Goal: Information Seeking & Learning: Learn about a topic

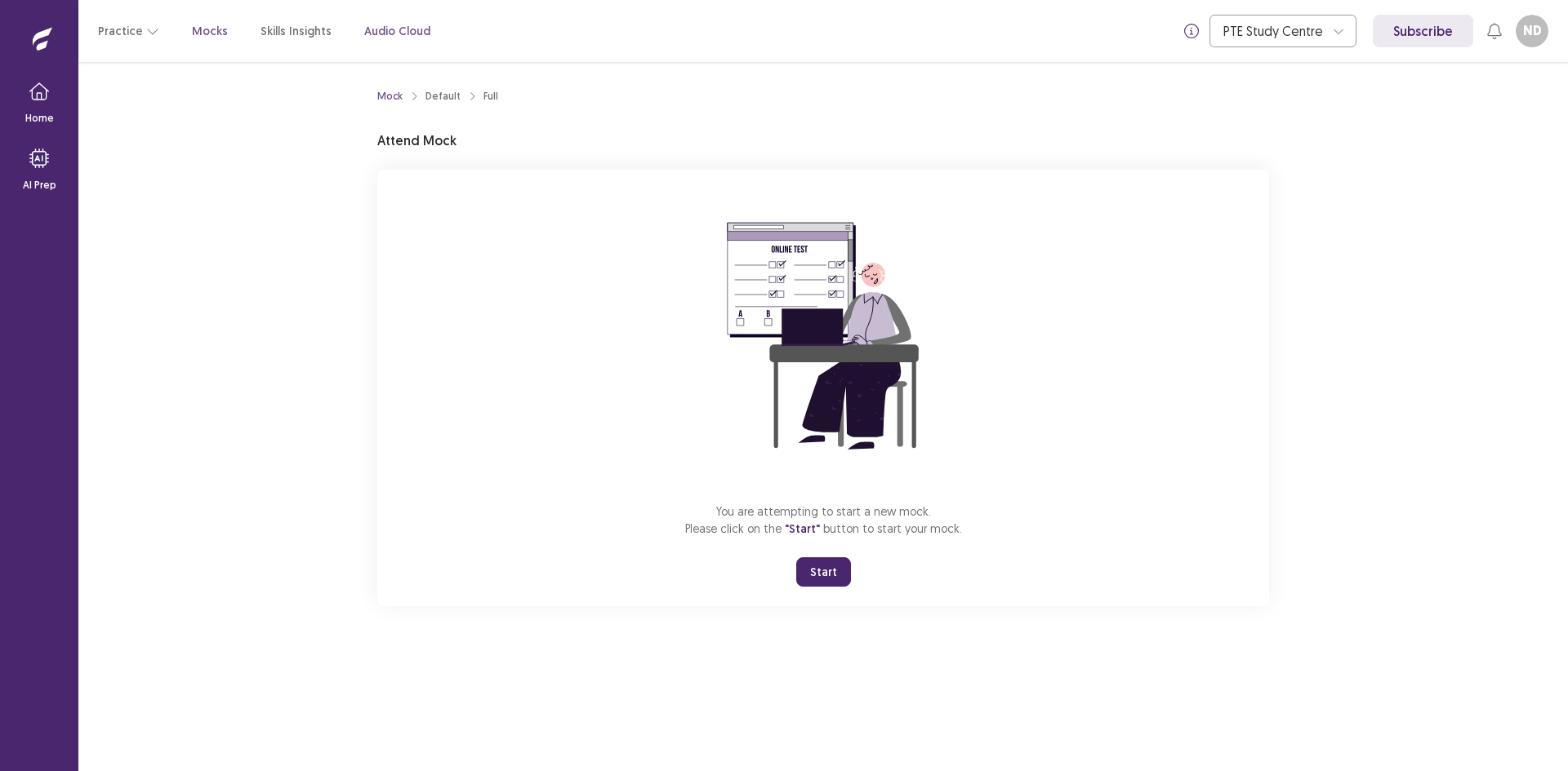
click at [372, 32] on p "Audio Cloud" at bounding box center [397, 31] width 66 height 17
click at [807, 567] on button "Start" at bounding box center [823, 571] width 55 height 29
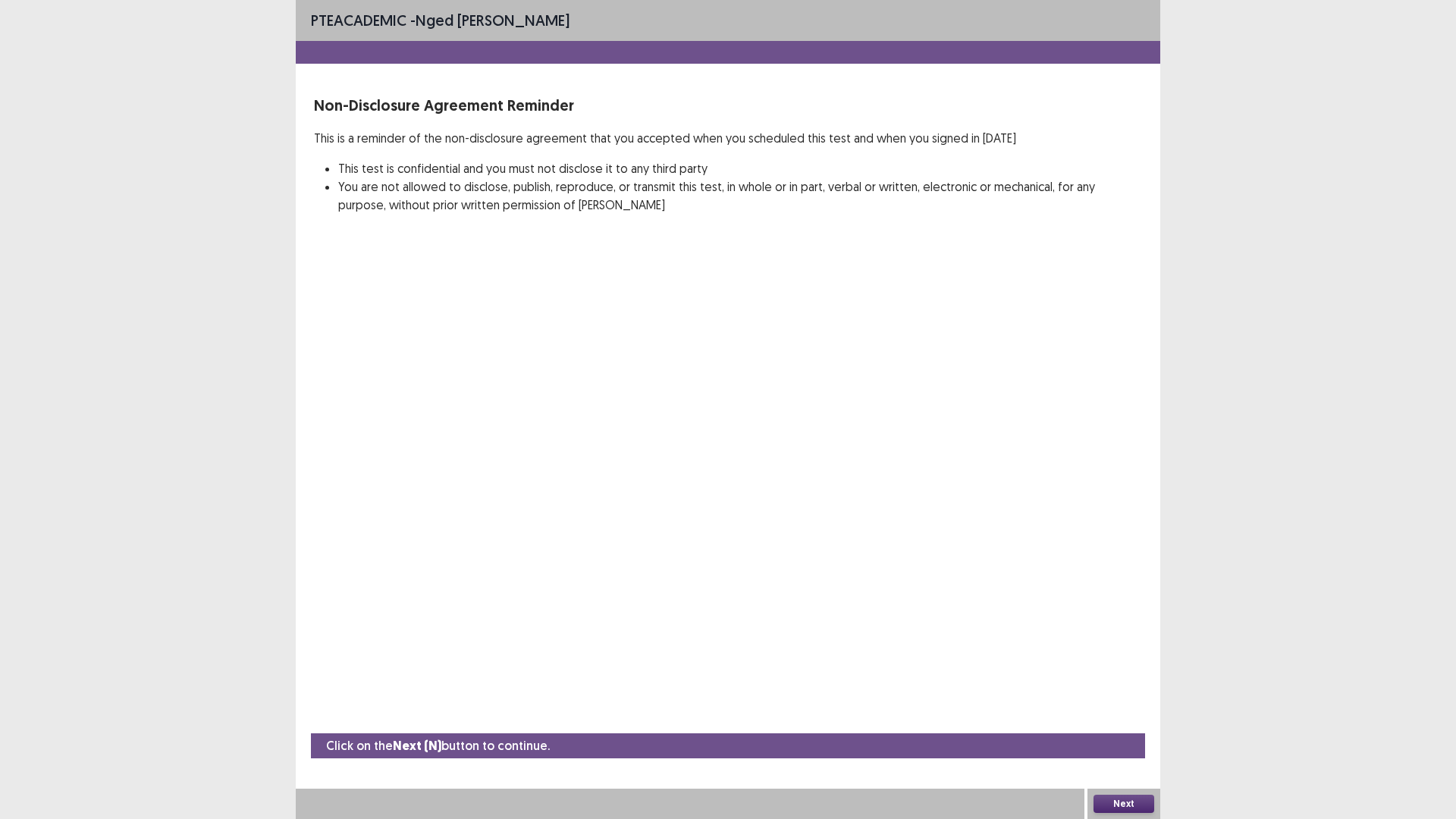
click at [1111, 716] on button "Next" at bounding box center [1123, 803] width 61 height 18
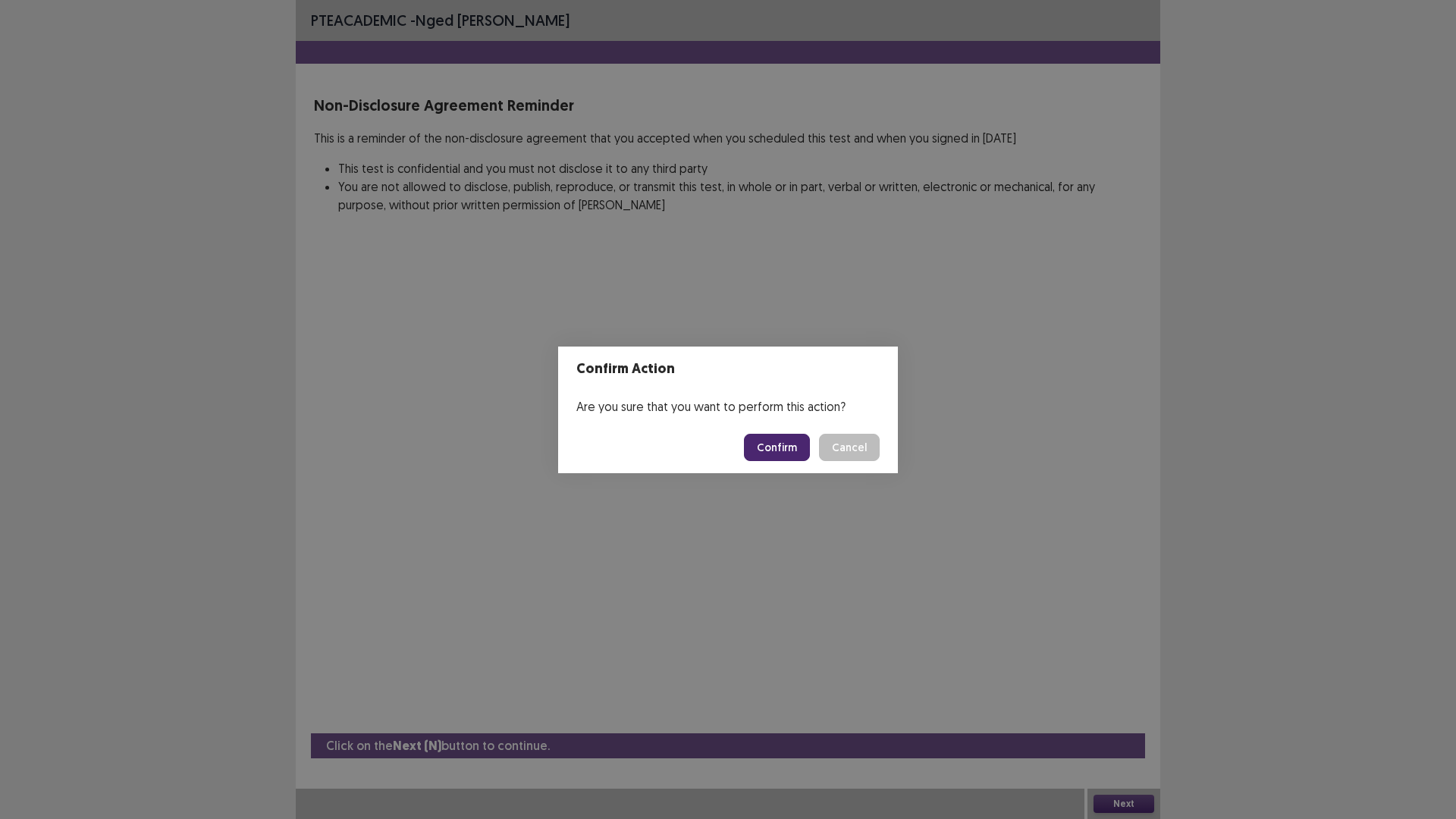
click at [764, 447] on button "Confirm" at bounding box center [777, 447] width 66 height 27
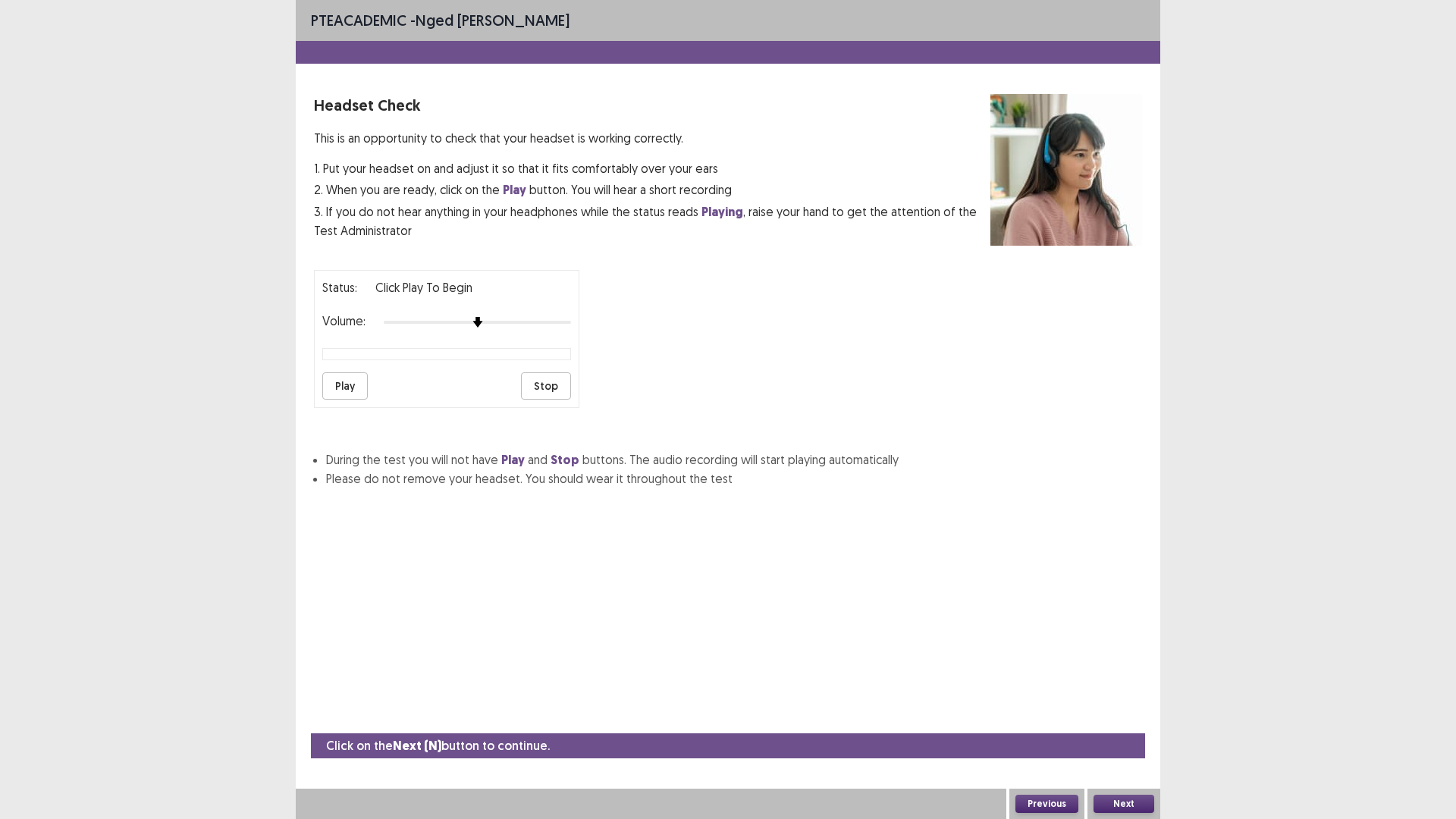
click at [352, 393] on button "Play" at bounding box center [345, 386] width 46 height 27
click at [332, 384] on button "Play" at bounding box center [345, 386] width 46 height 27
click at [337, 381] on button "Play" at bounding box center [345, 386] width 46 height 27
click at [340, 385] on button "Play" at bounding box center [345, 386] width 46 height 27
click at [540, 385] on button "Stop" at bounding box center [546, 386] width 50 height 27
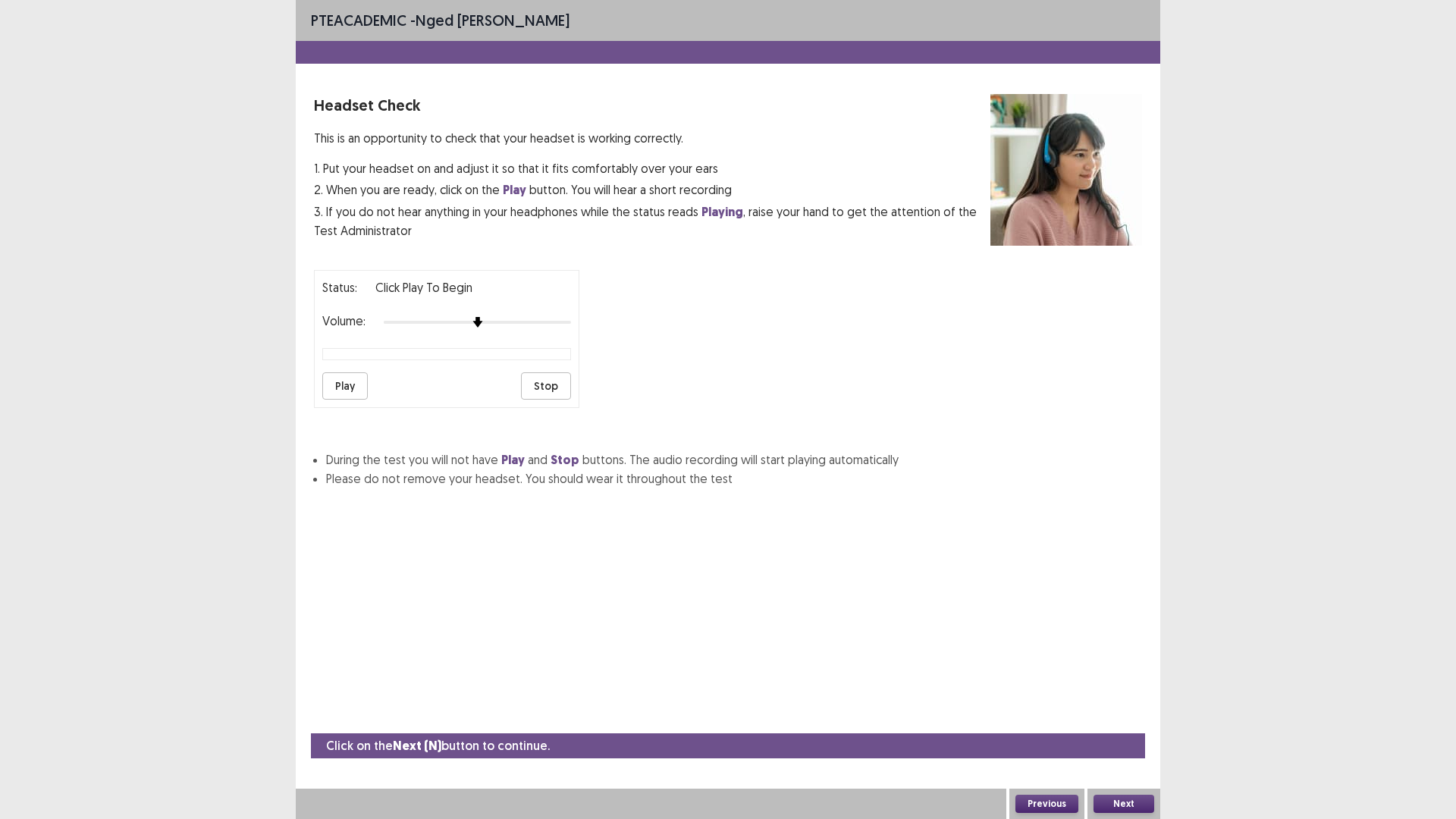
click at [356, 384] on button "Play" at bounding box center [345, 386] width 46 height 27
click at [558, 323] on img at bounding box center [552, 323] width 12 height 12
click at [347, 385] on button "Play" at bounding box center [345, 386] width 46 height 27
click at [356, 388] on button "Play" at bounding box center [345, 386] width 46 height 27
click at [1115, 716] on button "Next" at bounding box center [1123, 803] width 61 height 18
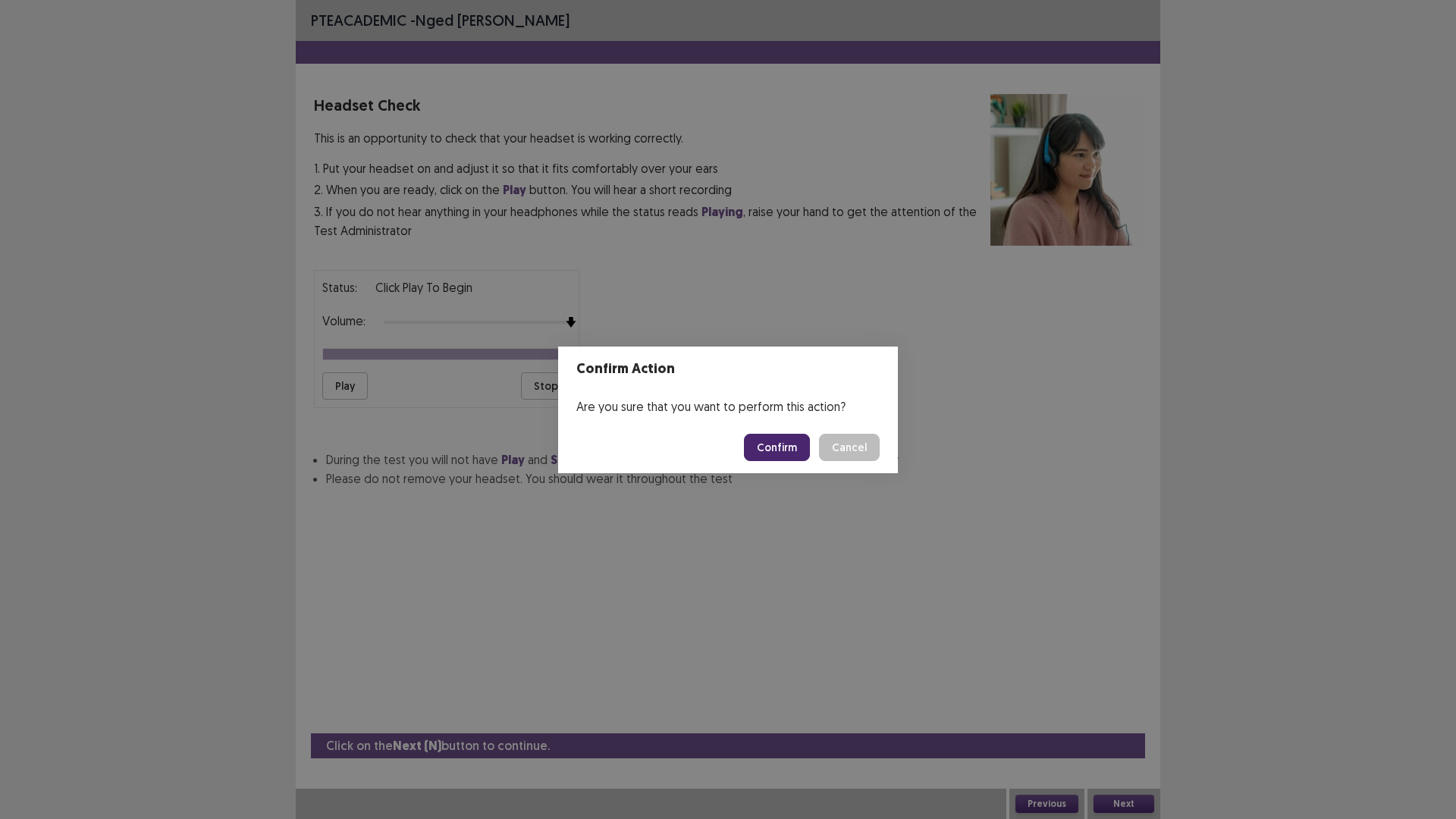
click at [789, 443] on button "Confirm" at bounding box center [777, 447] width 66 height 27
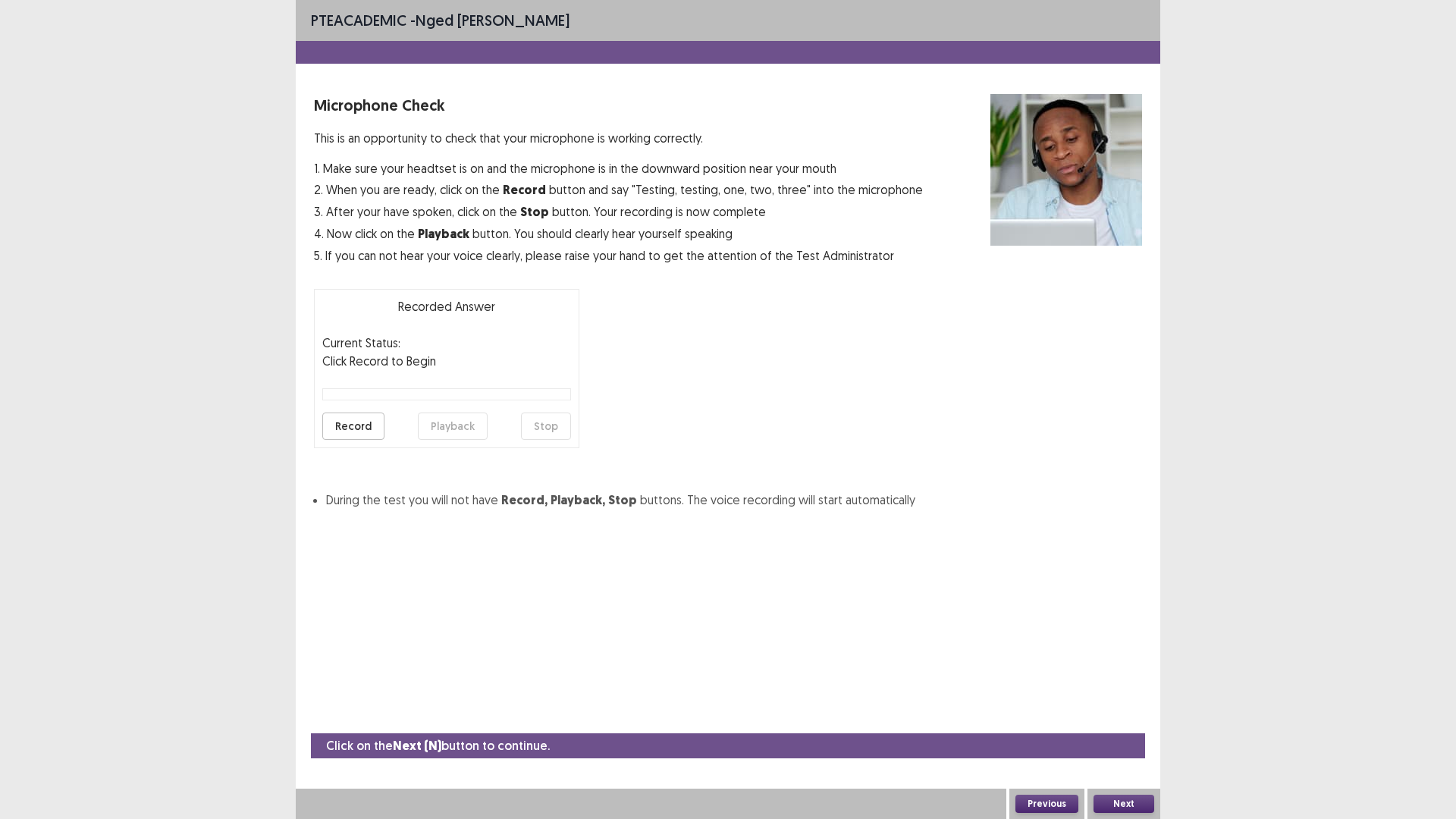
click at [364, 427] on button "Record" at bounding box center [353, 425] width 62 height 27
click at [351, 426] on button "Record" at bounding box center [353, 425] width 62 height 27
click at [445, 424] on button "Playback" at bounding box center [452, 425] width 69 height 27
click at [449, 423] on button "Playback" at bounding box center [452, 425] width 69 height 27
click at [1124, 716] on button "Next" at bounding box center [1123, 803] width 61 height 18
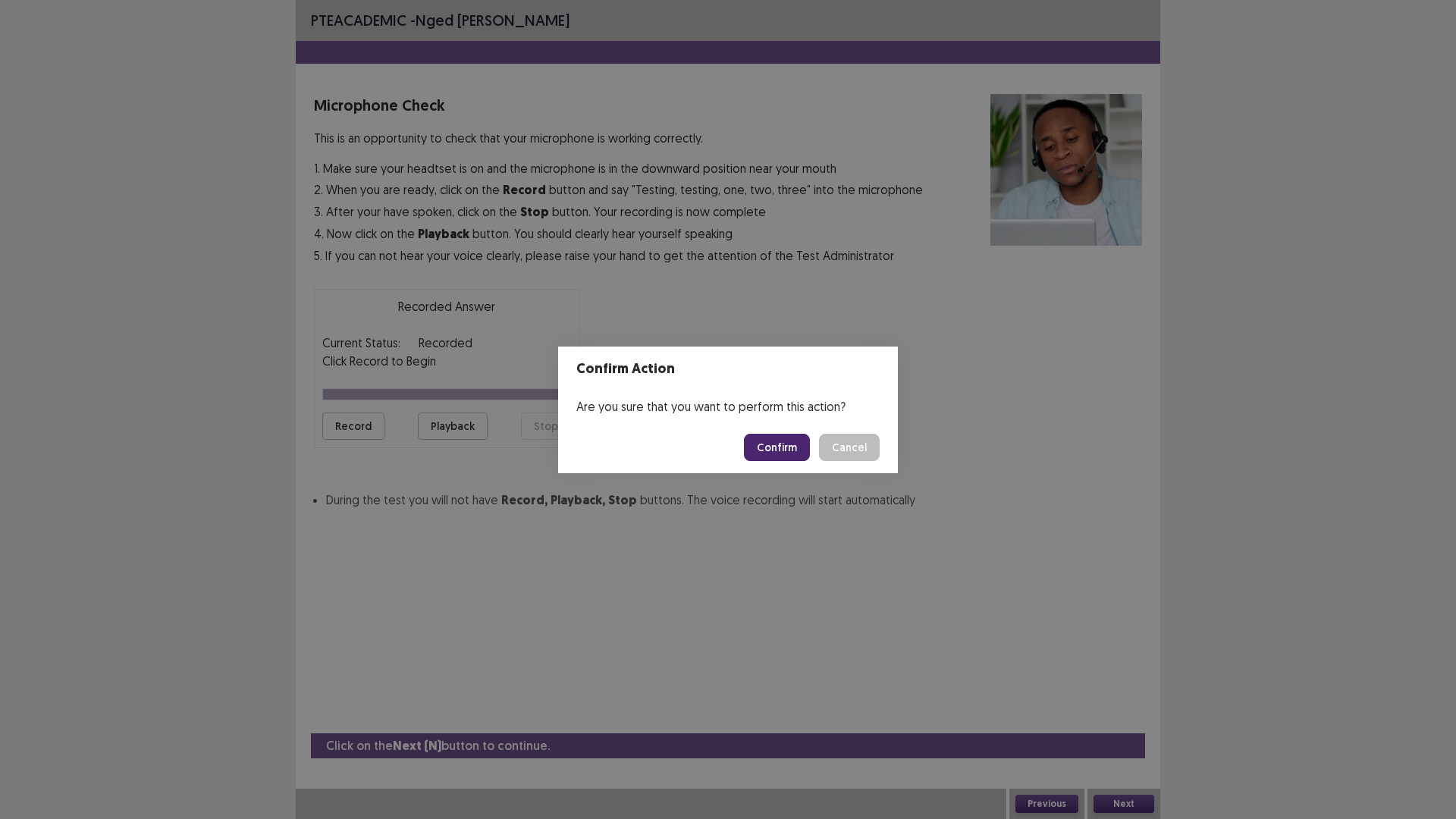
click at [774, 442] on button "Confirm" at bounding box center [777, 447] width 66 height 27
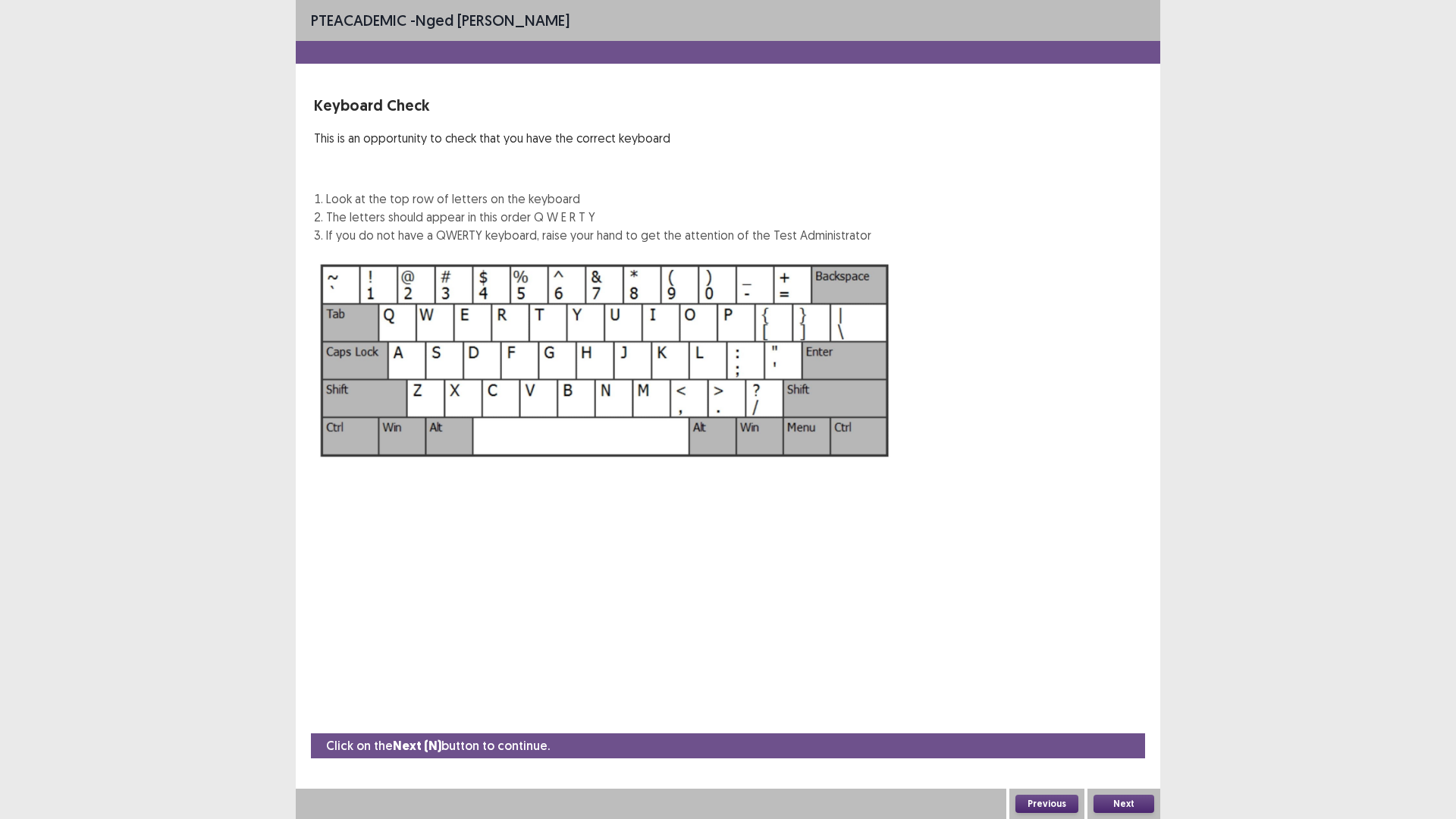
click at [1117, 716] on button "Next" at bounding box center [1123, 803] width 61 height 18
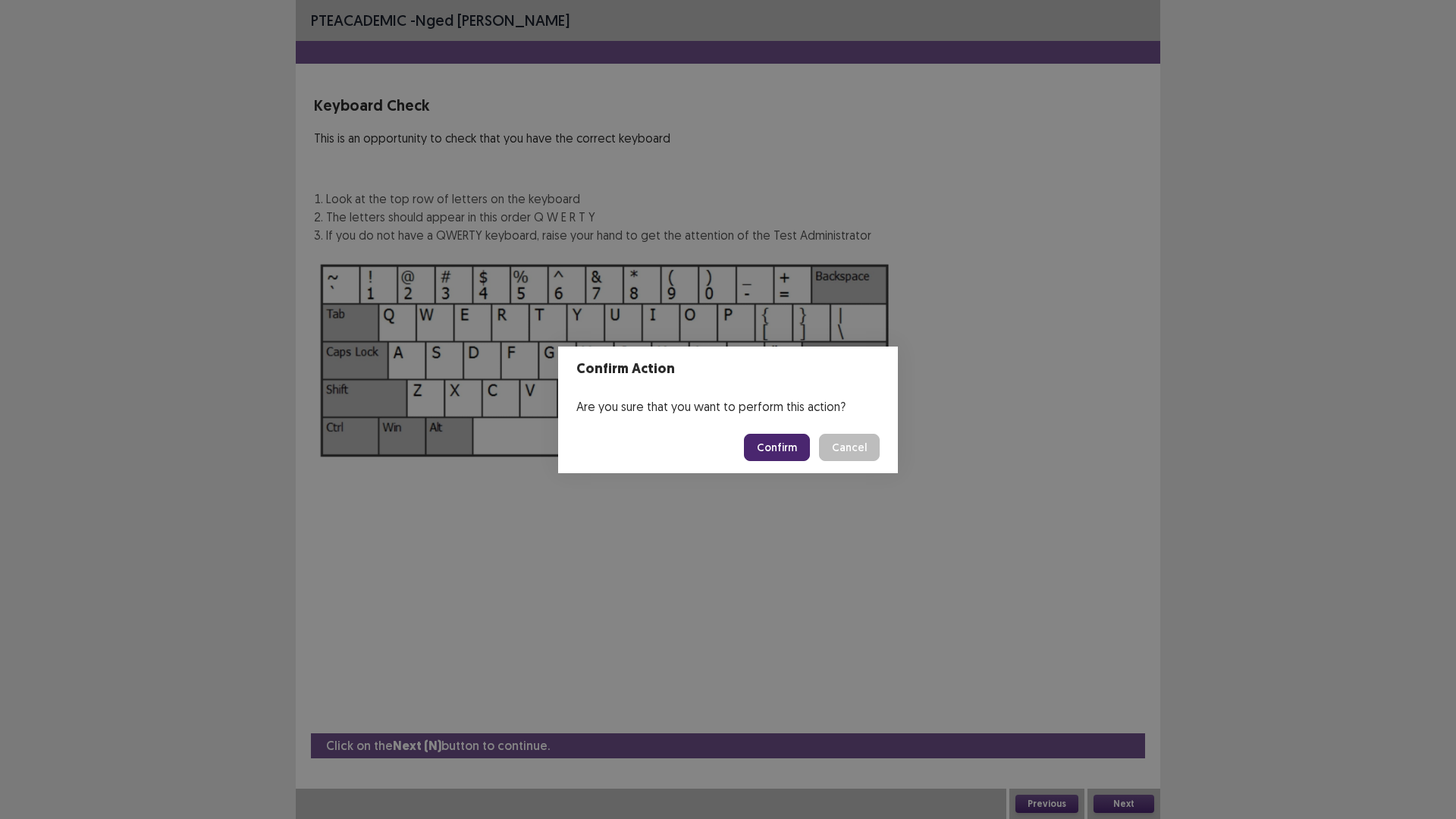
click at [777, 452] on button "Confirm" at bounding box center [777, 447] width 66 height 27
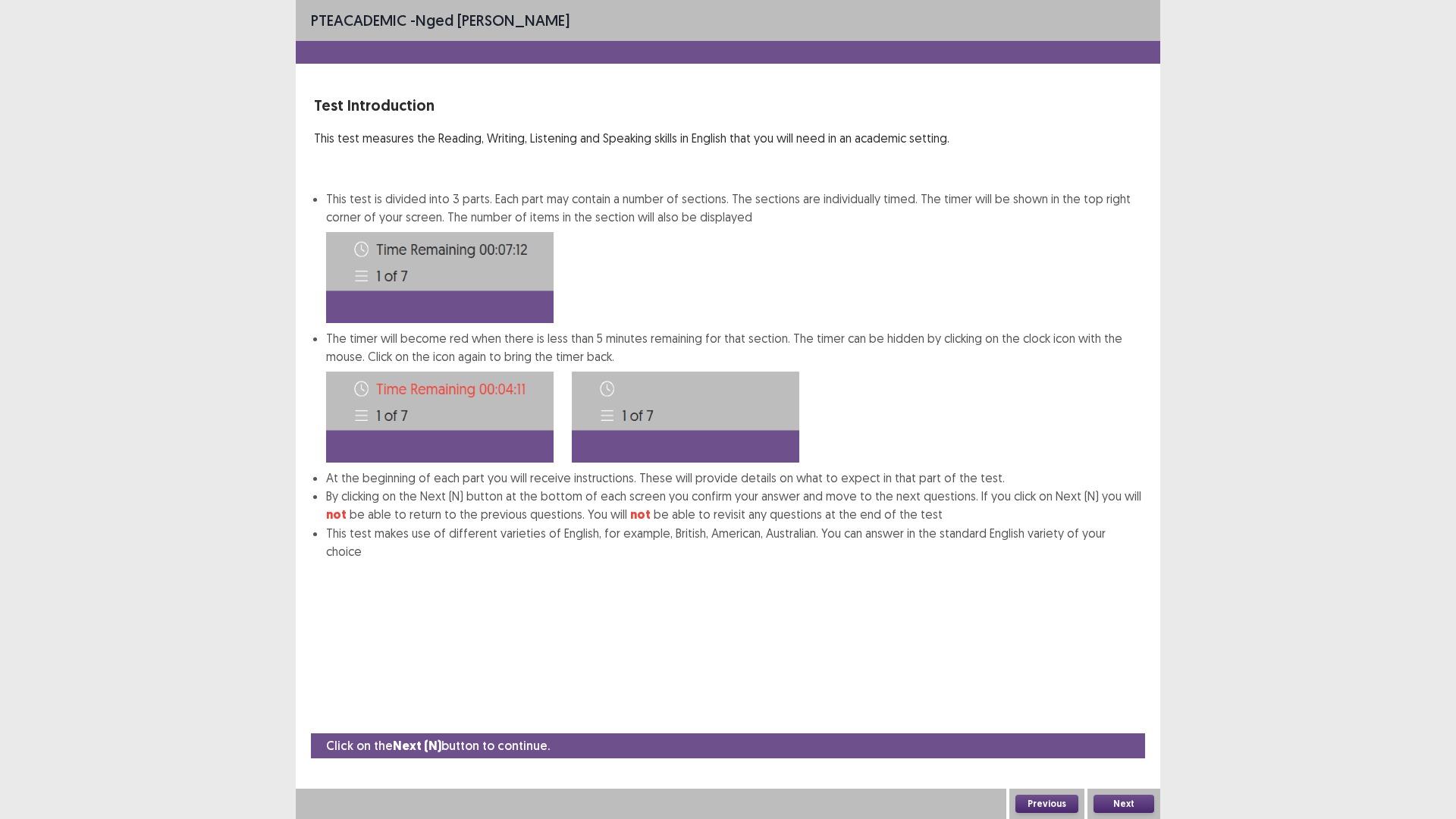
click at [1126, 716] on button "Next" at bounding box center [1123, 803] width 61 height 18
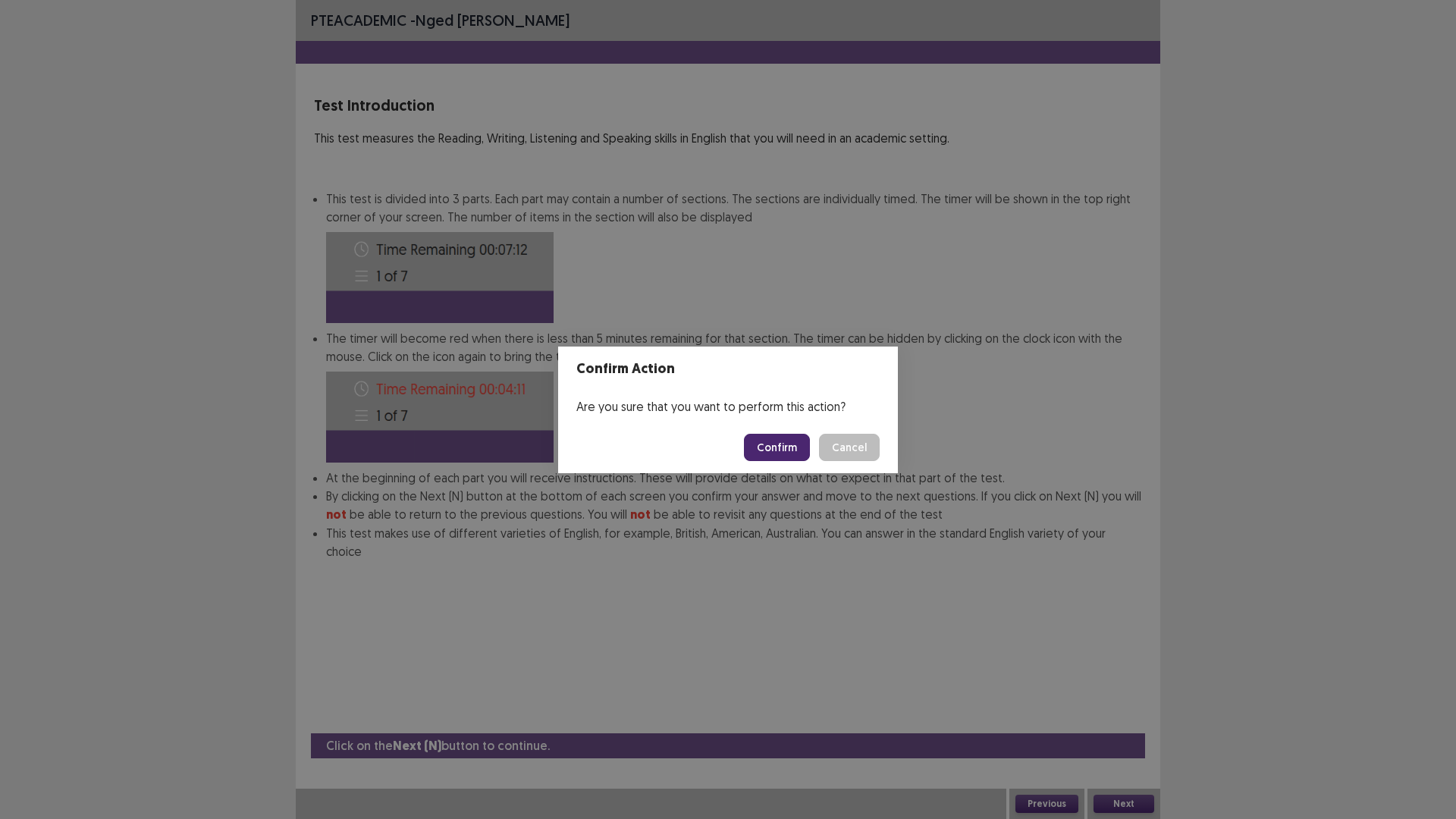
click at [767, 445] on button "Confirm" at bounding box center [777, 447] width 66 height 27
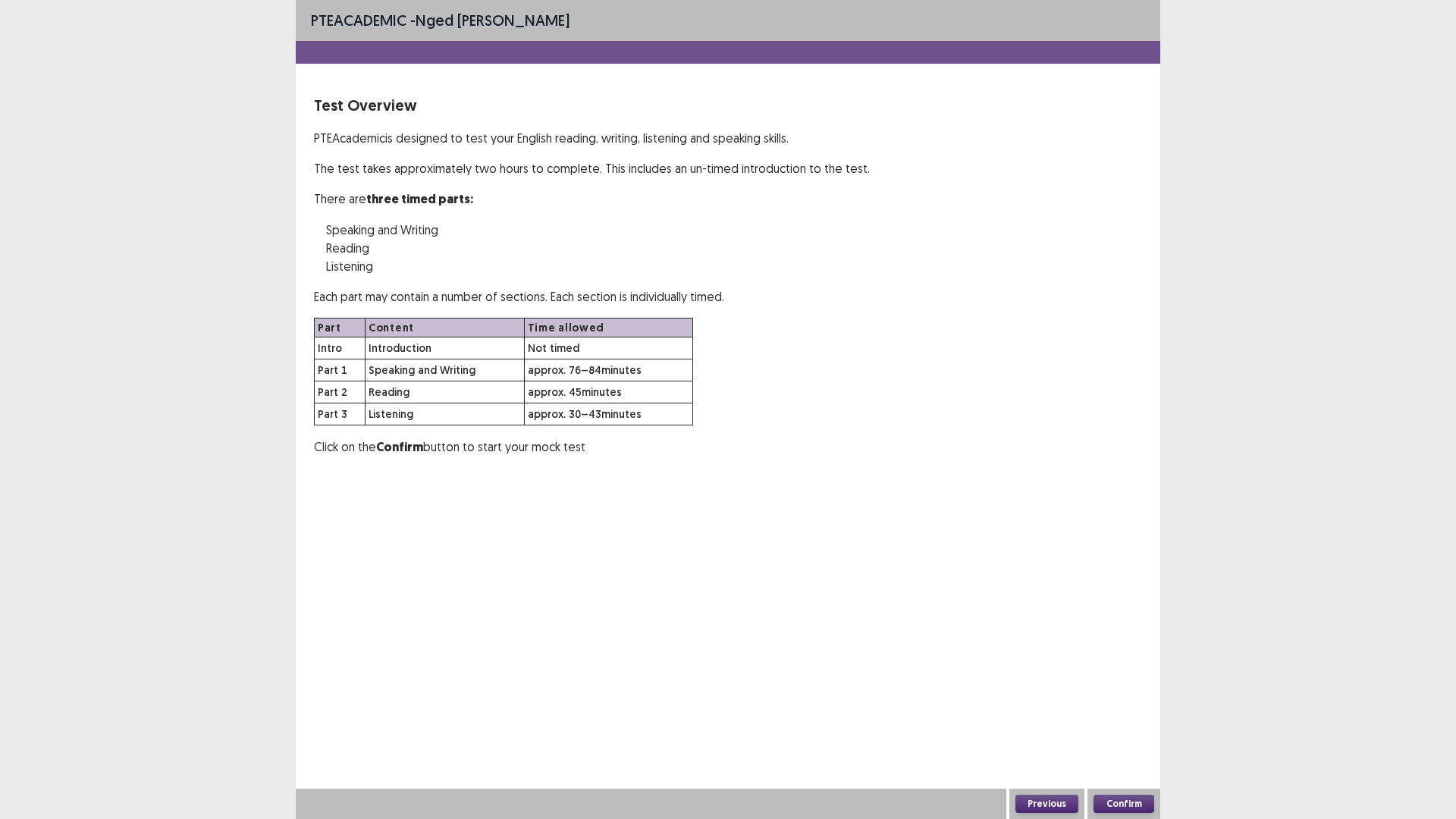
click at [1129, 716] on button "Confirm" at bounding box center [1123, 803] width 61 height 18
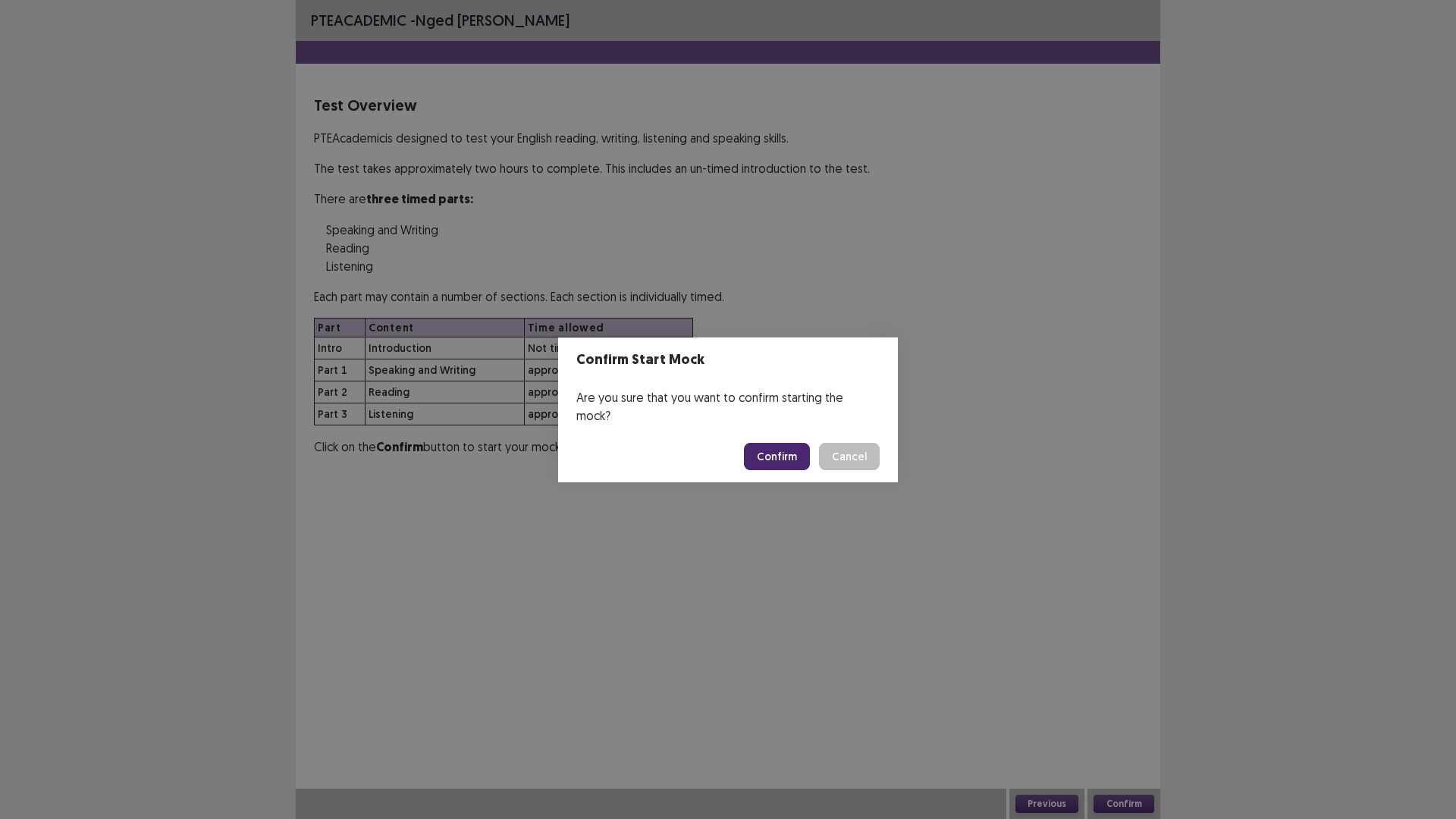
click at [782, 443] on button "Confirm" at bounding box center [777, 456] width 66 height 27
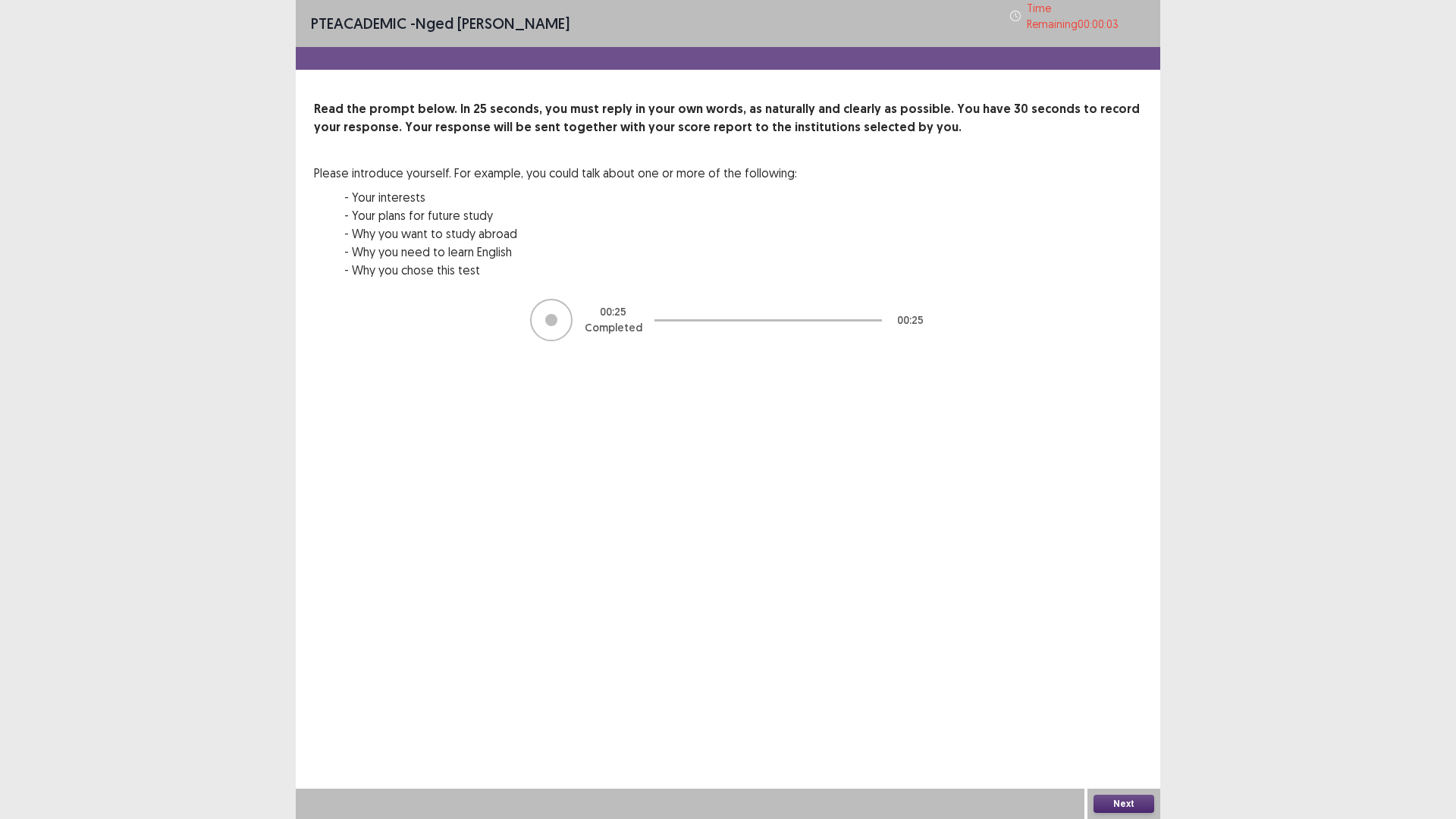
click at [1129, 716] on button "Next" at bounding box center [1123, 803] width 61 height 18
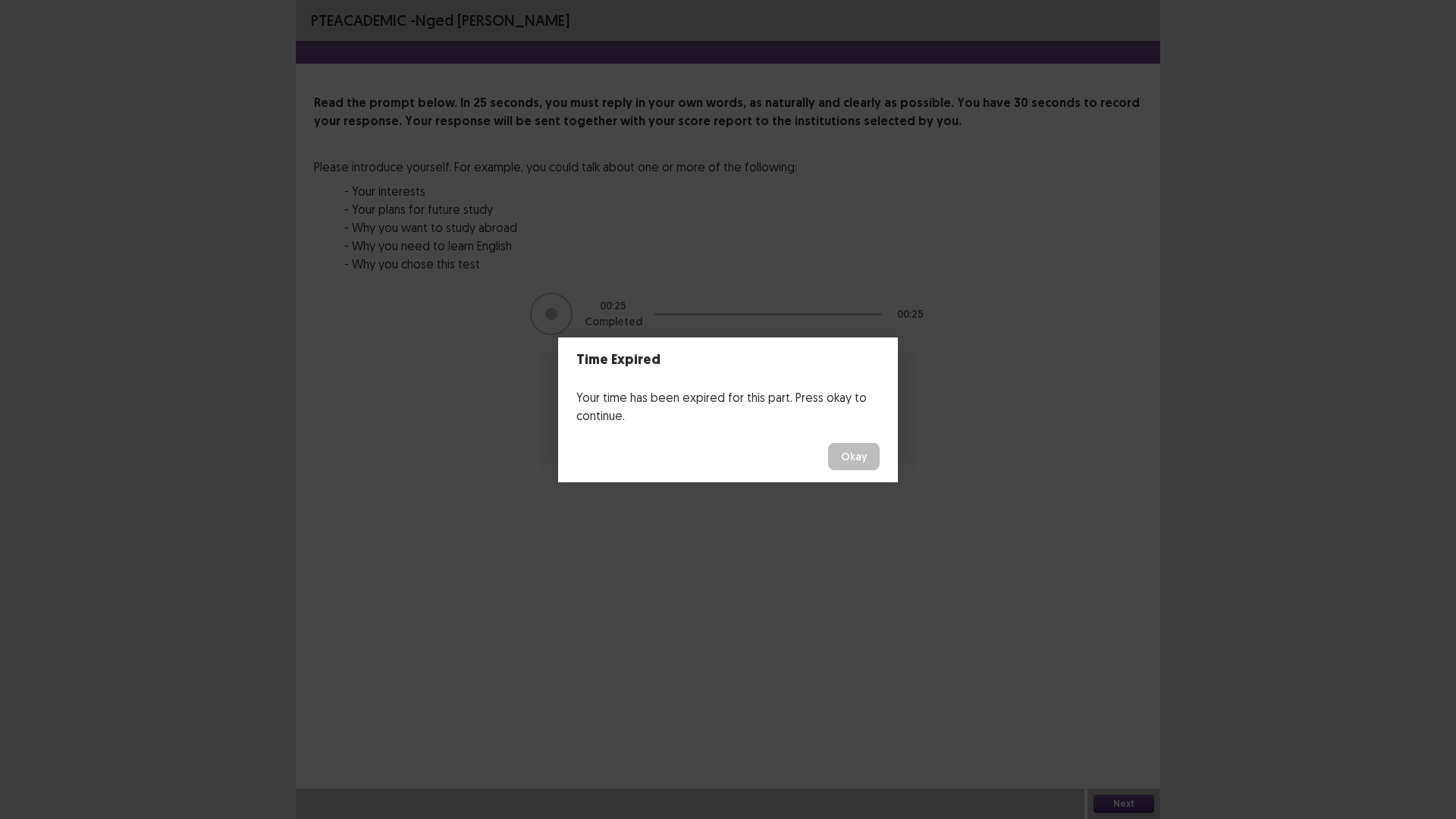
click at [846, 451] on button "Okay" at bounding box center [853, 456] width 52 height 27
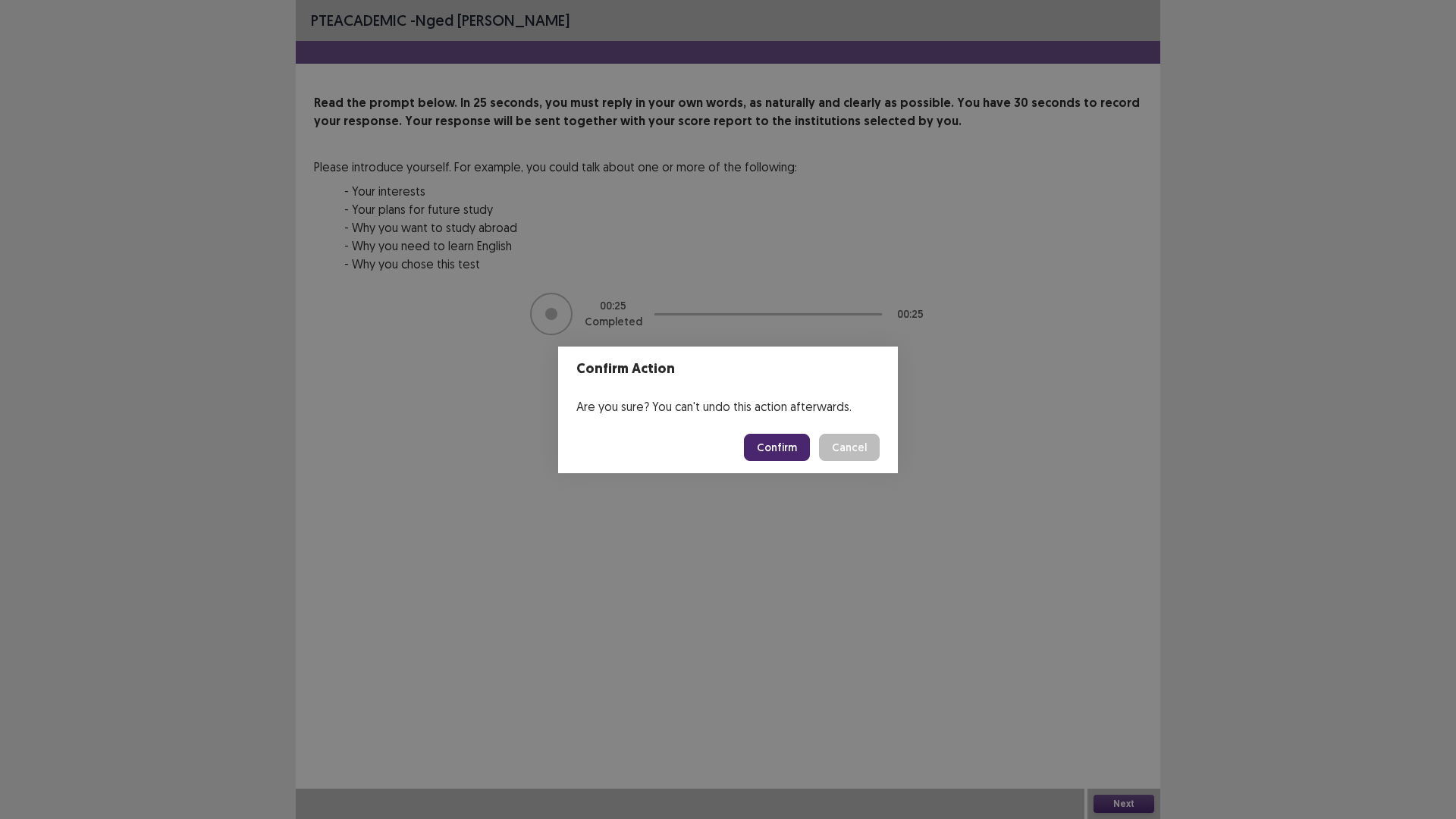
click at [794, 446] on button "Confirm" at bounding box center [777, 447] width 66 height 27
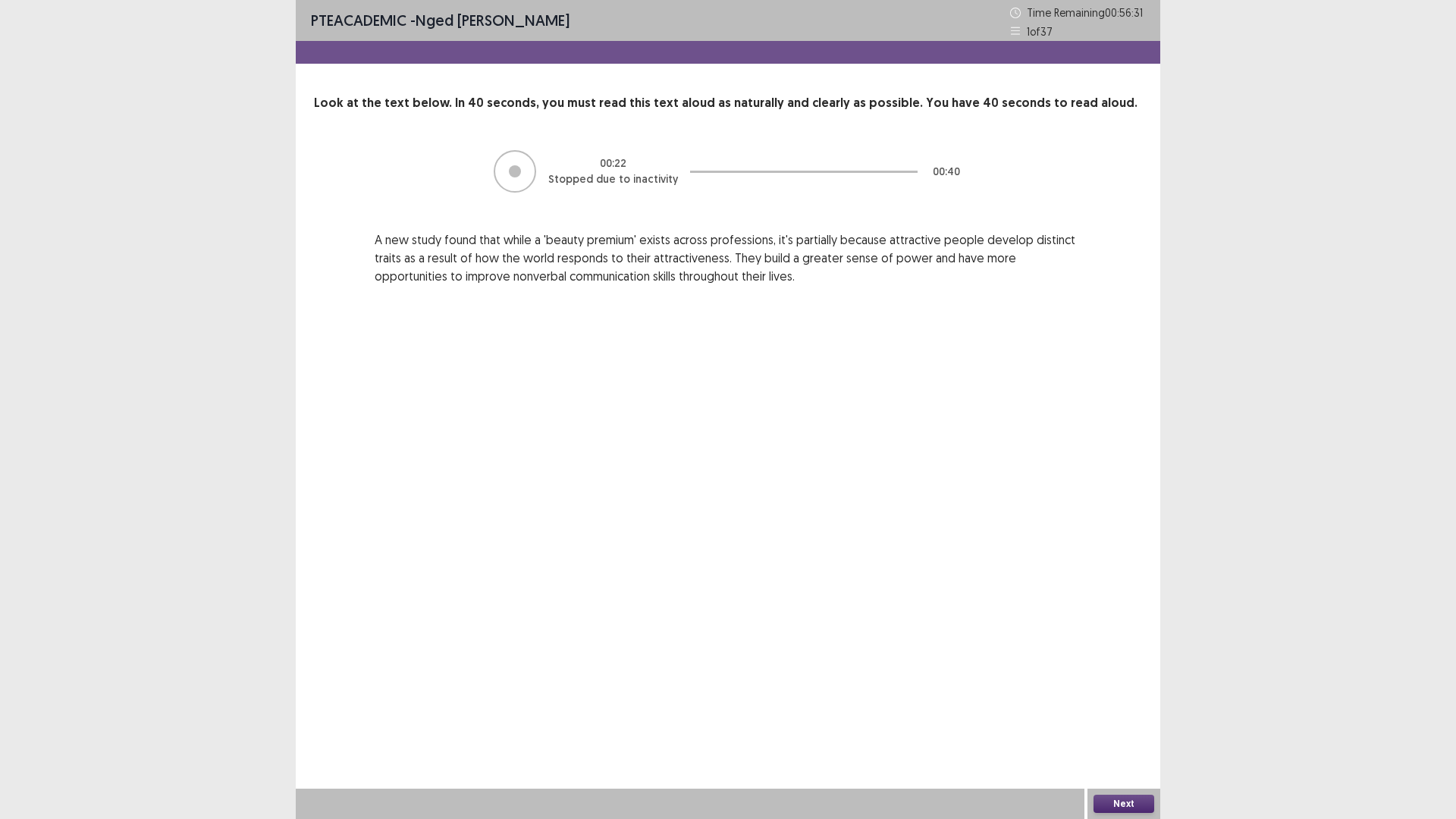
click at [566, 170] on div "00 : 22 Stopped due to inactivity" at bounding box center [613, 171] width 130 height 32
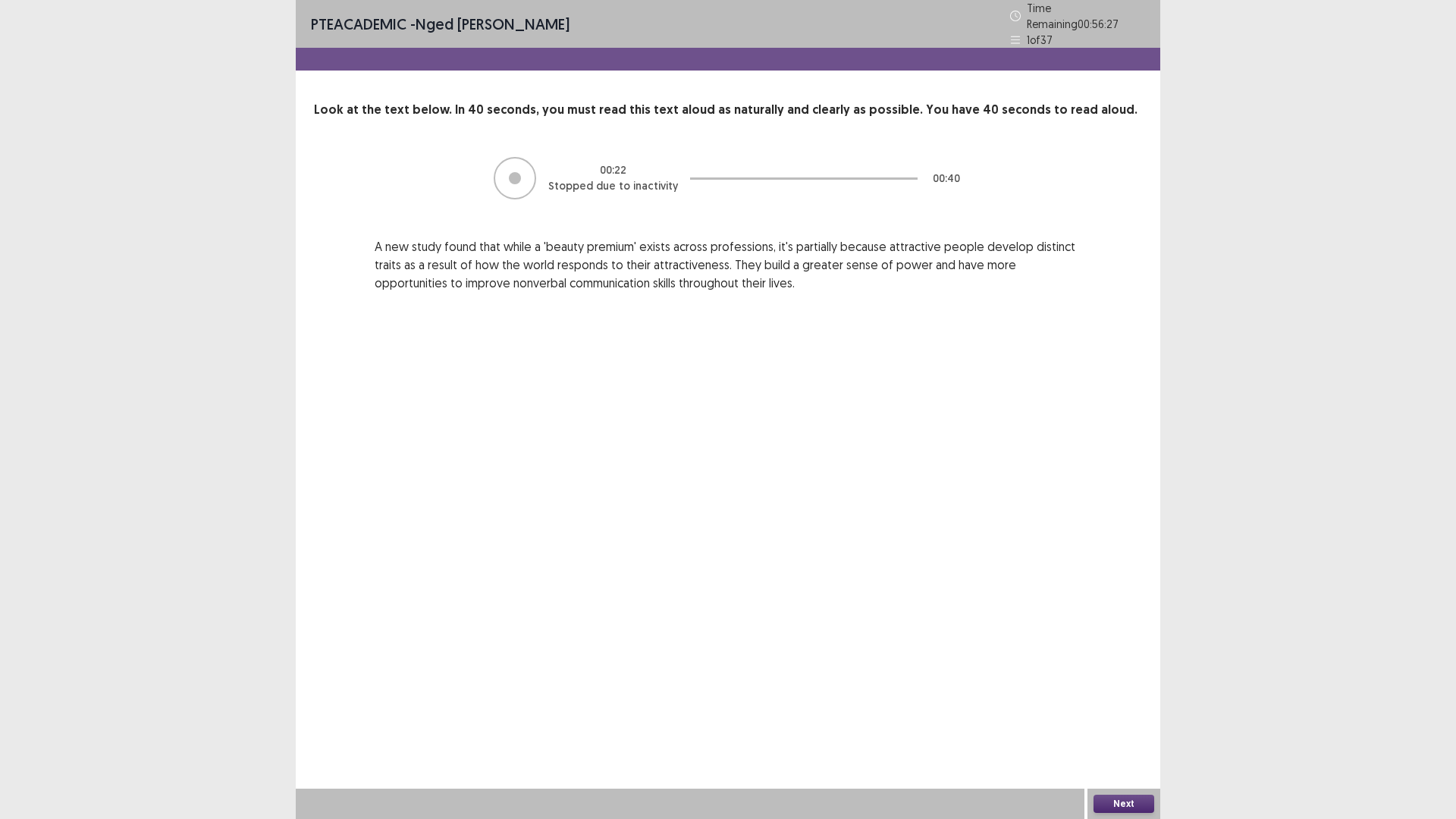
click at [1119, 716] on button "Next" at bounding box center [1123, 803] width 61 height 18
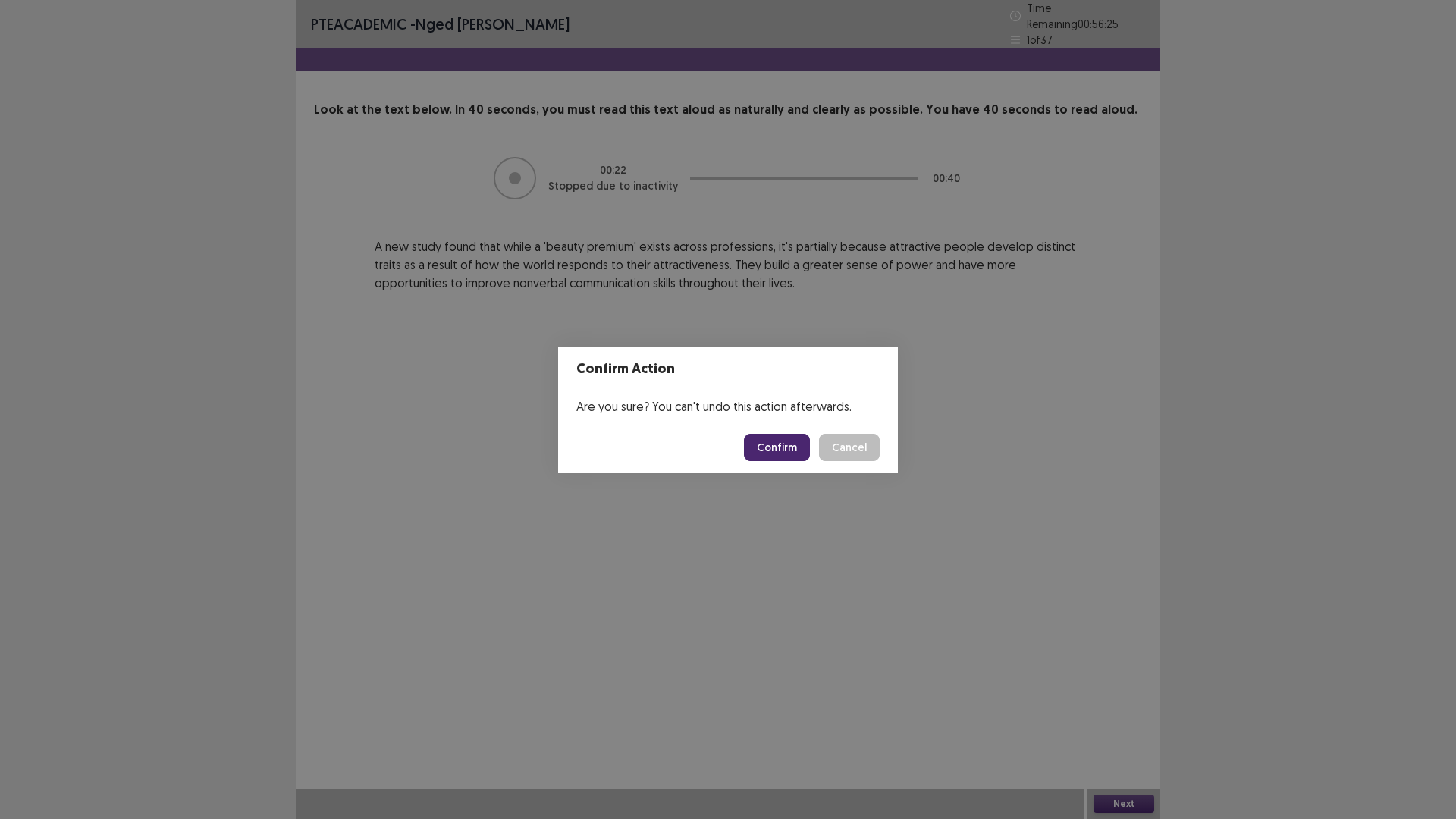
click at [781, 442] on button "Confirm" at bounding box center [777, 447] width 66 height 27
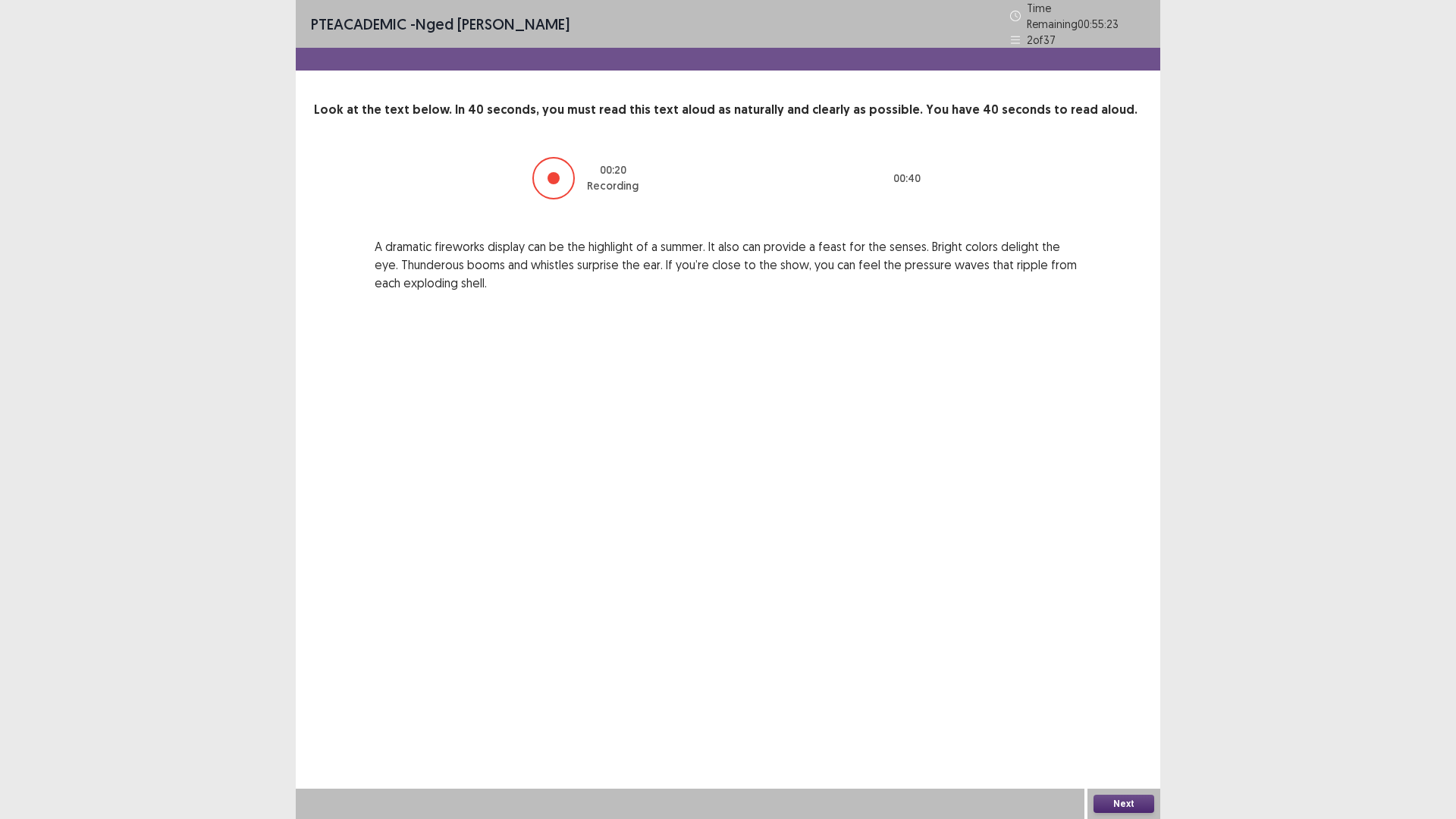
click at [560, 175] on div at bounding box center [554, 178] width 12 height 12
click at [550, 172] on div at bounding box center [554, 178] width 12 height 12
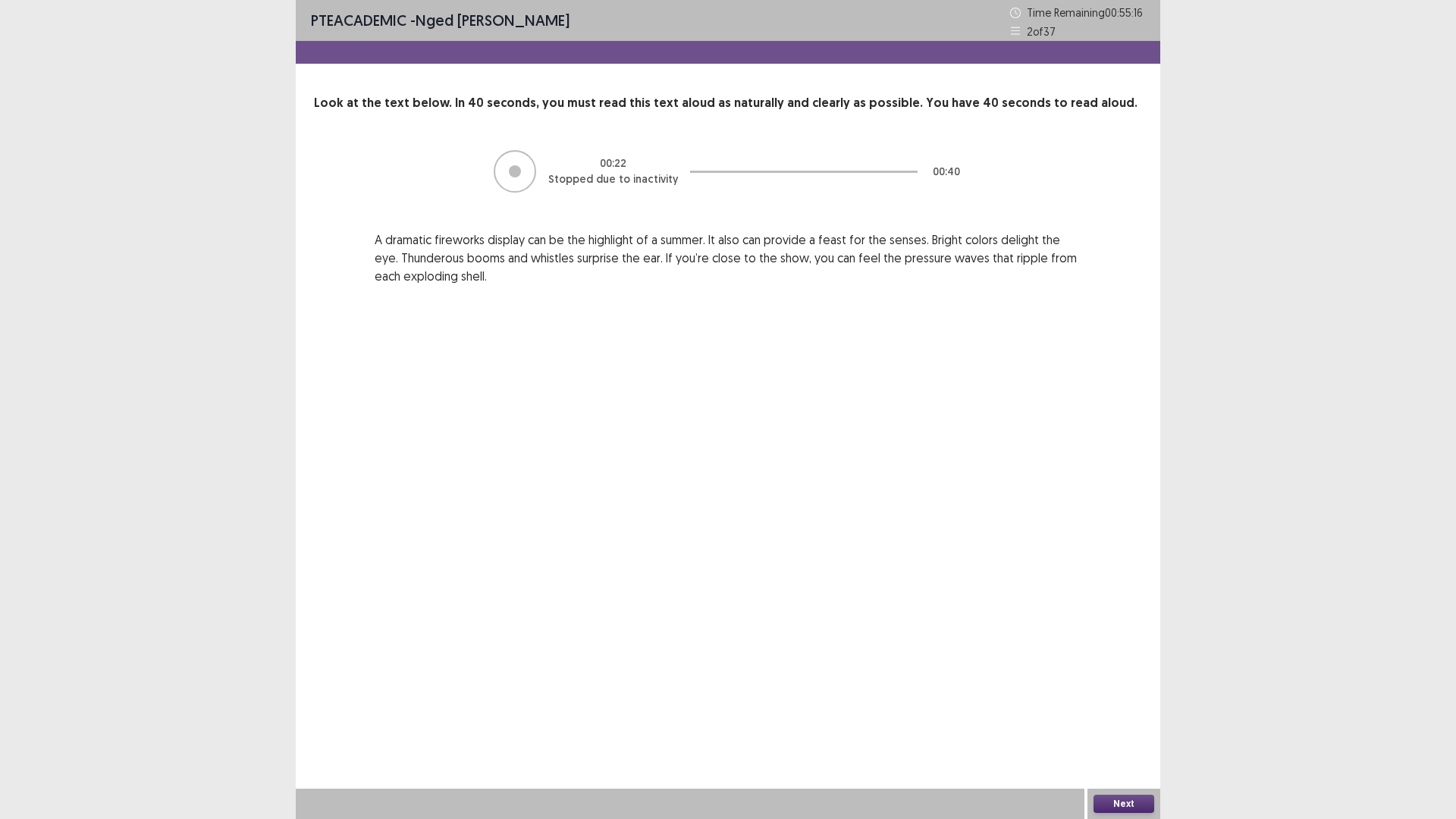
click at [1134, 716] on button "Next" at bounding box center [1123, 803] width 61 height 18
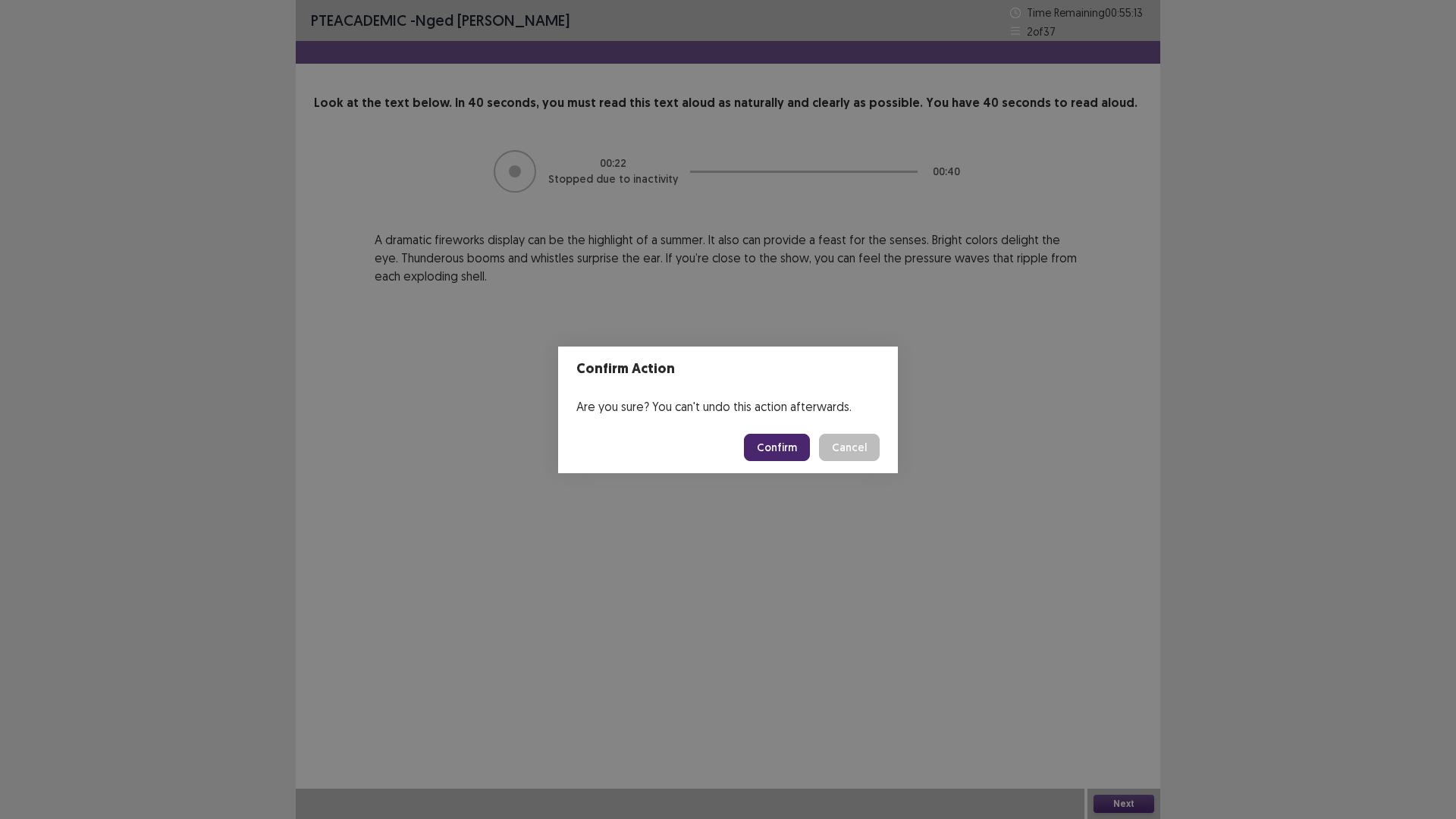
click at [772, 439] on button "Confirm" at bounding box center [777, 447] width 66 height 27
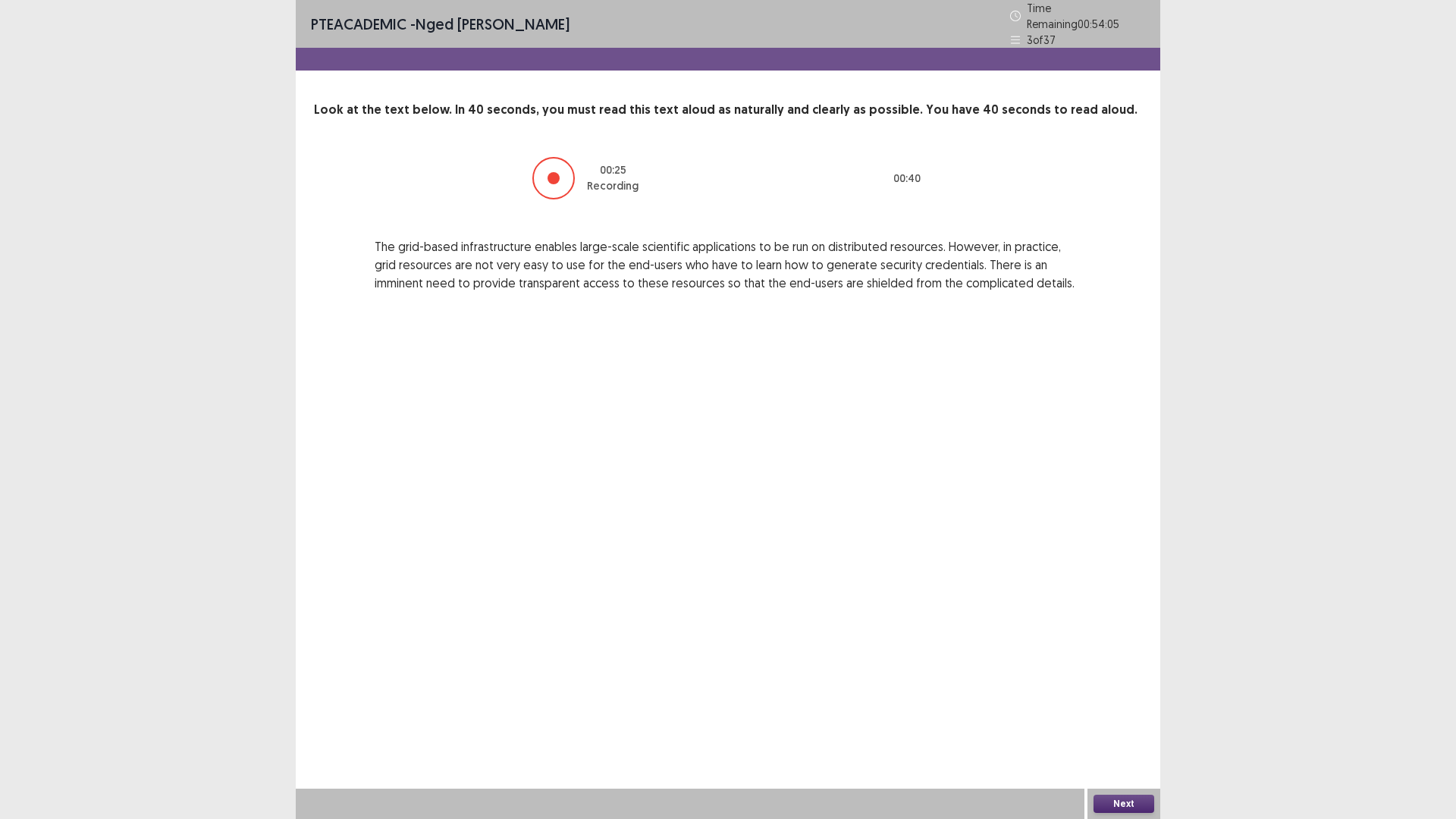
click at [1131, 716] on button "Next" at bounding box center [1123, 803] width 61 height 18
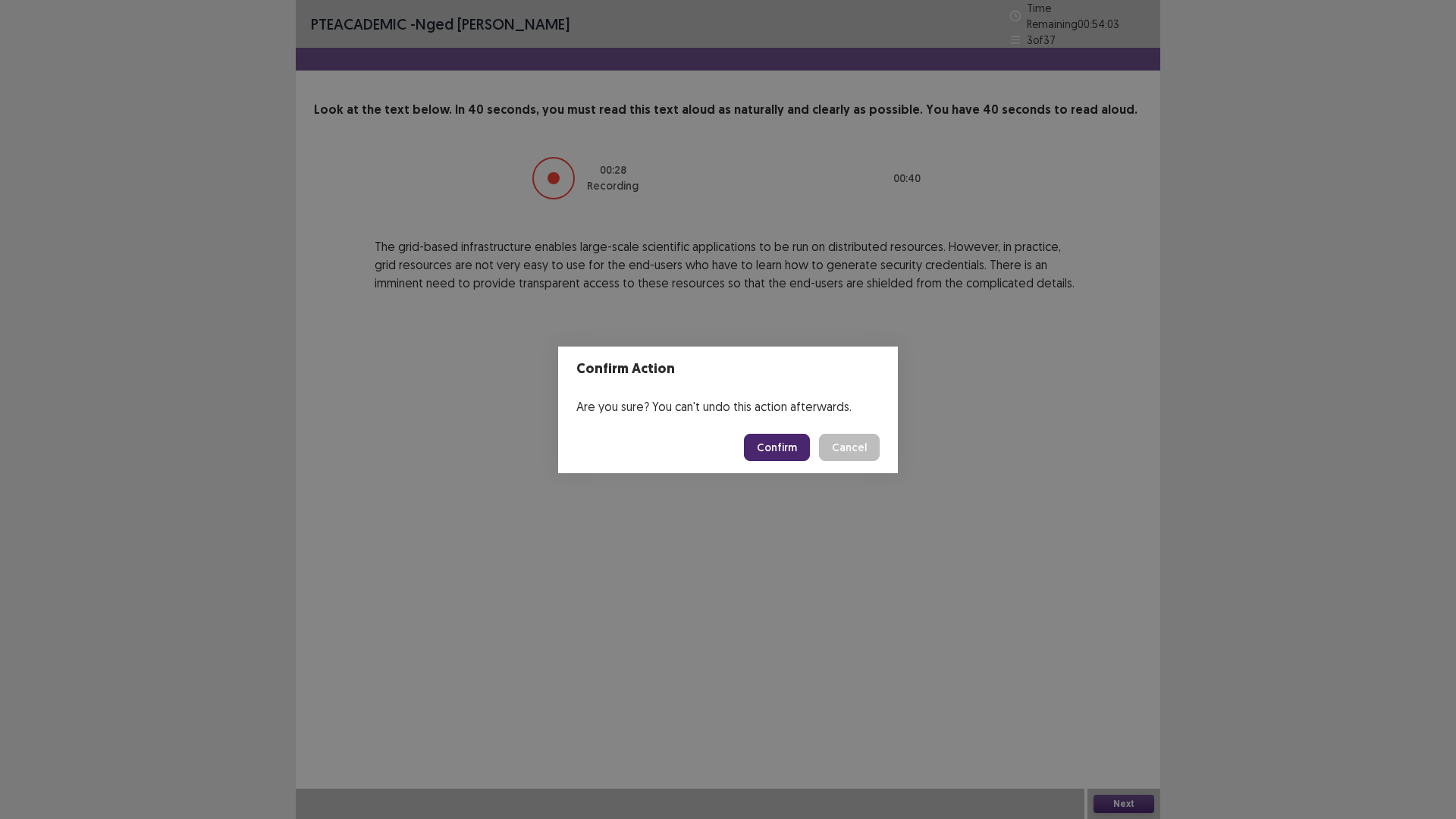
click at [776, 446] on button "Confirm" at bounding box center [777, 447] width 66 height 27
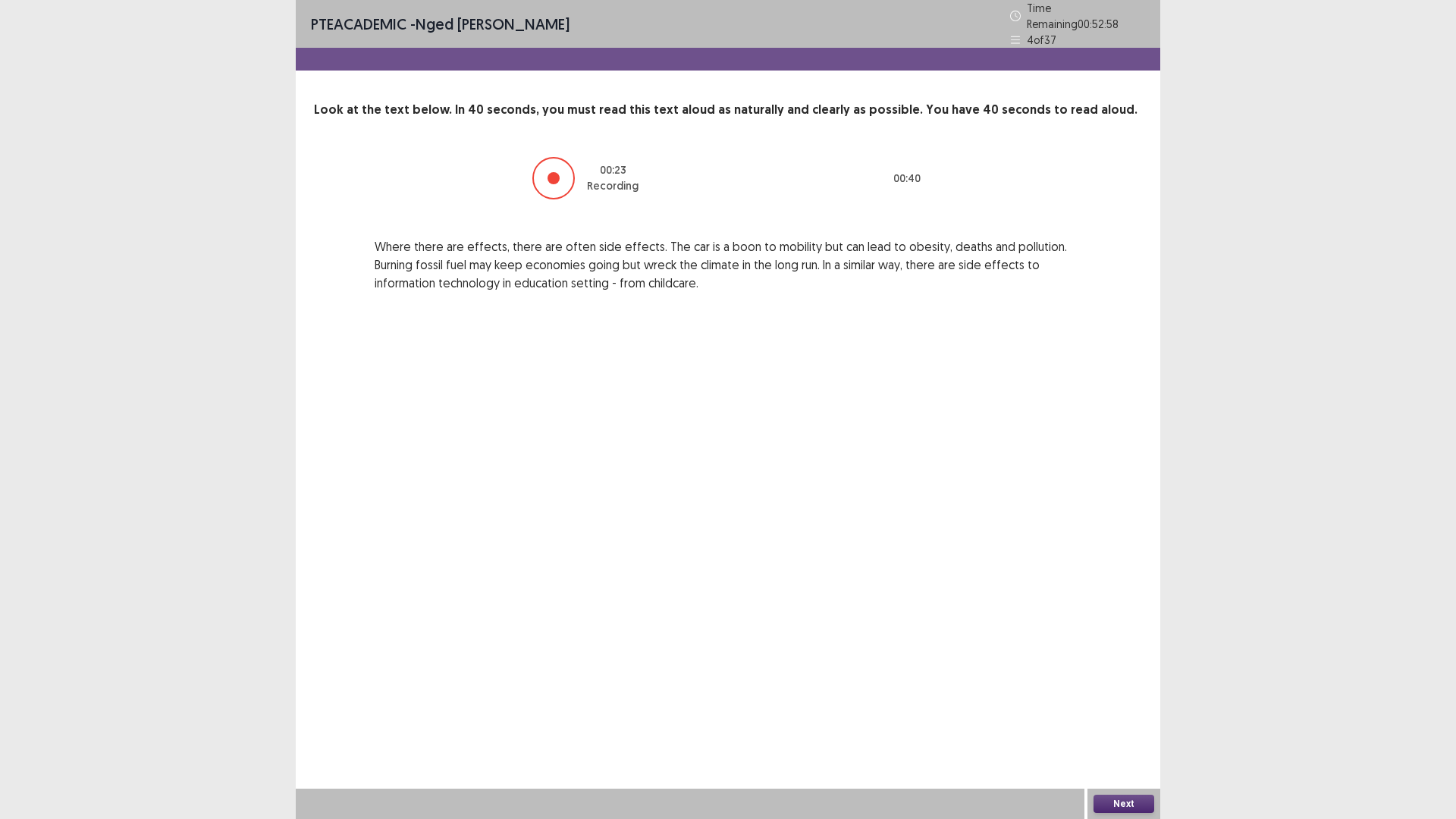
click at [1119, 716] on button "Next" at bounding box center [1123, 803] width 61 height 18
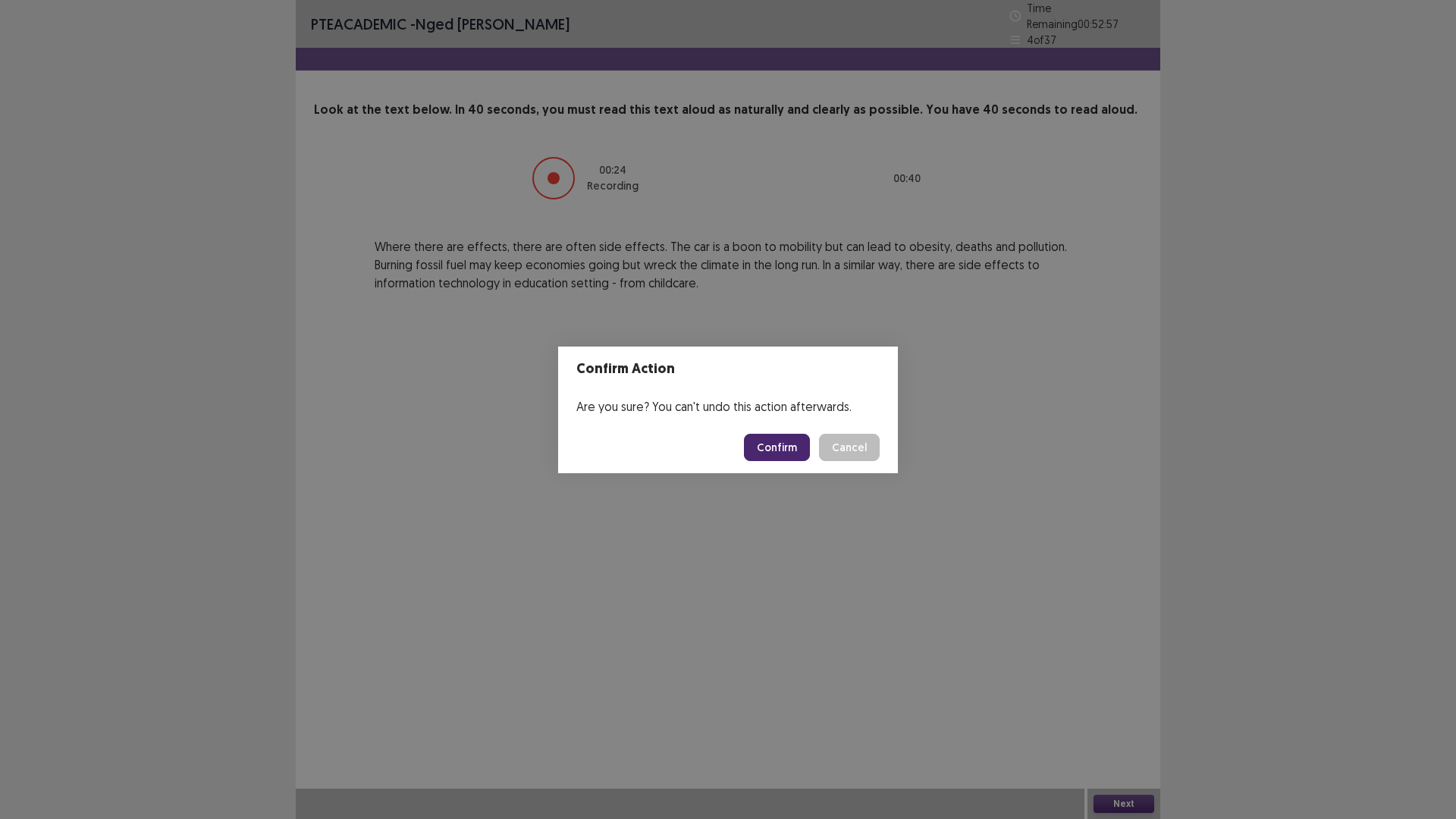
click at [777, 447] on button "Confirm" at bounding box center [777, 447] width 66 height 27
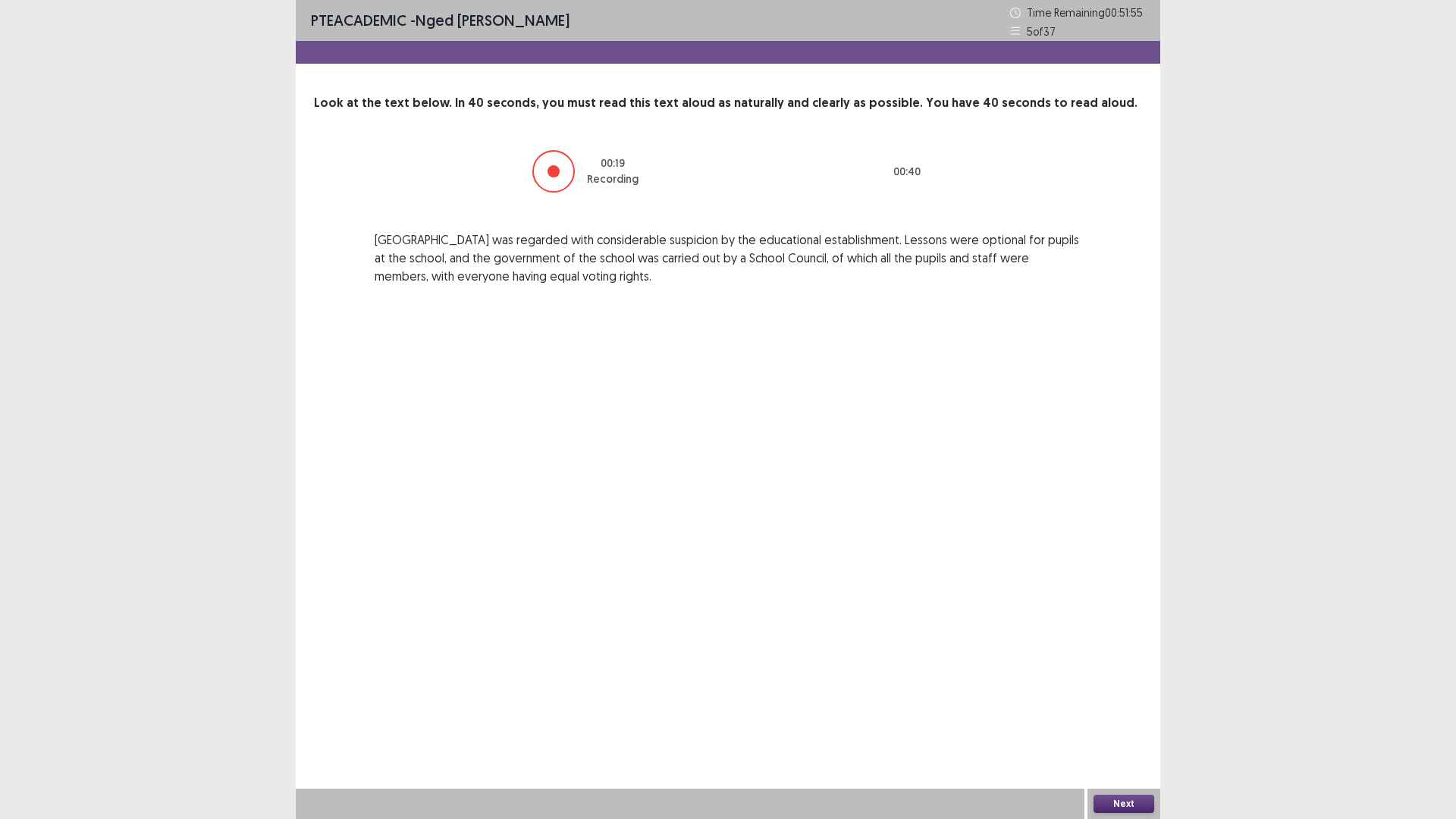
click at [1126, 716] on button "Next" at bounding box center [1123, 803] width 61 height 18
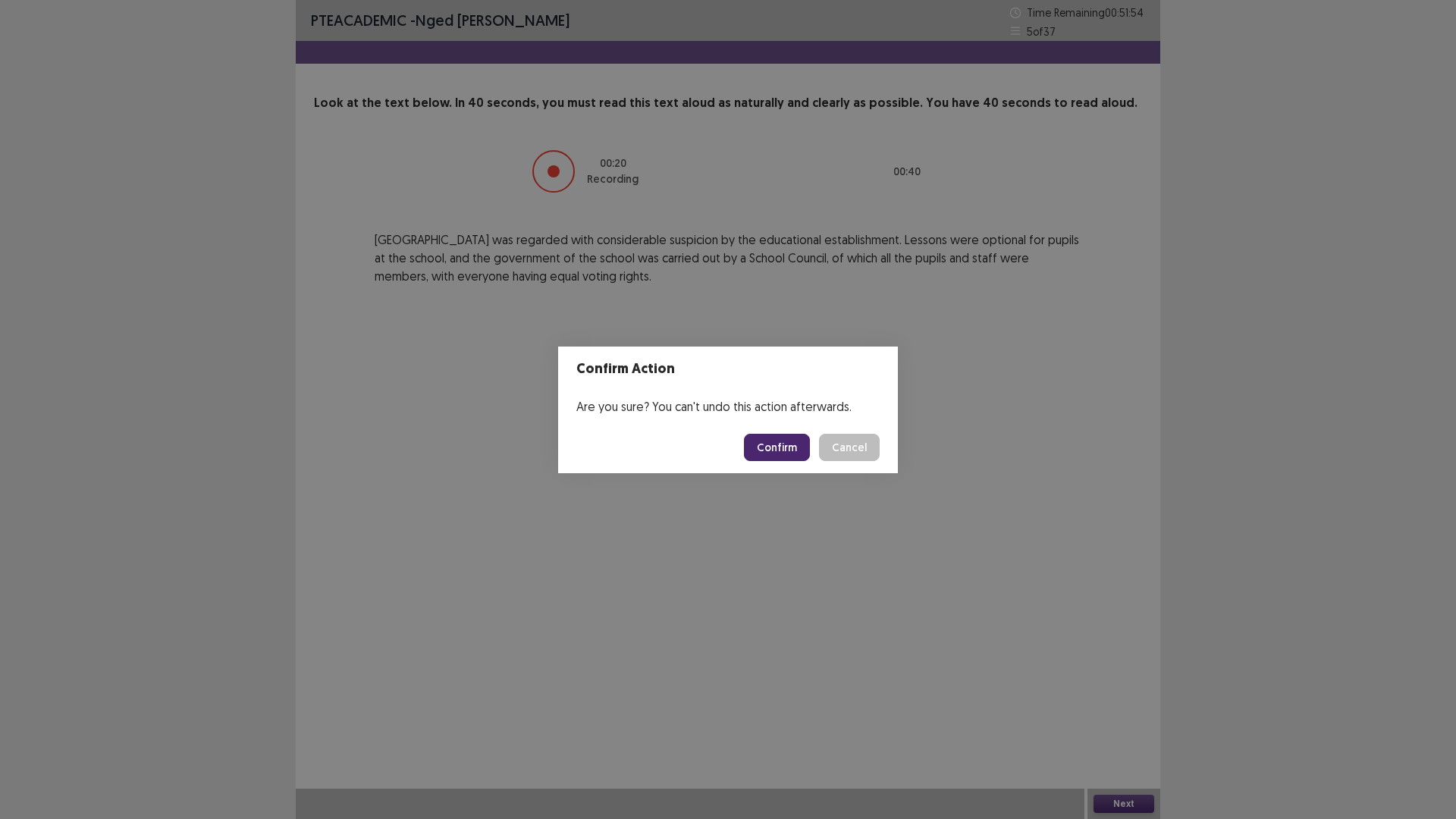
click at [772, 446] on button "Confirm" at bounding box center [777, 447] width 66 height 27
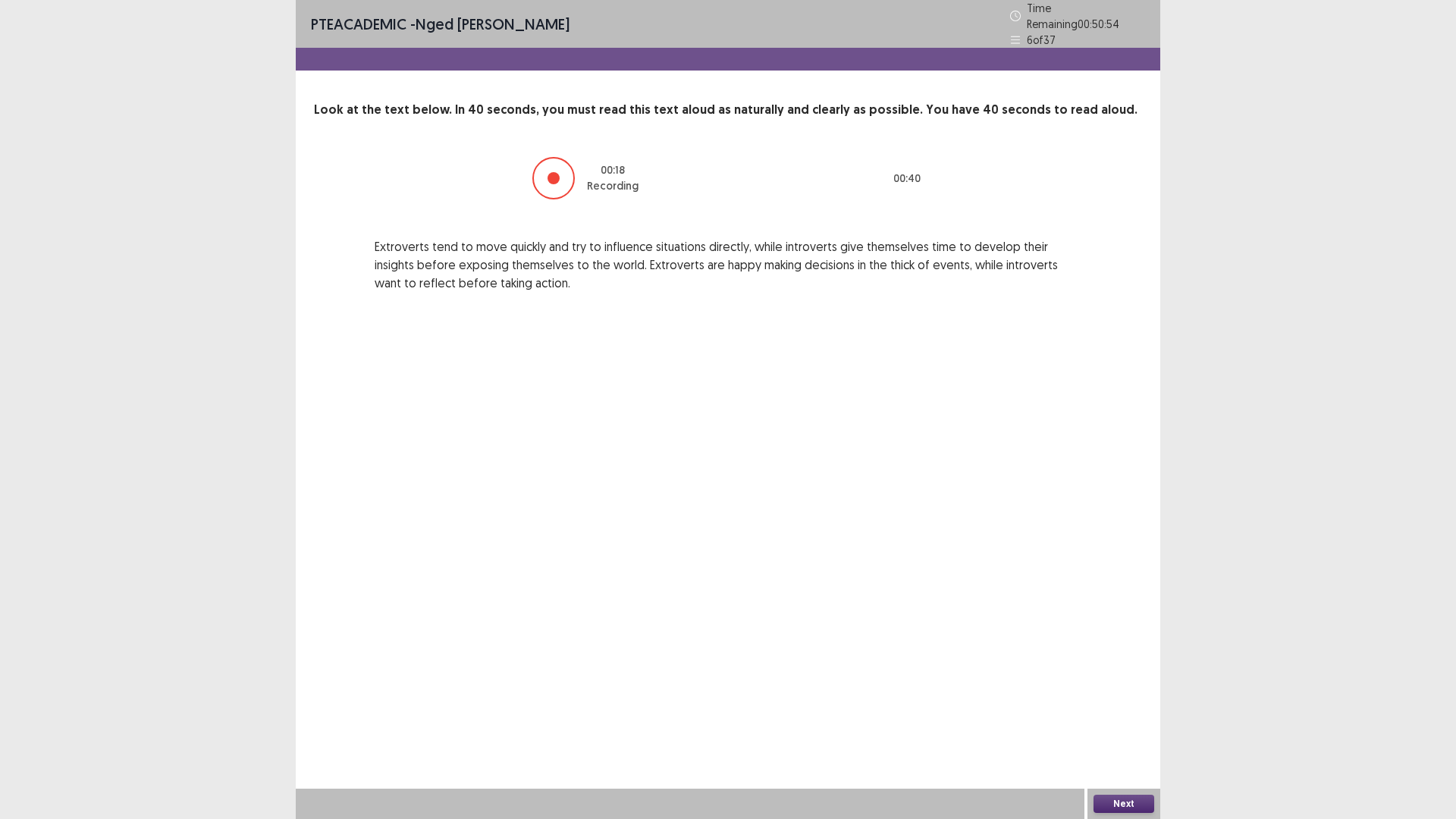
click at [1131, 716] on button "Next" at bounding box center [1123, 803] width 61 height 18
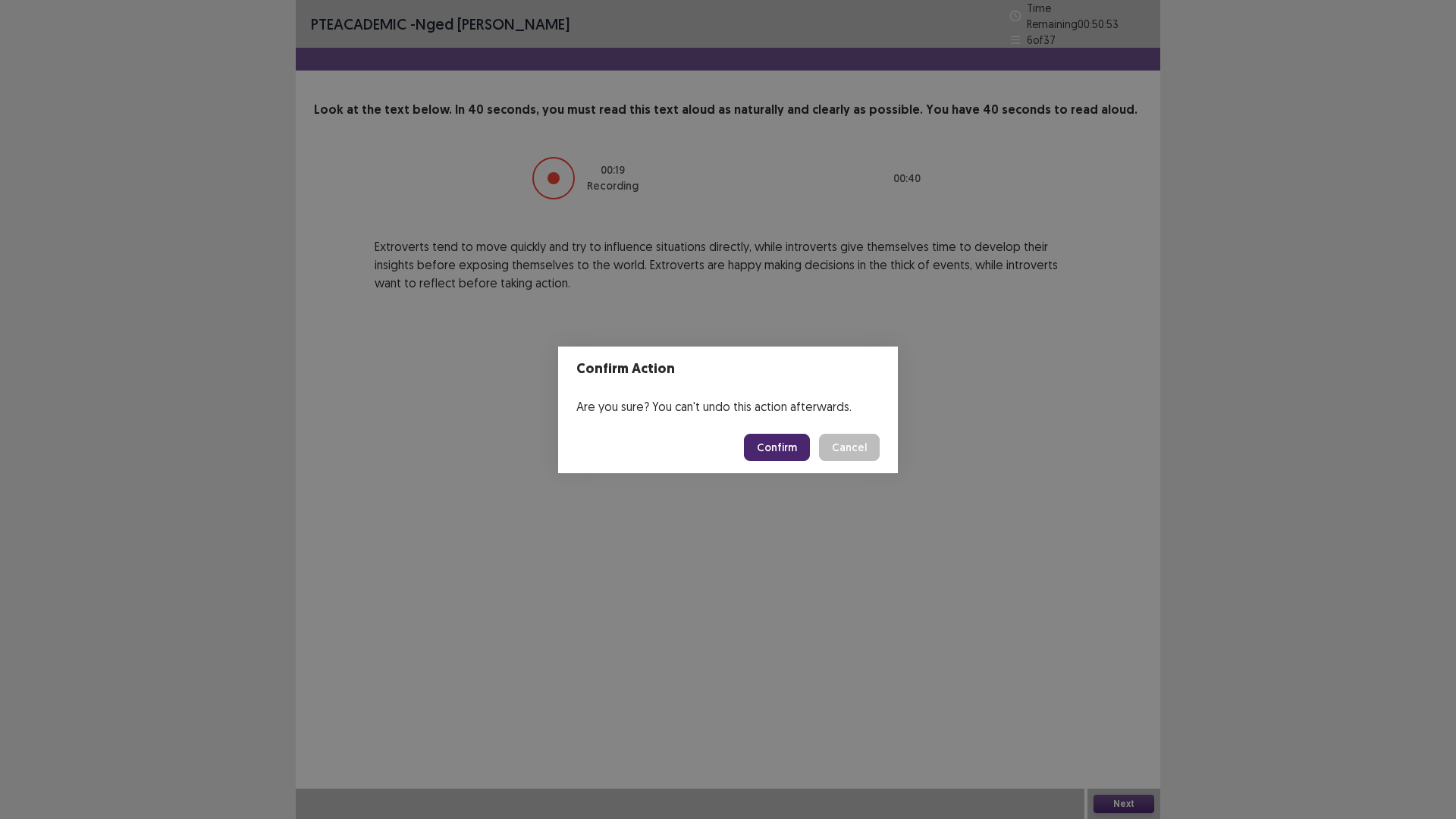
click at [773, 449] on button "Confirm" at bounding box center [777, 447] width 66 height 27
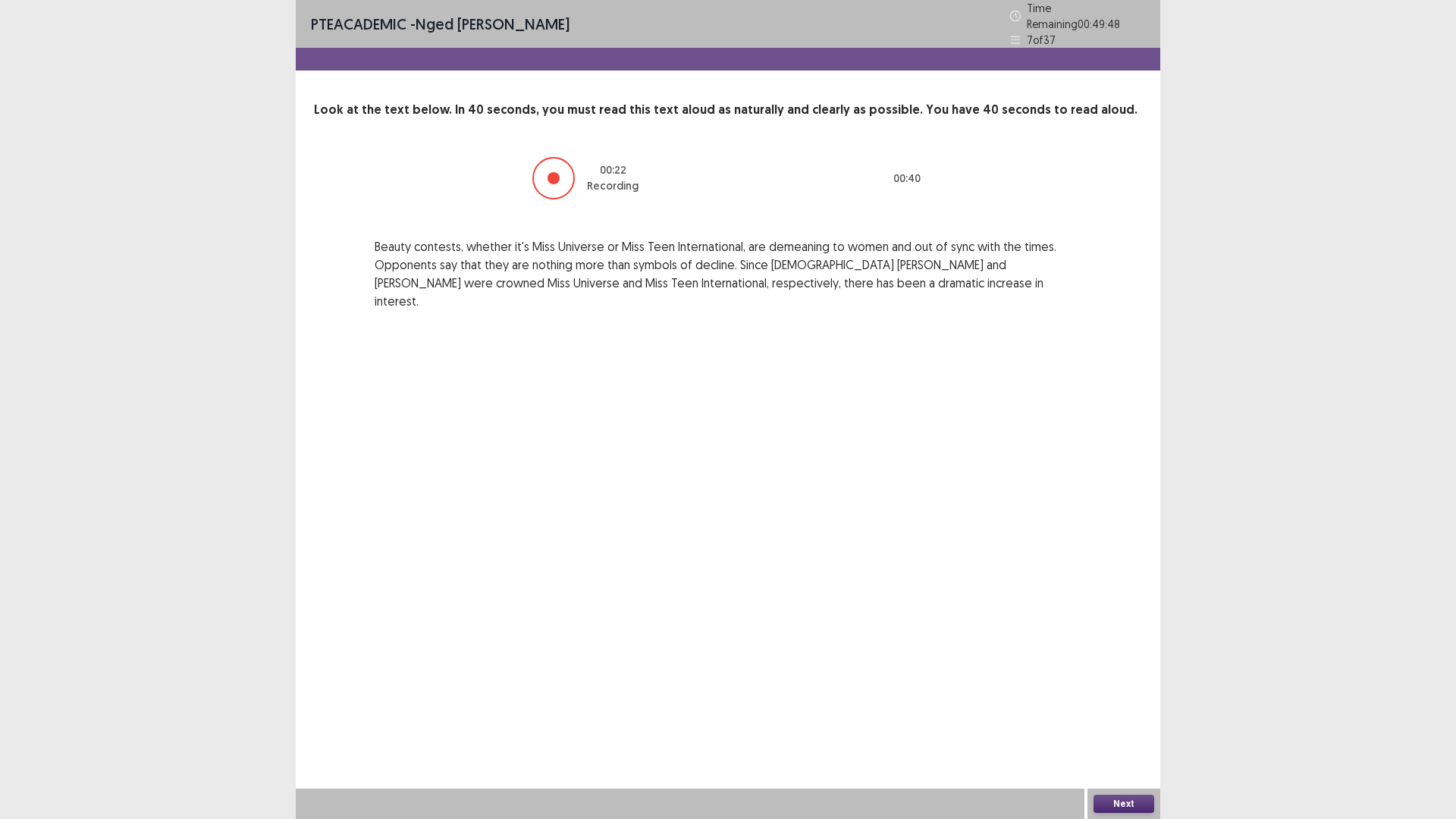
click at [1124, 716] on button "Next" at bounding box center [1123, 803] width 61 height 18
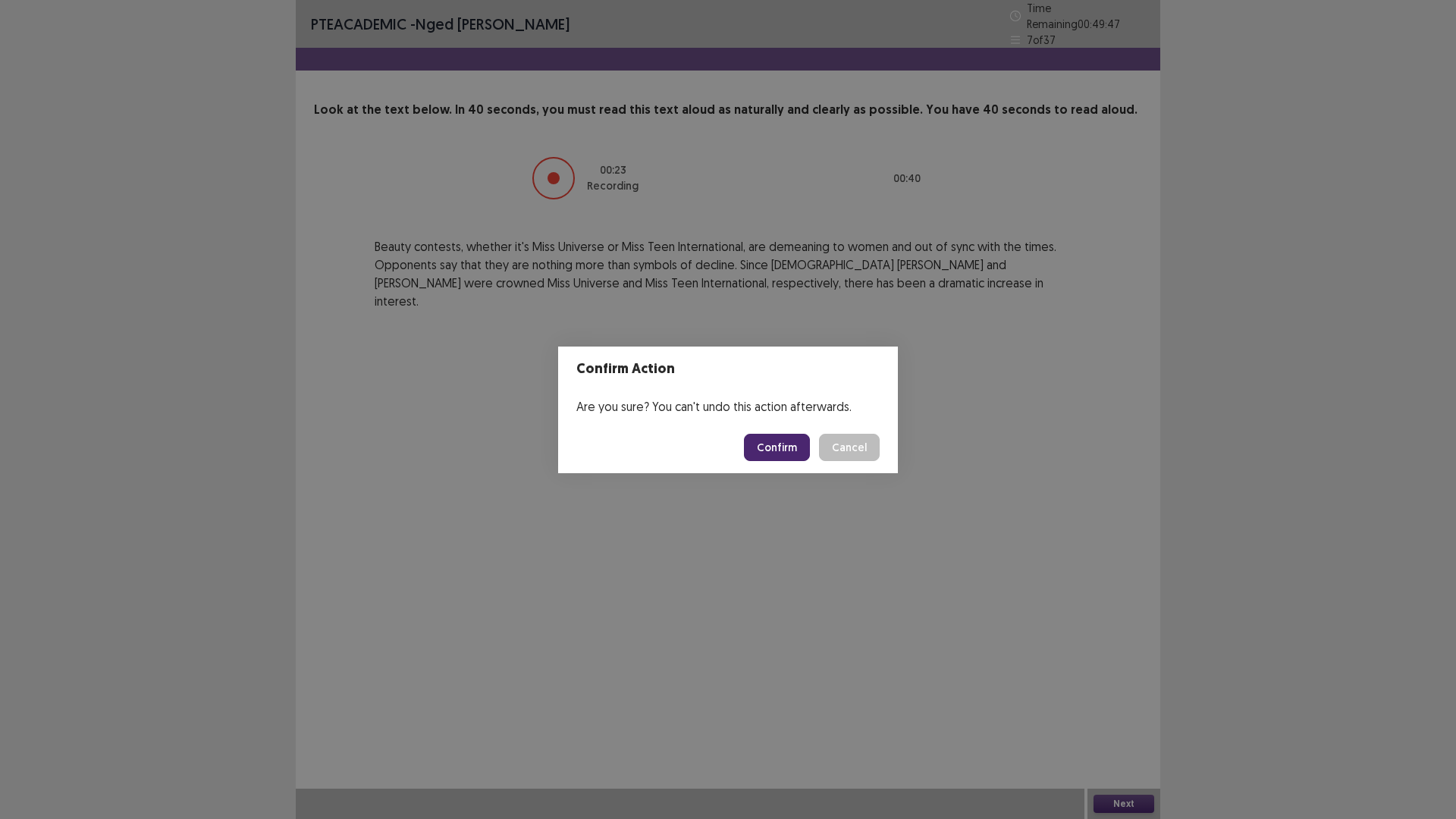
click at [764, 454] on button "Confirm" at bounding box center [777, 447] width 66 height 27
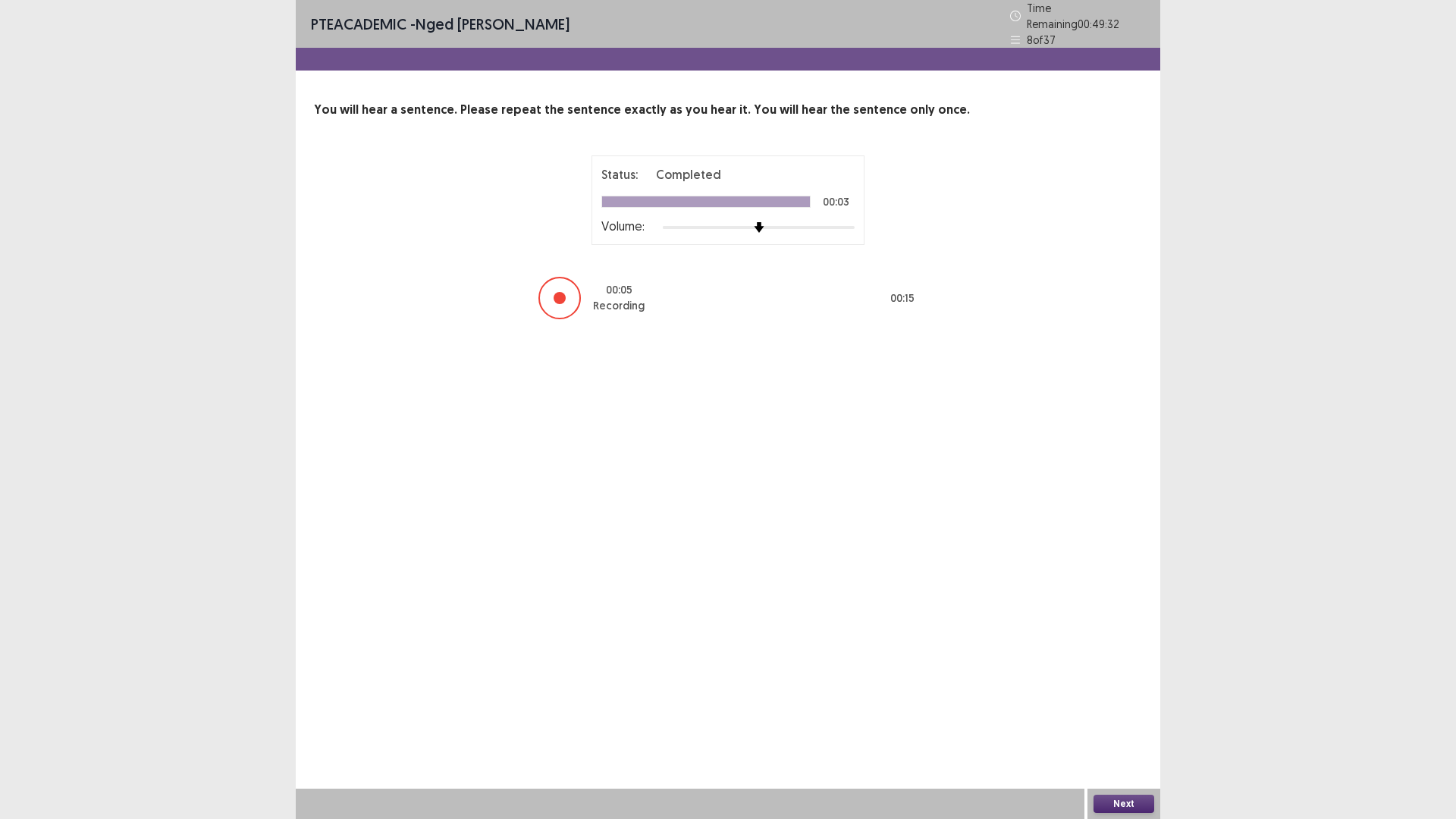
click at [1131, 716] on button "Next" at bounding box center [1123, 803] width 61 height 18
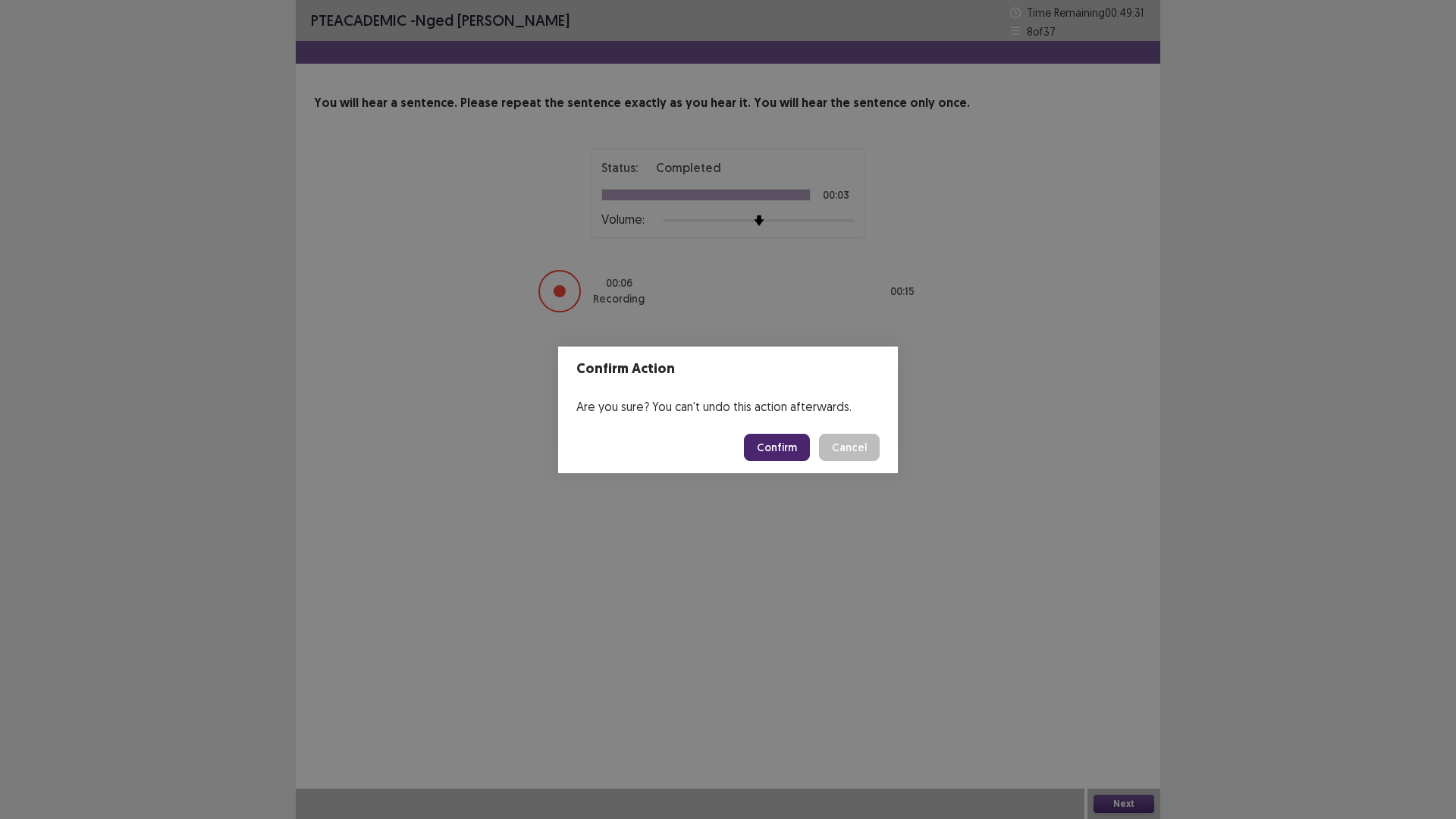
click at [777, 438] on button "Confirm" at bounding box center [777, 447] width 66 height 27
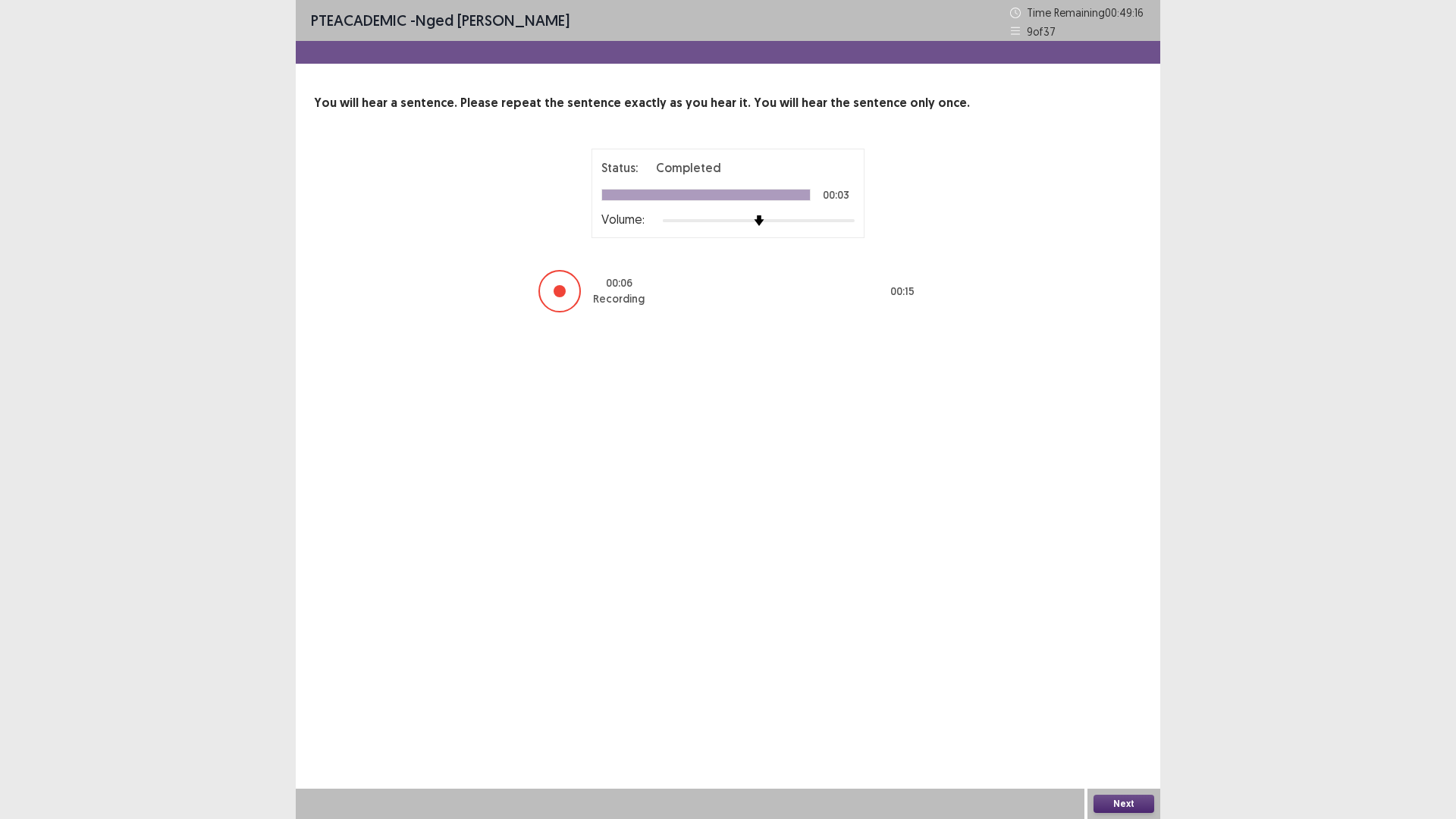
click at [1114, 716] on button "Next" at bounding box center [1123, 803] width 61 height 18
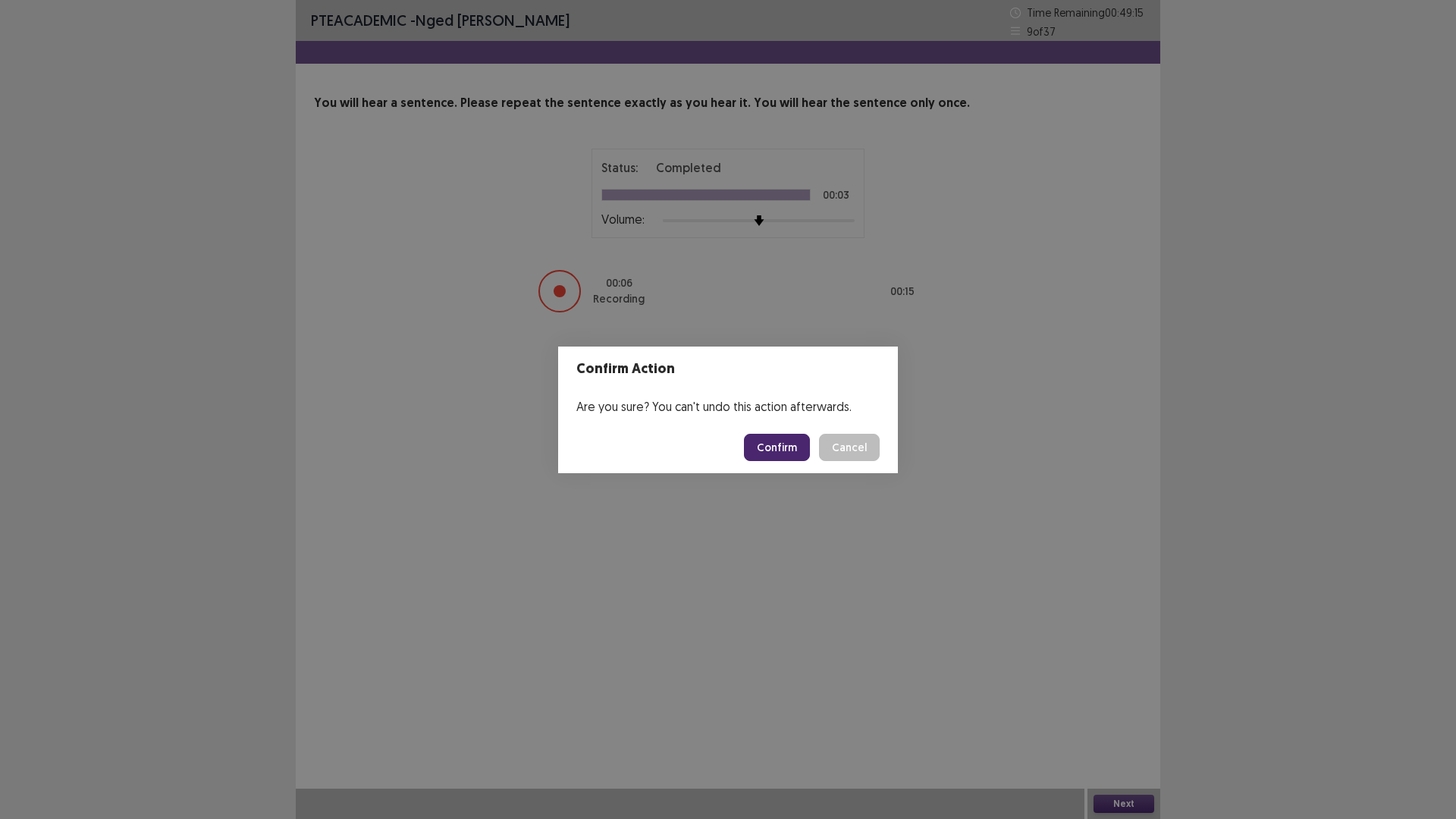
click at [782, 445] on button "Confirm" at bounding box center [777, 447] width 66 height 27
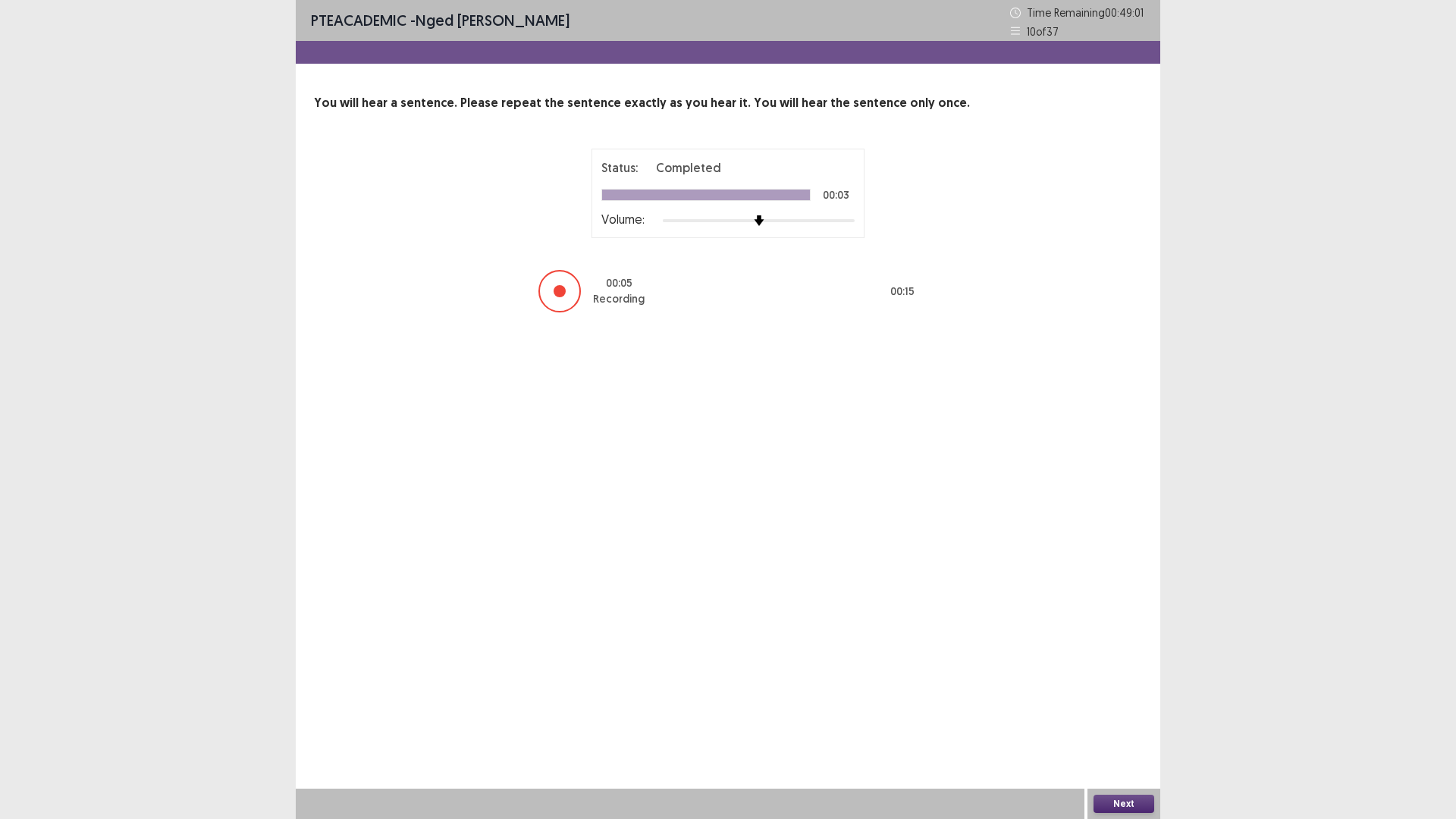
click at [1124, 716] on button "Next" at bounding box center [1123, 803] width 61 height 18
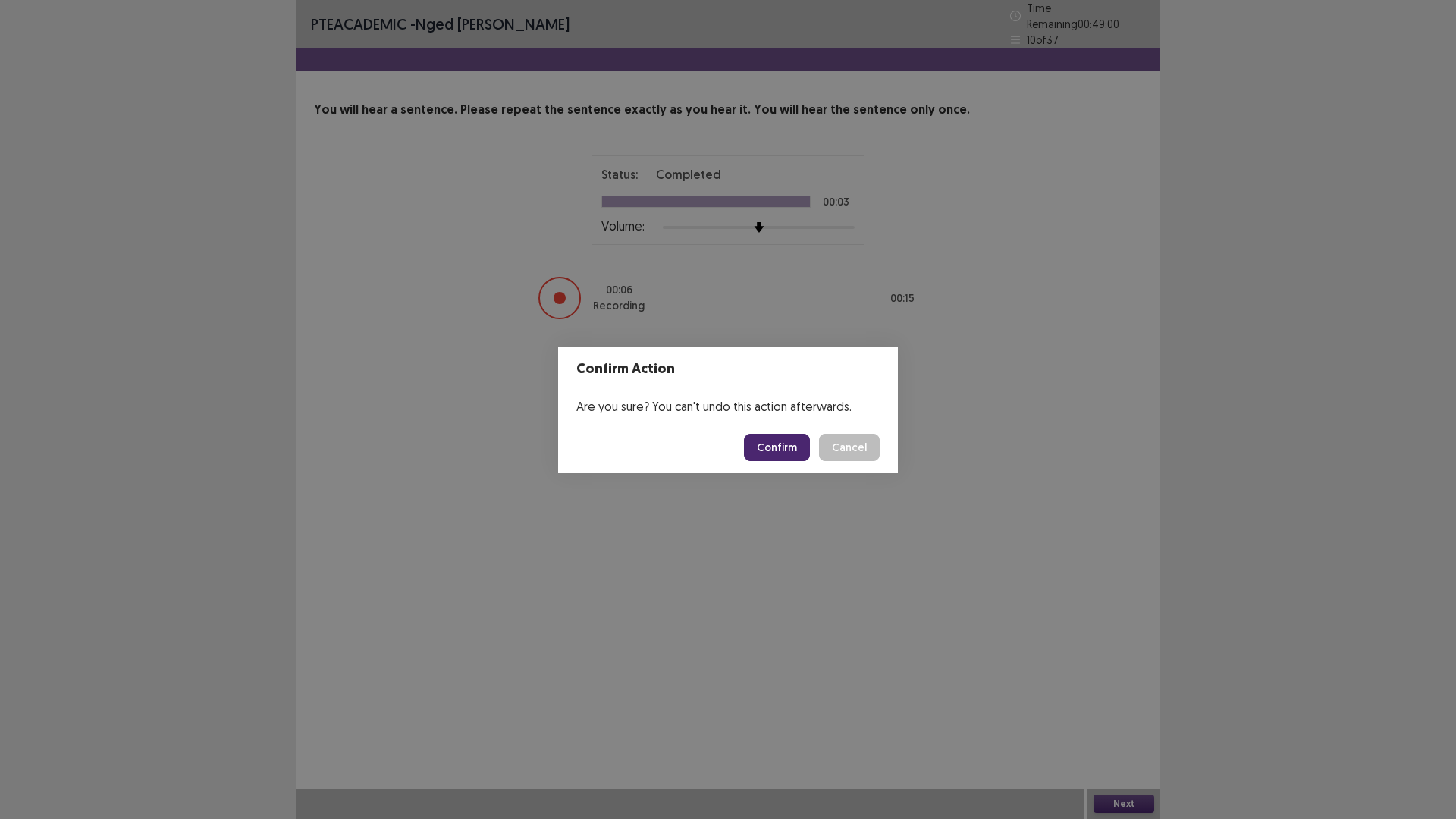
click at [780, 446] on button "Confirm" at bounding box center [777, 447] width 66 height 27
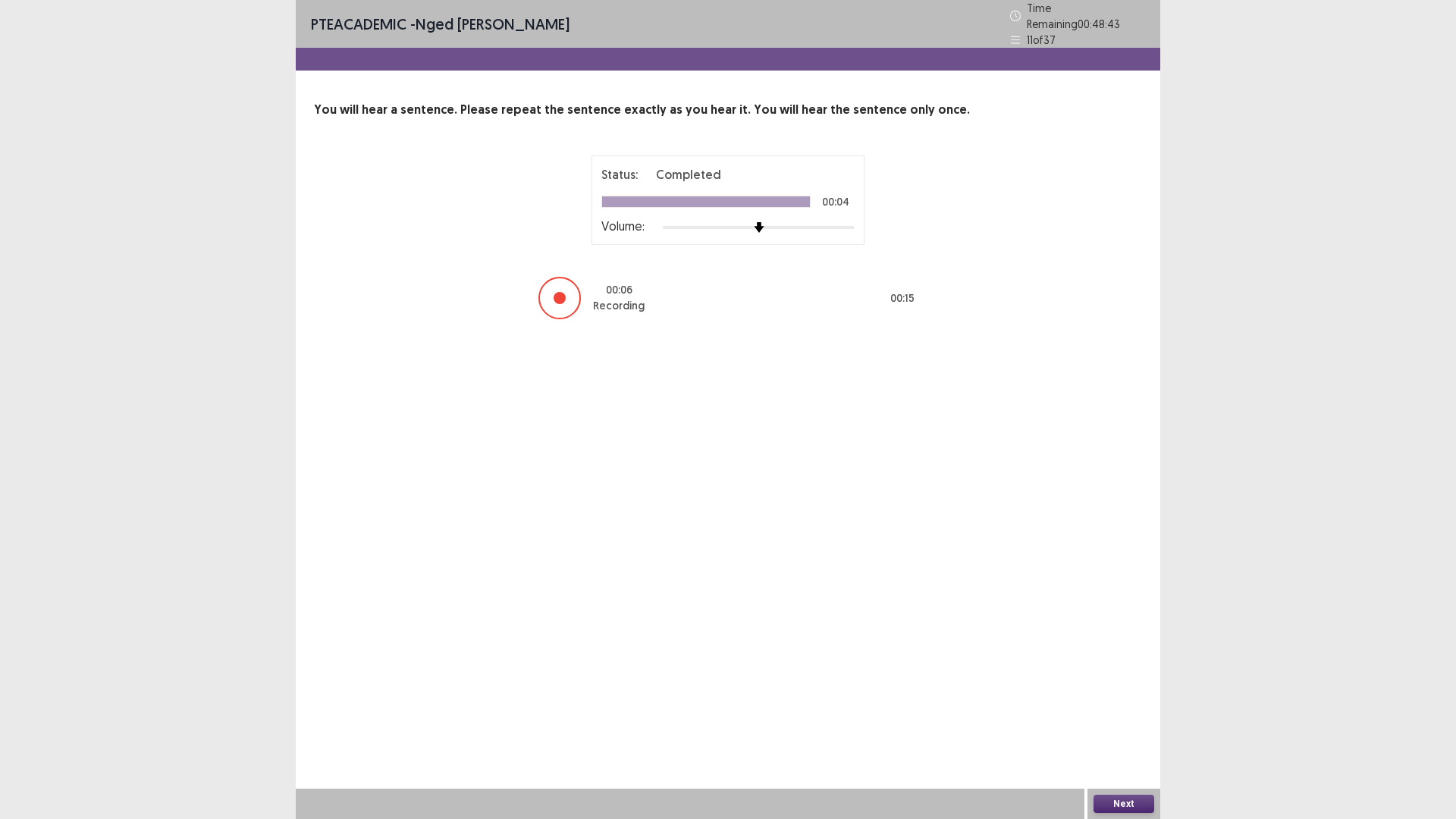
click at [1126, 716] on button "Next" at bounding box center [1123, 803] width 61 height 18
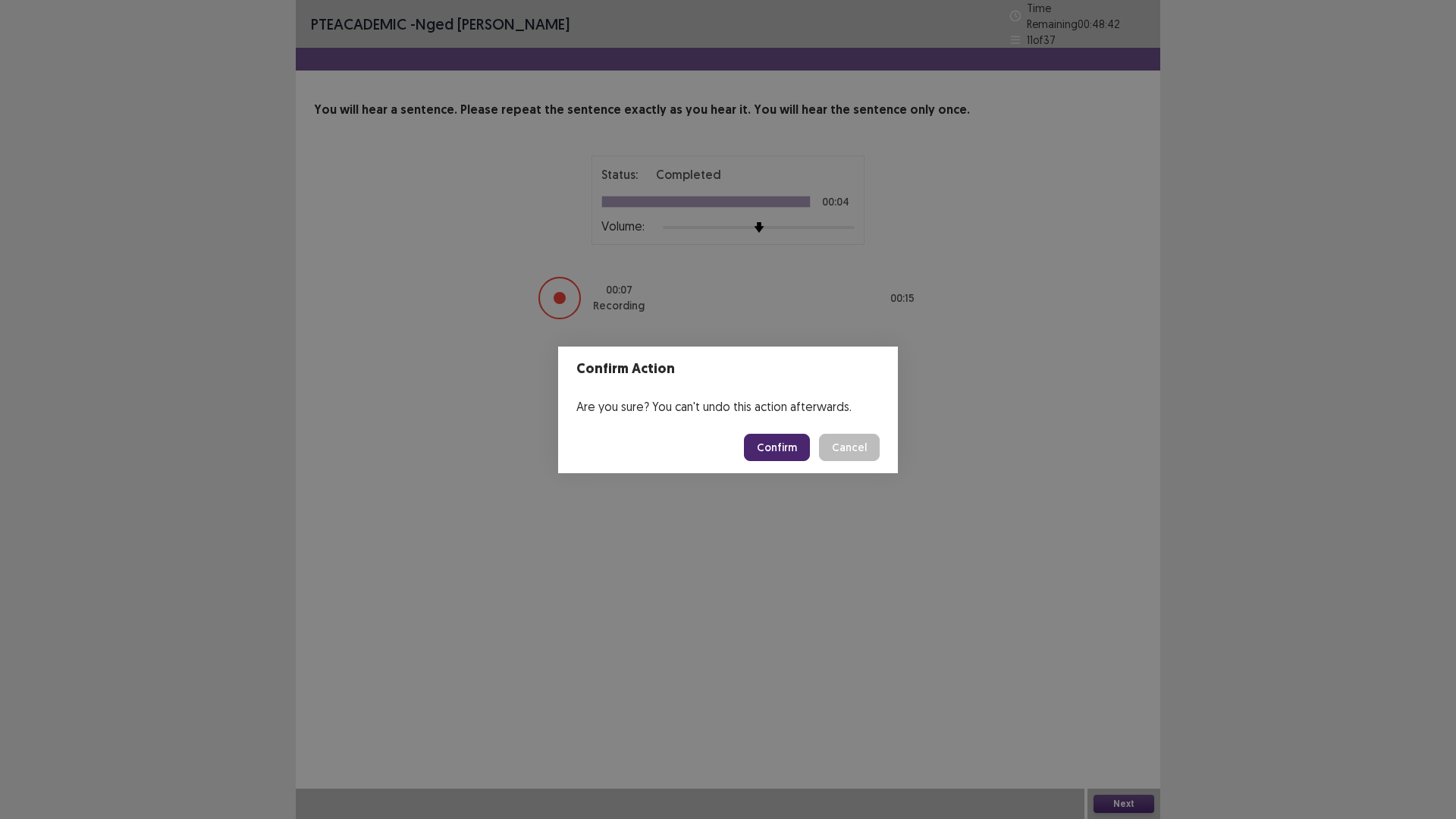
click at [771, 439] on button "Confirm" at bounding box center [777, 447] width 66 height 27
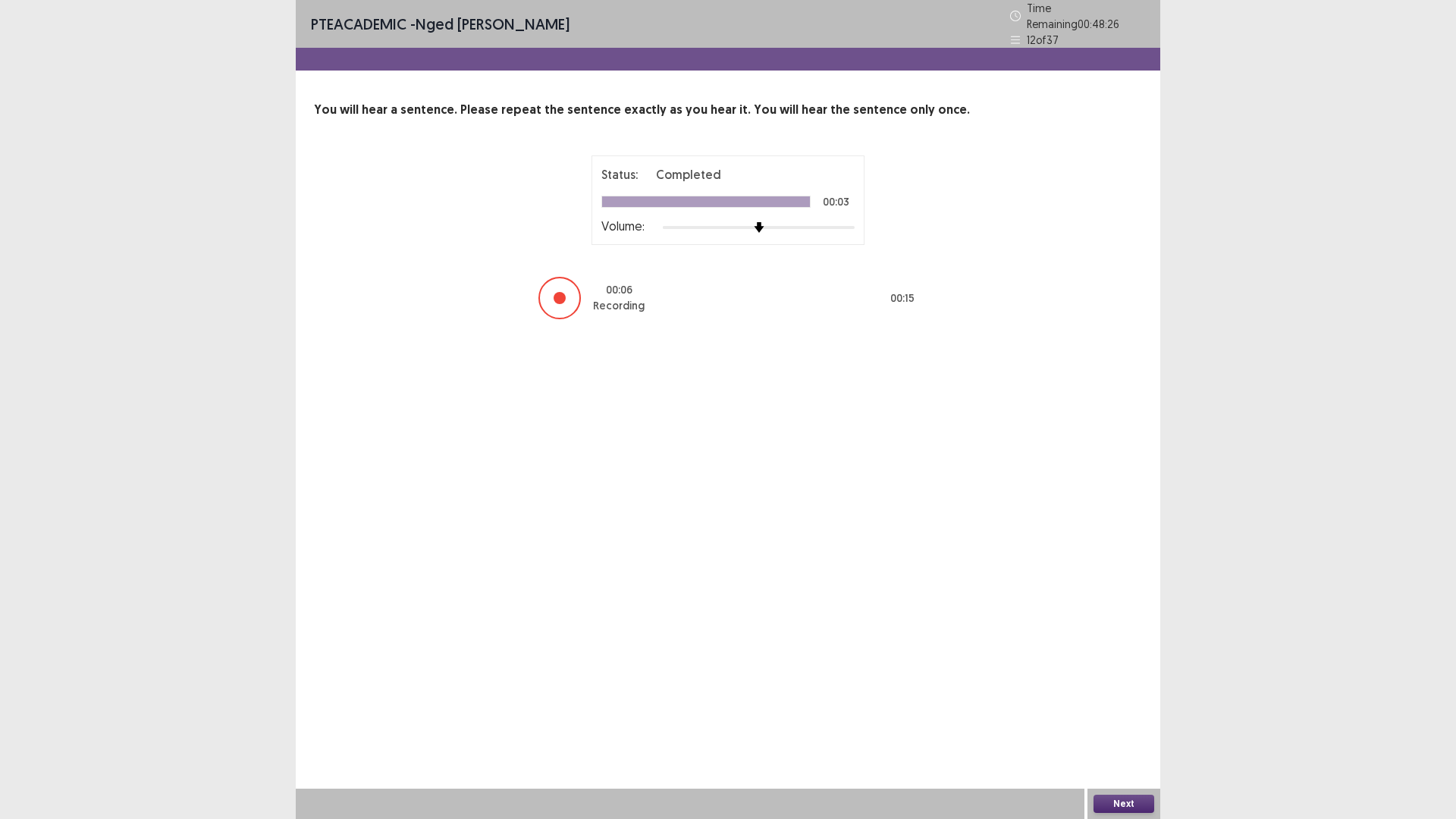
click at [1118, 716] on button "Next" at bounding box center [1123, 803] width 61 height 18
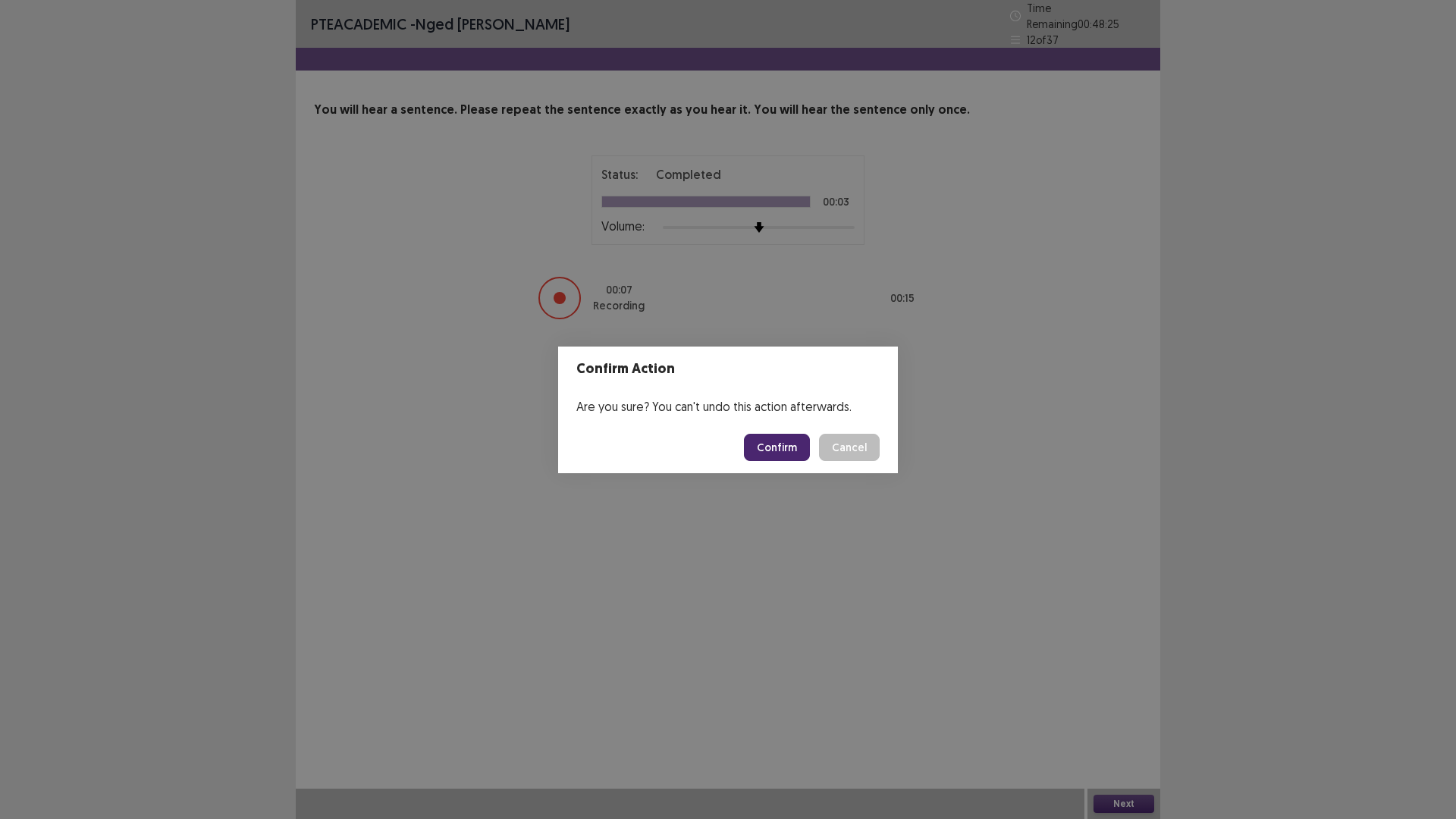
click at [778, 438] on button "Confirm" at bounding box center [777, 447] width 66 height 27
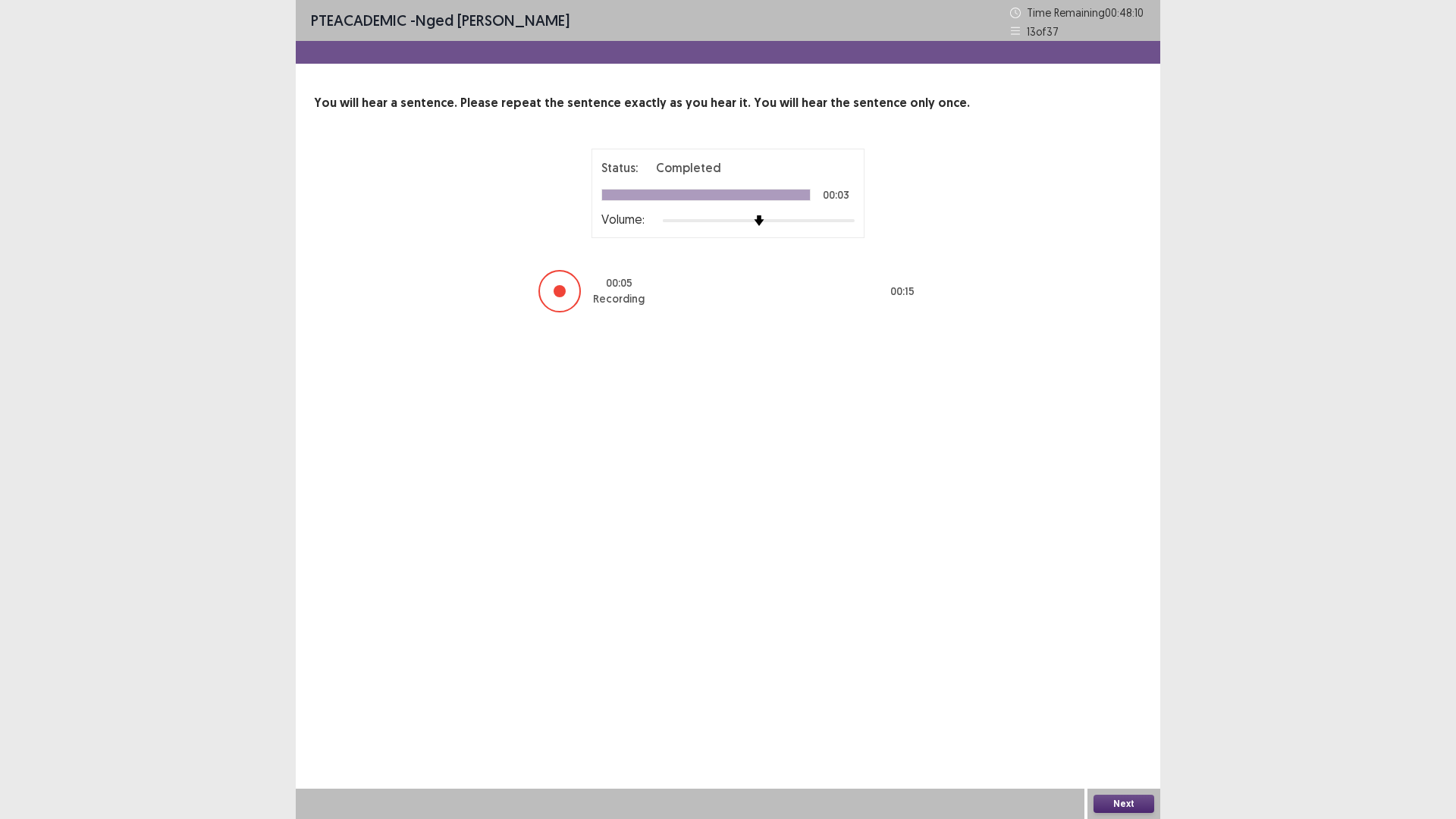
click at [1134, 716] on button "Next" at bounding box center [1123, 803] width 61 height 18
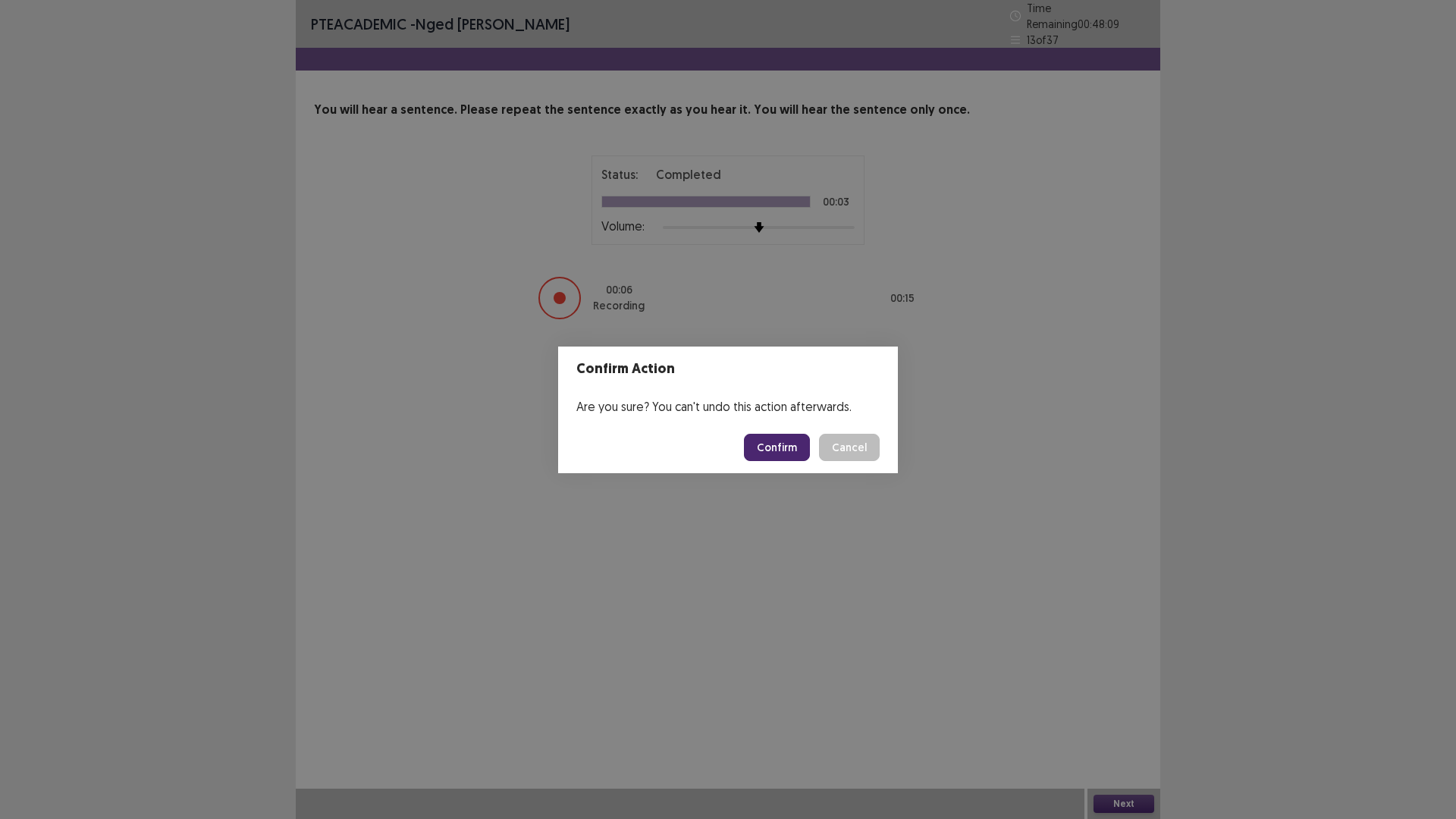
click at [777, 453] on button "Confirm" at bounding box center [777, 447] width 66 height 27
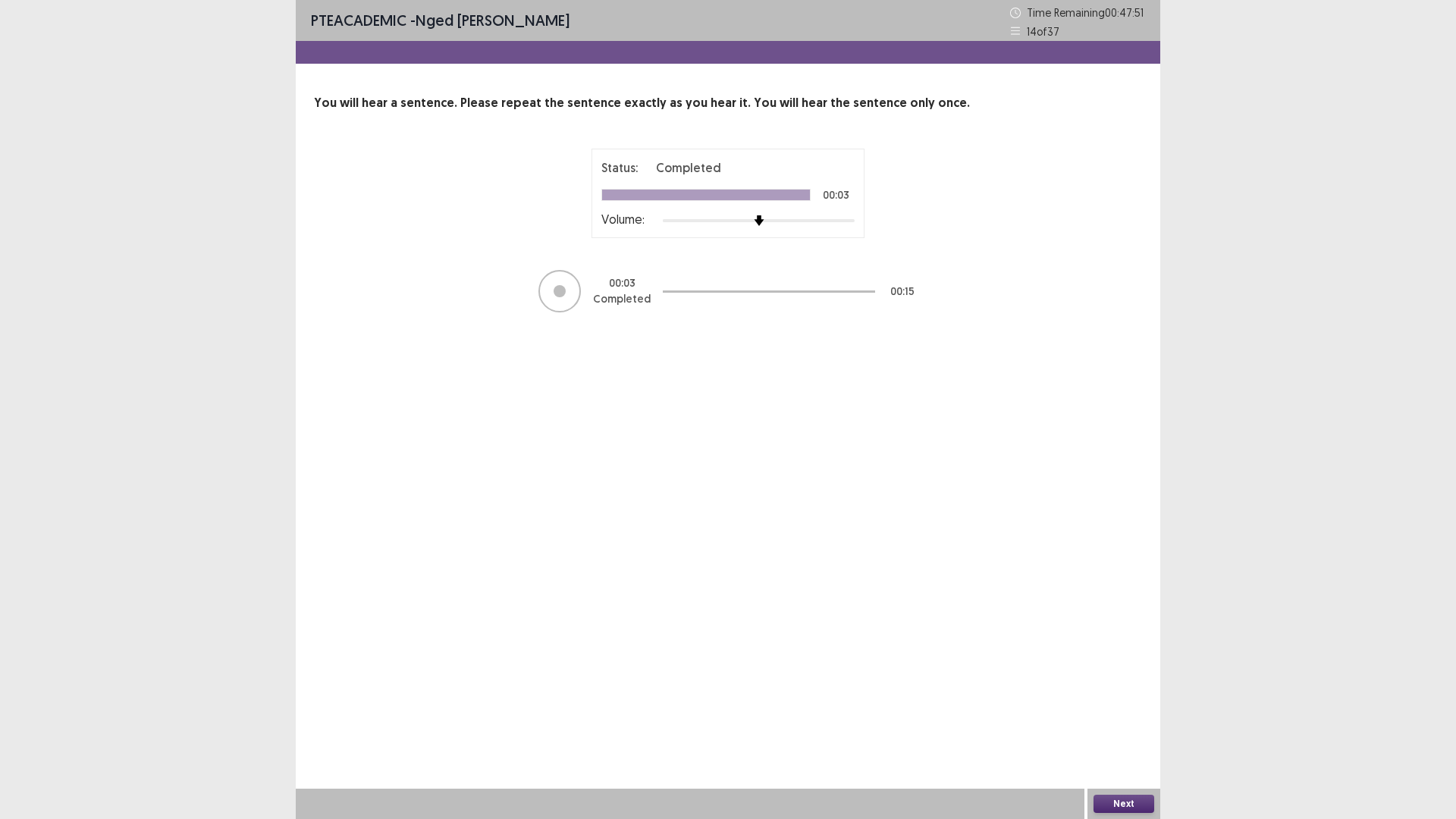
click at [1122, 716] on button "Next" at bounding box center [1123, 803] width 61 height 18
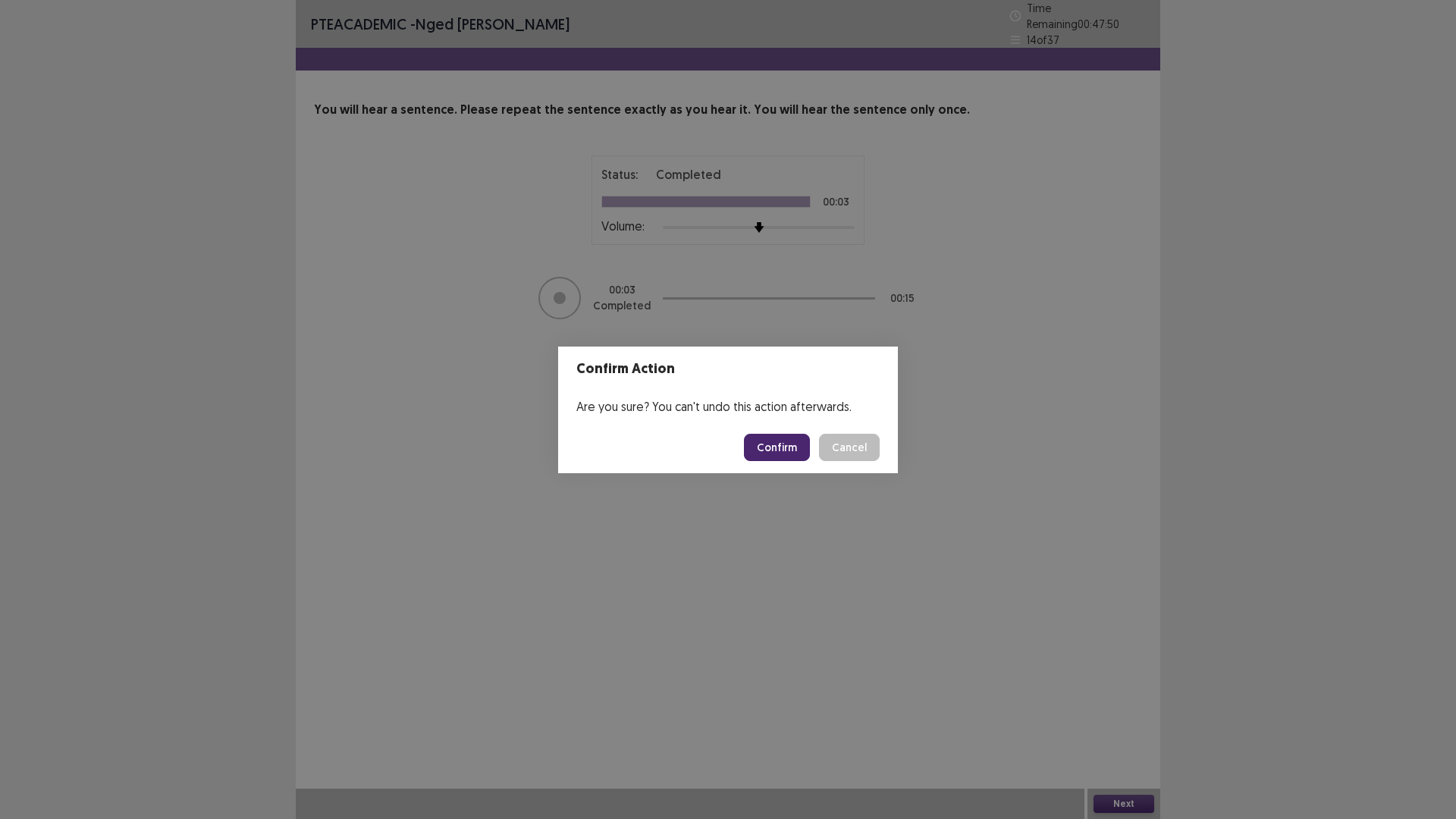
click at [775, 444] on button "Confirm" at bounding box center [777, 447] width 66 height 27
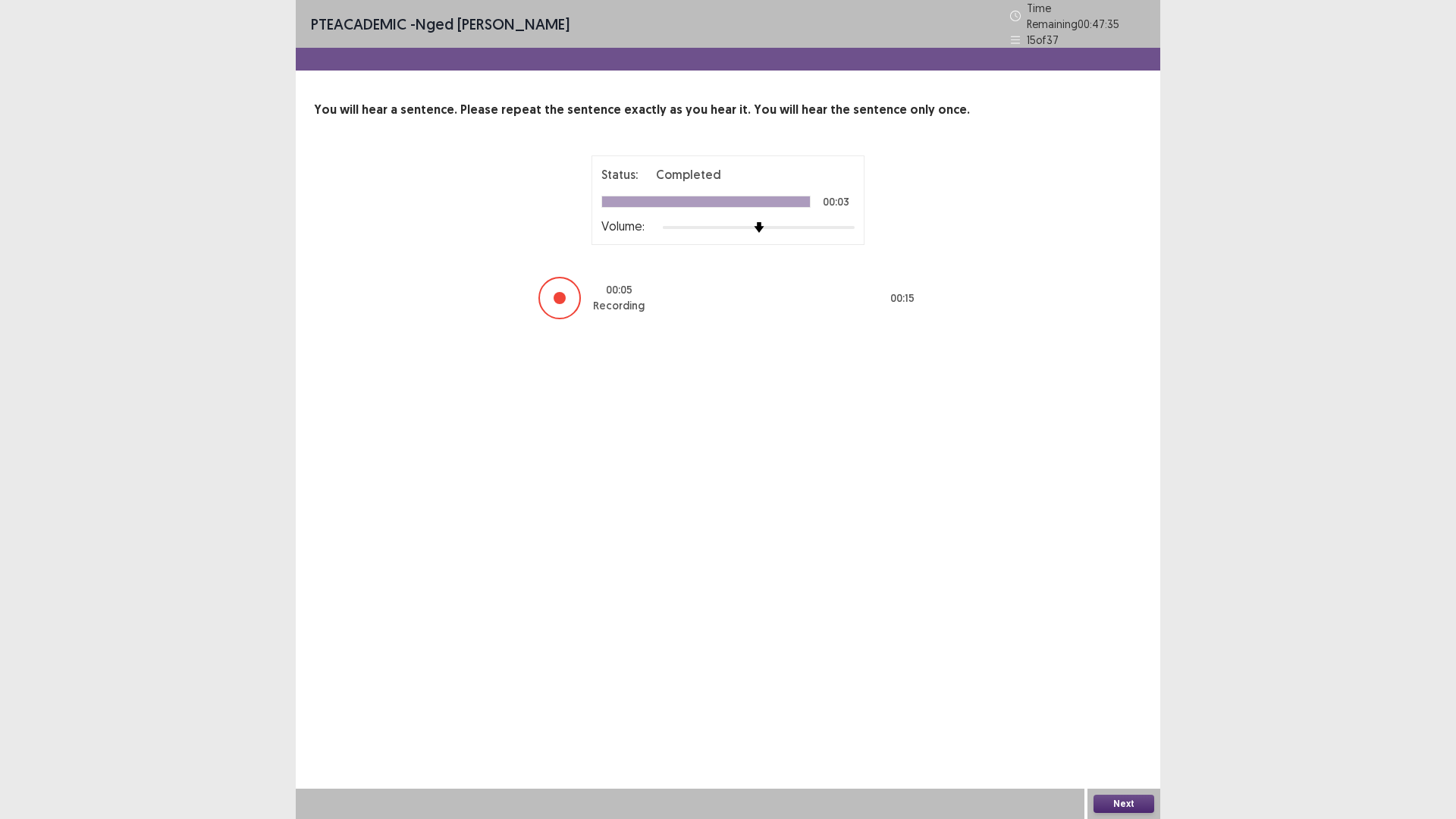
click at [1111, 716] on button "Next" at bounding box center [1123, 803] width 61 height 18
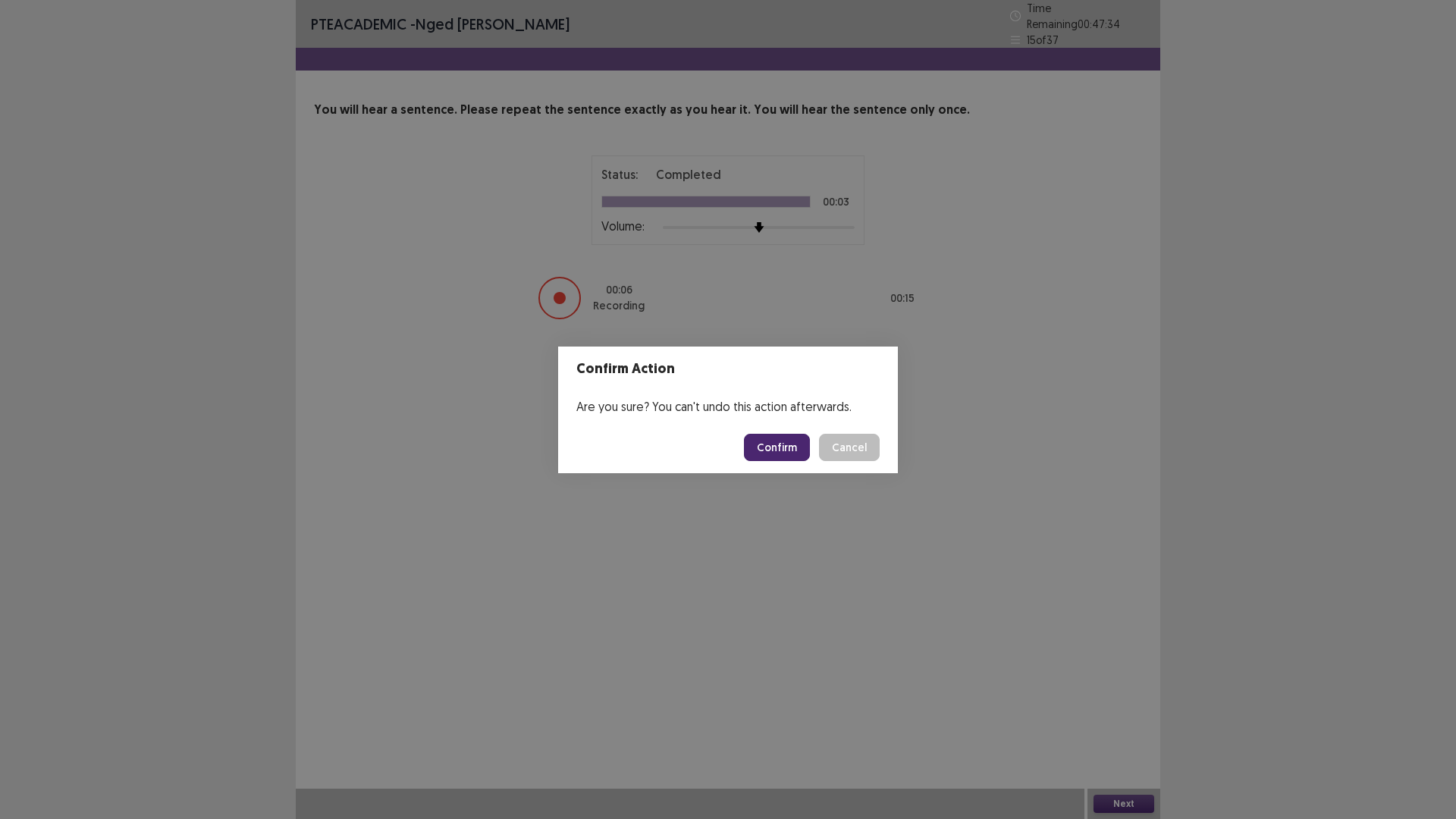
click at [783, 440] on button "Confirm" at bounding box center [777, 447] width 66 height 27
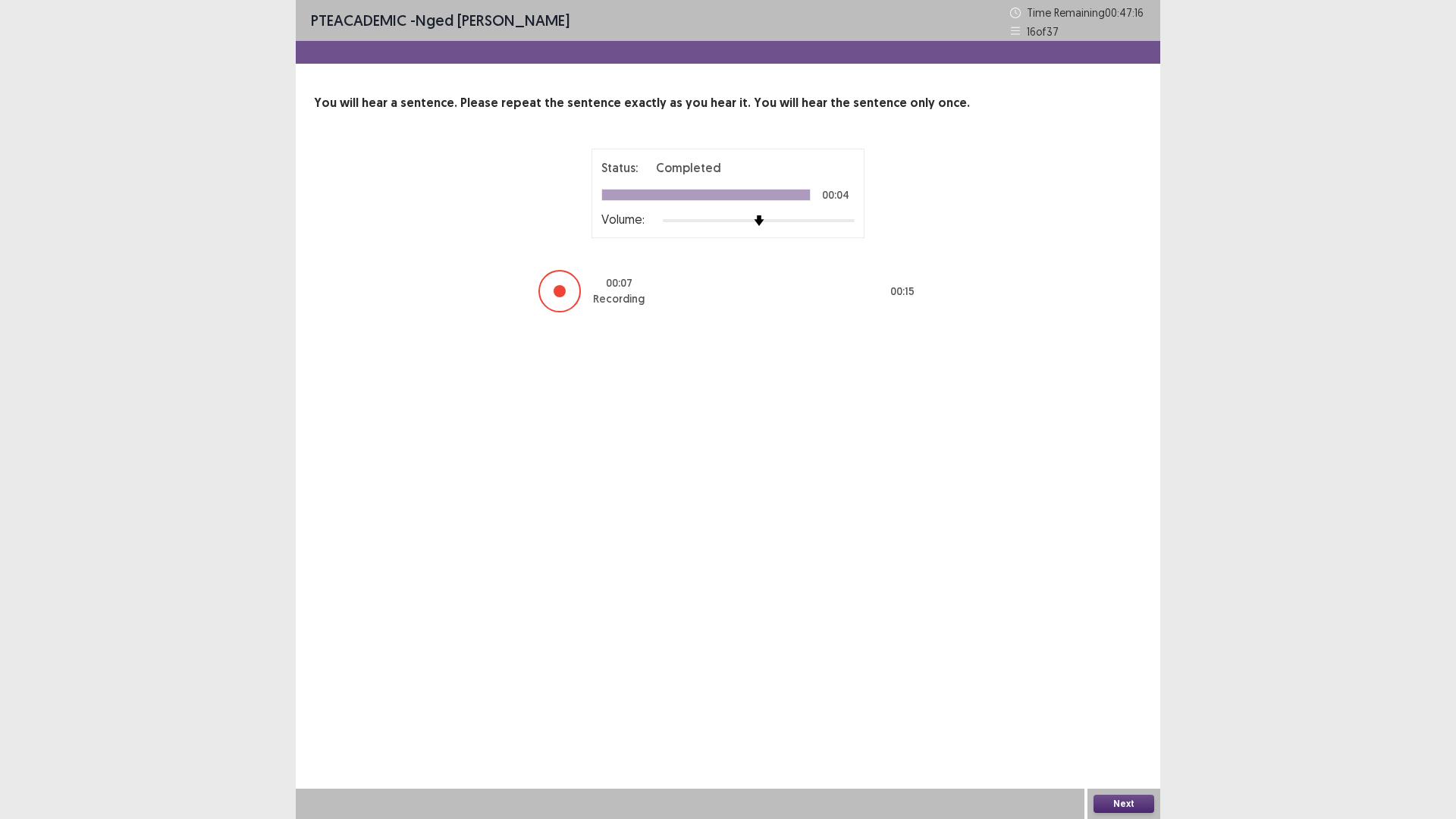
click at [1121, 716] on button "Next" at bounding box center [1123, 803] width 61 height 18
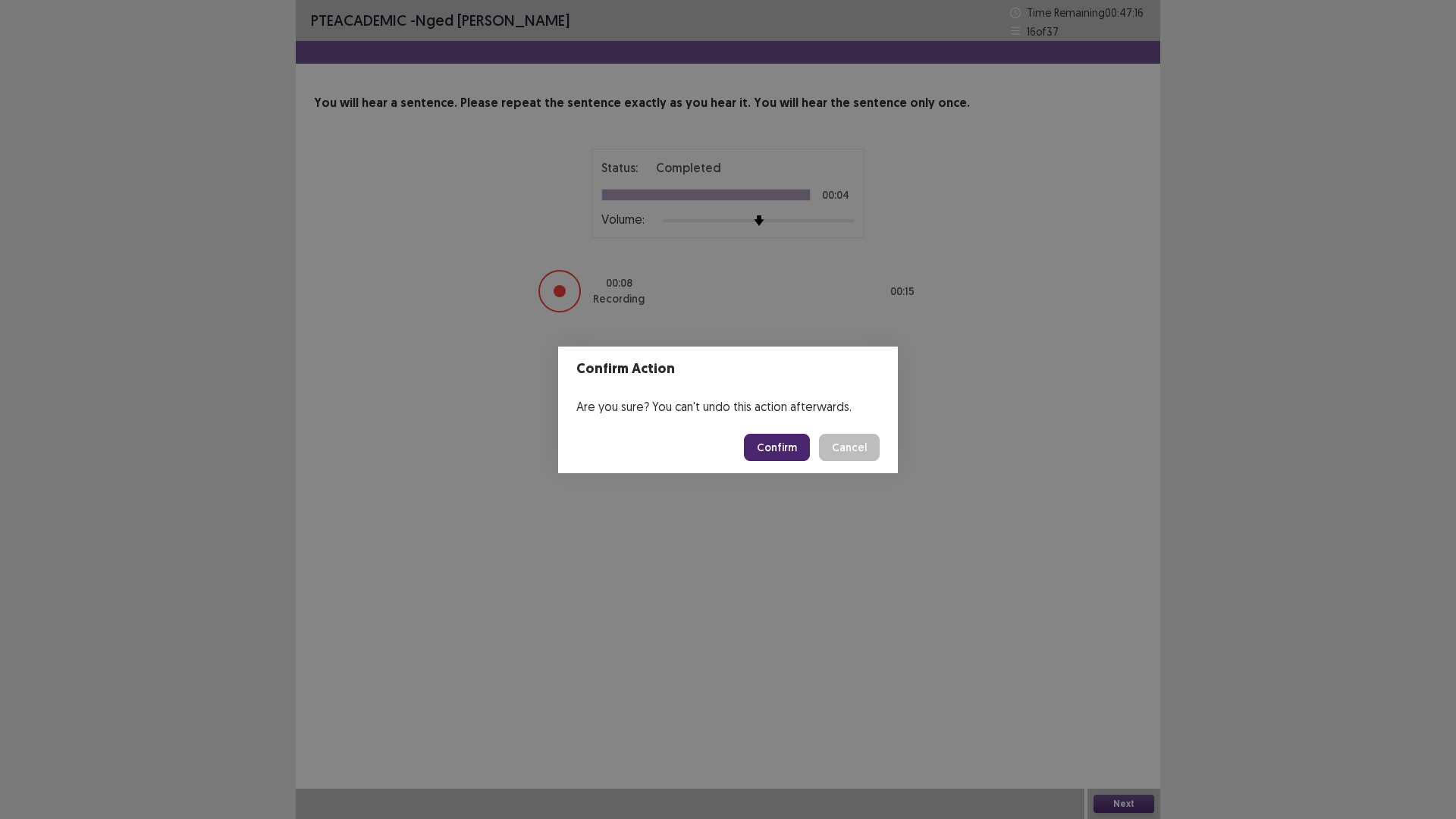
click at [779, 435] on button "Confirm" at bounding box center [777, 447] width 66 height 27
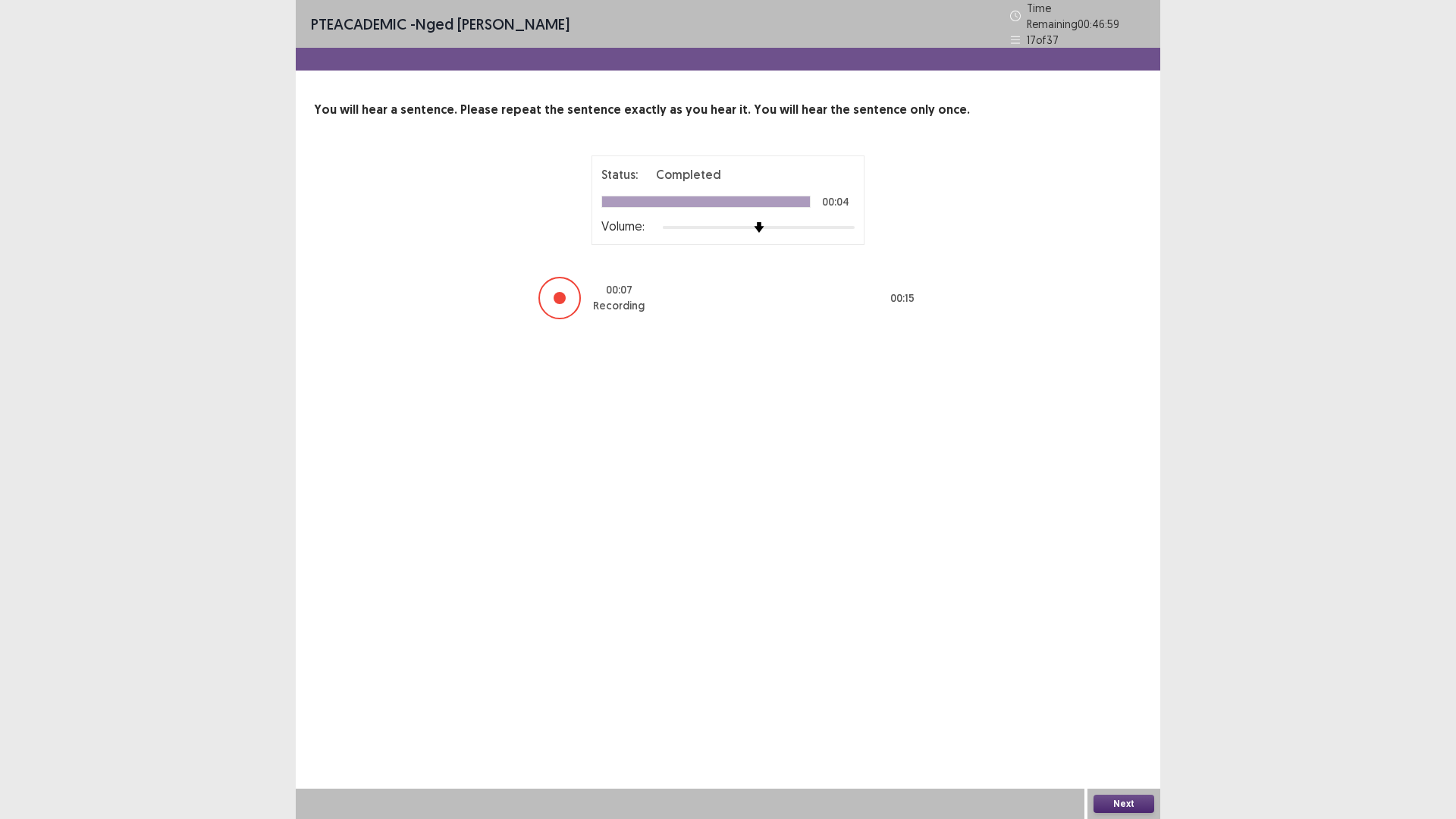
click at [1134, 716] on button "Next" at bounding box center [1123, 803] width 61 height 18
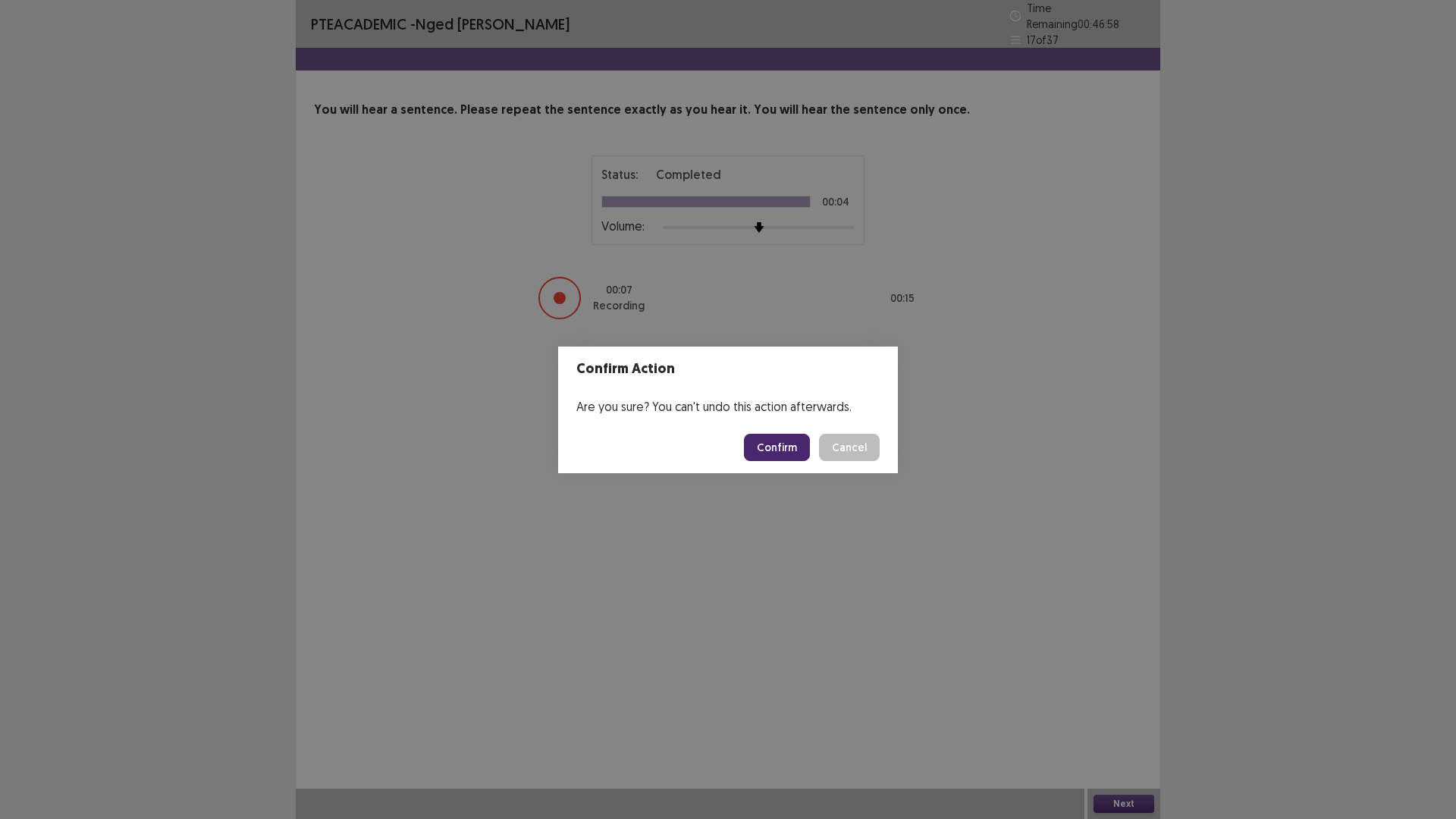
click at [780, 439] on button "Confirm" at bounding box center [777, 447] width 66 height 27
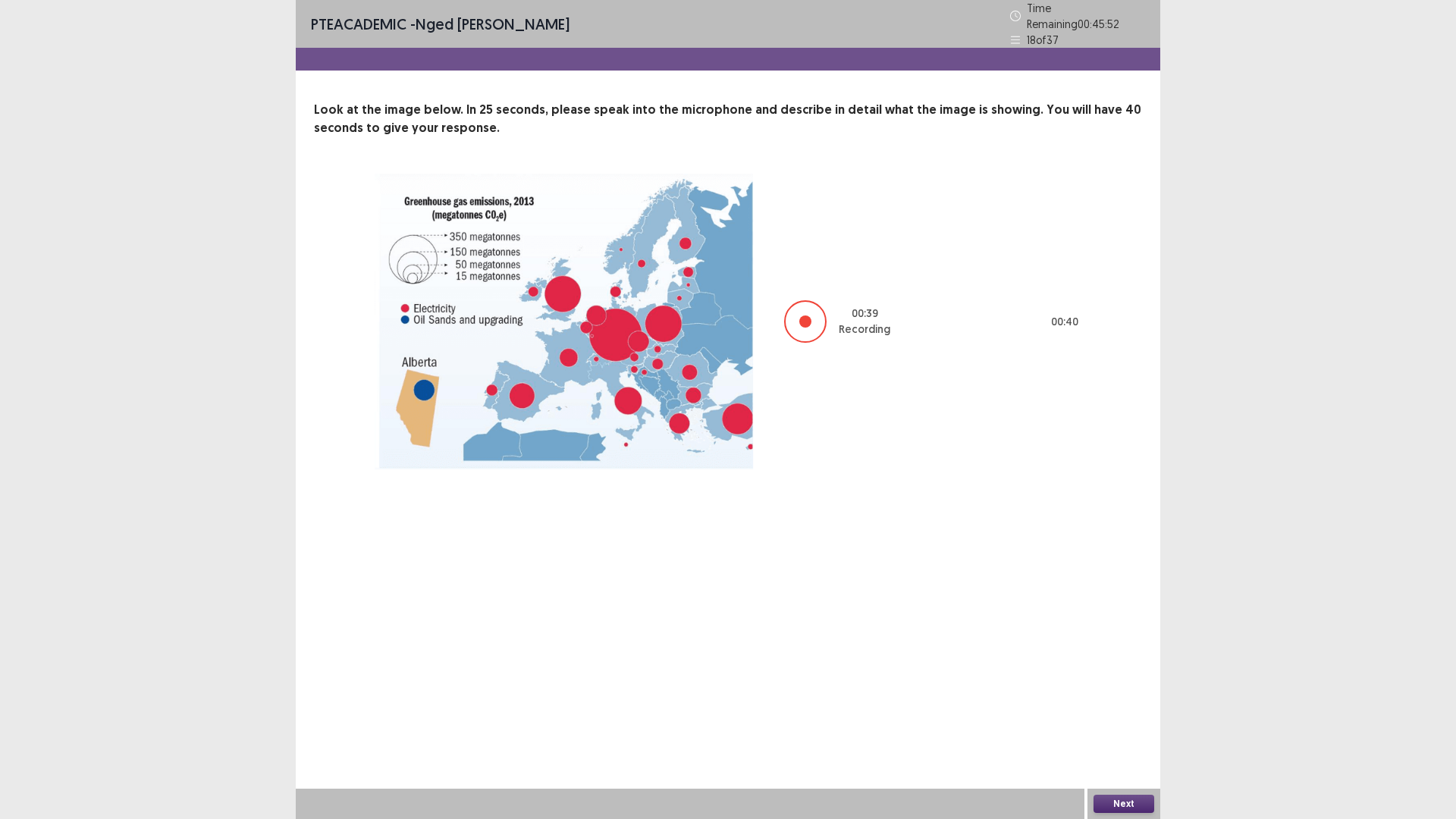
click at [1120, 716] on button "Next" at bounding box center [1123, 803] width 61 height 18
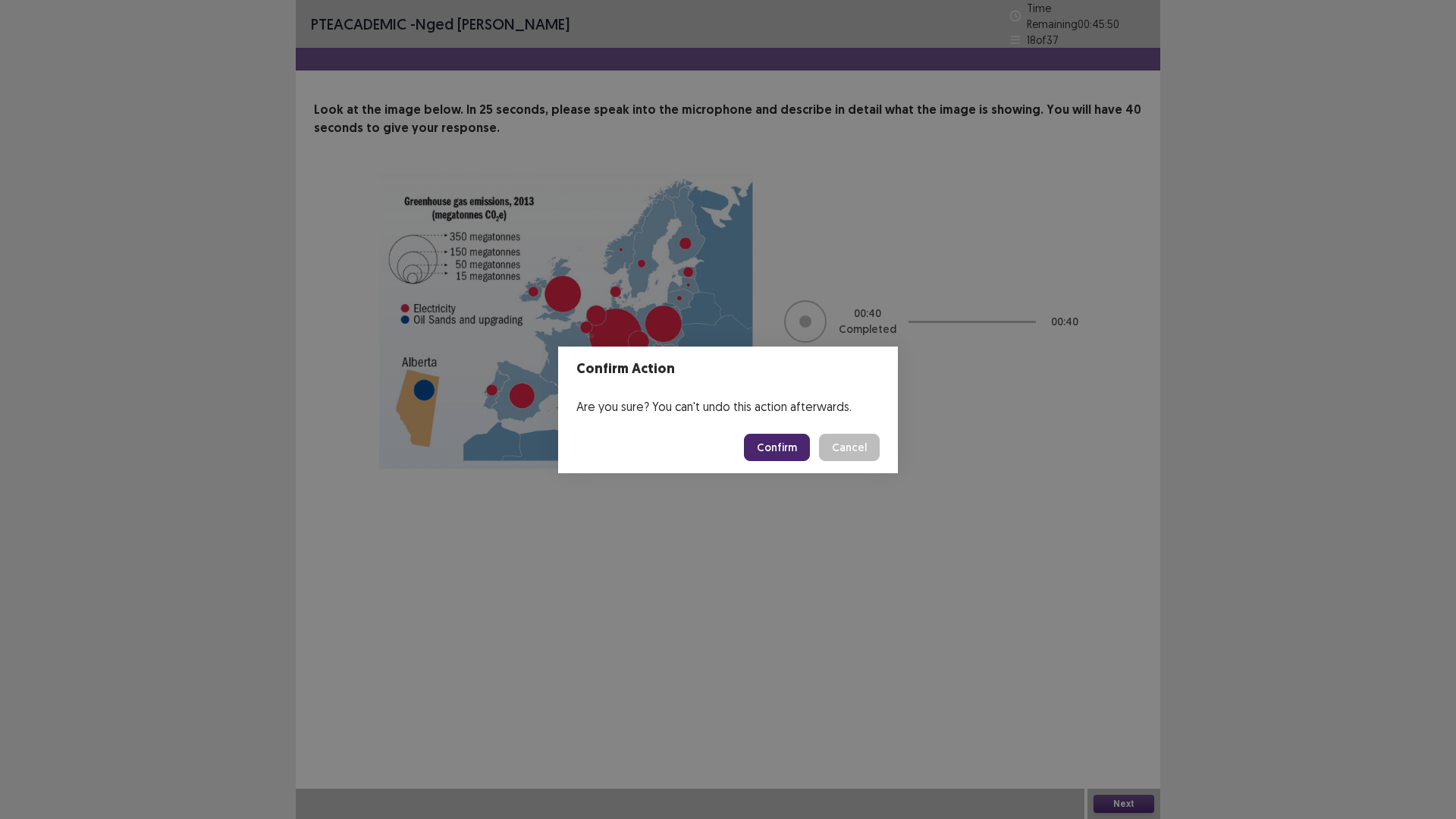
click at [770, 443] on button "Confirm" at bounding box center [777, 447] width 66 height 27
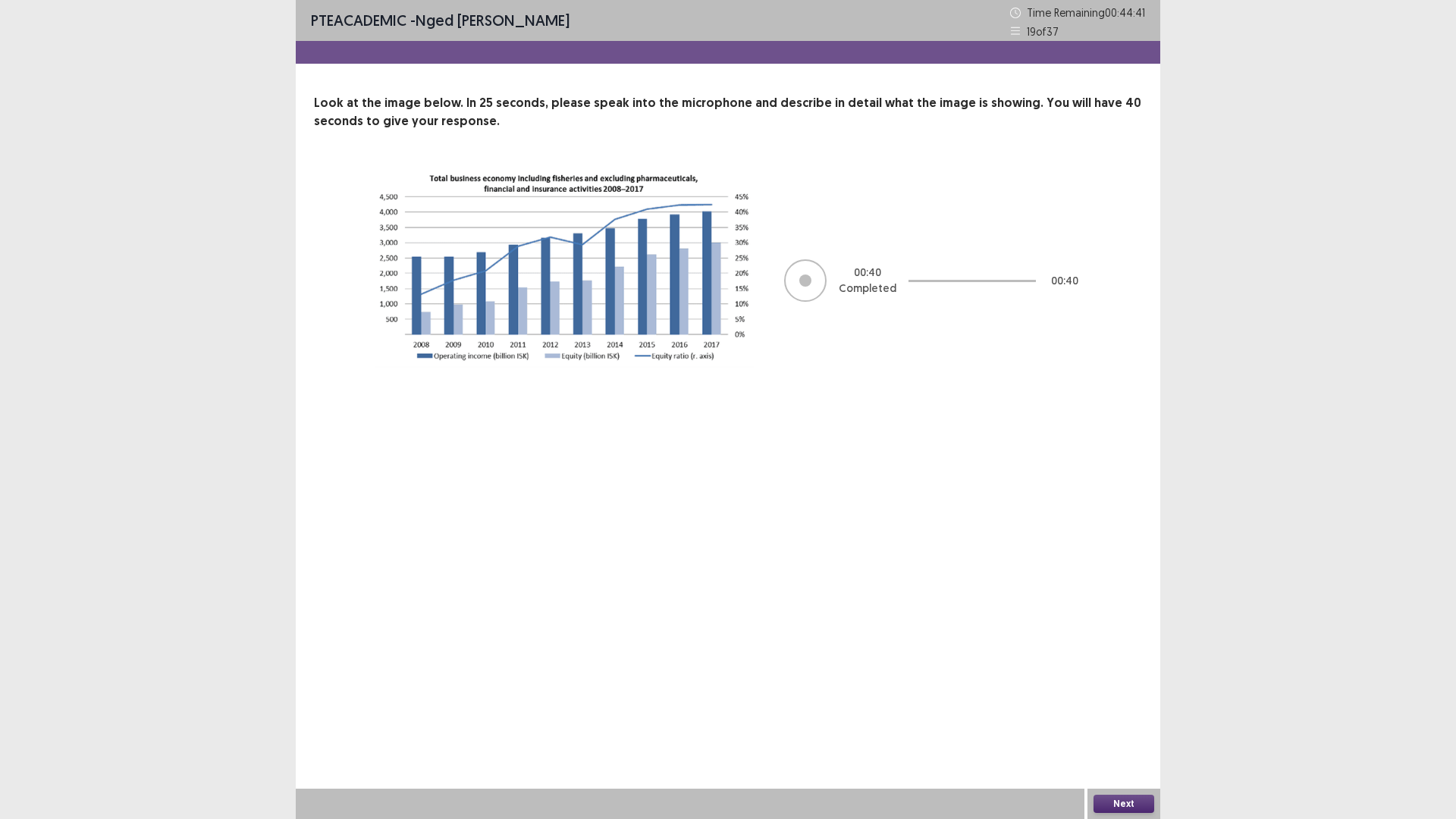
click at [1125, 716] on button "Next" at bounding box center [1123, 803] width 61 height 18
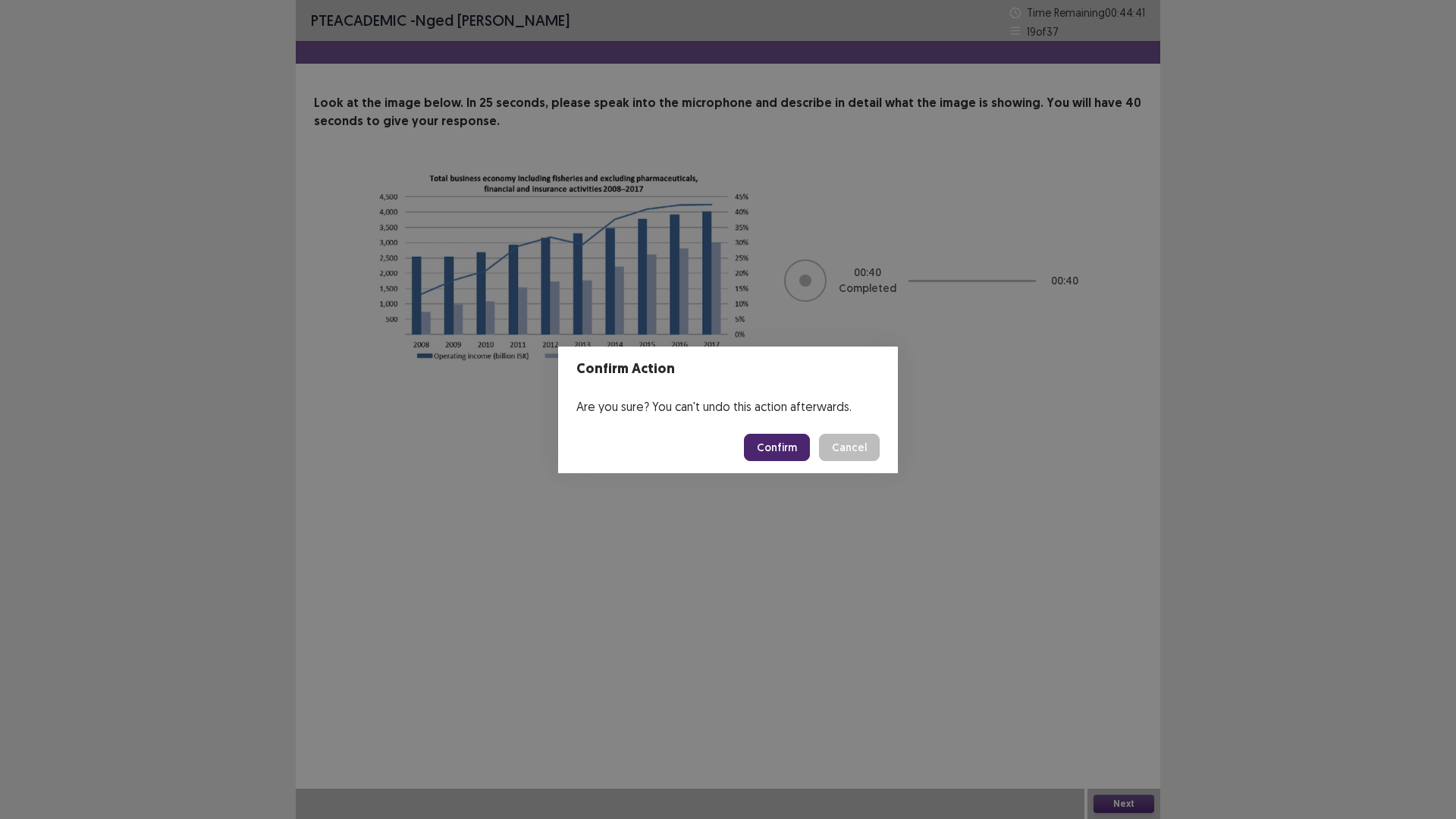
click at [793, 451] on button "Confirm" at bounding box center [777, 447] width 66 height 27
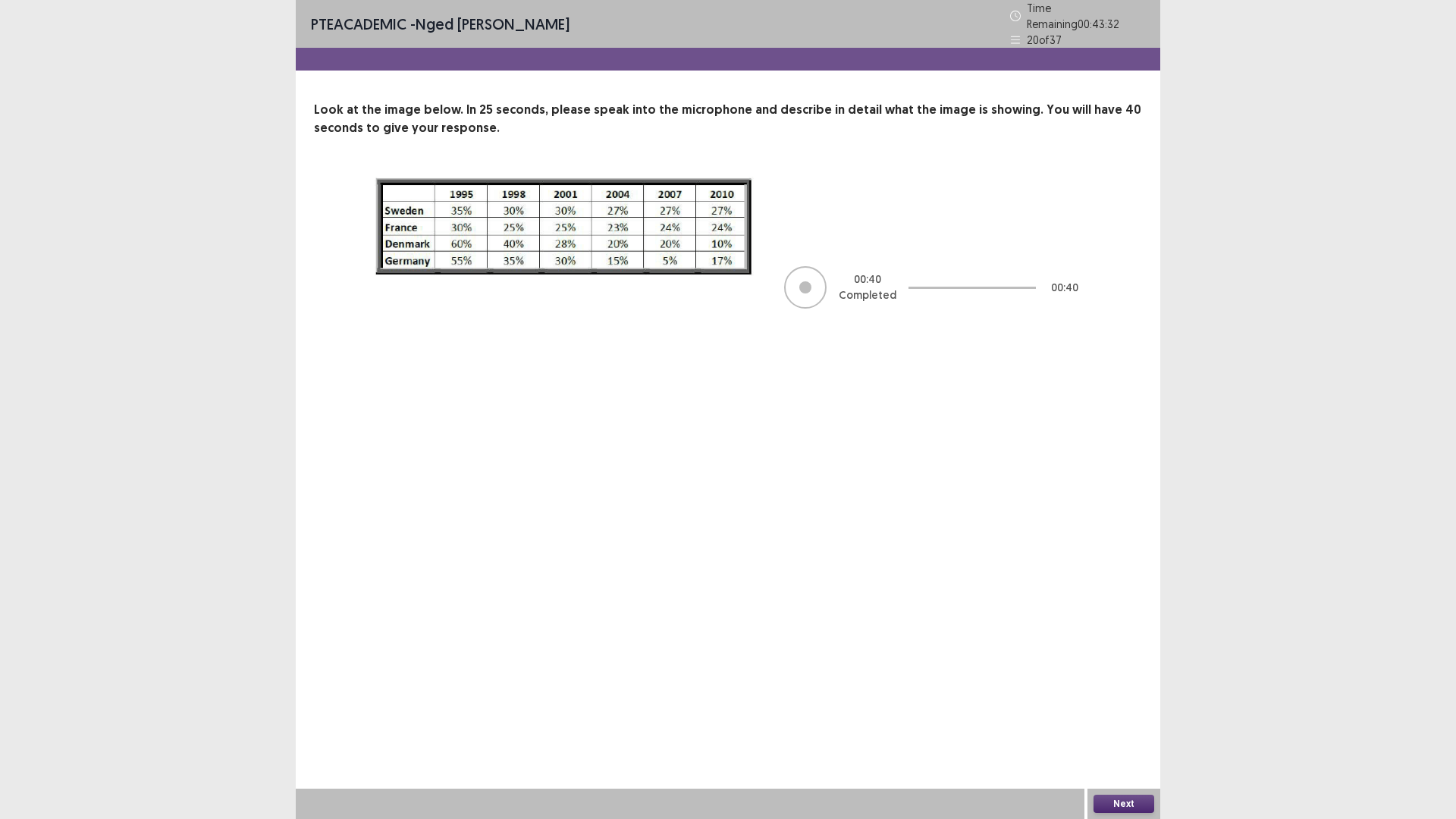
click at [1114, 716] on button "Next" at bounding box center [1123, 803] width 61 height 18
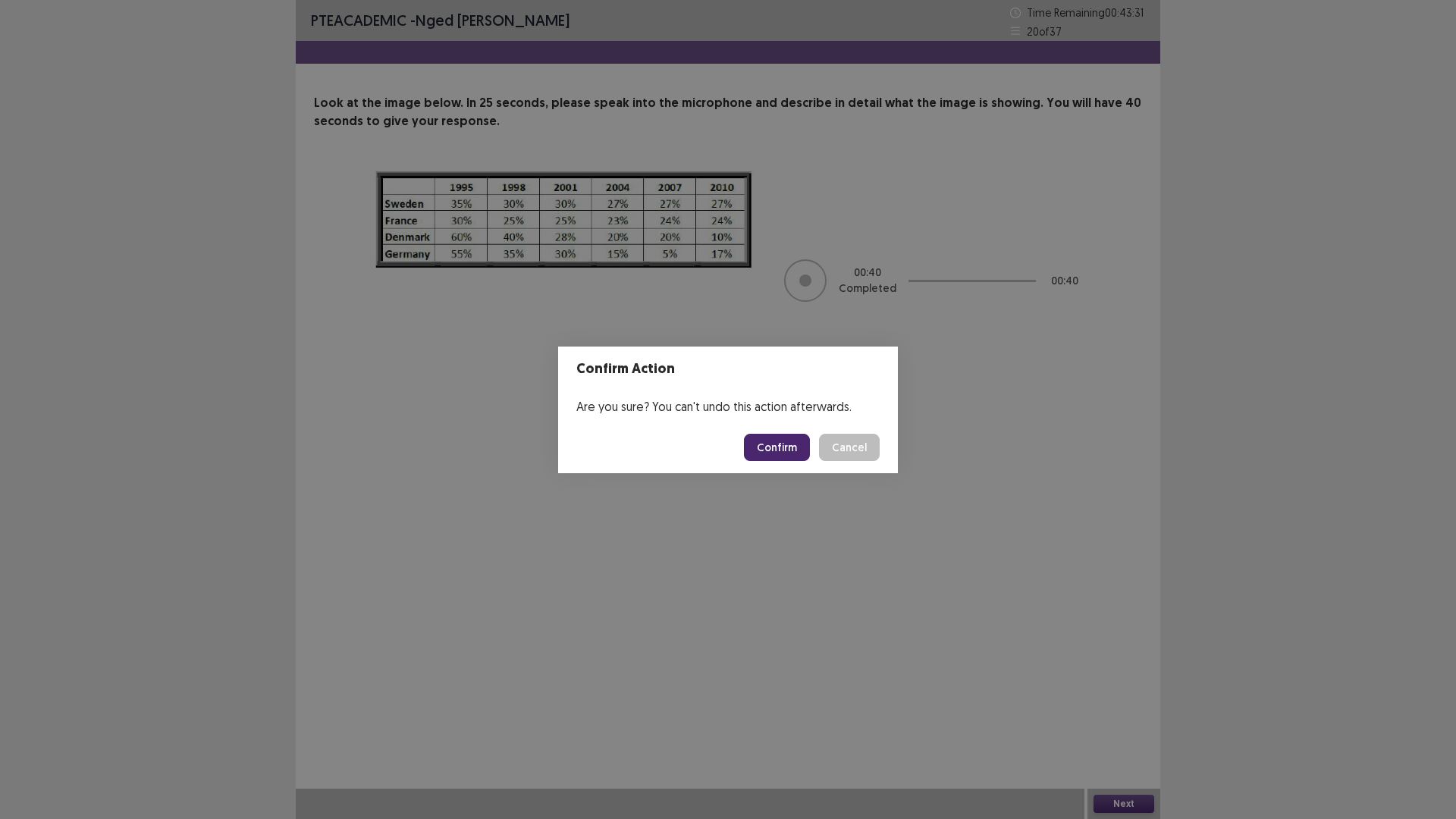
click at [781, 456] on button "Confirm" at bounding box center [777, 447] width 66 height 27
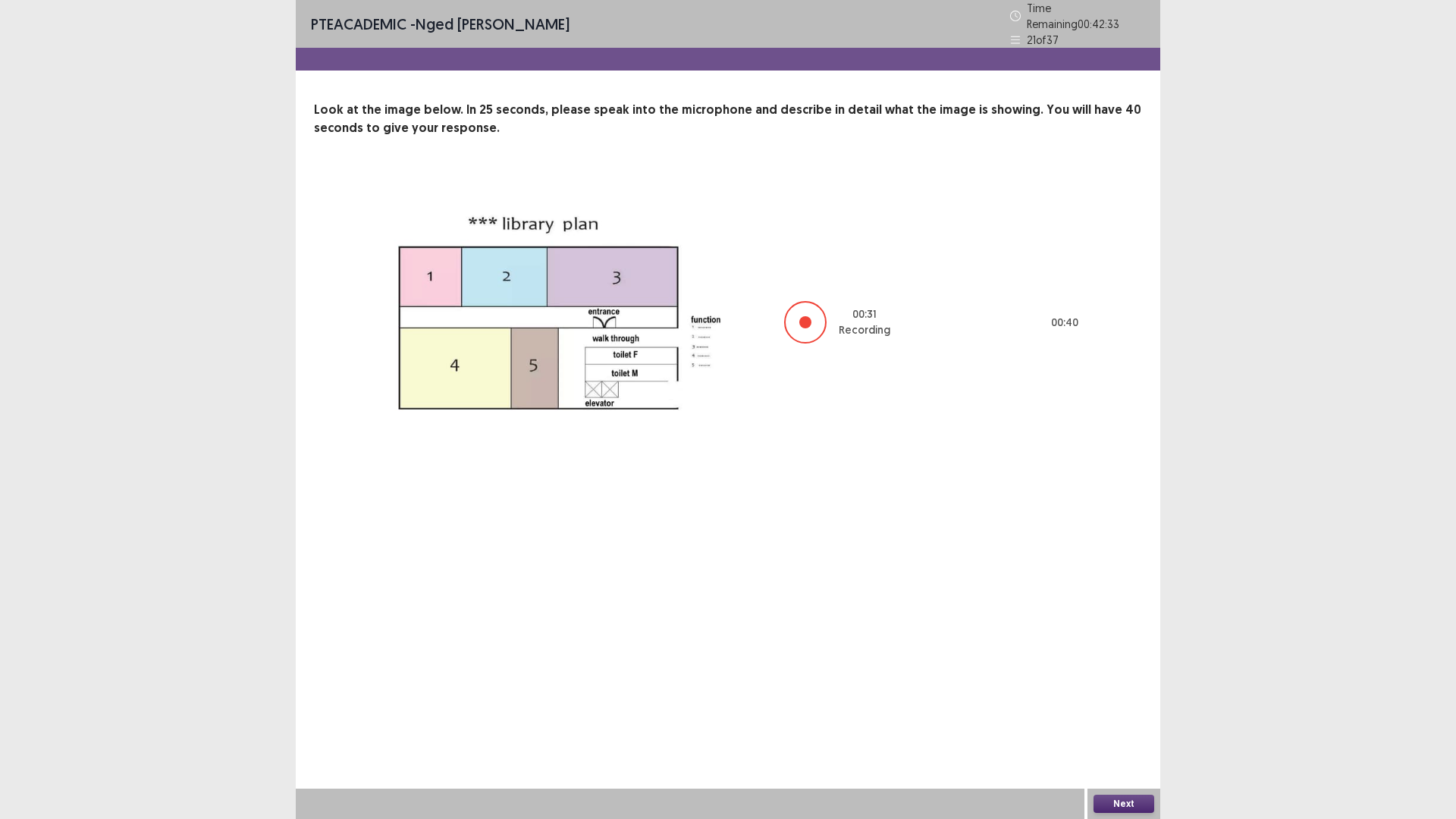
click at [1106, 716] on button "Next" at bounding box center [1123, 803] width 61 height 18
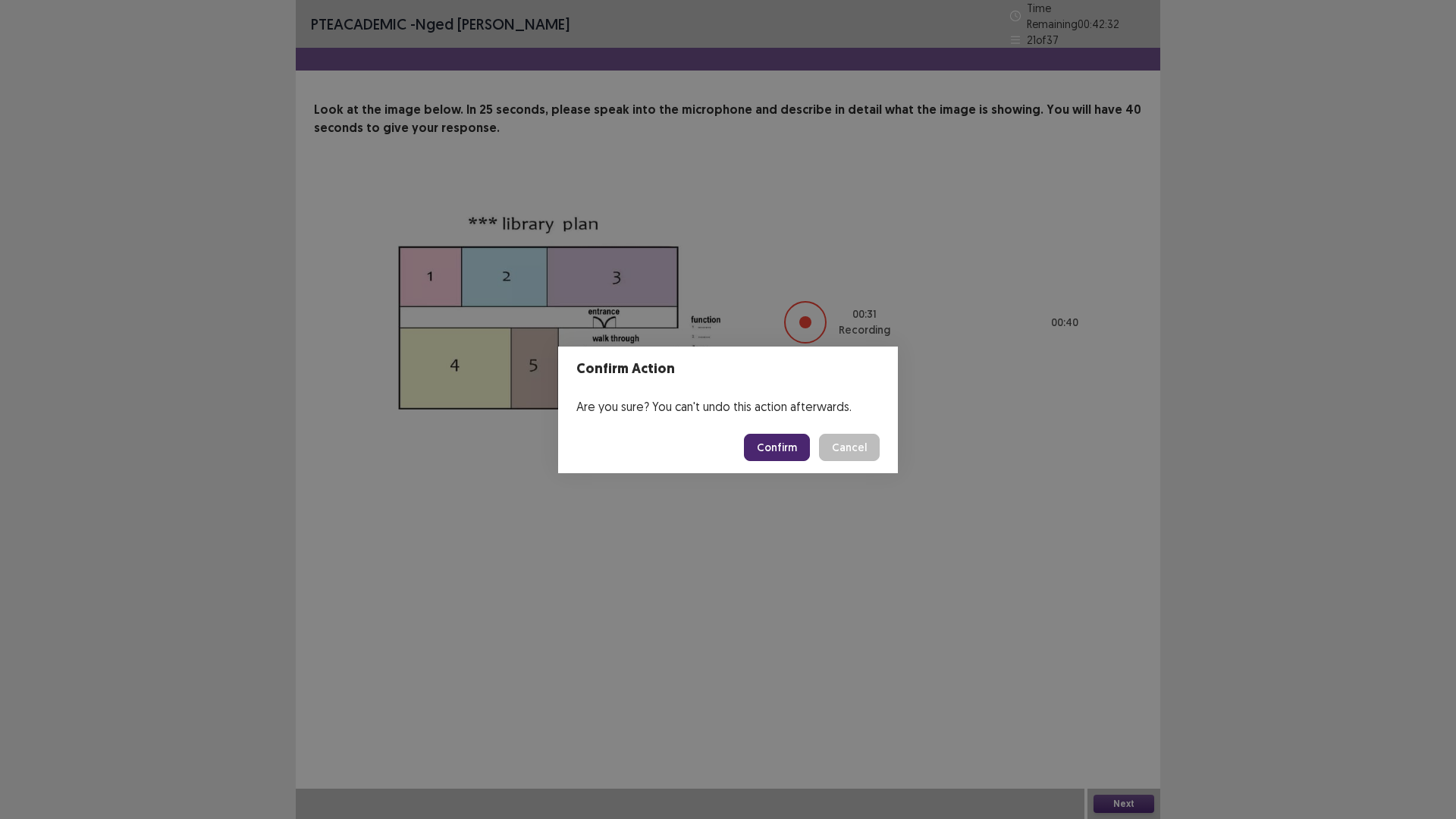
click at [780, 440] on button "Confirm" at bounding box center [777, 447] width 66 height 27
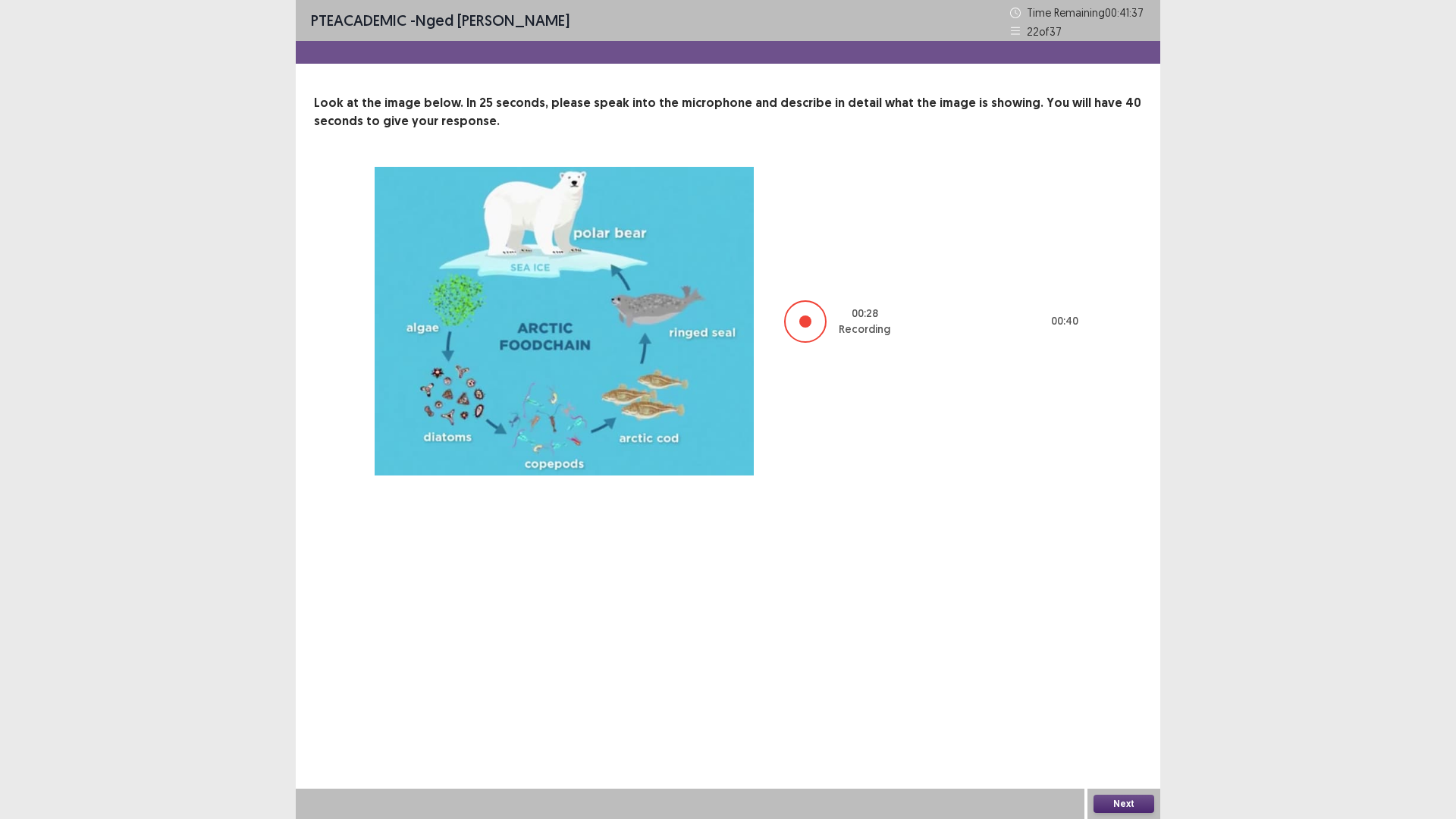
click at [1126, 716] on button "Next" at bounding box center [1123, 803] width 61 height 18
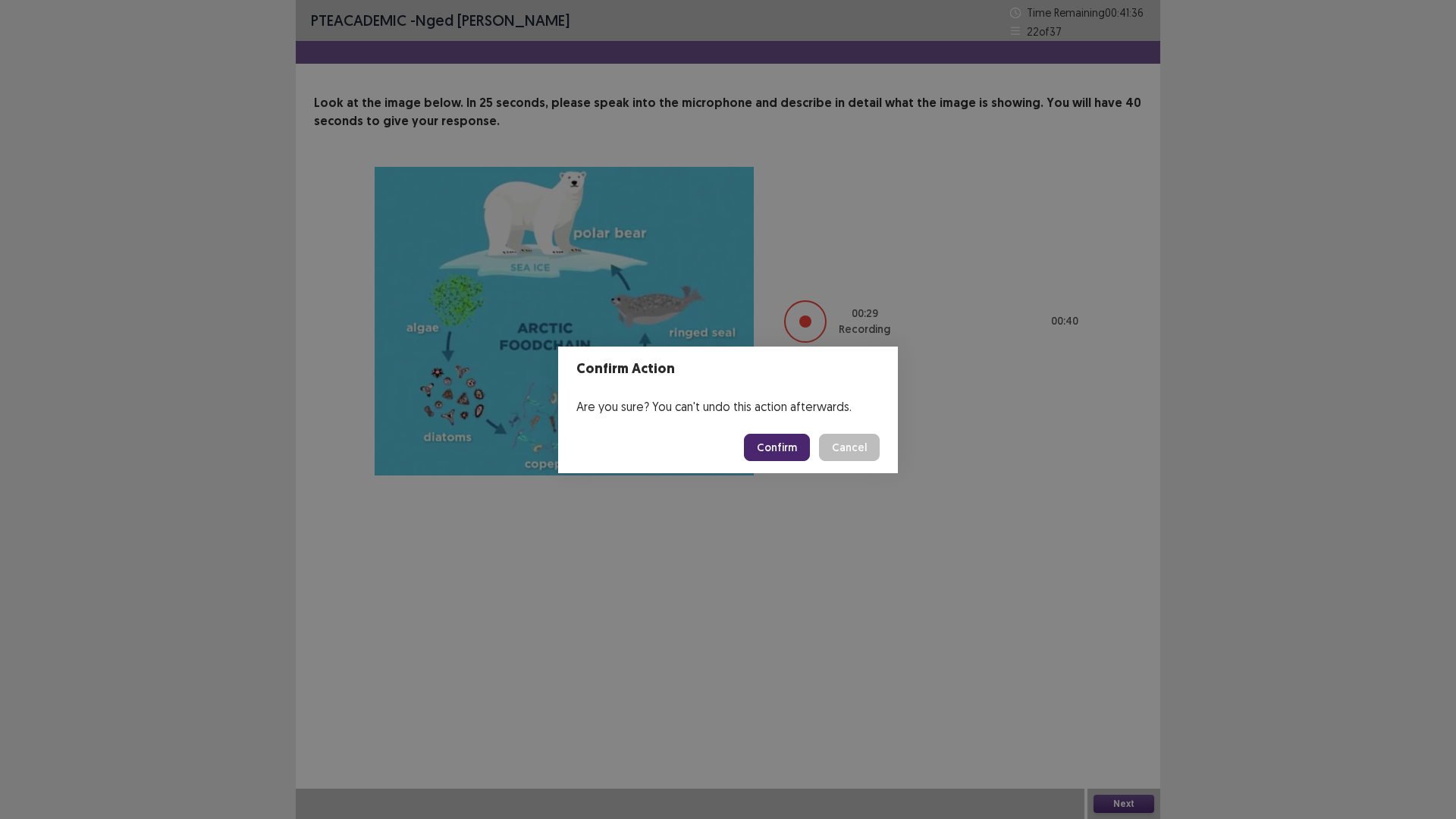
click at [773, 446] on button "Confirm" at bounding box center [777, 447] width 66 height 27
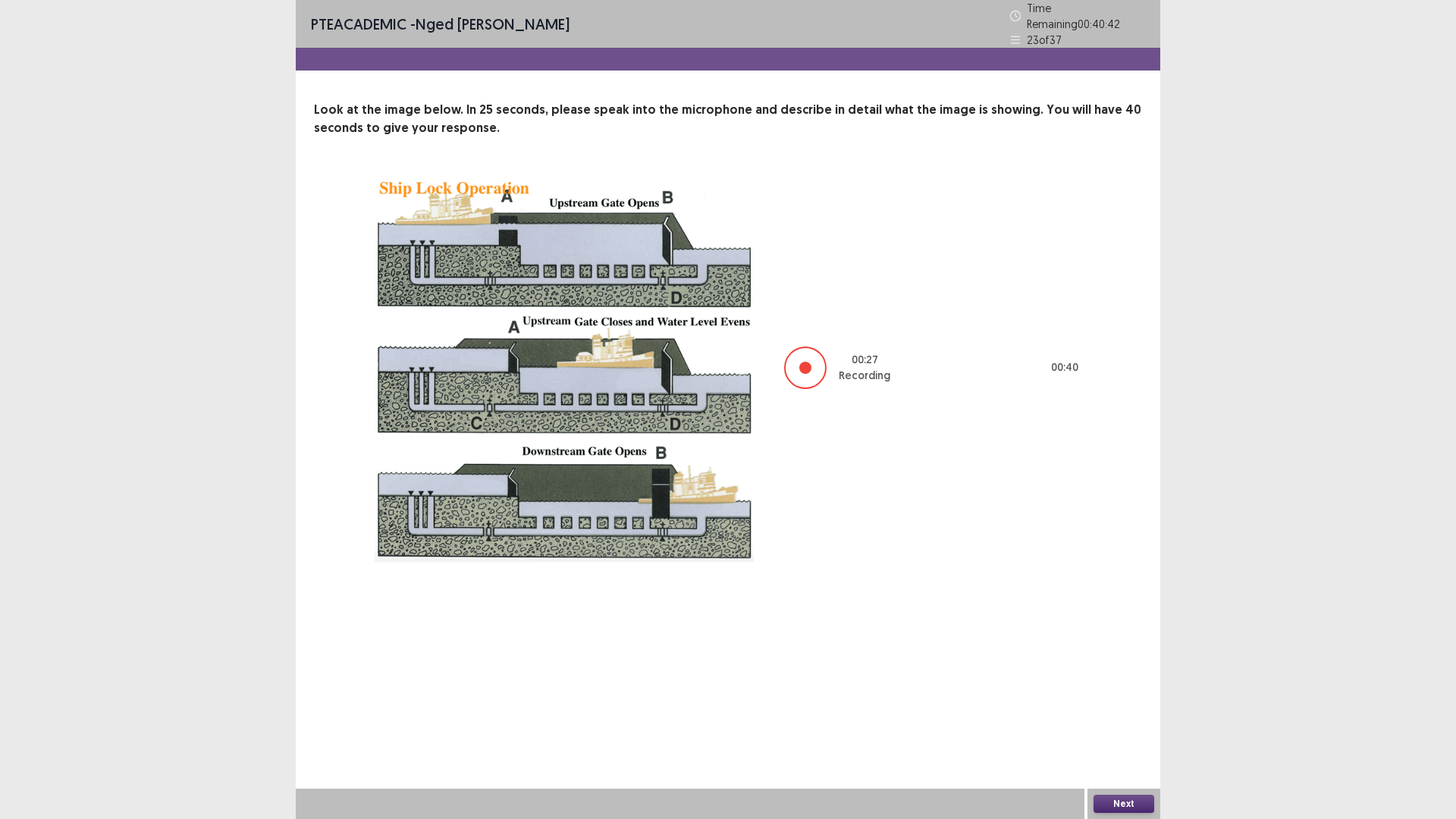
click at [1122, 716] on button "Next" at bounding box center [1123, 803] width 61 height 18
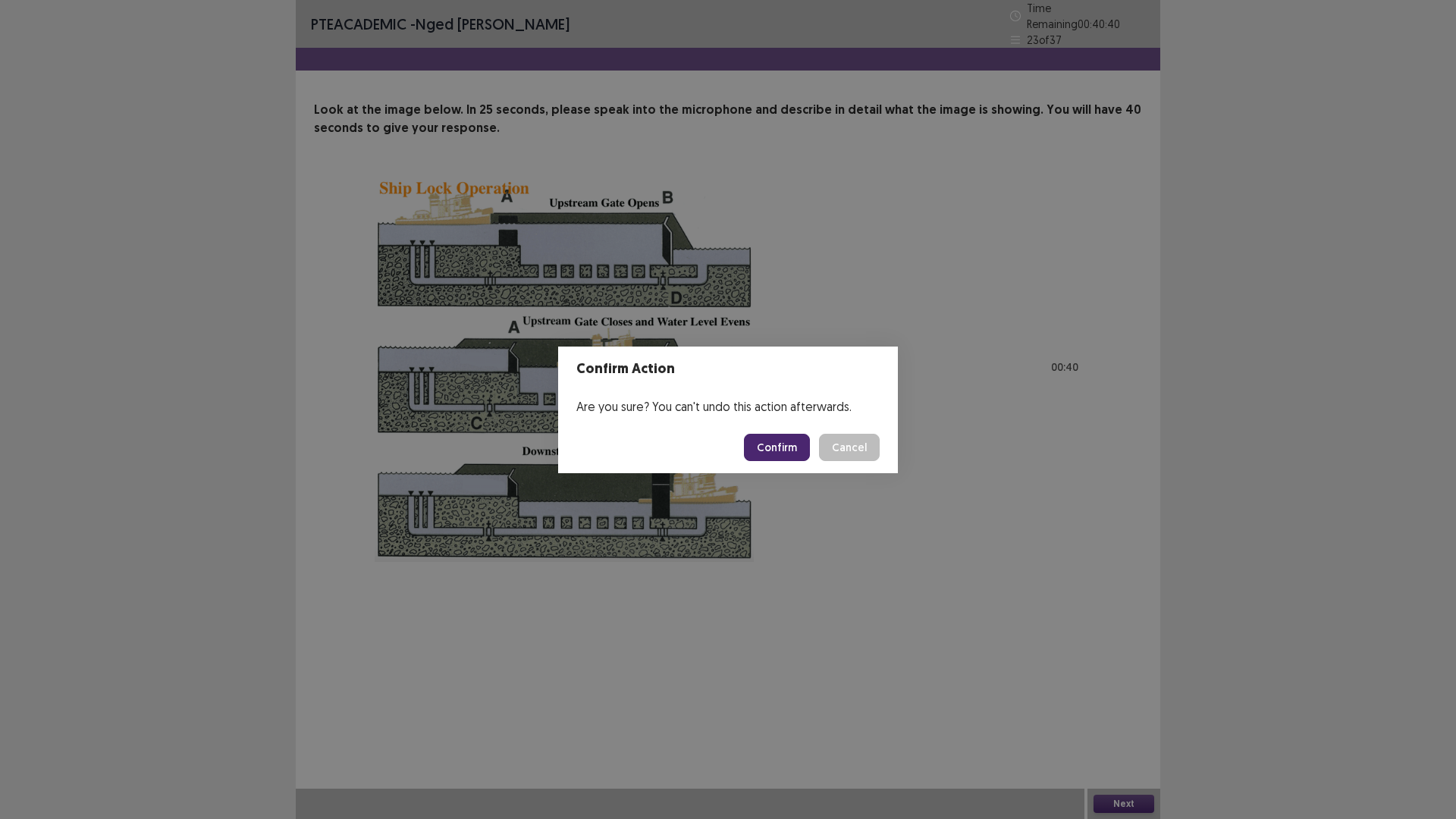
click at [772, 447] on button "Confirm" at bounding box center [777, 447] width 66 height 27
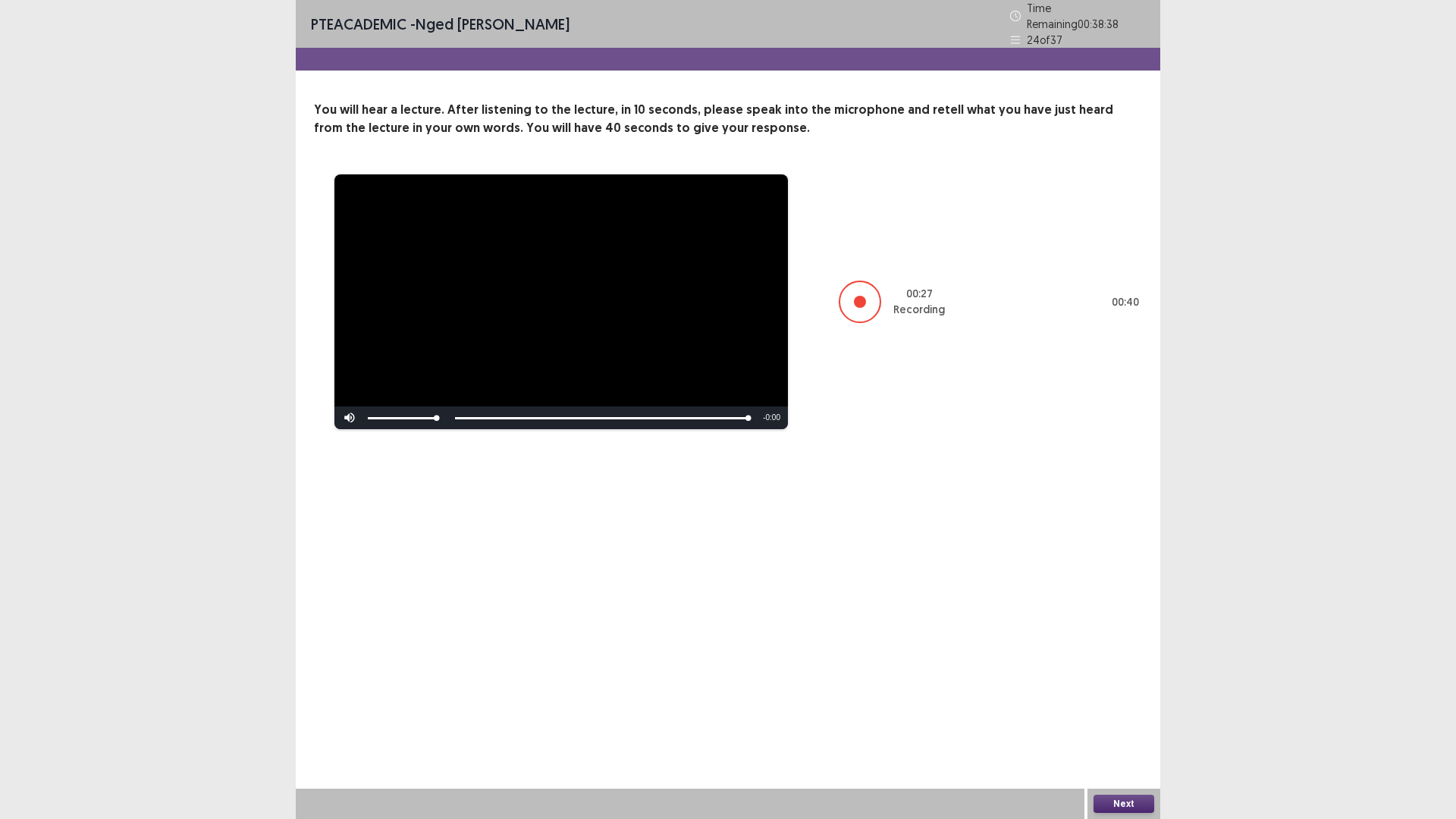
click at [1129, 716] on button "Next" at bounding box center [1123, 803] width 61 height 18
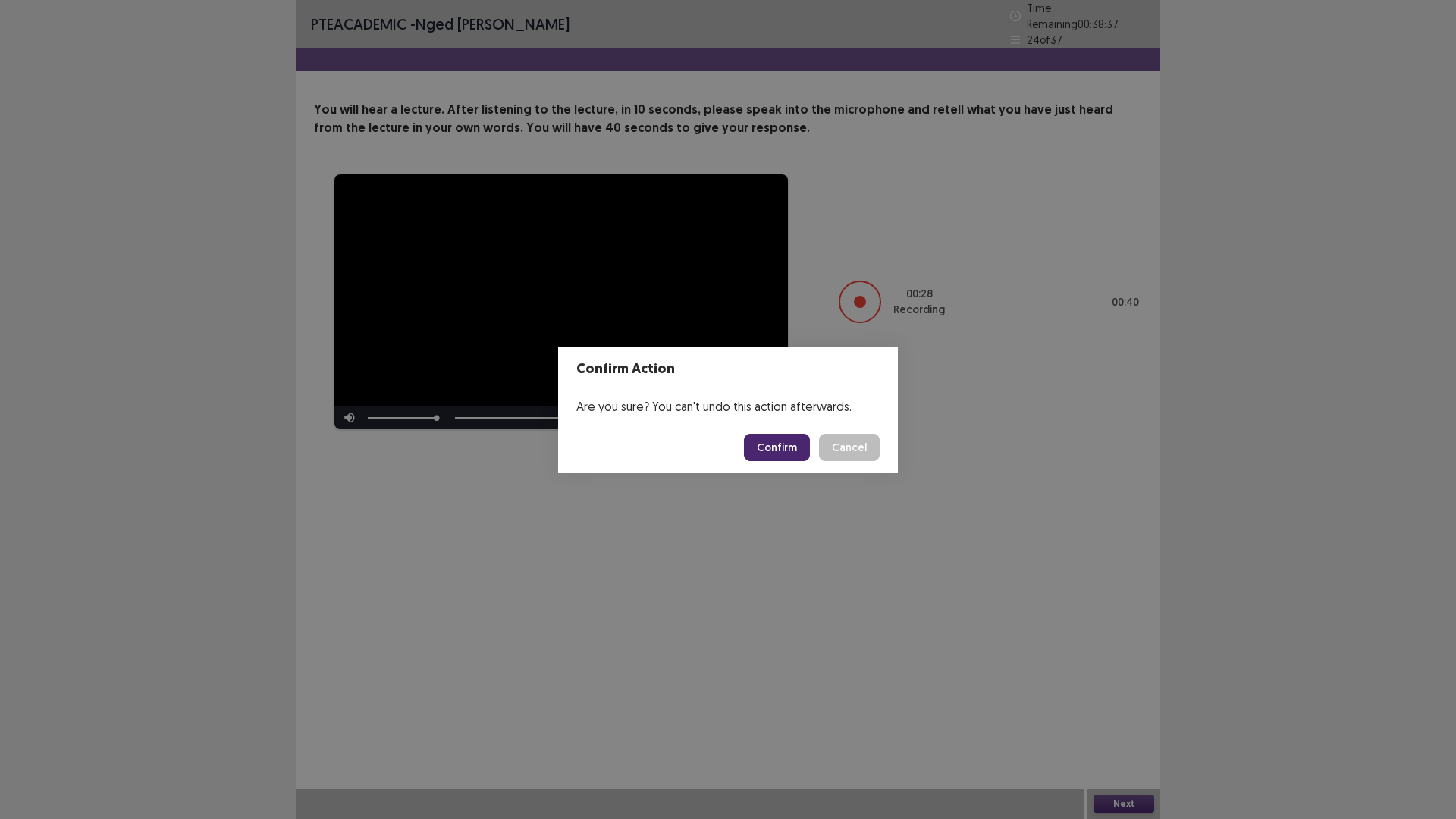
click at [784, 450] on button "Confirm" at bounding box center [777, 447] width 66 height 27
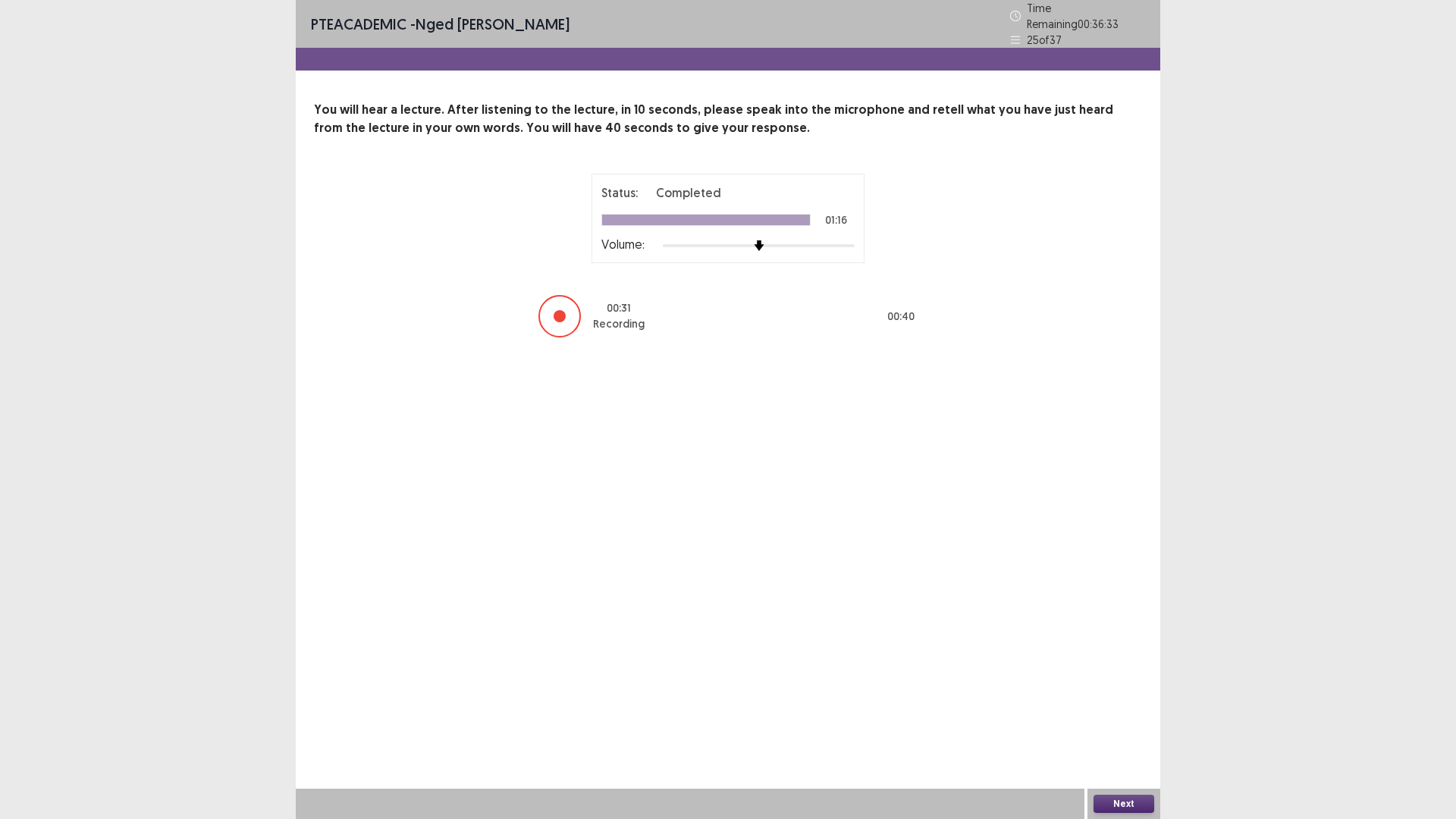
click at [1119, 716] on button "Next" at bounding box center [1123, 803] width 61 height 18
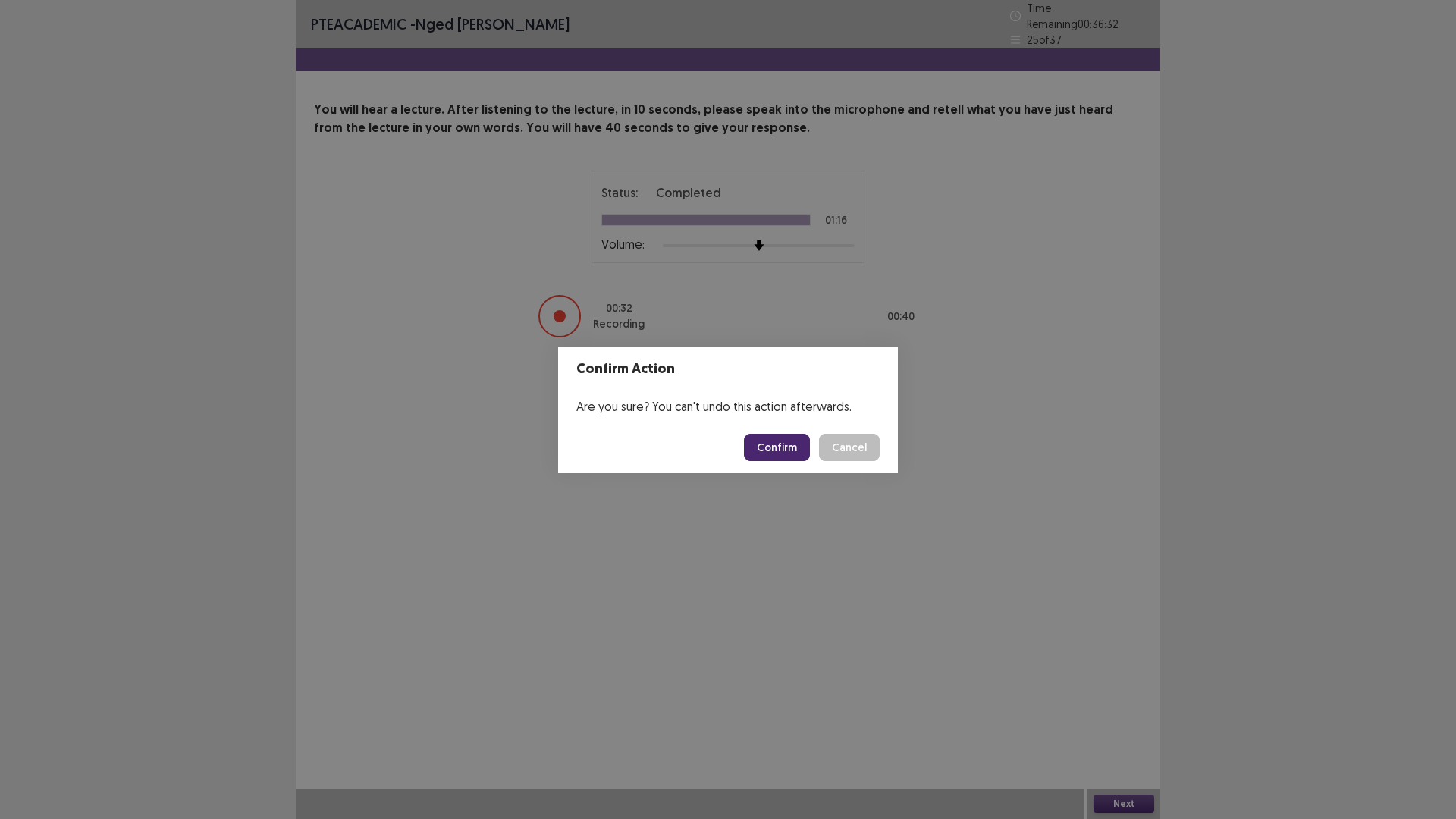
click at [758, 447] on button "Confirm" at bounding box center [777, 447] width 66 height 27
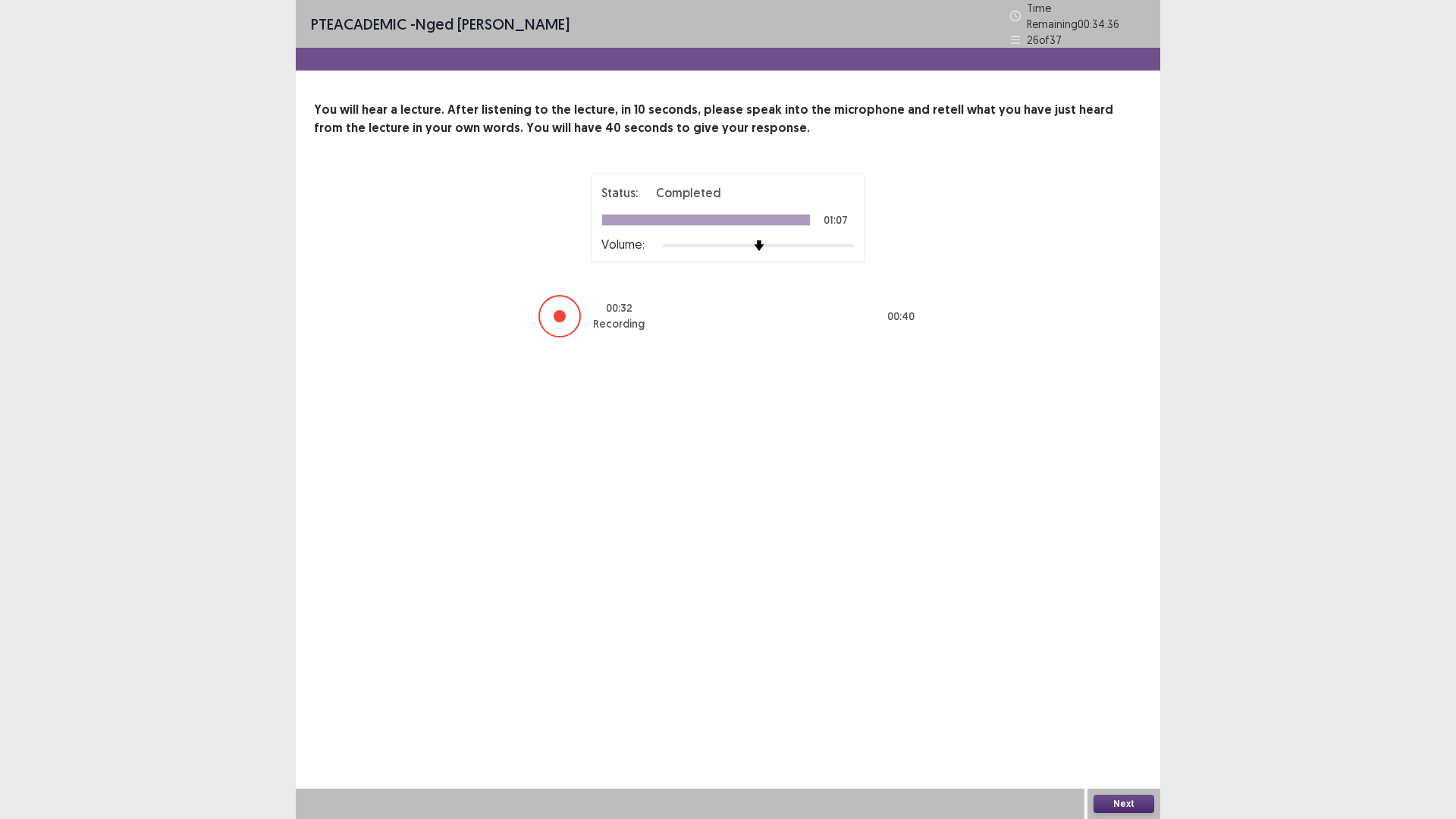
click at [1133, 716] on button "Next" at bounding box center [1123, 803] width 61 height 18
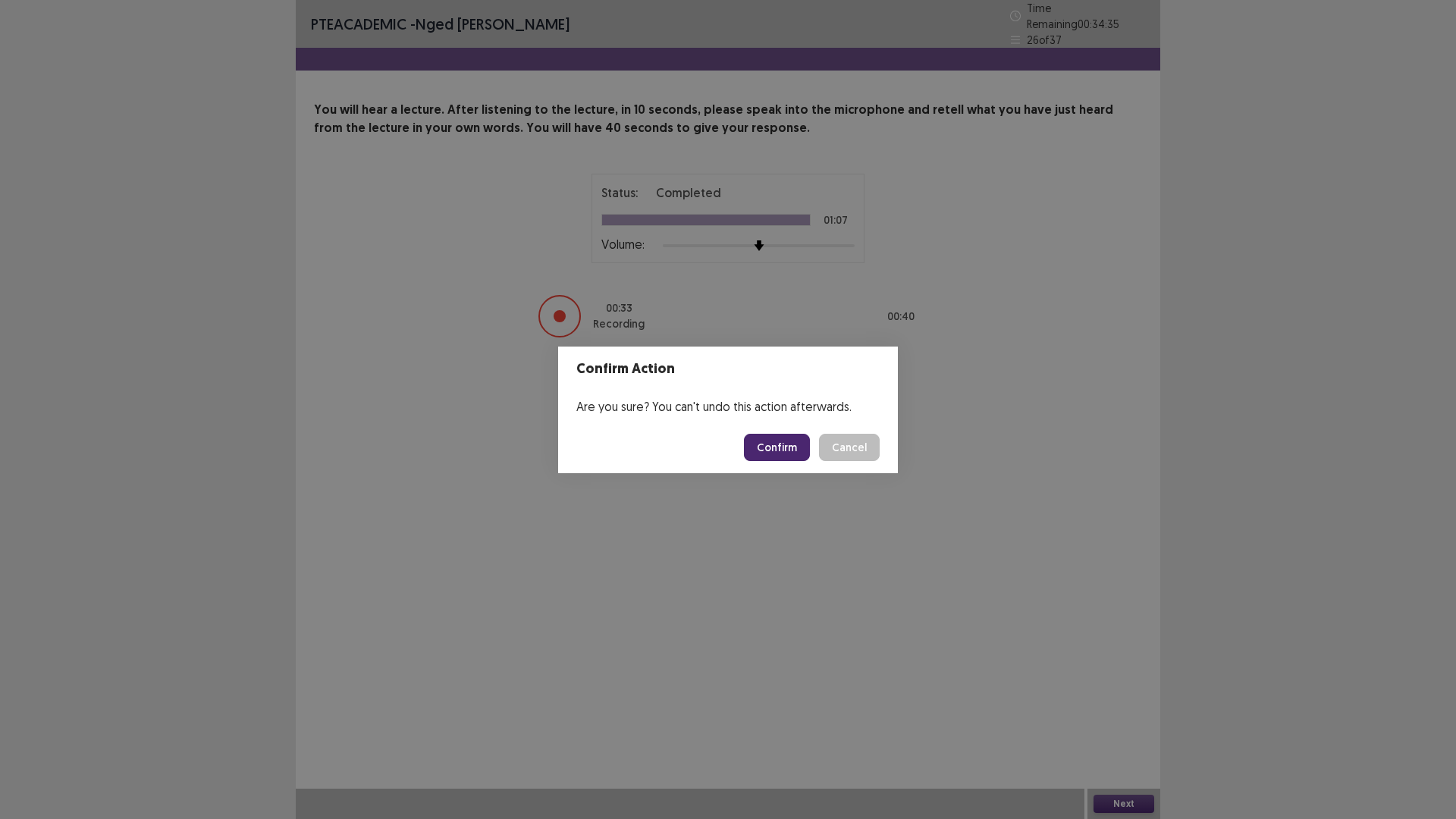
click at [779, 454] on button "Confirm" at bounding box center [777, 447] width 66 height 27
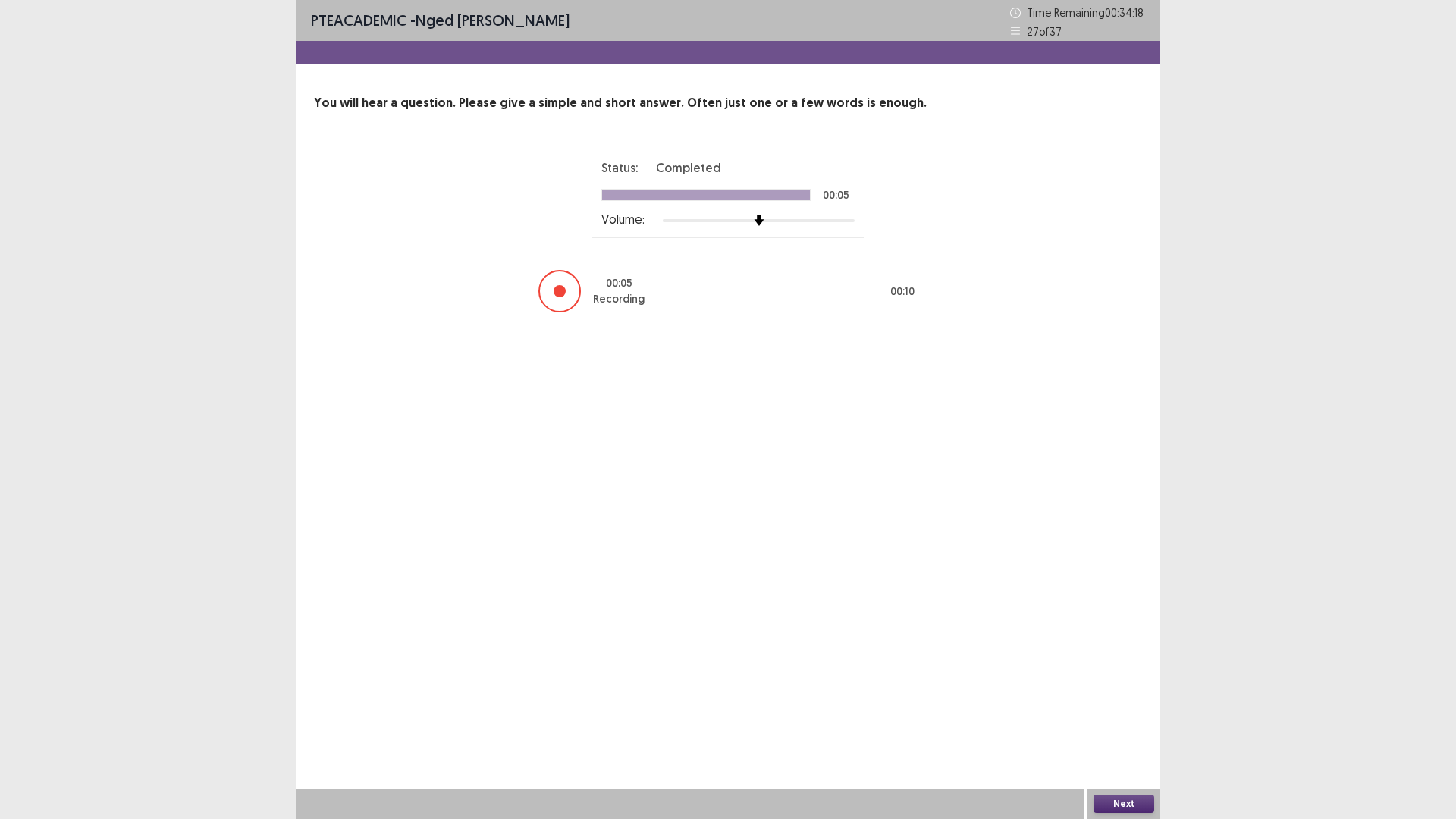
click at [1115, 716] on button "Next" at bounding box center [1123, 803] width 61 height 18
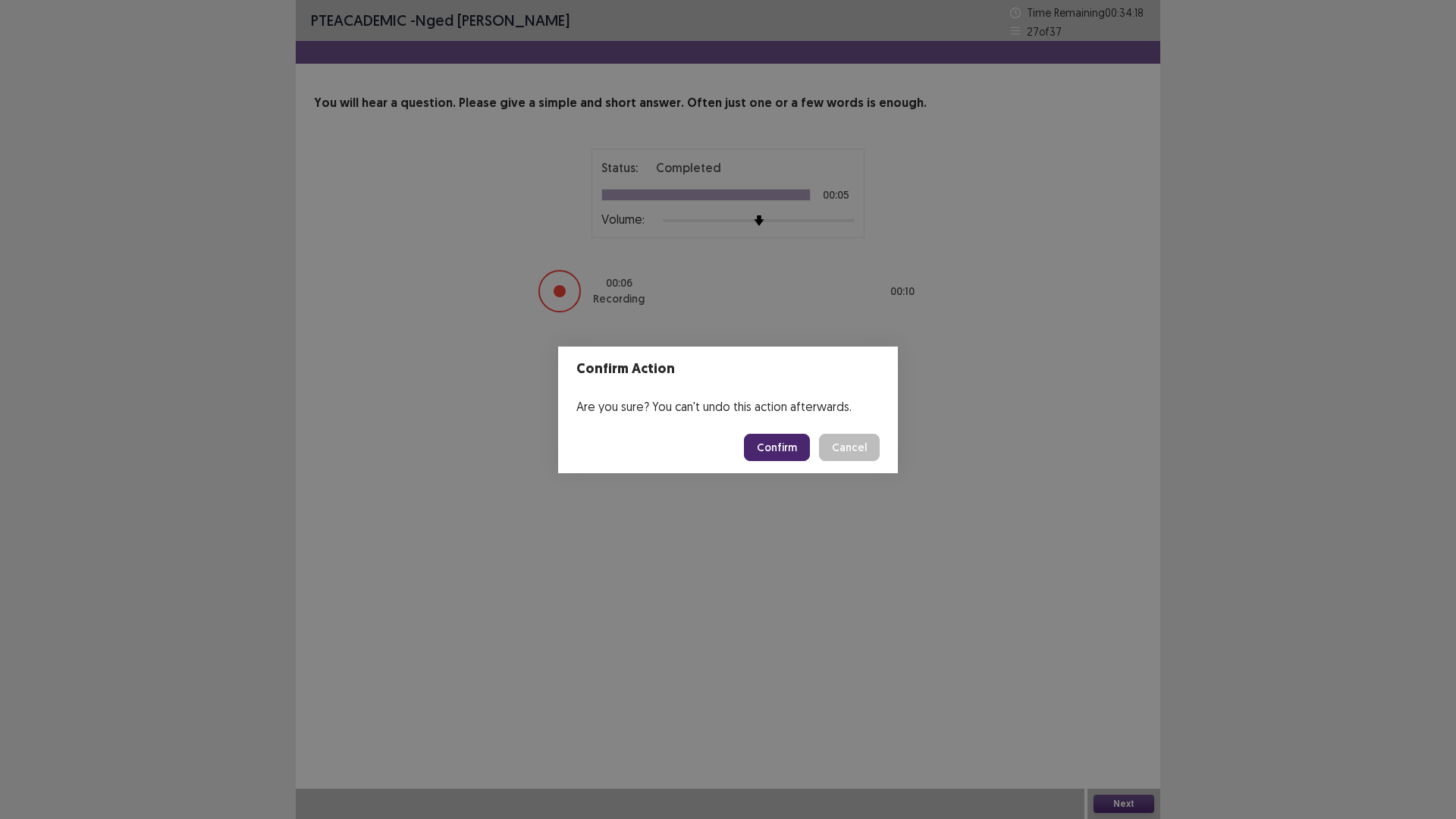
click at [791, 446] on button "Confirm" at bounding box center [777, 447] width 66 height 27
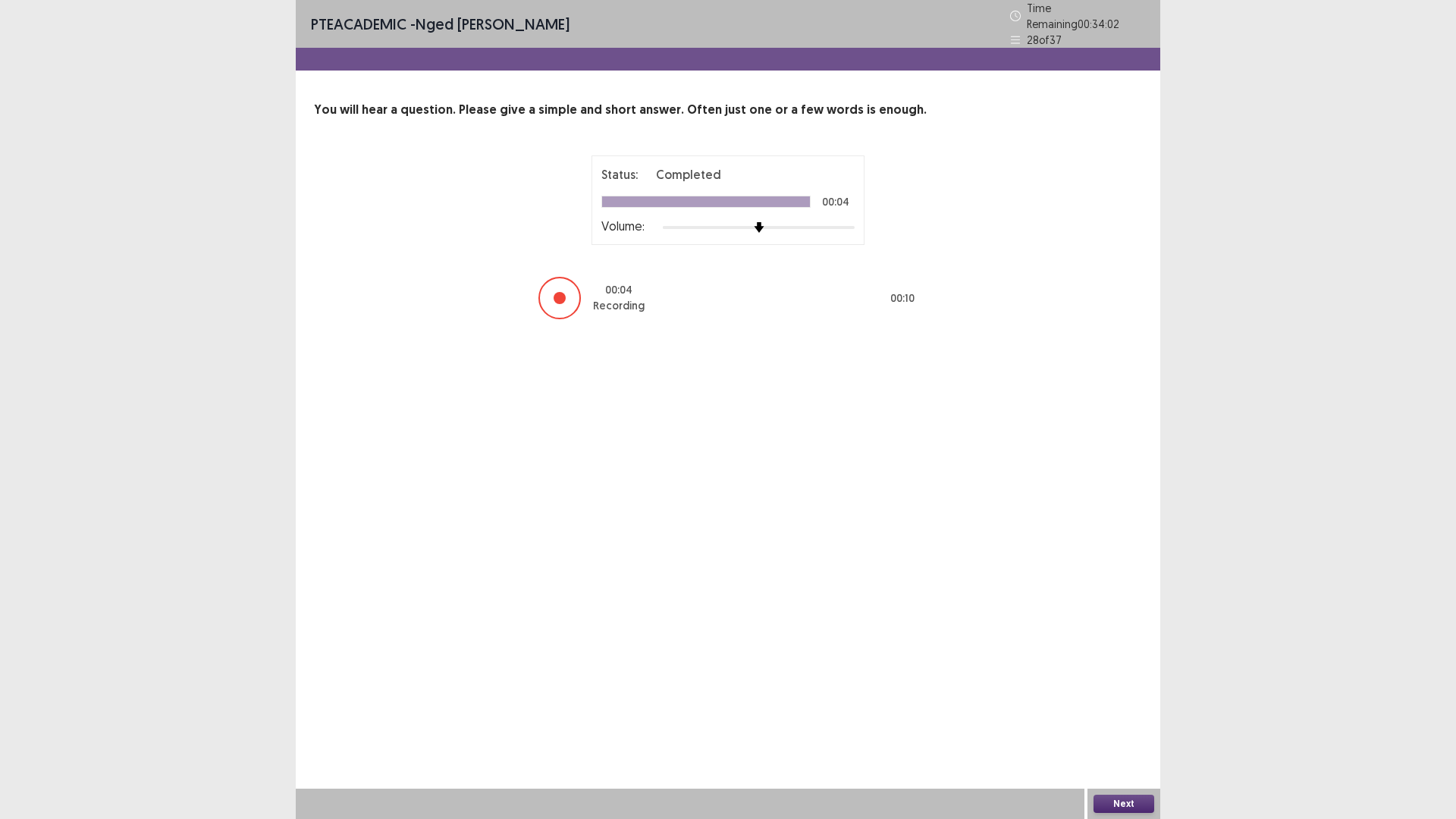
click at [1138, 716] on button "Next" at bounding box center [1123, 803] width 61 height 18
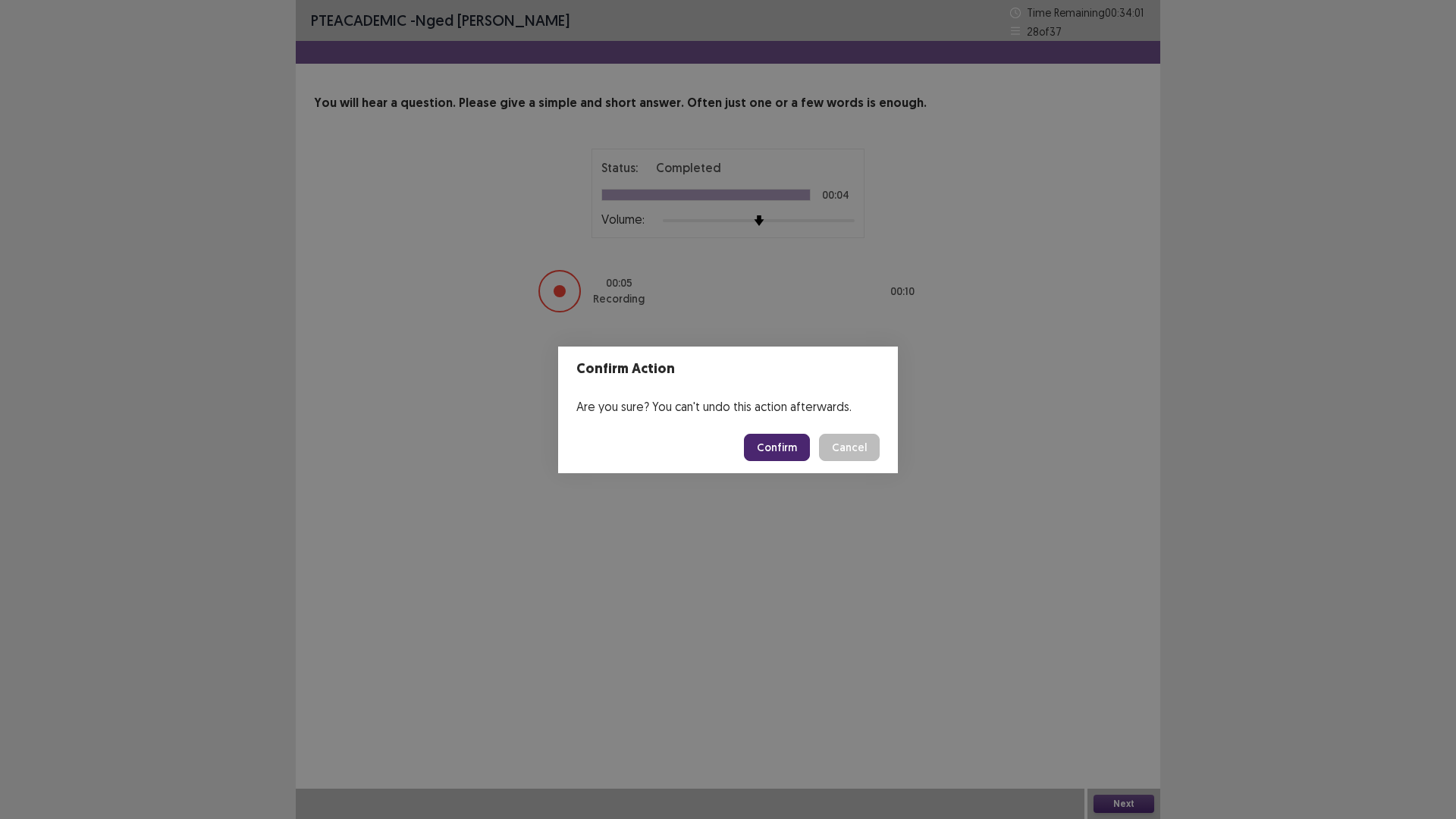
click at [773, 452] on button "Confirm" at bounding box center [777, 447] width 66 height 27
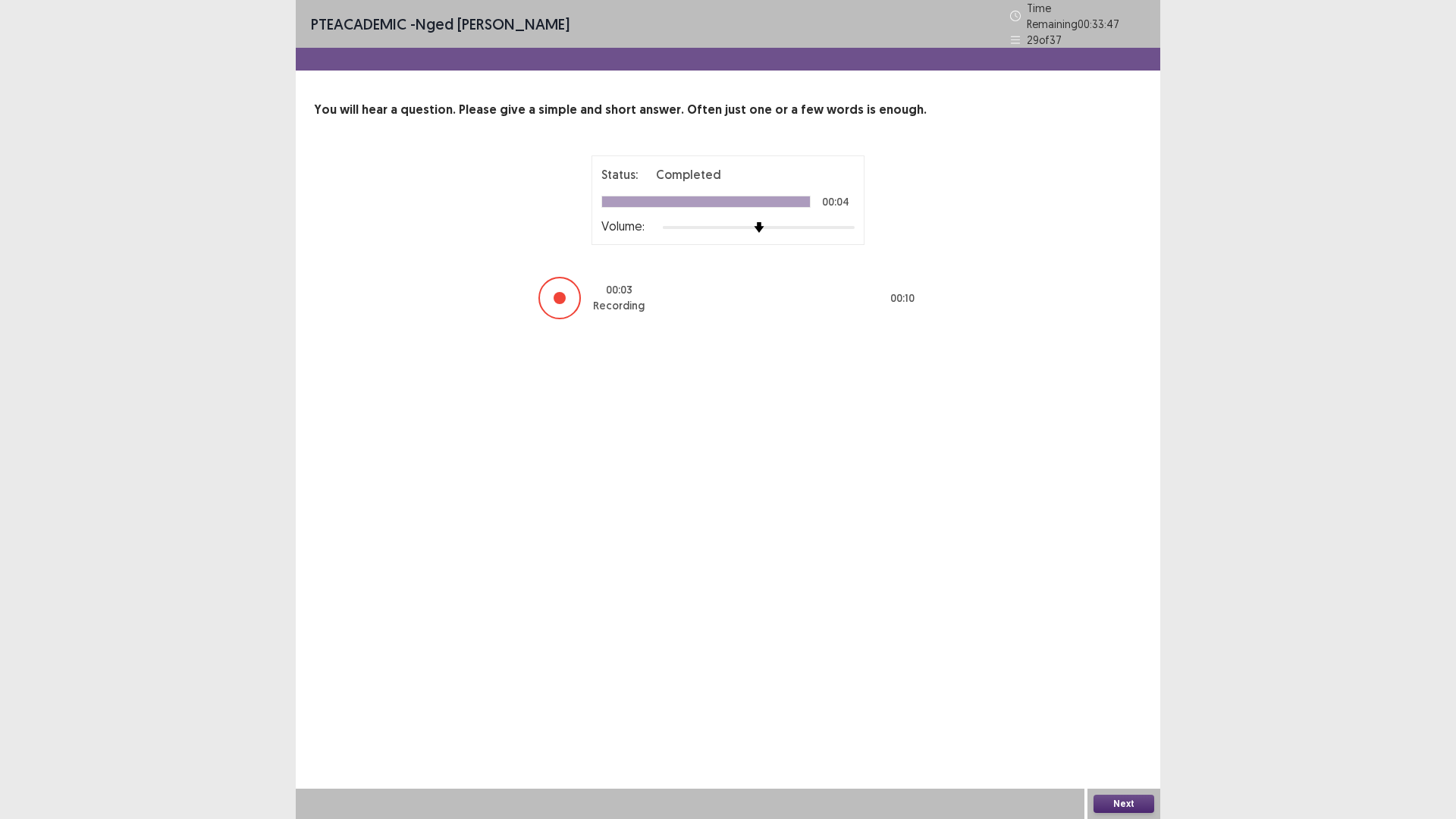
click at [1125, 716] on button "Next" at bounding box center [1123, 803] width 61 height 18
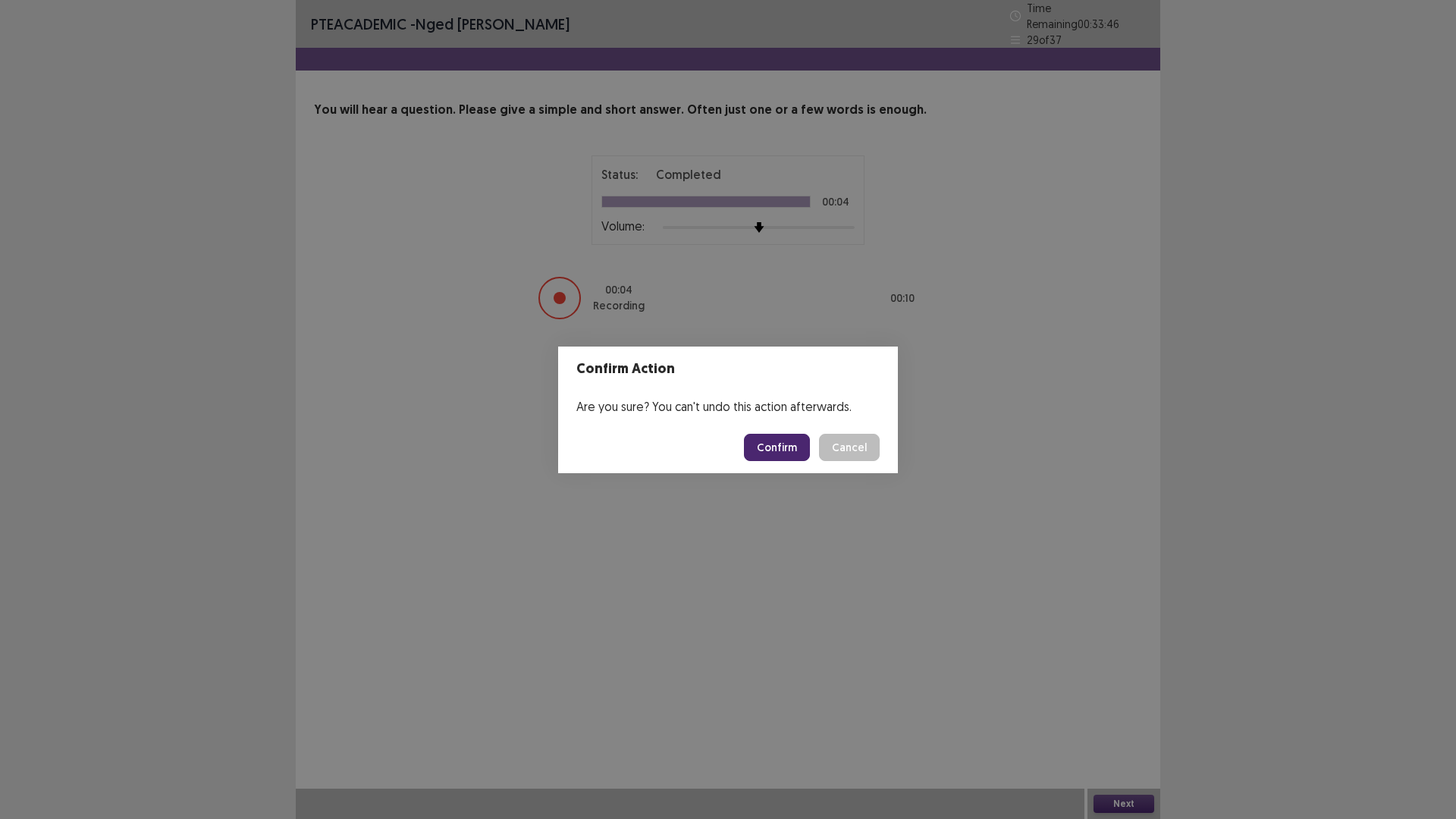
click at [771, 446] on button "Confirm" at bounding box center [777, 447] width 66 height 27
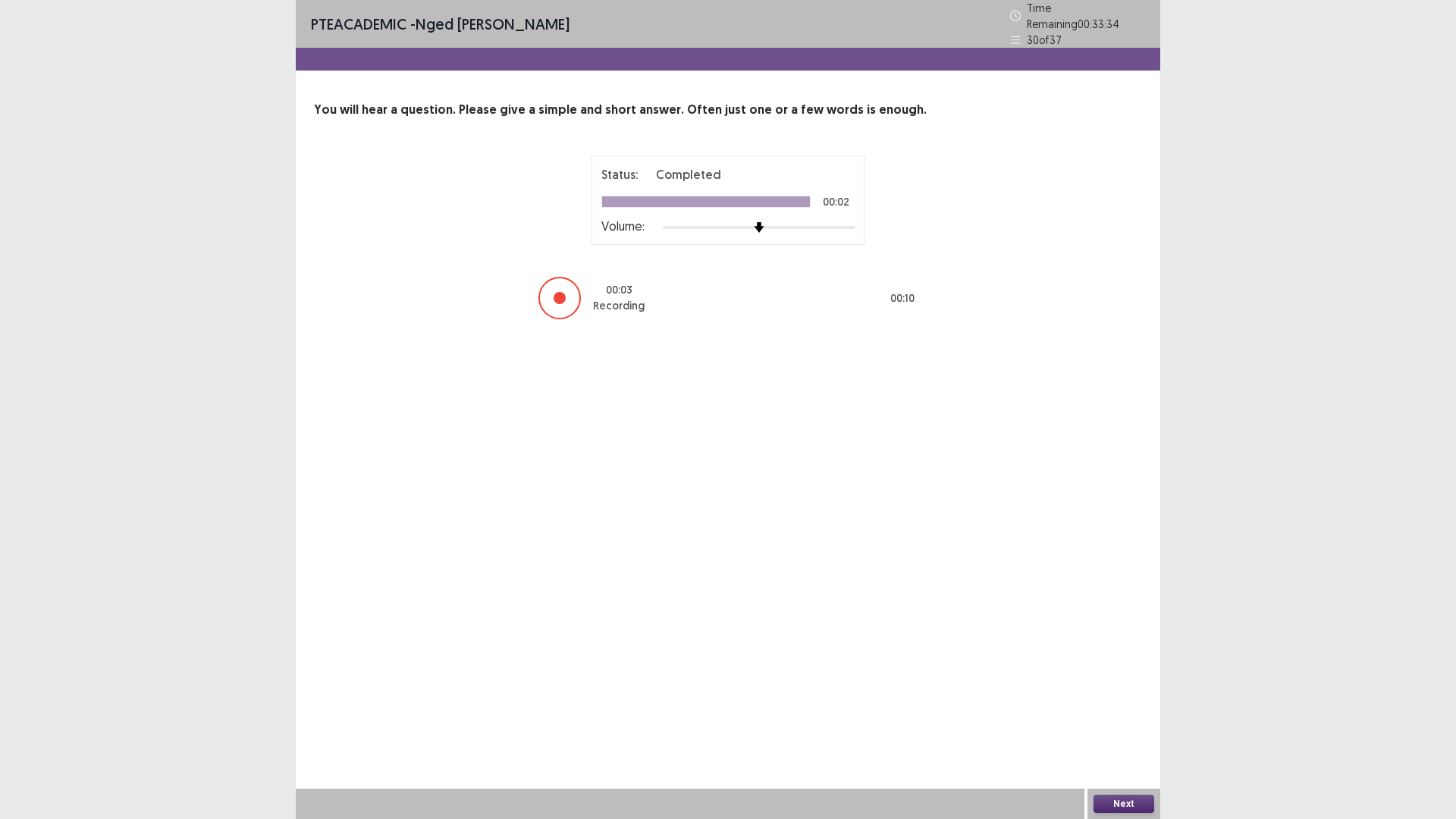
click at [1136, 716] on button "Next" at bounding box center [1123, 803] width 61 height 18
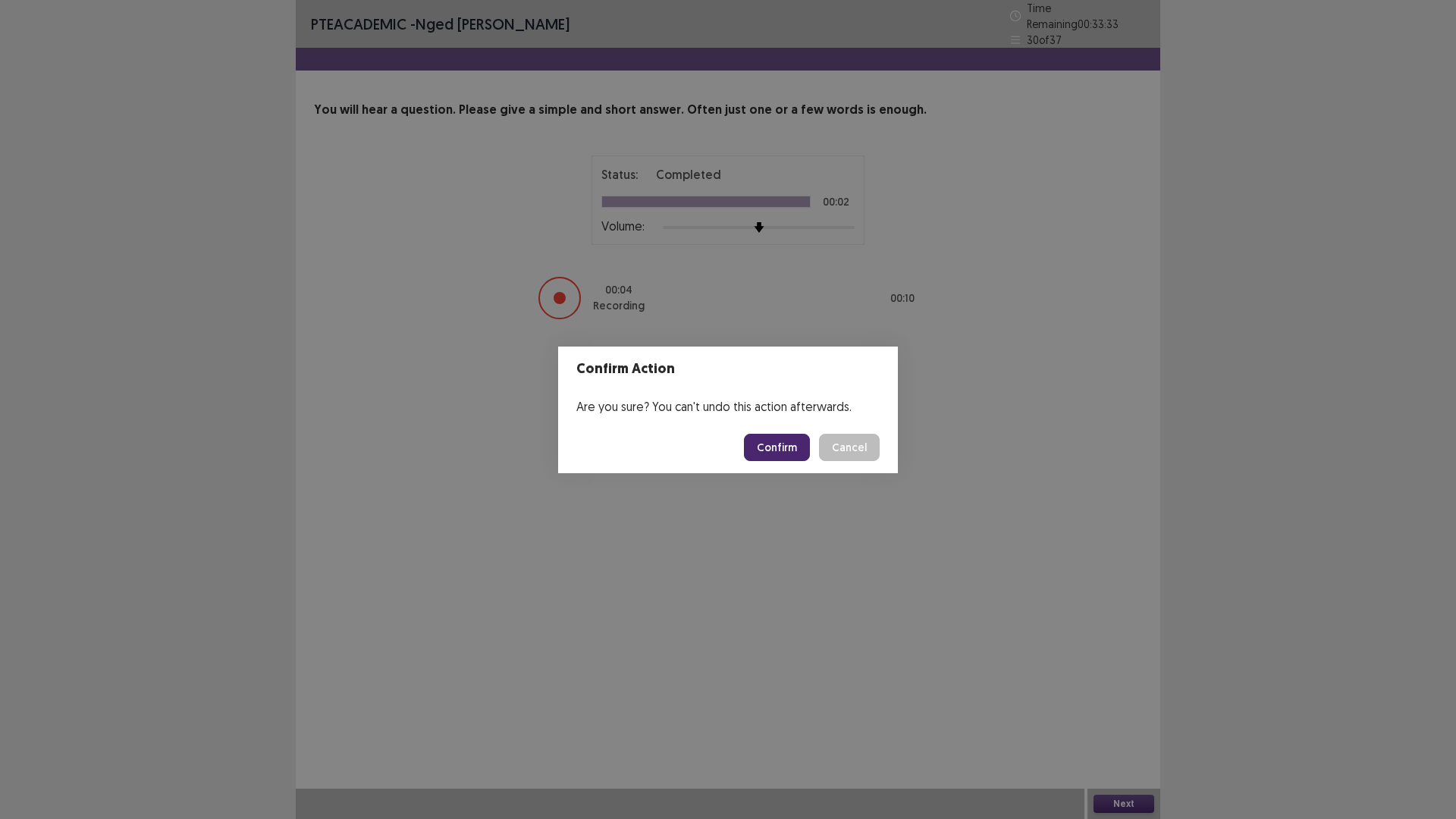
click at [779, 450] on button "Confirm" at bounding box center [777, 447] width 66 height 27
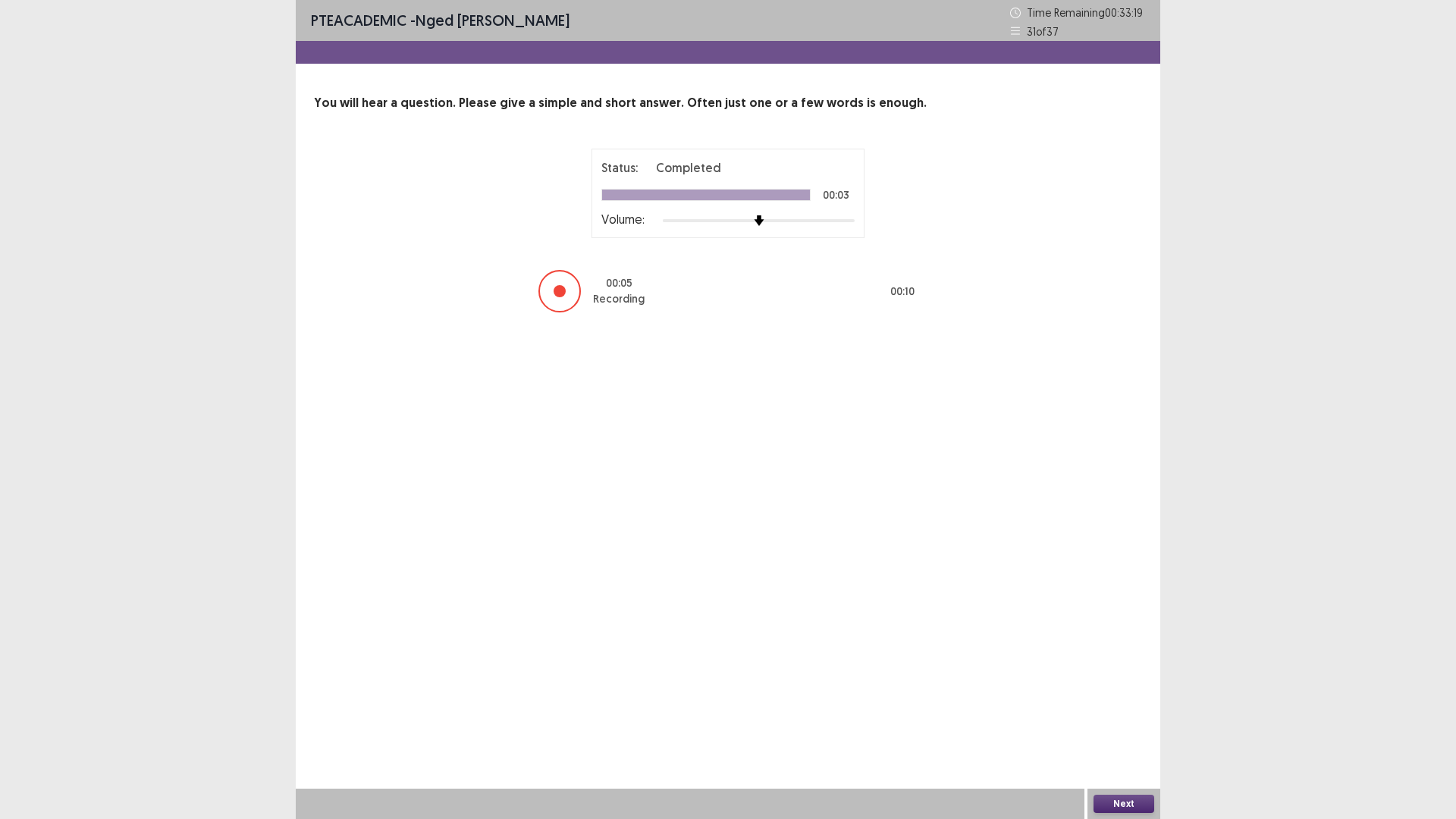
click at [1127, 716] on button "Next" at bounding box center [1123, 803] width 61 height 18
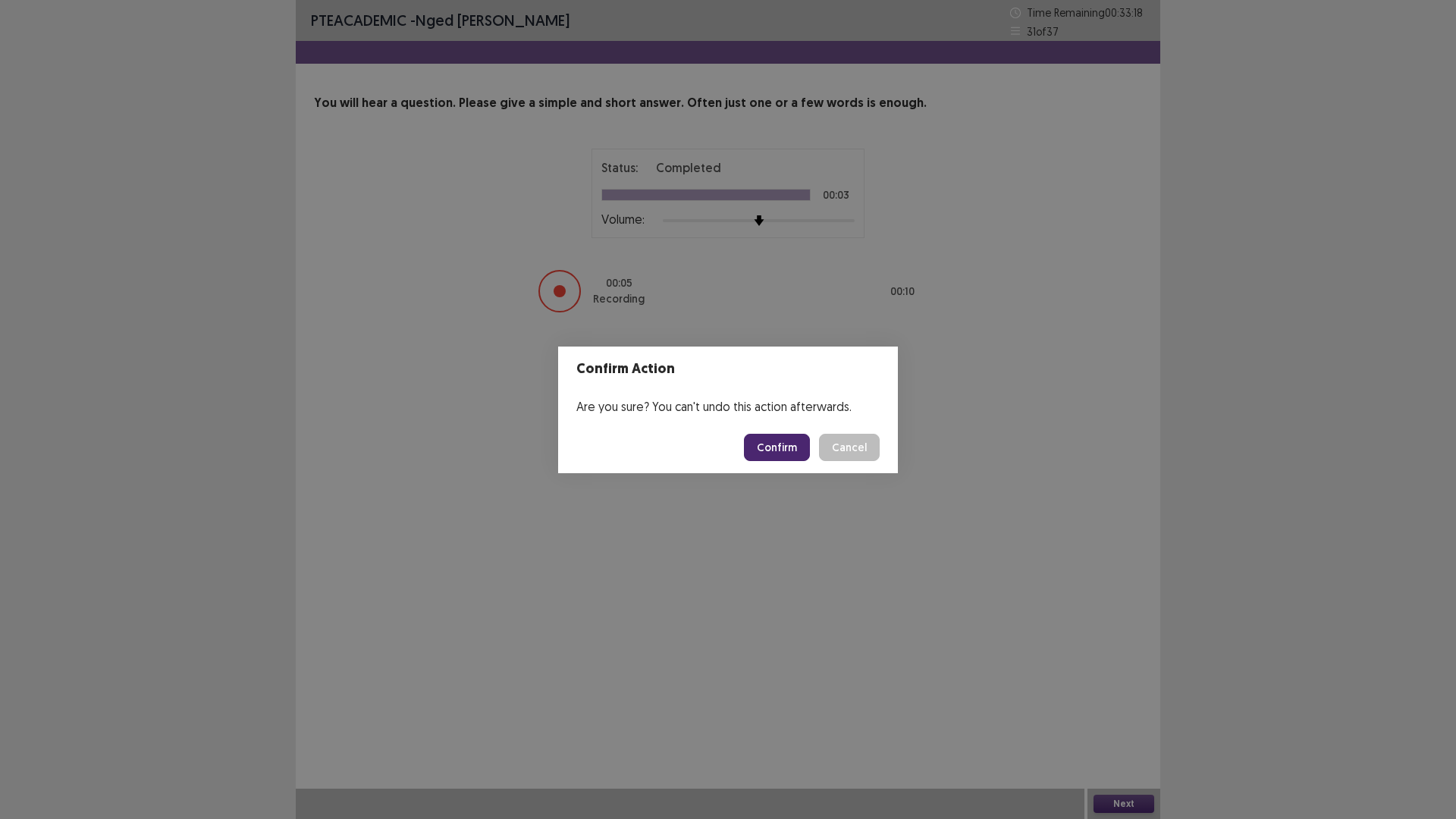
click at [772, 446] on button "Confirm" at bounding box center [777, 447] width 66 height 27
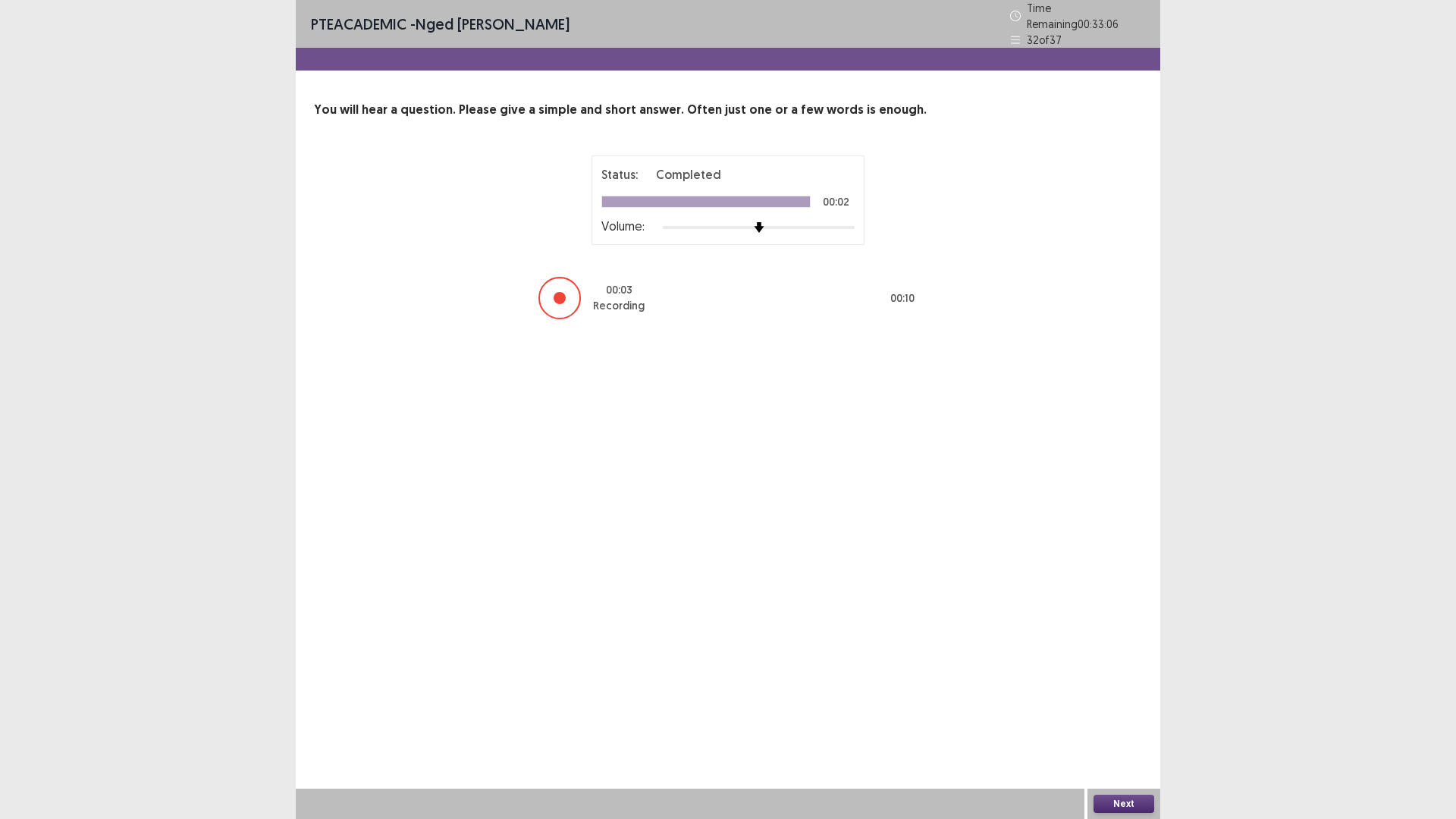
click at [1118, 716] on button "Next" at bounding box center [1123, 803] width 61 height 18
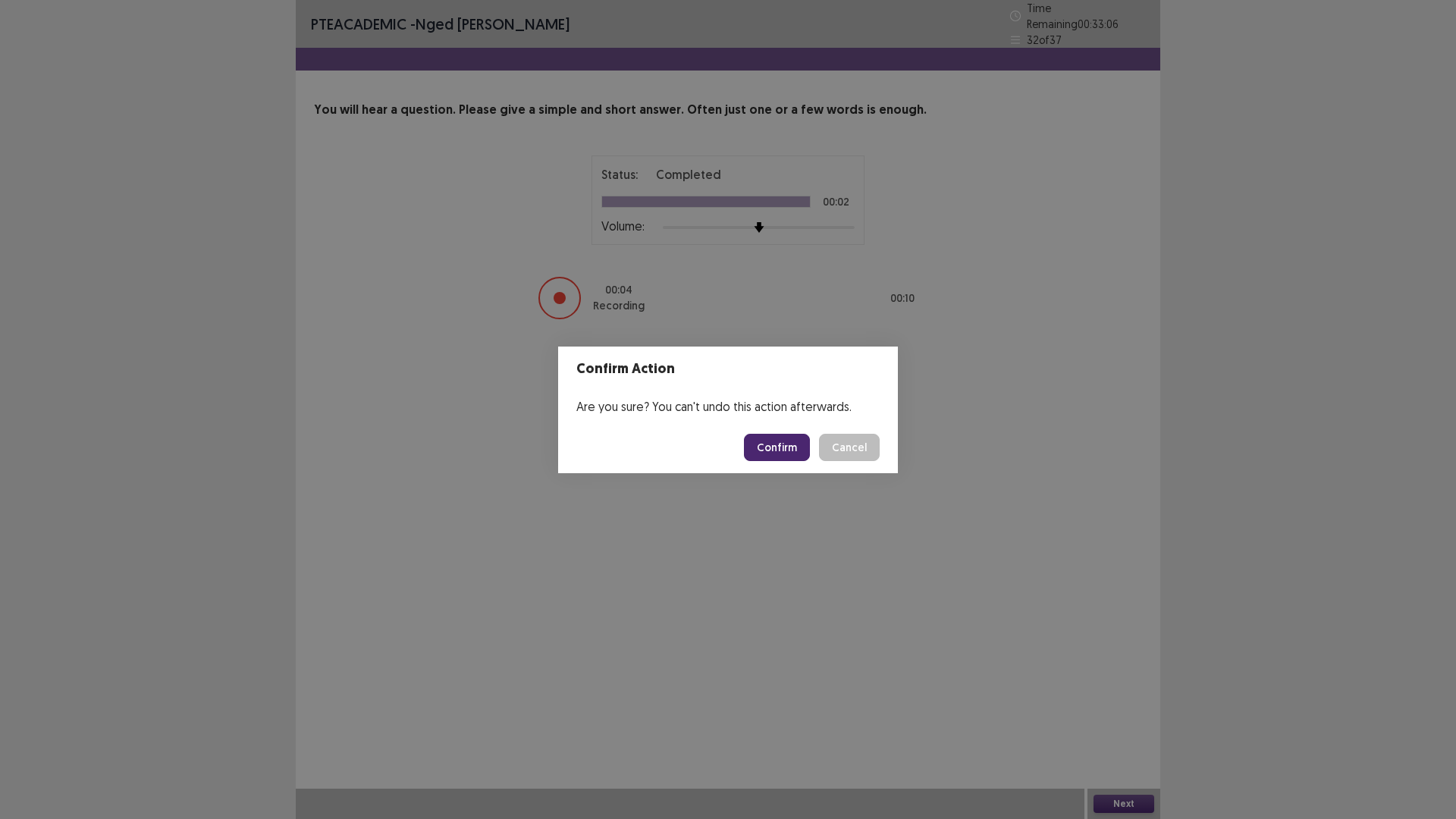
click at [785, 439] on button "Confirm" at bounding box center [777, 447] width 66 height 27
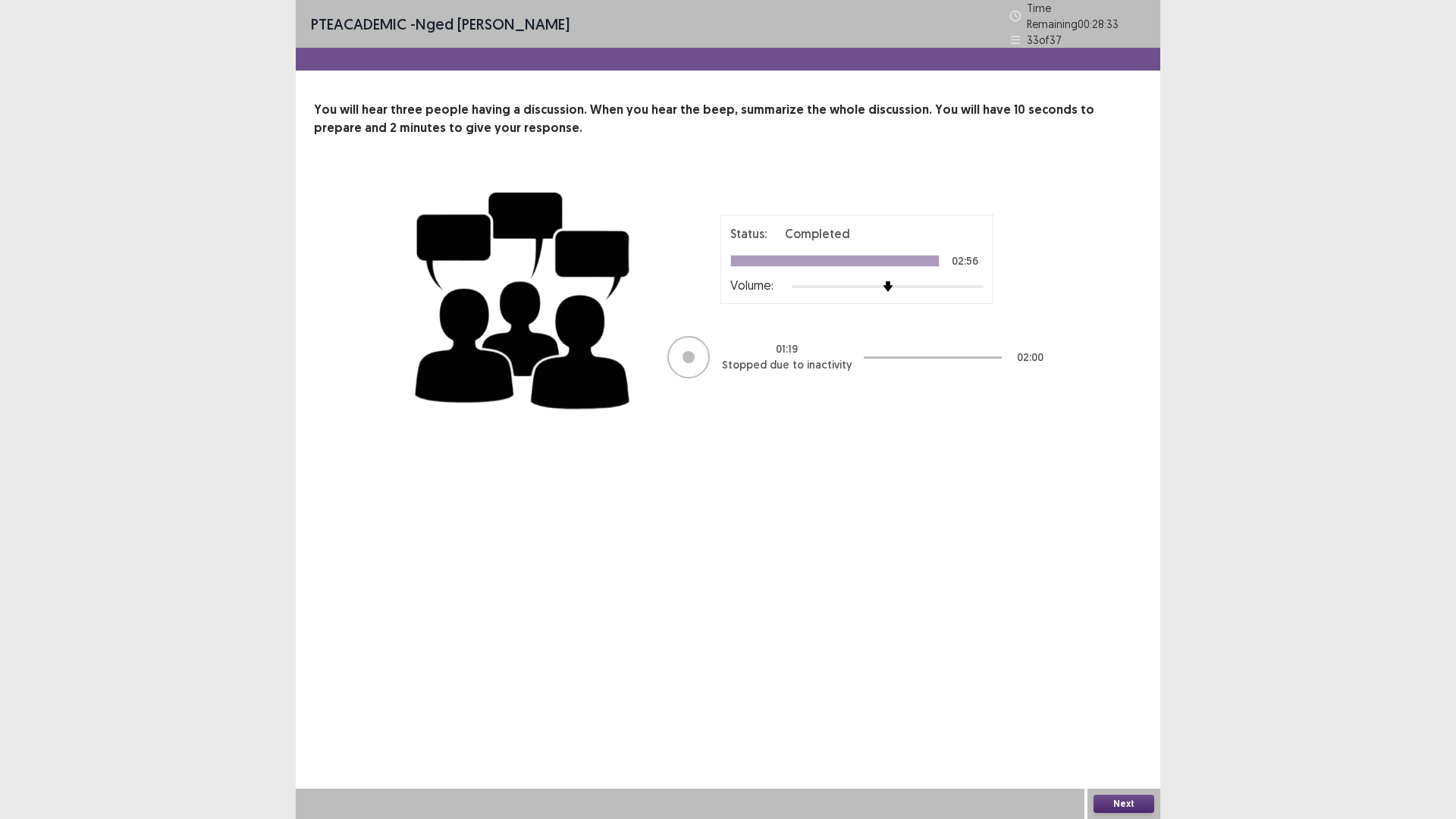
click at [1142, 716] on button "Next" at bounding box center [1123, 803] width 61 height 18
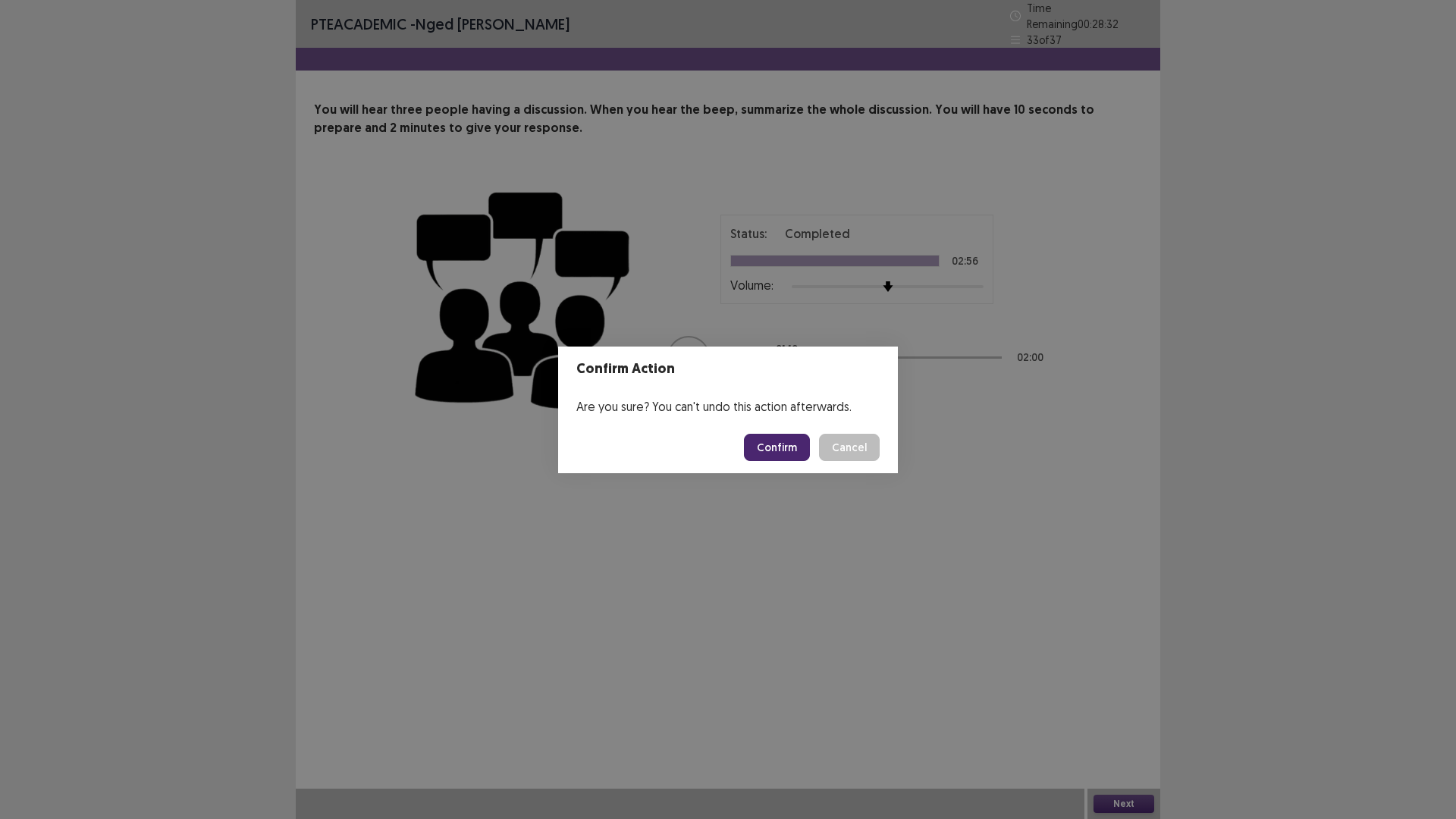
click at [795, 450] on button "Confirm" at bounding box center [777, 447] width 66 height 27
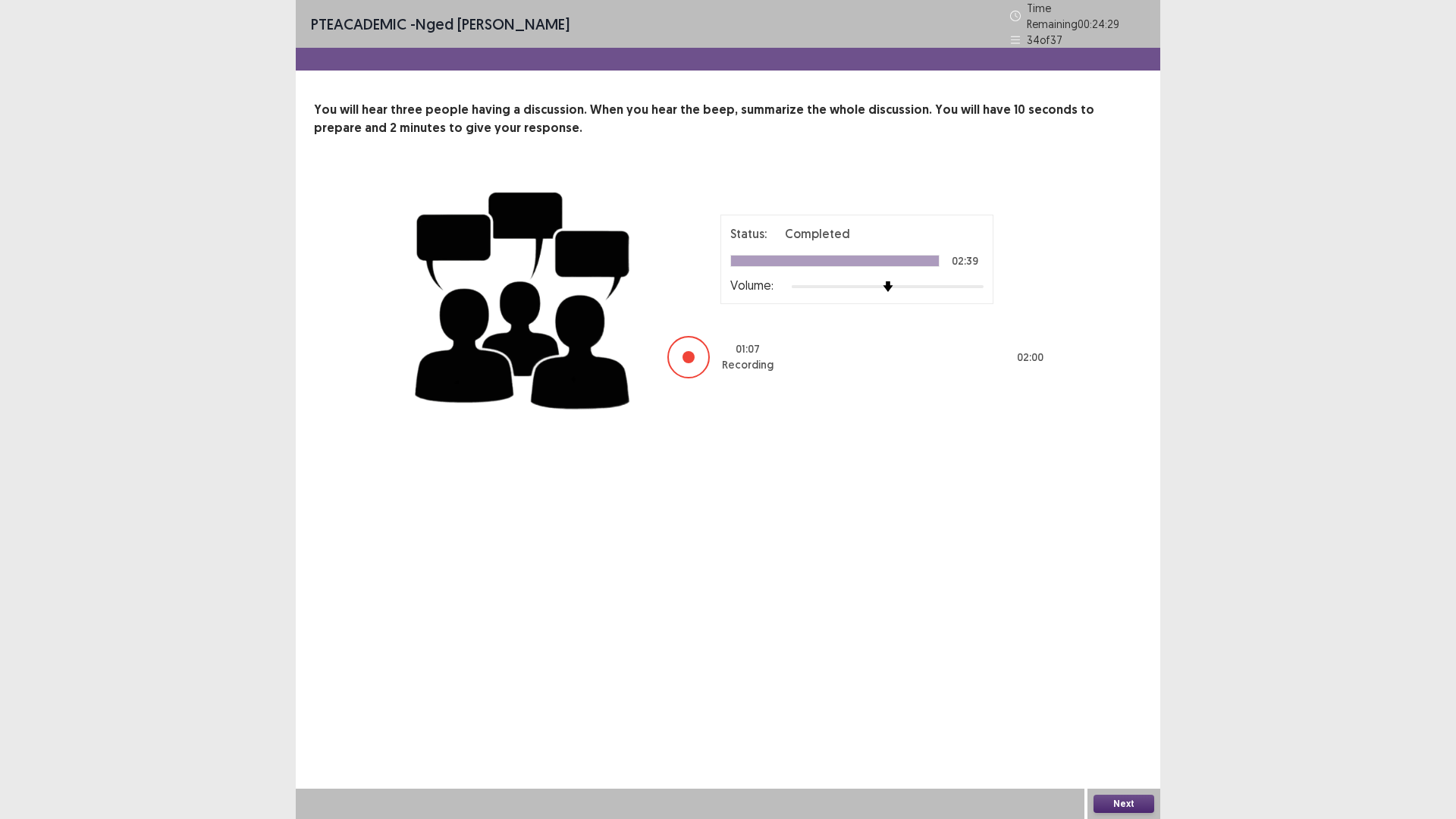
click at [1132, 716] on button "Next" at bounding box center [1123, 803] width 61 height 18
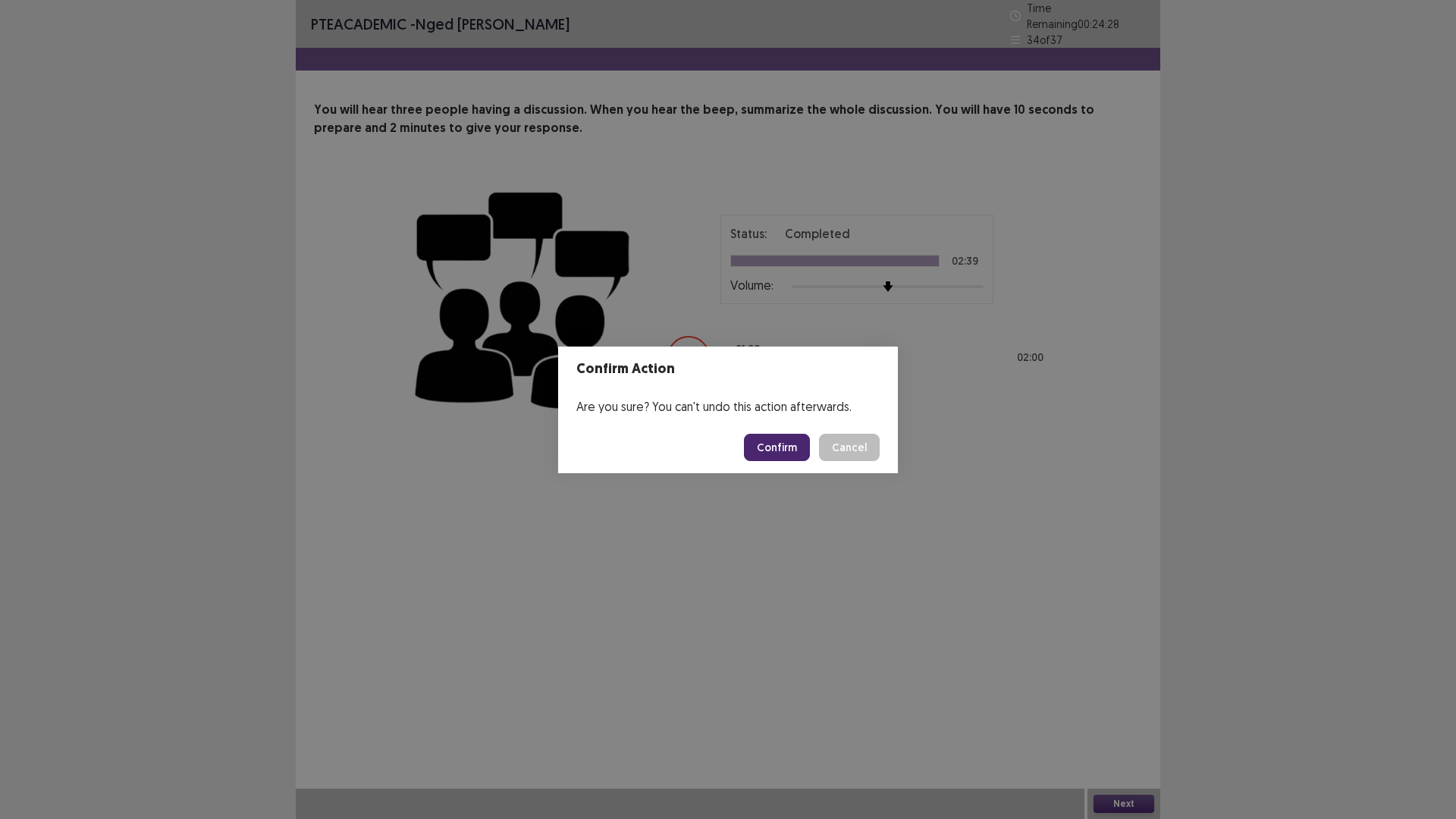
click at [771, 445] on button "Confirm" at bounding box center [777, 447] width 66 height 27
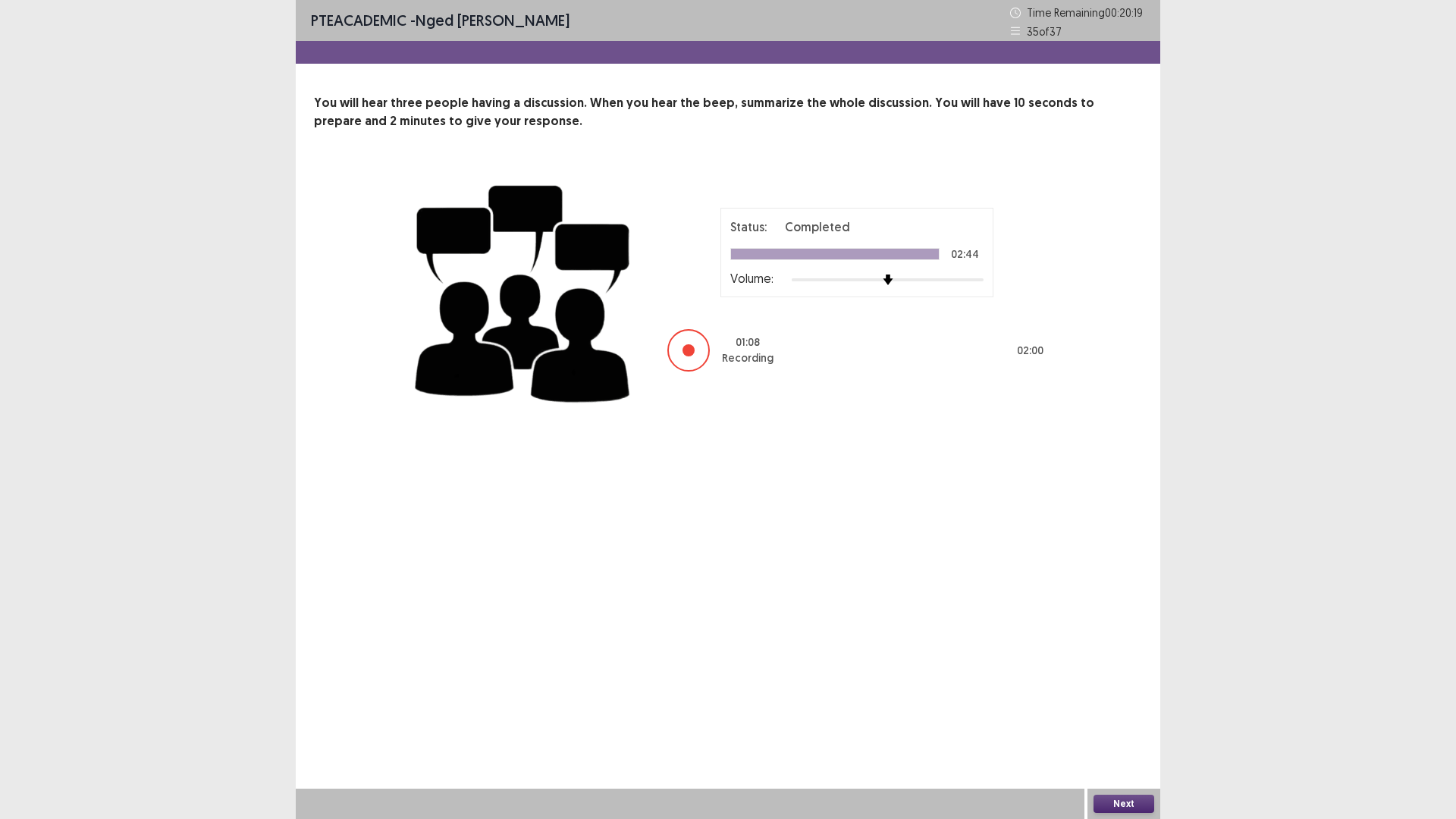
click at [1125, 716] on button "Next" at bounding box center [1123, 803] width 61 height 18
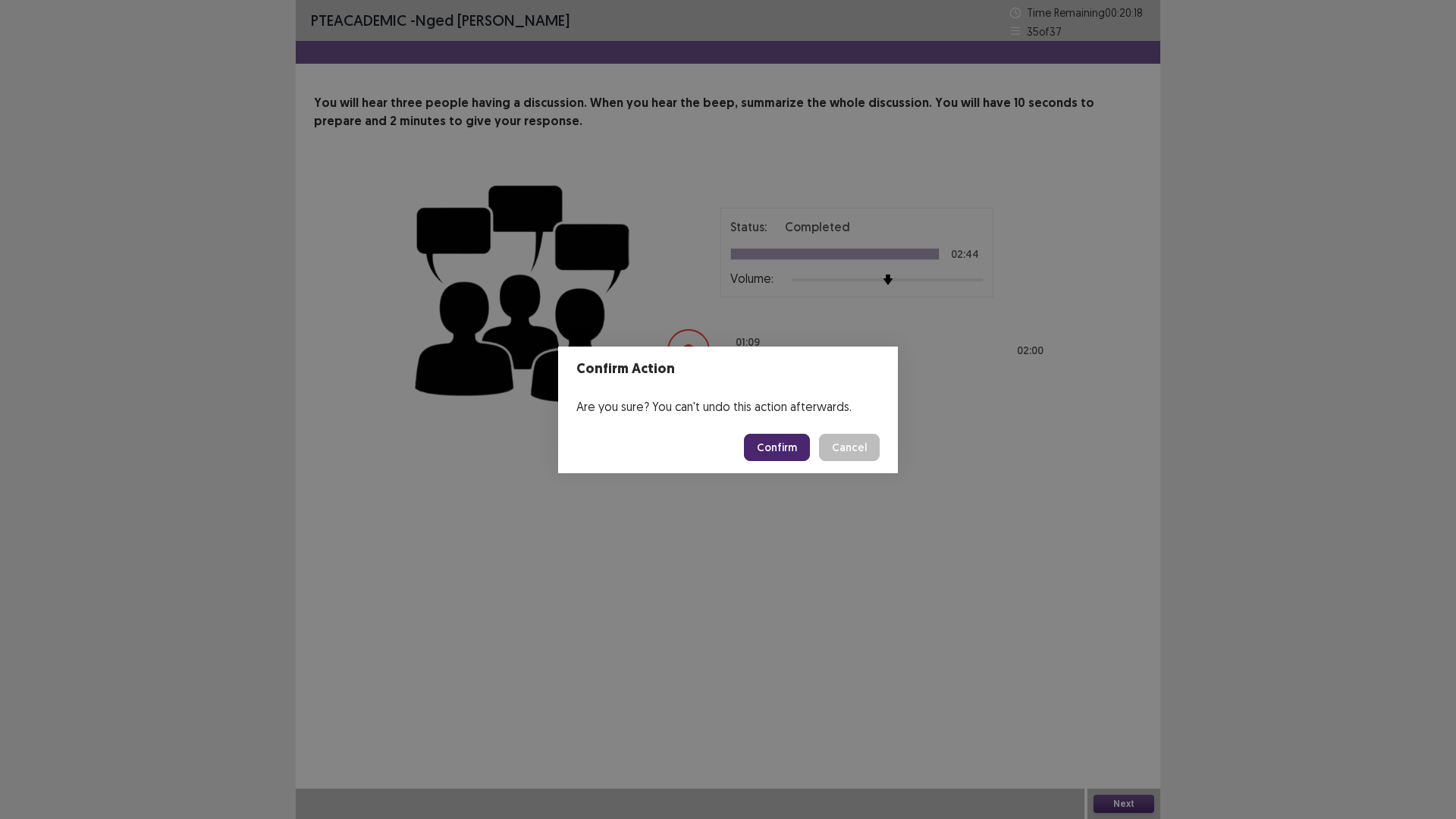
click at [790, 450] on button "Confirm" at bounding box center [777, 447] width 66 height 27
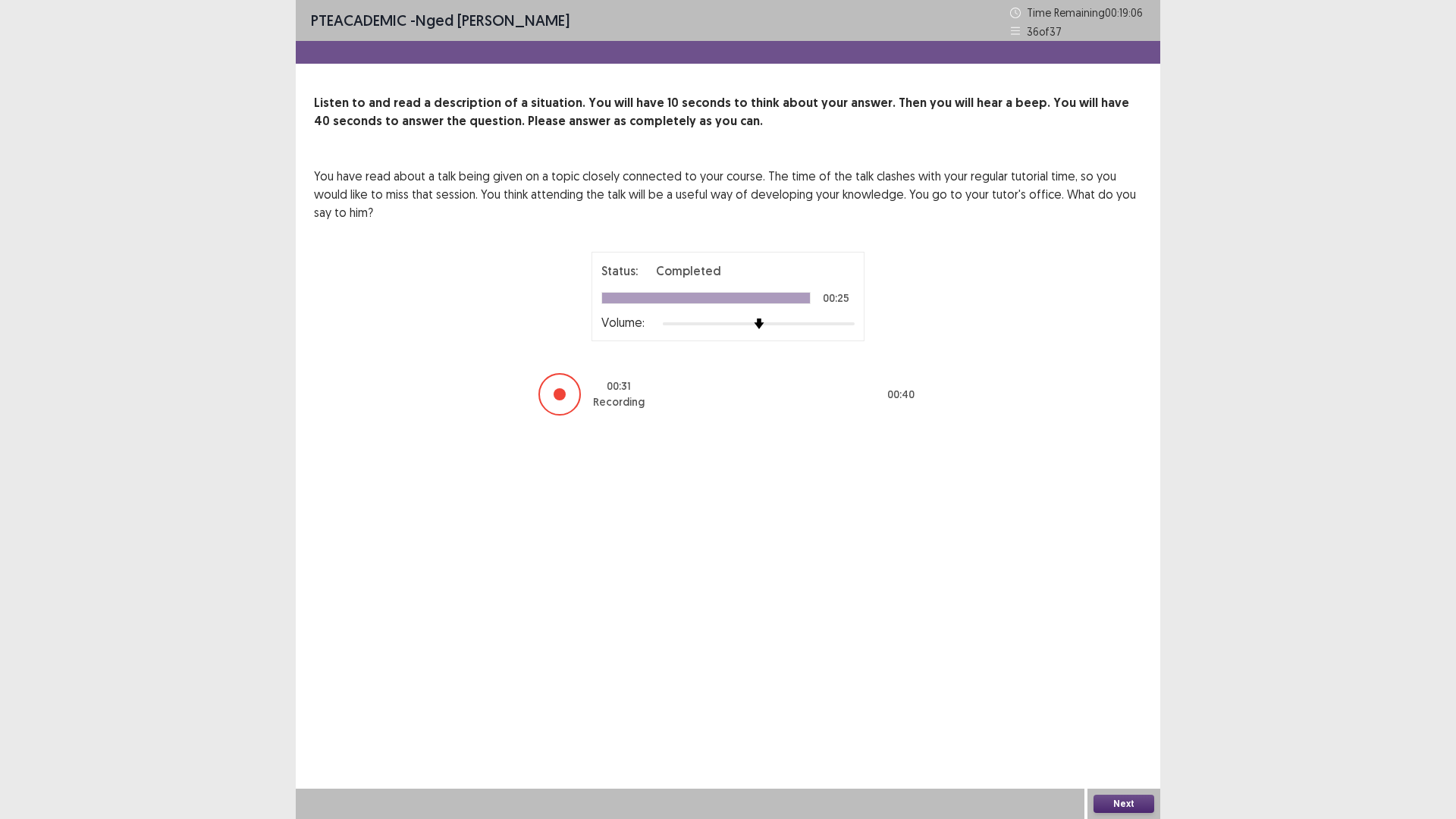
click at [1128, 716] on button "Next" at bounding box center [1123, 803] width 61 height 18
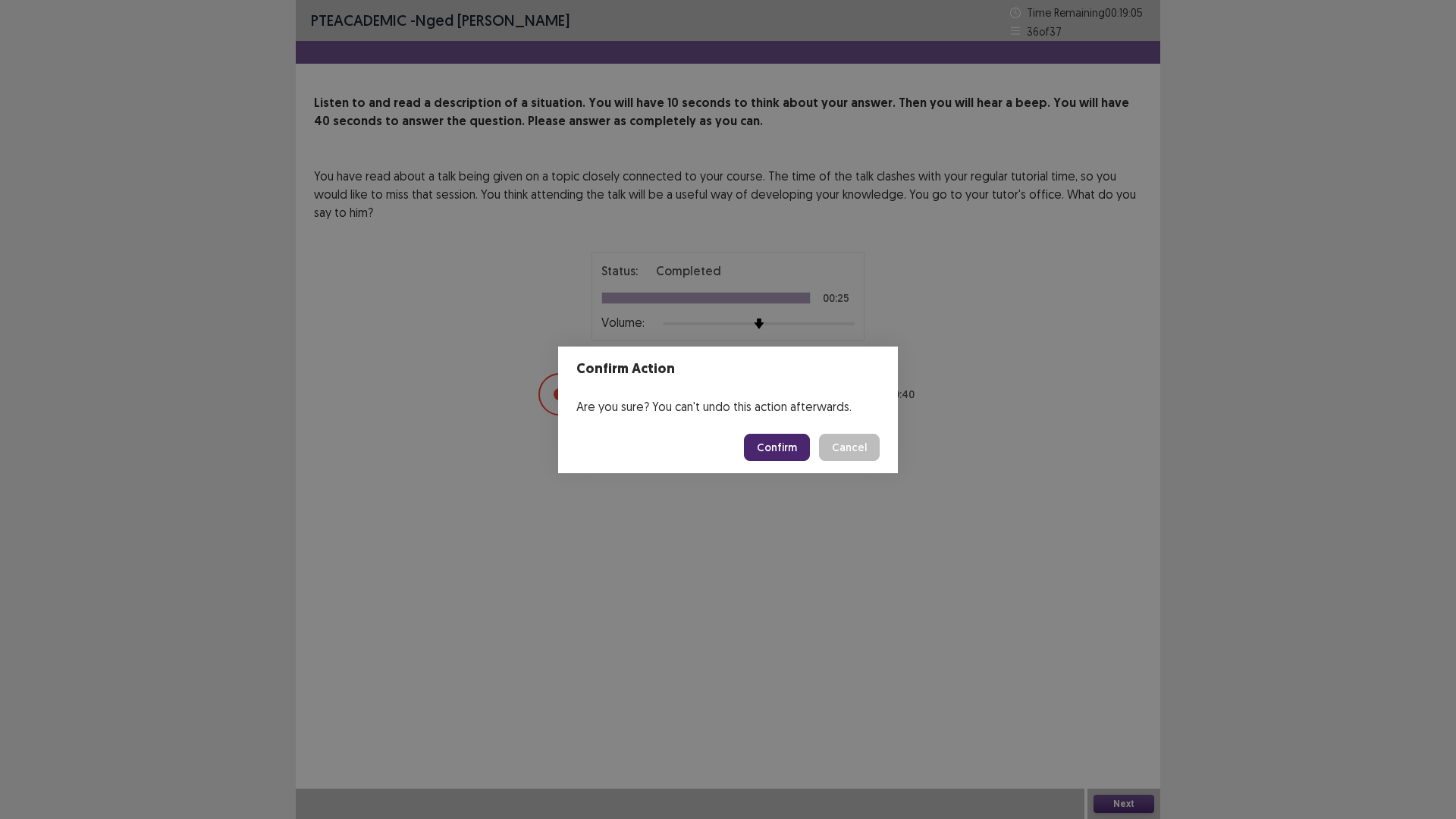
click at [771, 440] on button "Confirm" at bounding box center [777, 447] width 66 height 27
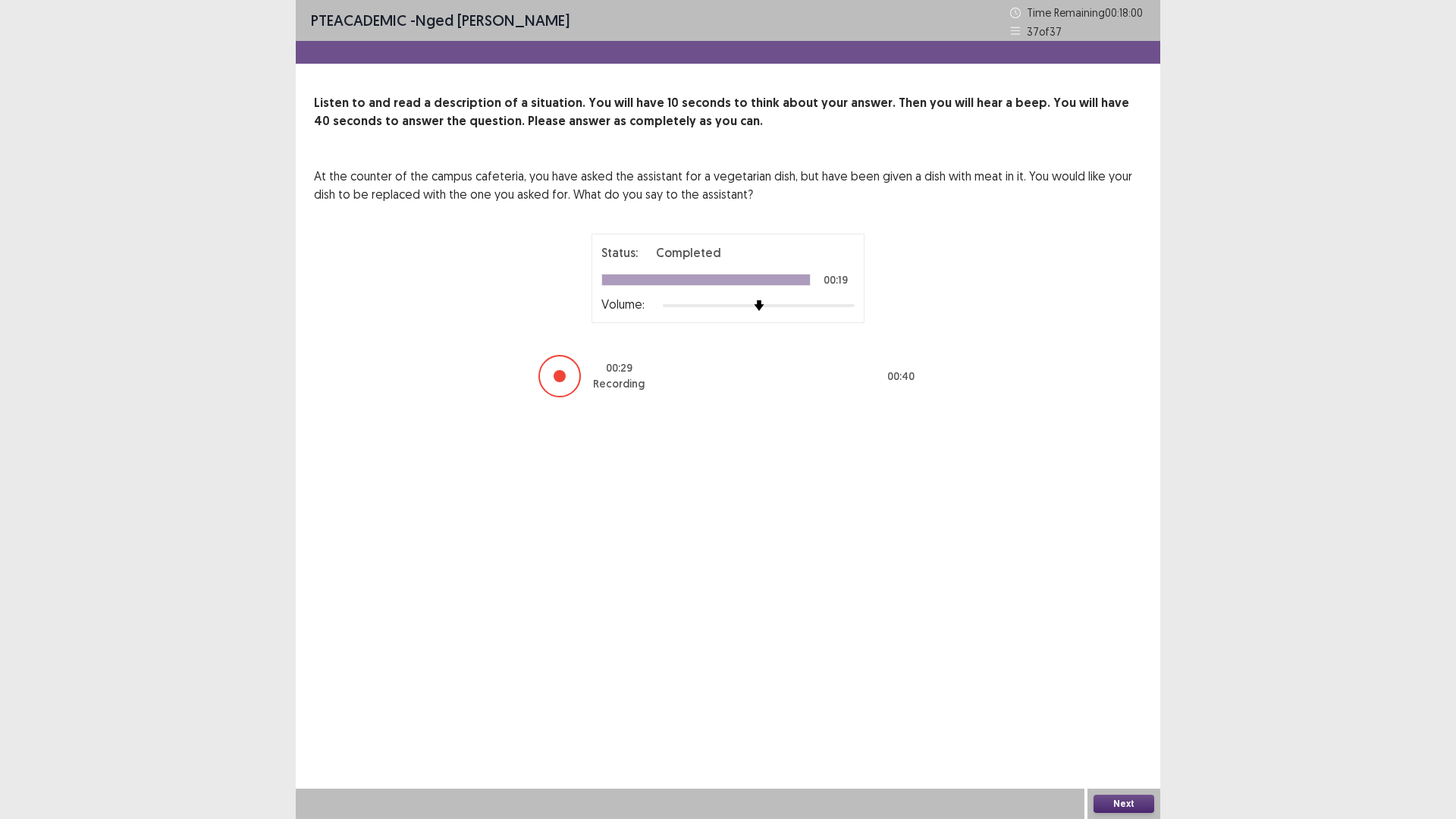
click at [1127, 716] on button "Next" at bounding box center [1123, 803] width 61 height 18
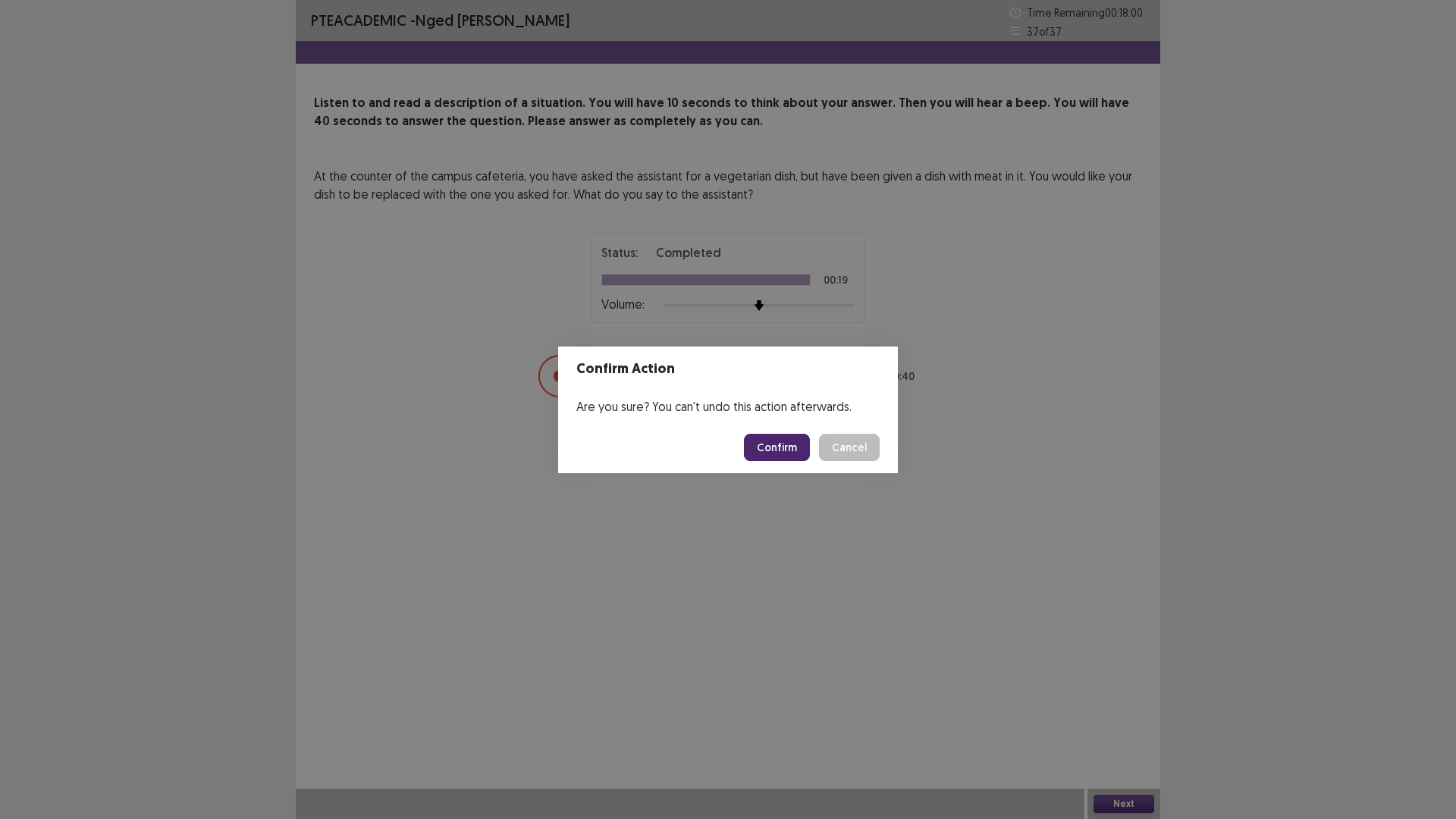
click at [776, 446] on button "Confirm" at bounding box center [777, 447] width 66 height 27
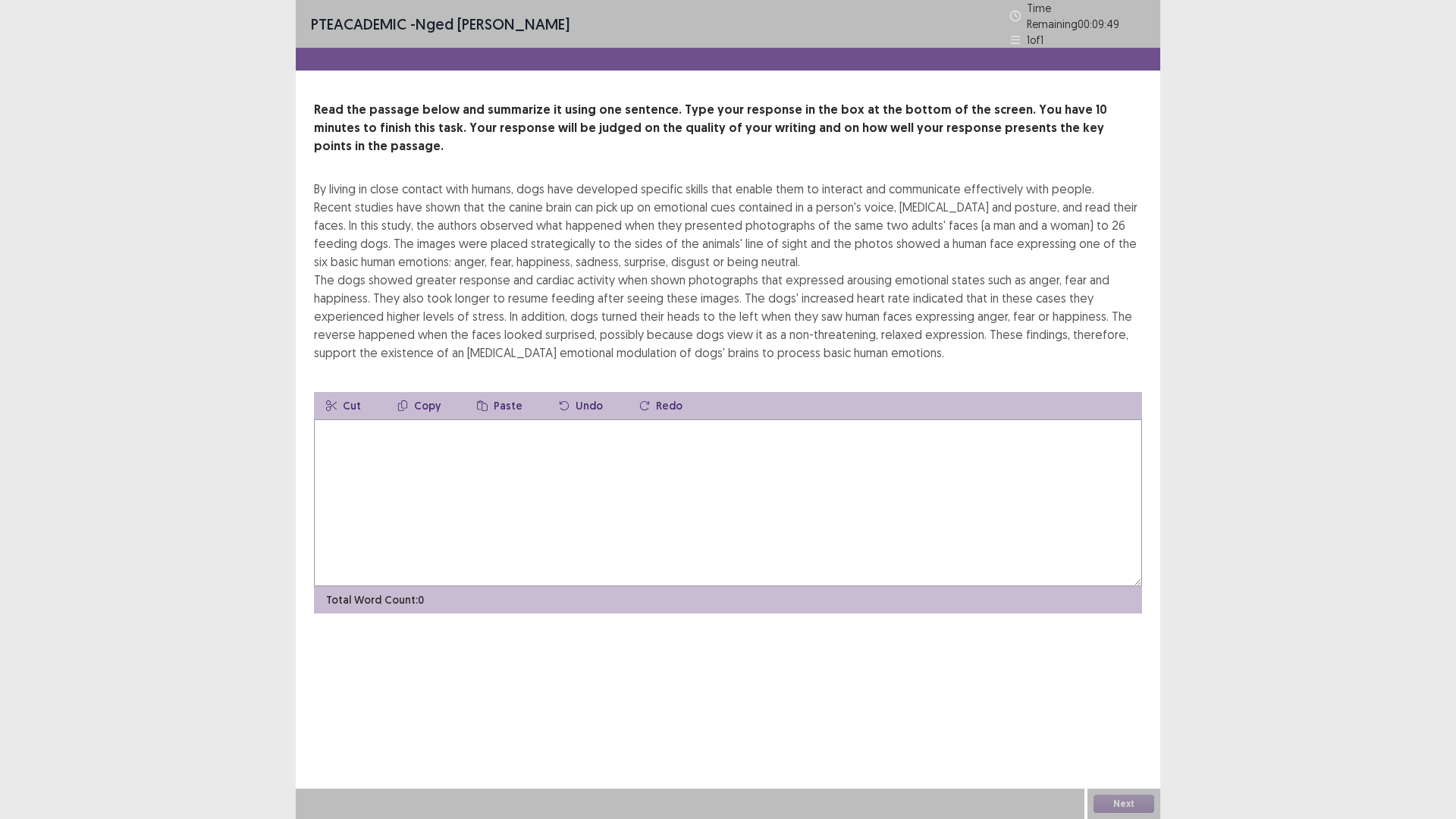
drag, startPoint x: 317, startPoint y: 163, endPoint x: 370, endPoint y: 173, distance: 53.9
click at [370, 180] on div "By living in close contact with humans, dogs have developed specific skills tha…" at bounding box center [728, 271] width 828 height 182
drag, startPoint x: 328, startPoint y: 163, endPoint x: 565, endPoint y: 172, distance: 237.2
click at [542, 180] on div "By living in close contact with humans, dogs have developed specific skills tha…" at bounding box center [728, 271] width 828 height 182
click at [606, 207] on div "By living in close contact with humans, dogs have developed specific skills tha…" at bounding box center [728, 271] width 828 height 182
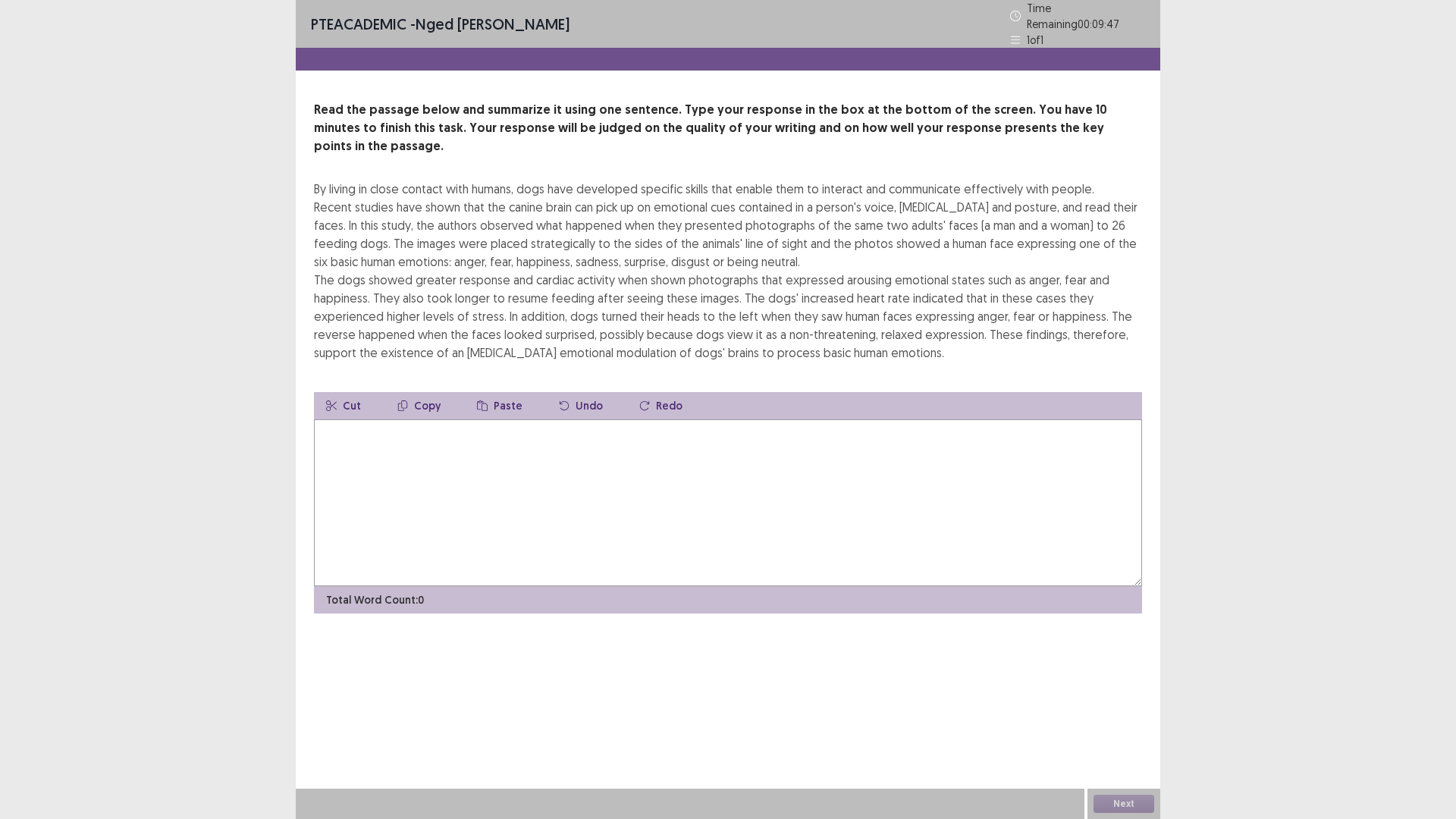
drag, startPoint x: 602, startPoint y: 210, endPoint x: 527, endPoint y: 247, distance: 83.6
click at [585, 209] on div "By living in close contact with humans, dogs have developed specific skills tha…" at bounding box center [728, 271] width 828 height 182
click at [417, 392] on button "Copy" at bounding box center [418, 405] width 68 height 27
drag, startPoint x: 321, startPoint y: 165, endPoint x: 563, endPoint y: 159, distance: 242.1
click at [562, 180] on div "By living in close contact with humans, dogs have developed specific skills tha…" at bounding box center [728, 271] width 828 height 182
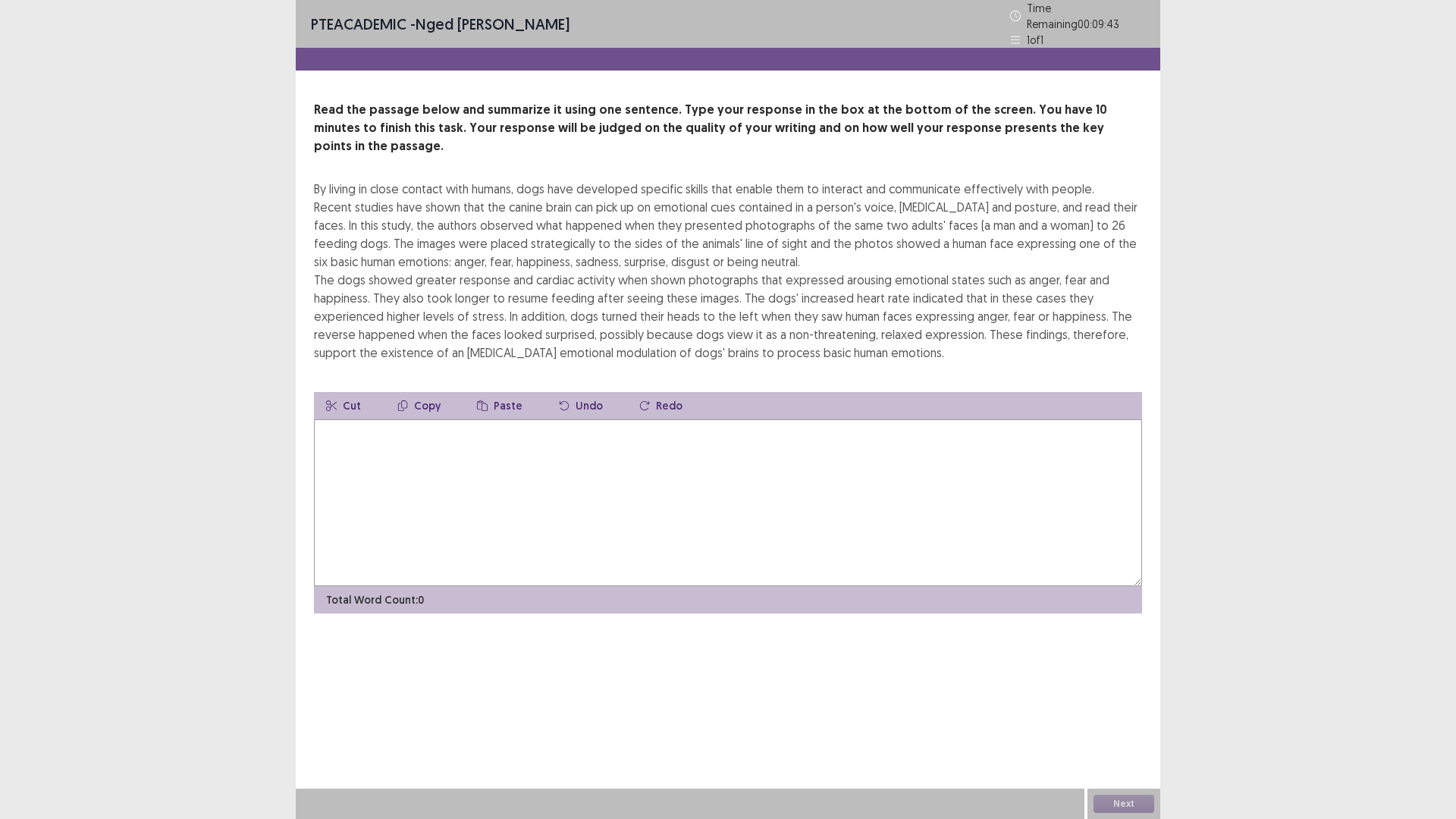
drag, startPoint x: 564, startPoint y: 159, endPoint x: 528, endPoint y: 185, distance: 44.4
click at [563, 184] on div "By living in close contact with humans, dogs have developed specific skills tha…" at bounding box center [728, 271] width 828 height 182
drag, startPoint x: 380, startPoint y: 202, endPoint x: 438, endPoint y: 268, distance: 87.9
click at [438, 268] on div "By living in close contact with humans, dogs have developed specific skills tha…" at bounding box center [728, 271] width 828 height 182
click at [366, 419] on textarea at bounding box center [728, 503] width 828 height 167
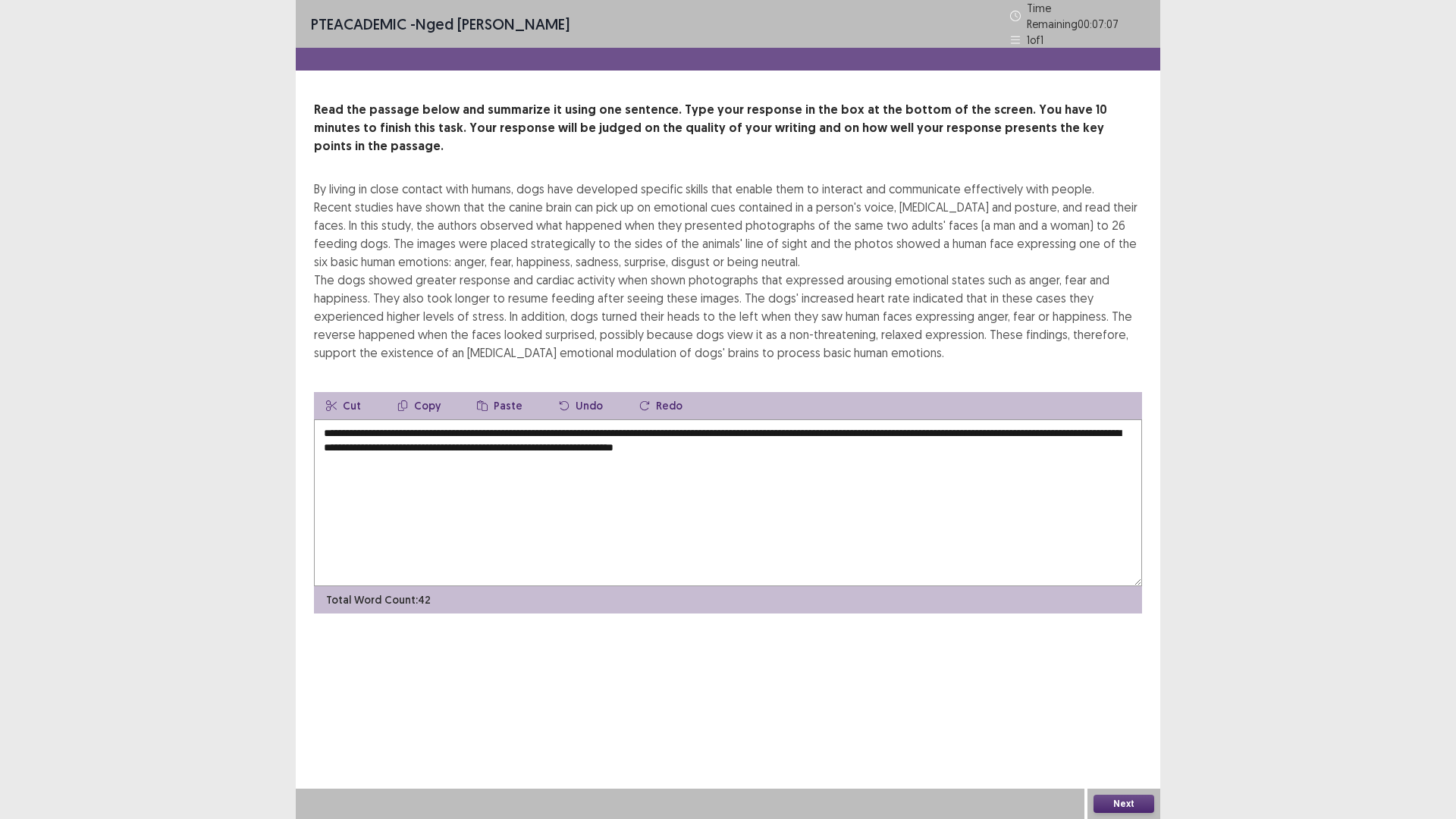
type textarea "**********"
click at [1133, 716] on button "Next" at bounding box center [1123, 803] width 61 height 18
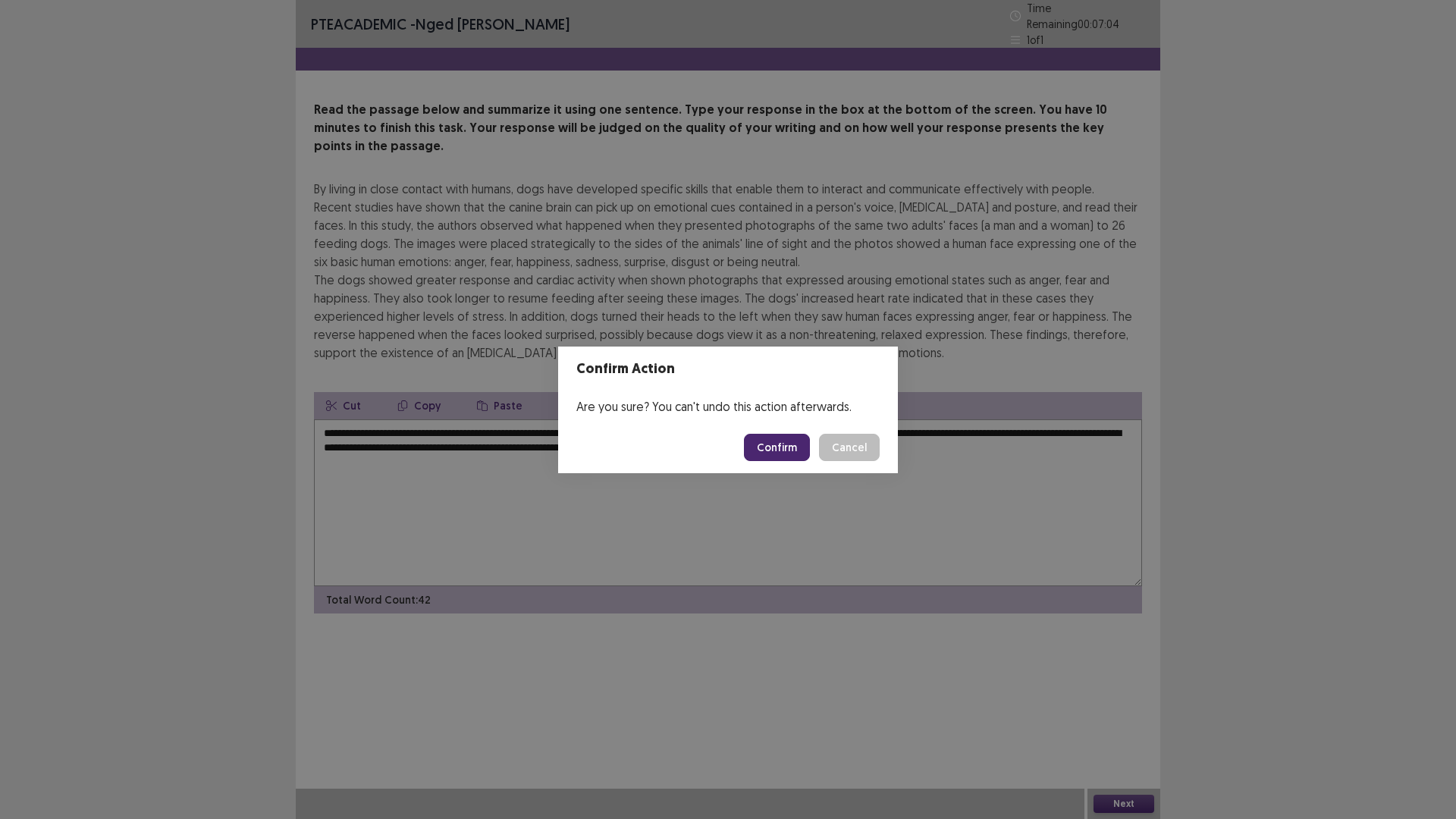
click at [786, 449] on button "Confirm" at bounding box center [777, 447] width 66 height 27
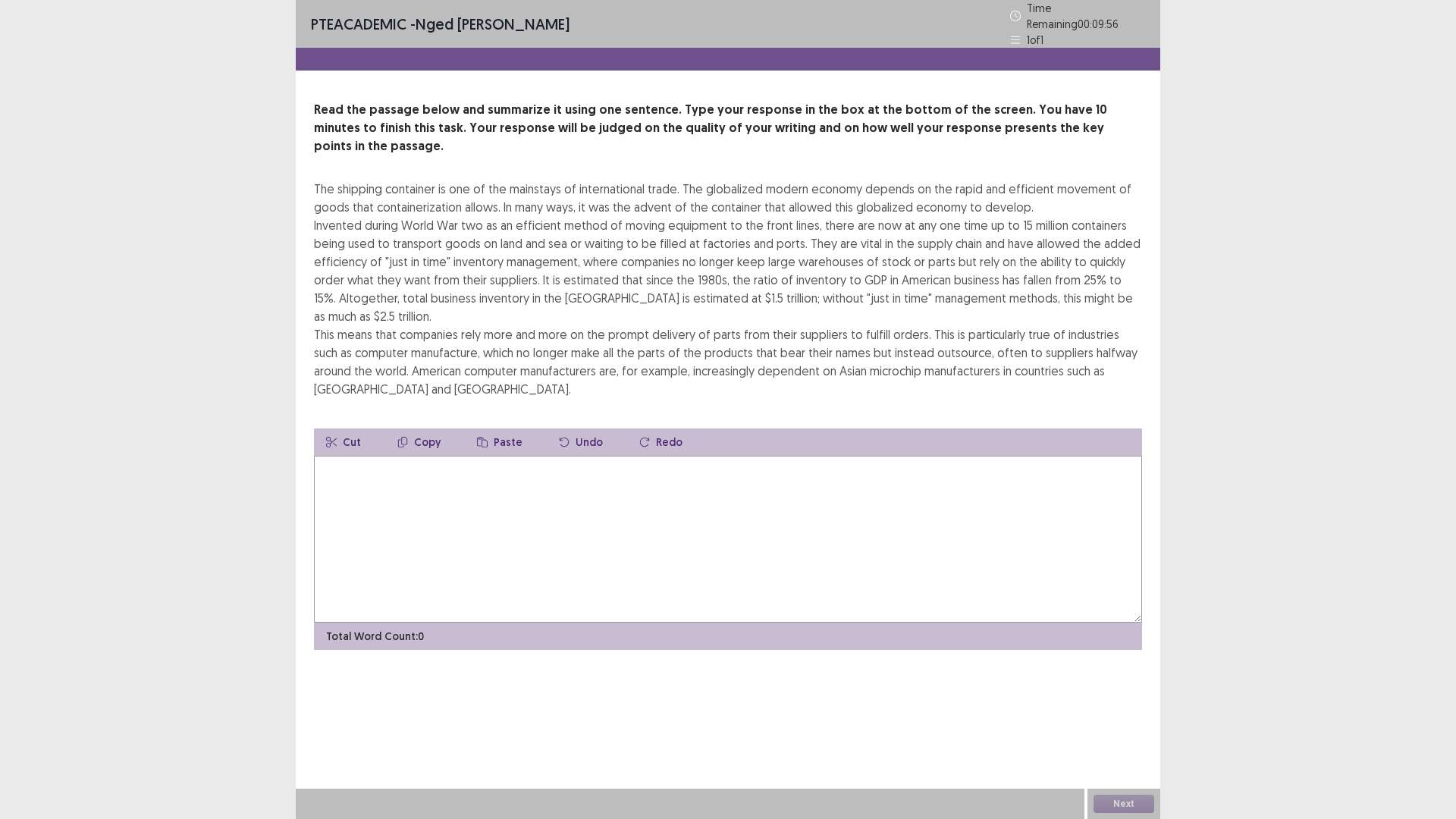
click at [434, 456] on textarea at bounding box center [728, 540] width 828 height 167
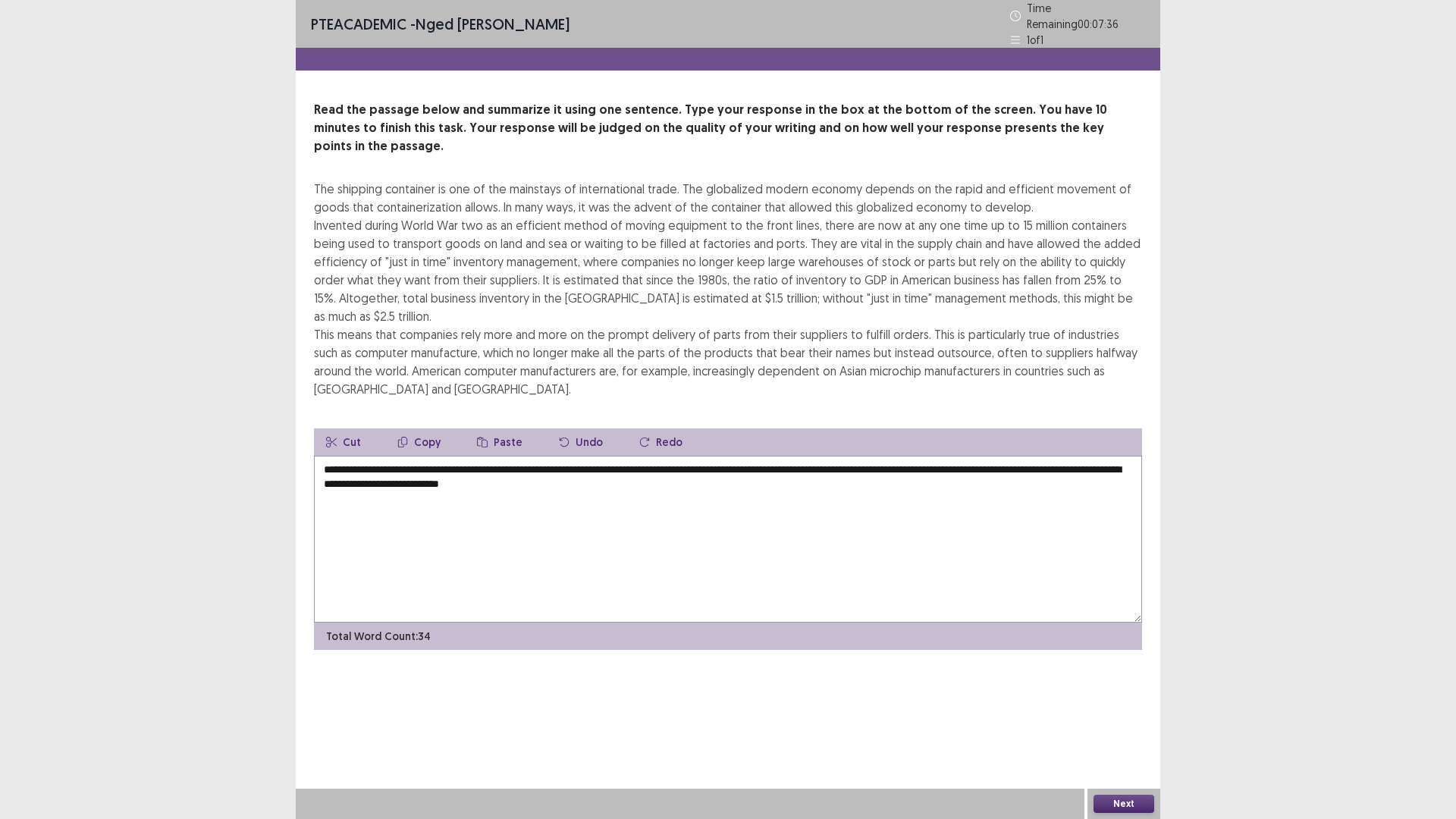
drag, startPoint x: 1033, startPoint y: 429, endPoint x: 1127, endPoint y: 430, distance: 94.0
click at [1127, 456] on textarea "**********" at bounding box center [728, 540] width 828 height 167
click at [1034, 456] on textarea "**********" at bounding box center [728, 540] width 828 height 167
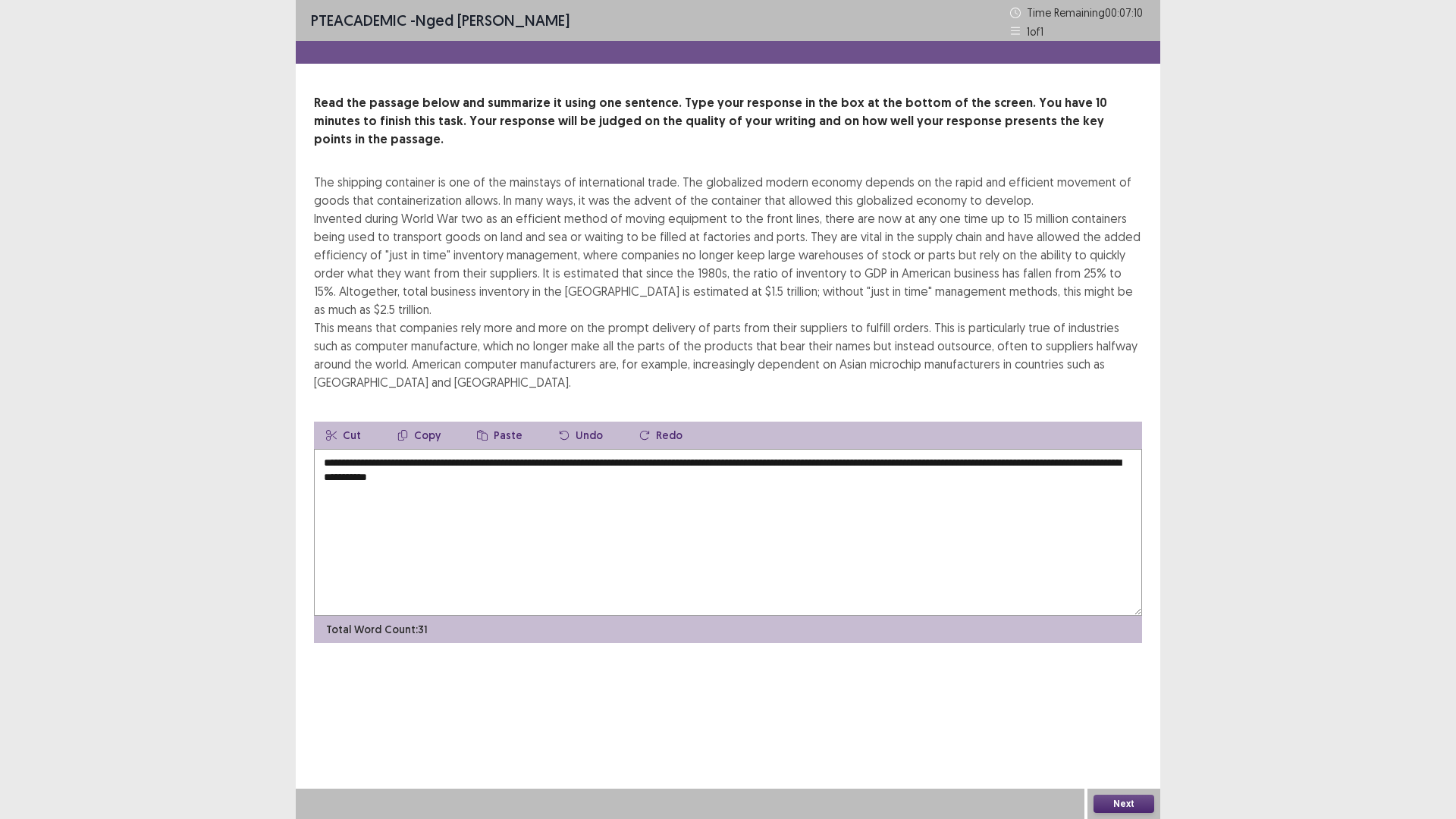
type textarea "**********"
click at [1126, 716] on button "Next" at bounding box center [1123, 803] width 61 height 18
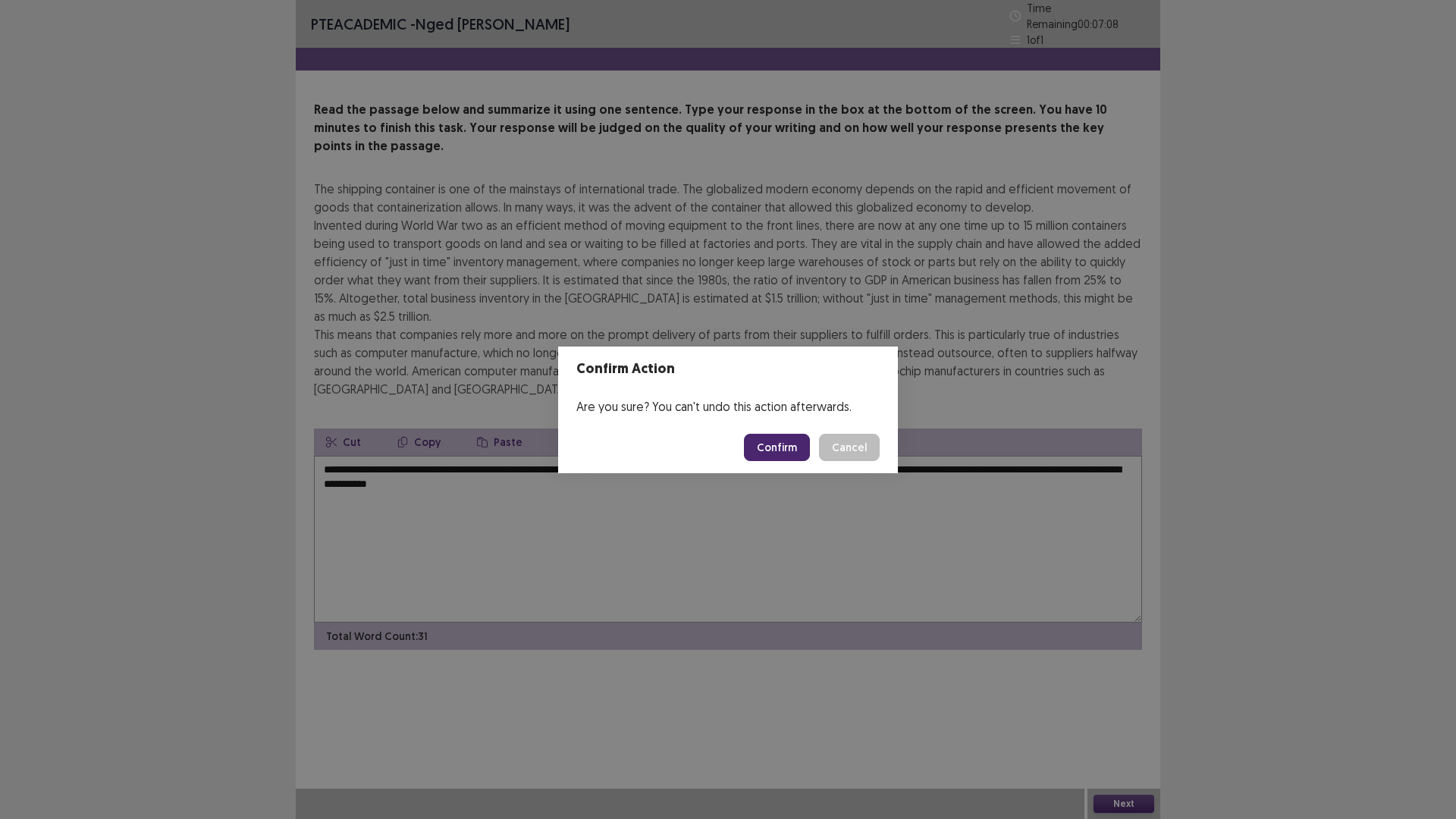
click at [777, 446] on button "Confirm" at bounding box center [777, 447] width 66 height 27
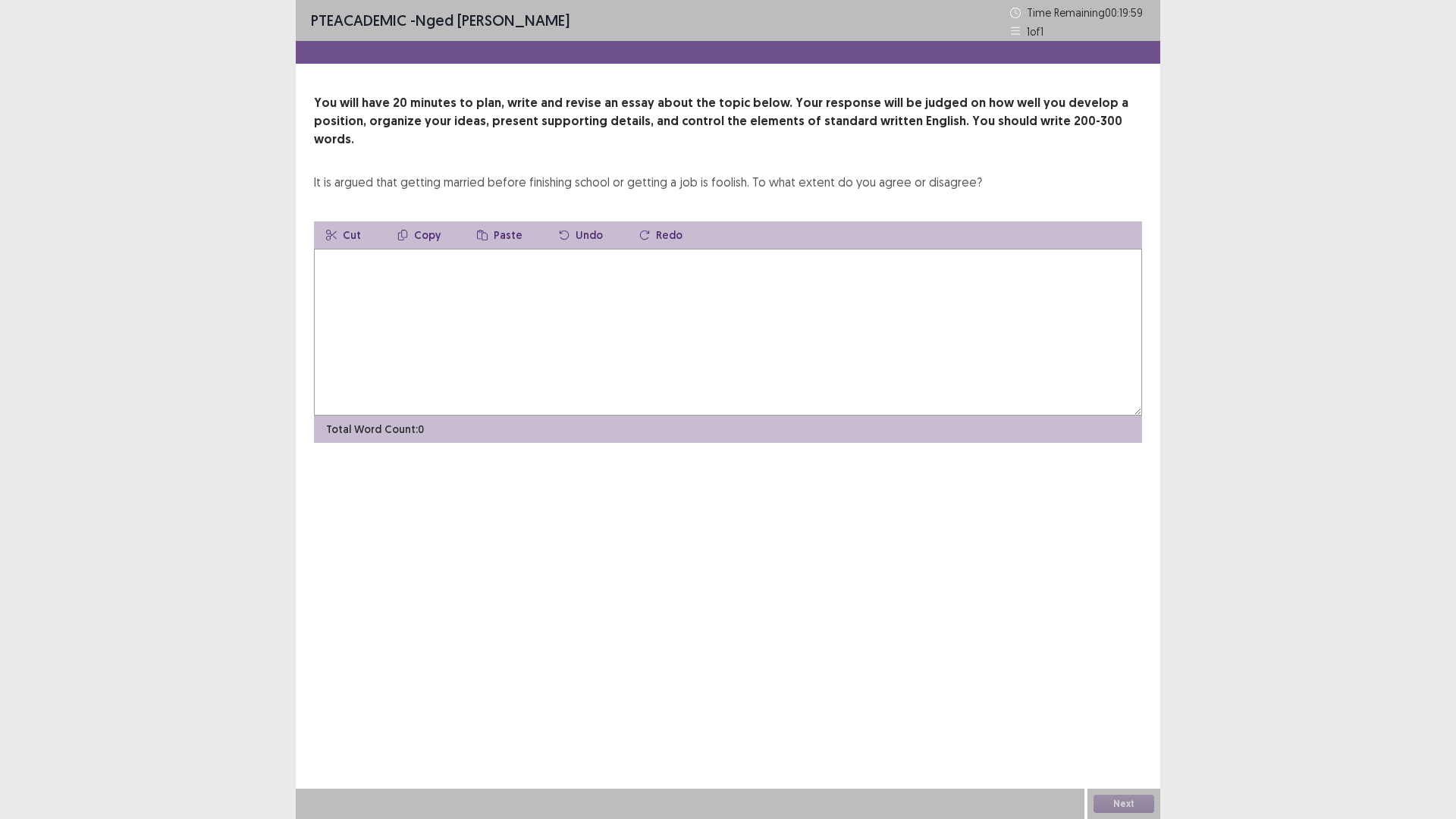
click at [422, 292] on textarea at bounding box center [728, 332] width 828 height 167
click at [494, 269] on textarea at bounding box center [728, 332] width 828 height 167
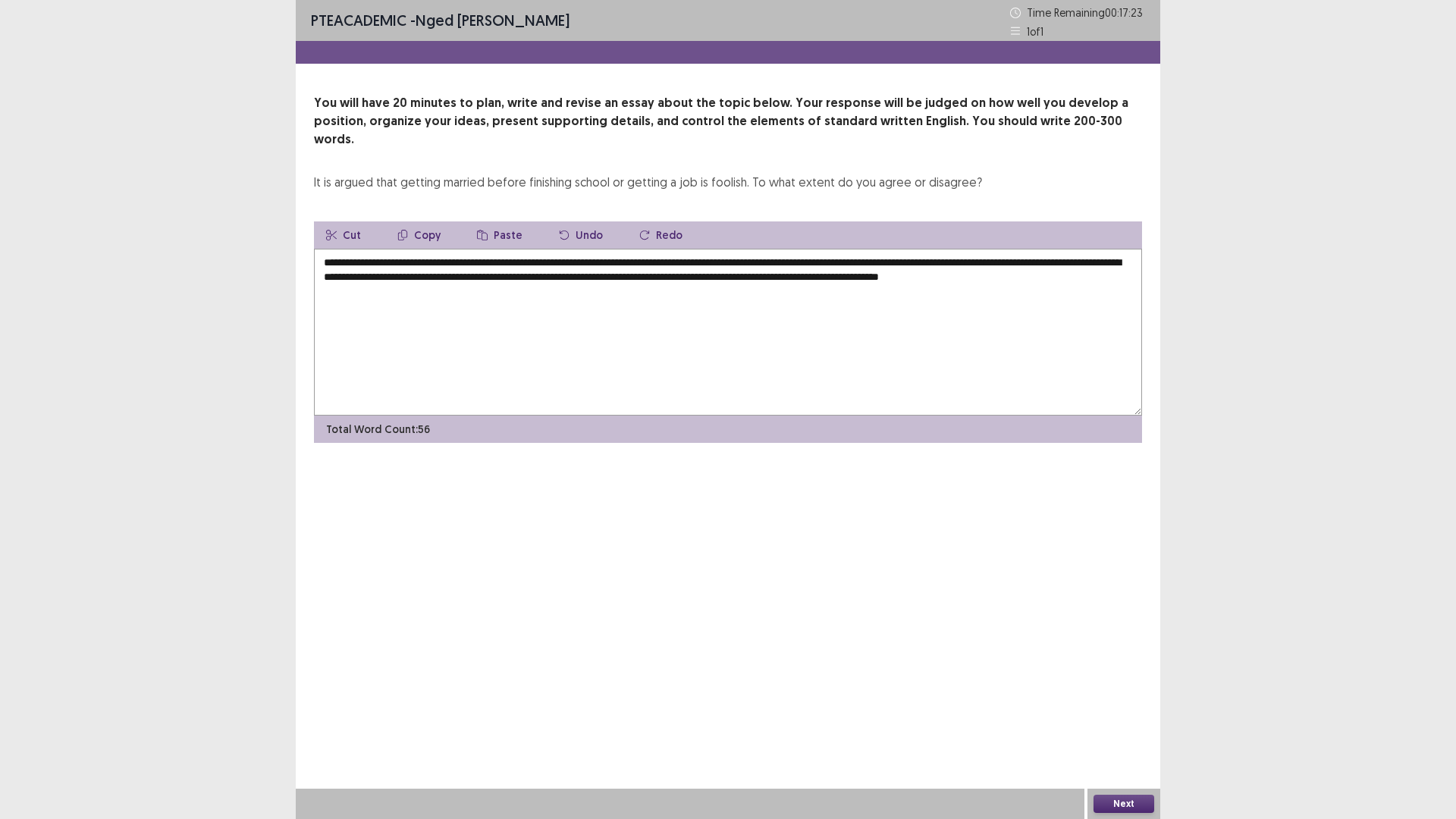
click at [1012, 263] on textarea "**********" at bounding box center [728, 332] width 828 height 167
click at [399, 279] on textarea "**********" at bounding box center [728, 332] width 828 height 167
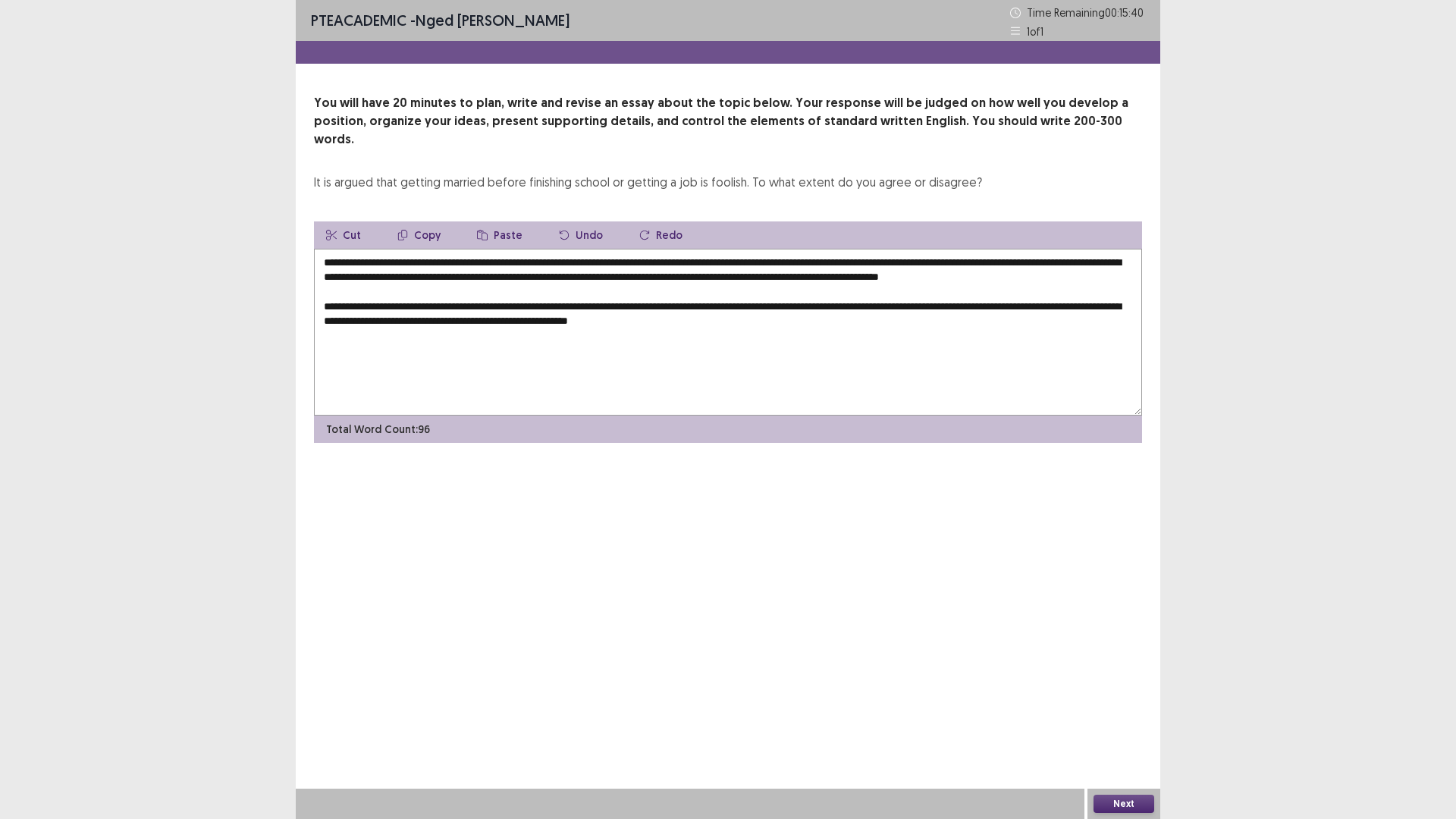
click at [592, 301] on textarea "**********" at bounding box center [728, 332] width 828 height 167
click at [753, 322] on textarea "**********" at bounding box center [728, 332] width 828 height 167
click at [445, 319] on textarea "**********" at bounding box center [728, 332] width 828 height 167
click at [793, 326] on textarea "**********" at bounding box center [728, 332] width 828 height 167
drag, startPoint x: 522, startPoint y: 301, endPoint x: 554, endPoint y: 301, distance: 32.0
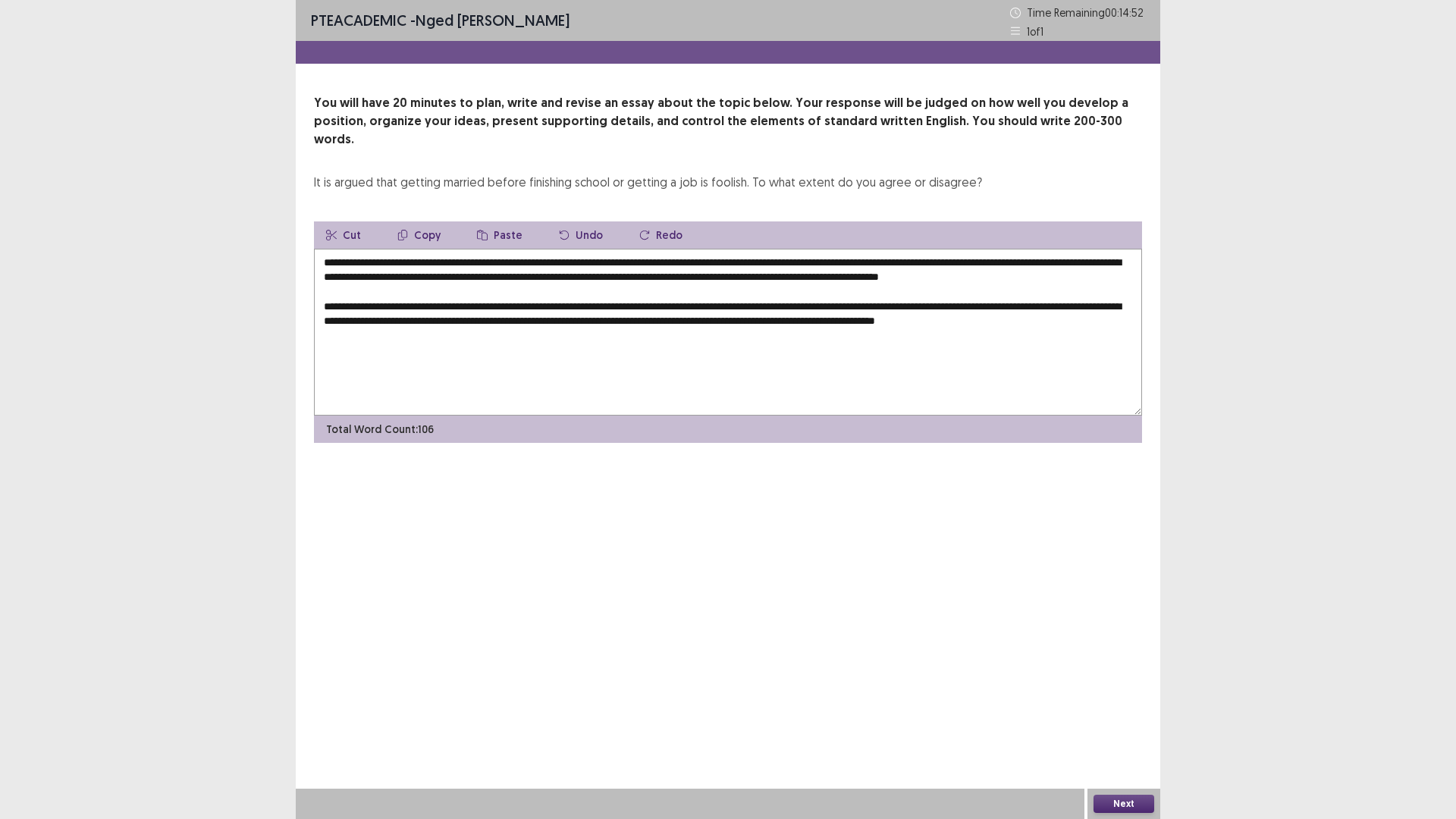
click at [554, 301] on textarea "**********" at bounding box center [728, 332] width 828 height 167
click at [576, 307] on textarea "**********" at bounding box center [728, 332] width 828 height 167
click at [439, 335] on textarea "**********" at bounding box center [728, 332] width 828 height 167
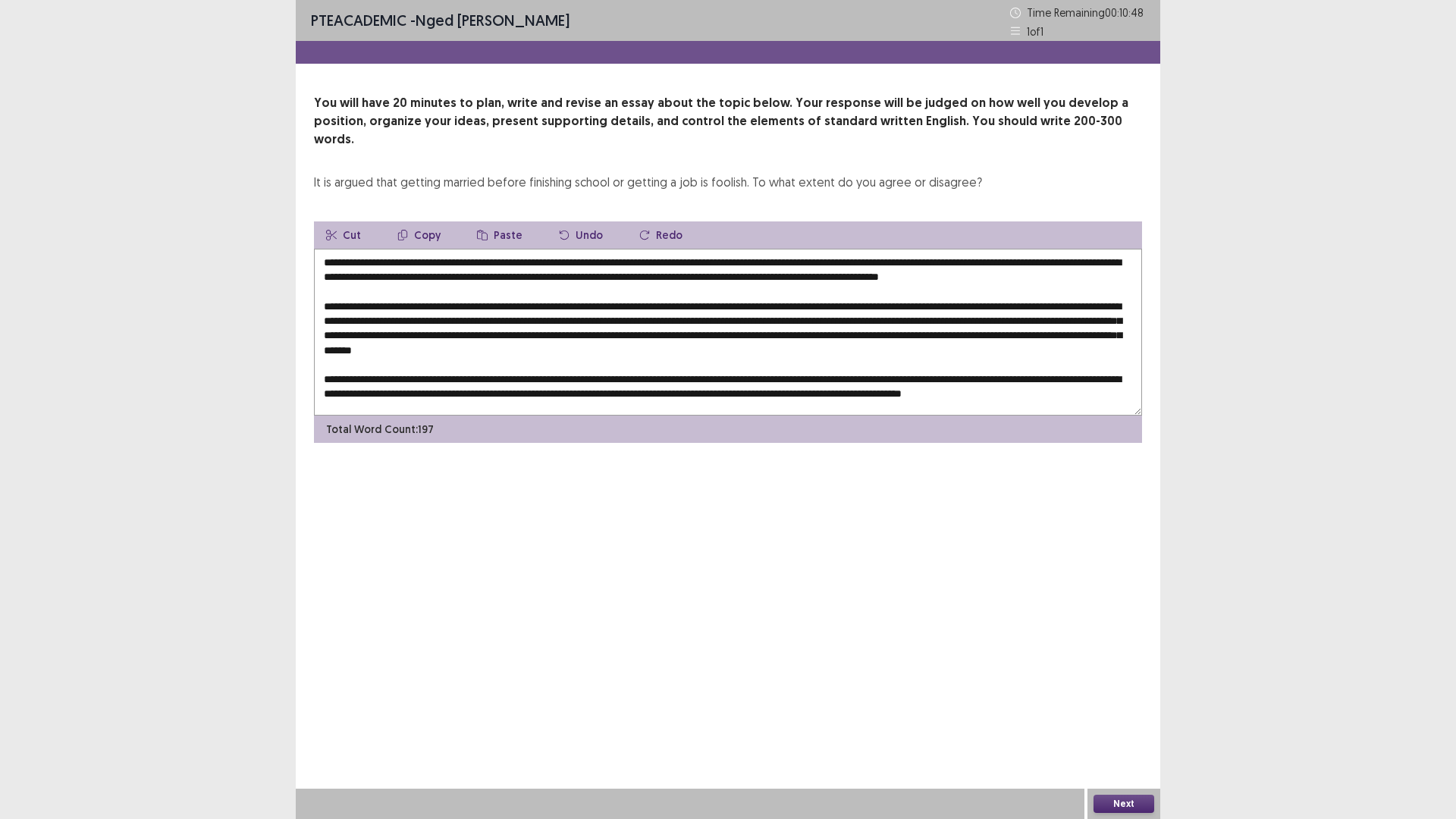
click at [525, 249] on textarea at bounding box center [728, 332] width 828 height 167
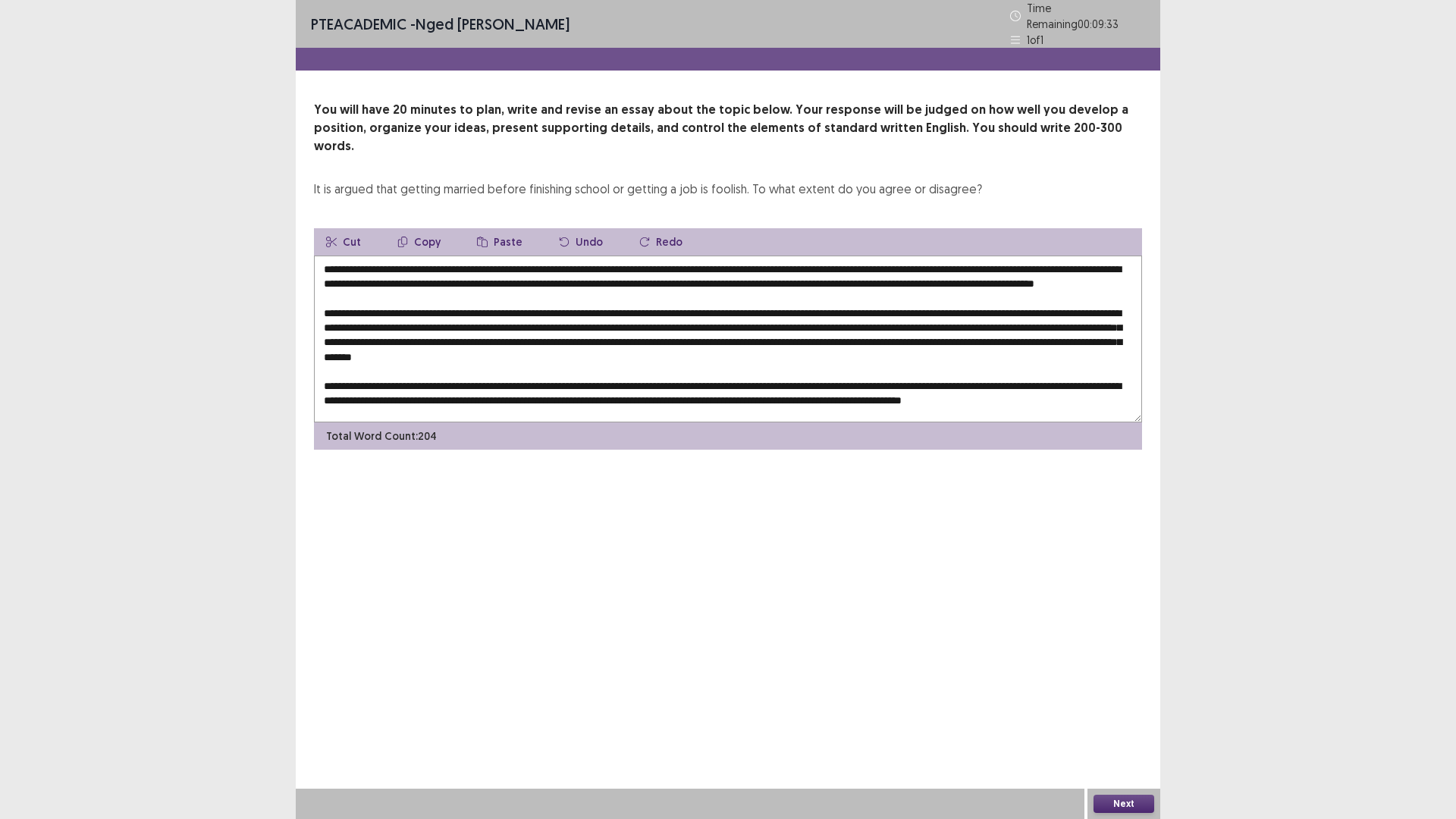
click at [463, 276] on textarea at bounding box center [728, 339] width 828 height 167
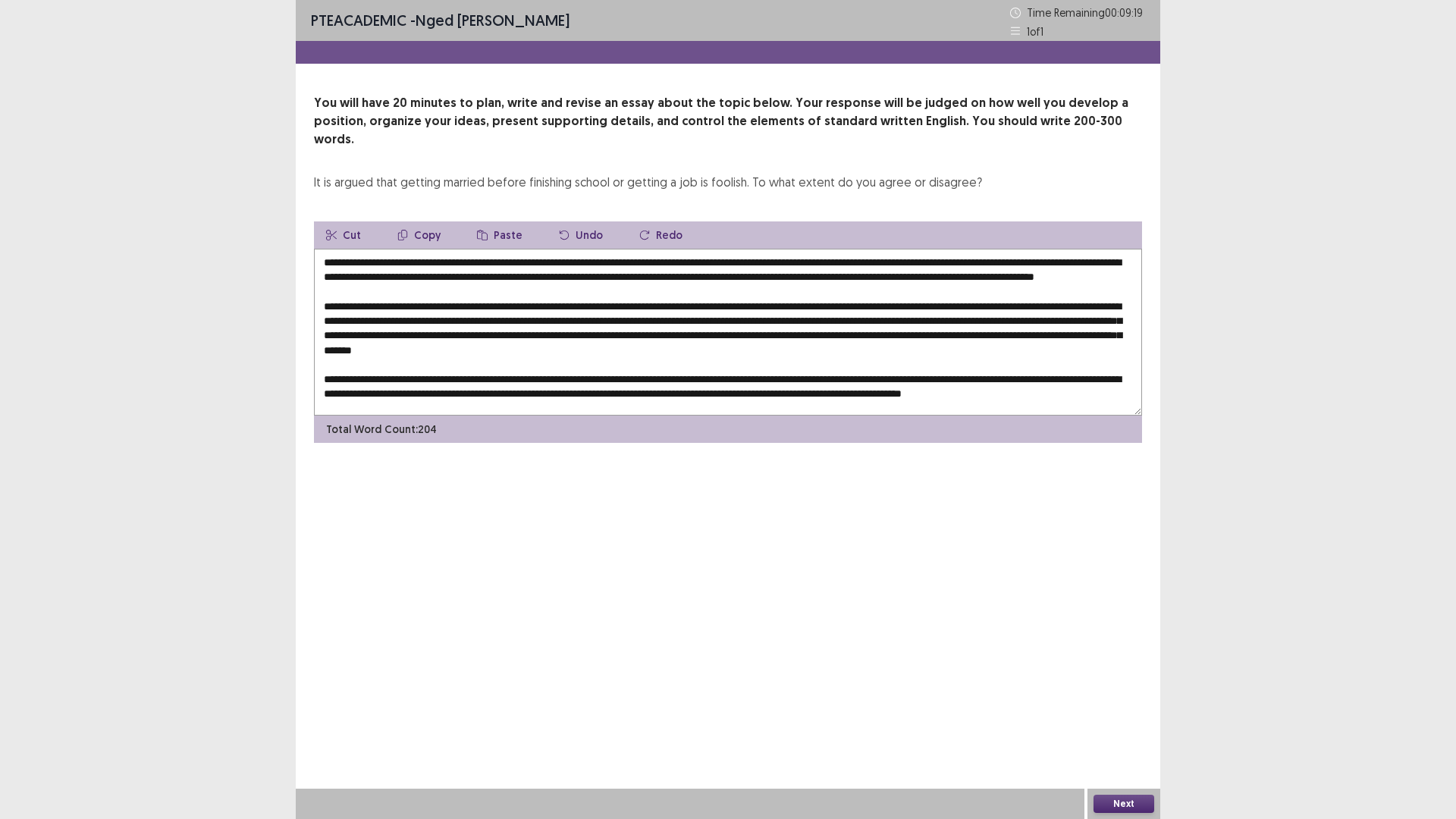
click at [466, 278] on textarea at bounding box center [728, 332] width 828 height 167
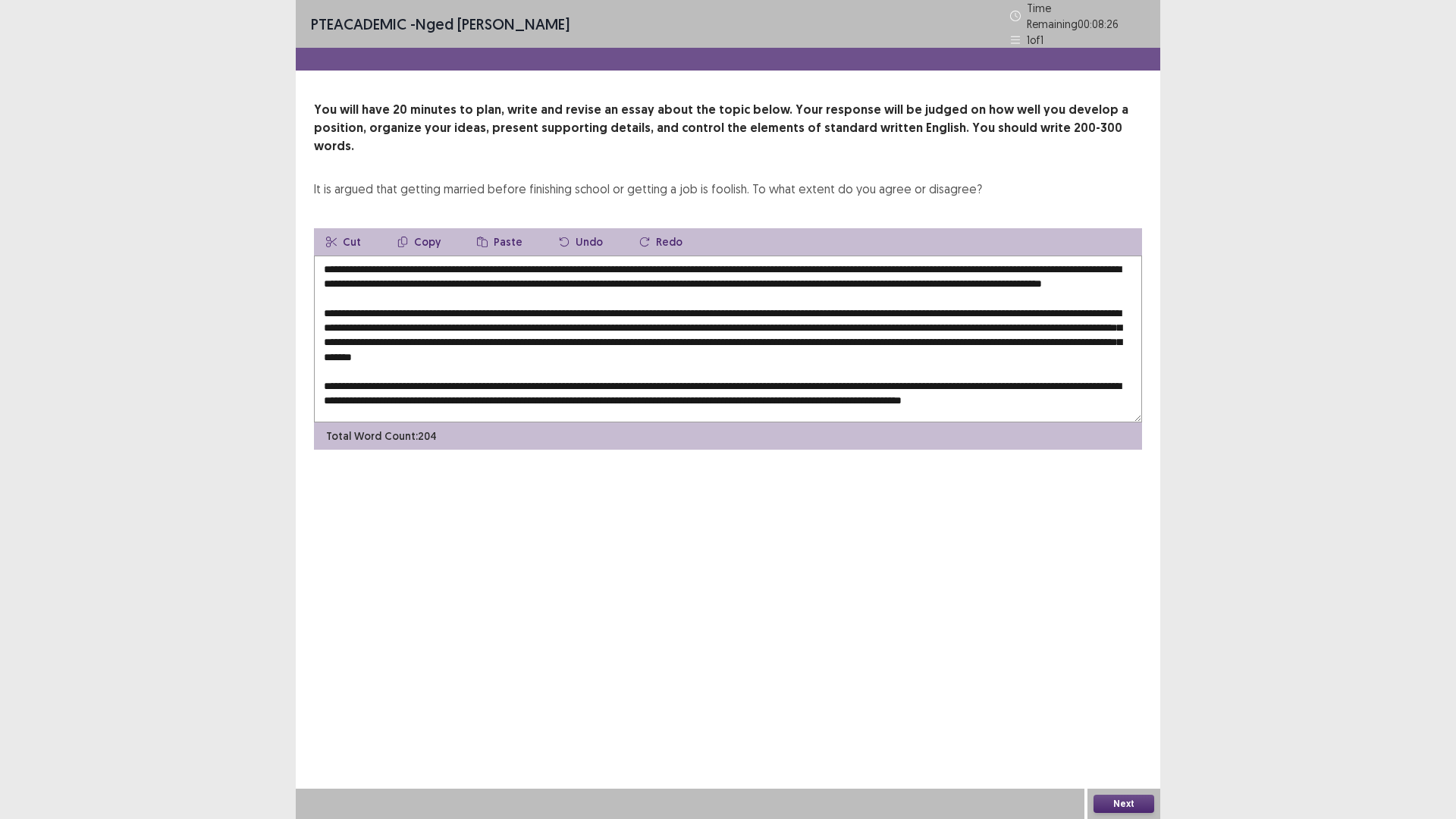
click at [1083, 335] on textarea at bounding box center [728, 339] width 828 height 167
click at [320, 344] on textarea at bounding box center [728, 339] width 828 height 167
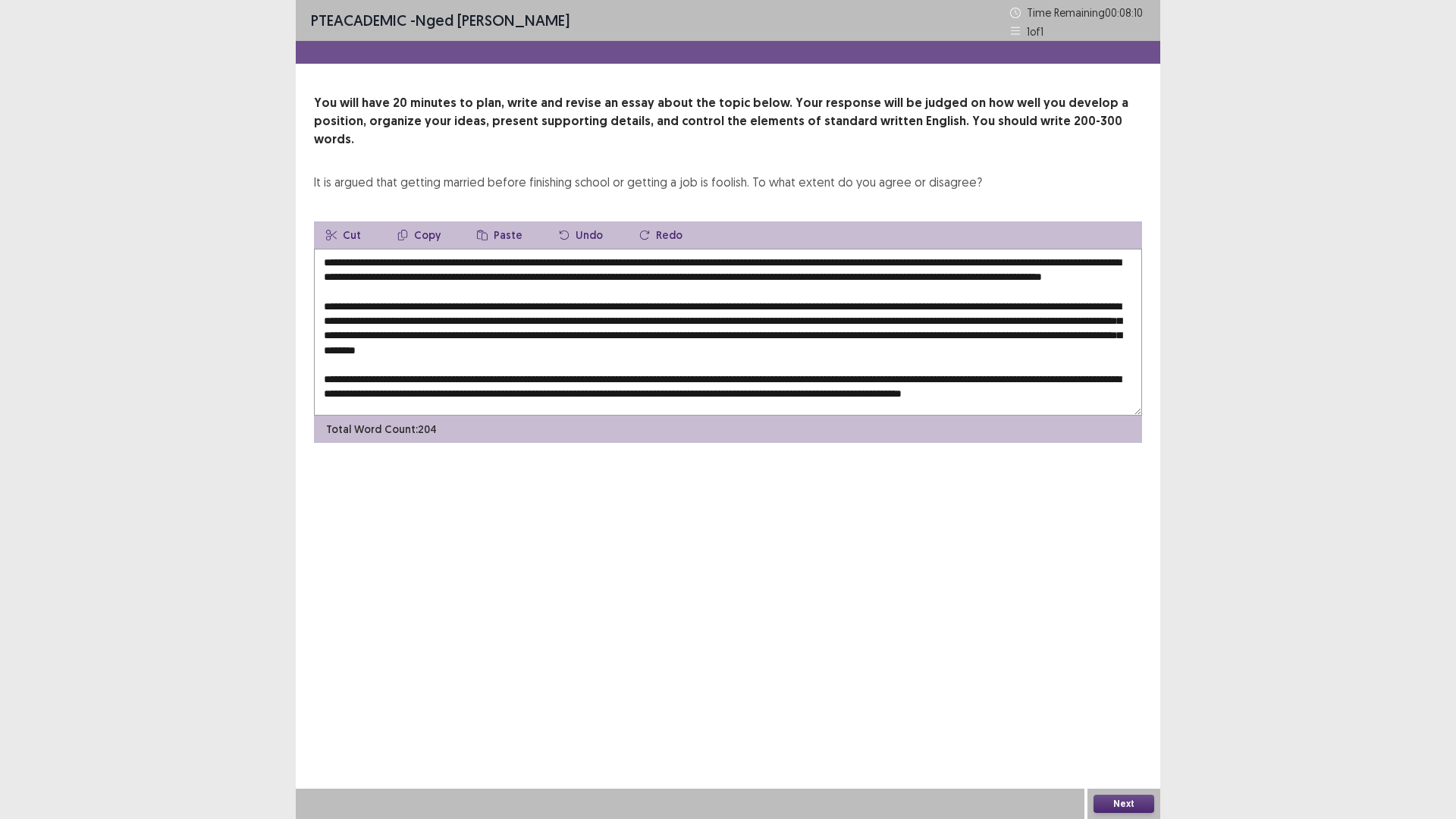
click at [693, 345] on textarea at bounding box center [728, 332] width 828 height 167
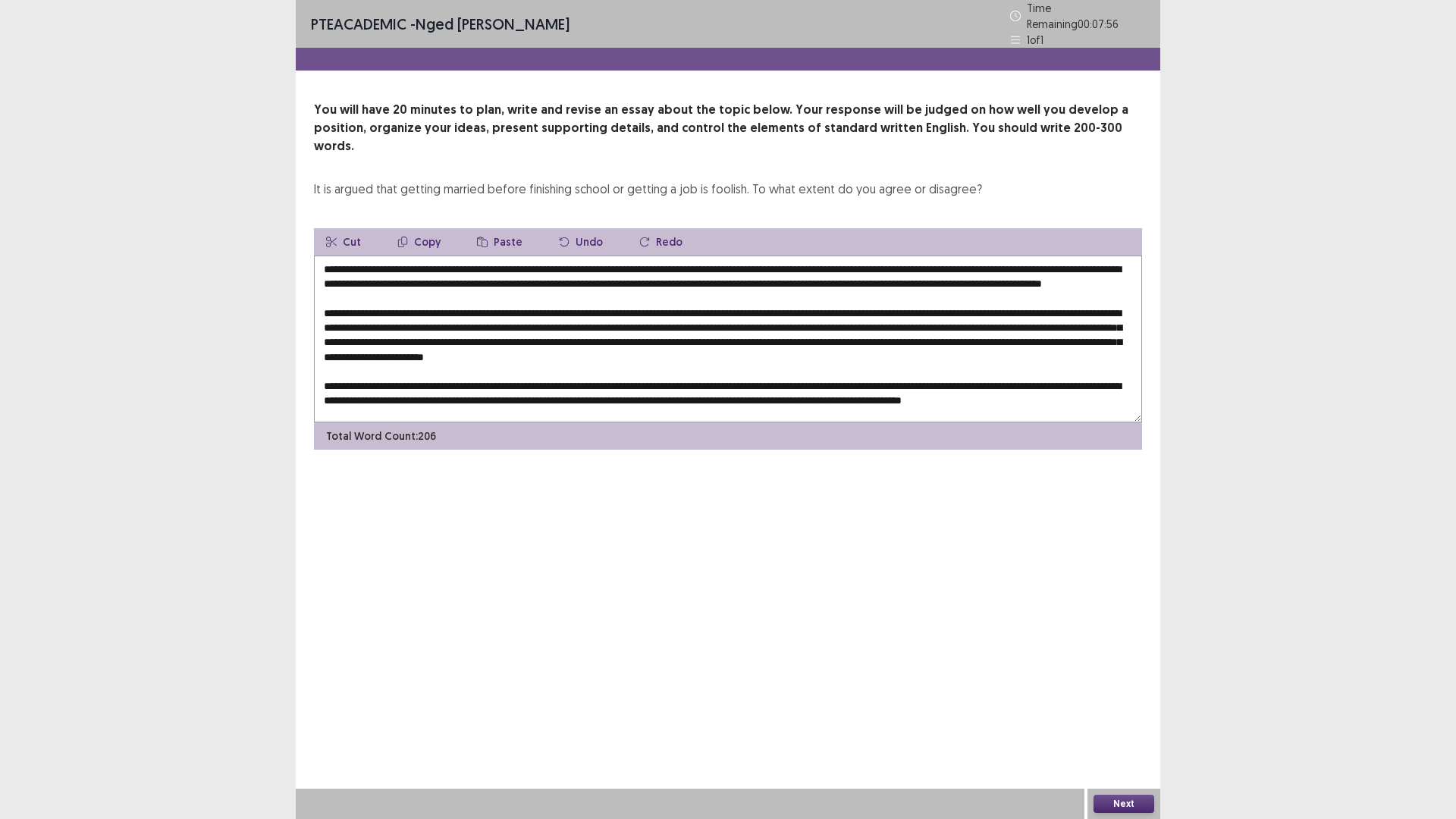
scroll to position [22, 0]
click at [947, 355] on textarea at bounding box center [728, 339] width 828 height 167
click at [971, 351] on textarea at bounding box center [728, 339] width 828 height 167
click at [322, 384] on textarea at bounding box center [728, 339] width 828 height 167
type textarea "**********"
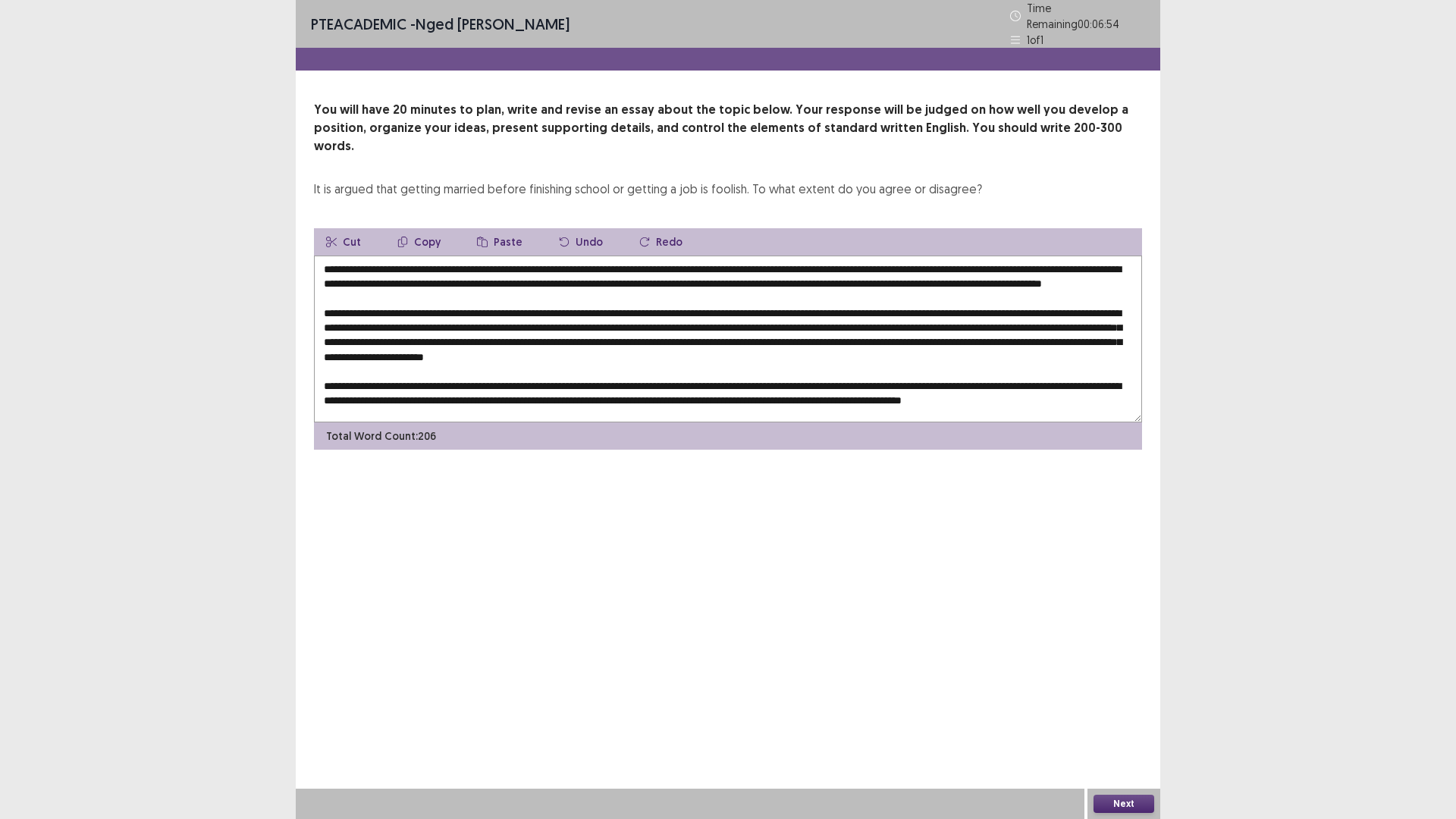
click at [1119, 716] on button "Next" at bounding box center [1123, 803] width 61 height 18
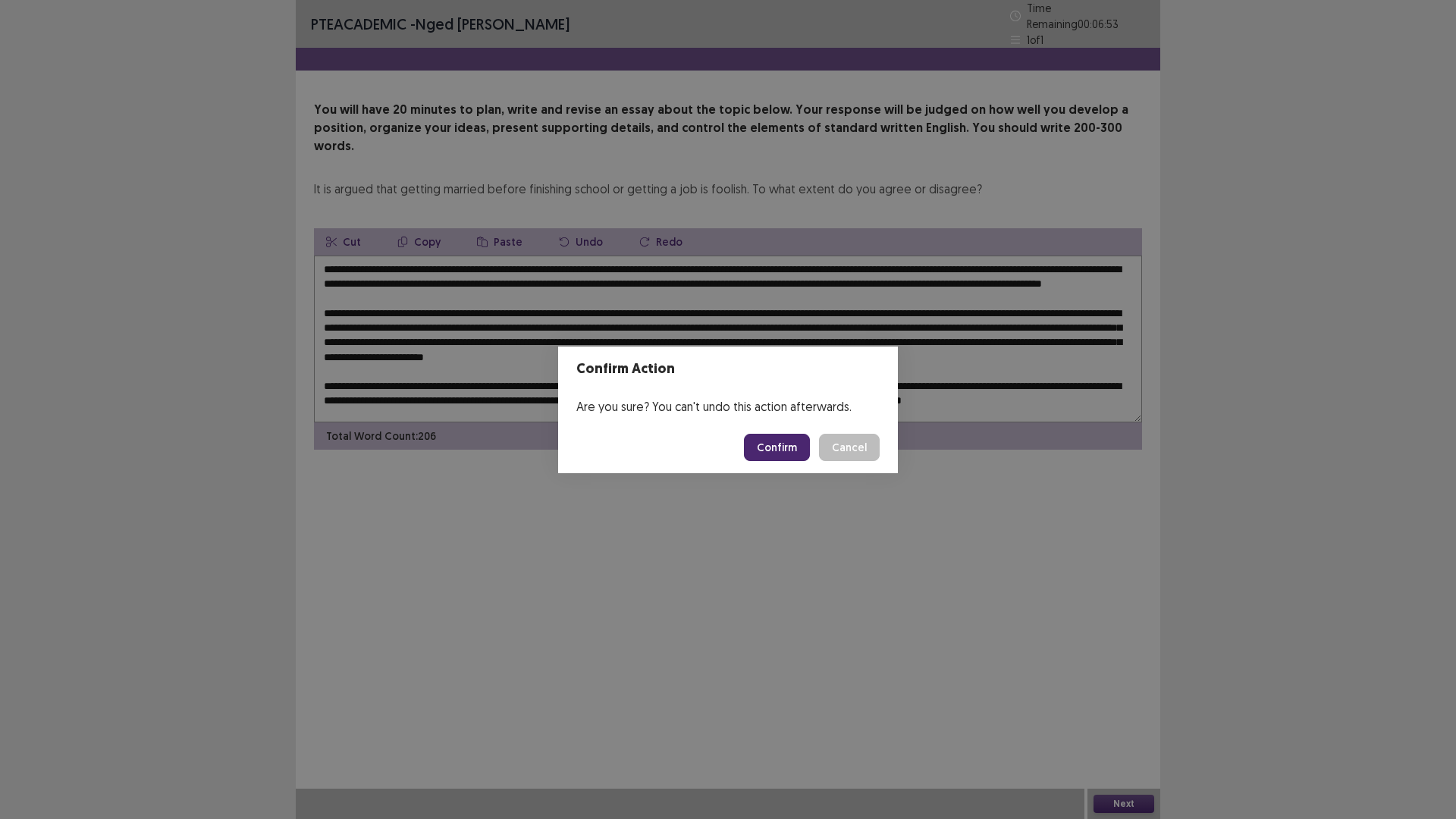
click at [771, 448] on button "Confirm" at bounding box center [777, 447] width 66 height 27
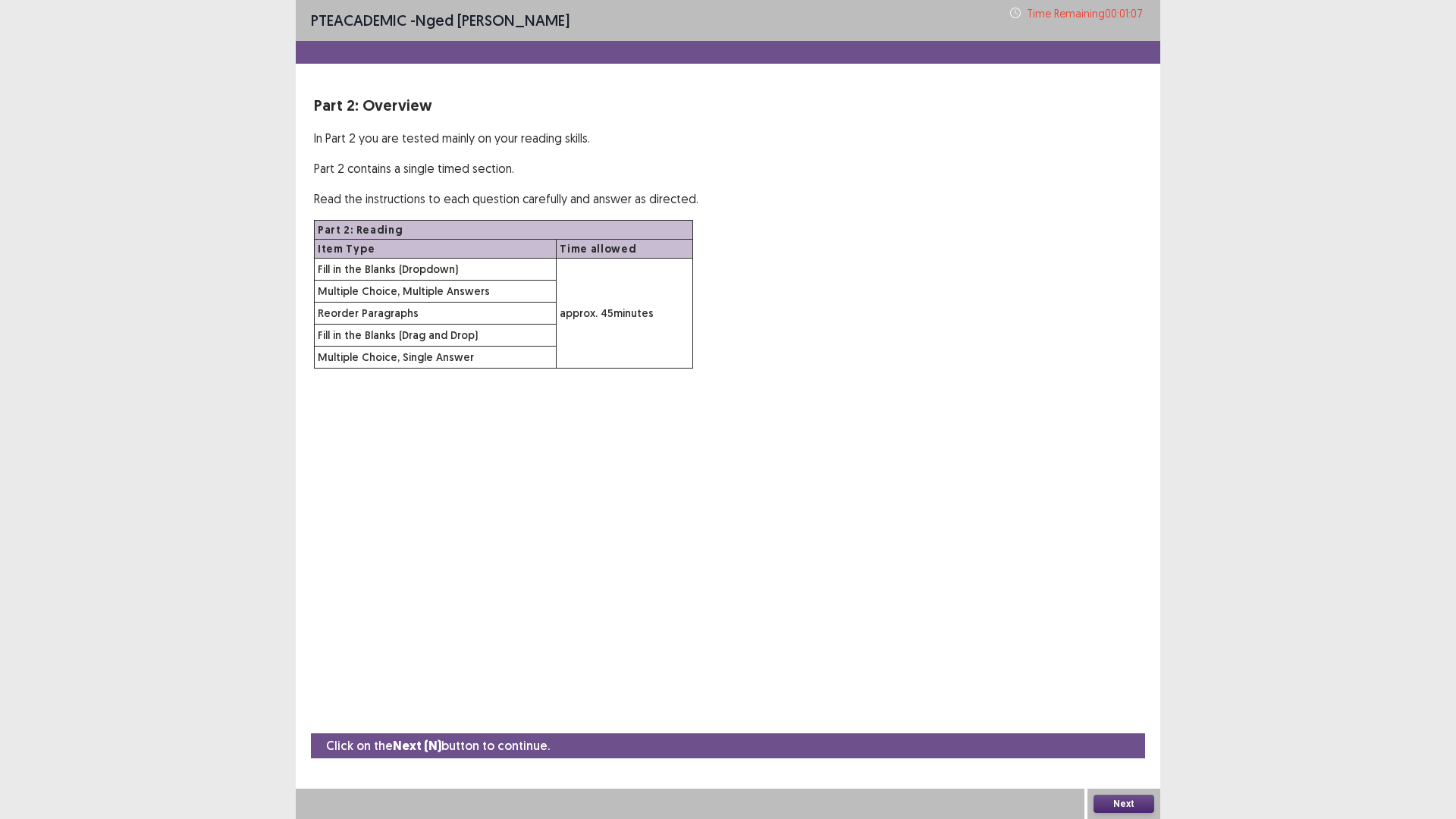
click at [1132, 716] on button "Next" at bounding box center [1123, 803] width 61 height 18
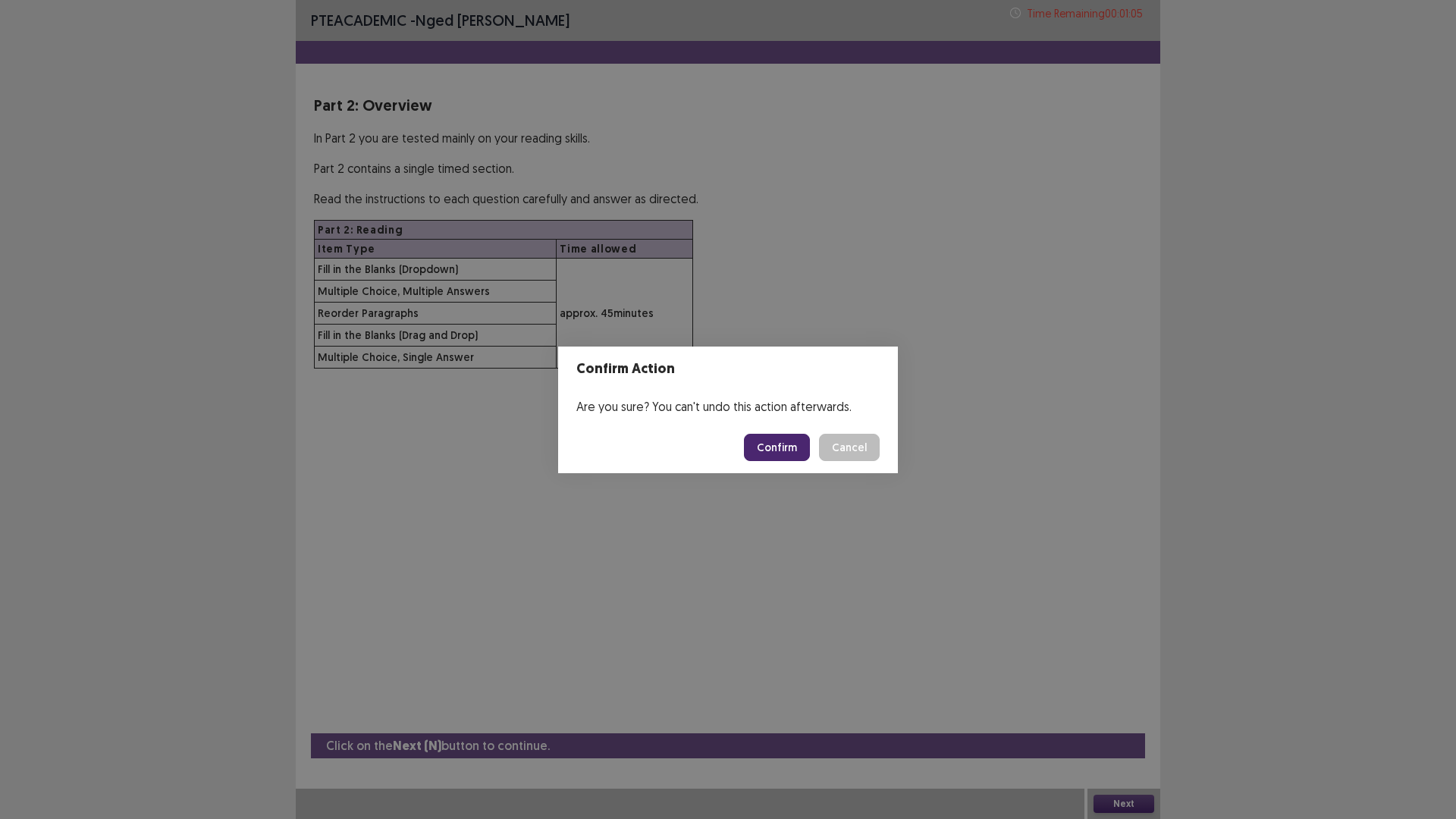
click at [760, 446] on button "Confirm" at bounding box center [777, 447] width 66 height 27
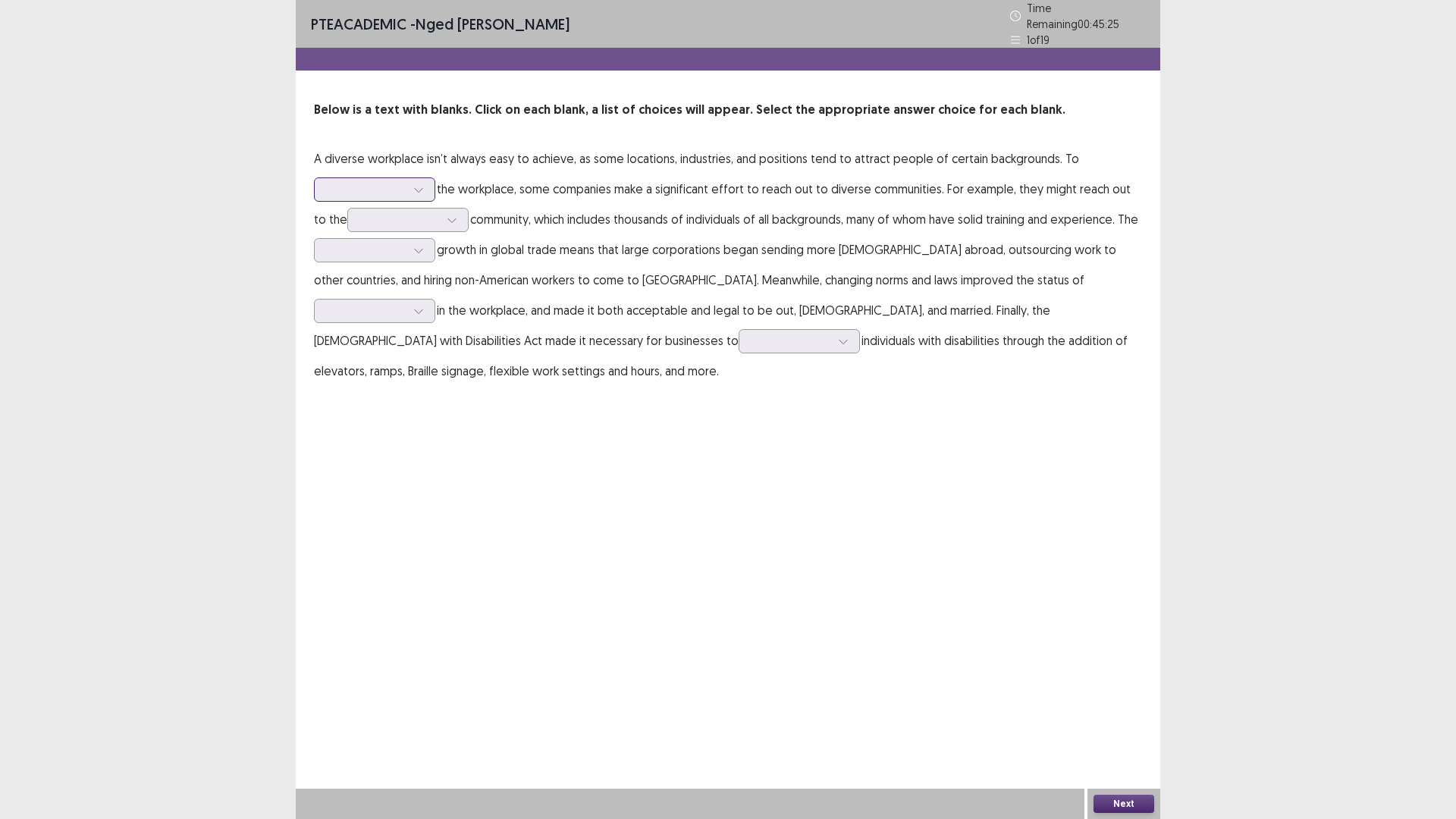
click at [422, 185] on icon at bounding box center [418, 190] width 11 height 11
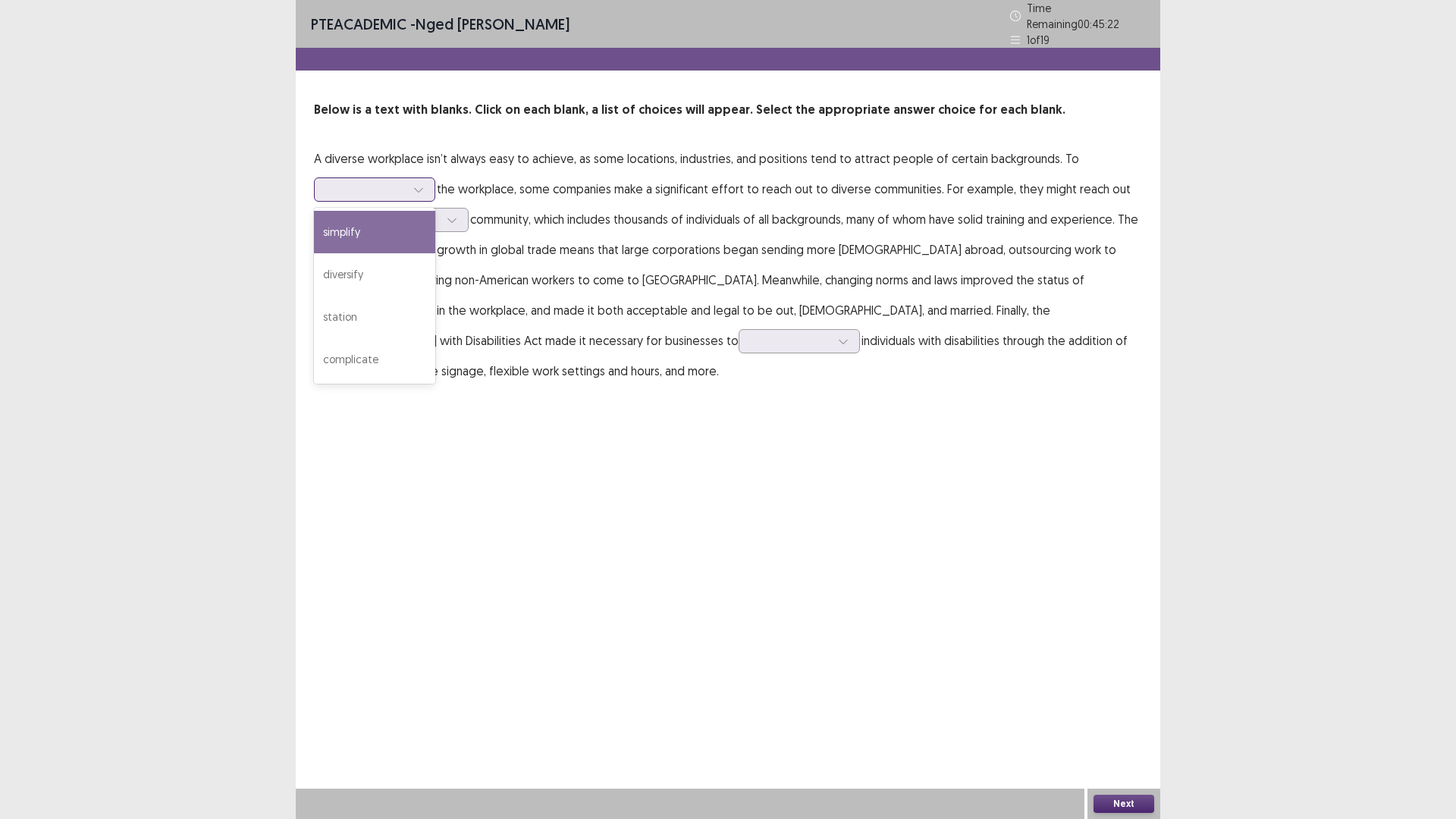
click at [345, 228] on div "simplify" at bounding box center [374, 232] width 121 height 42
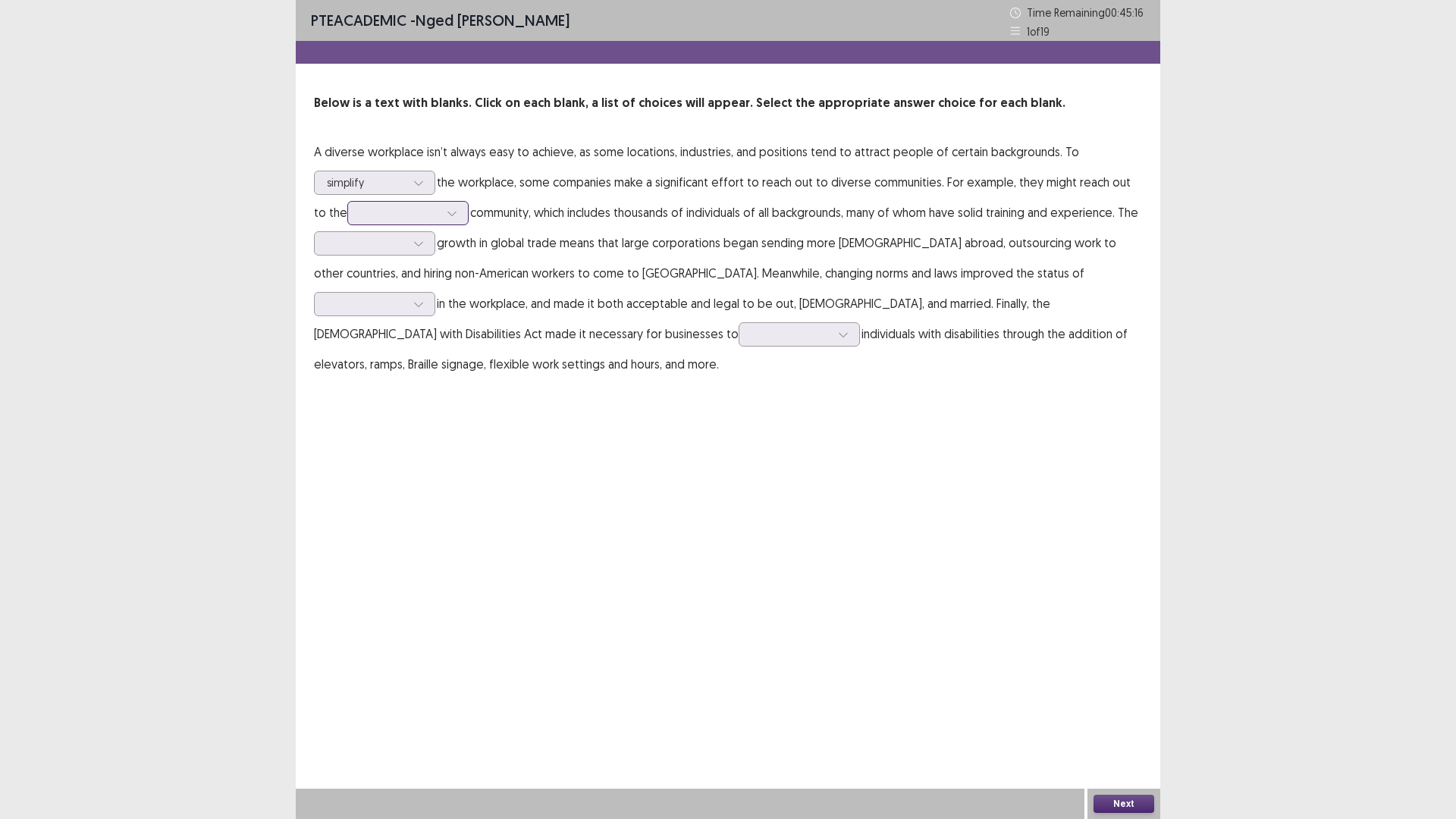
click at [445, 213] on div at bounding box center [452, 214] width 23 height 23
click at [401, 335] on div "environmental" at bounding box center [408, 340] width 121 height 42
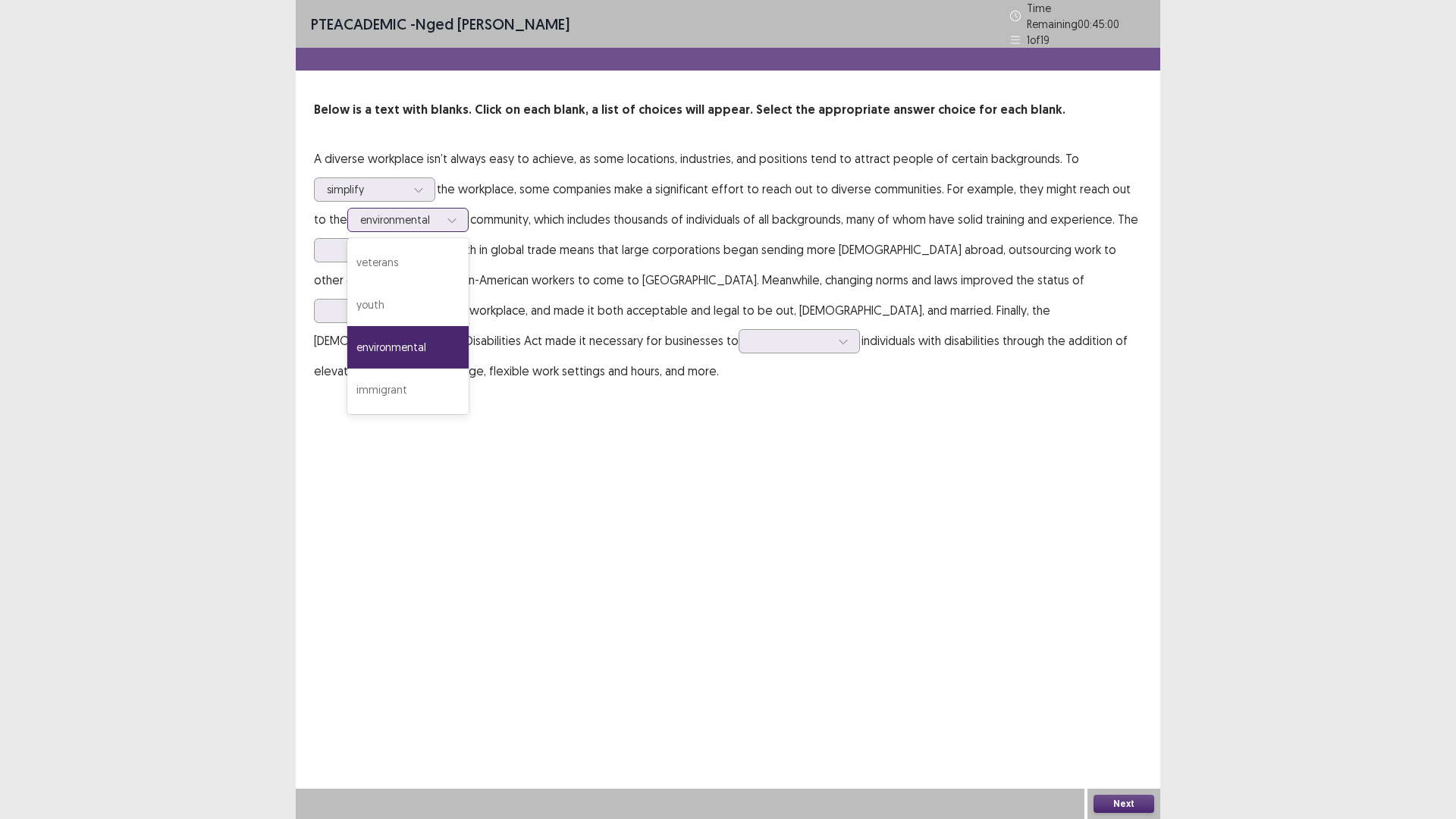
click at [446, 214] on icon at bounding box center [452, 220] width 11 height 11
click at [489, 209] on p "A diverse workplace isn’t always easy to achieve, as some locations, industries…" at bounding box center [728, 265] width 828 height 243
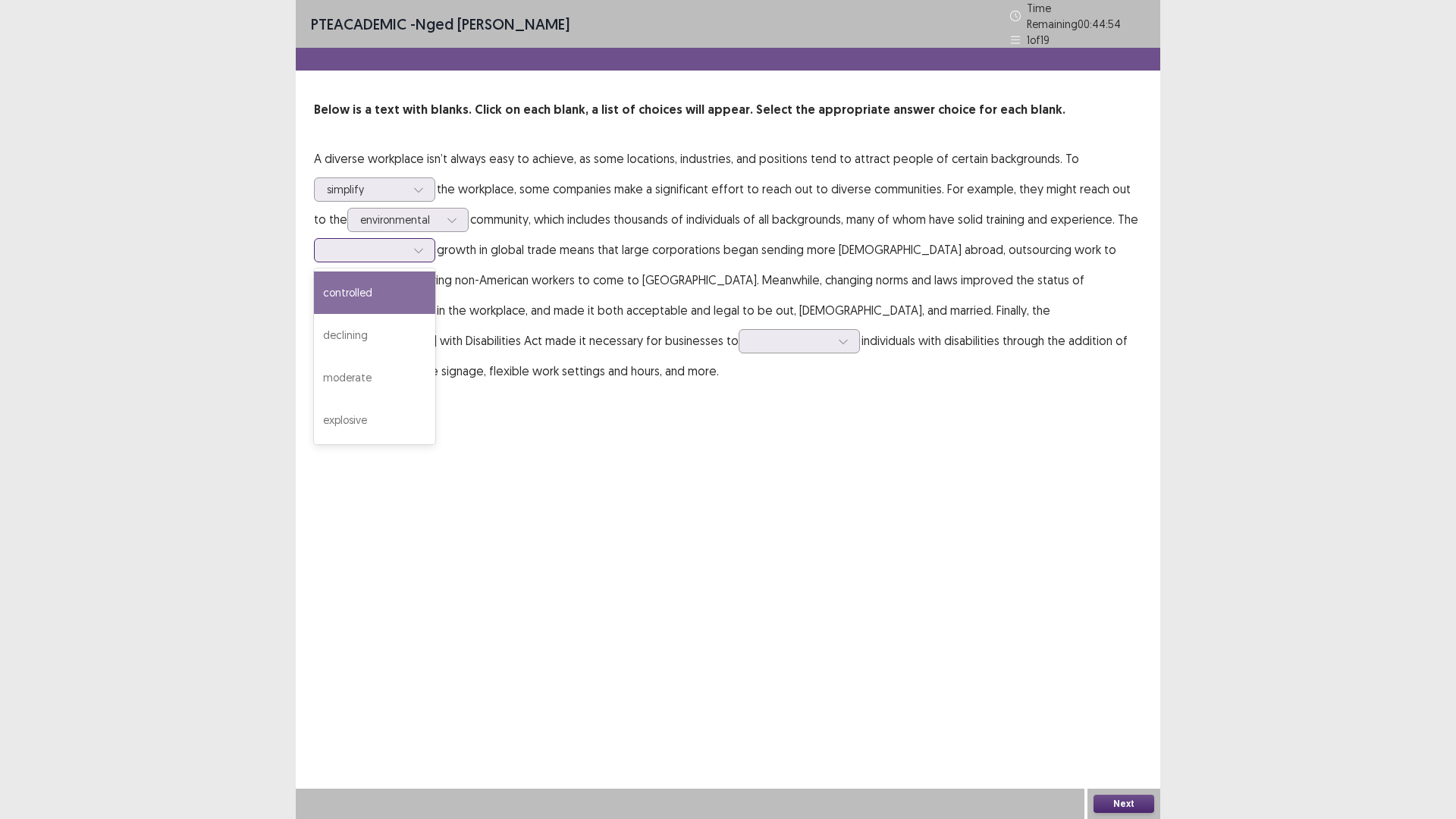
click at [420, 245] on icon at bounding box center [418, 250] width 11 height 11
click at [363, 400] on div "explosive" at bounding box center [374, 420] width 121 height 42
click at [406, 303] on div at bounding box center [366, 310] width 79 height 14
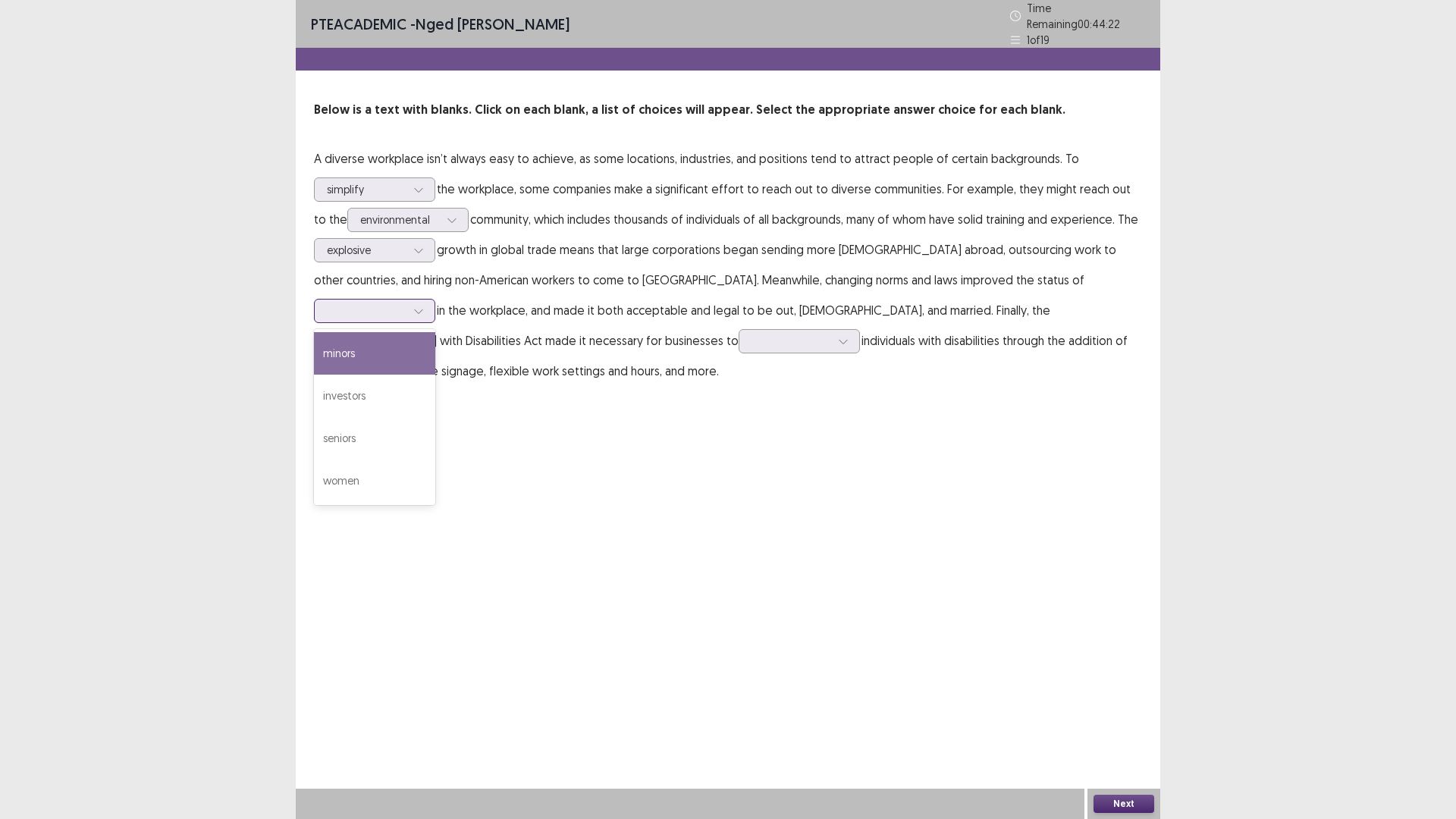
click at [435, 332] on div "minors" at bounding box center [374, 353] width 121 height 42
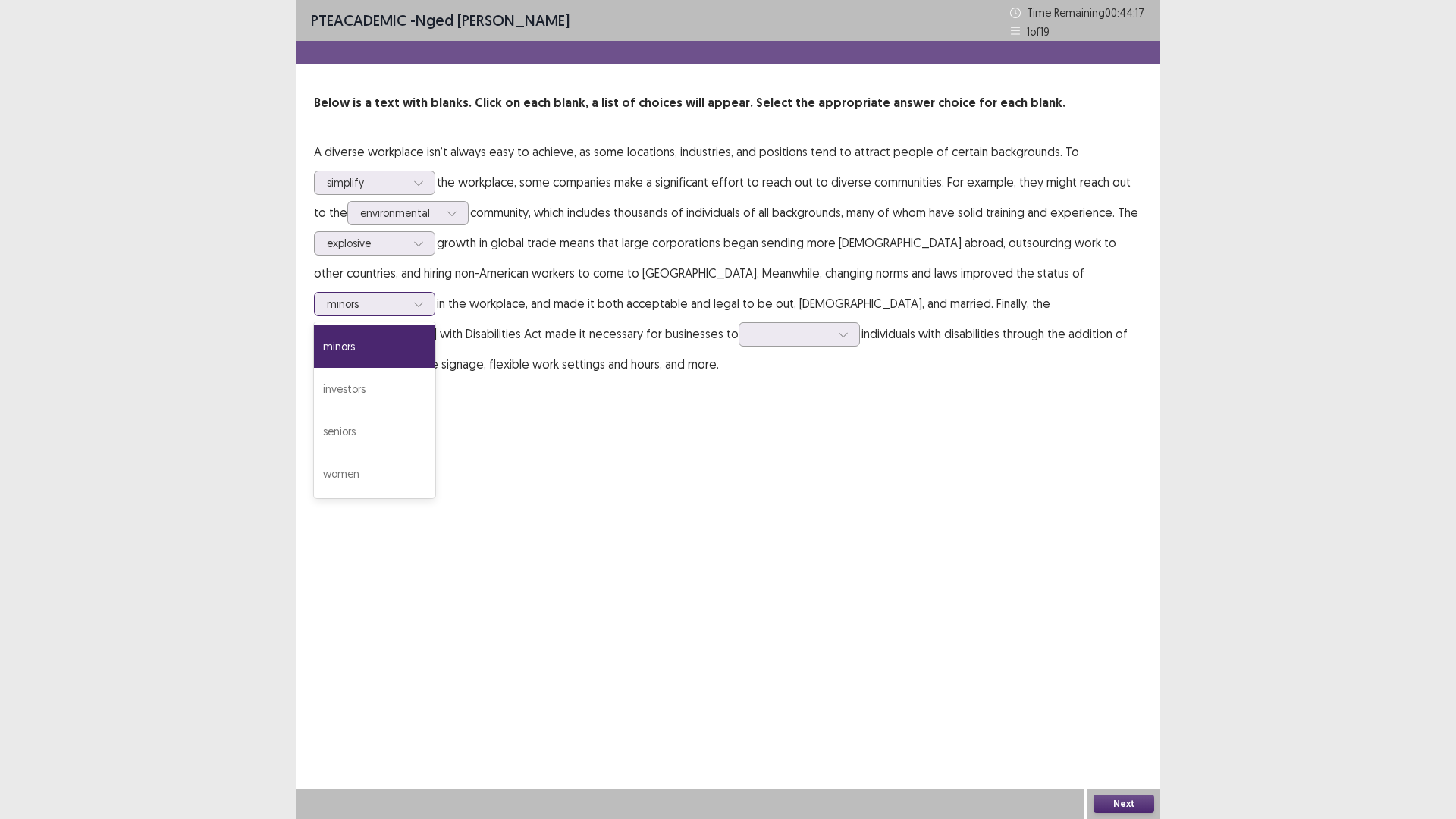
click at [406, 296] on div at bounding box center [366, 303] width 79 height 14
click at [435, 410] on div "seniors" at bounding box center [374, 431] width 121 height 42
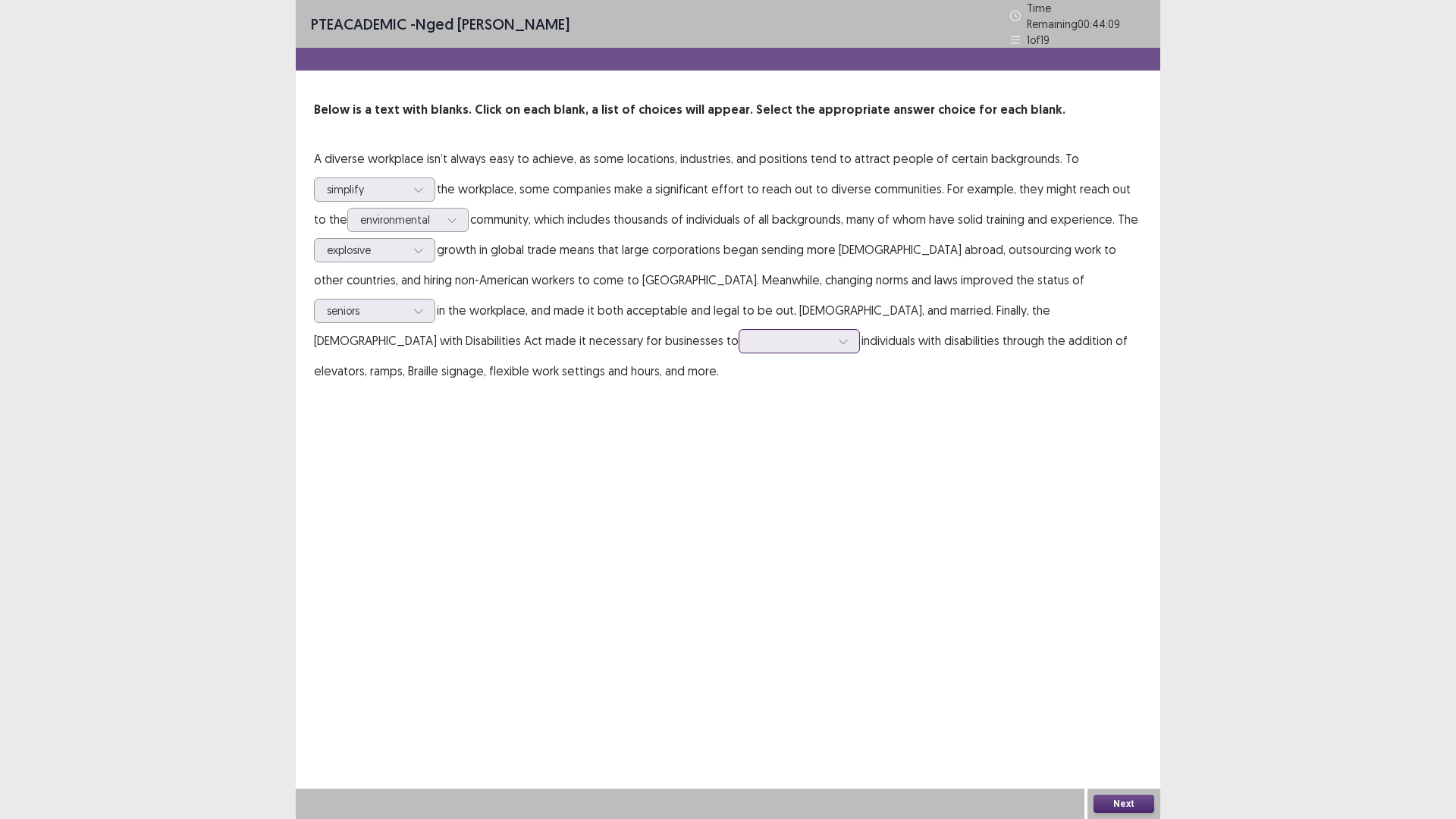
click at [751, 334] on div at bounding box center [791, 341] width 79 height 14
click at [738, 383] on div "accommodate" at bounding box center [799, 383] width 121 height 42
click at [1119, 716] on button "Next" at bounding box center [1123, 803] width 61 height 18
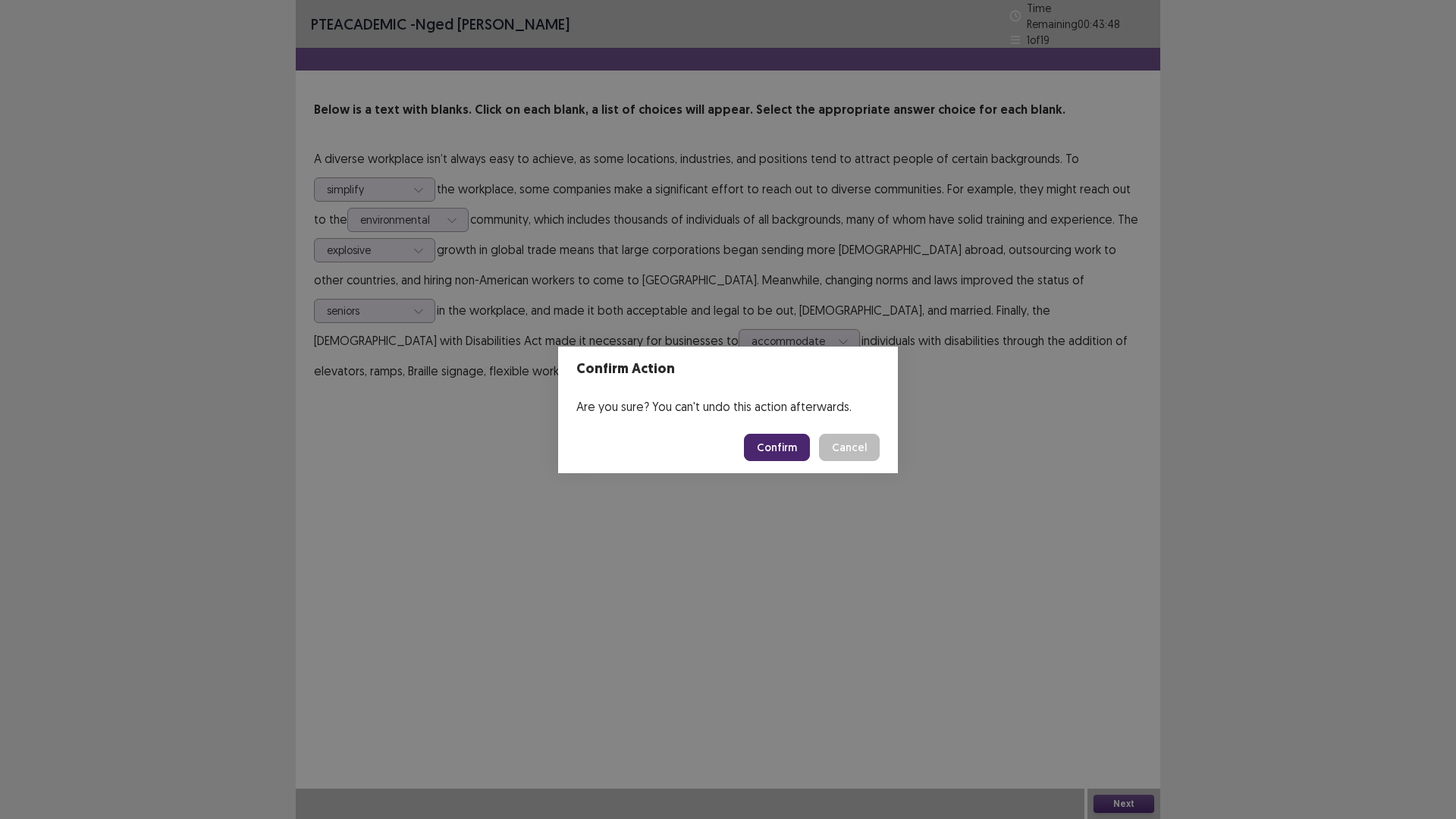
click at [772, 454] on button "Confirm" at bounding box center [777, 447] width 66 height 27
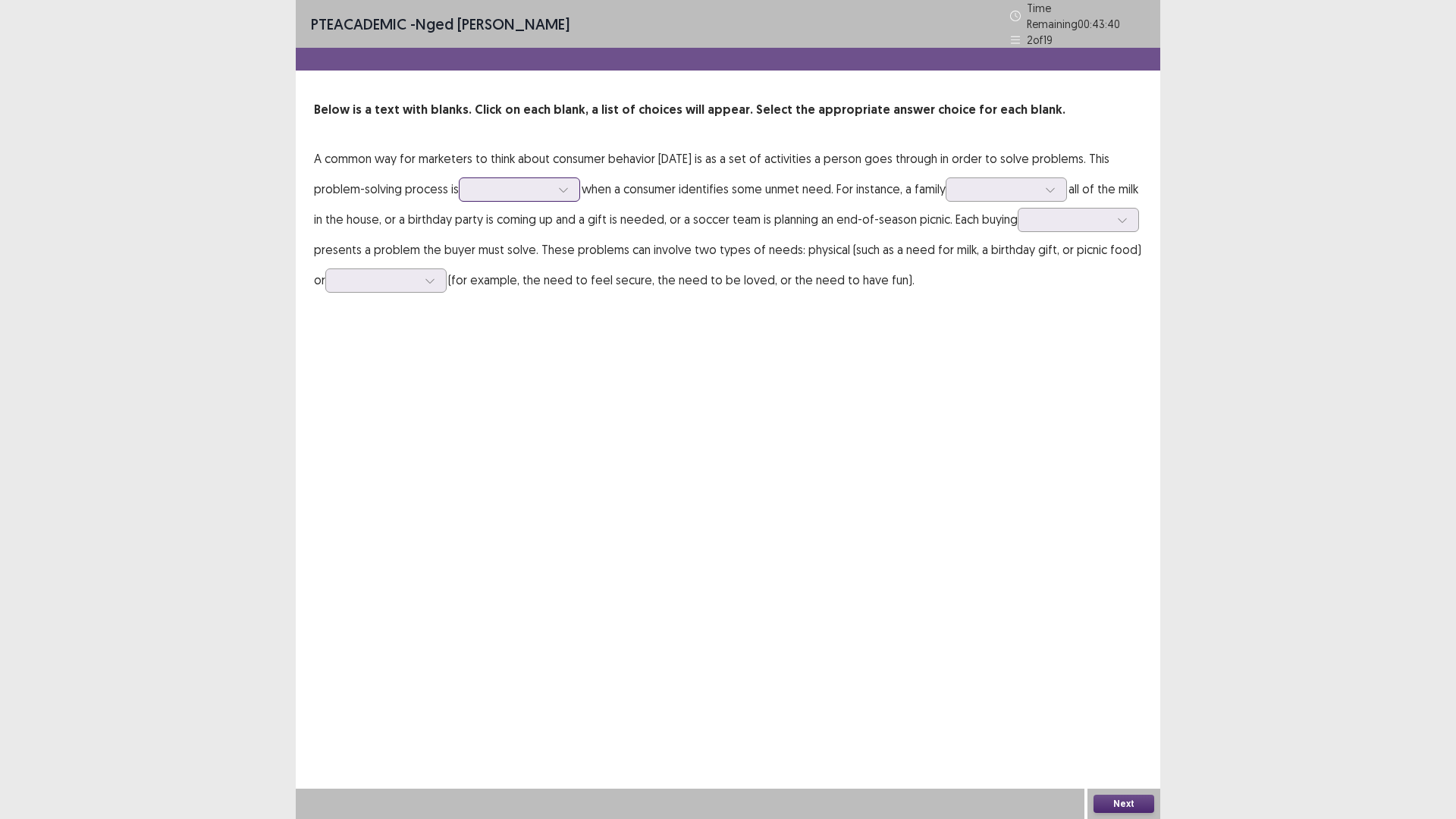
click at [514, 182] on div at bounding box center [511, 189] width 79 height 14
click at [512, 344] on div "triggered" at bounding box center [519, 359] width 121 height 42
click at [987, 184] on div at bounding box center [998, 189] width 79 height 14
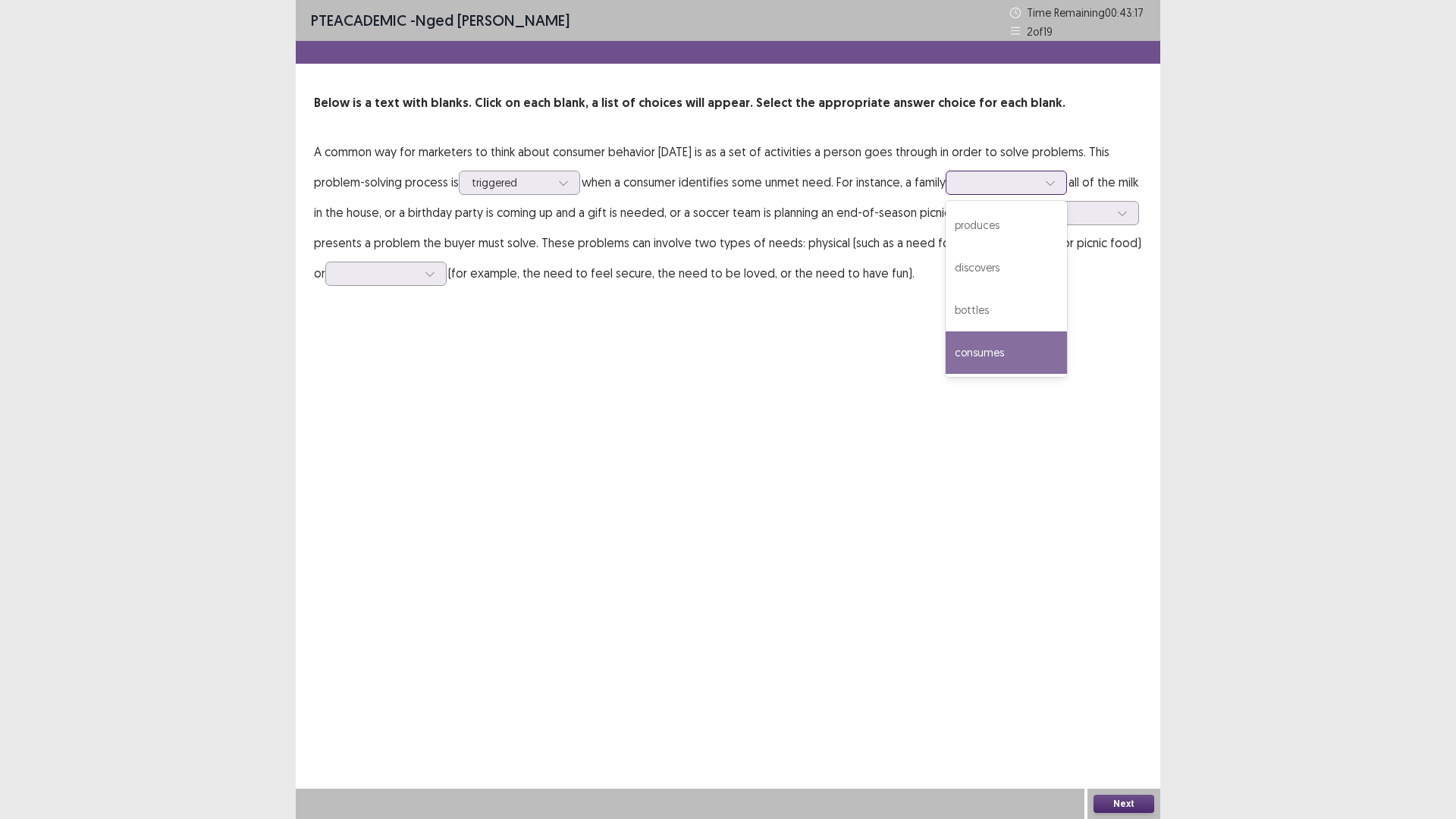
click at [1002, 355] on div "consumes" at bounding box center [1006, 352] width 121 height 42
click at [998, 180] on div at bounding box center [998, 182] width 79 height 14
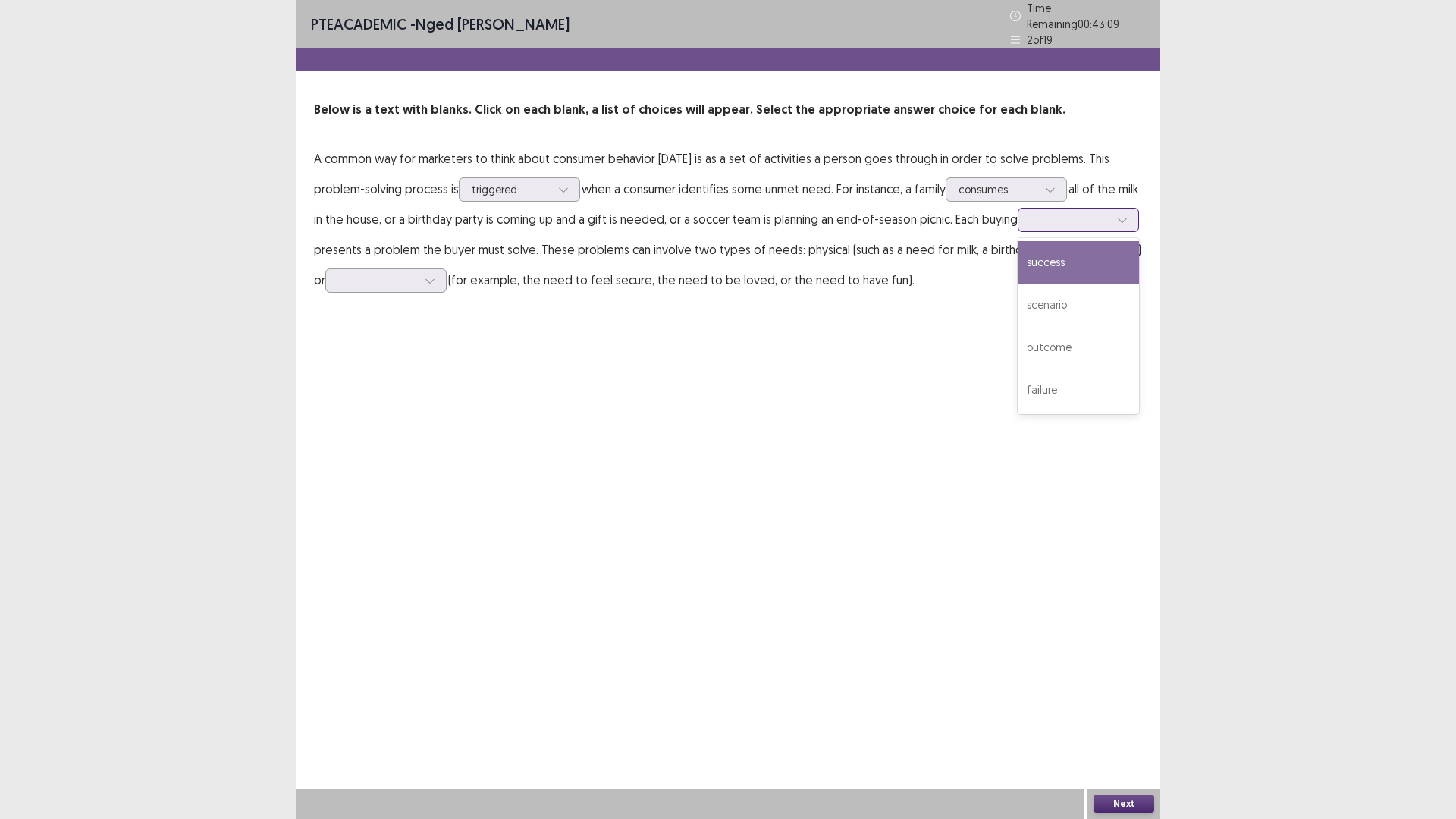
click at [1031, 227] on div at bounding box center [1070, 220] width 79 height 14
click at [1018, 411] on div "failure" at bounding box center [1078, 389] width 121 height 42
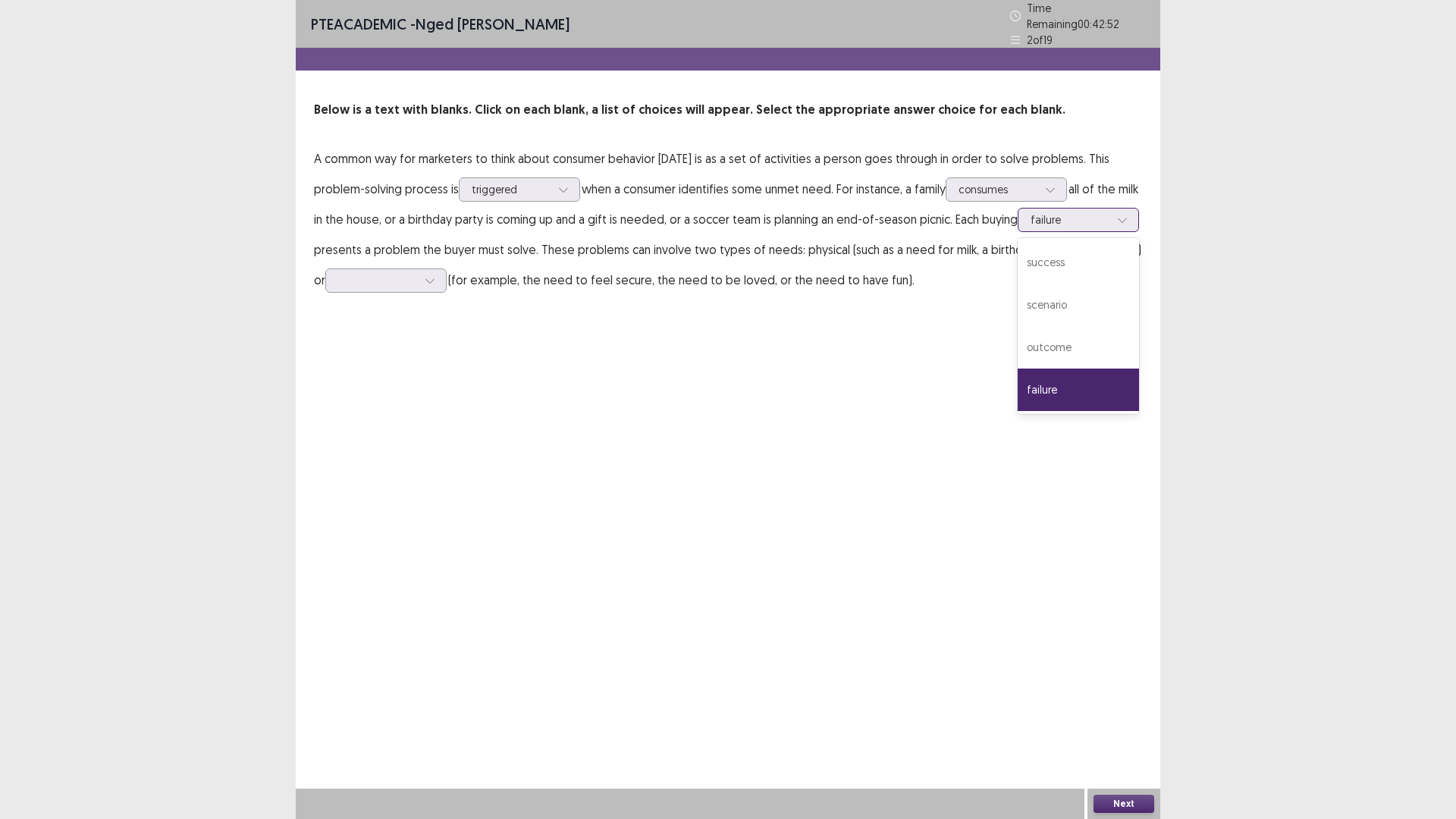
click at [1111, 231] on div at bounding box center [1122, 220] width 23 height 23
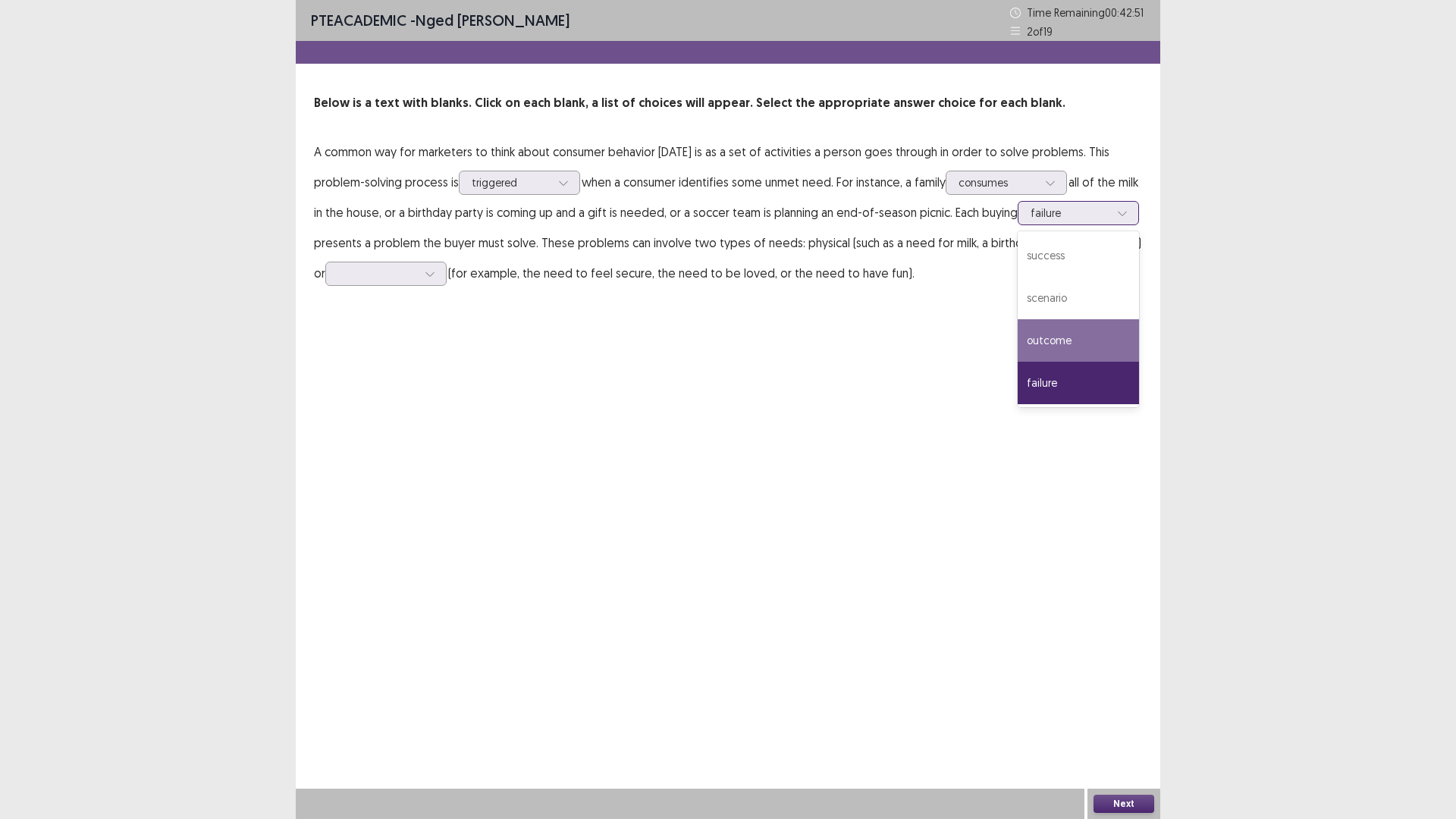
drag, startPoint x: 372, startPoint y: 372, endPoint x: 376, endPoint y: 357, distance: 15.5
click at [1018, 362] on div "outcome" at bounding box center [1078, 340] width 121 height 42
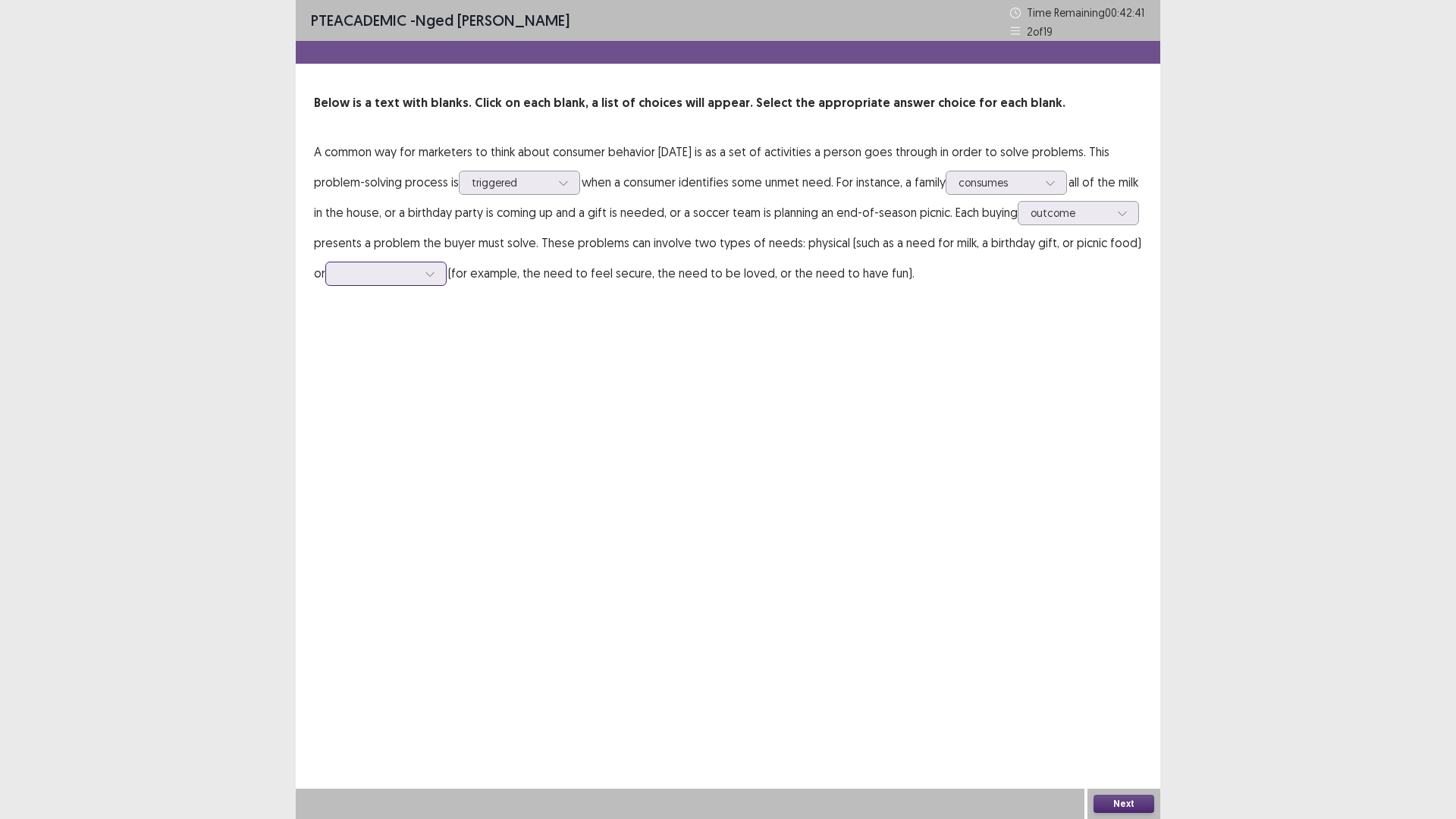
click at [417, 272] on div at bounding box center [378, 273] width 79 height 14
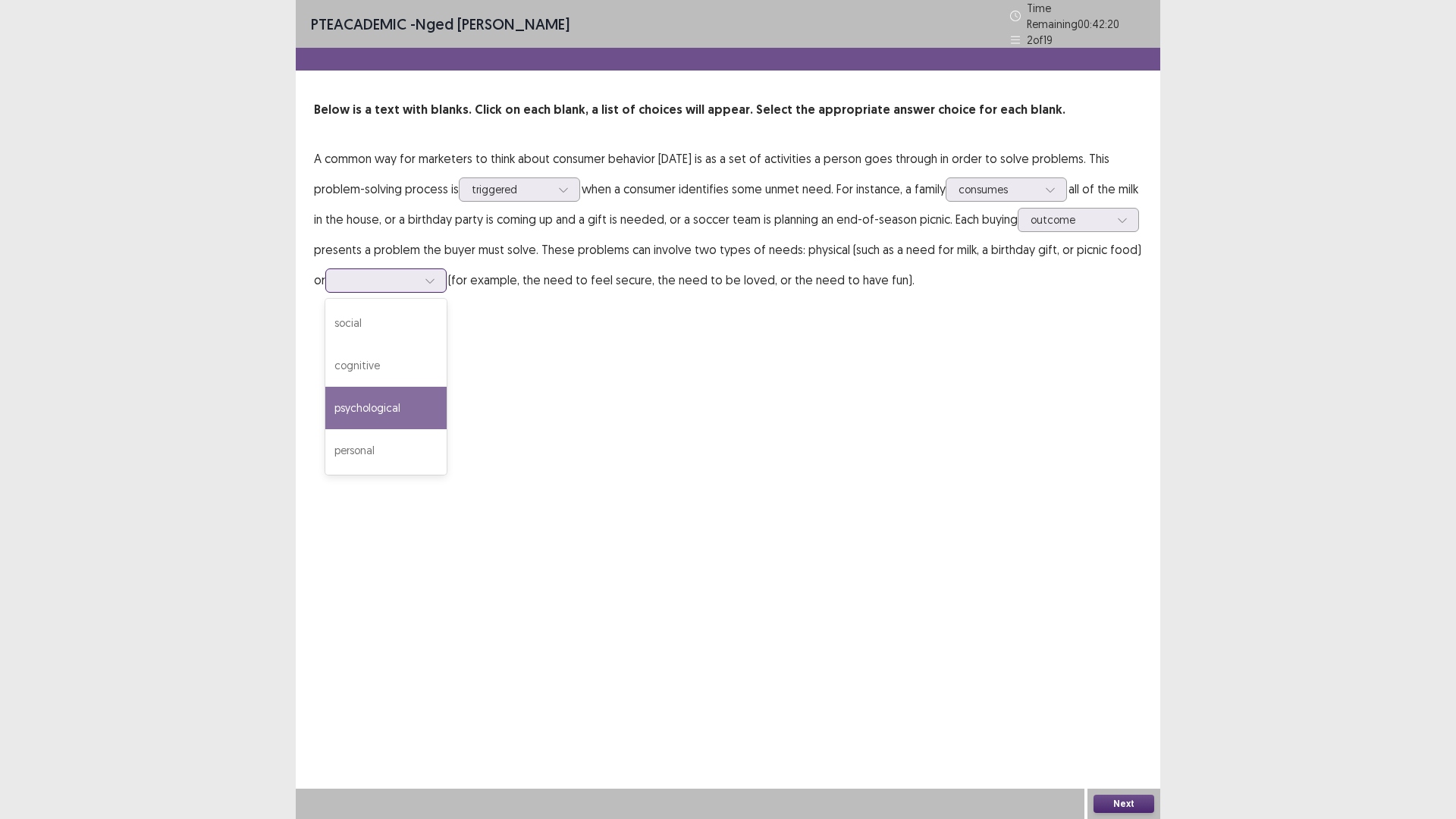
click at [446, 408] on div "psychological" at bounding box center [386, 408] width 121 height 42
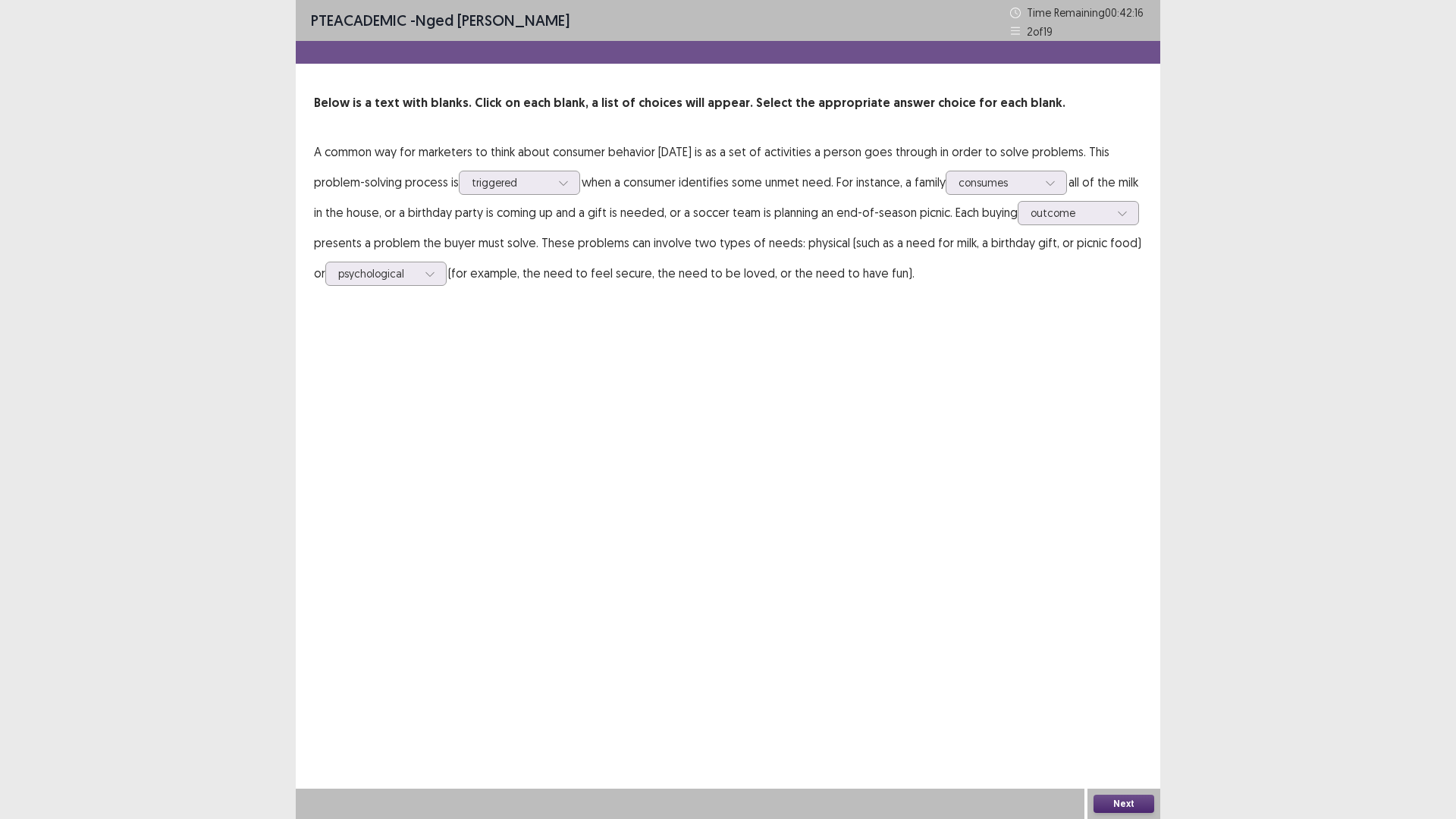
click at [1114, 716] on button "Next" at bounding box center [1123, 803] width 61 height 18
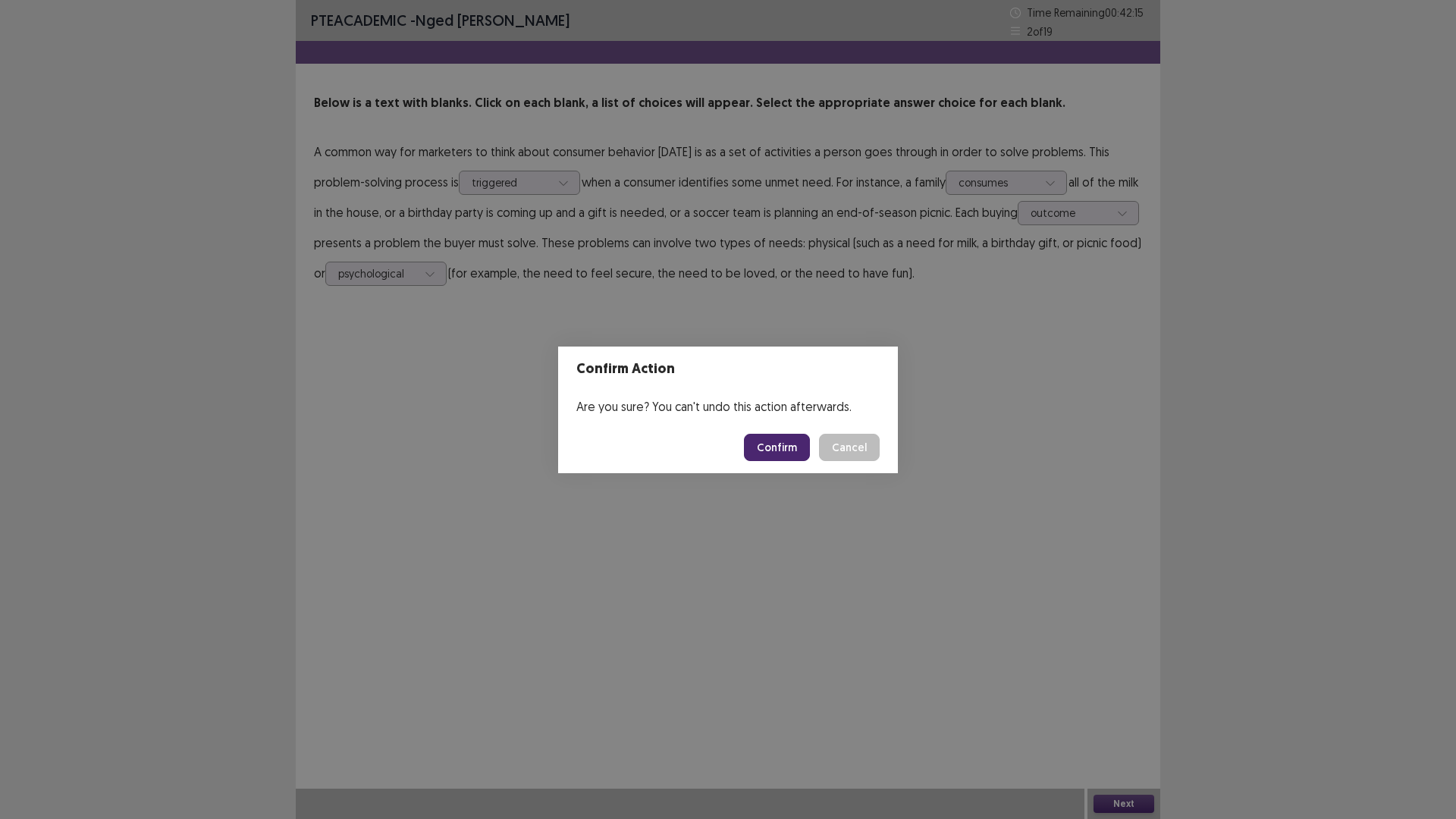
click at [777, 445] on button "Confirm" at bounding box center [777, 447] width 66 height 27
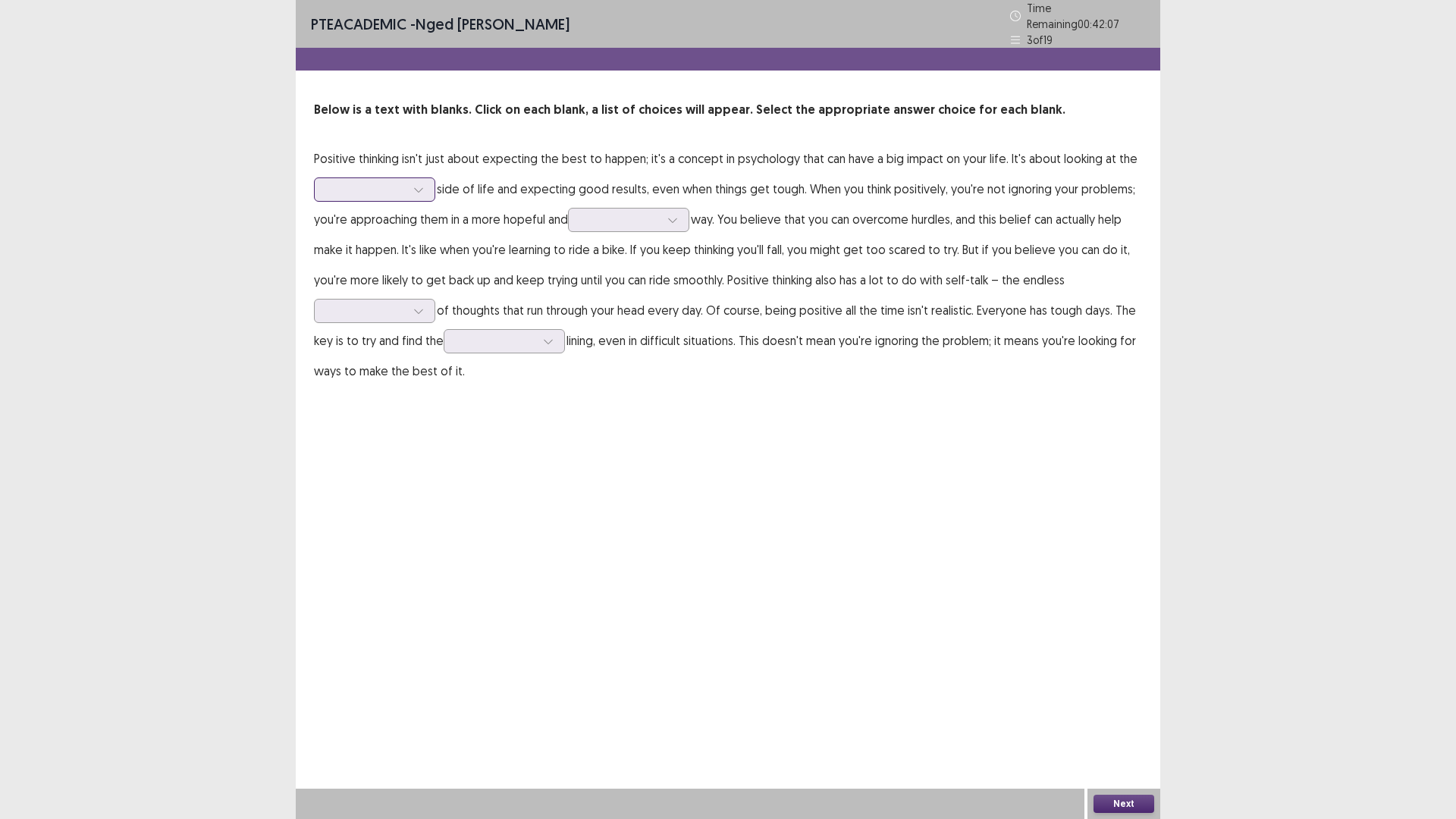
click at [382, 182] on div at bounding box center [366, 189] width 79 height 14
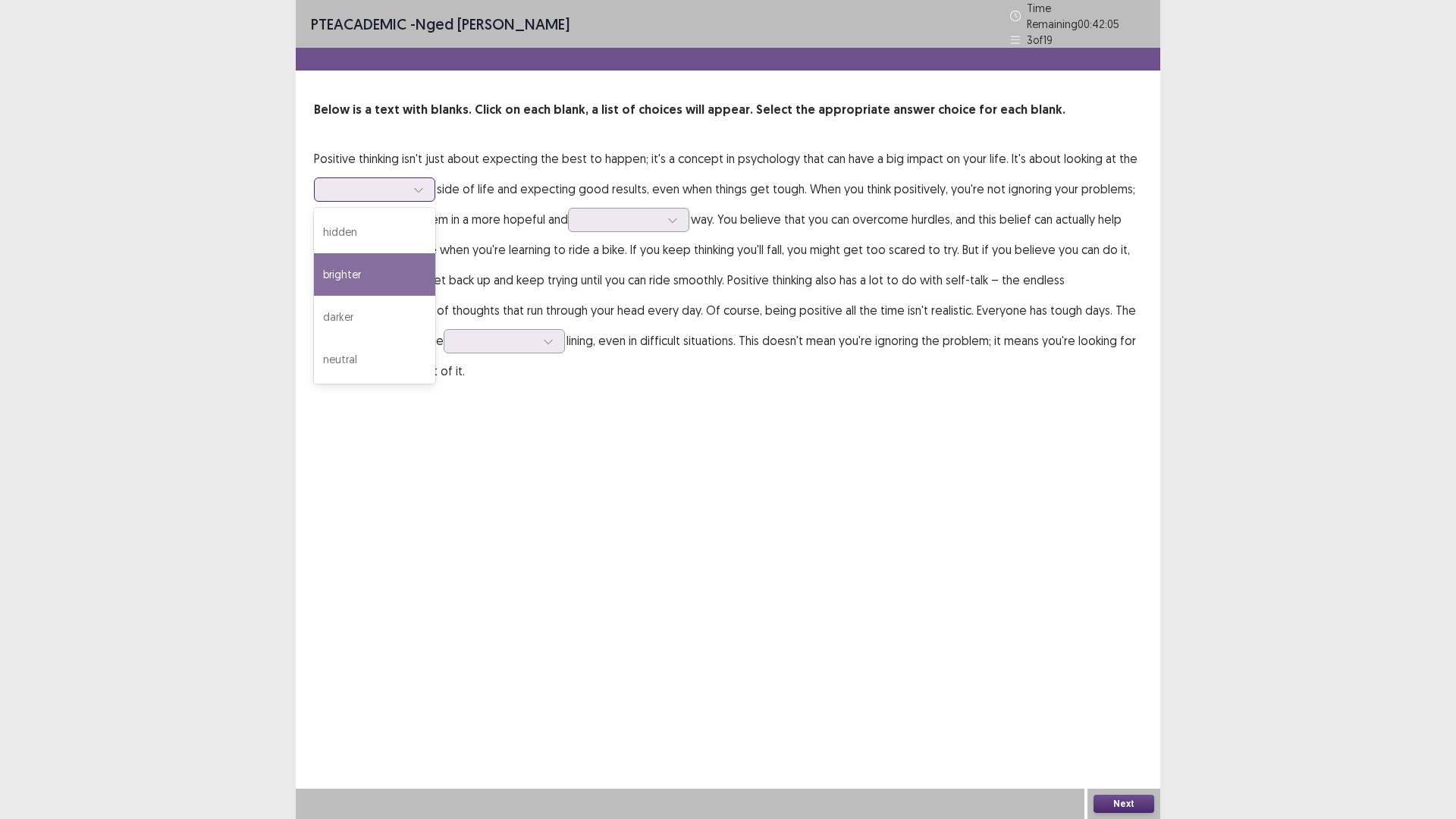
click at [359, 273] on div "brighter" at bounding box center [374, 274] width 121 height 42
click at [373, 182] on div at bounding box center [366, 189] width 79 height 14
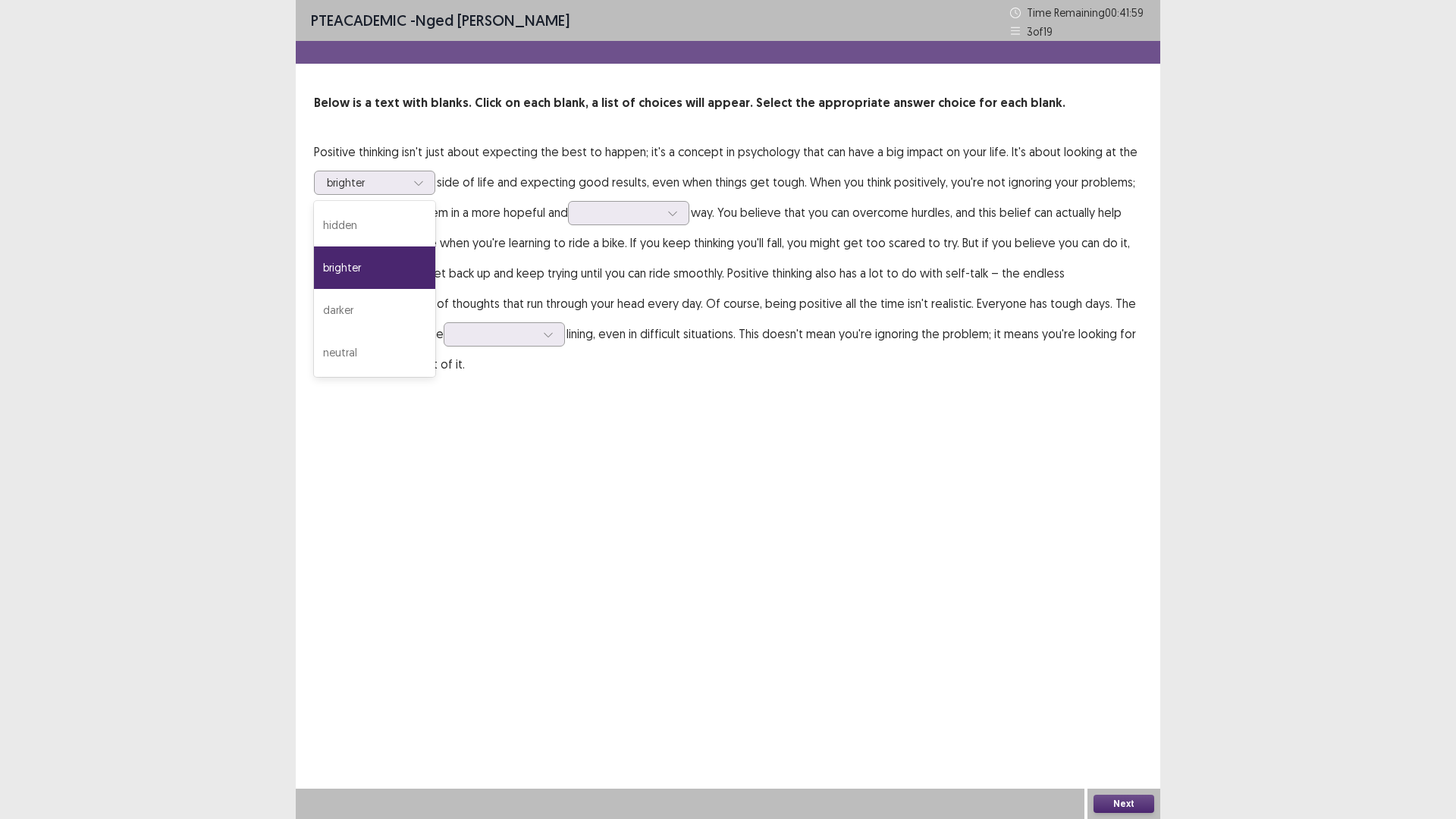
click at [518, 196] on p "Positive thinking isn't just about expecting the best to happen; it's a concept…" at bounding box center [728, 257] width 828 height 243
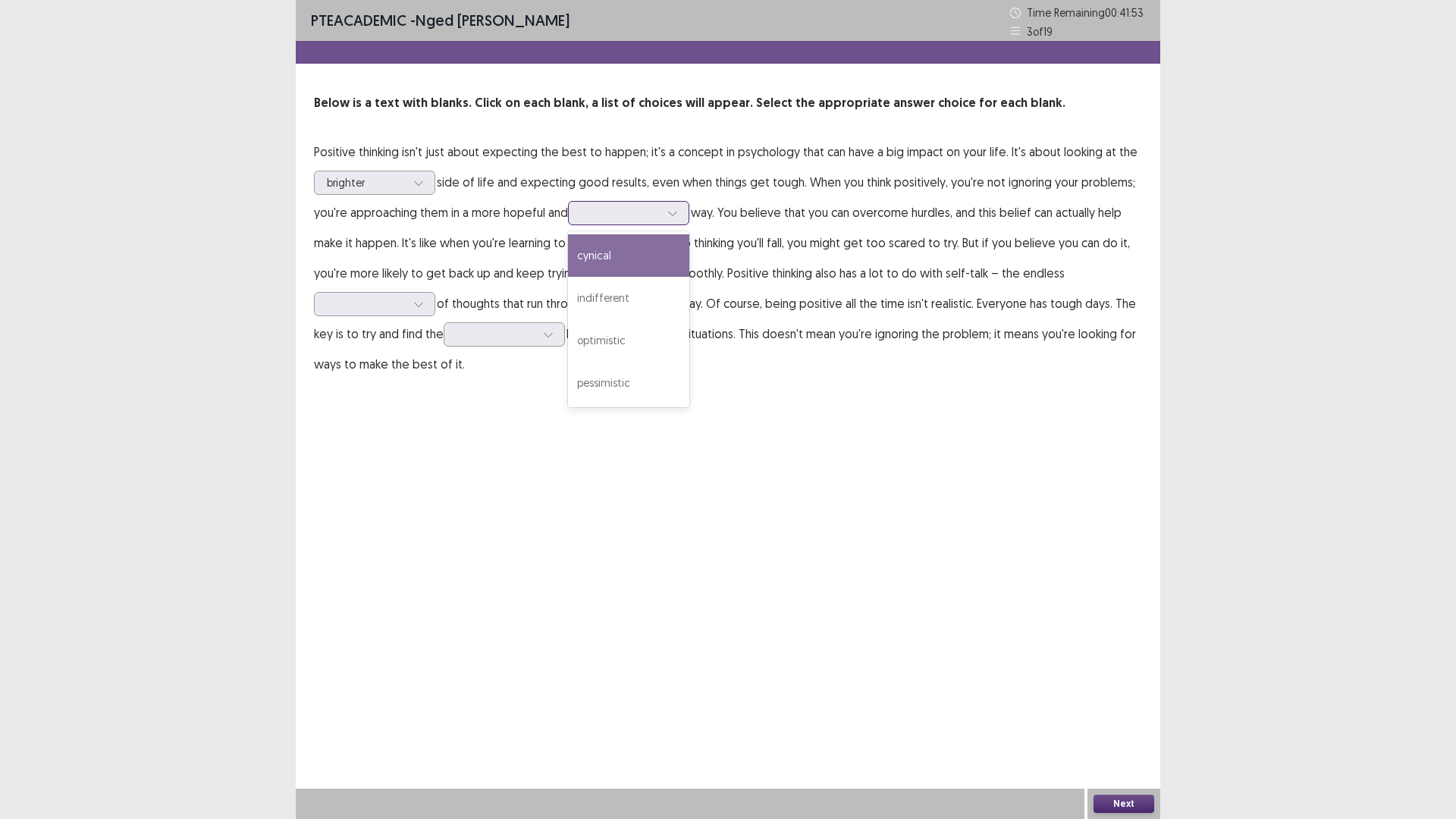
click at [623, 209] on div at bounding box center [620, 213] width 79 height 14
click at [631, 340] on div "optimistic" at bounding box center [628, 340] width 121 height 42
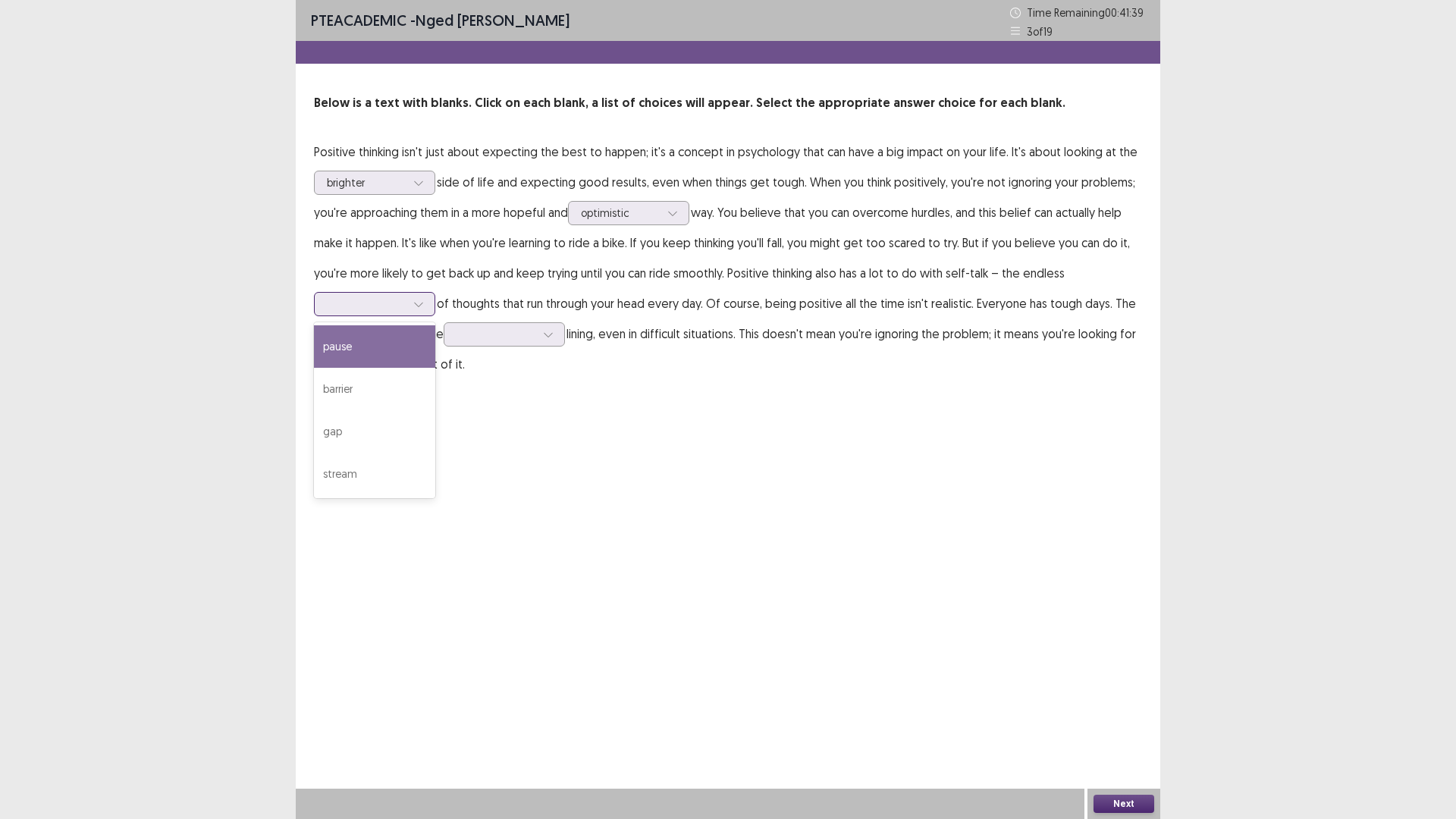
click at [375, 302] on div at bounding box center [366, 303] width 79 height 14
click at [344, 459] on div "stream" at bounding box center [374, 474] width 121 height 42
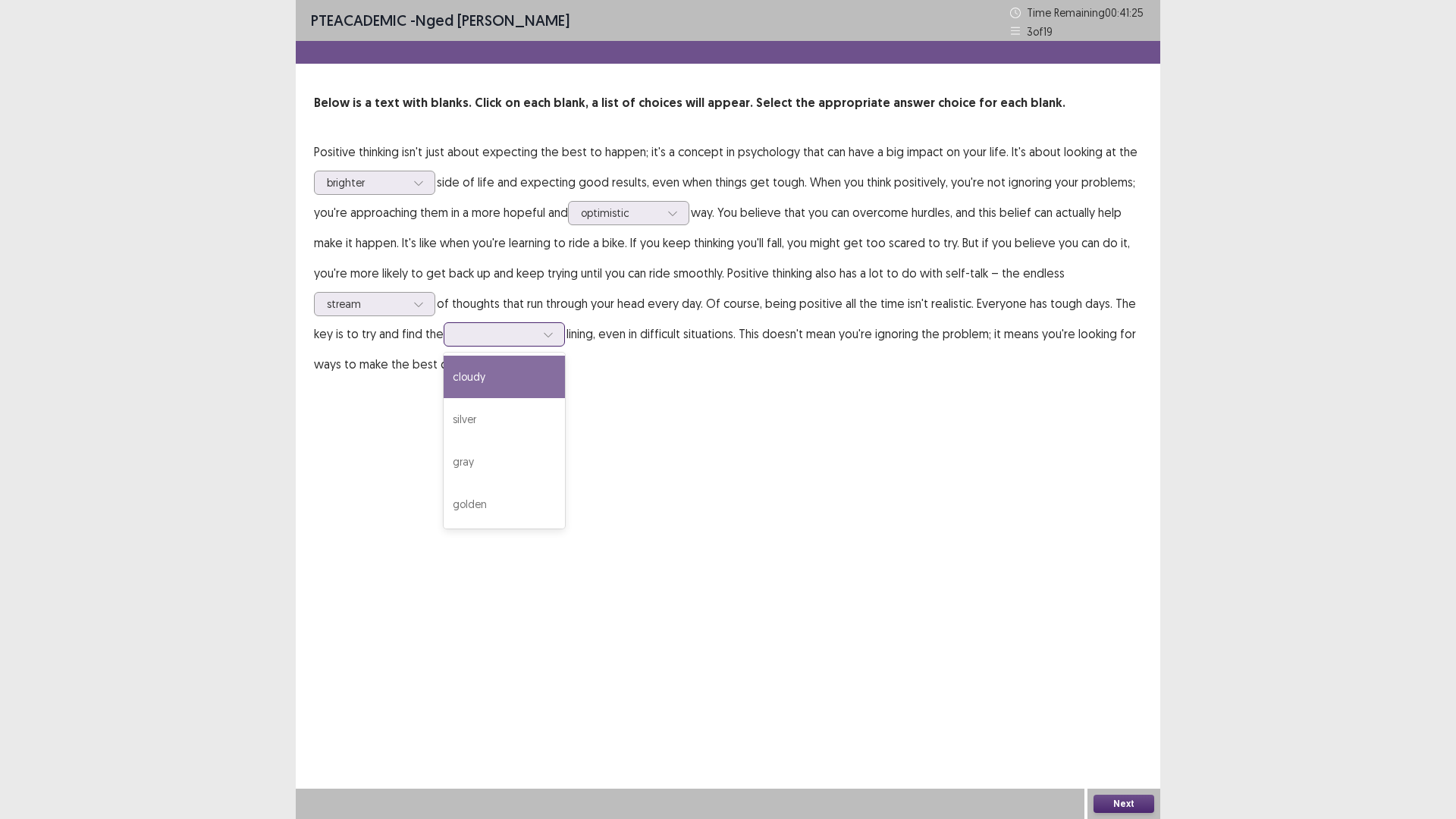
click at [520, 335] on div at bounding box center [496, 334] width 79 height 14
click at [496, 495] on div "golden" at bounding box center [504, 504] width 121 height 42
click at [1111, 716] on button "Next" at bounding box center [1123, 803] width 61 height 18
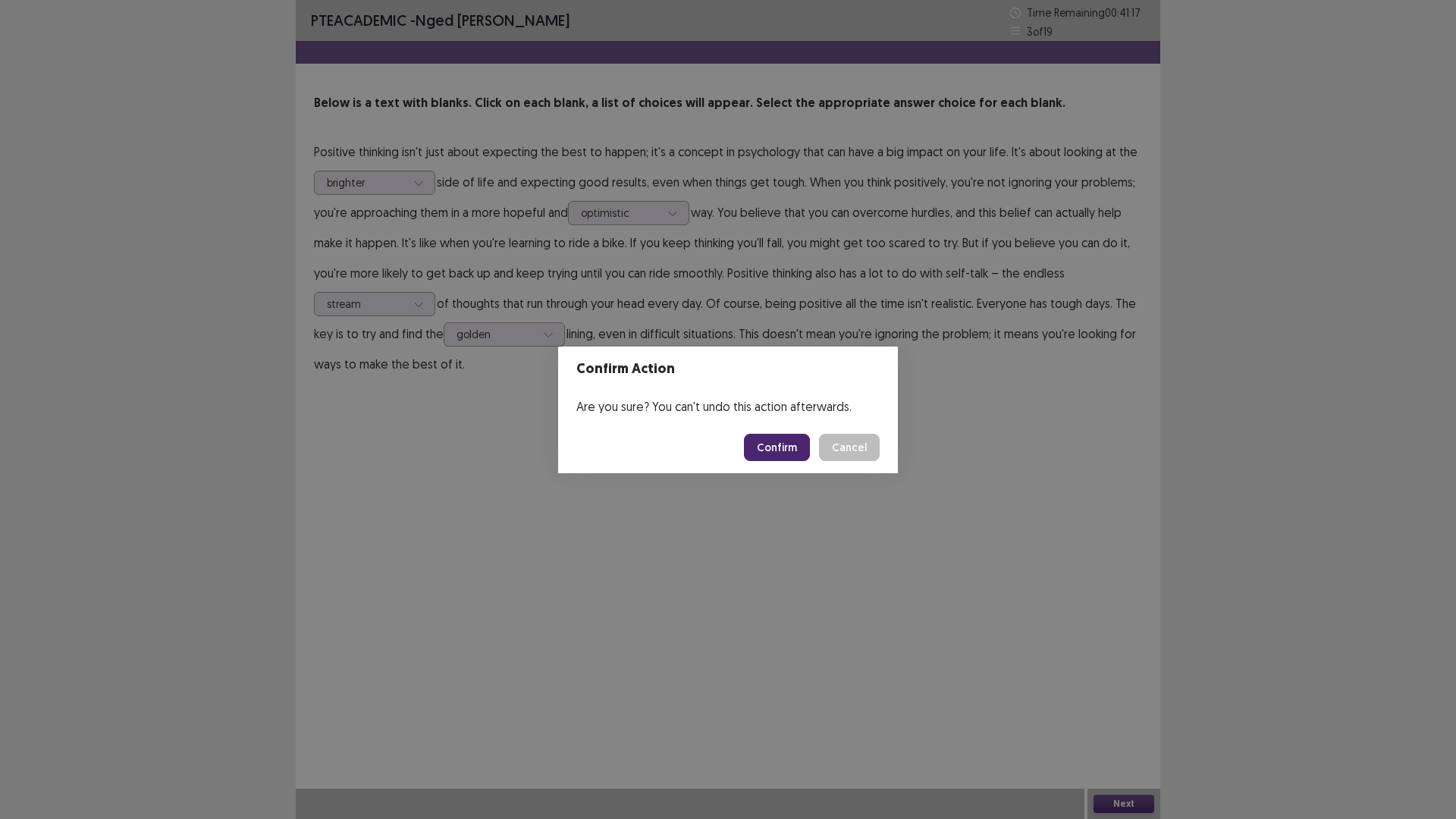
click at [768, 439] on button "Confirm" at bounding box center [777, 447] width 66 height 27
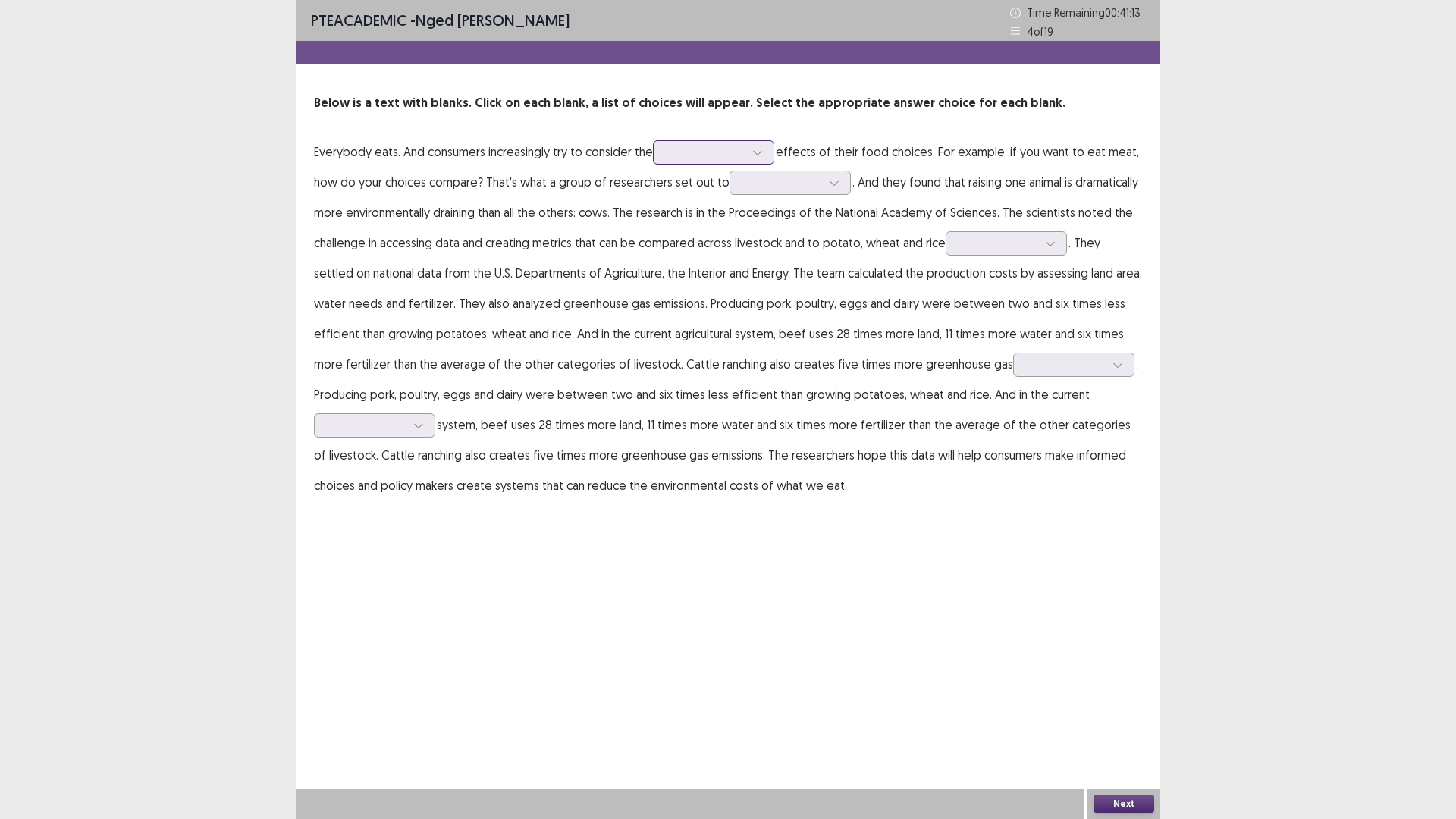
click at [723, 149] on div at bounding box center [706, 152] width 79 height 14
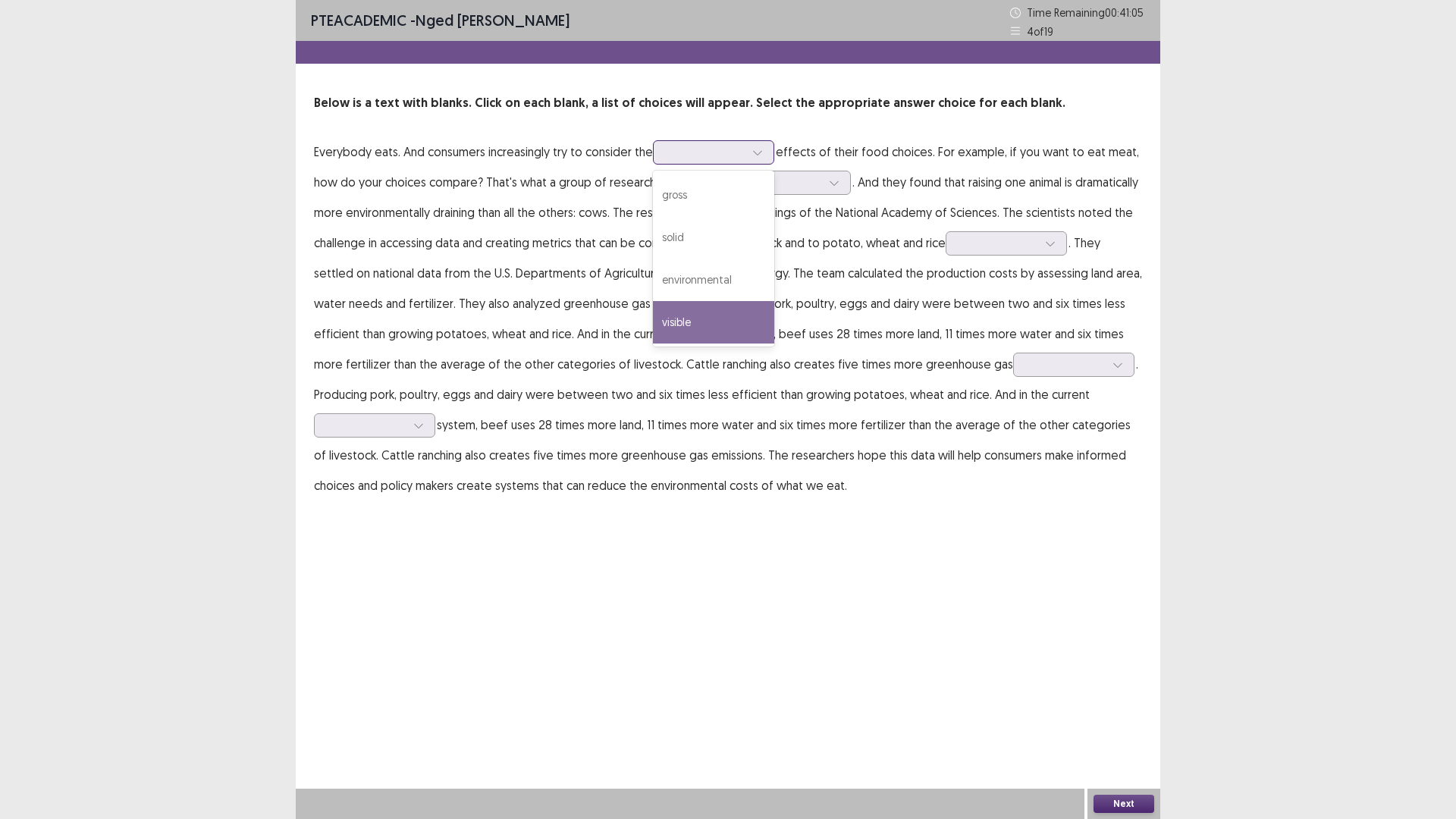
click at [693, 319] on div "visible" at bounding box center [714, 323] width 121 height 42
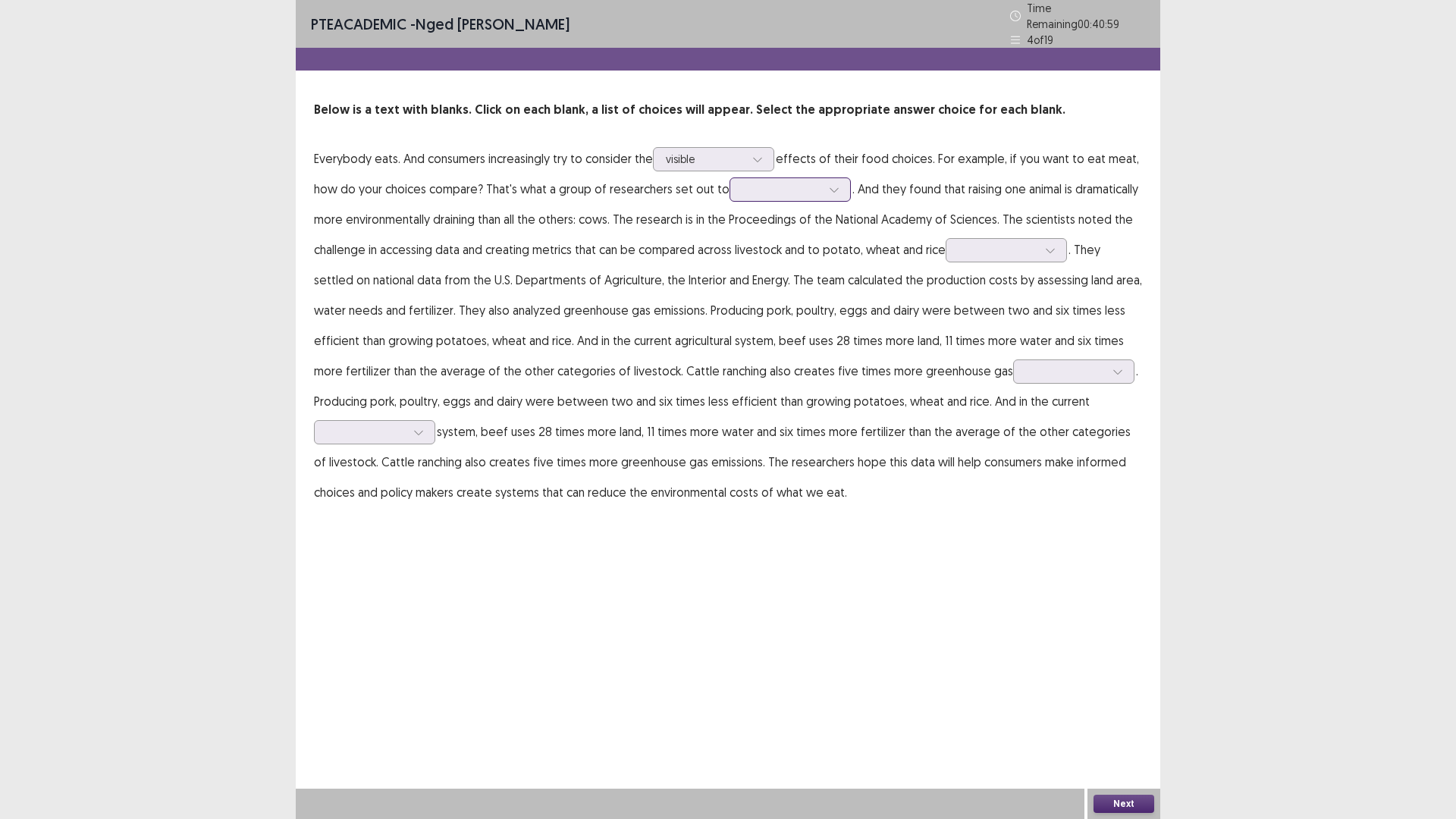
click at [771, 185] on div at bounding box center [782, 189] width 79 height 14
click at [763, 224] on div "debunk" at bounding box center [790, 232] width 121 height 42
click at [996, 243] on div at bounding box center [998, 250] width 79 height 14
click at [989, 324] on div "production" at bounding box center [1006, 335] width 121 height 42
click at [1026, 366] on div at bounding box center [1066, 371] width 79 height 14
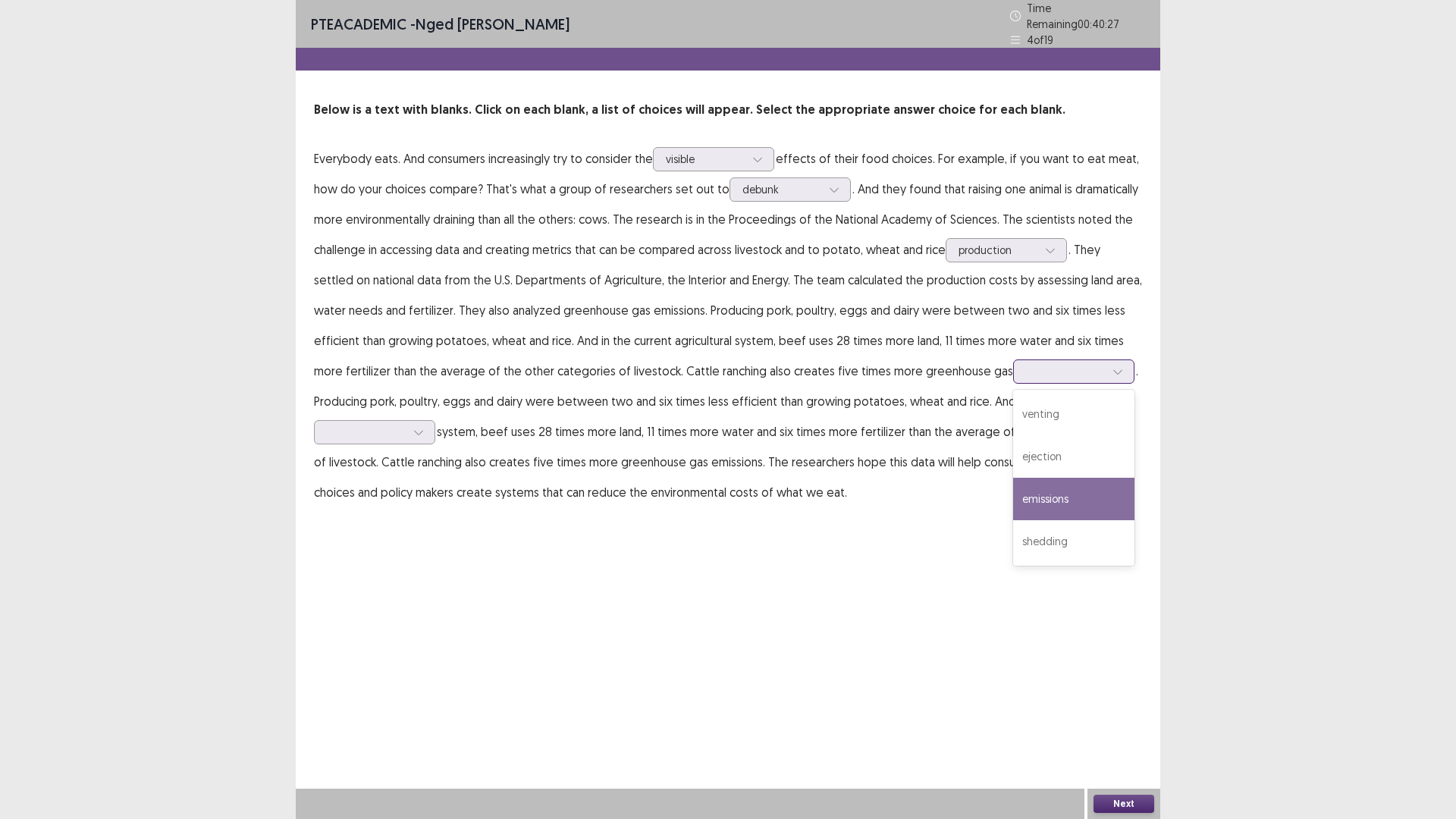
click at [1013, 493] on div "emissions" at bounding box center [1074, 499] width 121 height 42
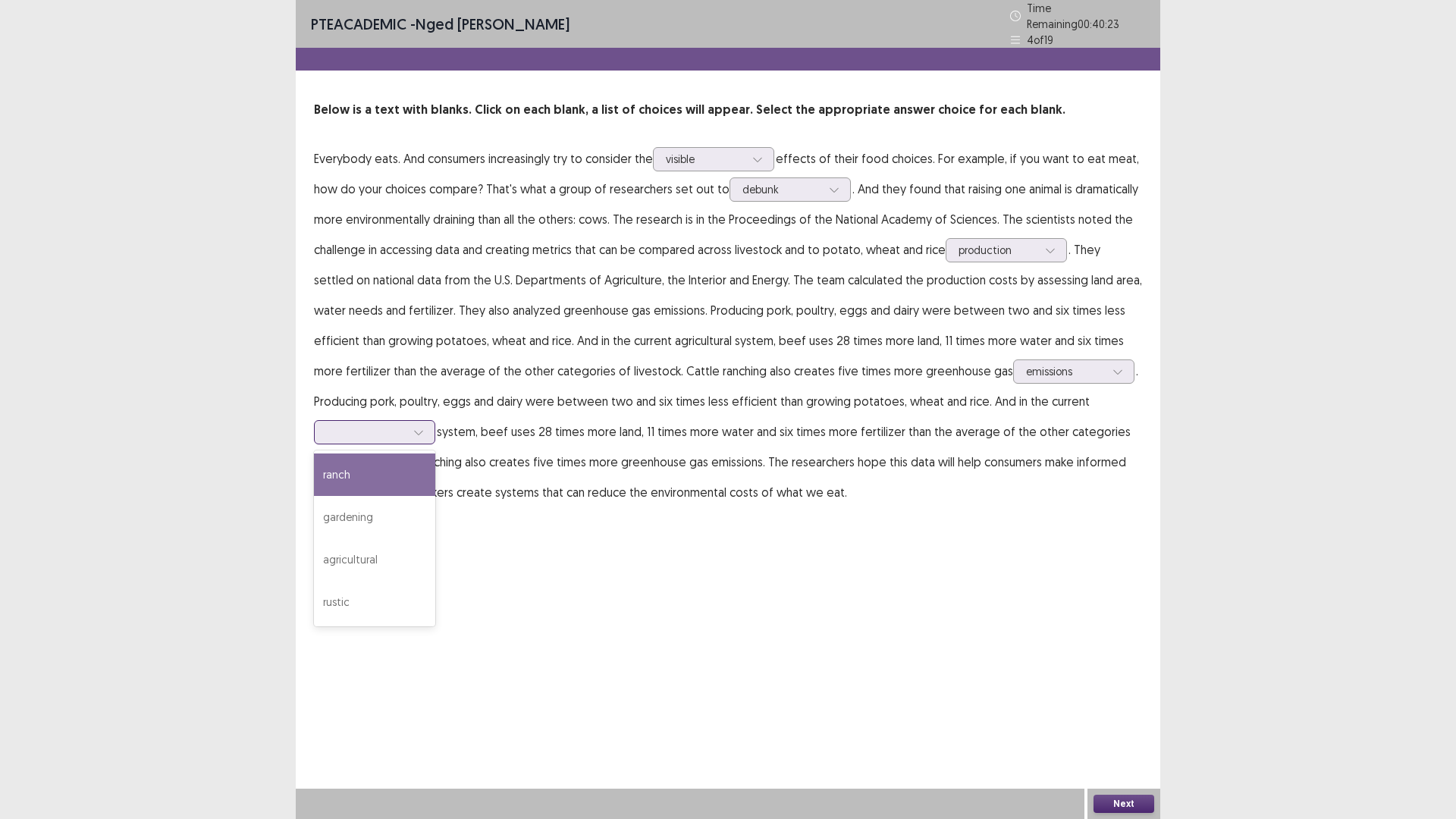
click at [349, 424] on div at bounding box center [366, 431] width 79 height 14
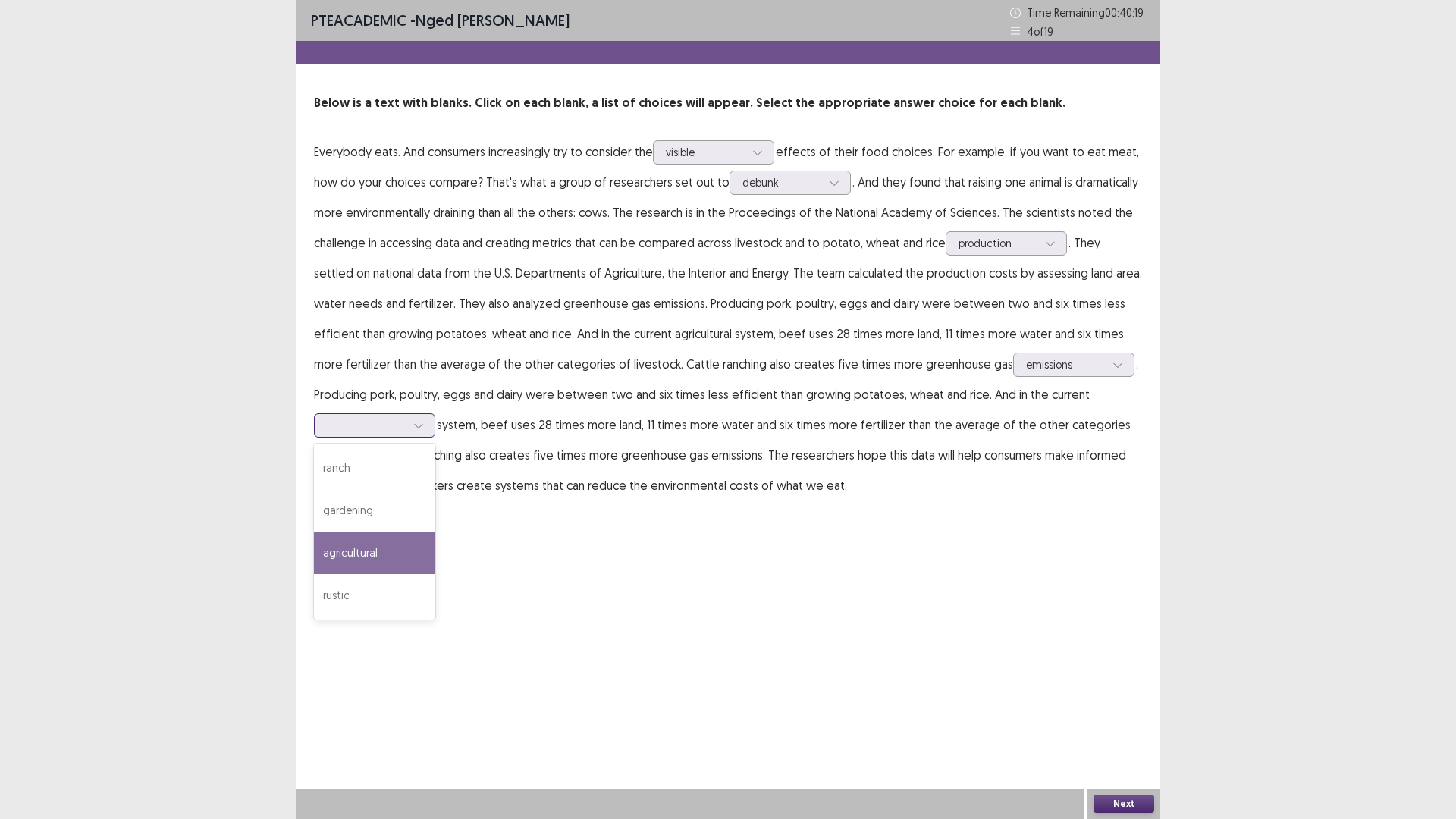
click at [366, 556] on div "agricultural" at bounding box center [374, 553] width 121 height 42
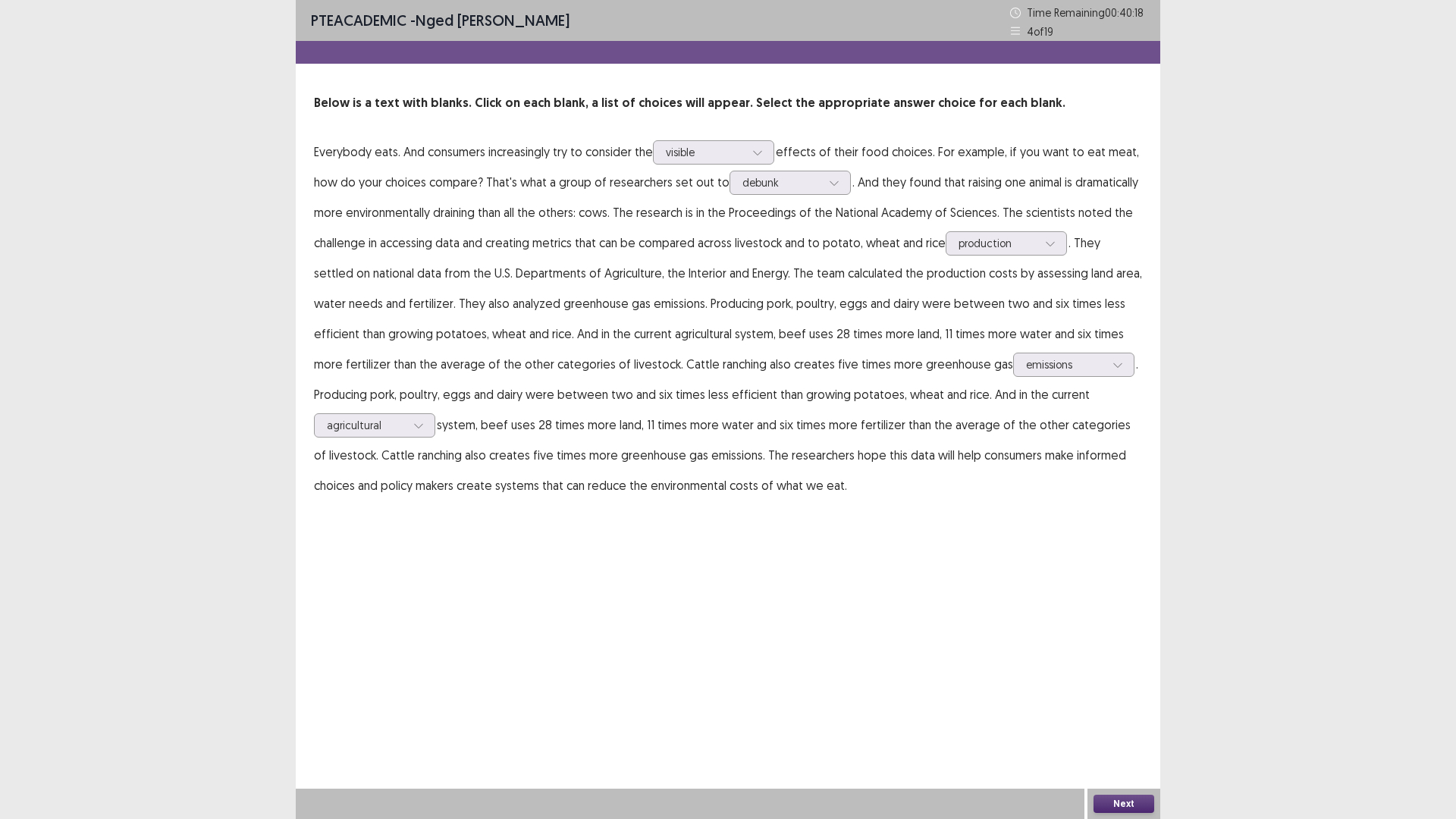
click at [1126, 716] on button "Next" at bounding box center [1123, 803] width 61 height 18
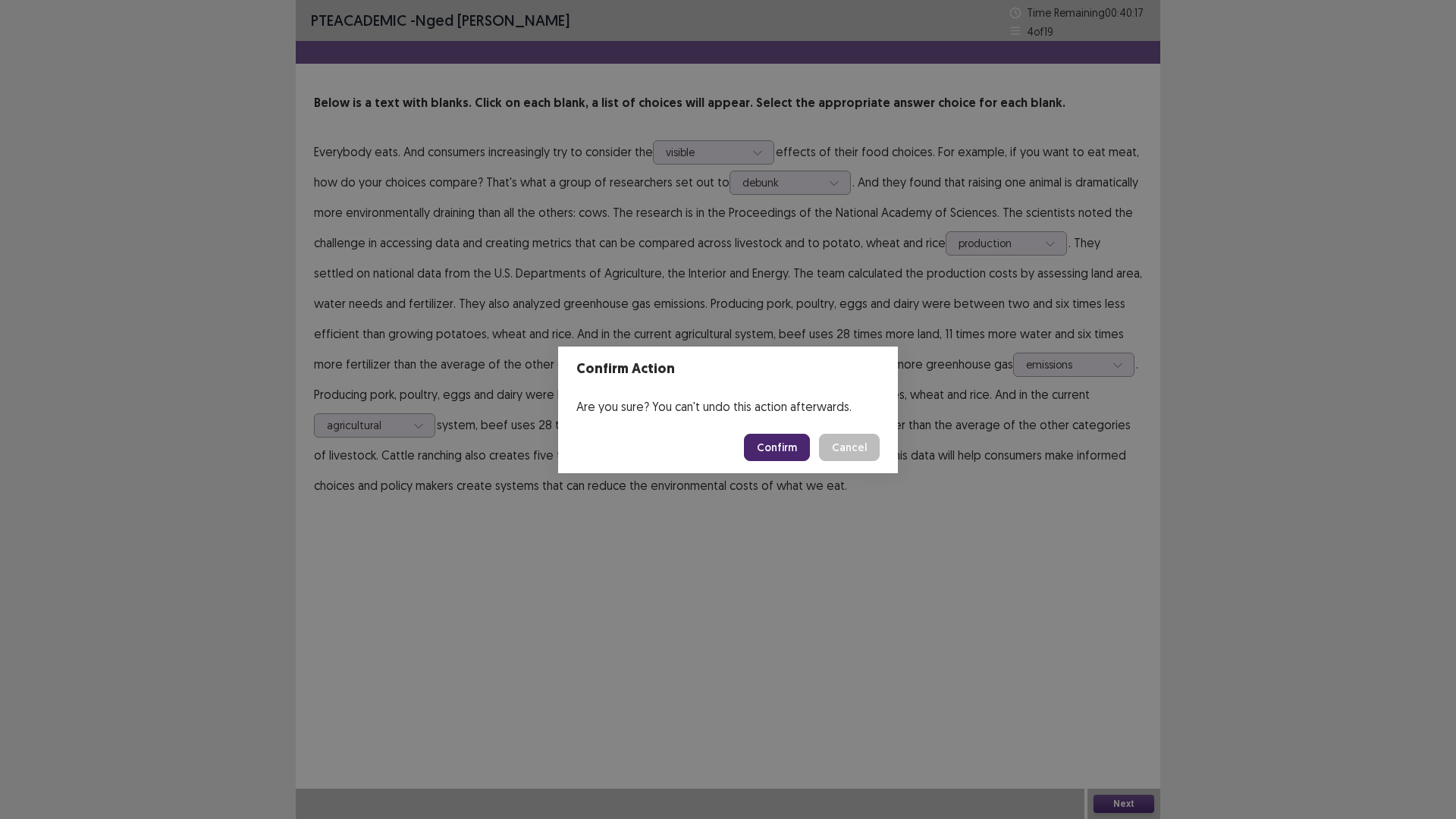
click at [782, 446] on button "Confirm" at bounding box center [777, 447] width 66 height 27
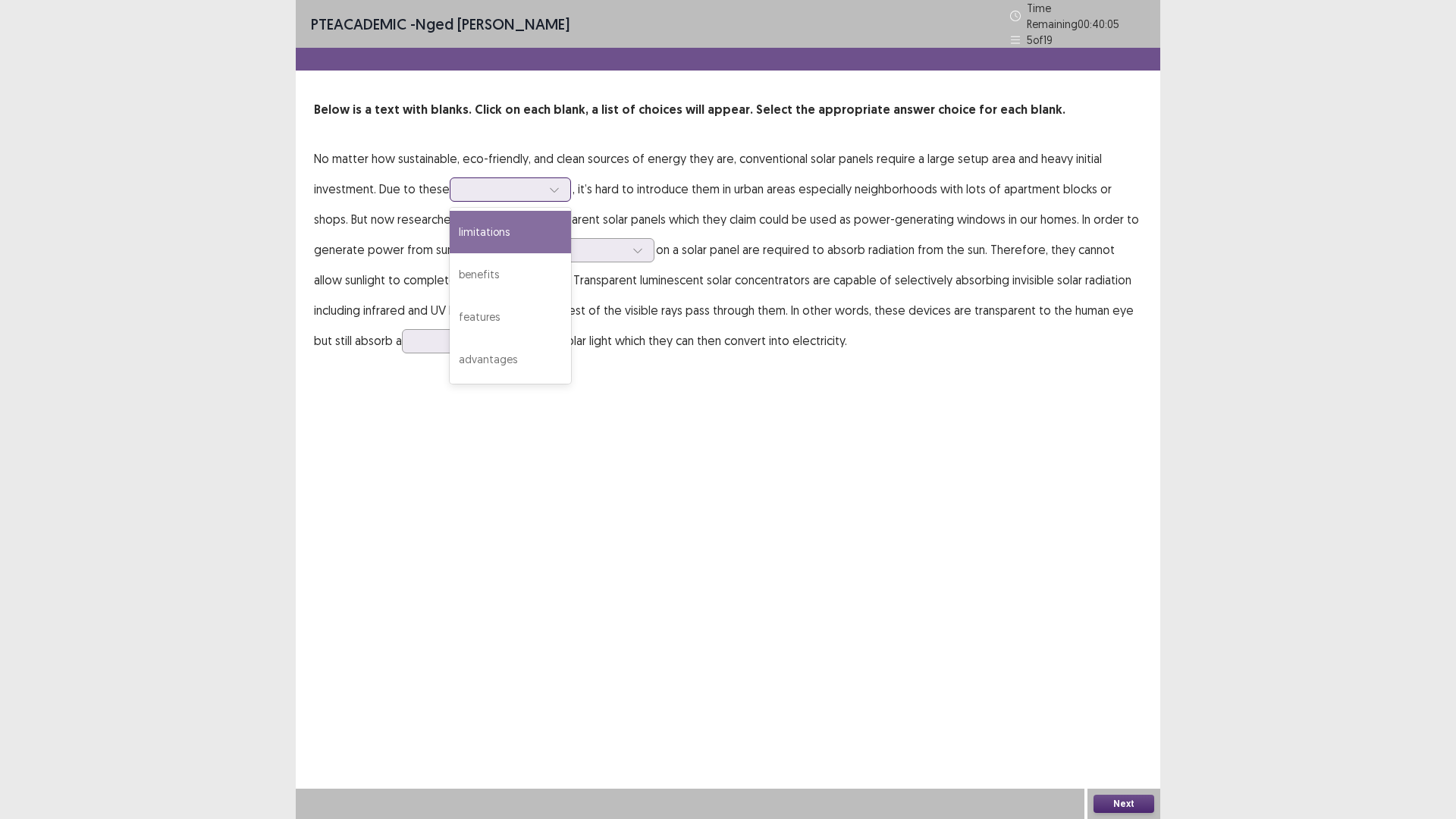
click at [500, 184] on div at bounding box center [502, 189] width 79 height 14
click at [484, 270] on div "benefits" at bounding box center [511, 274] width 121 height 42
click at [576, 246] on div at bounding box center [585, 250] width 79 height 14
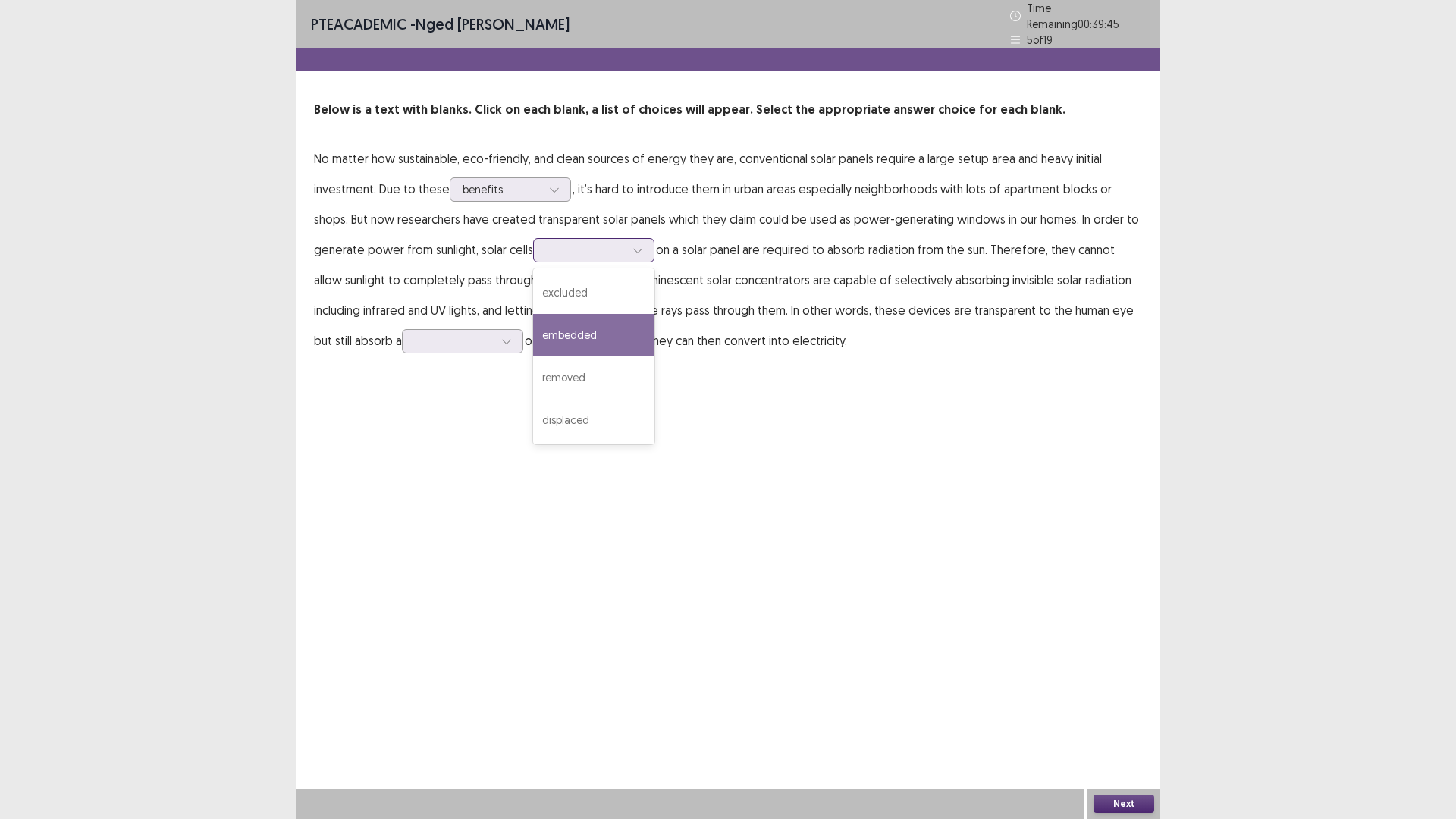
click at [586, 331] on div "embedded" at bounding box center [594, 335] width 121 height 42
click at [622, 243] on div at bounding box center [585, 250] width 79 height 14
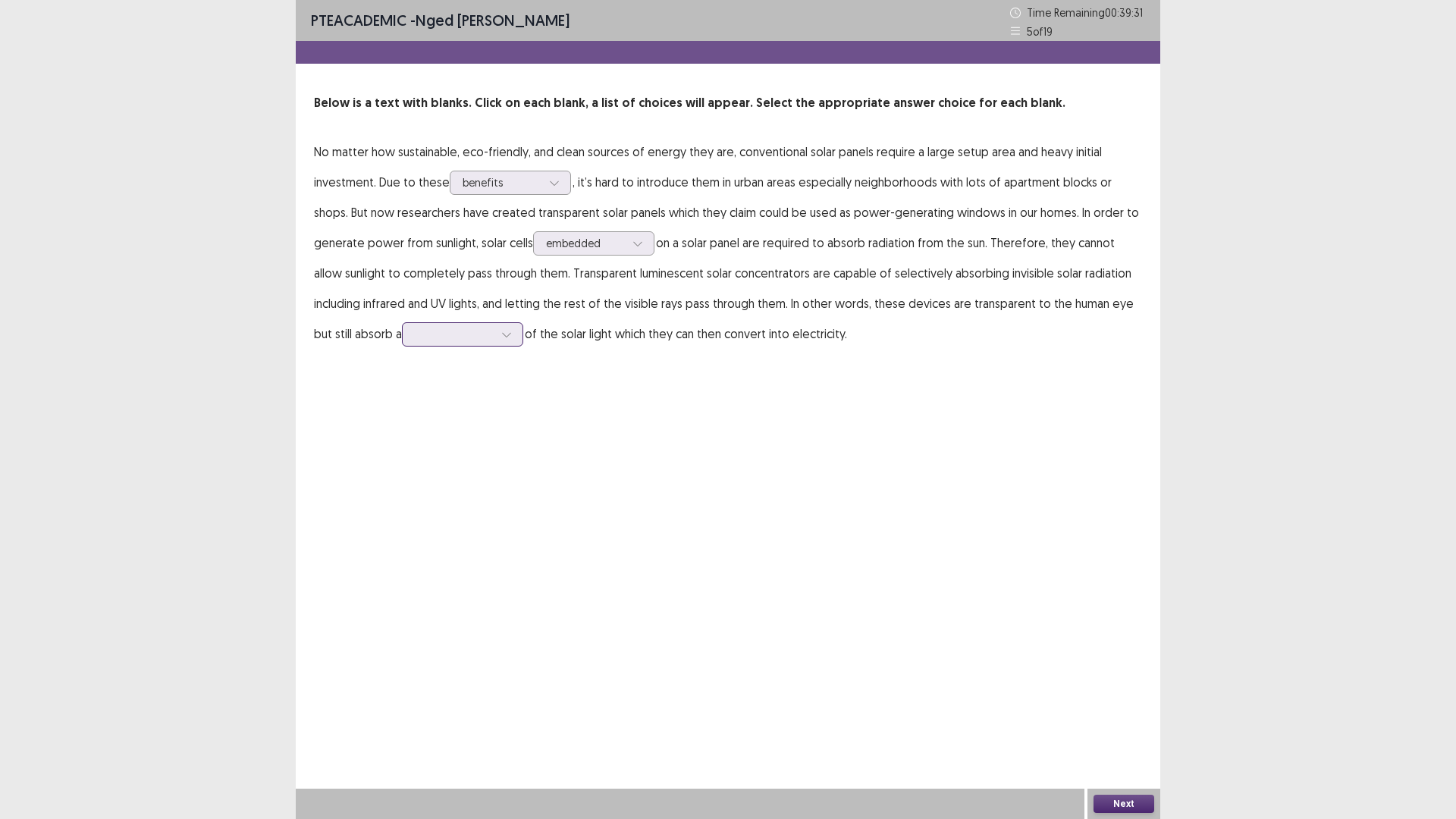
click at [459, 330] on div at bounding box center [454, 334] width 79 height 14
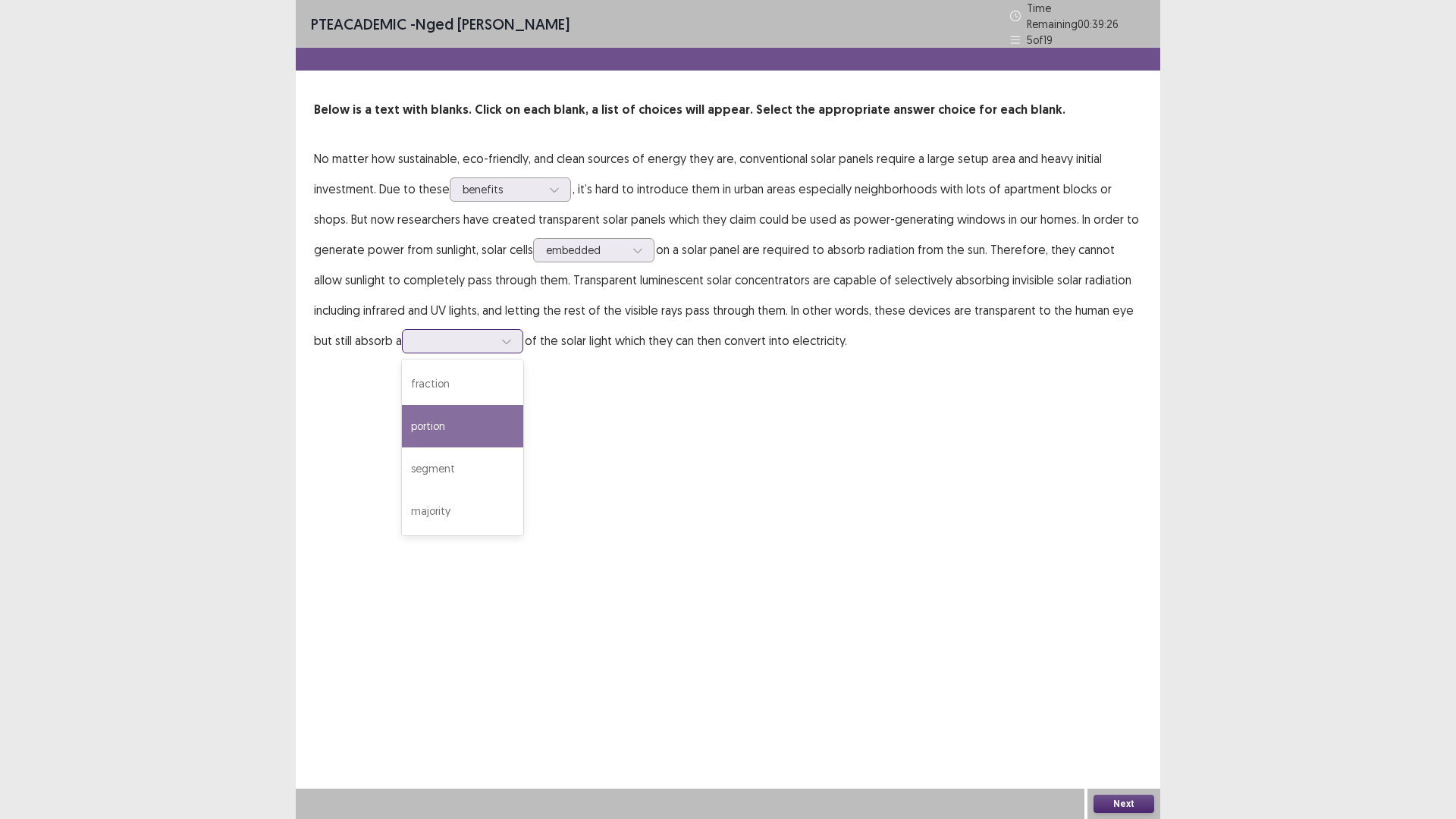
click at [450, 426] on div "portion" at bounding box center [462, 426] width 121 height 42
click at [1110, 716] on button "Next" at bounding box center [1123, 803] width 61 height 18
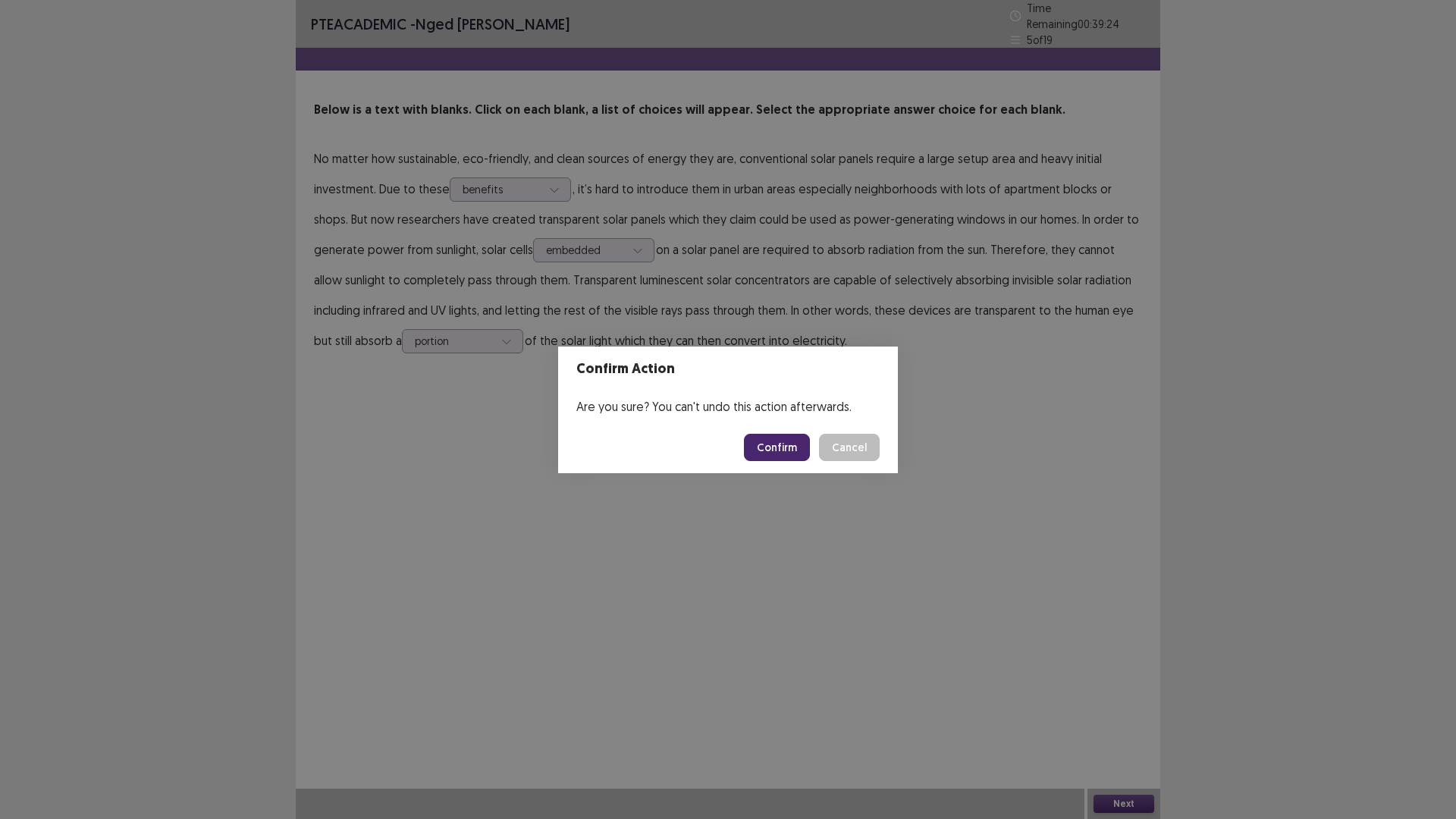
click at [772, 448] on button "Confirm" at bounding box center [777, 447] width 66 height 27
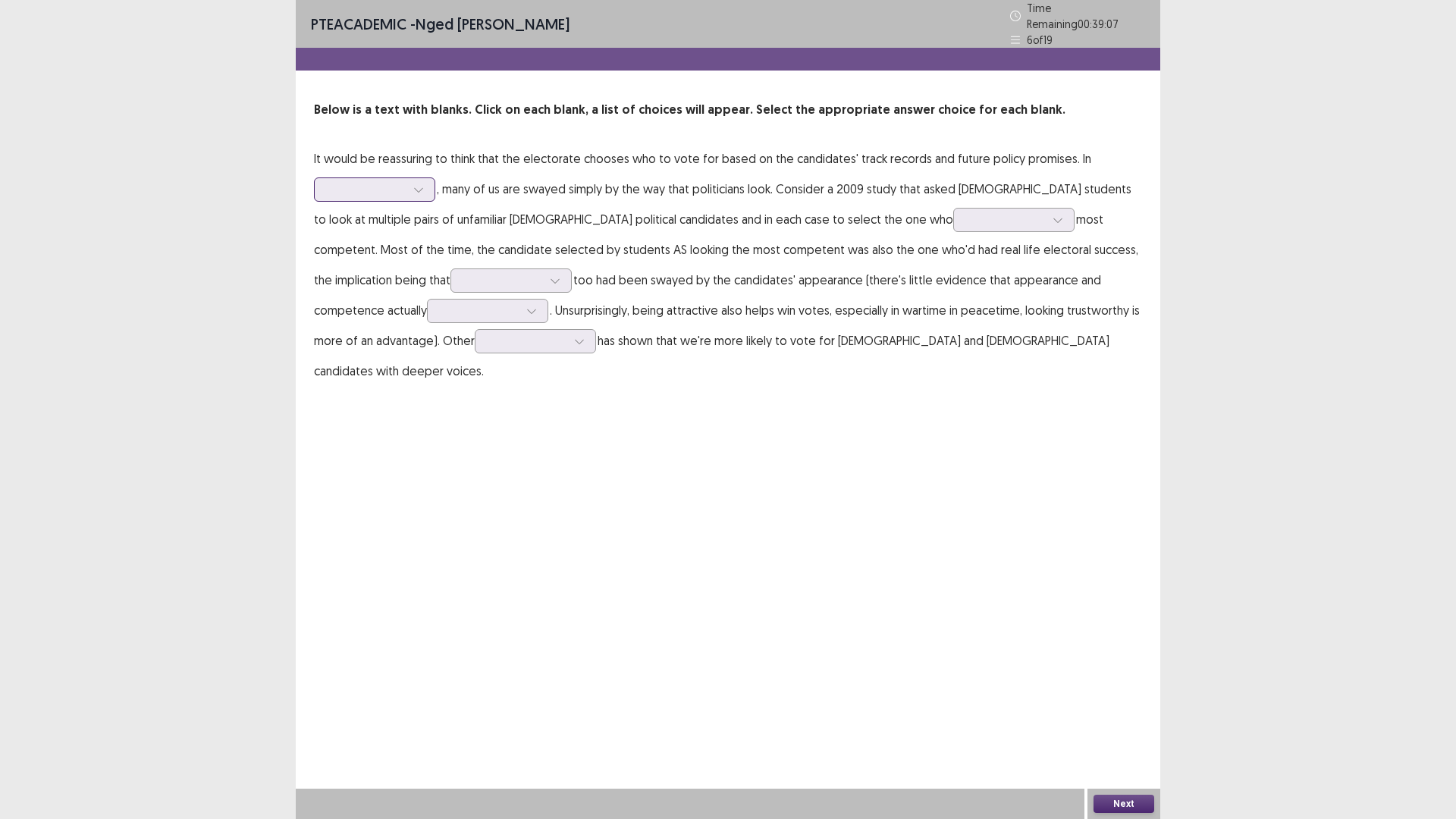
click at [383, 182] on div at bounding box center [366, 189] width 79 height 14
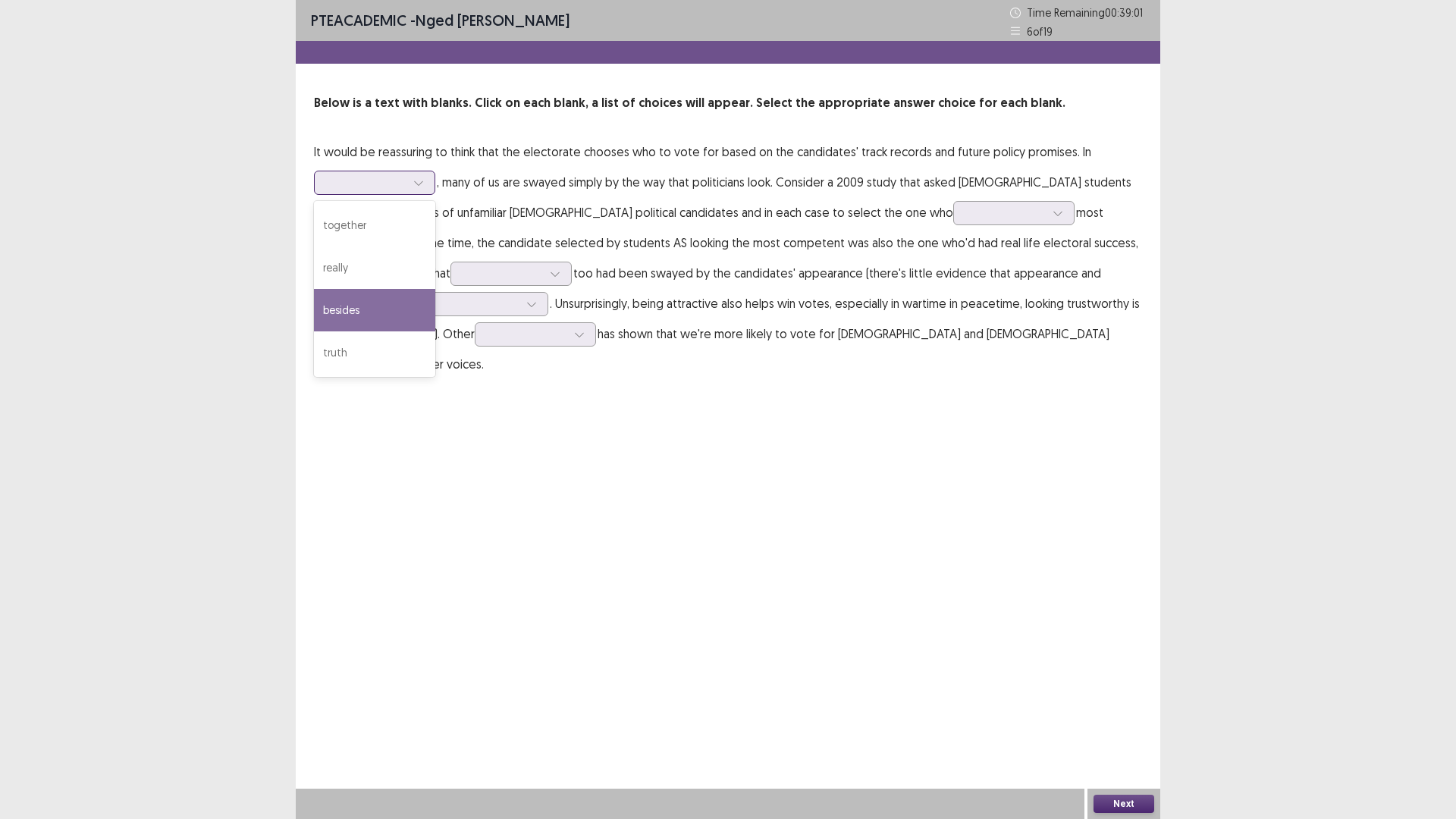
click at [373, 309] on div "besides" at bounding box center [374, 310] width 121 height 42
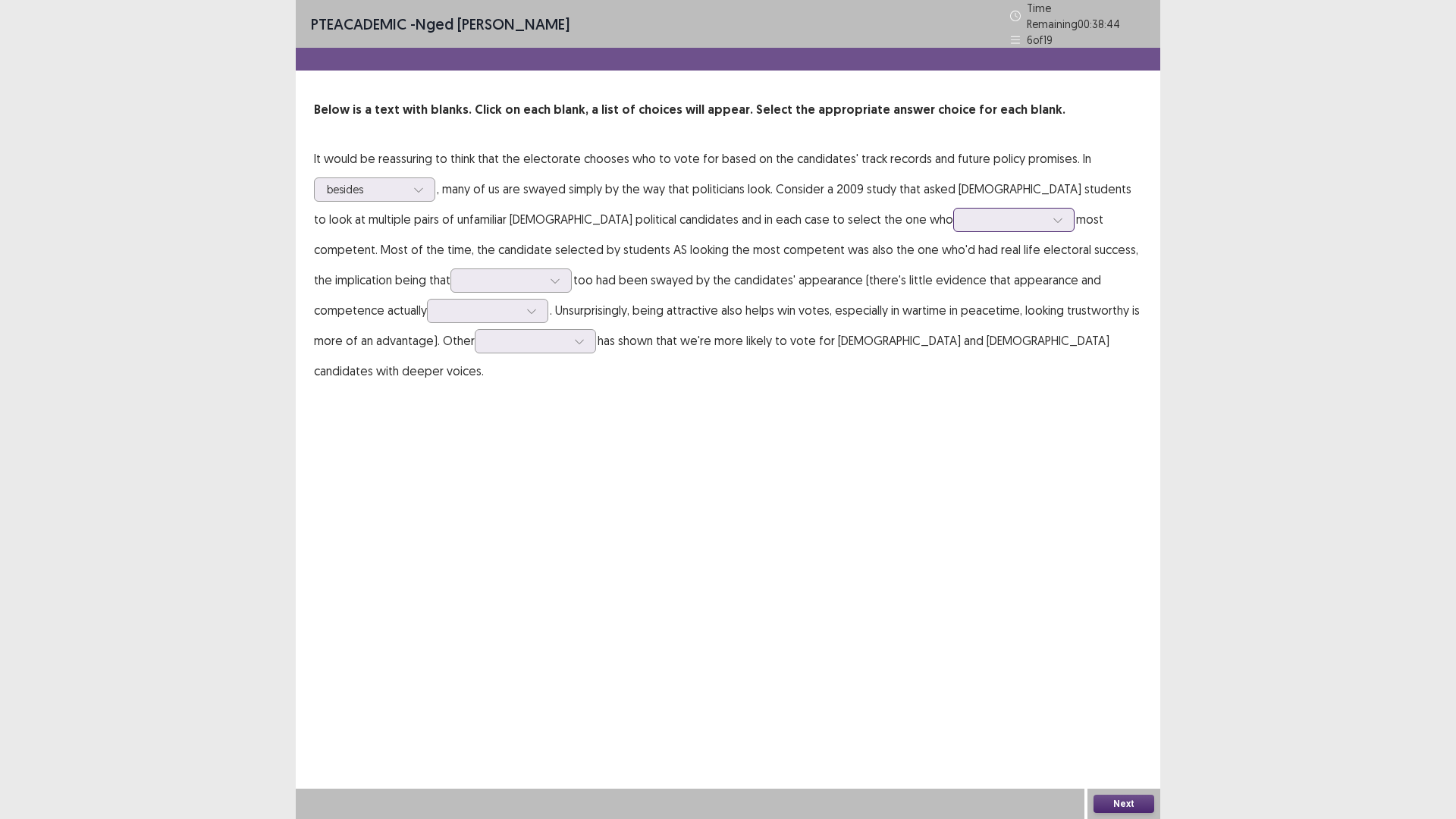
click at [966, 213] on div at bounding box center [1005, 220] width 79 height 14
click at [953, 252] on div "thought" at bounding box center [1014, 262] width 121 height 42
click at [462, 272] on div at bounding box center [503, 280] width 82 height 18
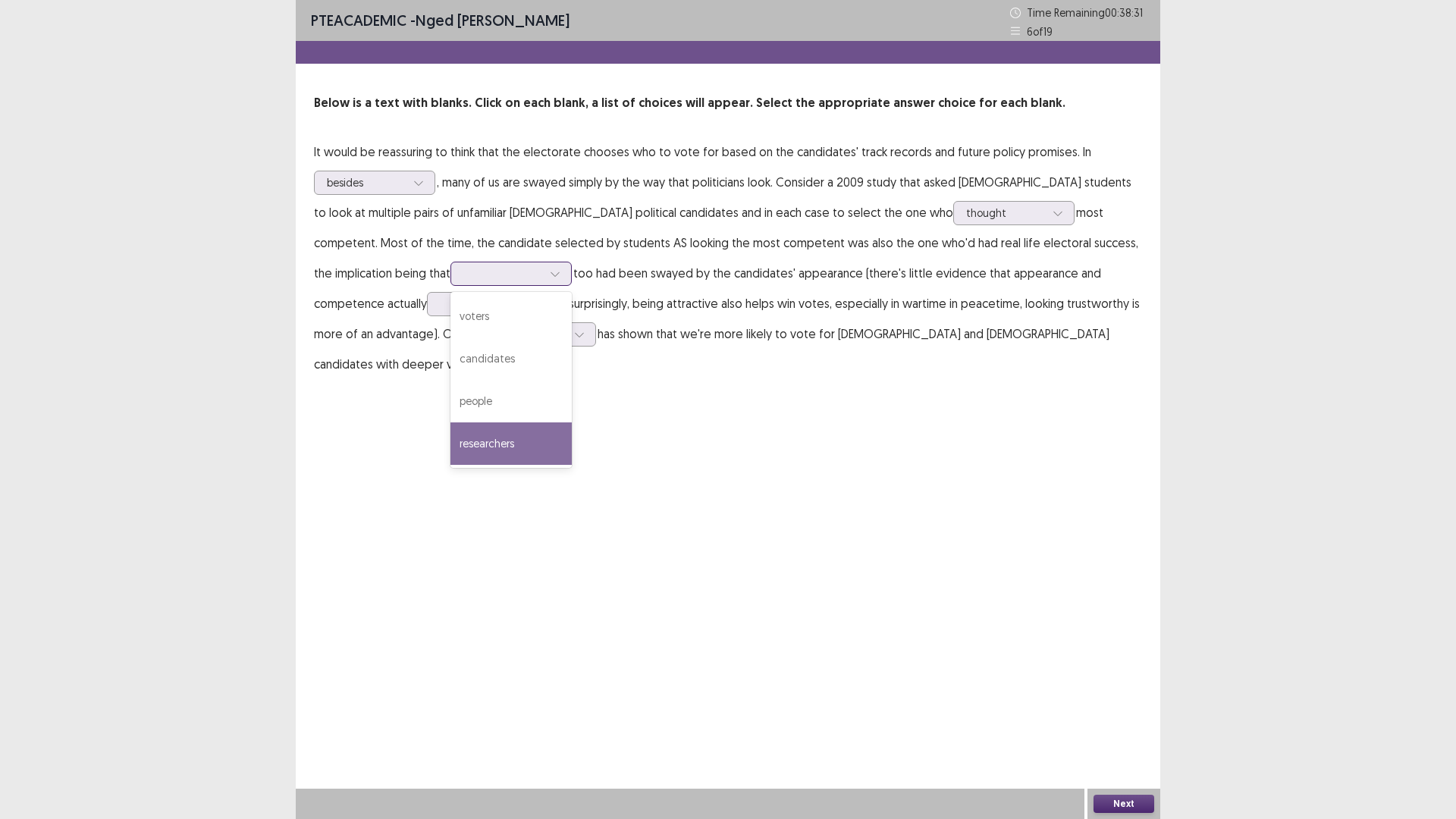
click at [451, 438] on div "researchers" at bounding box center [511, 444] width 121 height 42
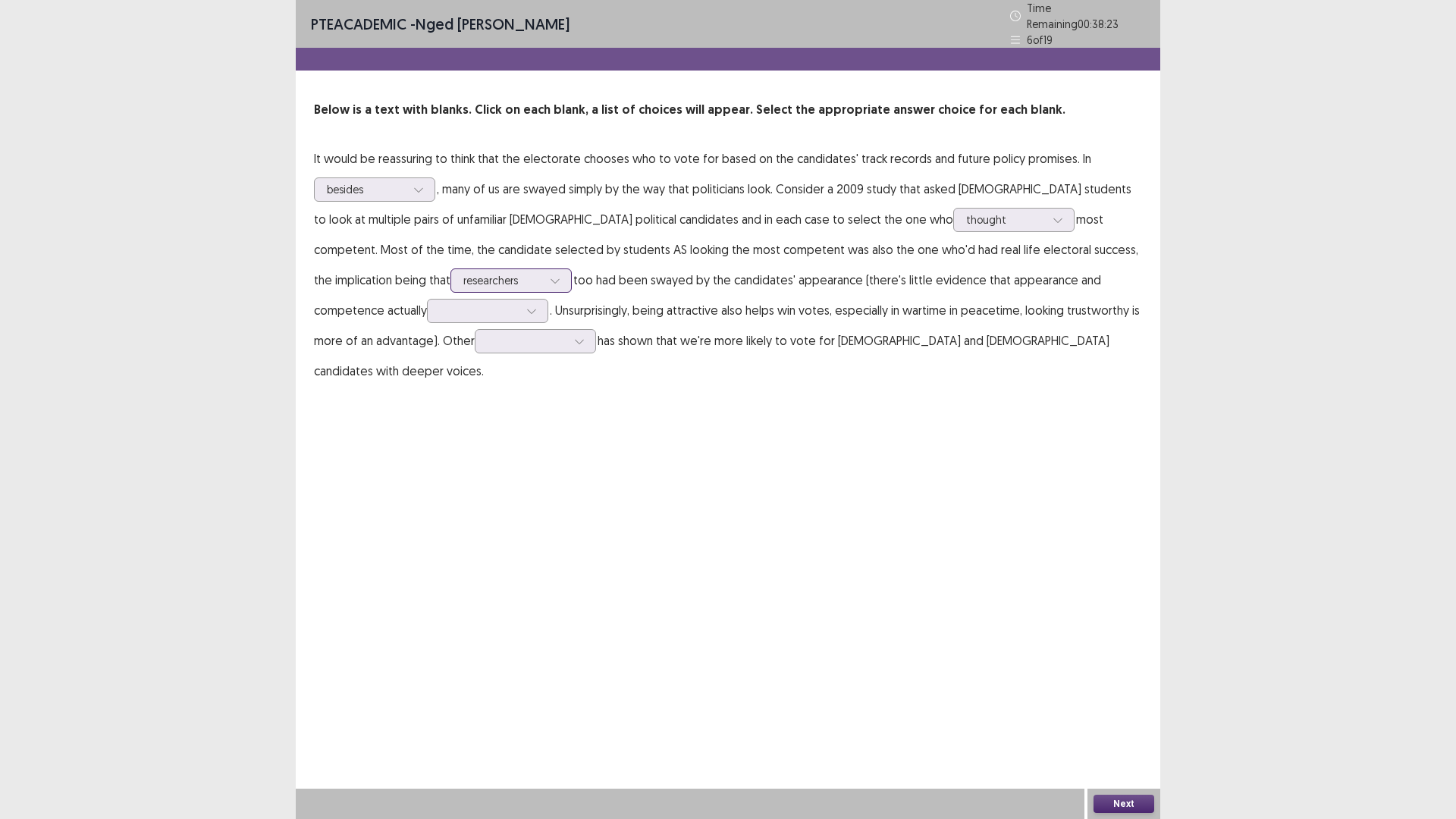
click at [463, 274] on div at bounding box center [503, 280] width 79 height 14
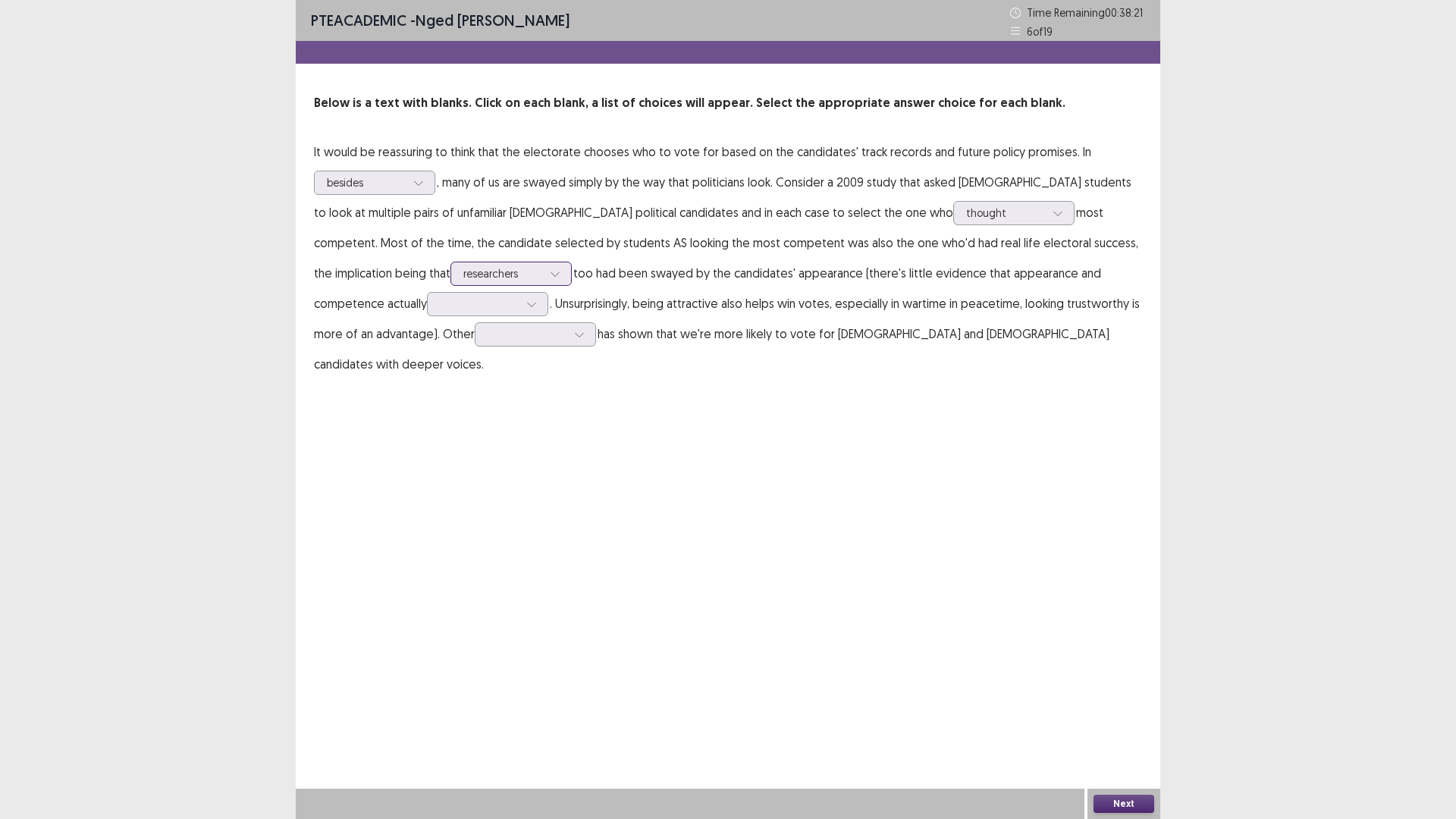
click at [463, 274] on div at bounding box center [503, 273] width 79 height 14
click at [439, 299] on div at bounding box center [479, 303] width 79 height 14
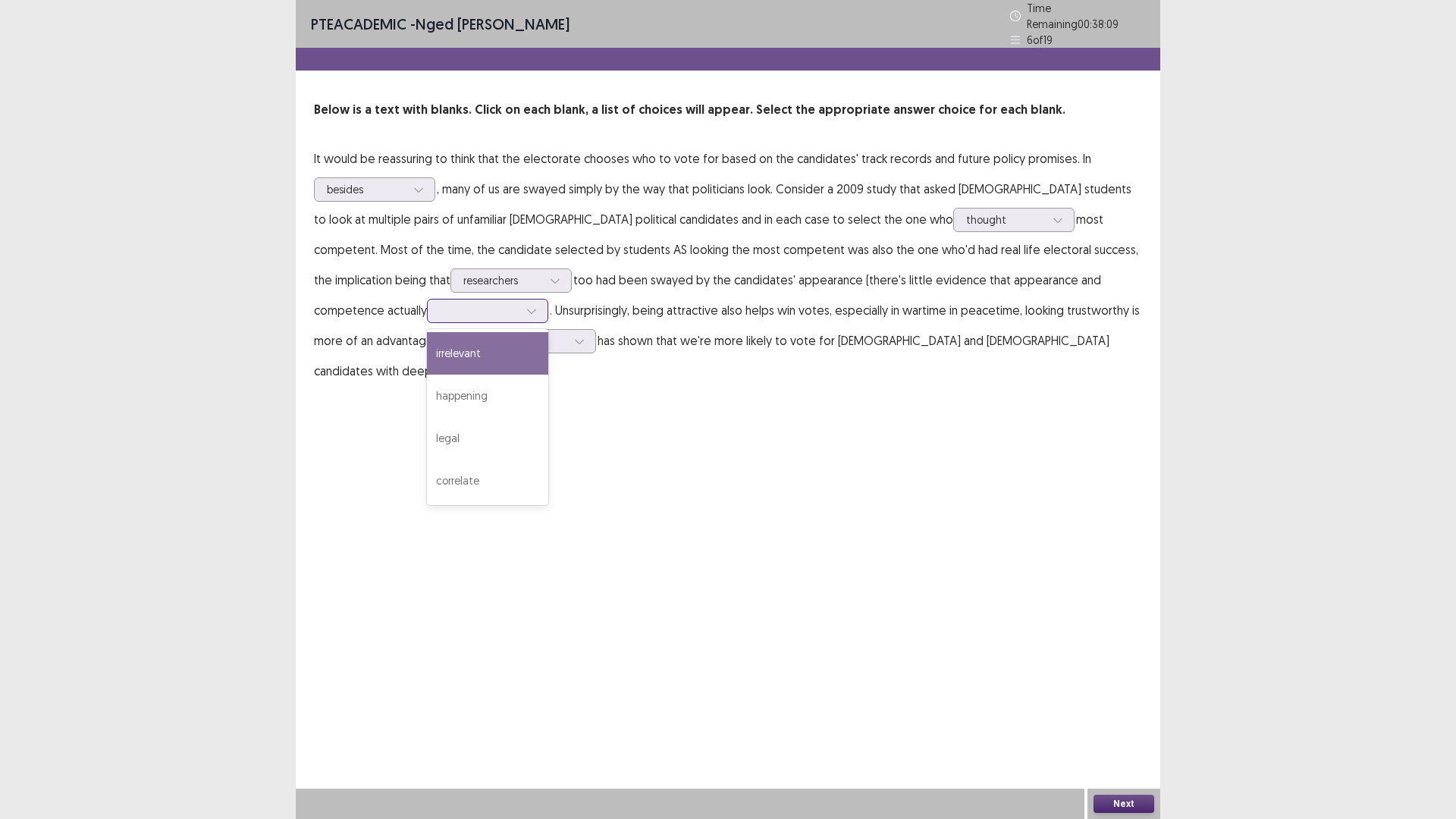
click at [427, 352] on div "irrelevant" at bounding box center [488, 353] width 121 height 42
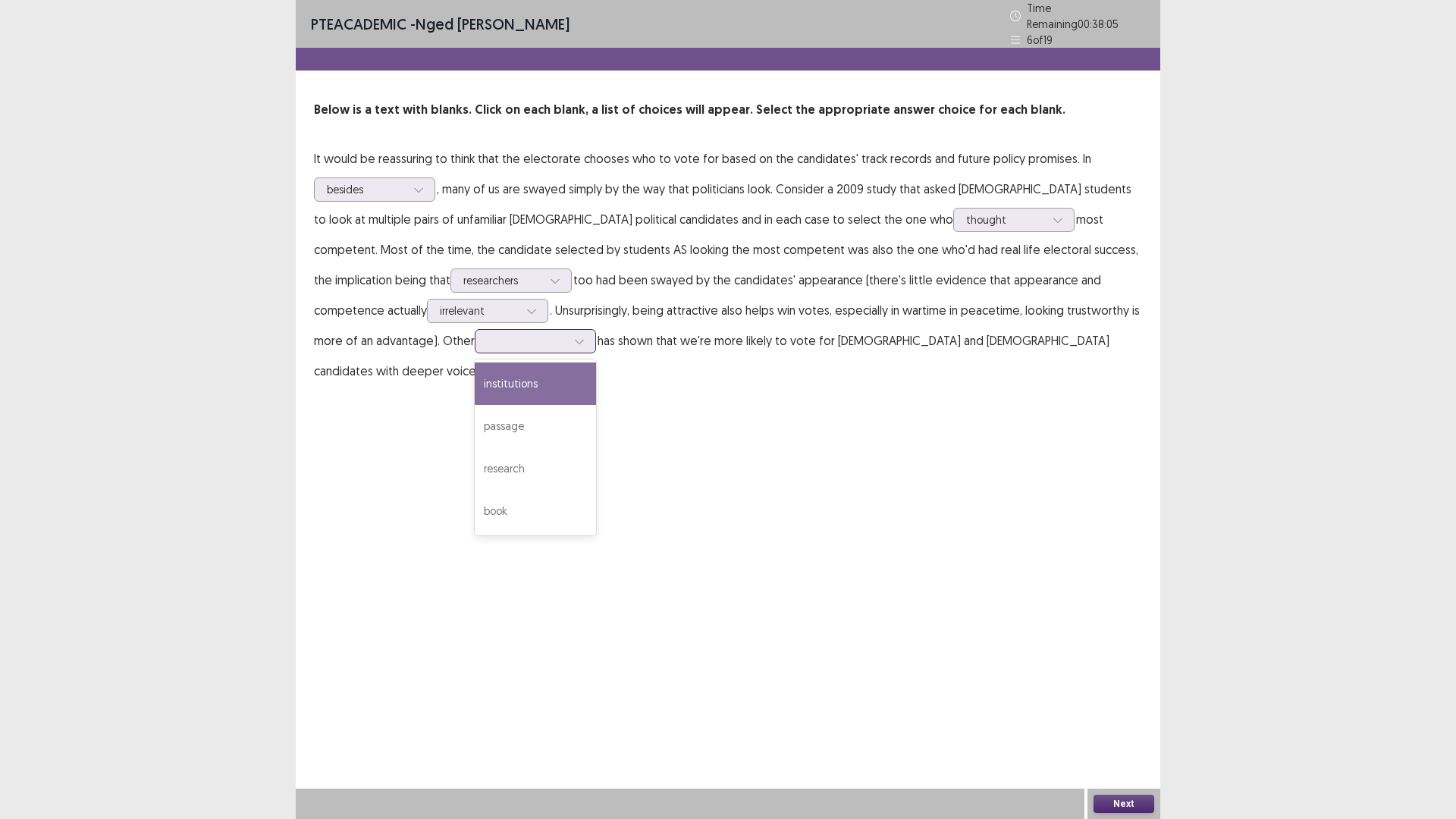
click at [494, 340] on div at bounding box center [527, 341] width 79 height 14
click at [474, 457] on div "research" at bounding box center [535, 468] width 121 height 42
click at [489, 334] on div at bounding box center [527, 341] width 79 height 14
click at [666, 410] on div "PTE academic - [PERSON_NAME] Time Remaining 00 : 37 : 57 6 of 19 Below is a tex…" at bounding box center [728, 410] width 865 height 819
click at [1115, 716] on button "Next" at bounding box center [1123, 803] width 61 height 18
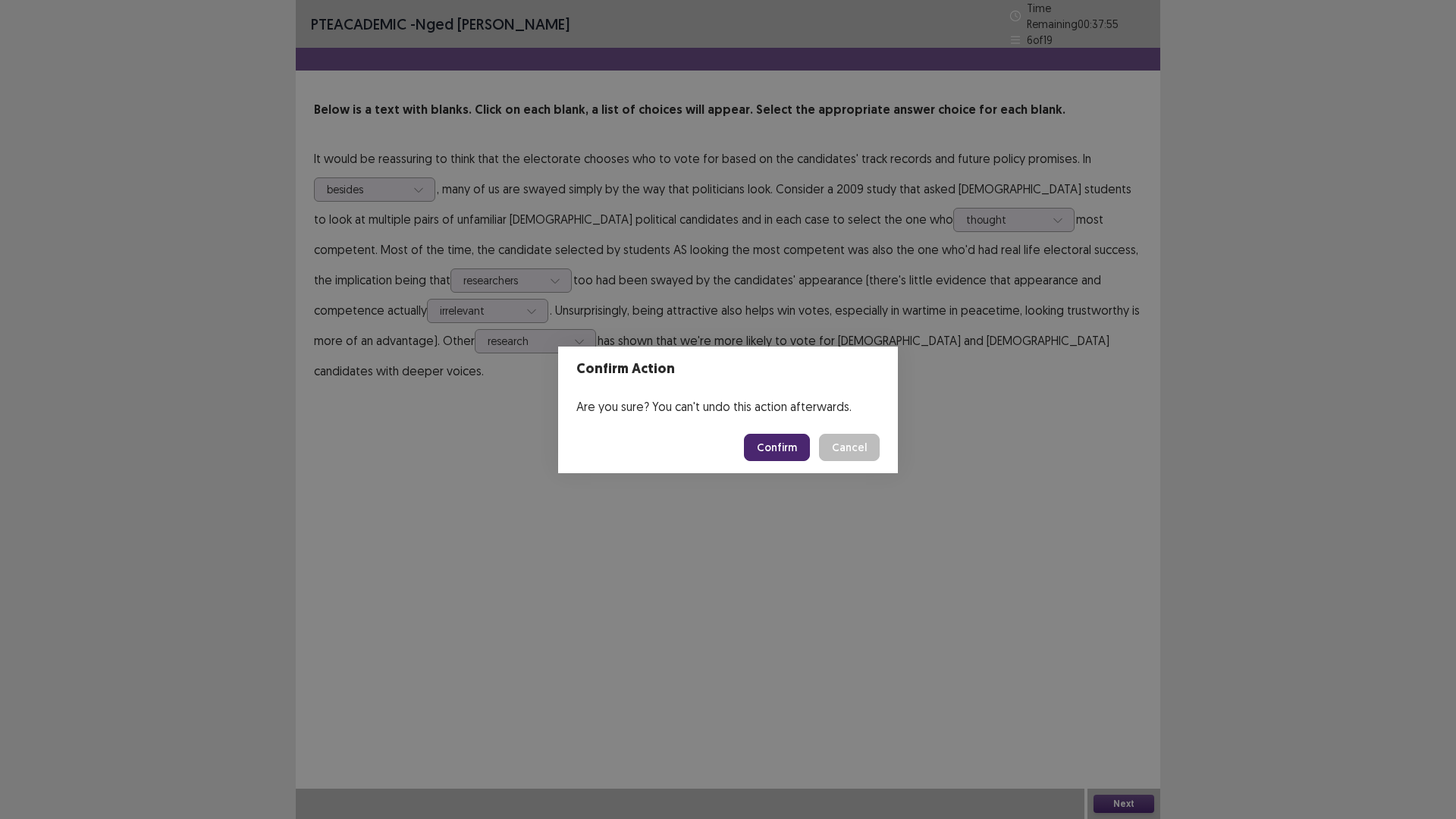
click at [774, 439] on button "Confirm" at bounding box center [777, 447] width 66 height 27
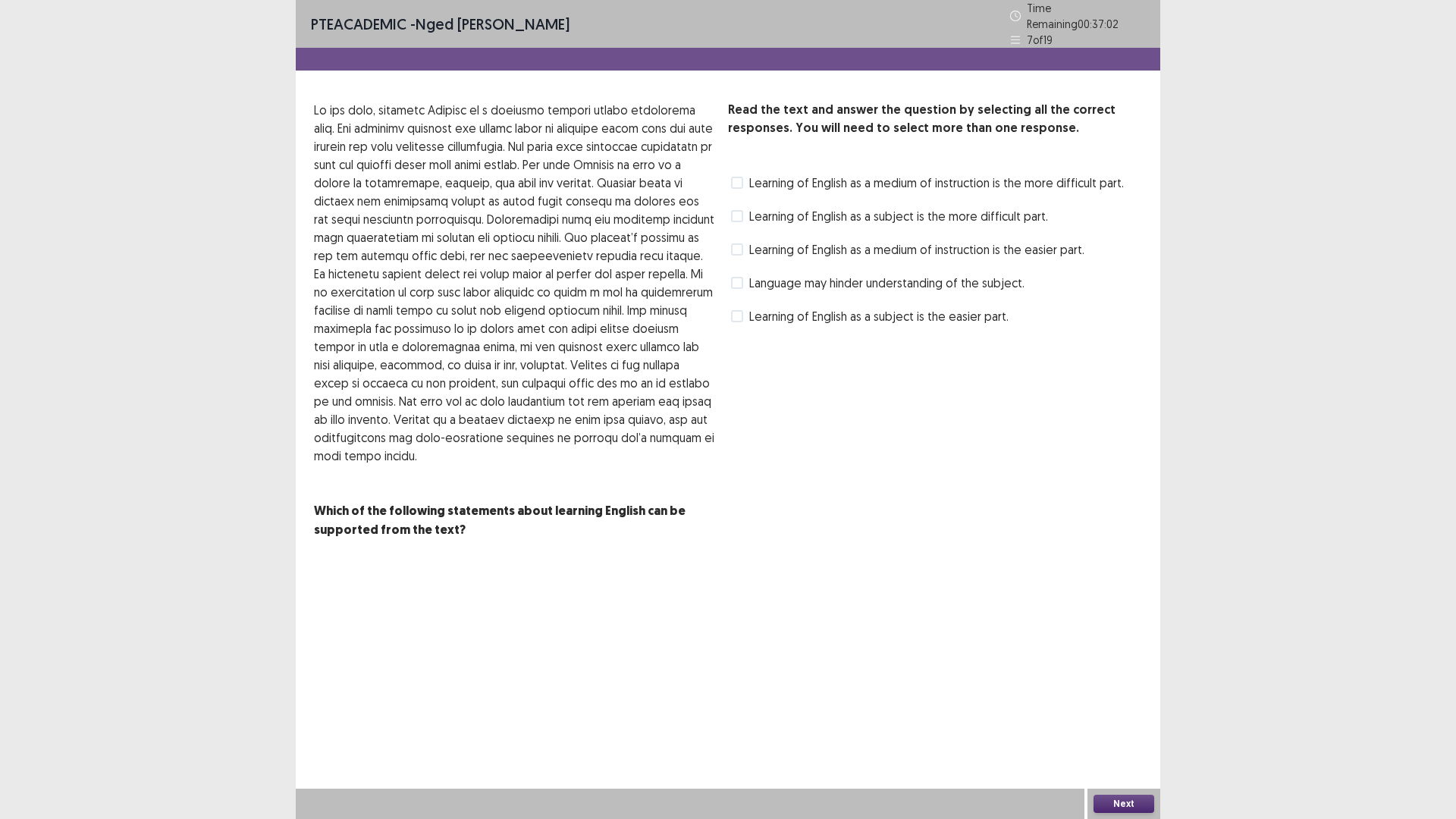
click at [737, 210] on span at bounding box center [737, 216] width 12 height 12
click at [744, 308] on label "Learning of English as a subject is the easier part." at bounding box center [870, 315] width 278 height 18
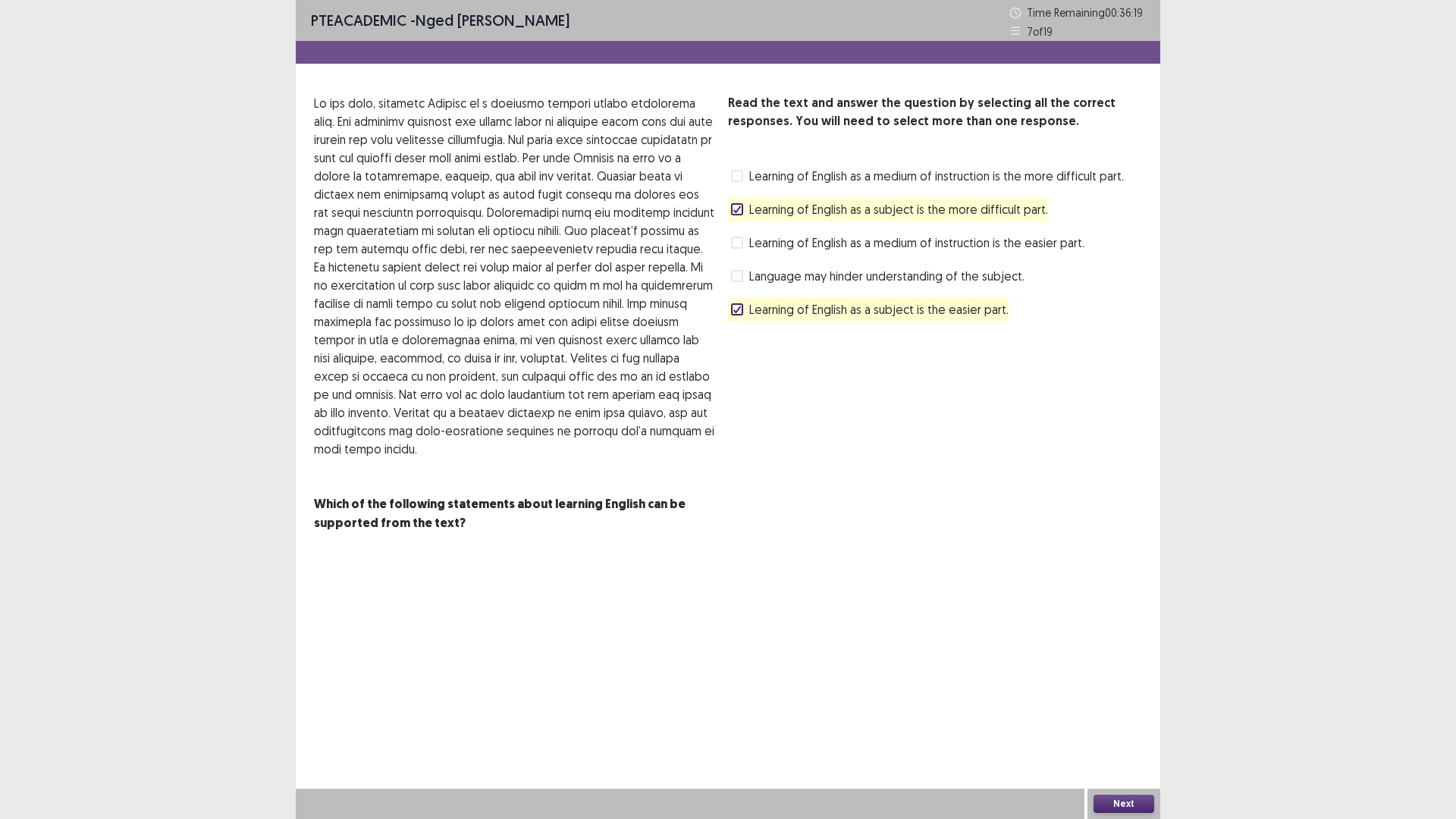
click at [743, 204] on label "Learning of English as a subject is the more difficult part." at bounding box center [889, 209] width 317 height 18
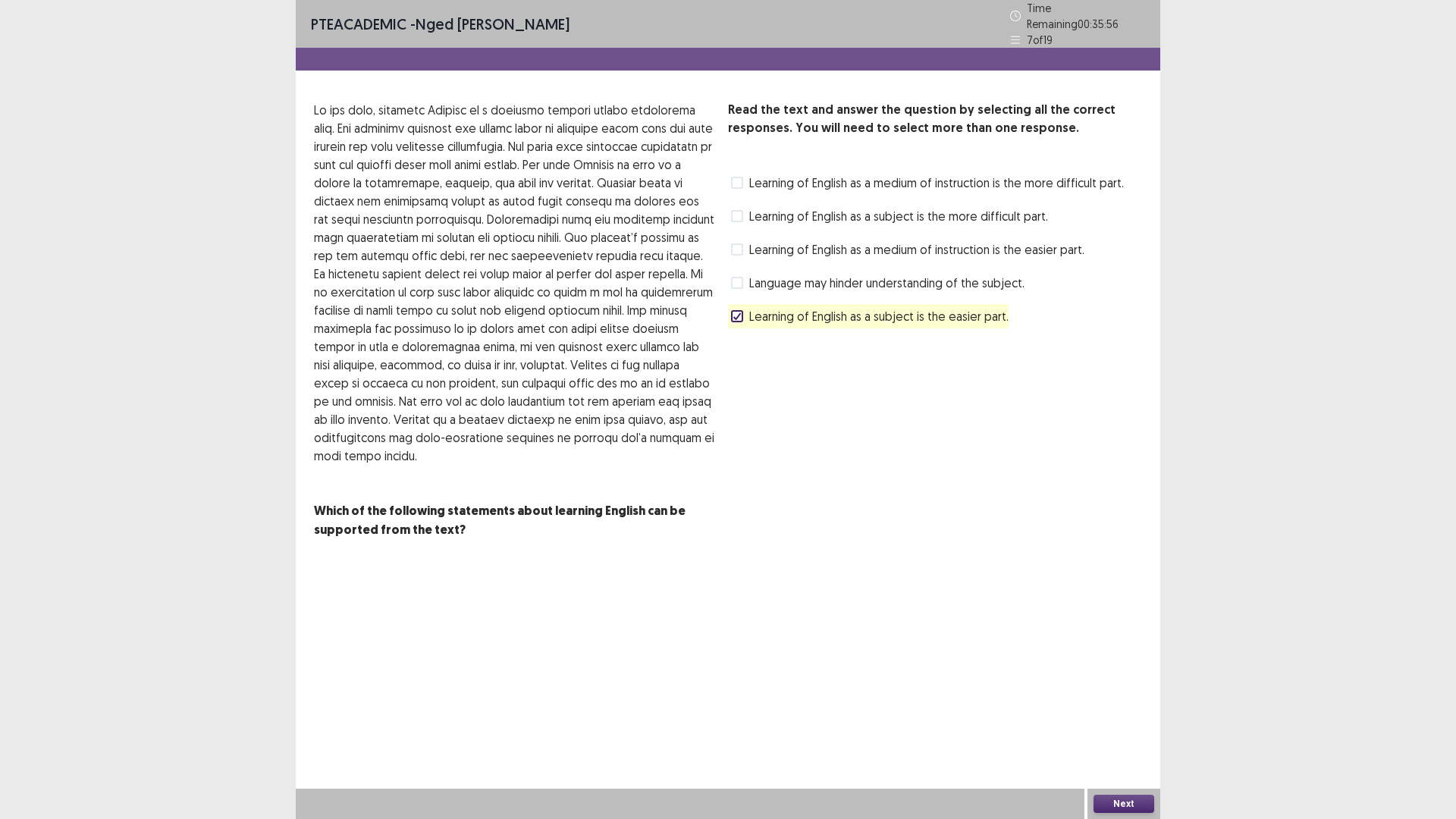
click at [742, 213] on span at bounding box center [737, 216] width 12 height 12
click at [741, 207] on label "Learning of English as a subject is the more difficult part." at bounding box center [889, 216] width 317 height 18
click at [738, 174] on label "Learning of English as a medium of instruction is the more difficult part." at bounding box center [927, 183] width 393 height 18
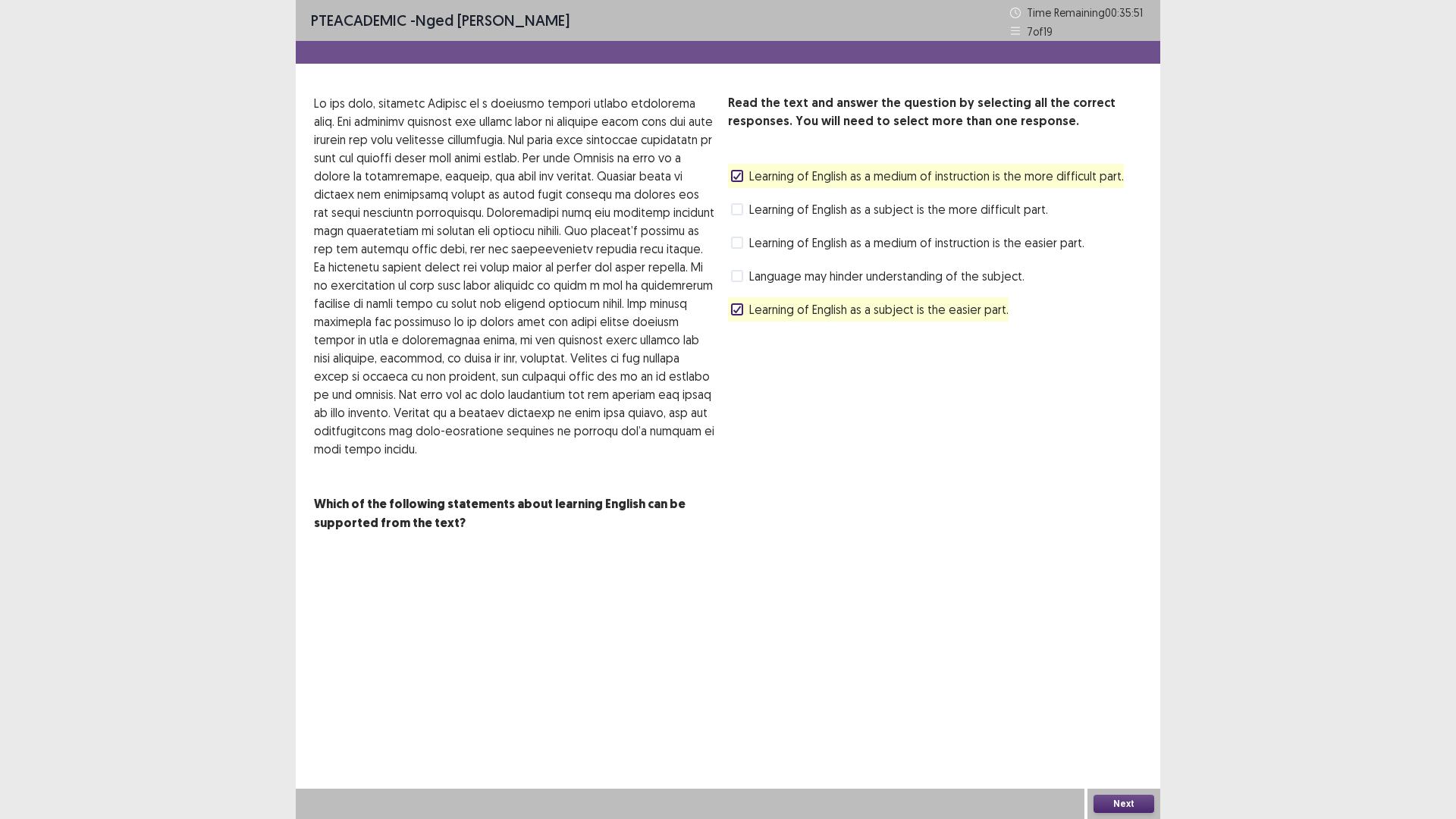
click at [1108, 716] on button "Next" at bounding box center [1123, 803] width 61 height 18
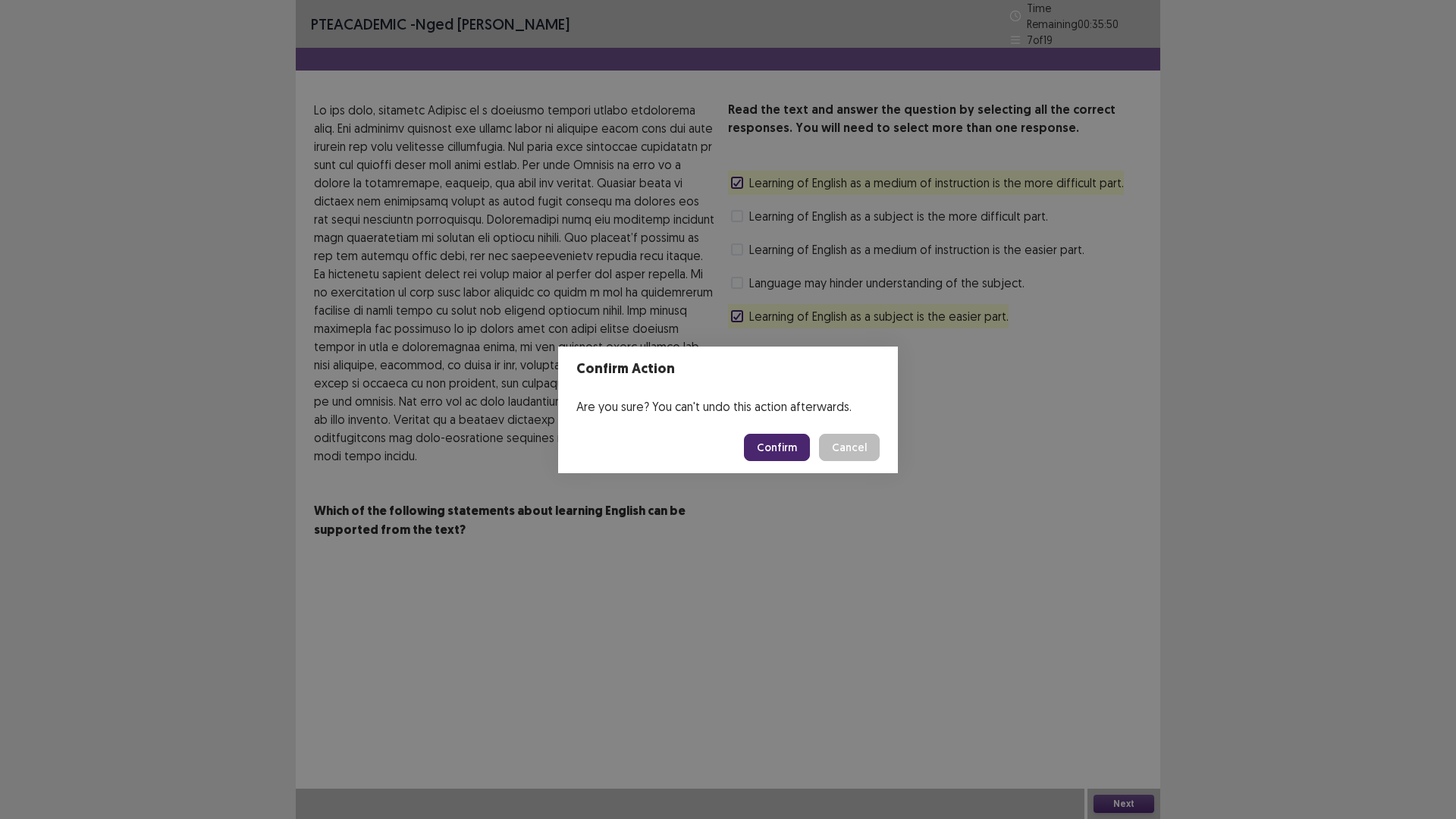
click at [777, 439] on button "Confirm" at bounding box center [777, 447] width 66 height 27
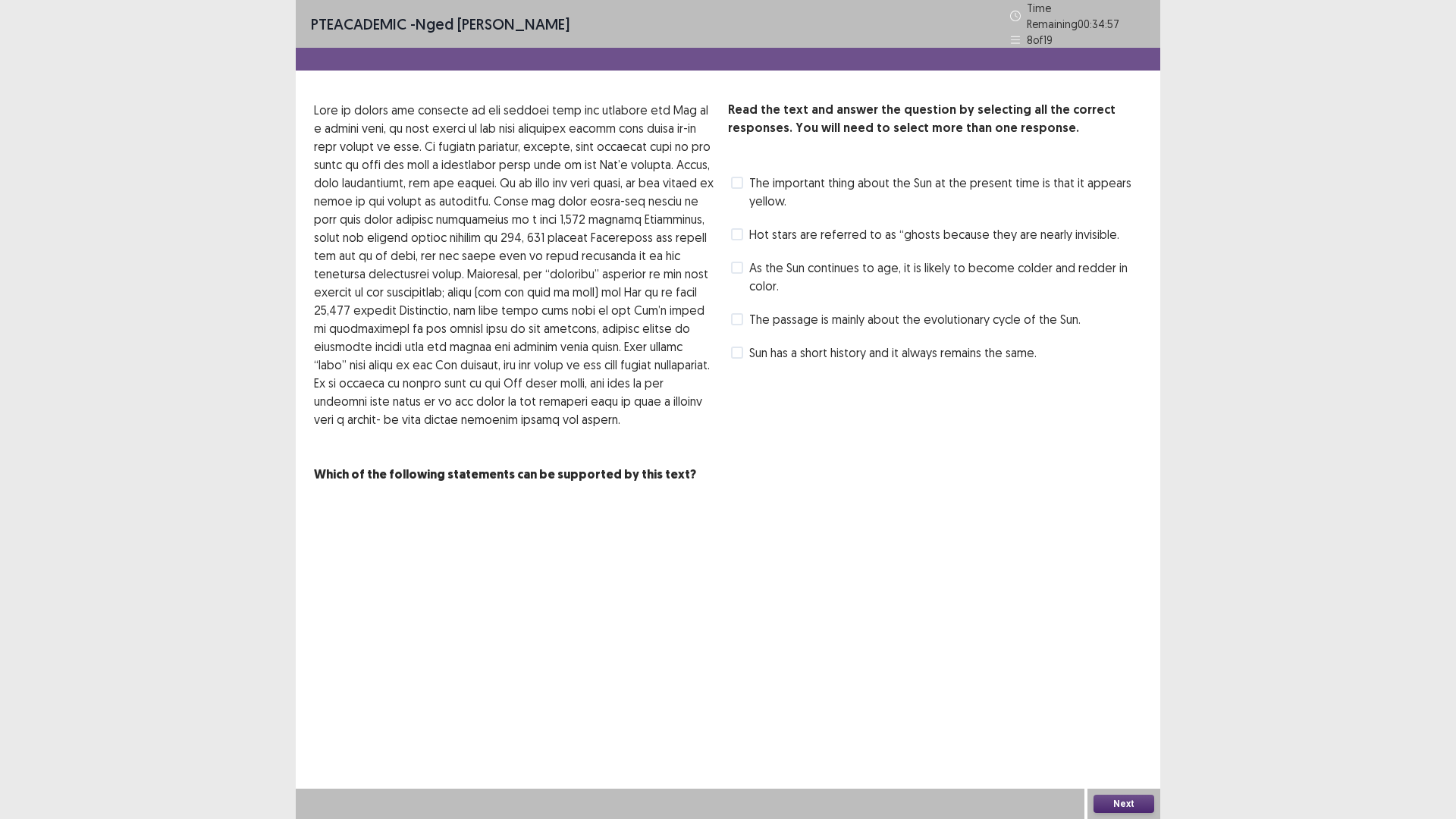
click at [735, 177] on span at bounding box center [737, 183] width 12 height 12
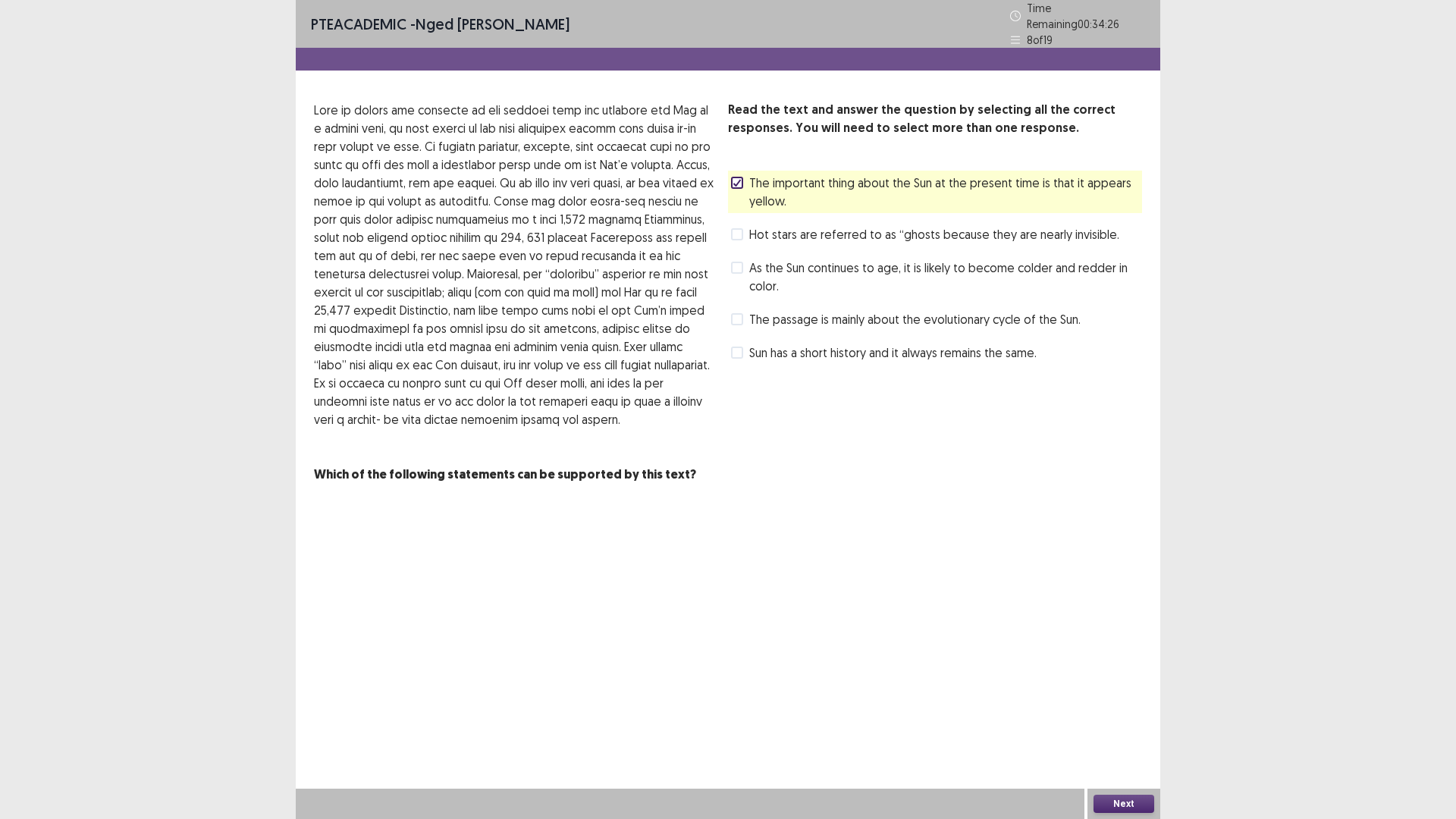
click at [739, 313] on span at bounding box center [737, 319] width 12 height 12
click at [734, 346] on span at bounding box center [737, 352] width 12 height 12
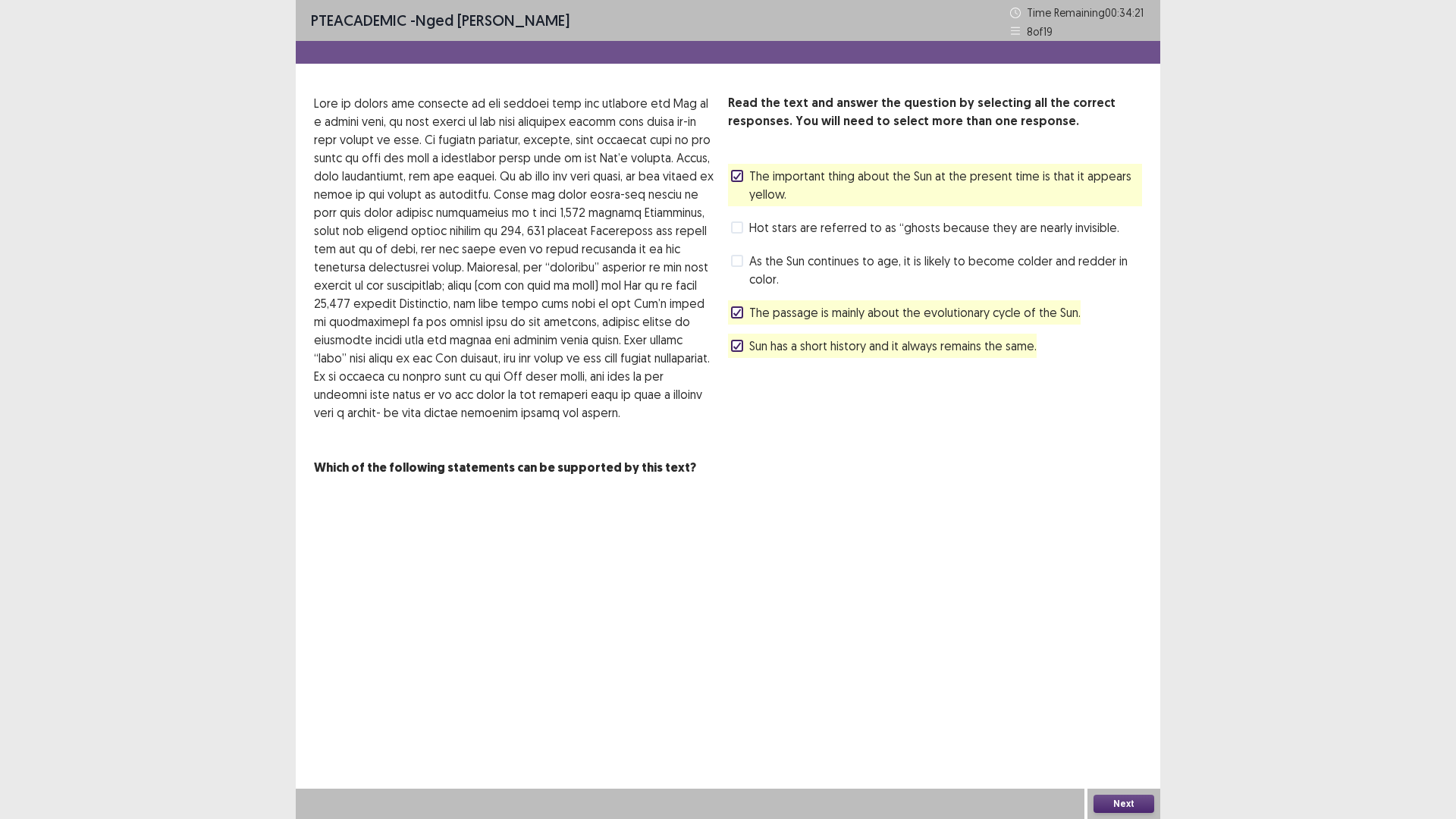
click at [738, 311] on icon at bounding box center [737, 312] width 9 height 8
click at [738, 345] on polyline at bounding box center [737, 345] width 7 height 6
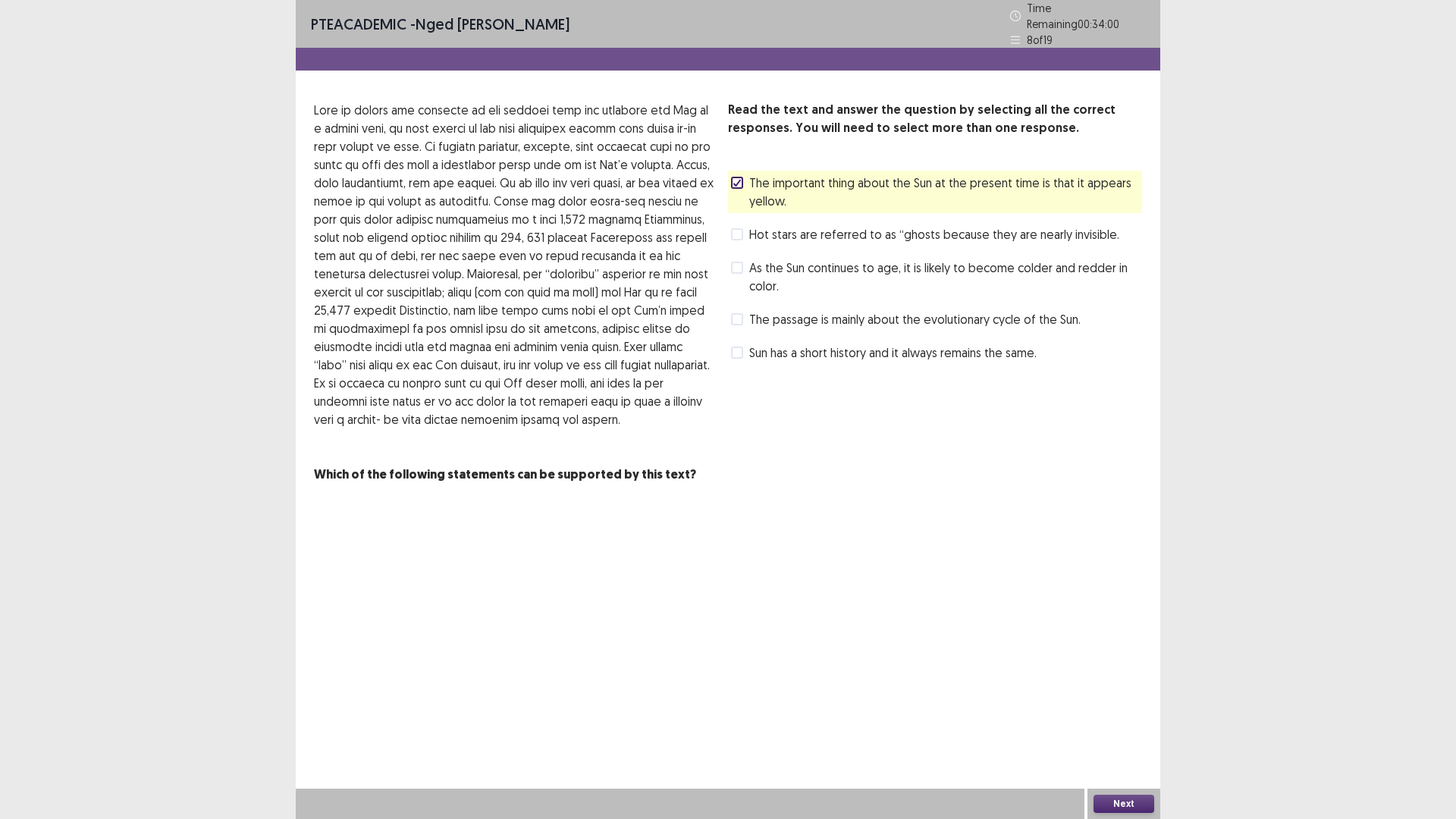
click at [738, 317] on span at bounding box center [737, 319] width 12 height 12
click at [1118, 716] on button "Next" at bounding box center [1123, 803] width 61 height 18
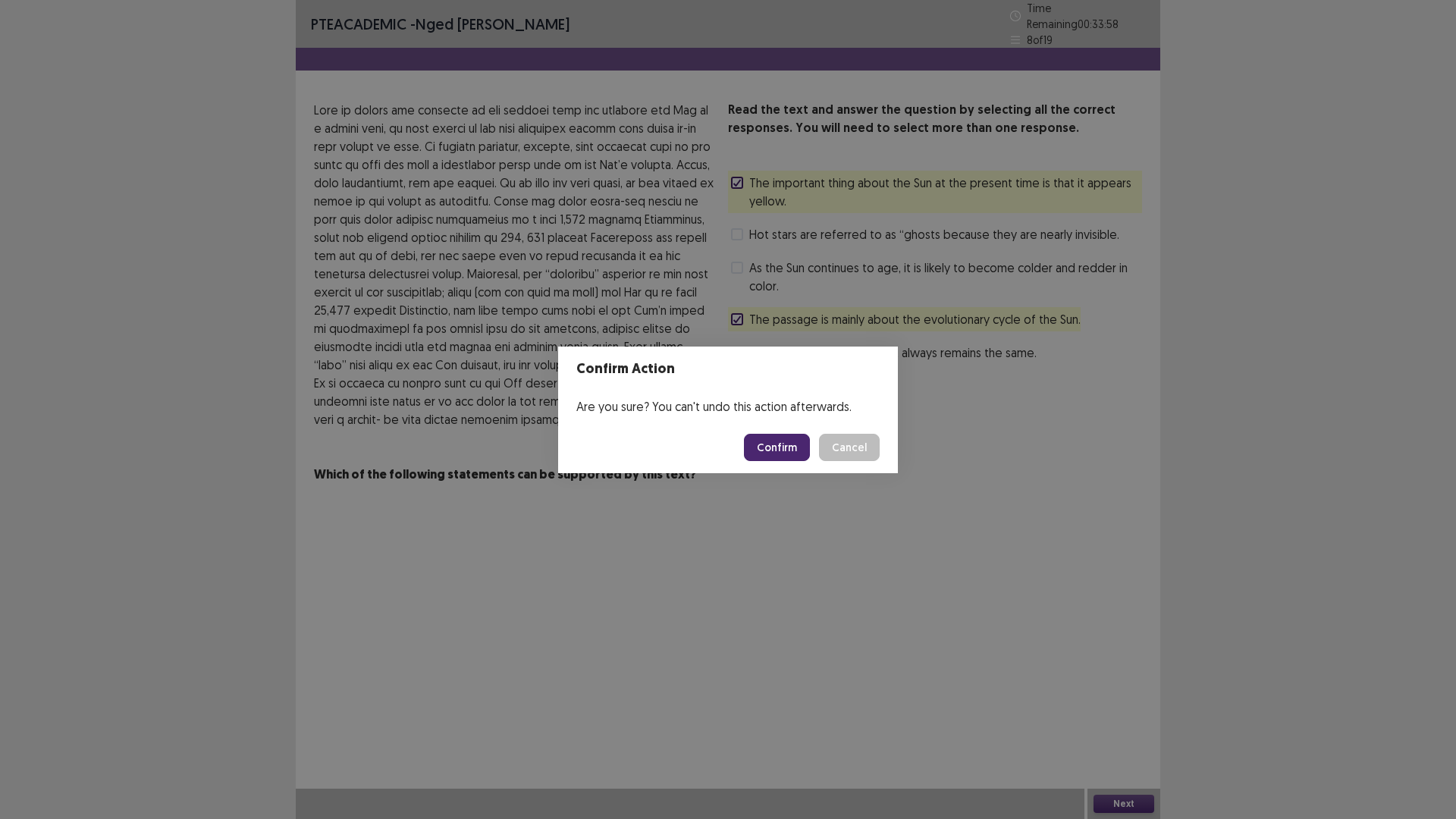
click at [785, 439] on button "Confirm" at bounding box center [777, 447] width 66 height 27
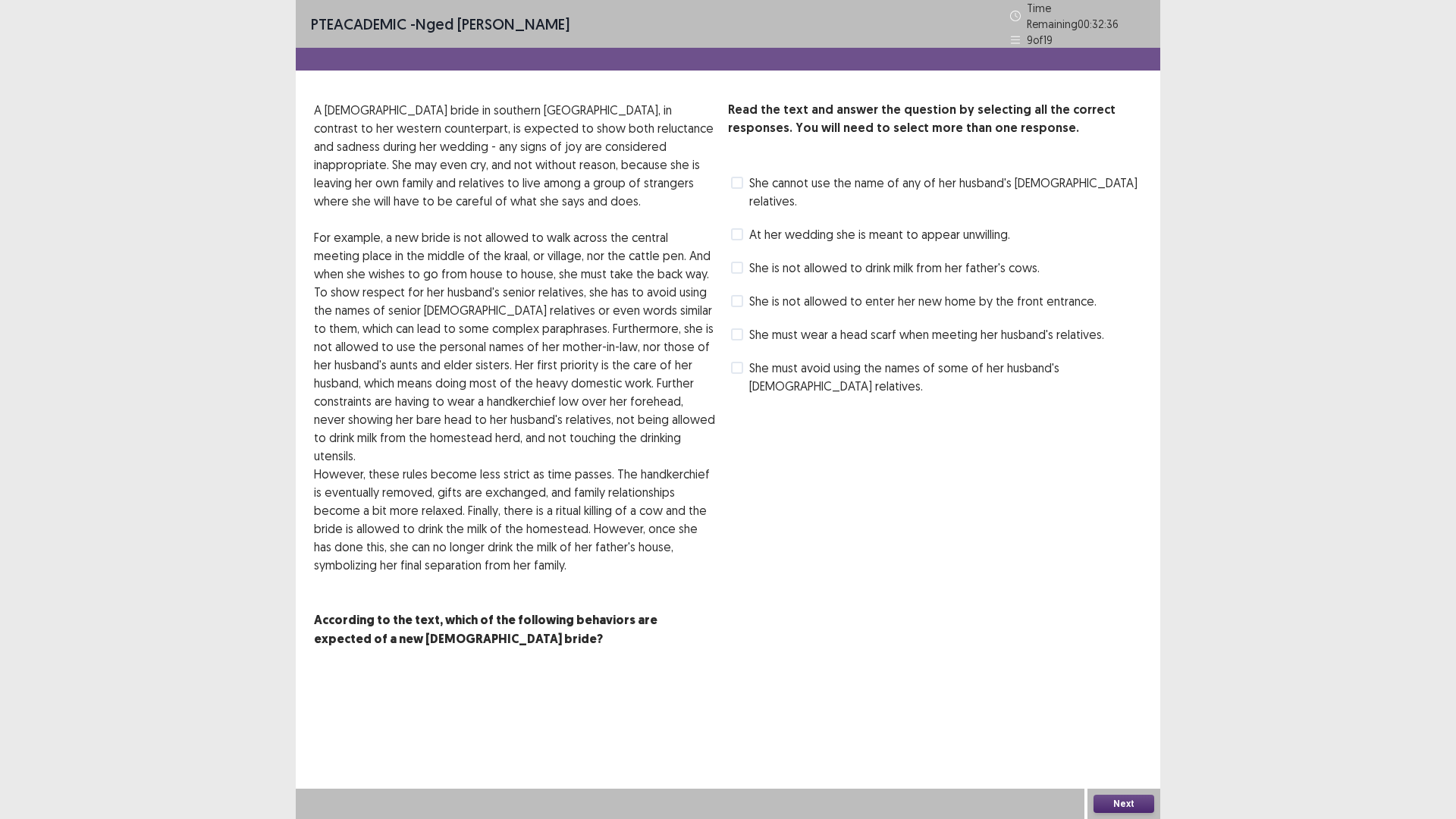
click at [737, 177] on span at bounding box center [737, 183] width 12 height 12
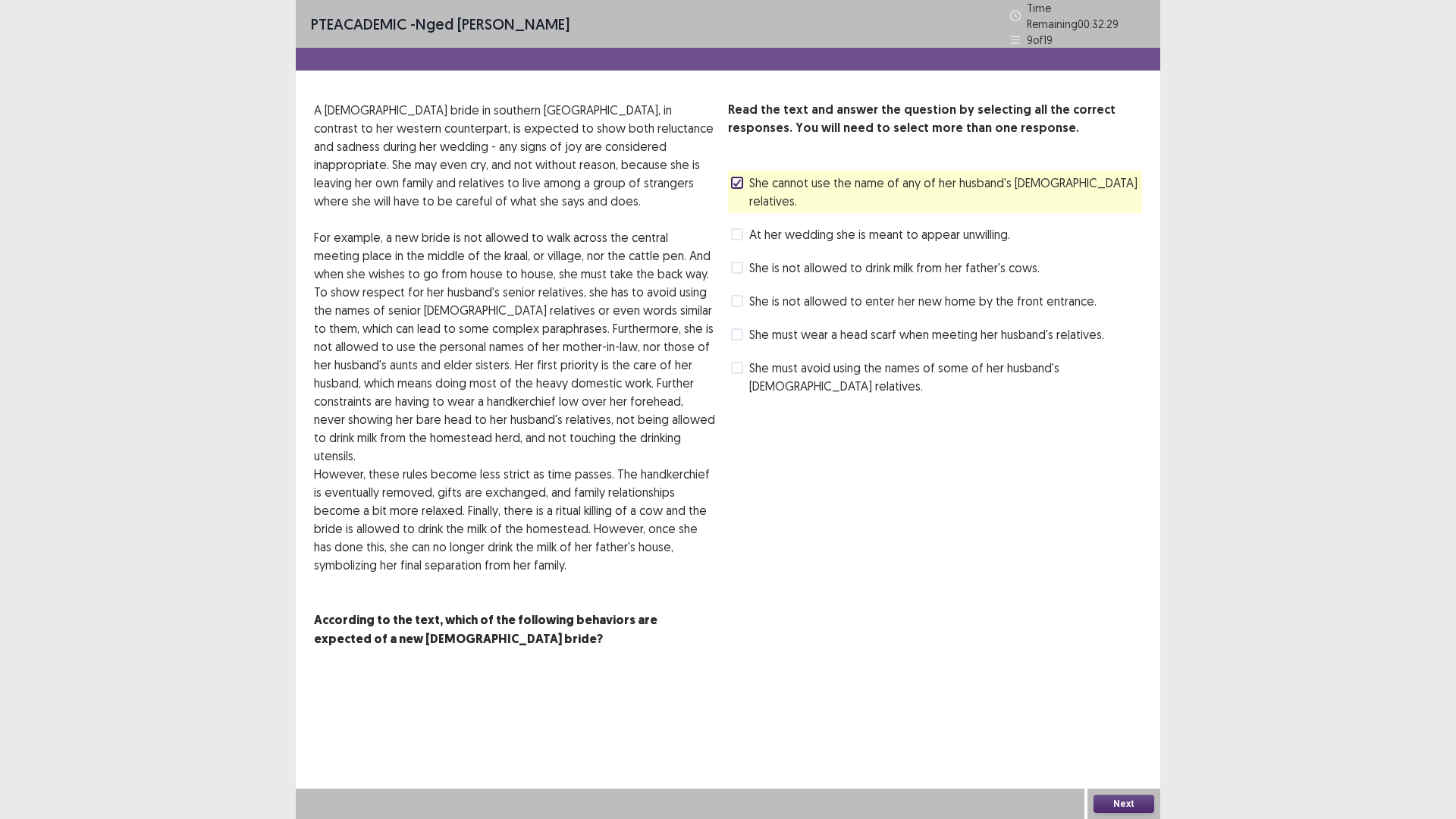
click at [737, 295] on span at bounding box center [737, 301] width 12 height 12
click at [744, 359] on label "She must avoid using the names of some of her husband's [DEMOGRAPHIC_DATA] rela…" at bounding box center [937, 376] width 411 height 36
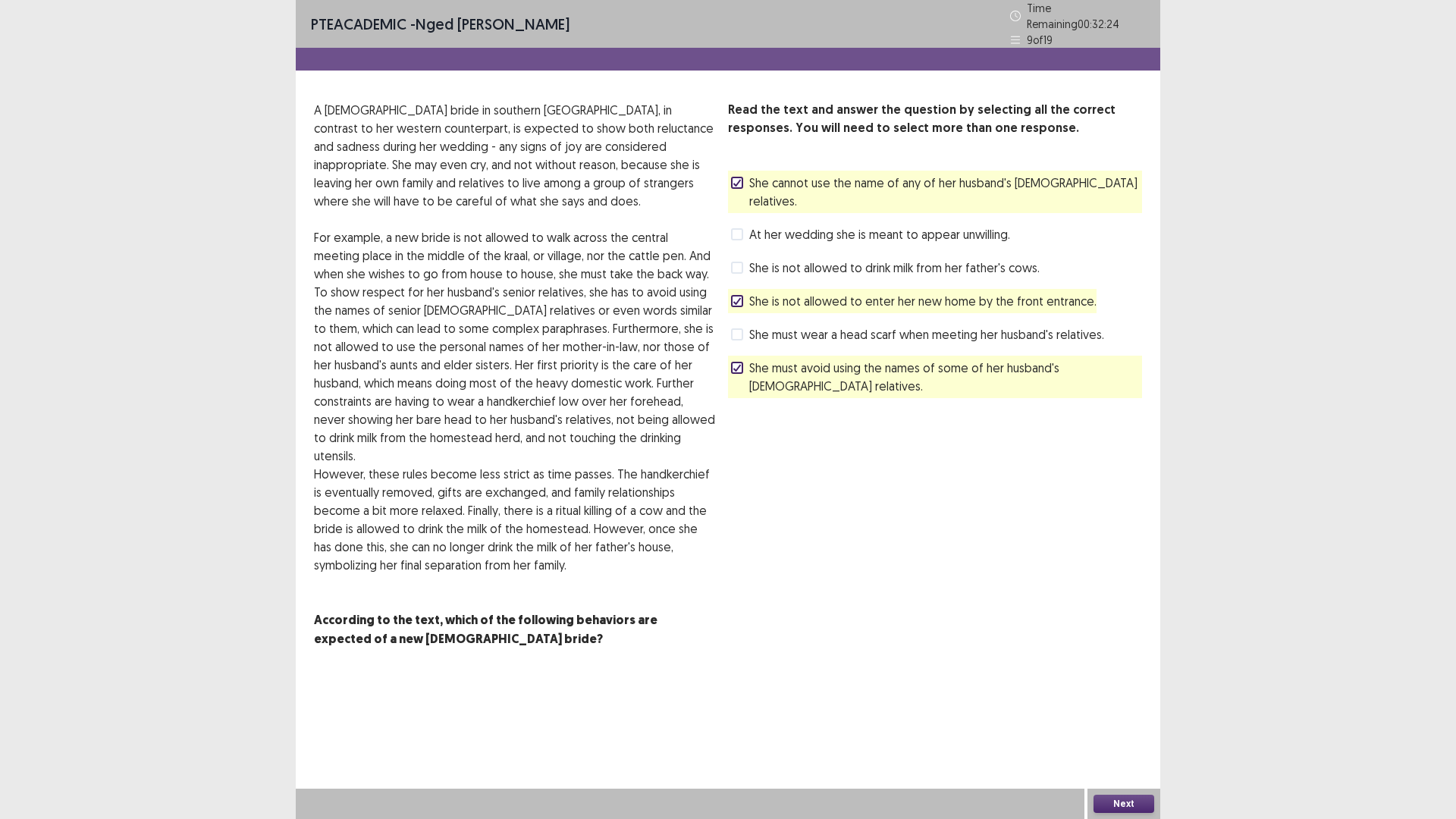
click at [1109, 716] on div "Next" at bounding box center [1123, 803] width 73 height 31
click at [1110, 716] on button "Next" at bounding box center [1123, 803] width 61 height 18
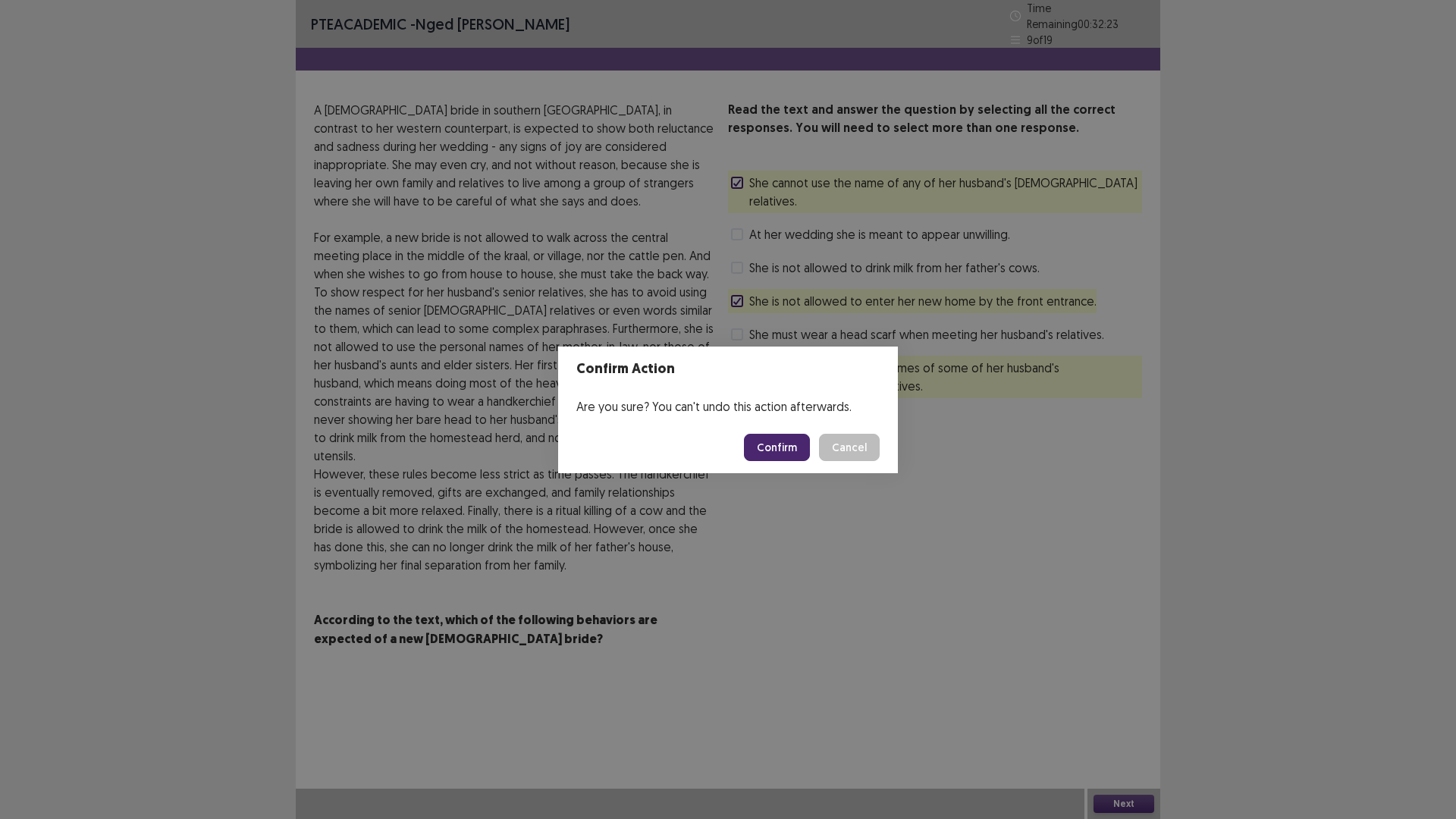
click at [787, 449] on button "Confirm" at bounding box center [777, 447] width 66 height 27
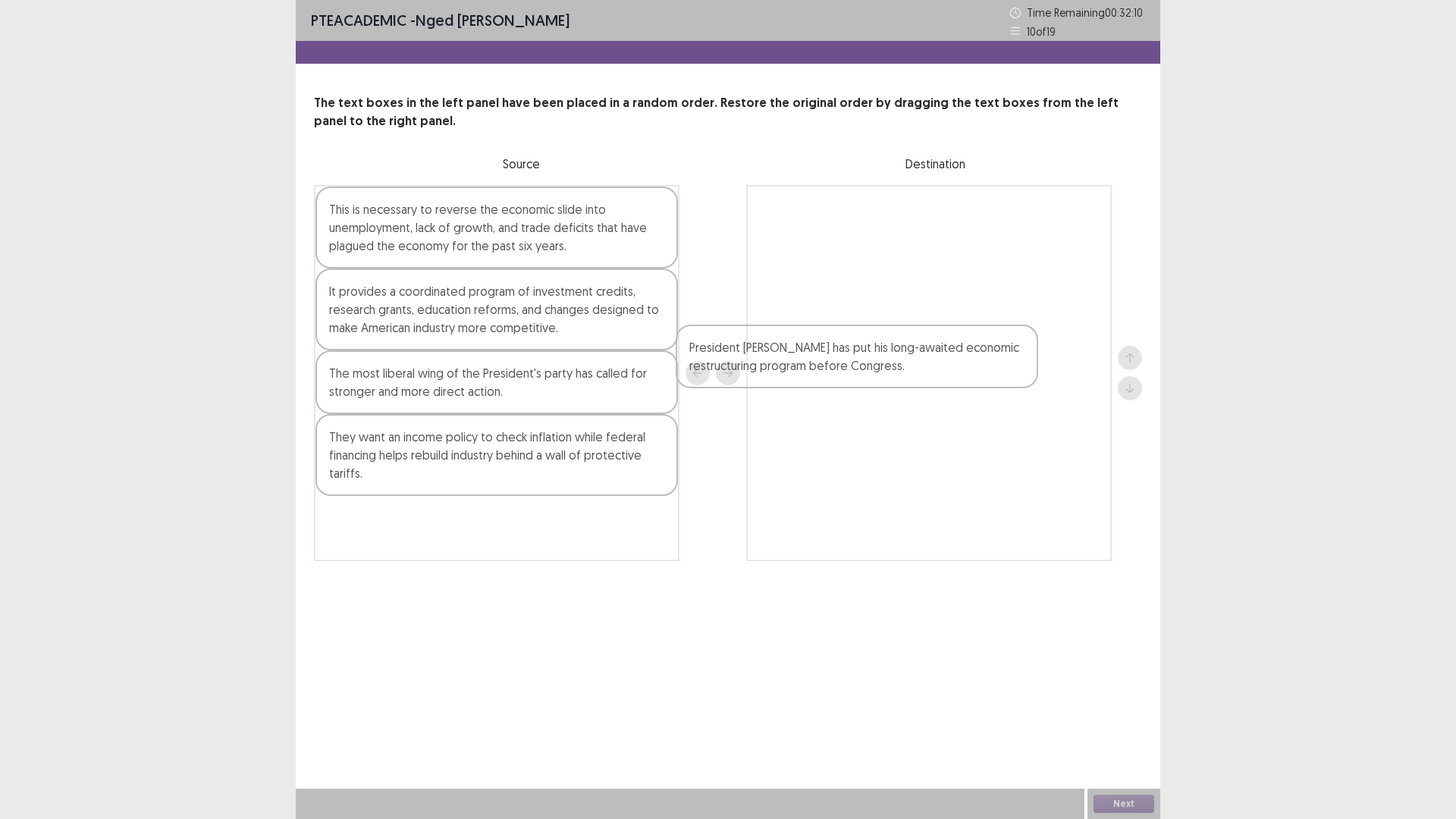
drag, startPoint x: 466, startPoint y: 537, endPoint x: 910, endPoint y: 281, distance: 512.5
click at [909, 300] on div "This is necessary to reverse the economic slide into unemployment, lack of grow…" at bounding box center [728, 373] width 828 height 376
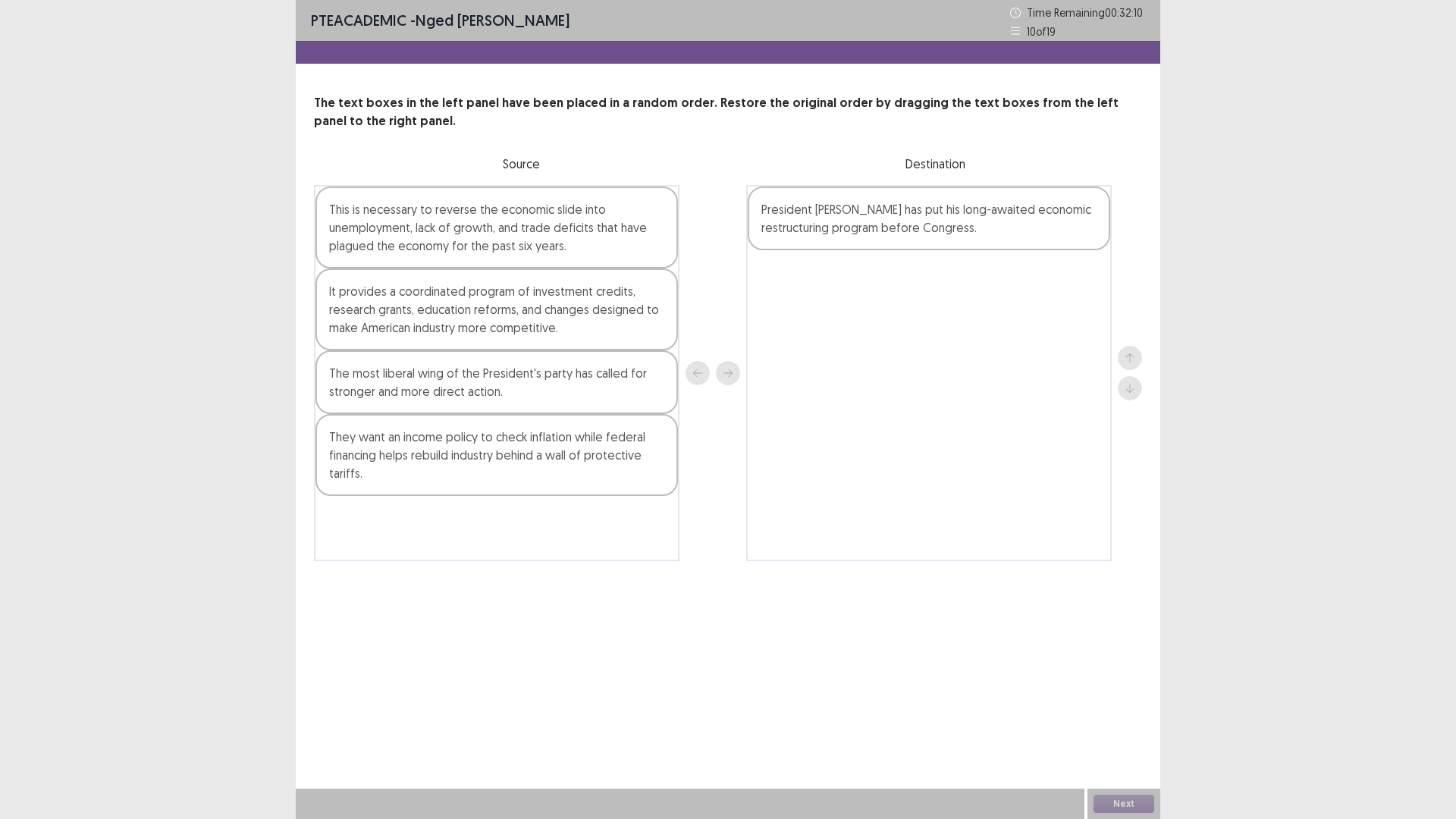
click at [895, 211] on div at bounding box center [929, 373] width 366 height 376
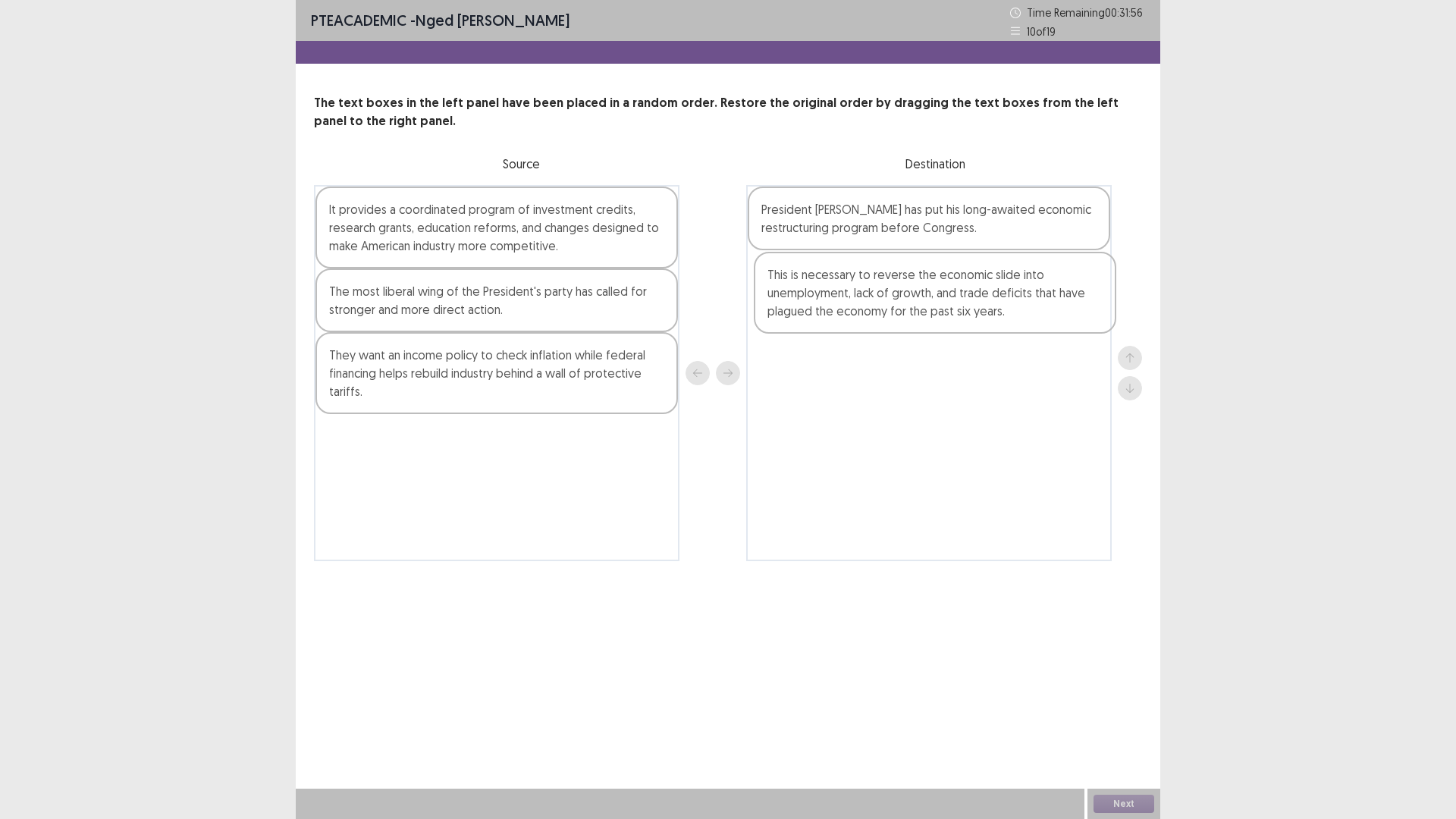
drag, startPoint x: 417, startPoint y: 242, endPoint x: 859, endPoint y: 307, distance: 446.8
click at [859, 307] on div "This is necessary to reverse the economic slide into unemployment, lack of grow…" at bounding box center [728, 373] width 828 height 376
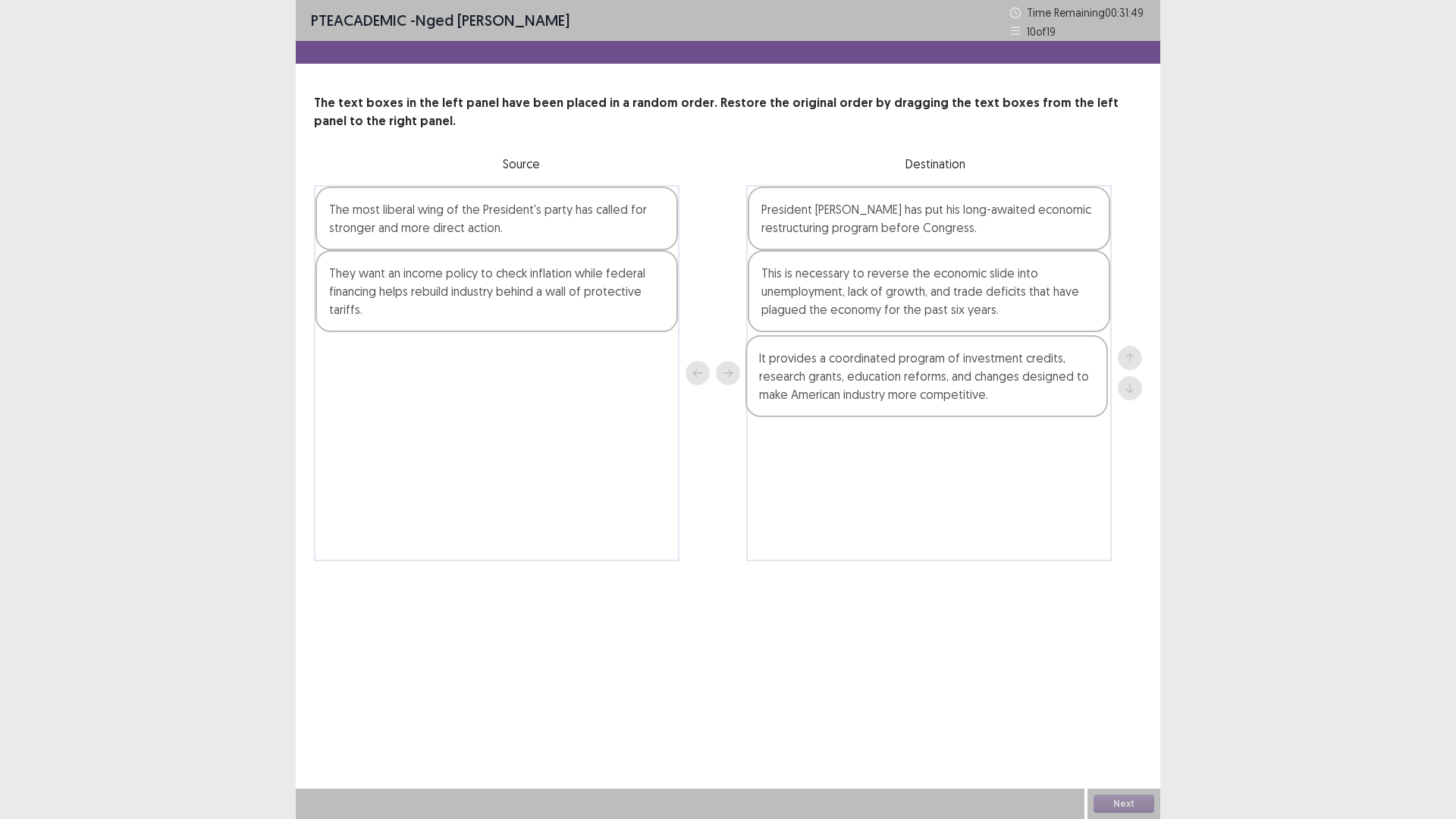
drag, startPoint x: 424, startPoint y: 232, endPoint x: 859, endPoint y: 384, distance: 460.8
click at [859, 384] on div "It provides a coordinated program of investment credits, research grants, educa…" at bounding box center [728, 373] width 828 height 376
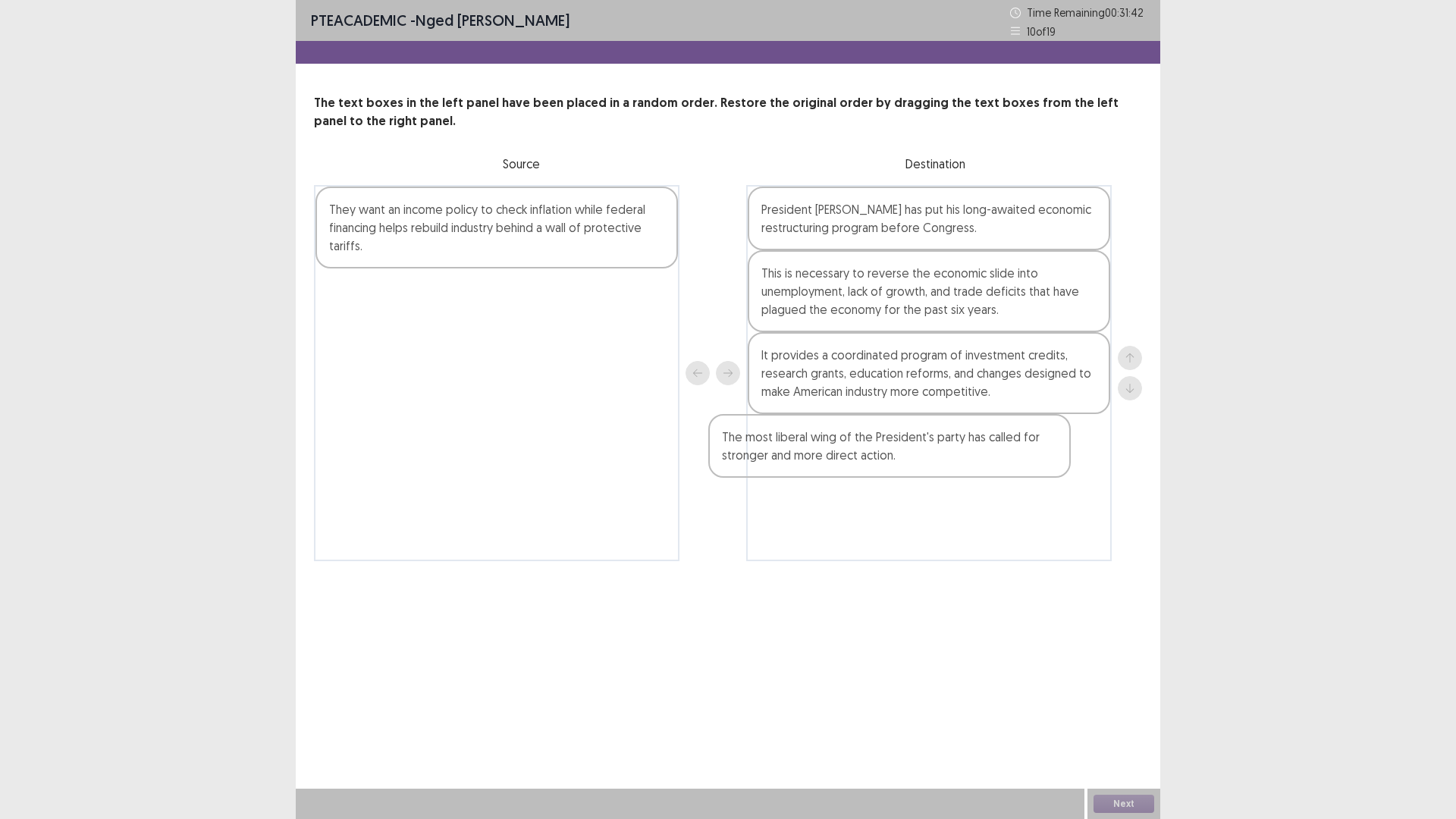
drag, startPoint x: 467, startPoint y: 233, endPoint x: 865, endPoint y: 465, distance: 460.7
click at [865, 465] on div "The most liberal wing of the President's party has called for stronger and more…" at bounding box center [728, 373] width 828 height 376
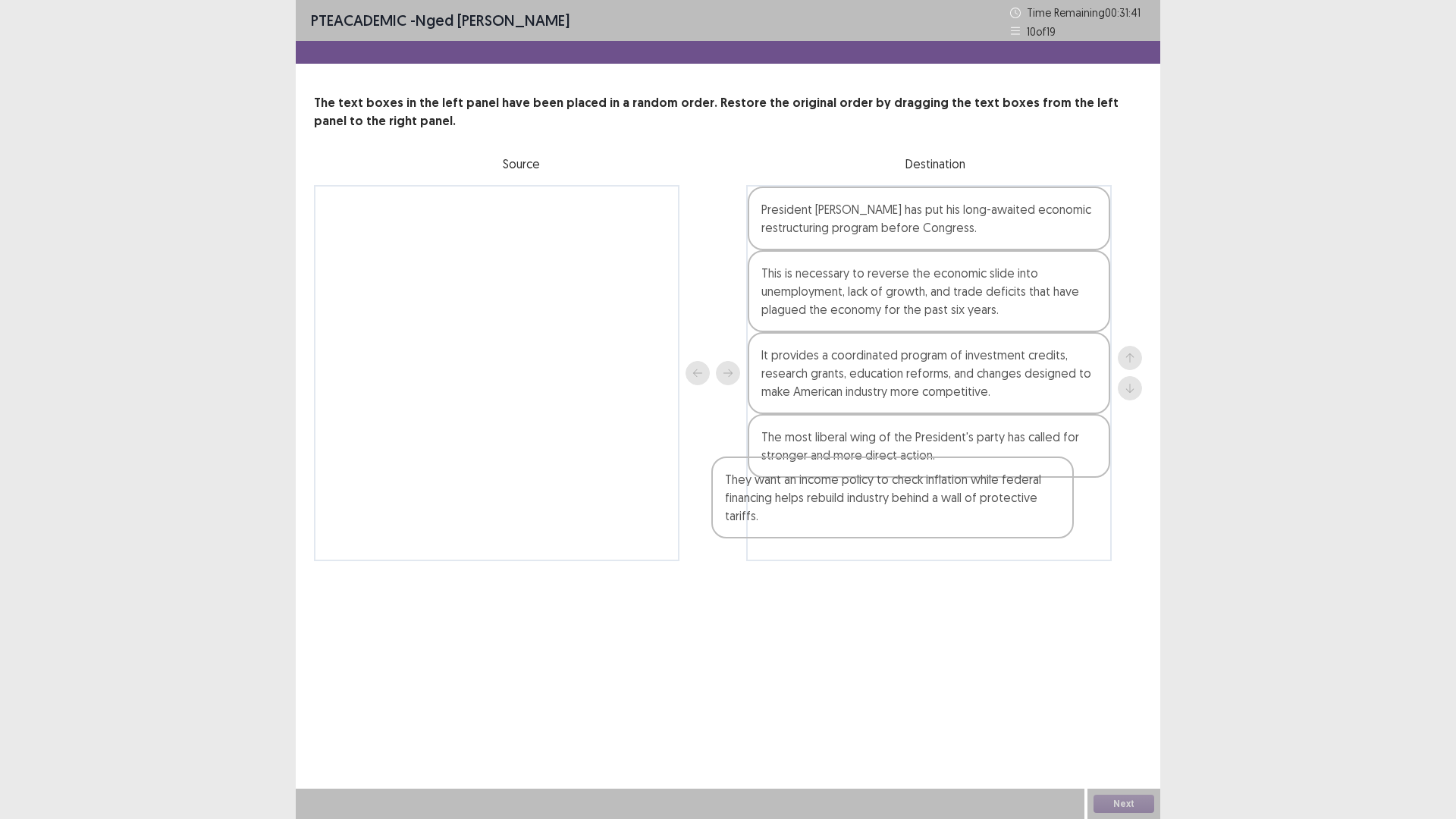
drag, startPoint x: 508, startPoint y: 219, endPoint x: 948, endPoint y: 505, distance: 524.8
click at [948, 505] on div "They want an income policy to check inflation while federal financing helps reb…" at bounding box center [728, 373] width 828 height 376
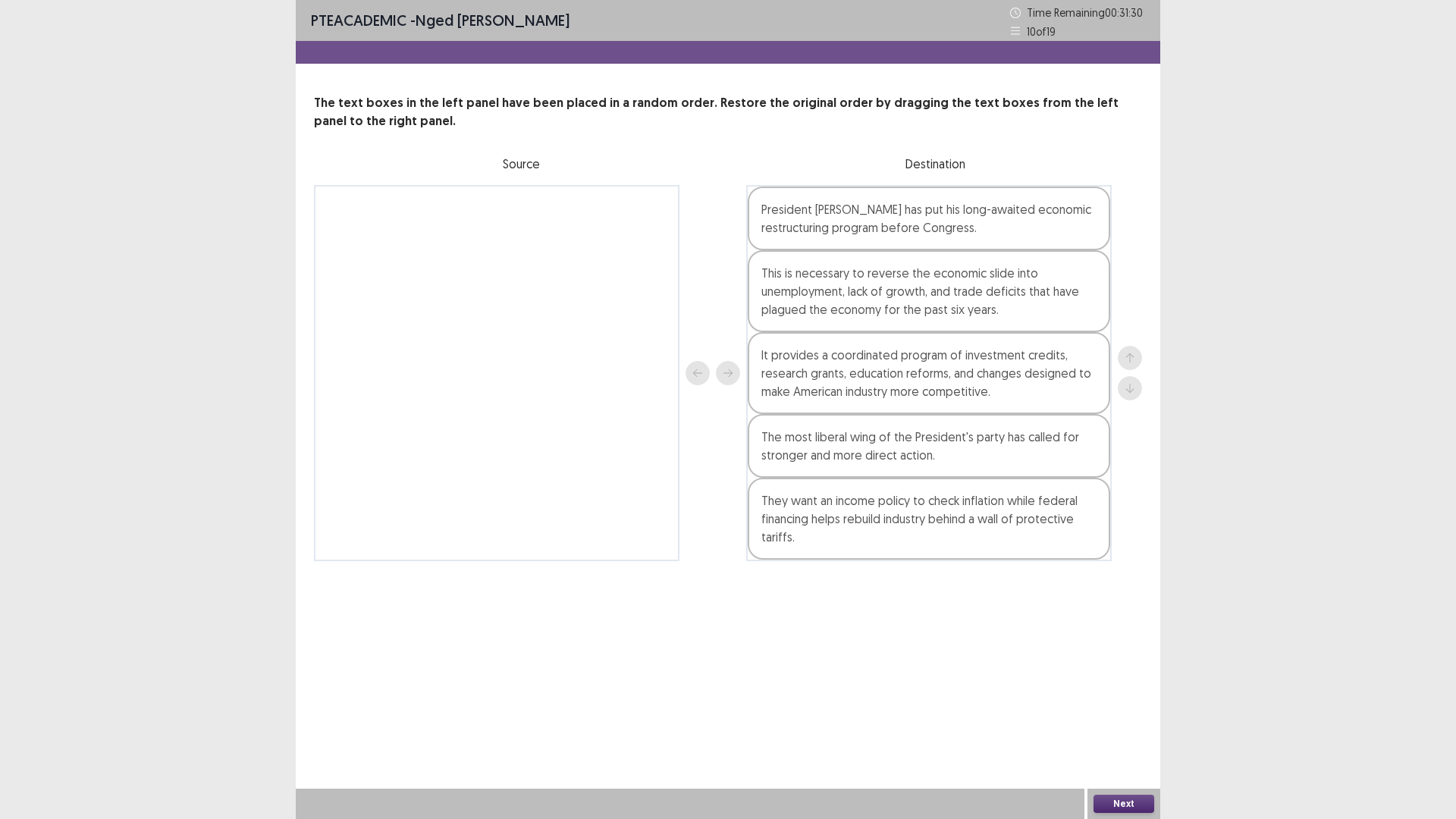
click at [1116, 716] on button "Next" at bounding box center [1123, 803] width 61 height 18
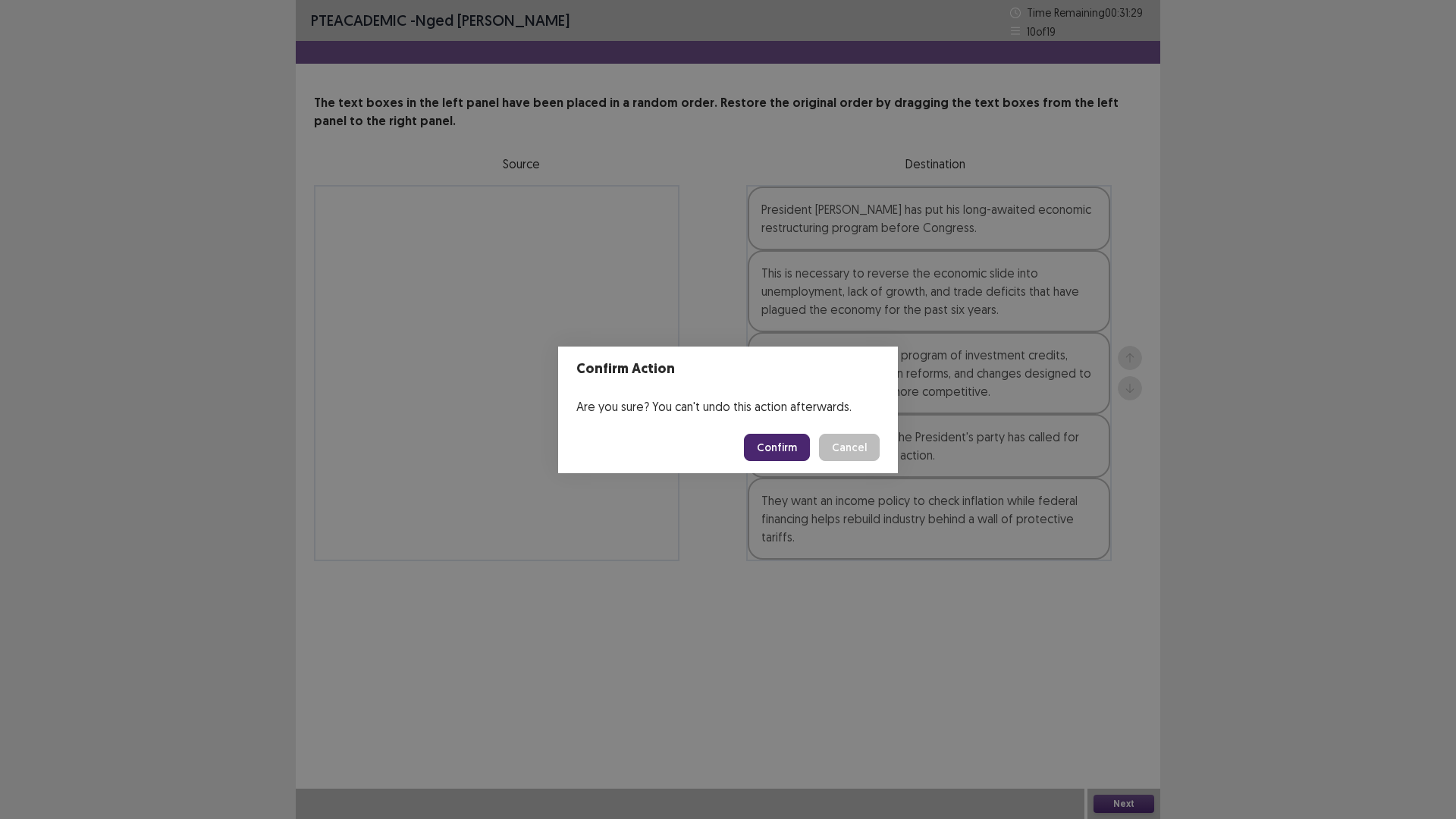
click at [789, 455] on button "Confirm" at bounding box center [777, 447] width 66 height 27
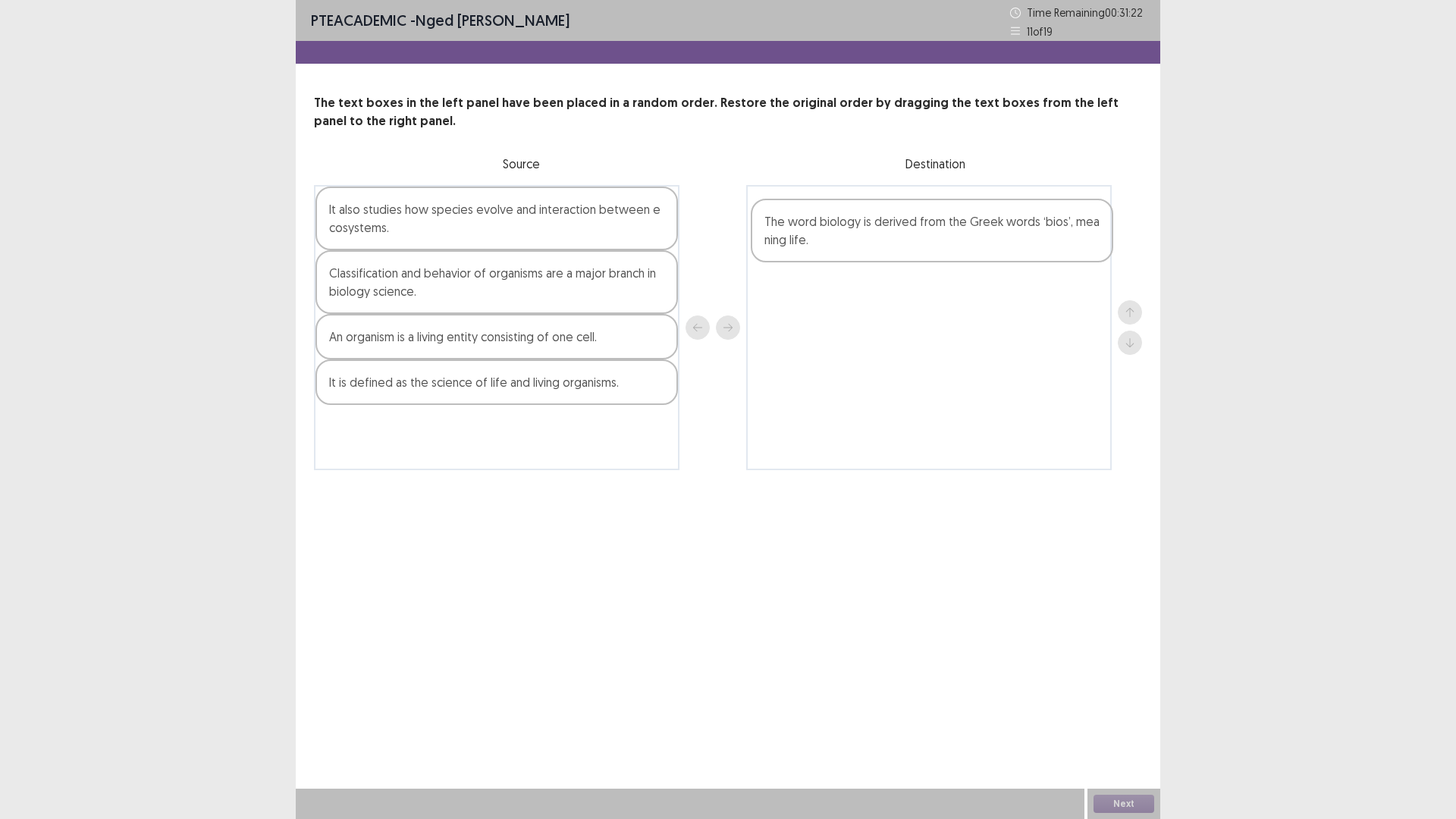
drag, startPoint x: 472, startPoint y: 399, endPoint x: 912, endPoint y: 238, distance: 468.5
click at [912, 238] on div "It also studies how species evolve and interaction between ecosystems. Classifi…" at bounding box center [728, 328] width 828 height 285
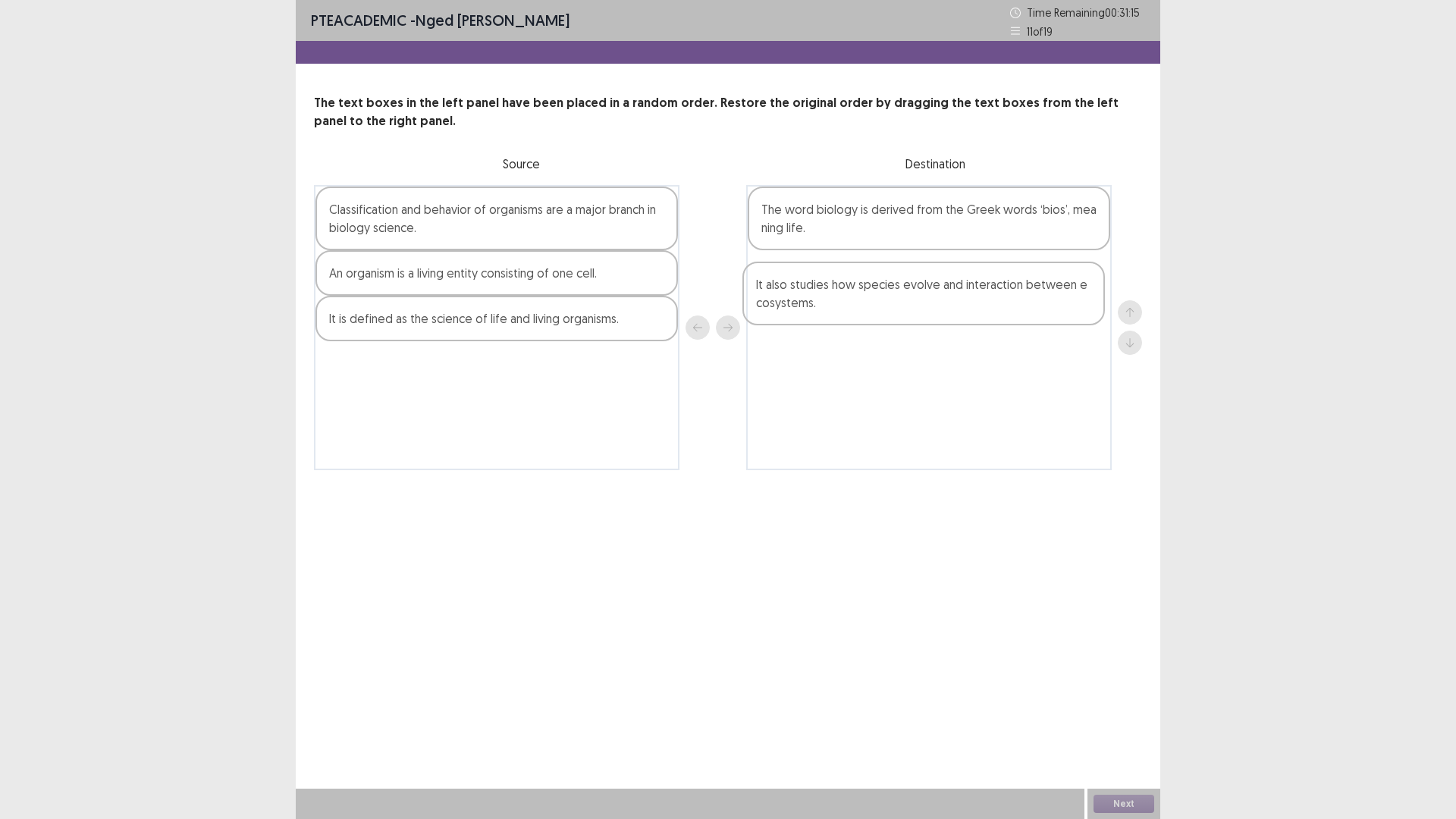
drag, startPoint x: 452, startPoint y: 228, endPoint x: 886, endPoint y: 303, distance: 440.4
click at [886, 303] on div "It also studies how species evolve and interaction between ecosystems. Classifi…" at bounding box center [728, 328] width 828 height 285
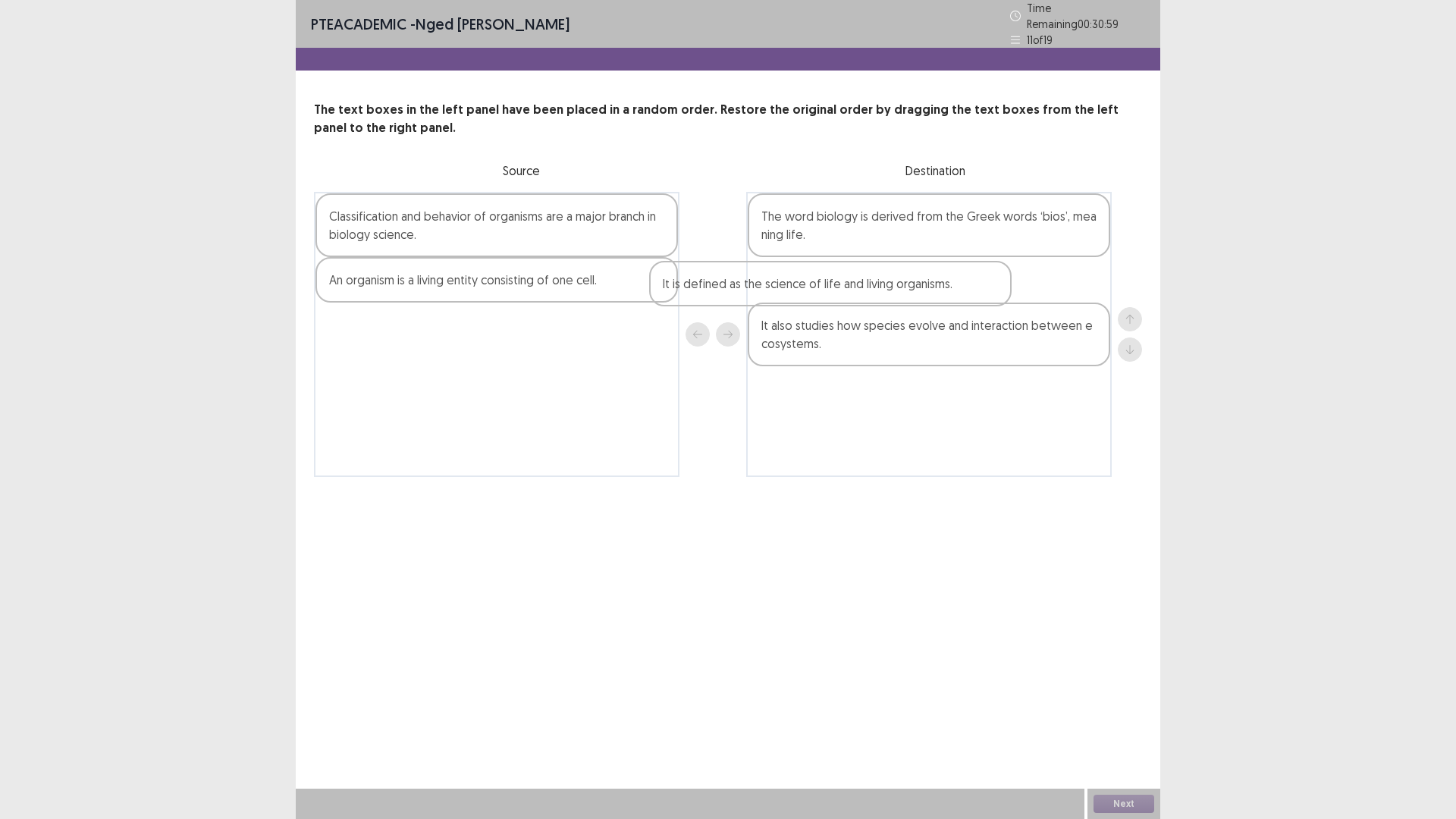
drag, startPoint x: 533, startPoint y: 331, endPoint x: 905, endPoint y: 290, distance: 374.3
click at [882, 295] on div "Classification and behavior of organisms are a major branch in biology science.…" at bounding box center [728, 334] width 828 height 285
click at [926, 286] on div "The word biology is derived from the Greek words ‘bios’, meaning life. It also …" at bounding box center [929, 334] width 366 height 285
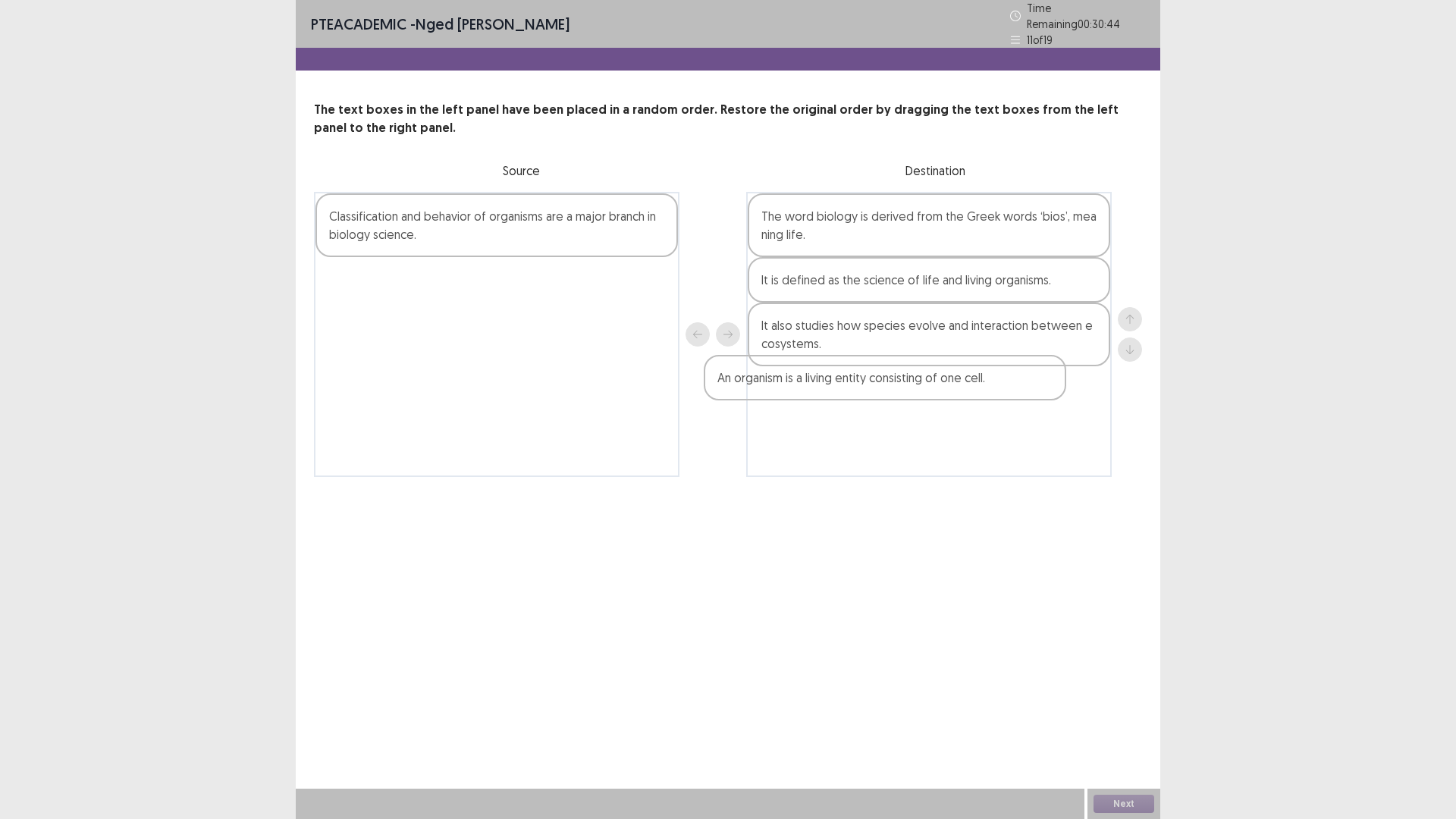
drag, startPoint x: 534, startPoint y: 280, endPoint x: 931, endPoint y: 386, distance: 410.9
click at [931, 386] on div "Classification and behavior of organisms are a major branch in biology science.…" at bounding box center [728, 334] width 828 height 285
drag, startPoint x: 952, startPoint y: 395, endPoint x: 962, endPoint y: 333, distance: 62.8
click at [962, 333] on div "The word biology is derived from the Greek words ‘bios’, meaning life. It is de…" at bounding box center [929, 334] width 366 height 285
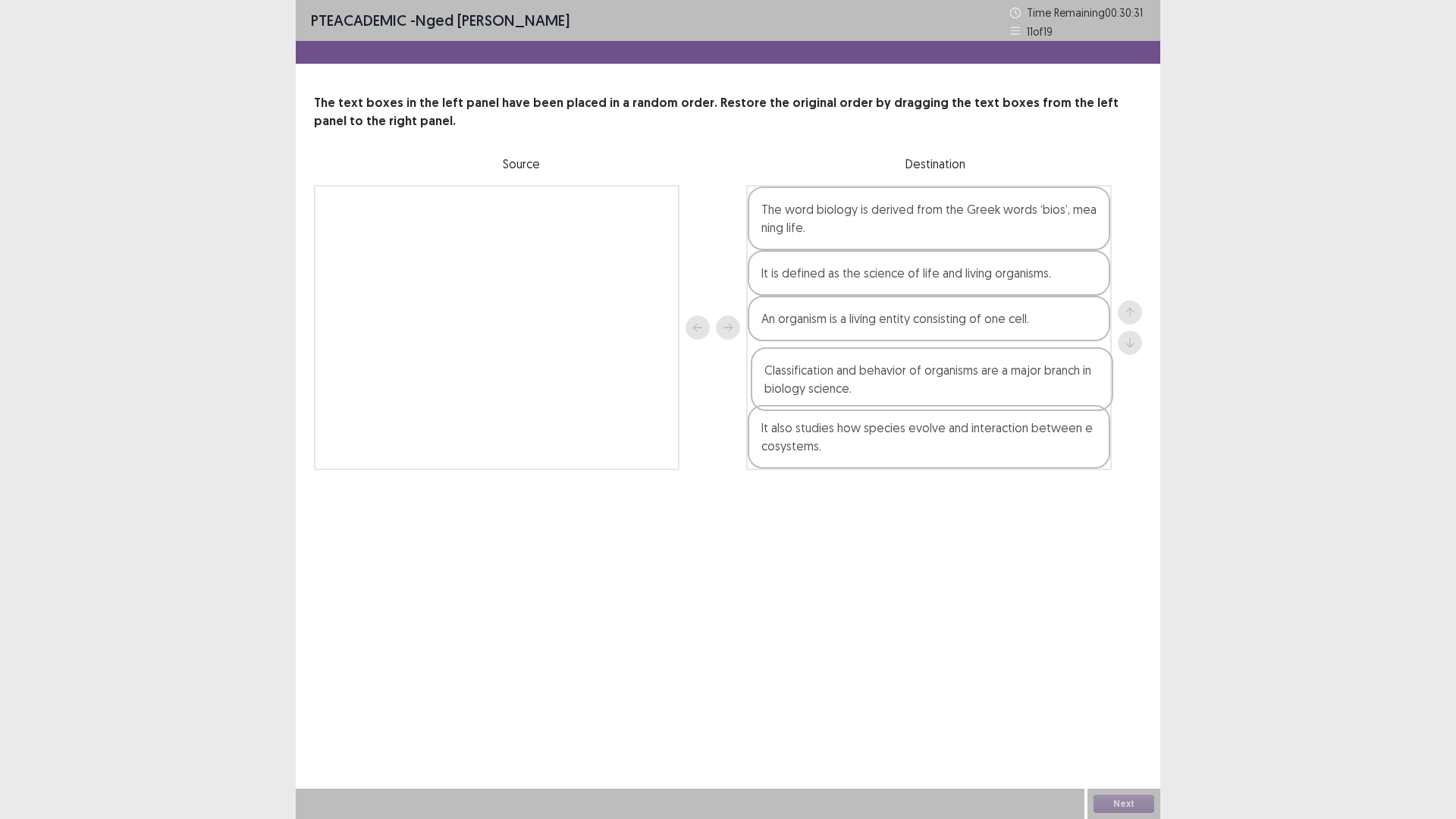
drag, startPoint x: 573, startPoint y: 224, endPoint x: 1012, endPoint y: 390, distance: 469.3
click at [1012, 390] on div "Classification and behavior of organisms are a major branch in biology science.…" at bounding box center [728, 328] width 828 height 285
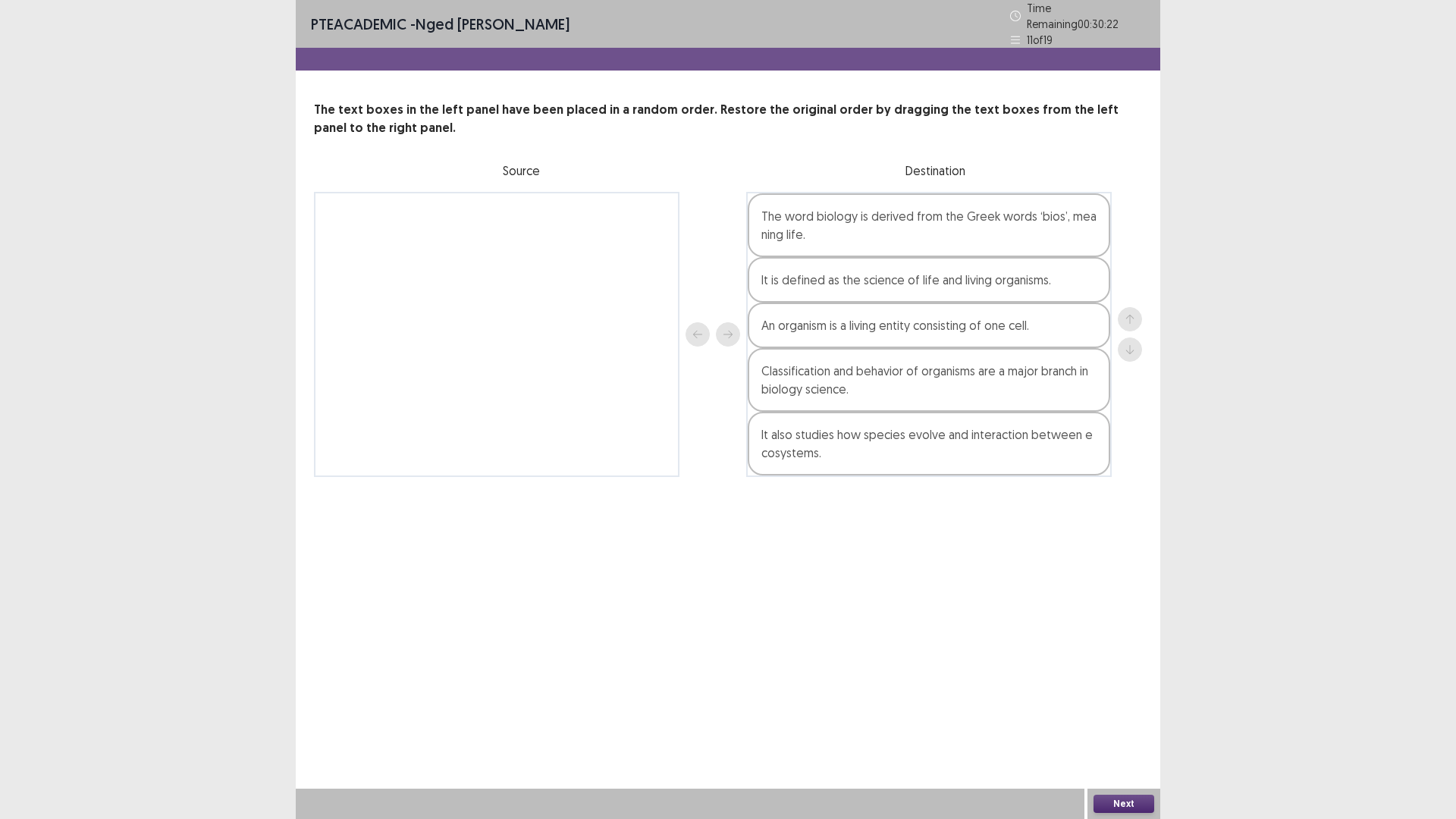
click at [1116, 716] on button "Next" at bounding box center [1123, 803] width 61 height 18
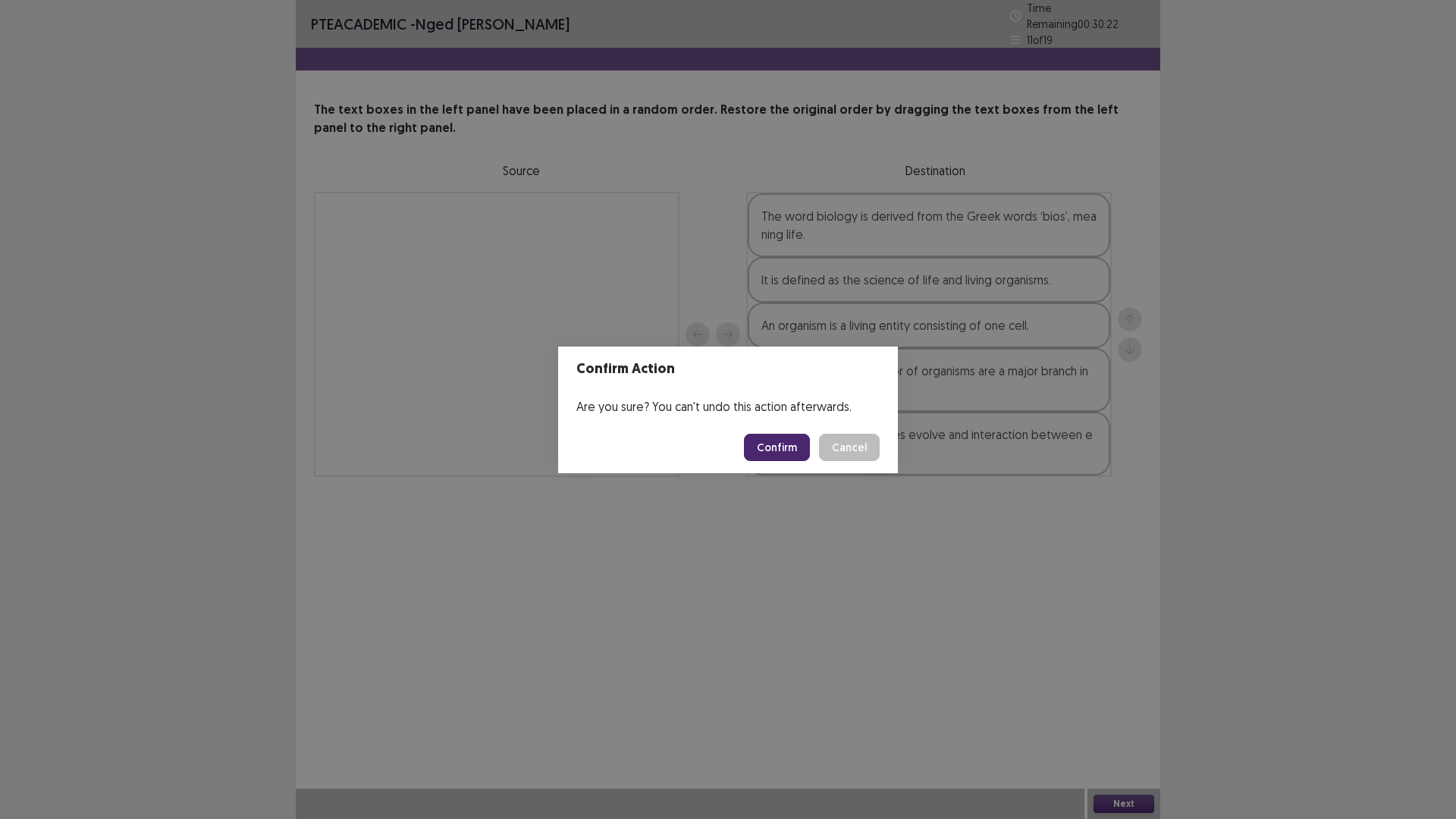
click at [780, 439] on button "Confirm" at bounding box center [777, 447] width 66 height 27
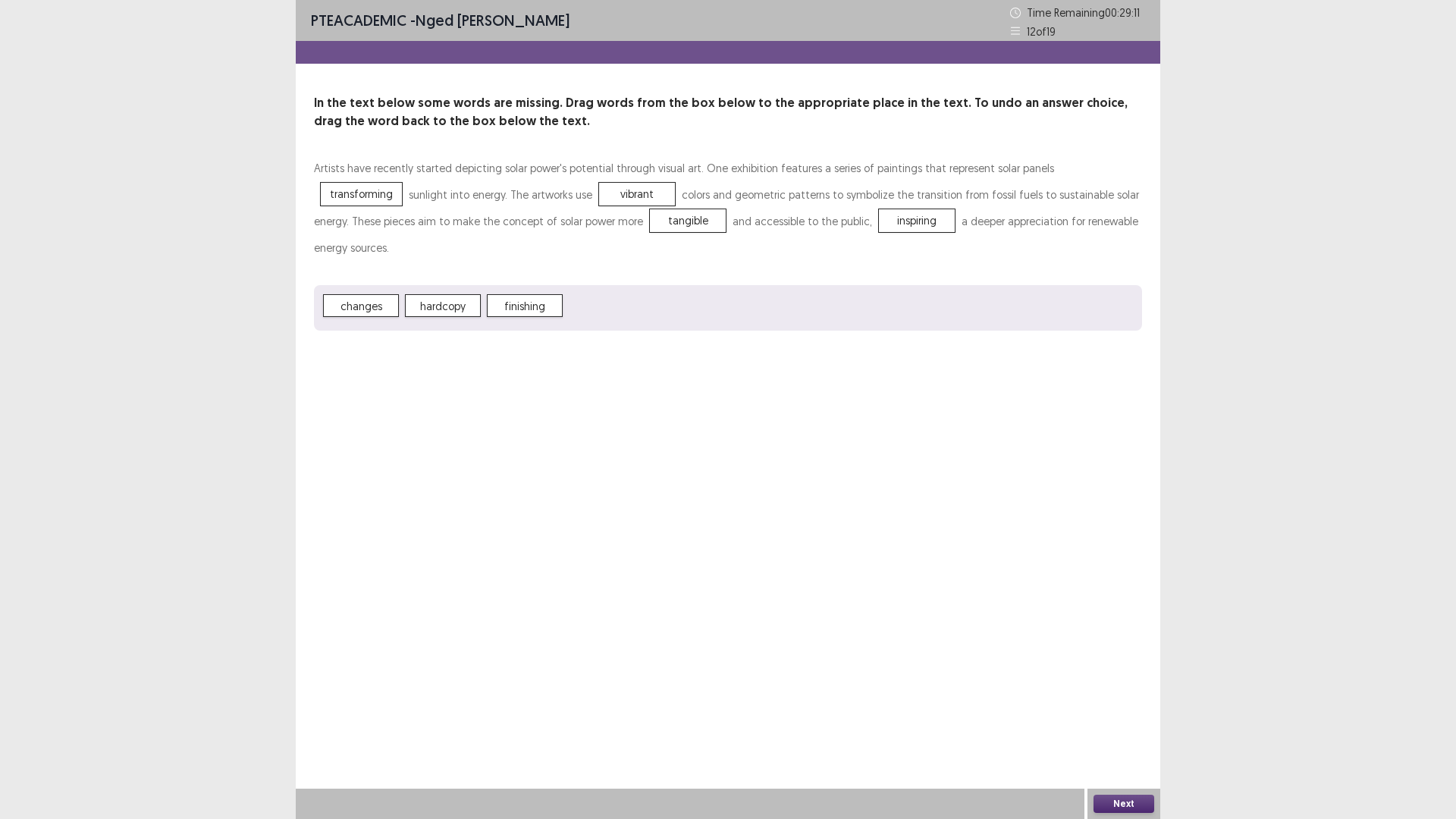
click at [1129, 716] on button "Next" at bounding box center [1123, 803] width 61 height 18
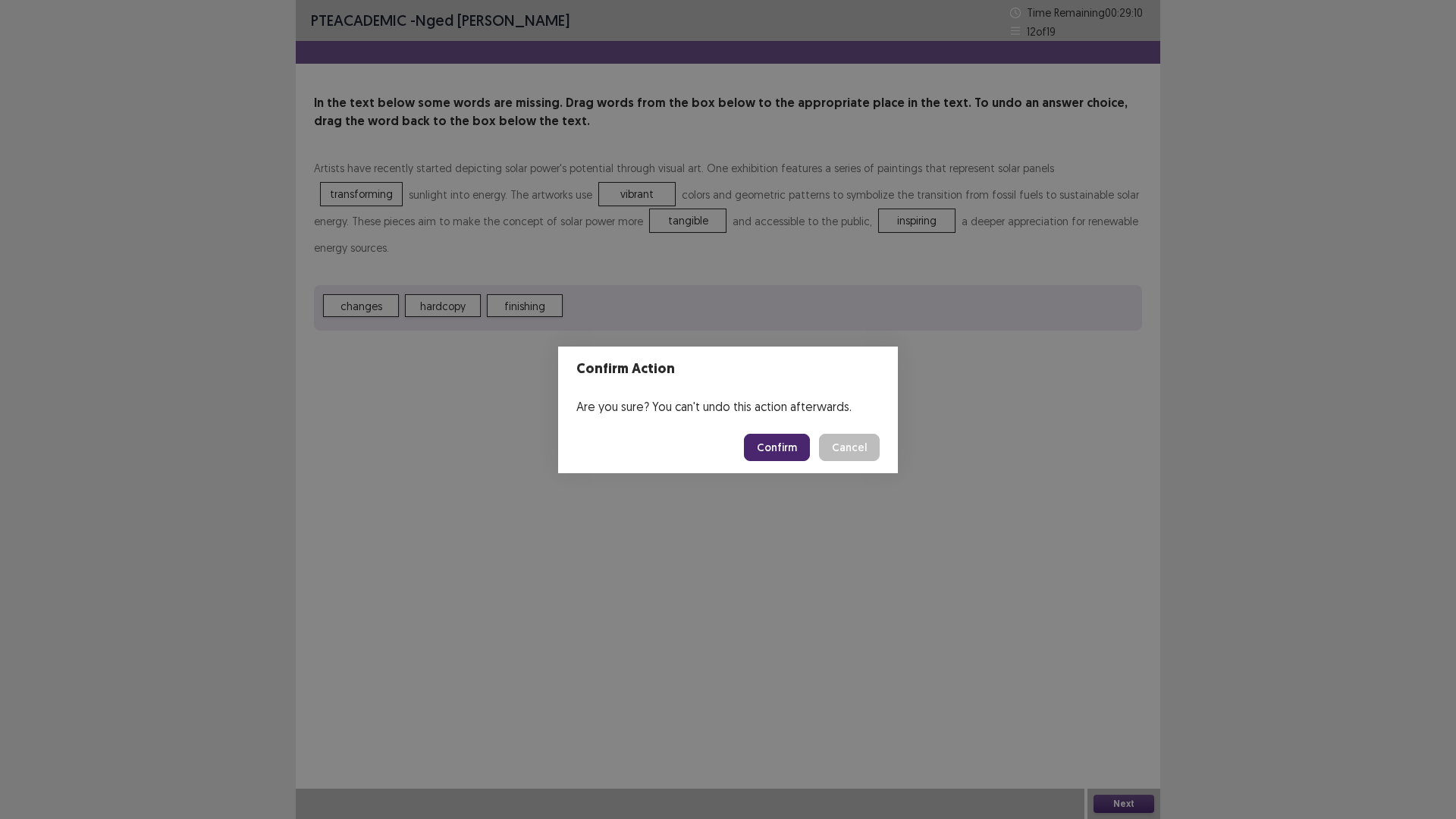
click at [783, 446] on button "Confirm" at bounding box center [777, 447] width 66 height 27
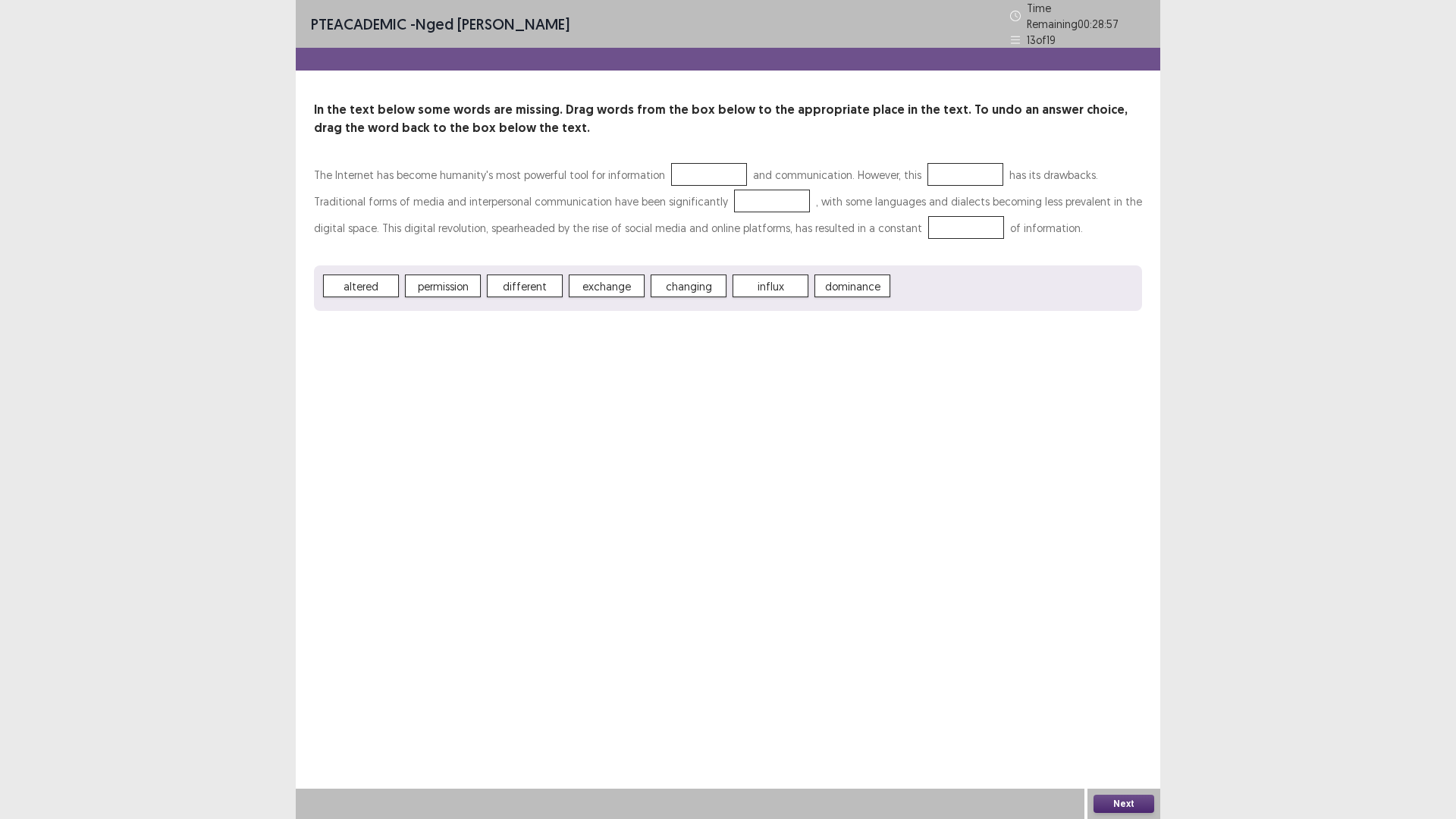
drag, startPoint x: 680, startPoint y: 177, endPoint x: 668, endPoint y: 197, distance: 23.3
click at [681, 177] on p "The Internet has become humanity's most powerful tool for information and commu…" at bounding box center [728, 201] width 828 height 80
click at [929, 163] on div at bounding box center [967, 175] width 76 height 23
click at [1124, 716] on button "Next" at bounding box center [1123, 803] width 61 height 18
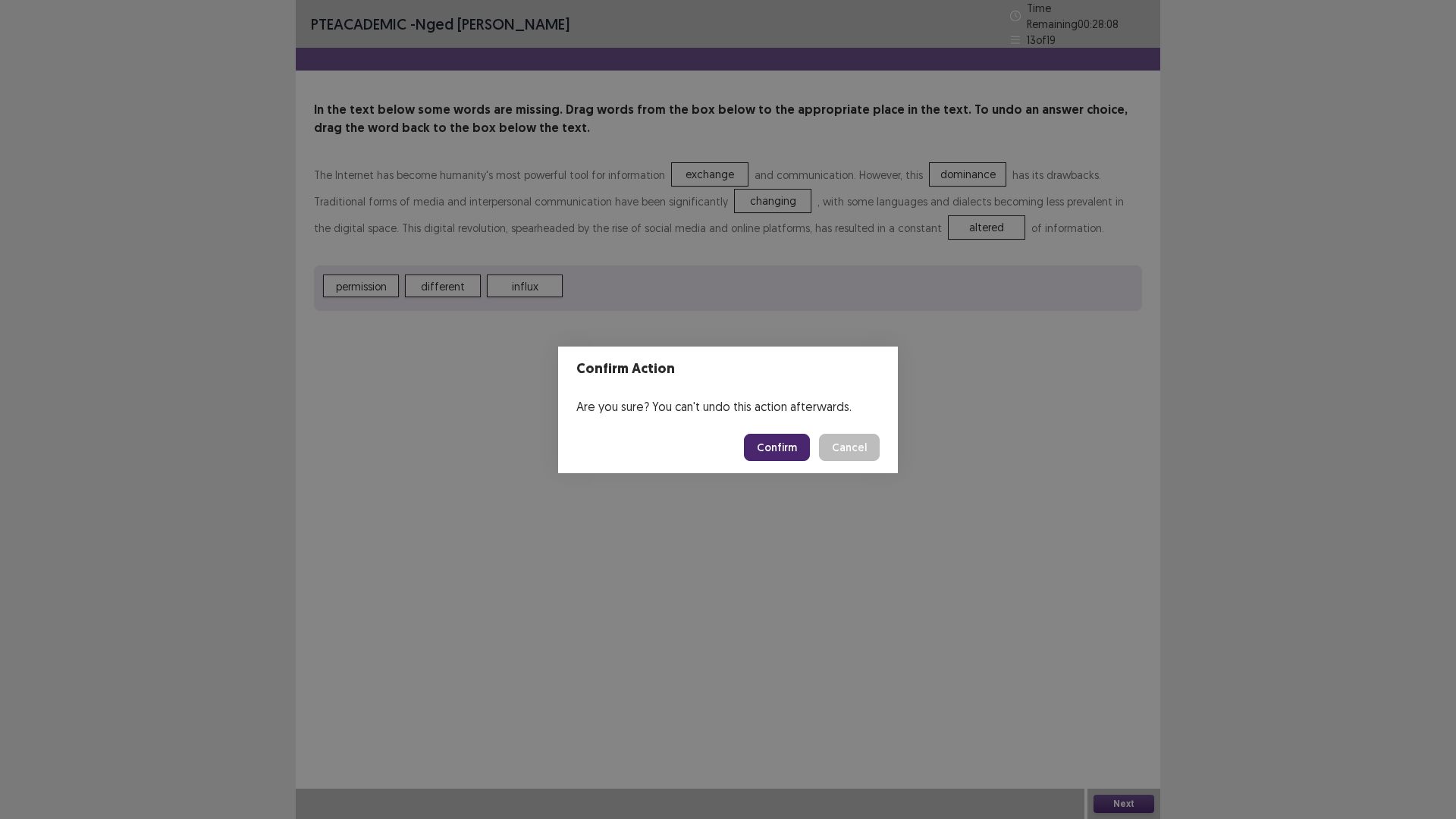
click at [782, 454] on button "Confirm" at bounding box center [777, 447] width 66 height 27
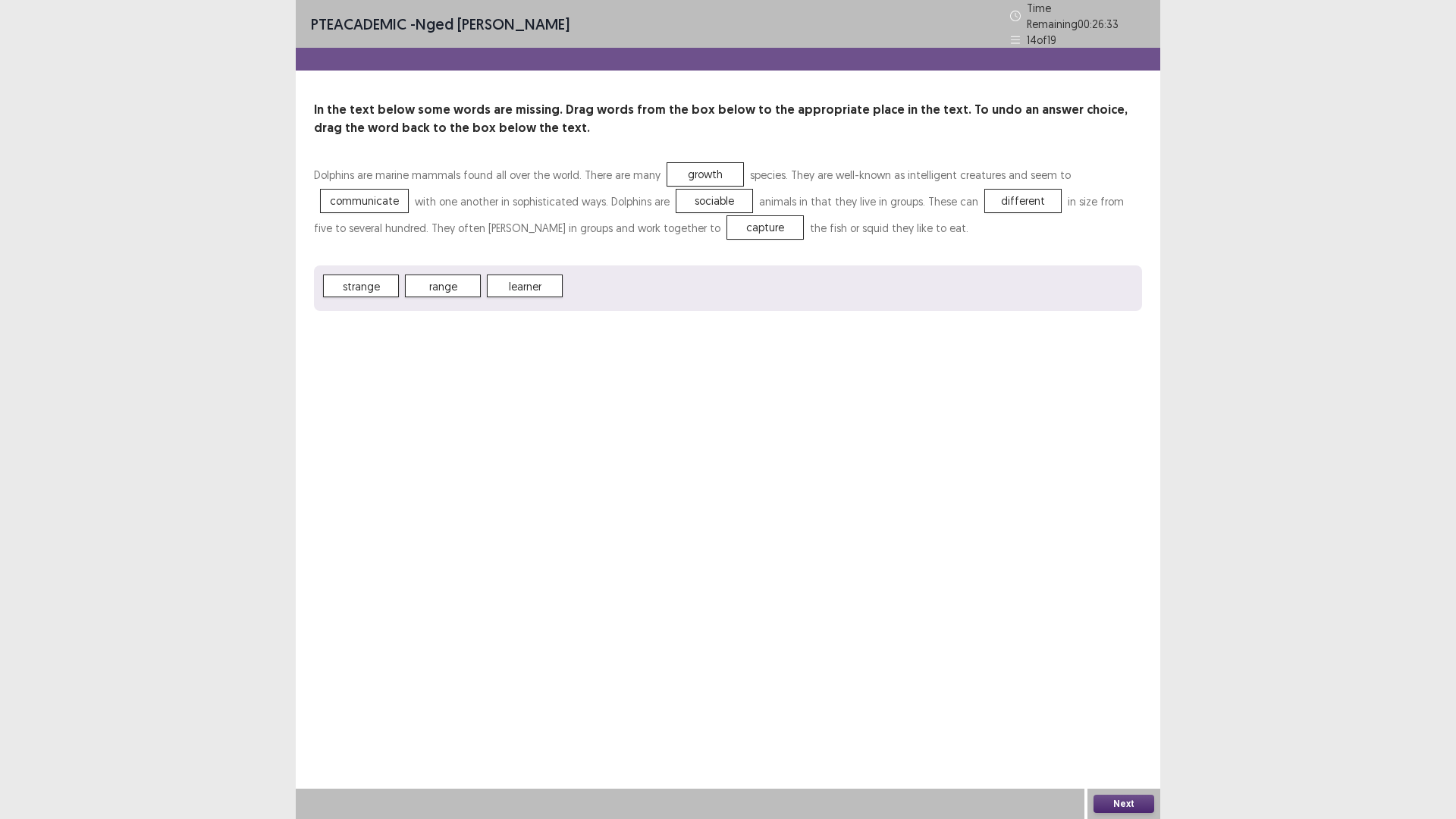
click at [1141, 716] on button "Next" at bounding box center [1123, 803] width 61 height 18
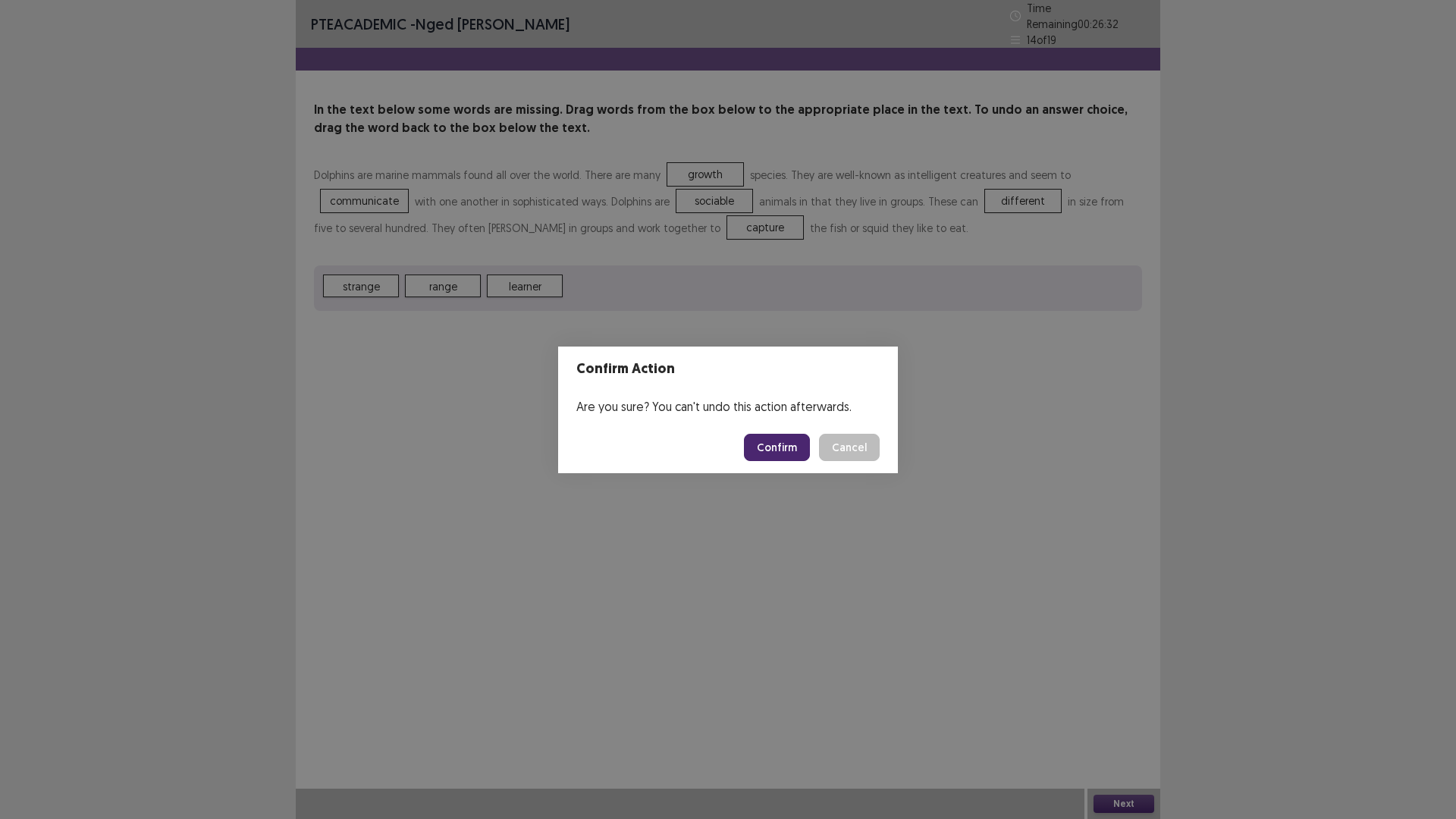
click at [779, 451] on button "Confirm" at bounding box center [777, 447] width 66 height 27
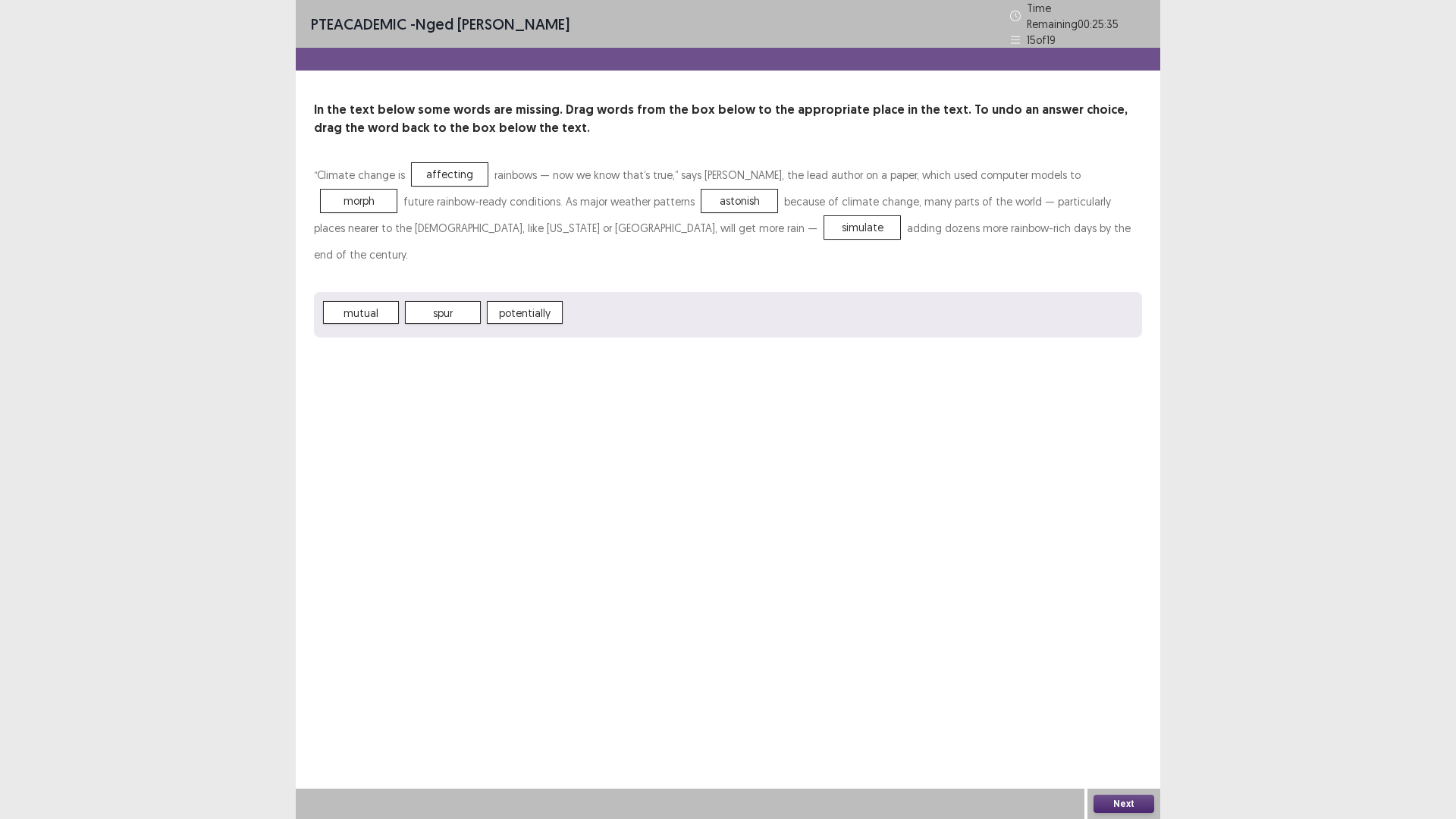
click at [1130, 716] on button "Next" at bounding box center [1123, 803] width 61 height 18
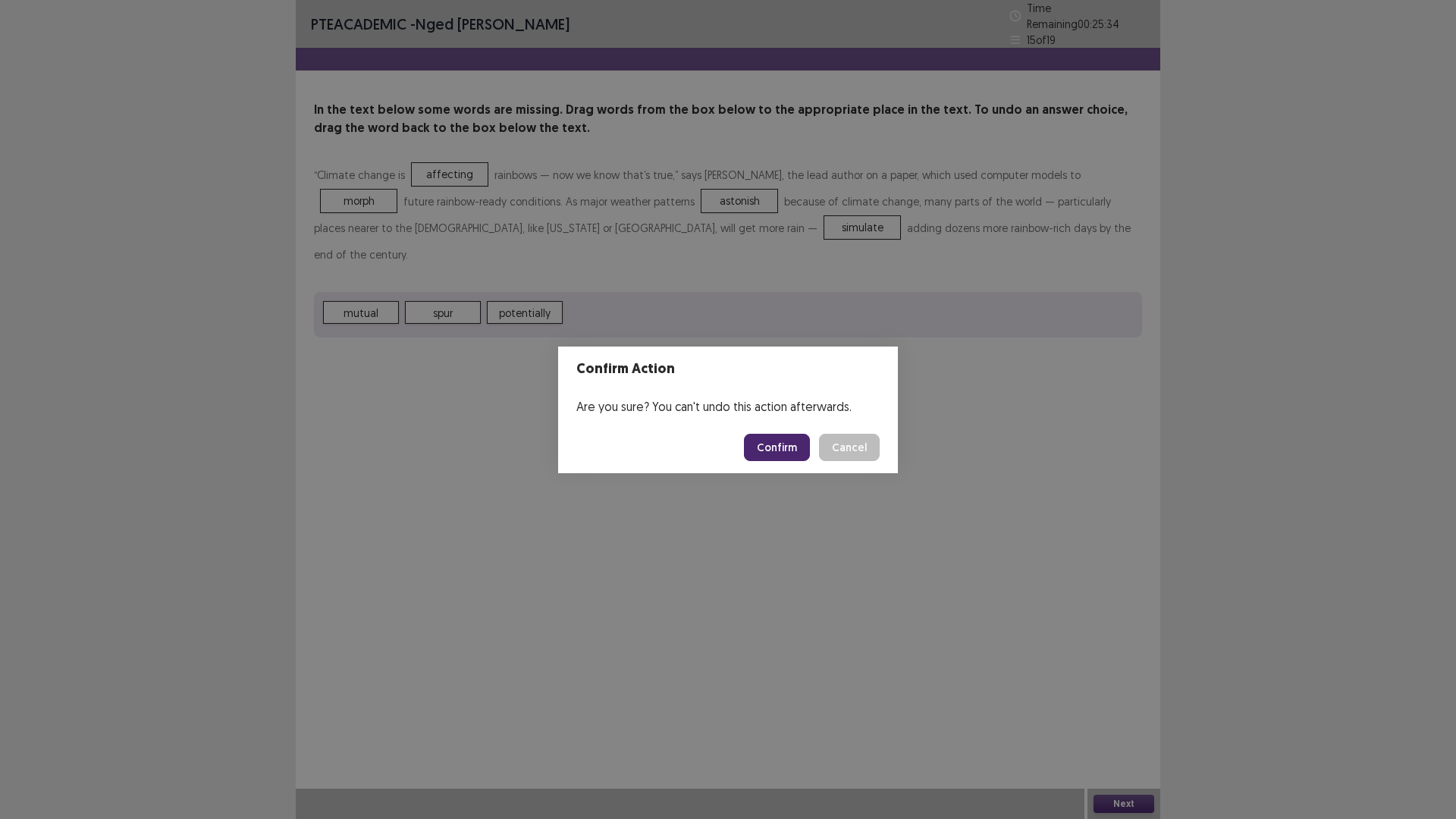
click at [789, 438] on button "Confirm" at bounding box center [777, 447] width 66 height 27
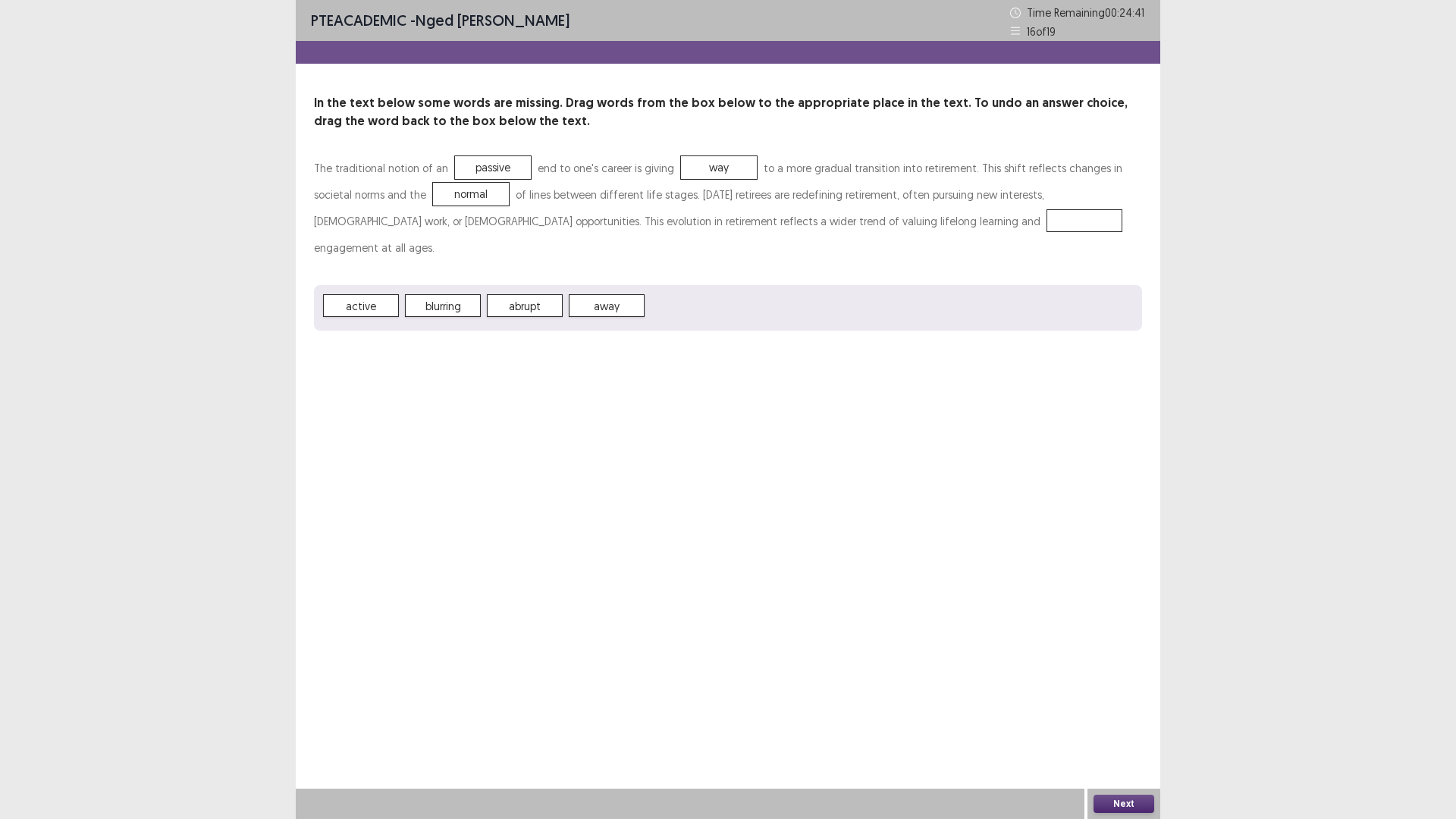
drag, startPoint x: 445, startPoint y: 279, endPoint x: 419, endPoint y: 290, distance: 28.2
click at [419, 290] on div "The traditional notion of an passive end to one's career is giving way to a mor…" at bounding box center [728, 243] width 828 height 176
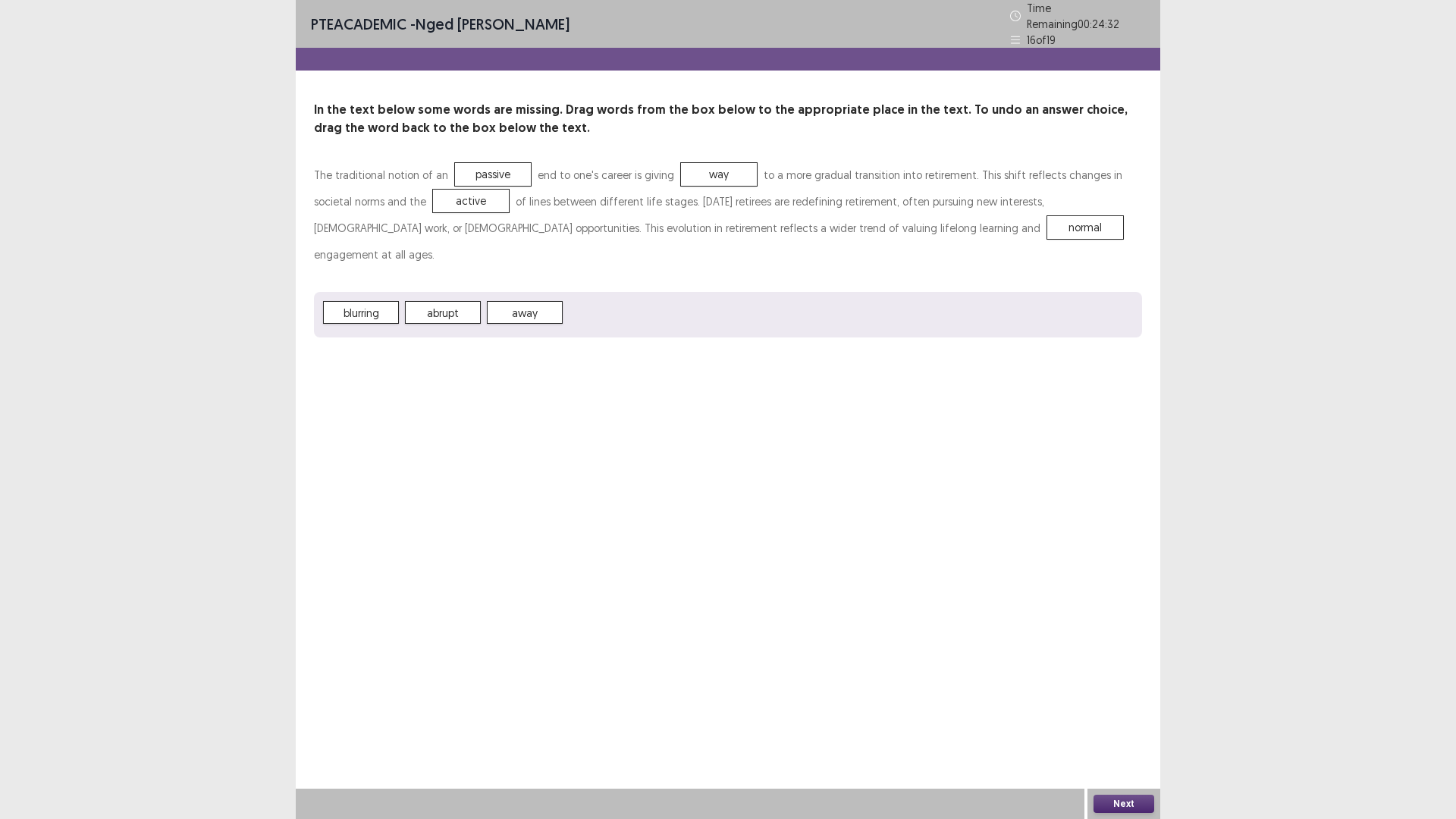
click at [1125, 716] on button "Next" at bounding box center [1123, 803] width 61 height 18
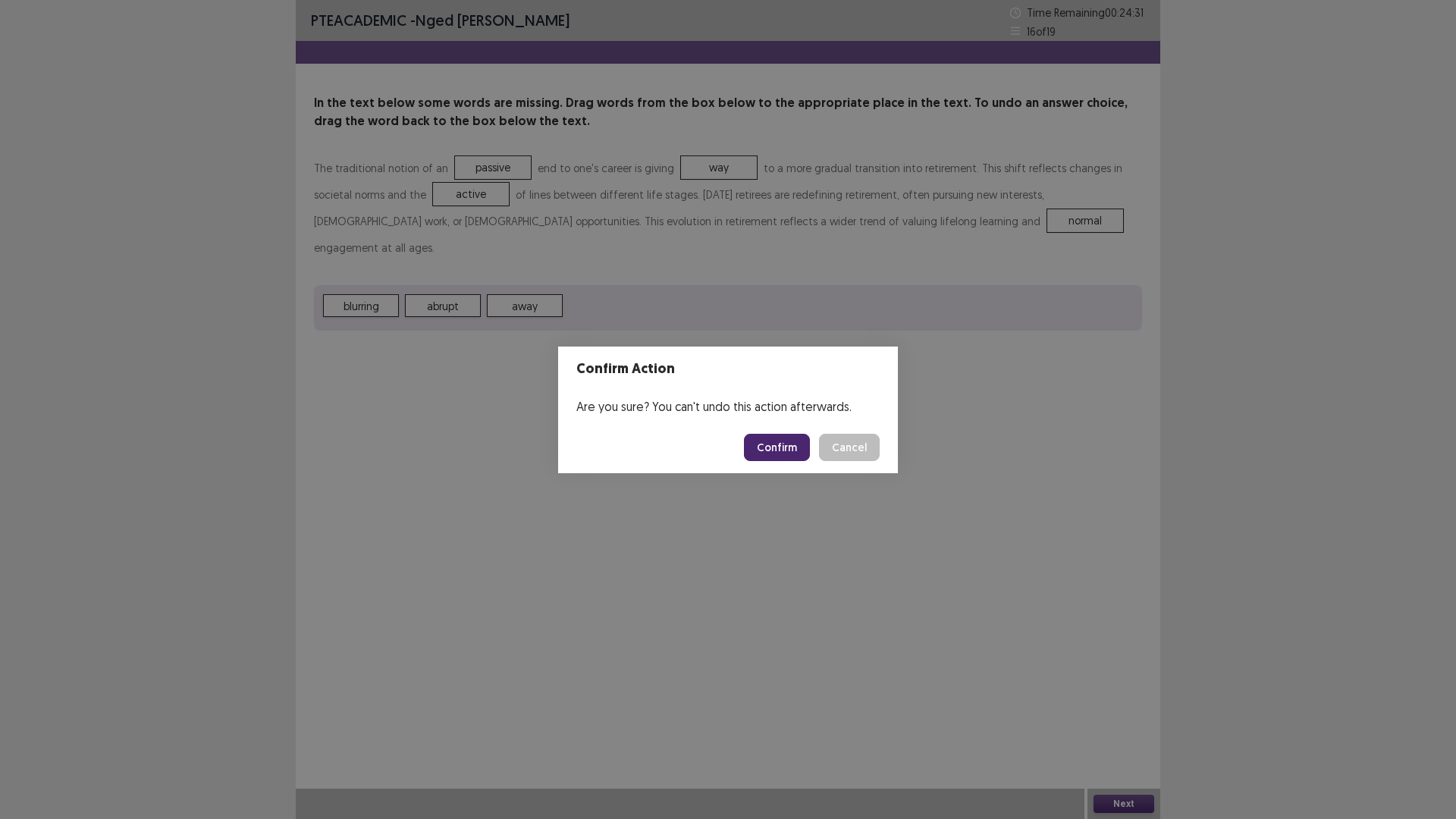
click at [781, 446] on button "Confirm" at bounding box center [777, 447] width 66 height 27
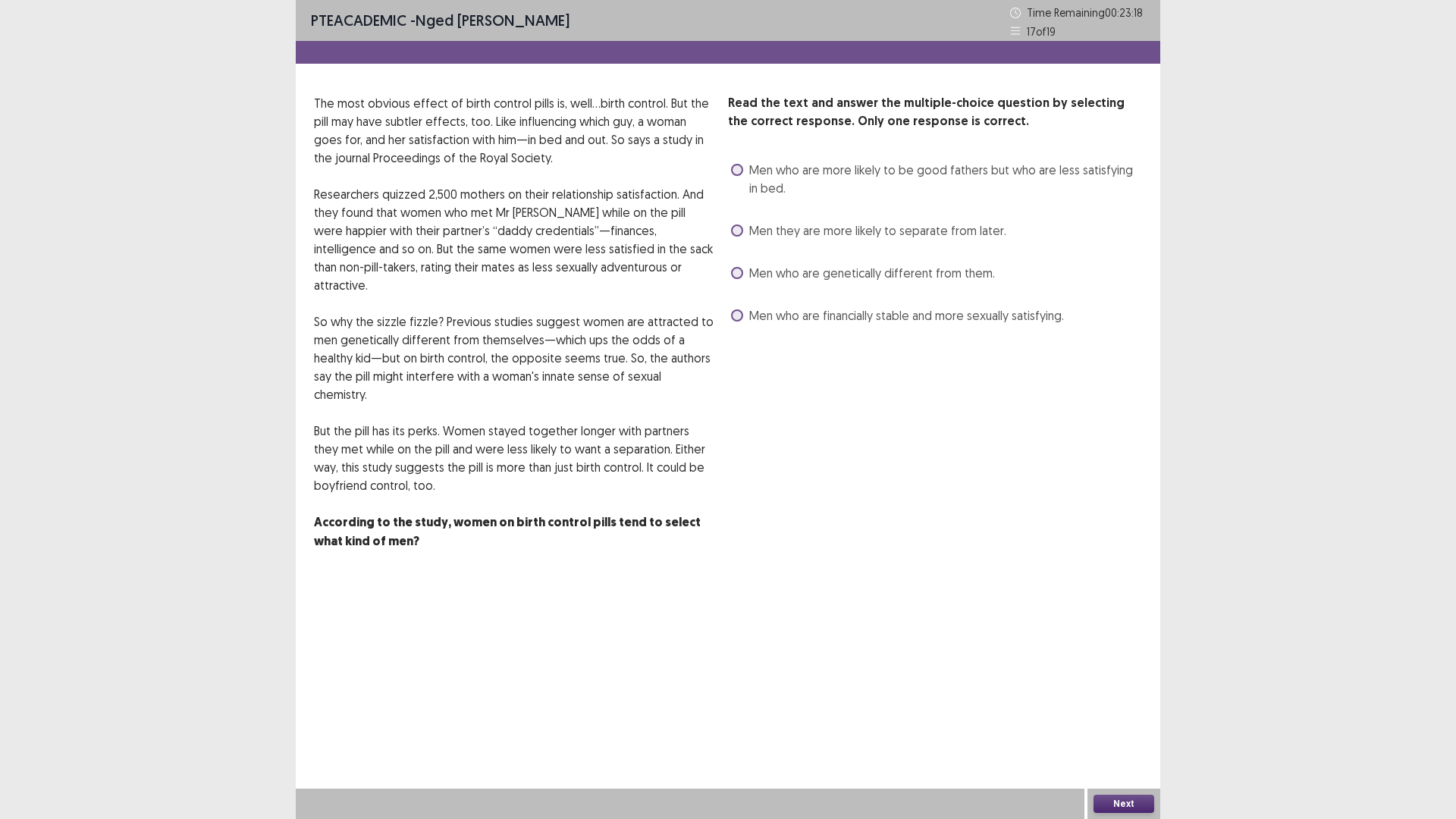
click at [742, 316] on span at bounding box center [737, 315] width 12 height 12
click at [1126, 716] on button "Next" at bounding box center [1123, 803] width 61 height 18
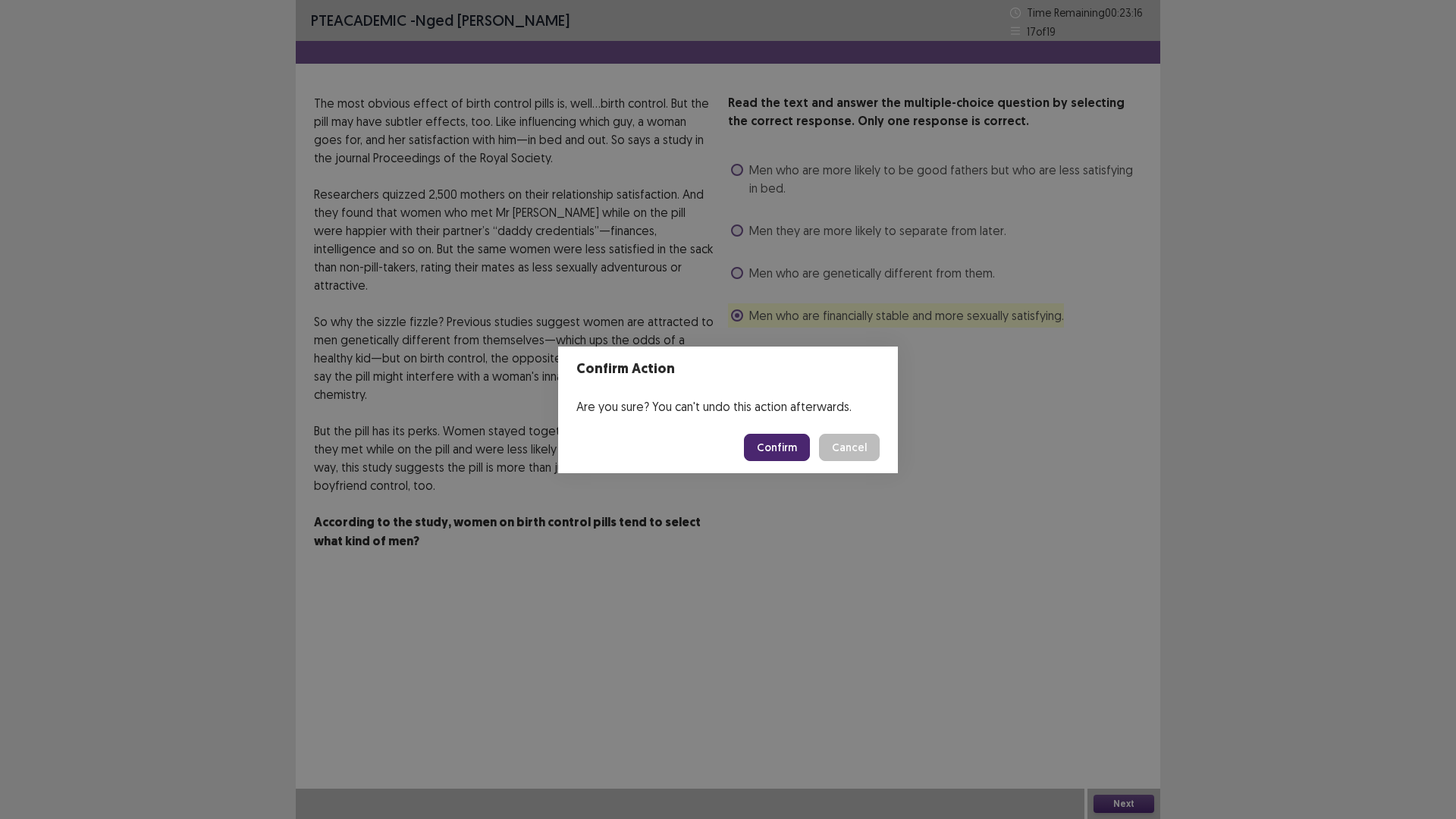
click at [777, 446] on button "Confirm" at bounding box center [777, 447] width 66 height 27
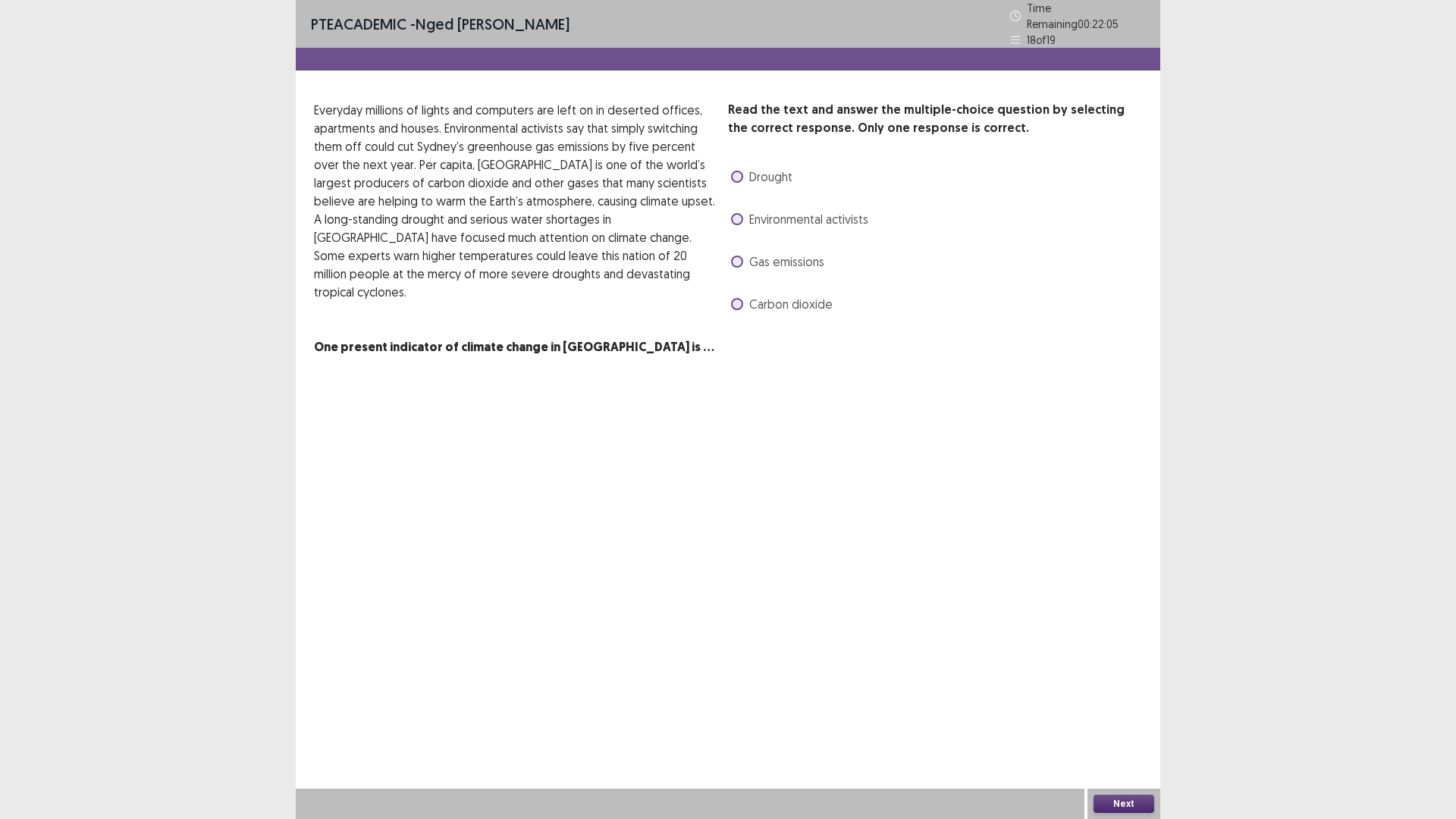
click at [736, 170] on span at bounding box center [737, 177] width 12 height 12
click at [1145, 716] on div "Next" at bounding box center [1123, 803] width 73 height 31
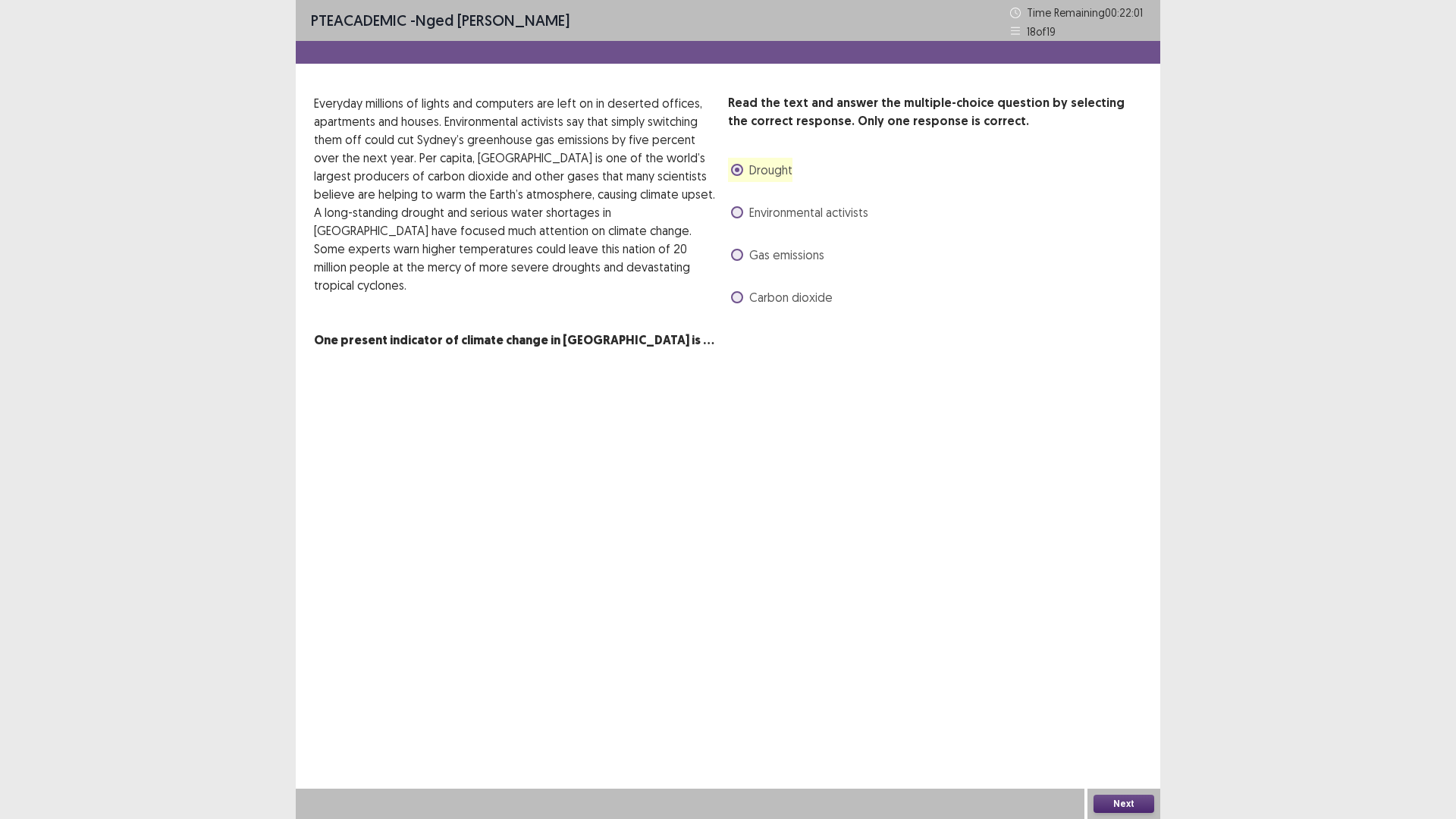
click at [1141, 716] on button "Next" at bounding box center [1123, 803] width 61 height 18
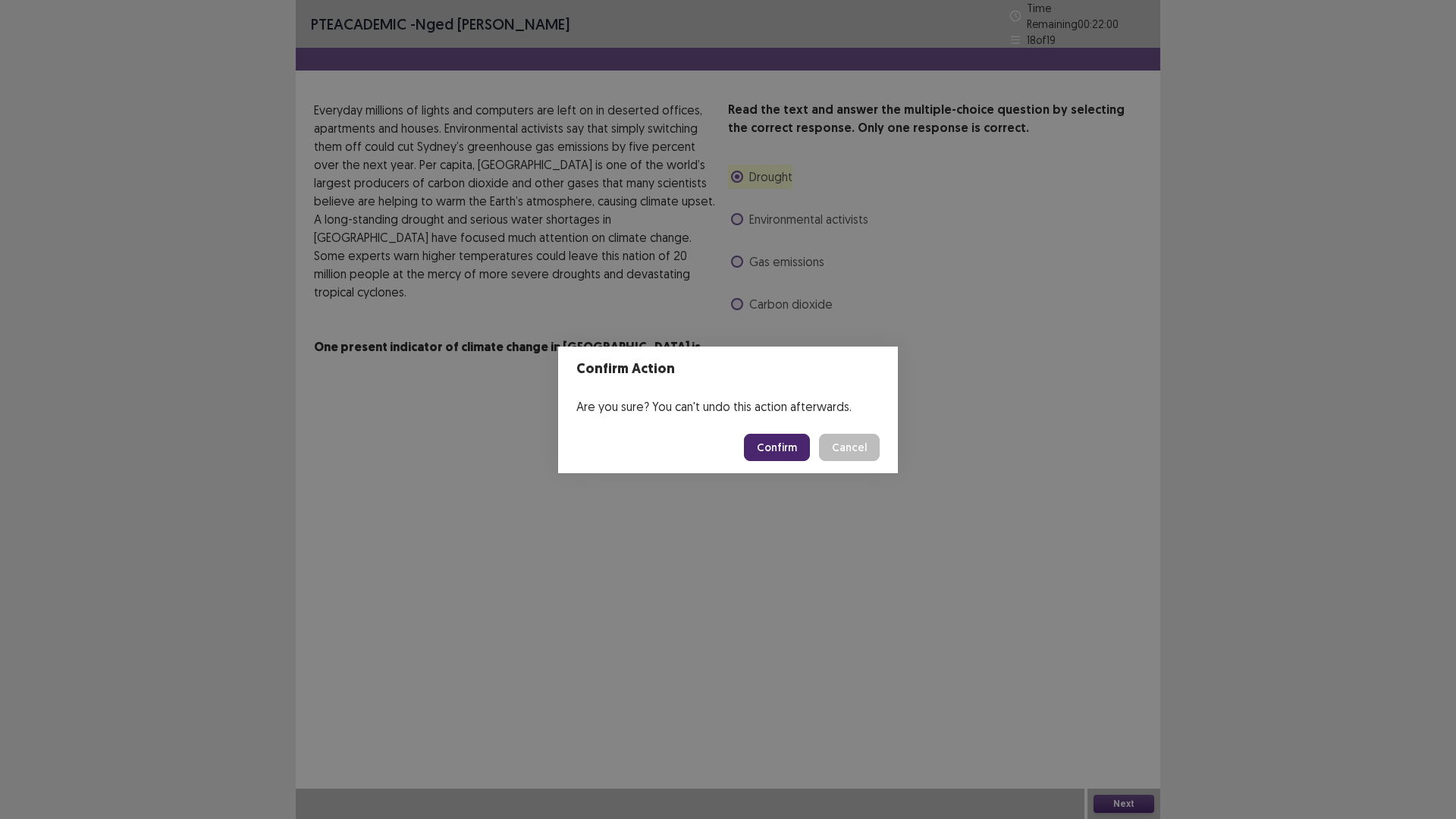
click at [779, 442] on button "Confirm" at bounding box center [777, 447] width 66 height 27
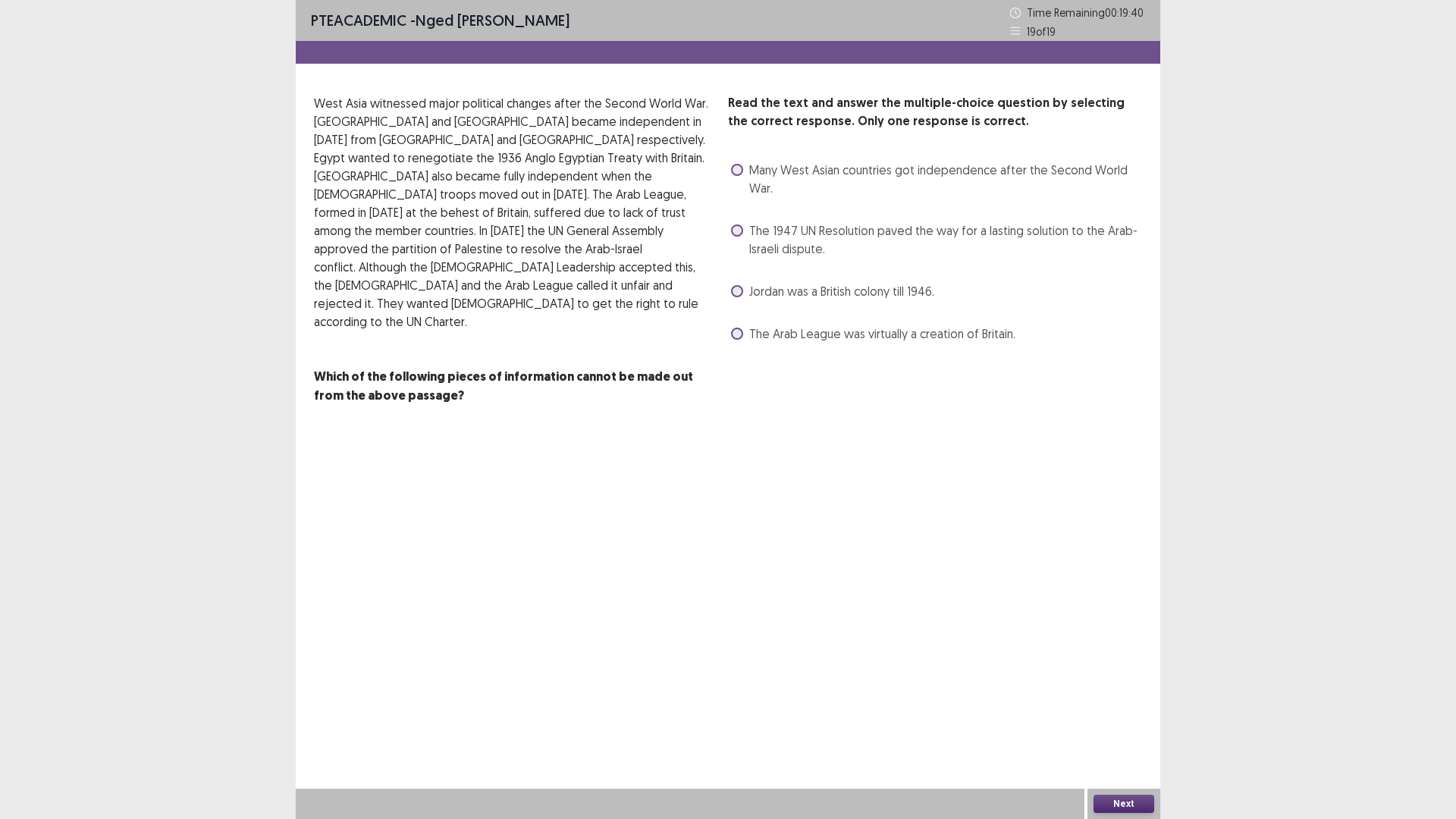
click at [742, 230] on span at bounding box center [737, 230] width 12 height 12
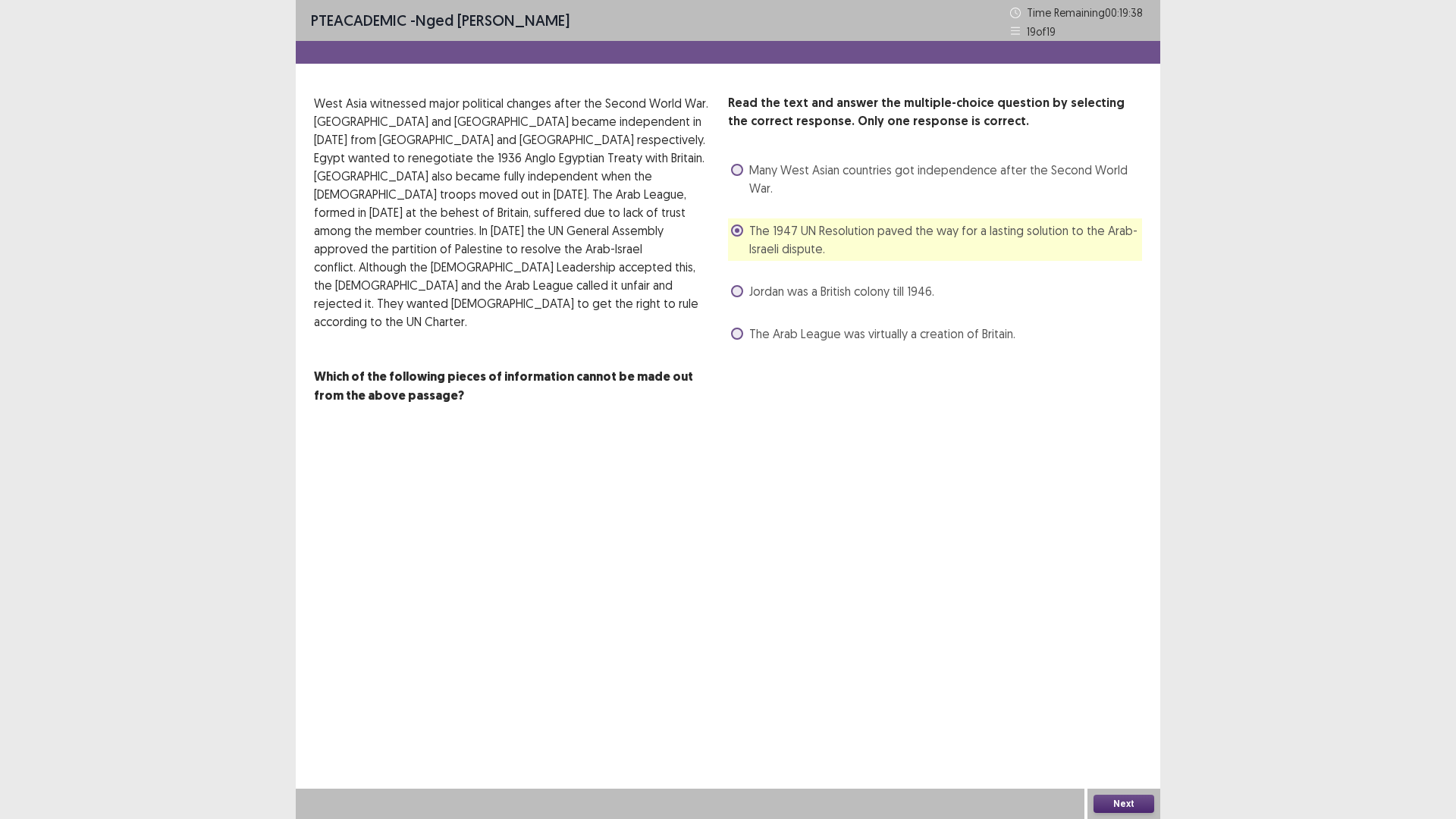
click at [1134, 716] on button "Next" at bounding box center [1123, 803] width 61 height 18
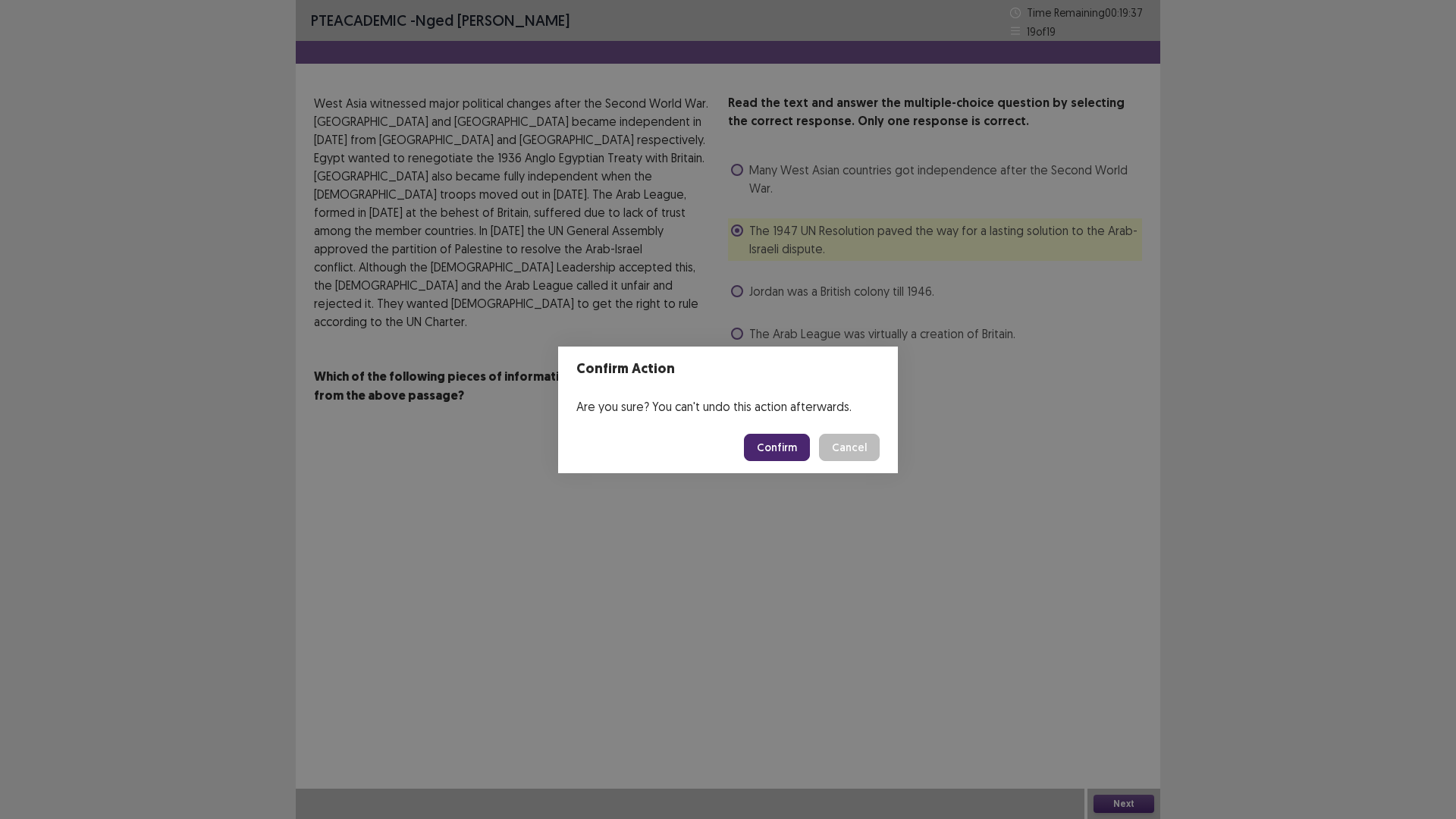
click at [774, 438] on button "Confirm" at bounding box center [777, 447] width 66 height 27
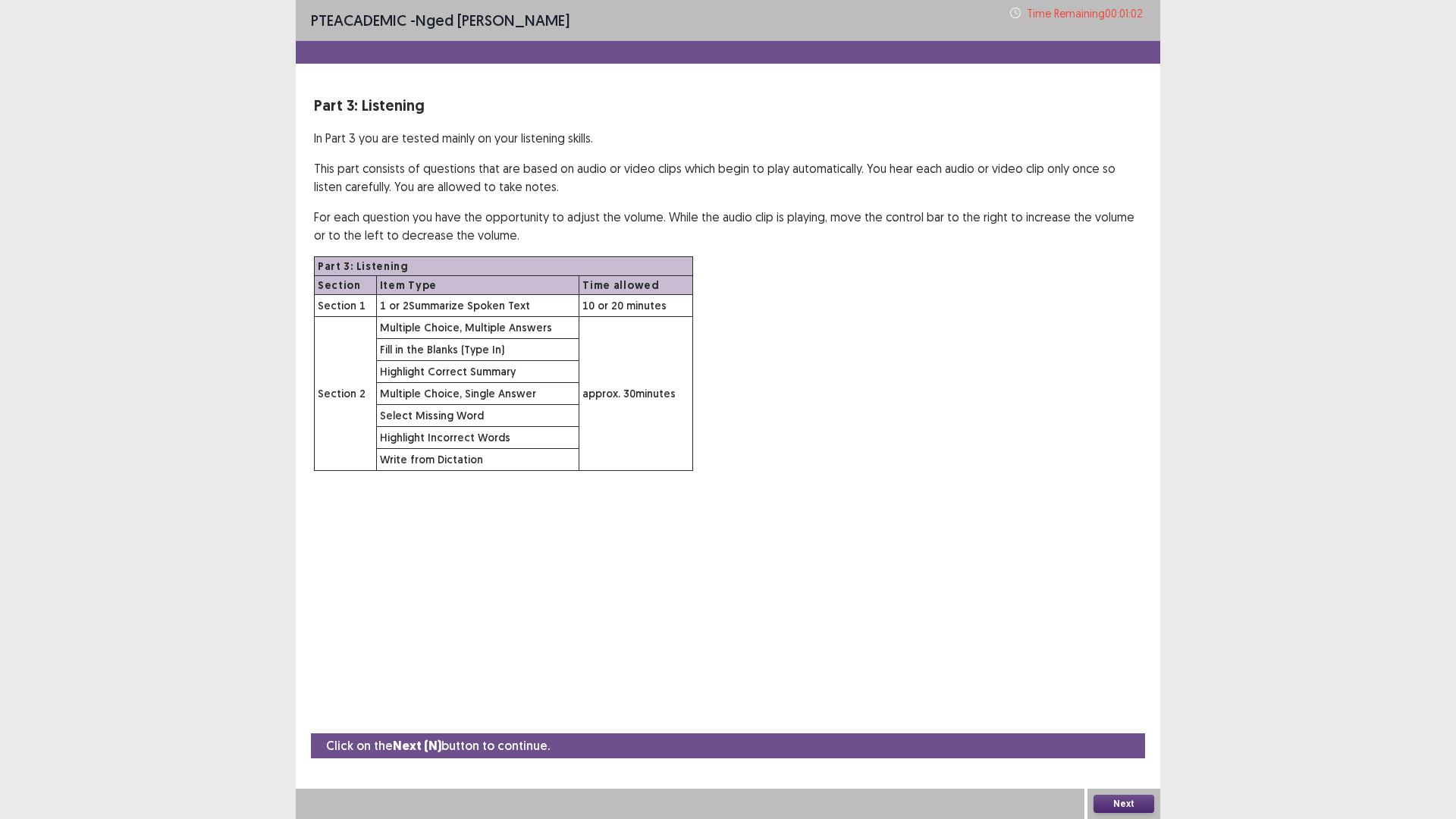
click at [1122, 716] on button "Next" at bounding box center [1123, 803] width 61 height 18
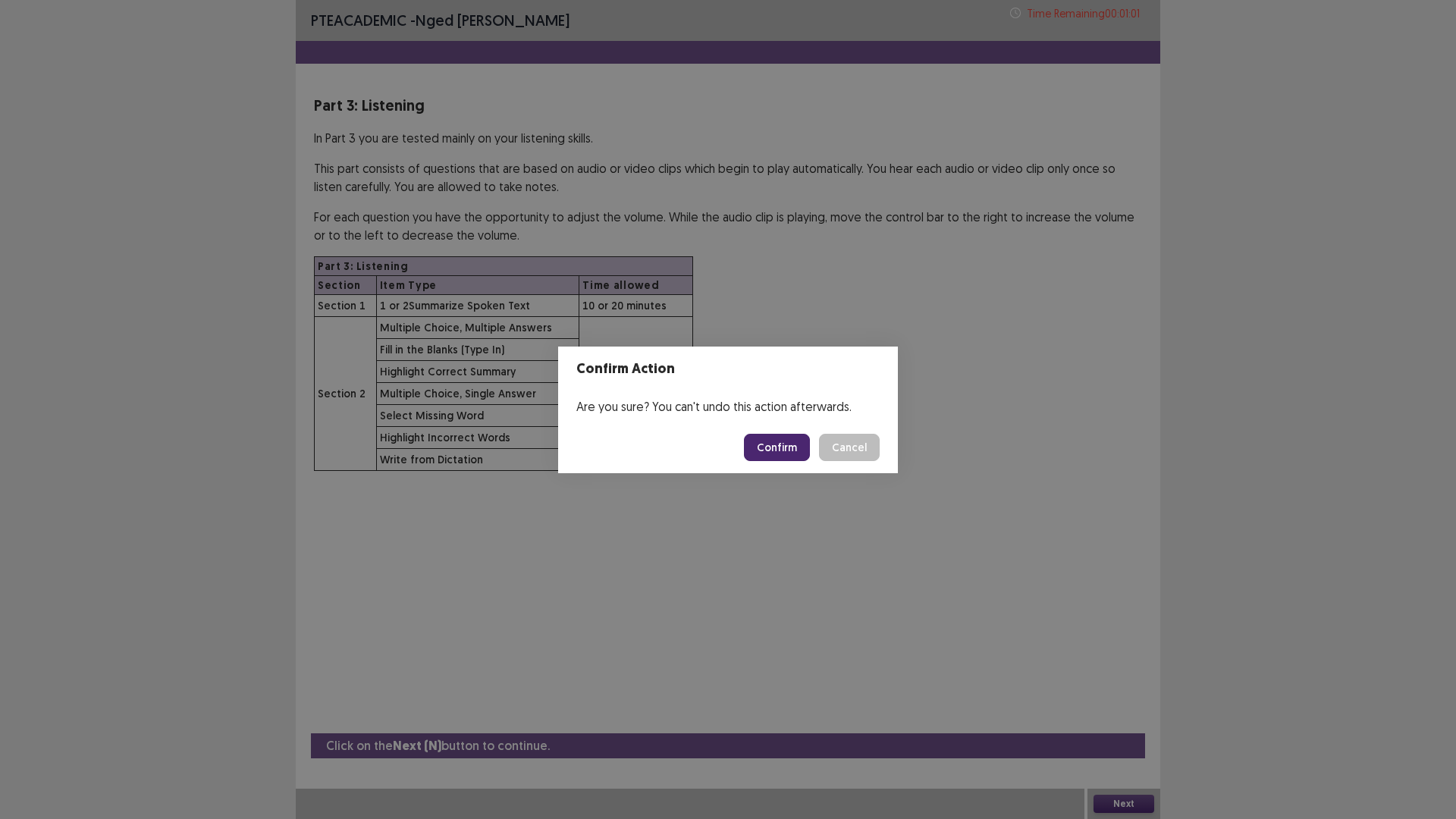
click at [775, 446] on button "Confirm" at bounding box center [777, 447] width 66 height 27
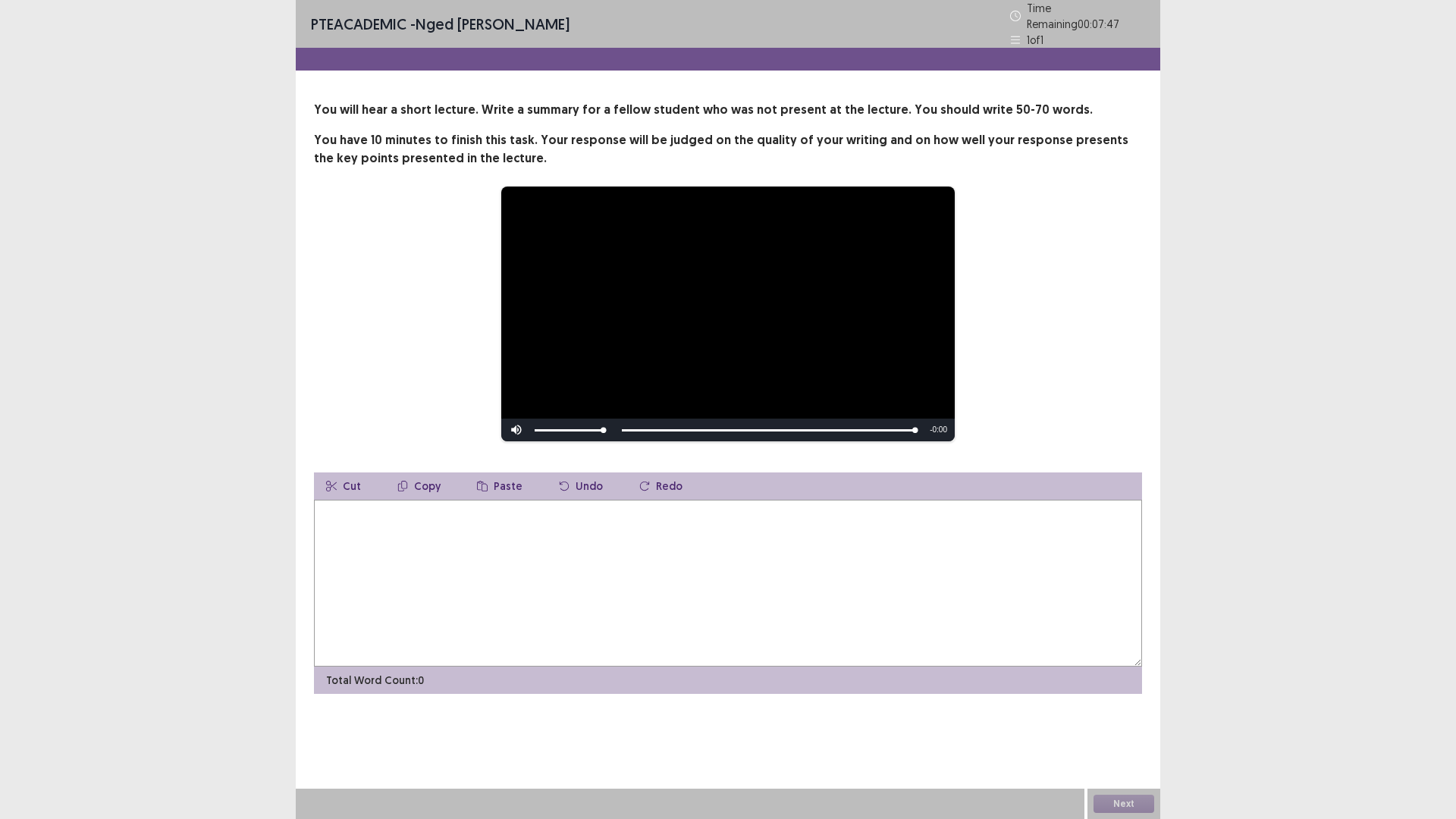
click at [529, 532] on textarea at bounding box center [728, 583] width 828 height 167
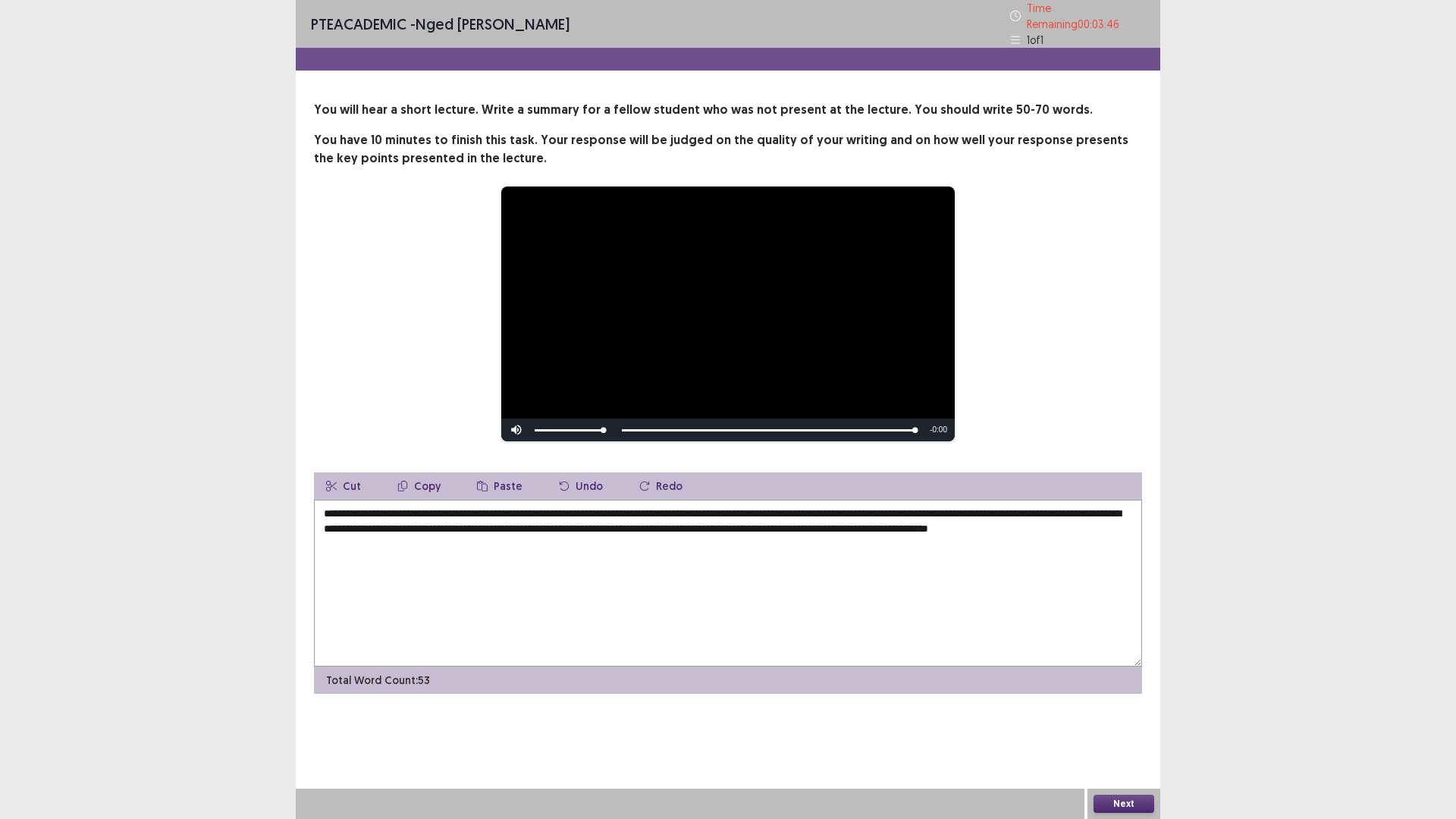
click at [408, 537] on textarea "**********" at bounding box center [728, 583] width 828 height 167
click at [506, 540] on textarea "**********" at bounding box center [728, 583] width 828 height 167
drag, startPoint x: 637, startPoint y: 510, endPoint x: 598, endPoint y: 506, distance: 39.2
click at [598, 506] on textarea "**********" at bounding box center [728, 583] width 828 height 167
click at [598, 510] on textarea "**********" at bounding box center [728, 583] width 828 height 167
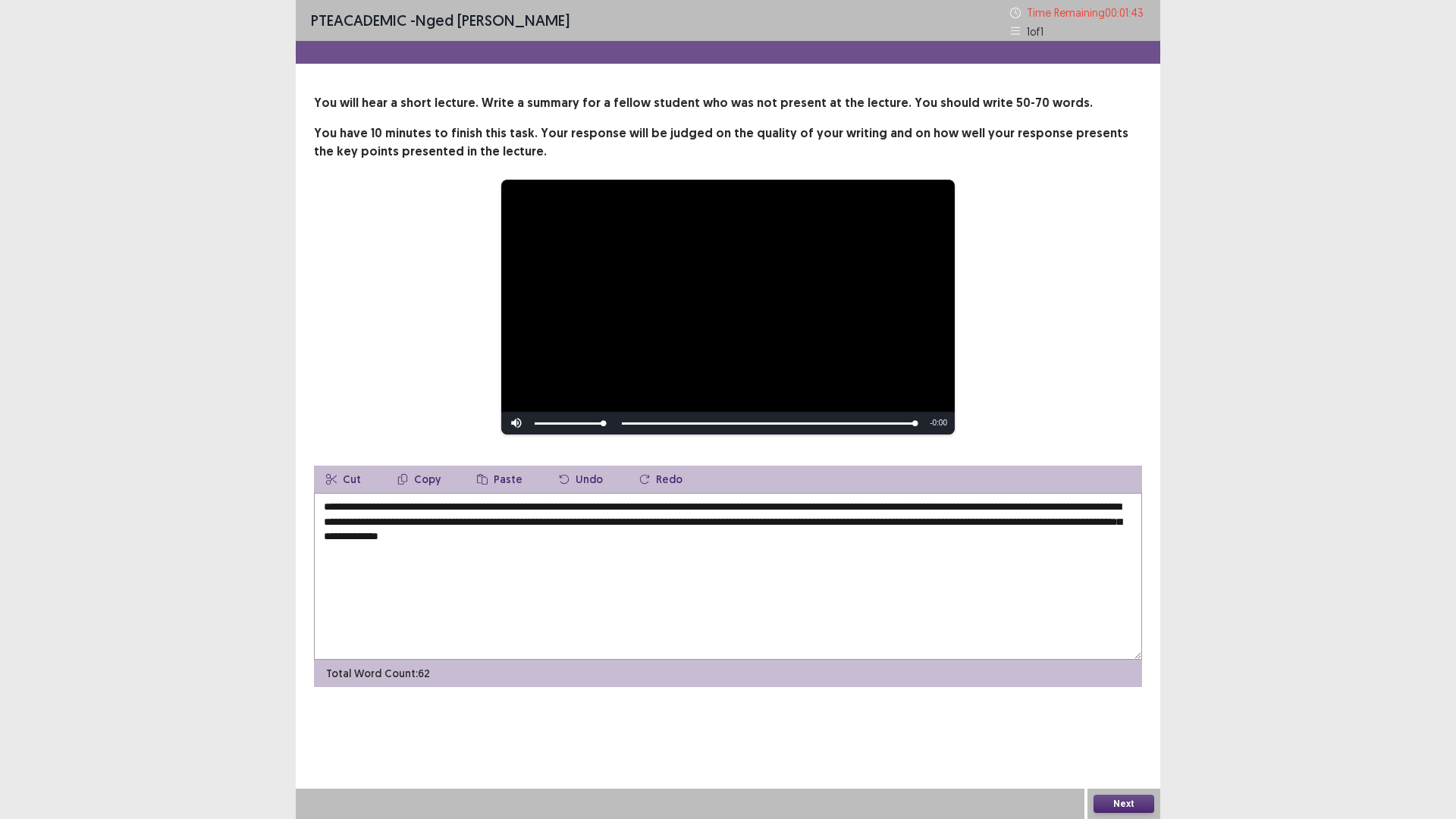
type textarea "**********"
click at [1115, 716] on button "Next" at bounding box center [1123, 803] width 61 height 18
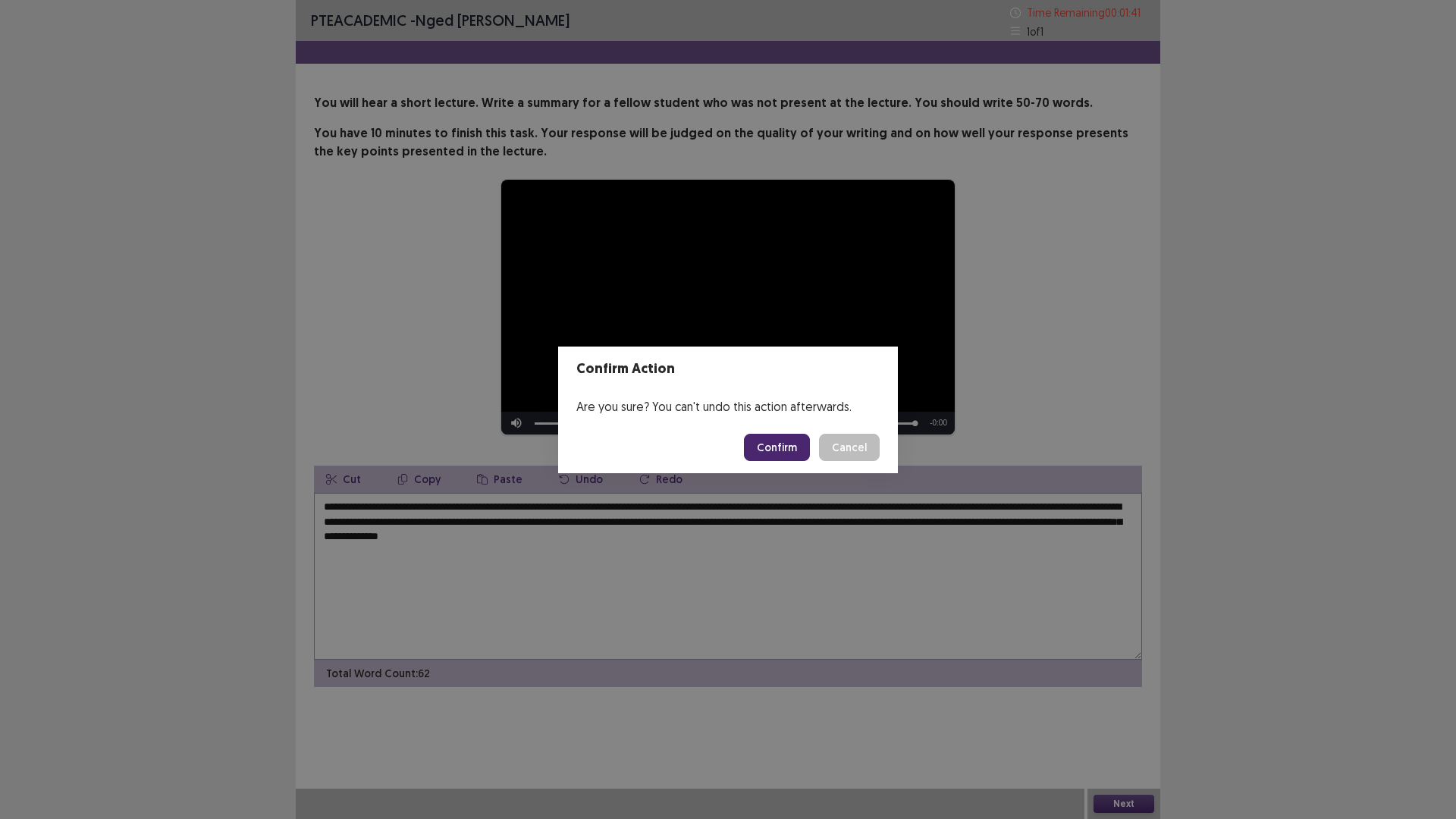
click at [773, 440] on button "Confirm" at bounding box center [777, 447] width 66 height 27
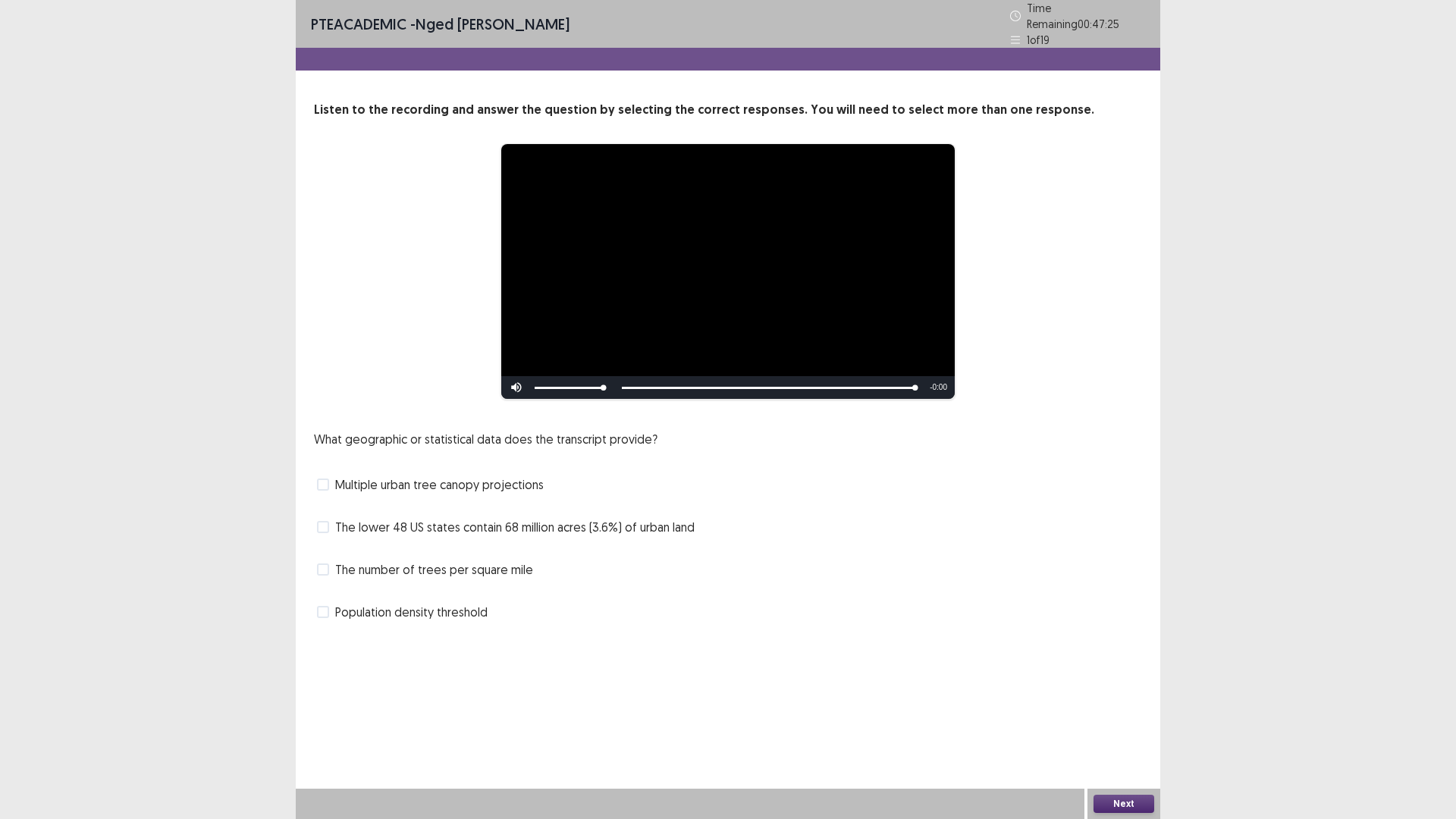
click at [658, 381] on div "Skip Backward Skip Forward Mute Current Time 0:51 / Duration 0:51 Loaded : 100.…" at bounding box center [728, 388] width 453 height 23
click at [681, 379] on div "Skip Backward Skip Forward Mute Current Time 0:51 / Duration 0:51 Loaded : 100.…" at bounding box center [728, 388] width 453 height 23
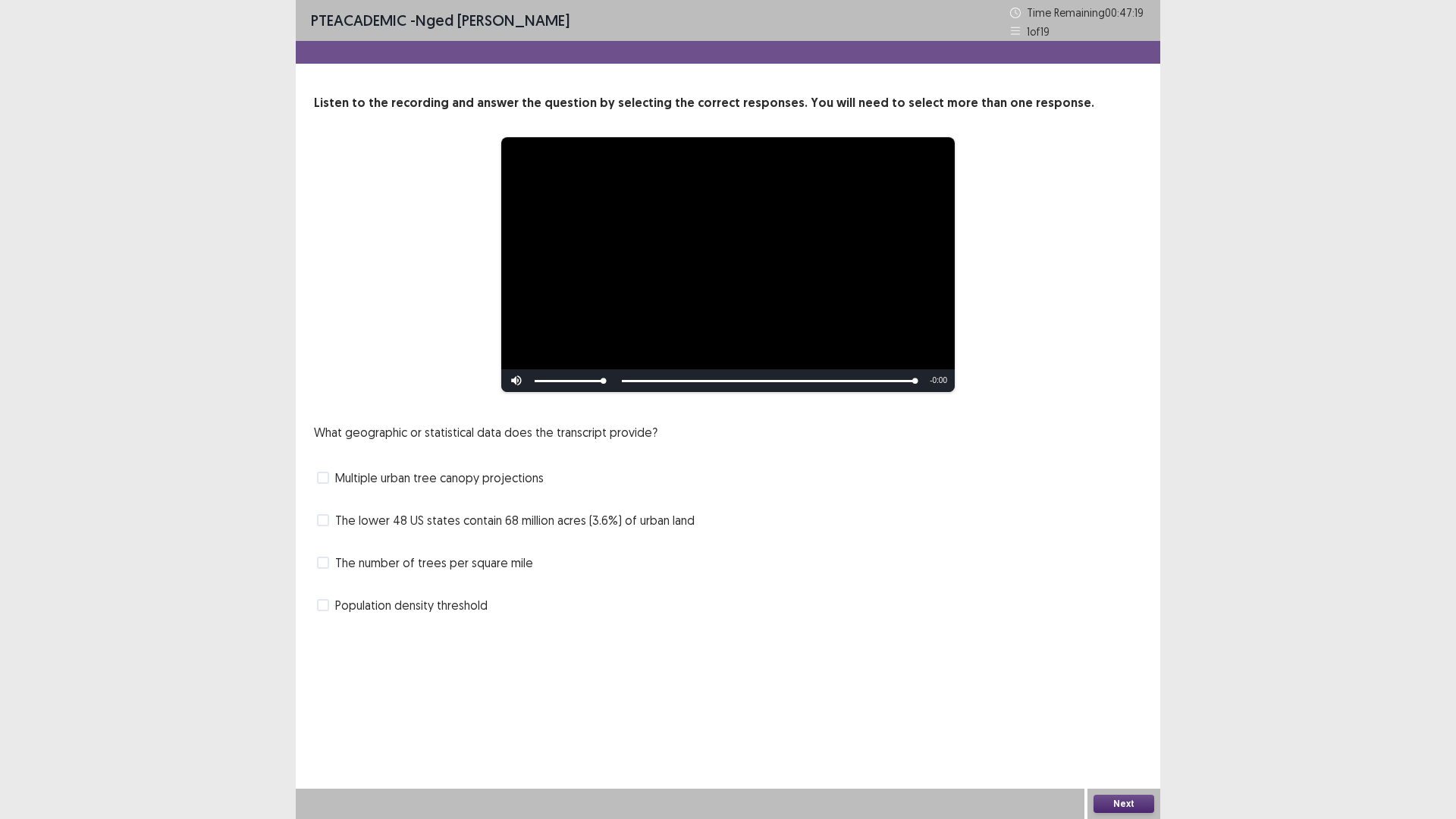
click at [329, 518] on label "The lower 48 US states contain 68 million acres (3.6%) of urban land" at bounding box center [506, 520] width 378 height 18
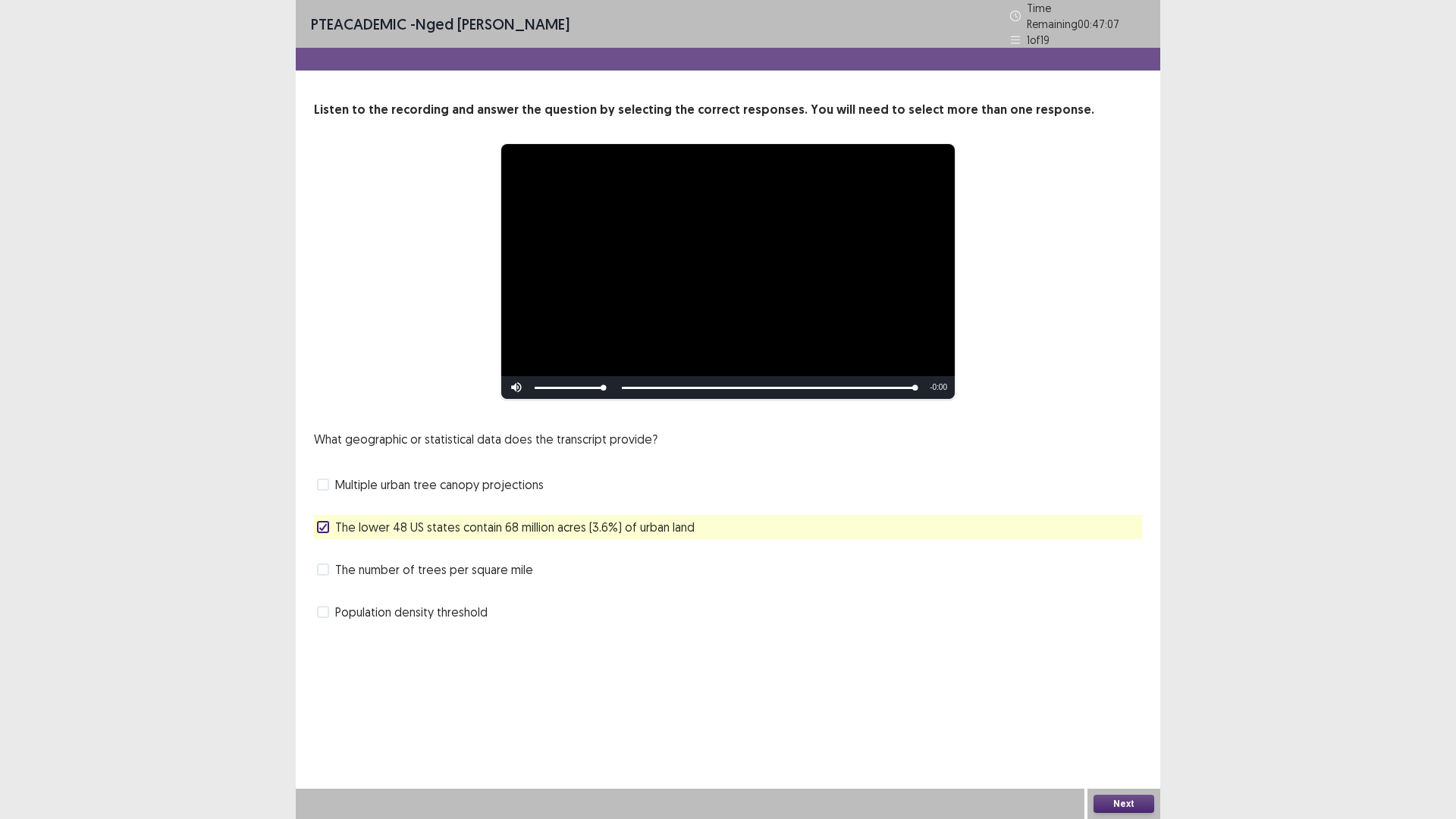
click at [322, 563] on span at bounding box center [323, 569] width 12 height 12
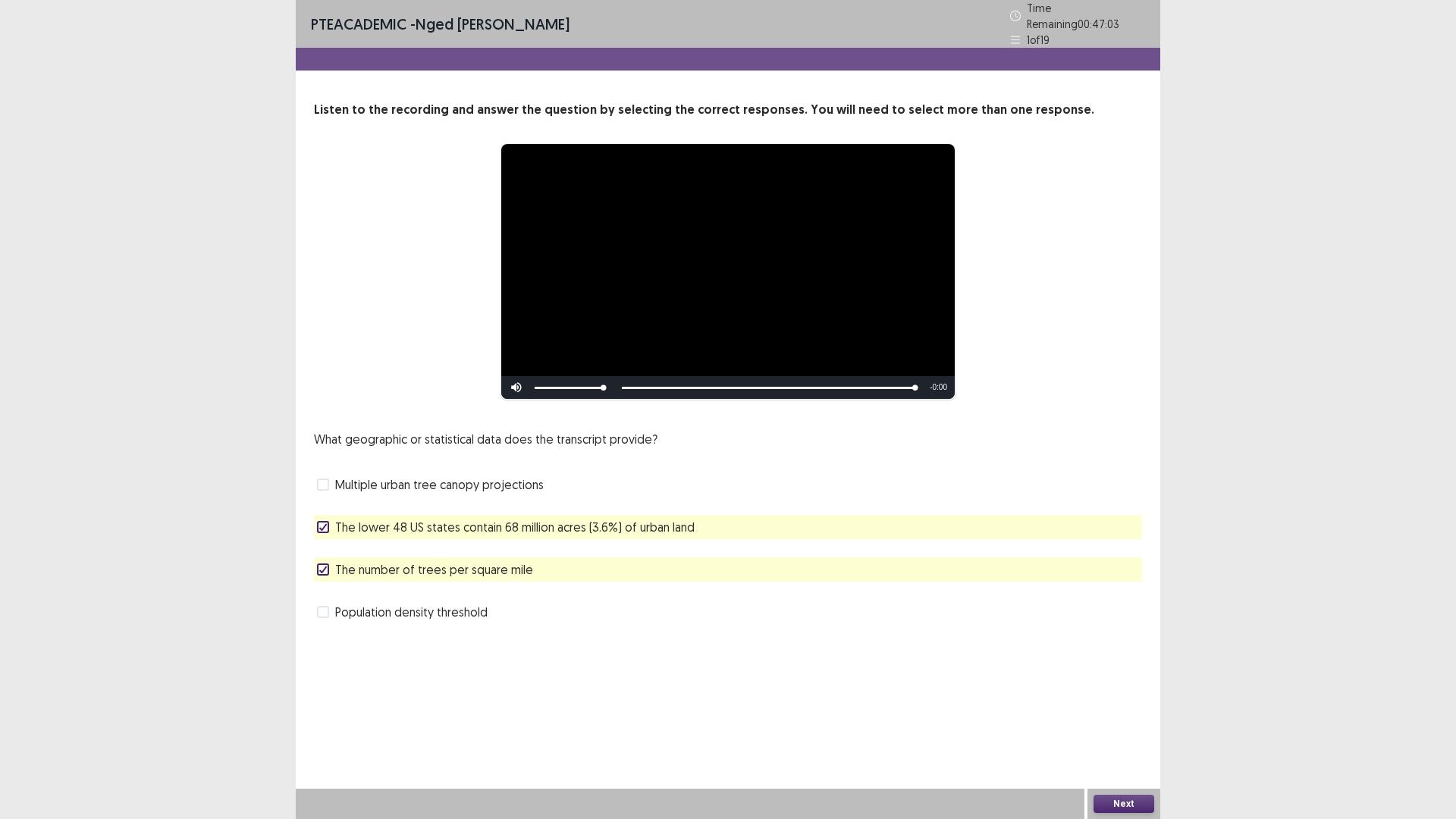
click at [1127, 716] on button "Next" at bounding box center [1123, 803] width 61 height 18
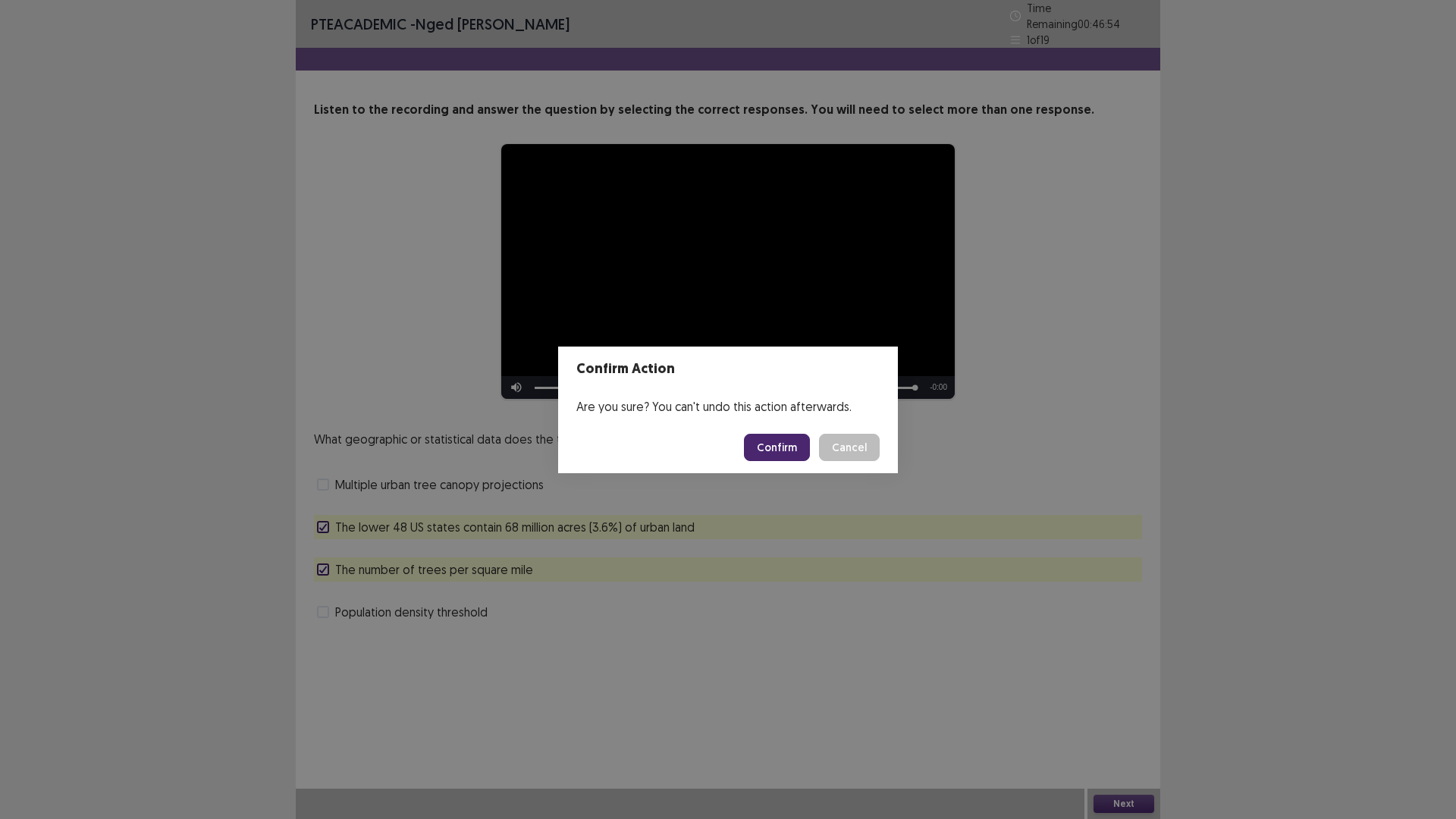
click at [766, 446] on button "Confirm" at bounding box center [777, 447] width 66 height 27
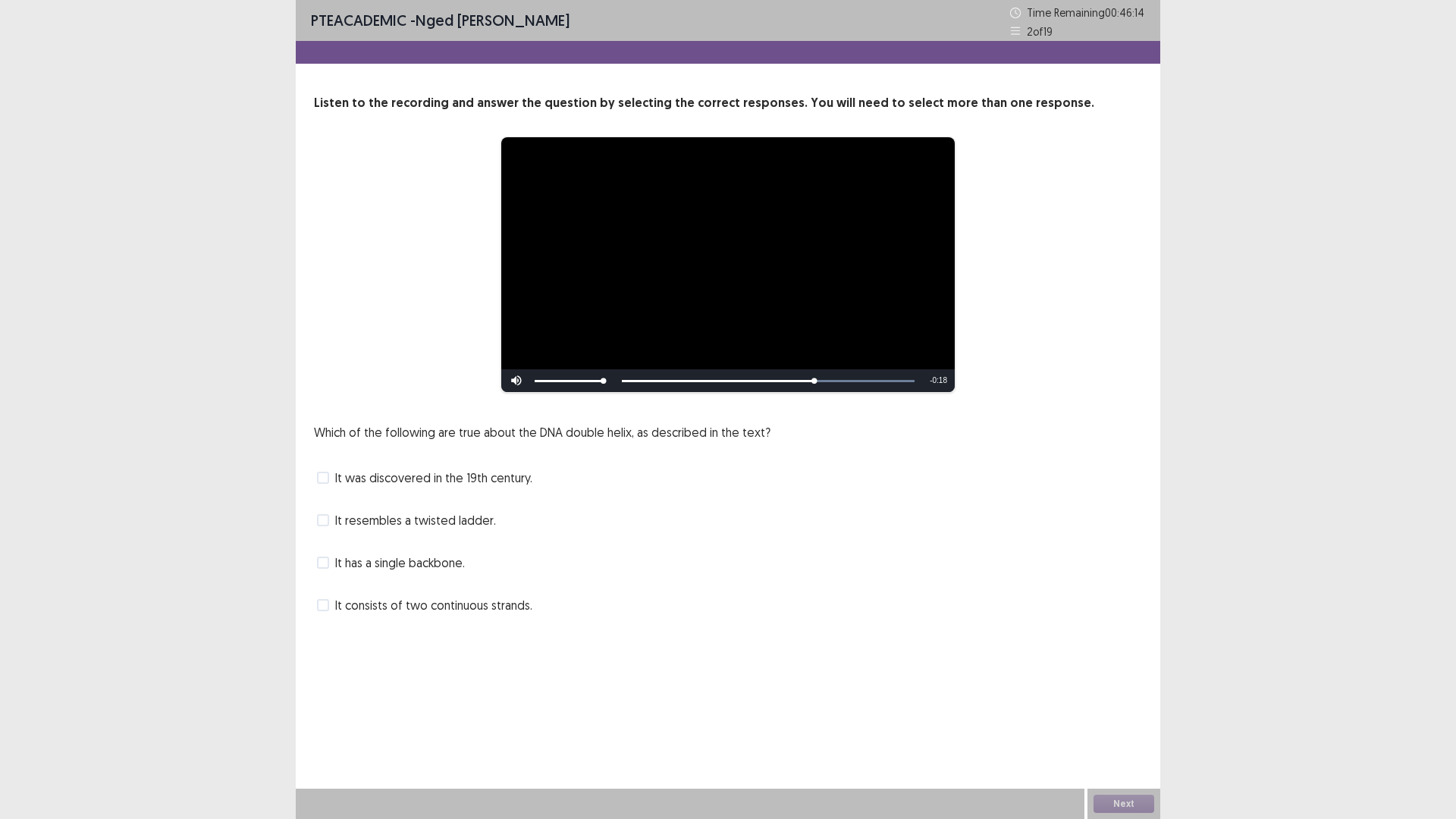
click at [322, 519] on span at bounding box center [323, 520] width 12 height 12
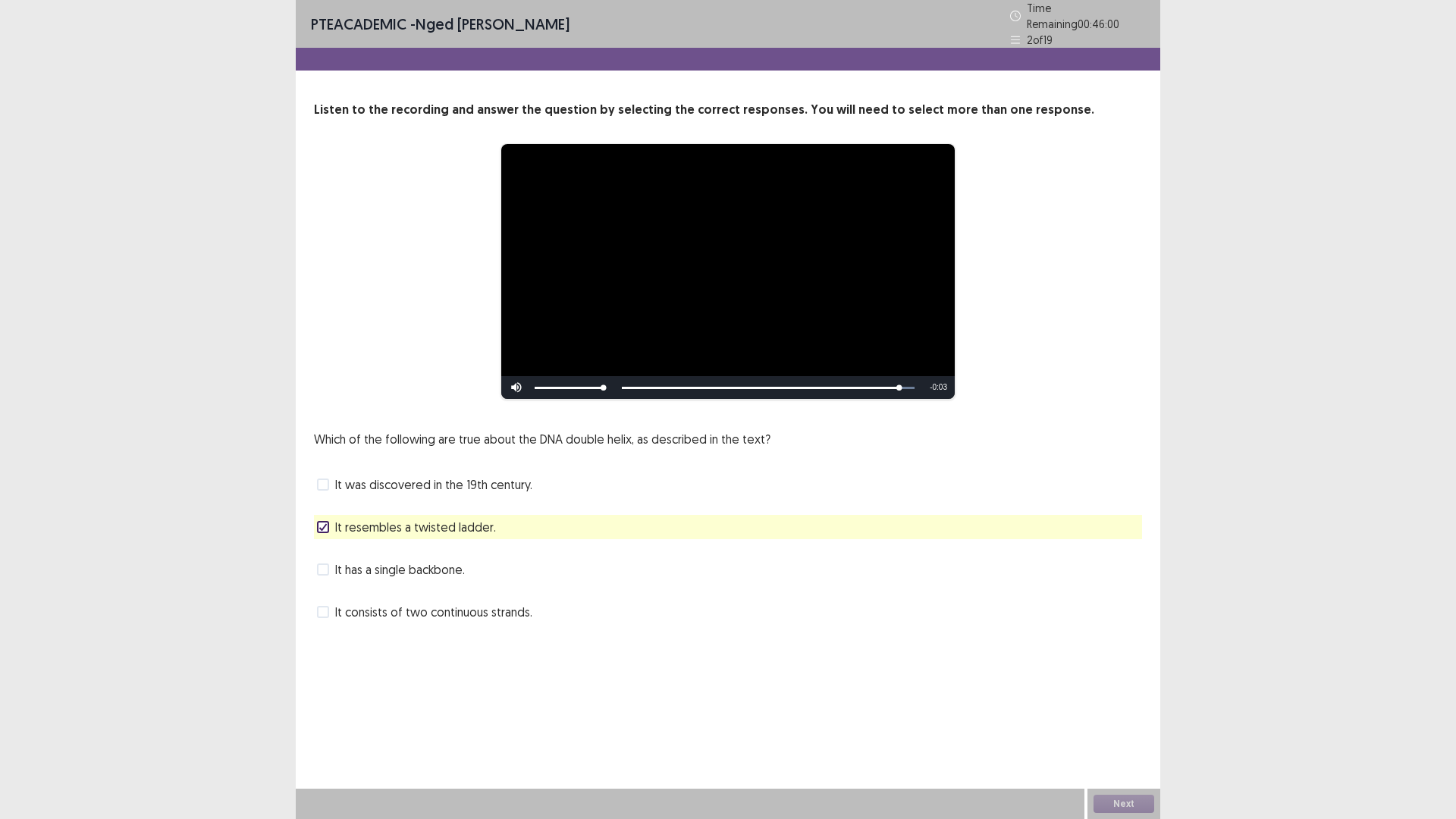
click at [324, 606] on span at bounding box center [323, 612] width 12 height 12
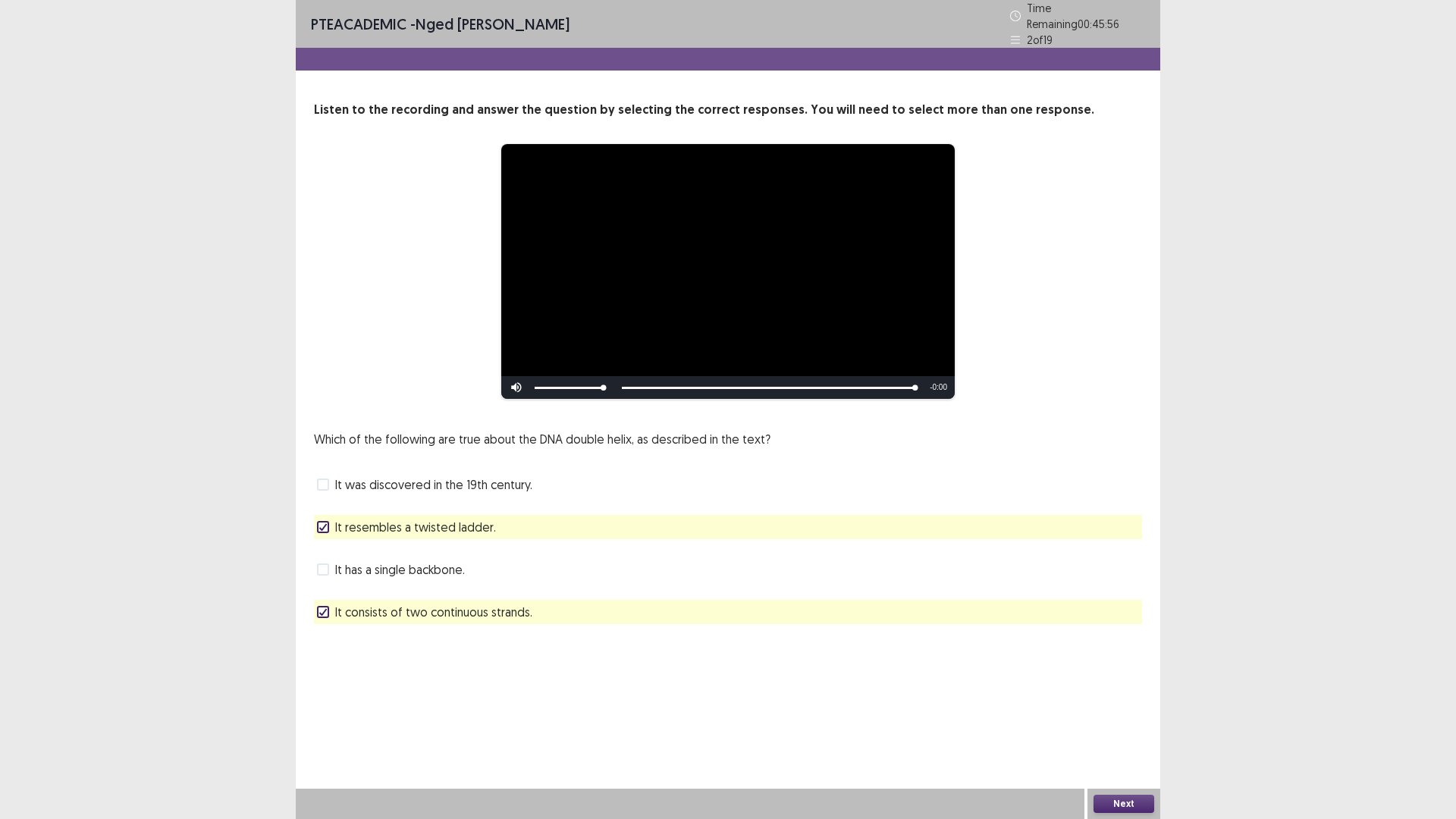
click at [1136, 716] on button "Next" at bounding box center [1123, 803] width 61 height 18
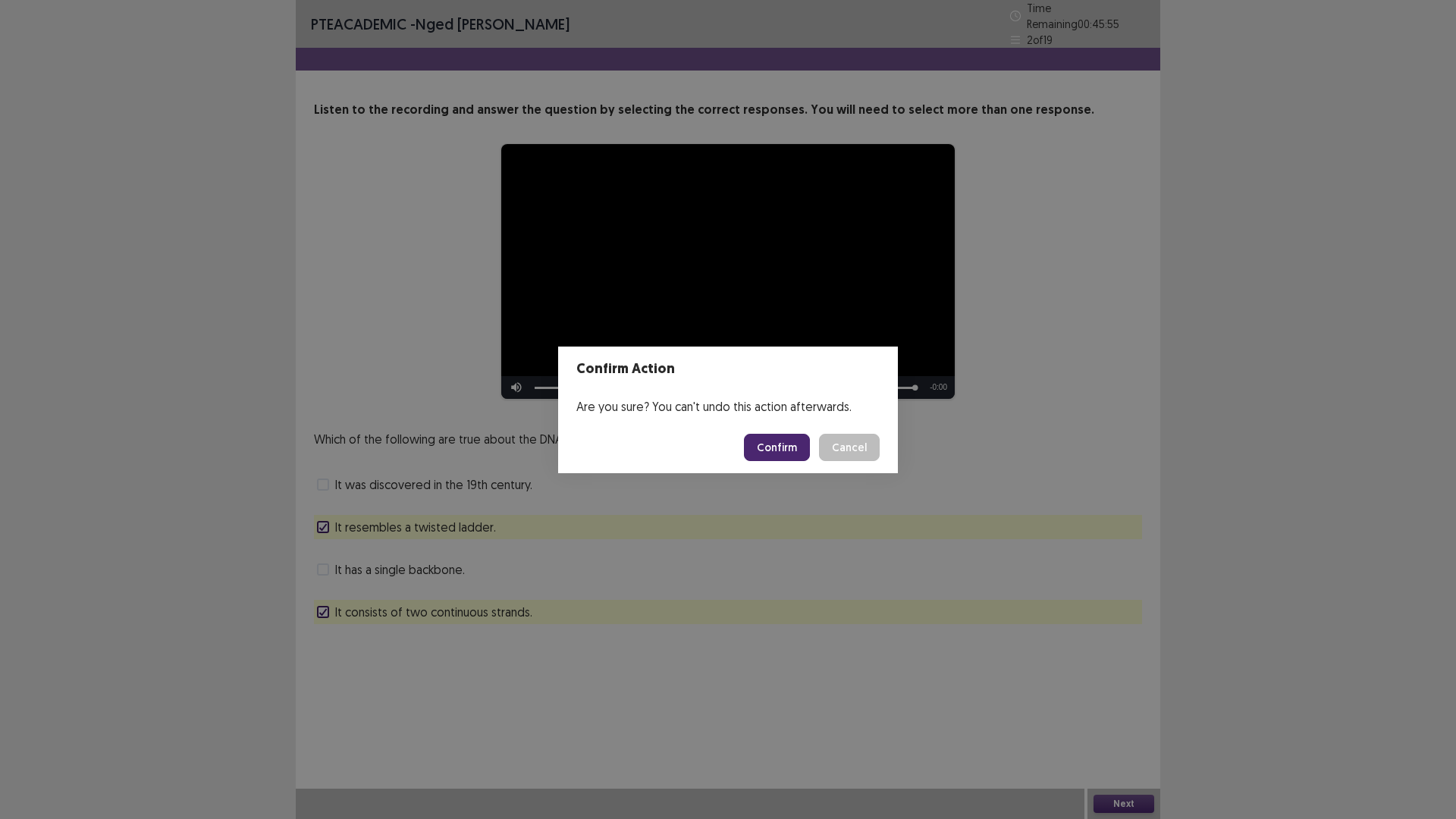
click at [766, 436] on button "Confirm" at bounding box center [777, 447] width 66 height 27
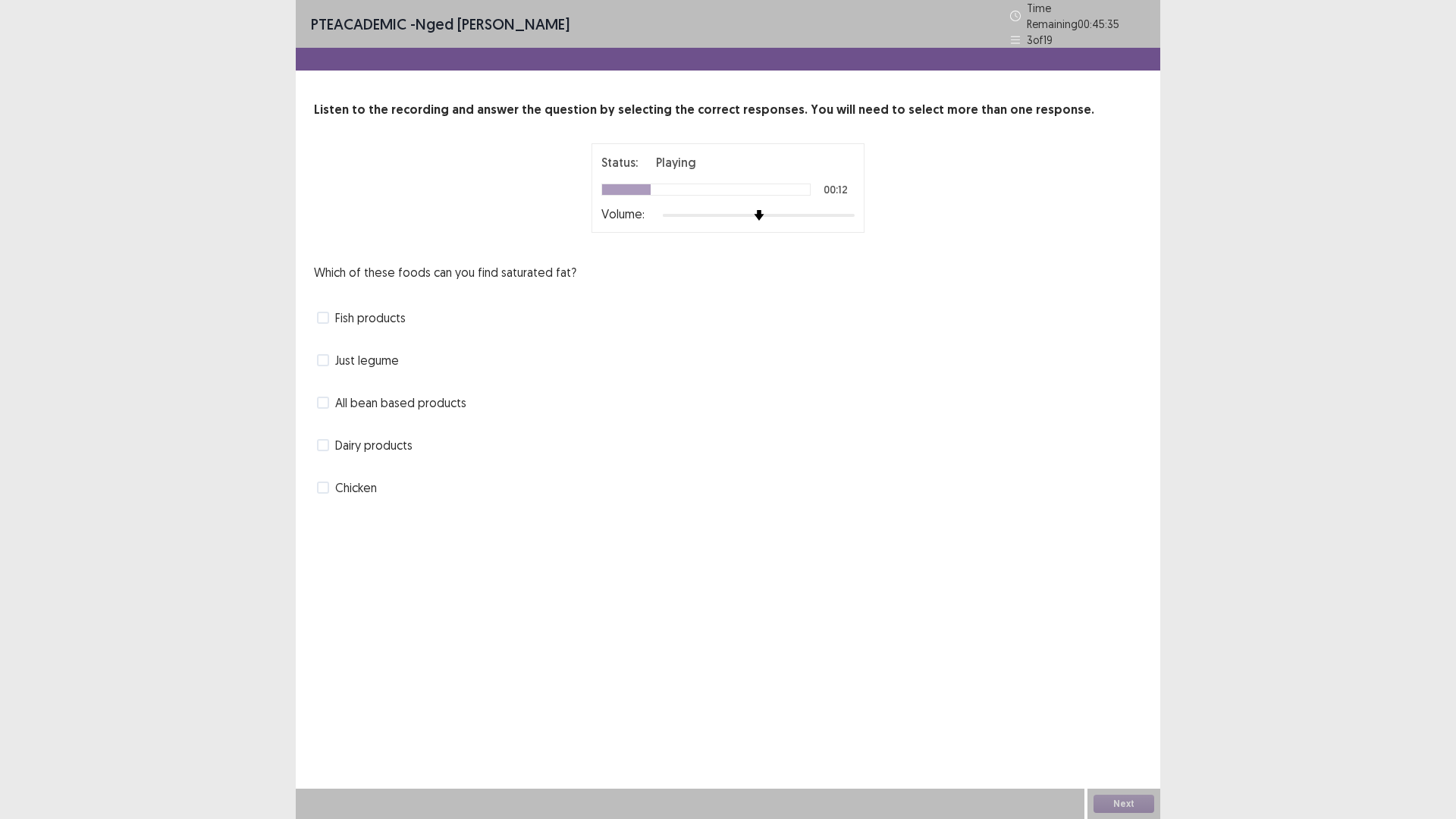
click at [324, 482] on span at bounding box center [323, 488] width 12 height 12
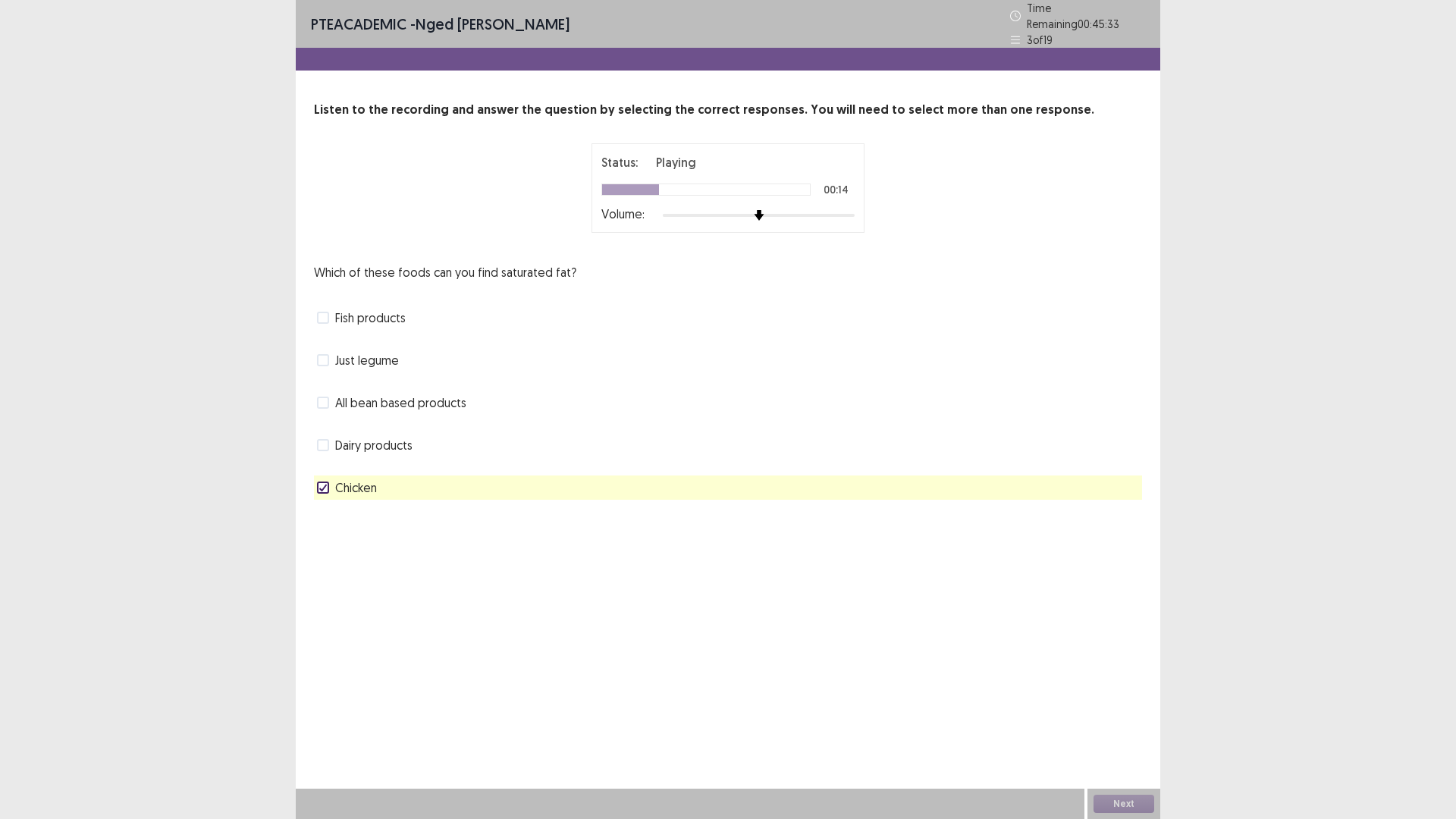
click at [324, 436] on label "Dairy products" at bounding box center [365, 445] width 96 height 18
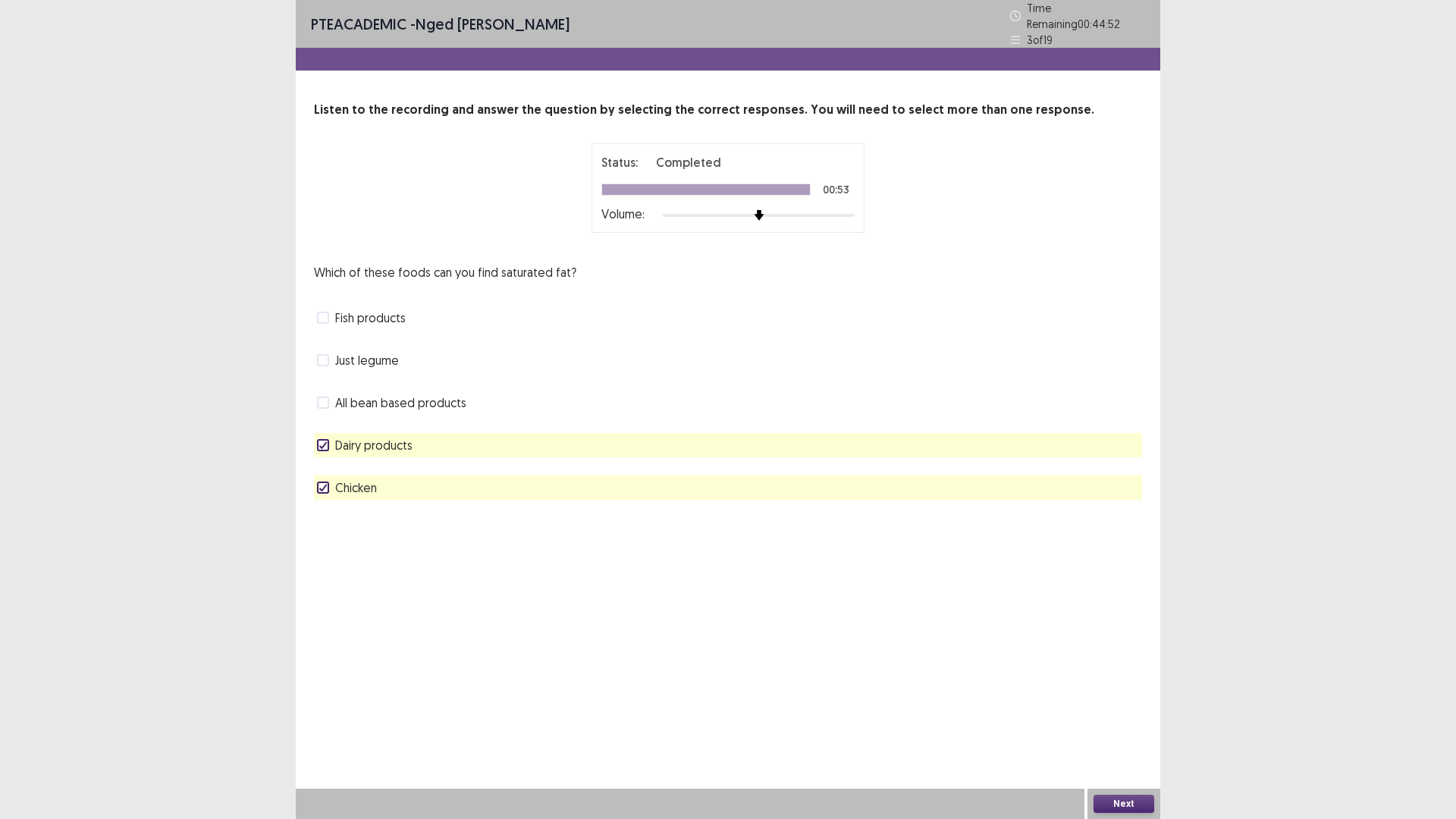
click at [1117, 716] on button "Next" at bounding box center [1123, 803] width 61 height 18
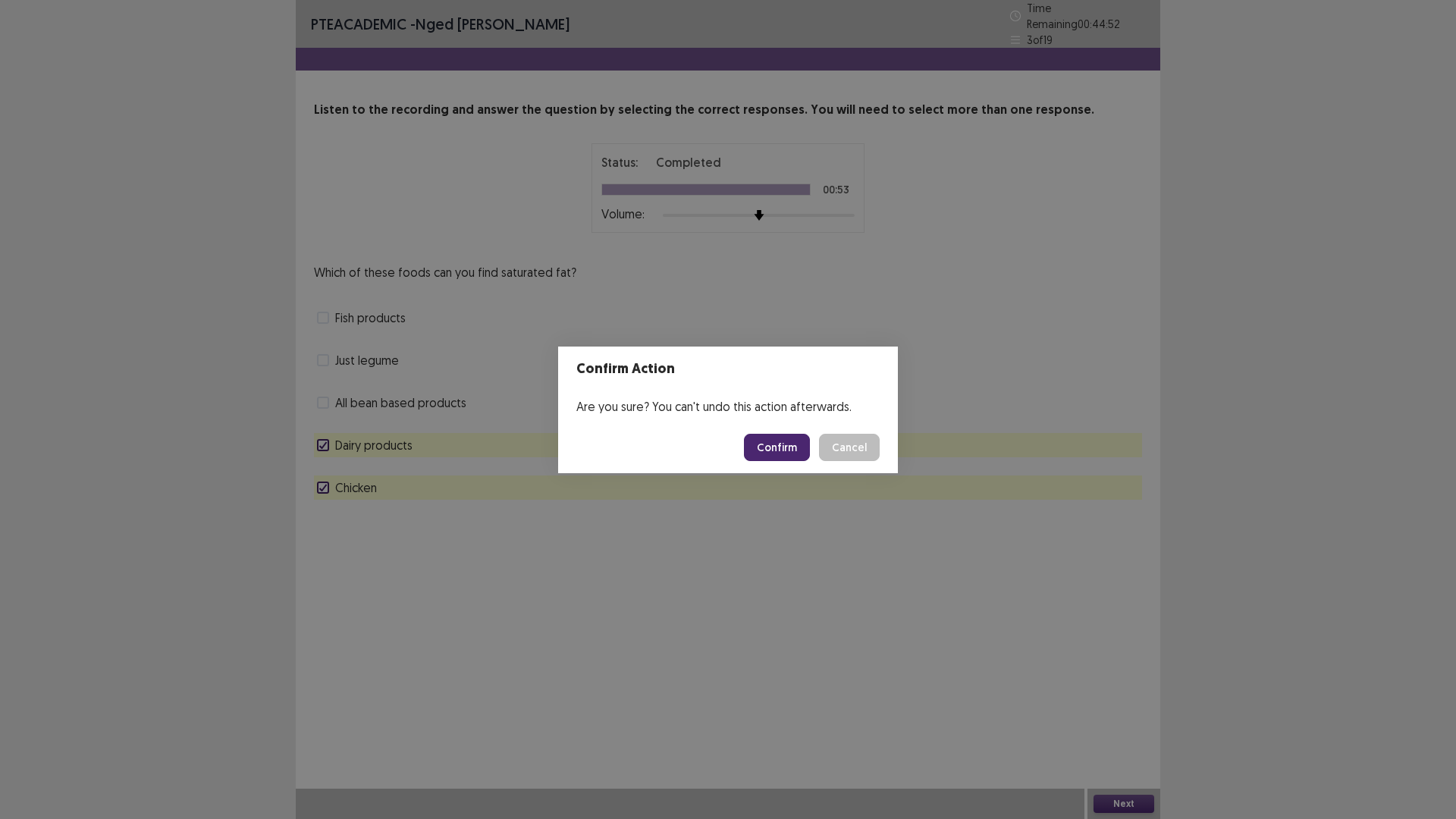
click at [785, 452] on button "Confirm" at bounding box center [777, 447] width 66 height 27
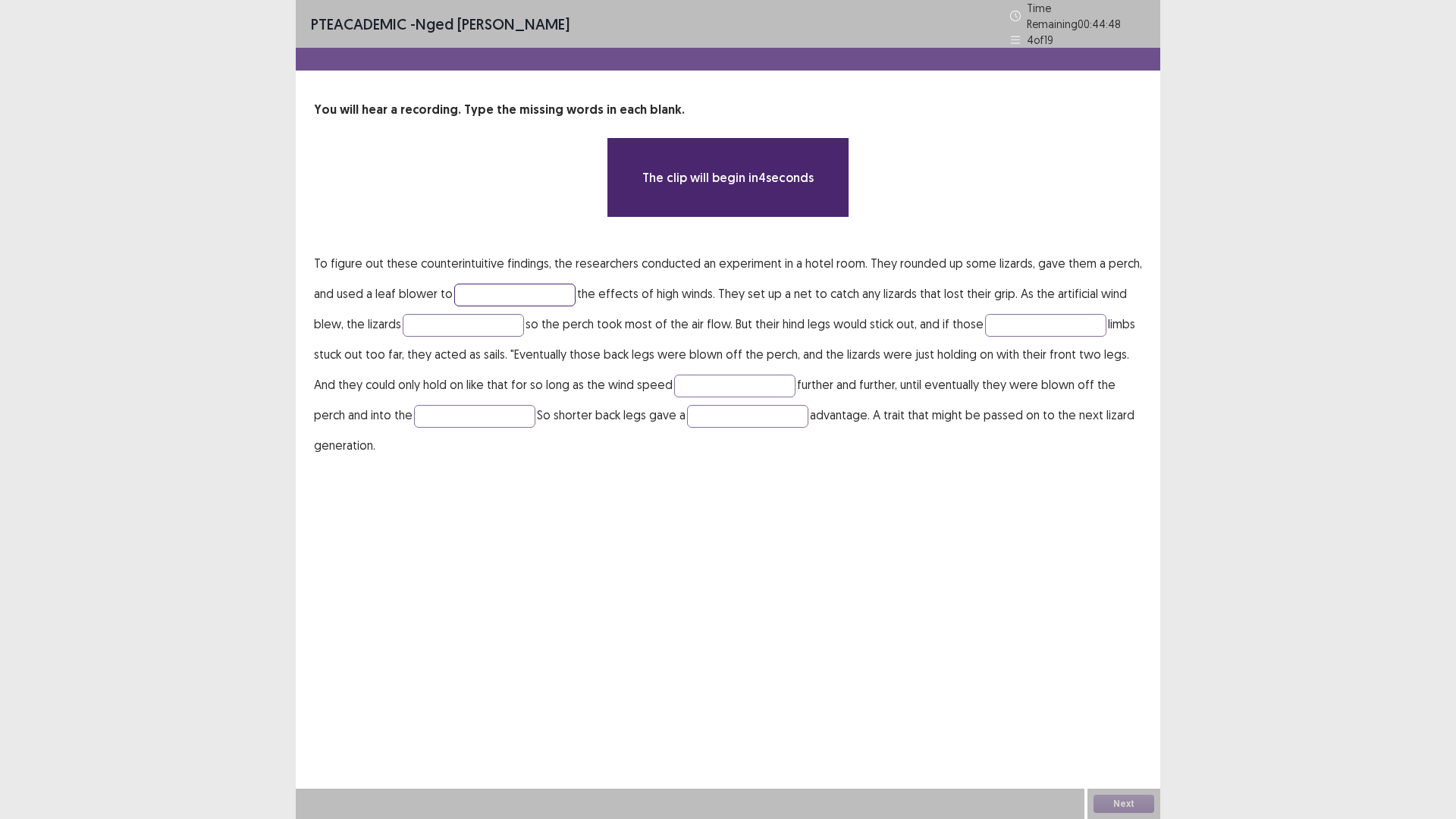
click at [528, 291] on input "text" at bounding box center [515, 295] width 121 height 23
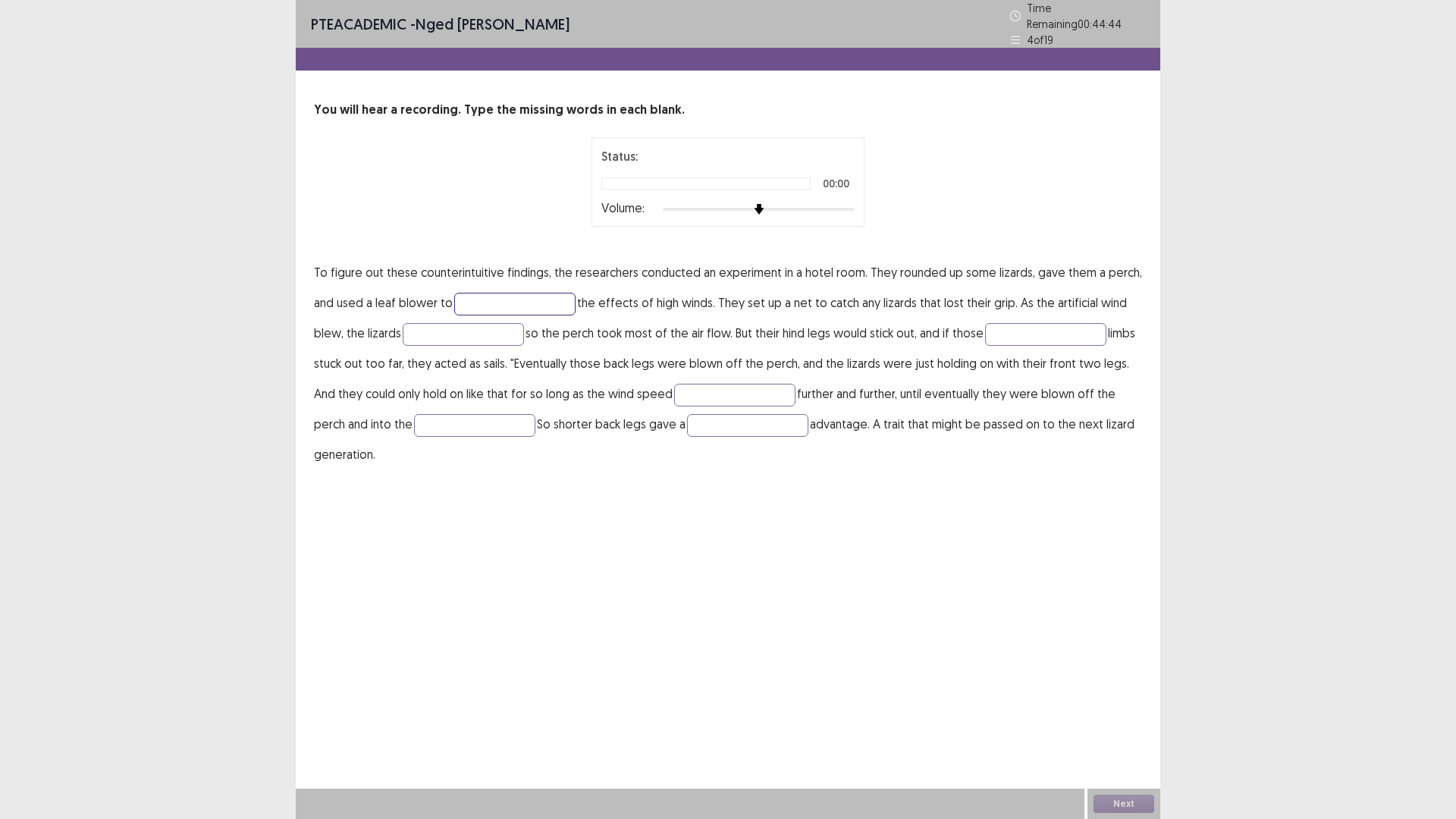
click at [514, 293] on input "text" at bounding box center [515, 304] width 121 height 23
type input "****"
click at [454, 330] on input "text" at bounding box center [463, 335] width 121 height 23
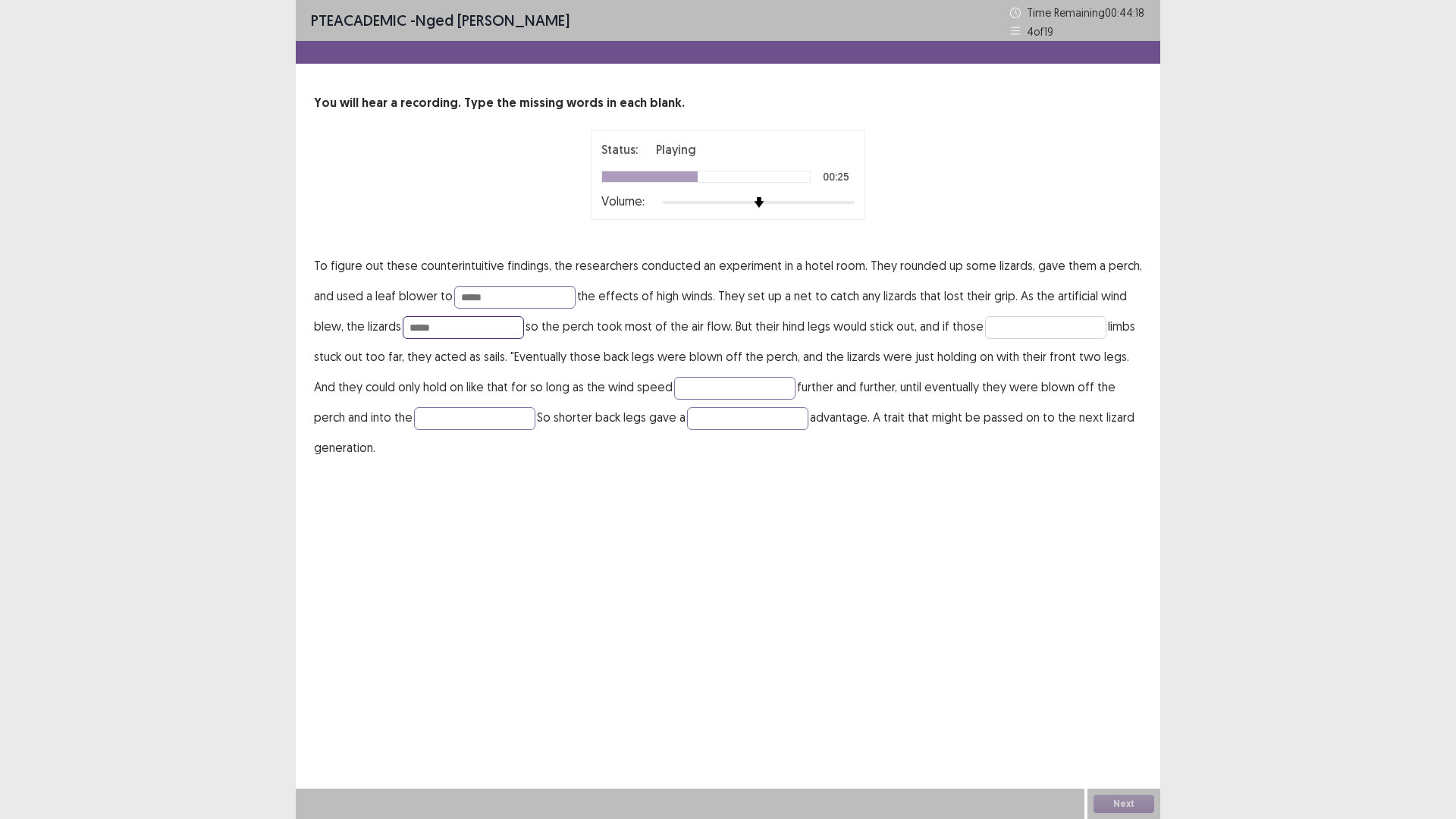
type input "*****"
click at [1003, 323] on input "text" at bounding box center [1046, 328] width 121 height 23
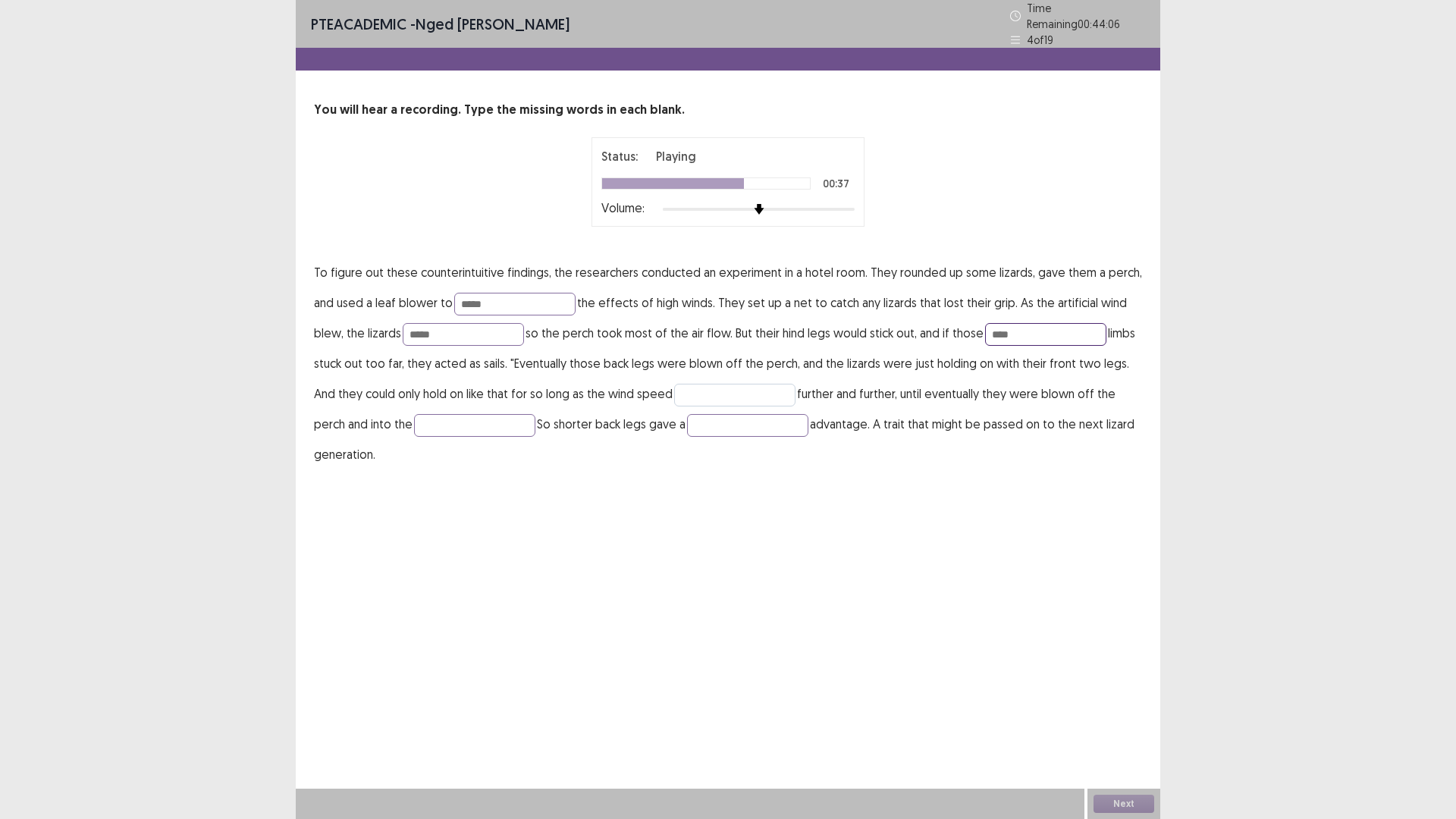
type input "****"
click at [711, 389] on input "text" at bounding box center [735, 395] width 121 height 23
type input "********"
click at [459, 423] on input "text" at bounding box center [474, 425] width 121 height 23
type input "****"
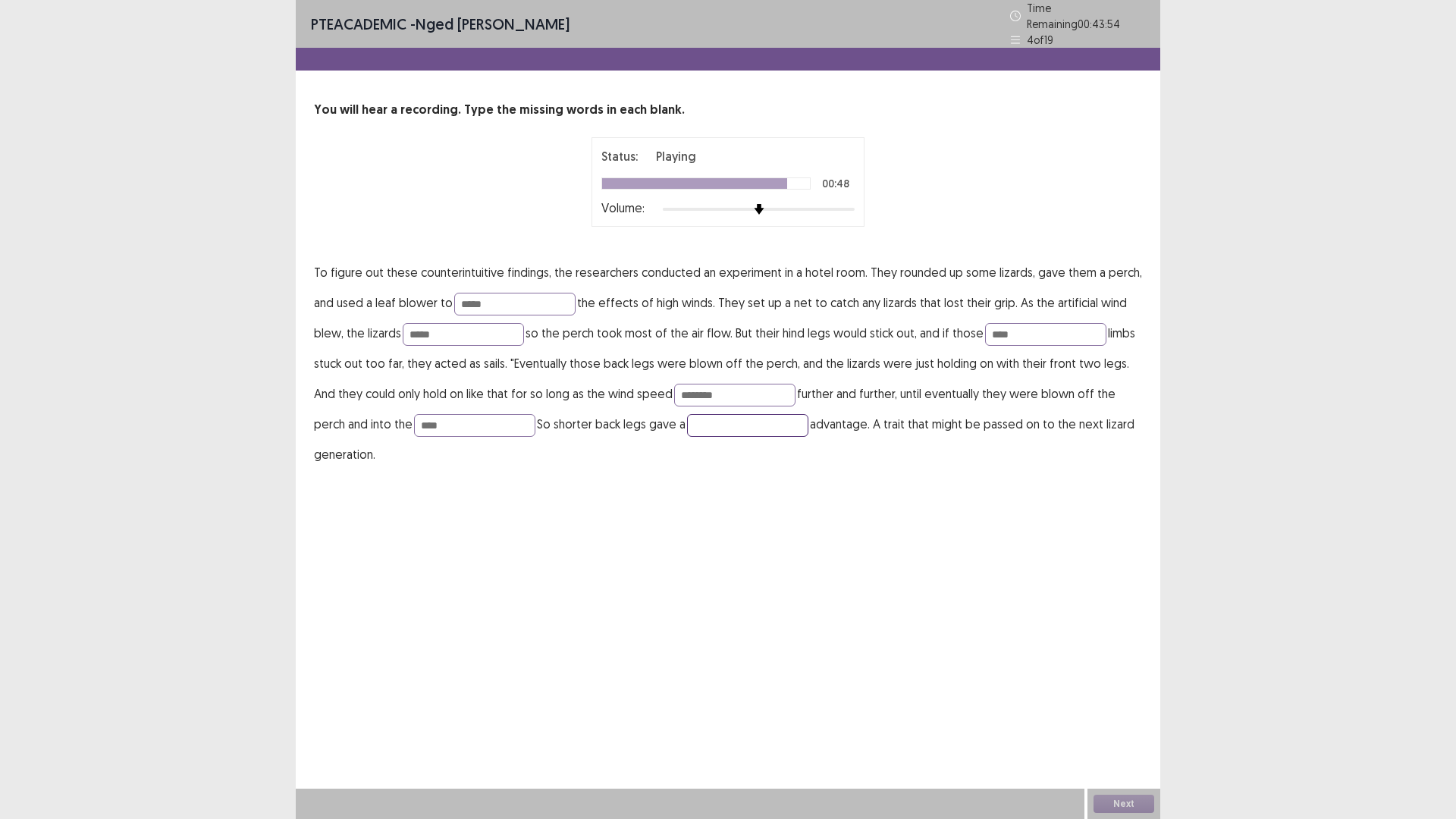
click at [705, 418] on input "text" at bounding box center [748, 425] width 121 height 23
type input "********"
click at [1119, 716] on div "Next" at bounding box center [1123, 803] width 73 height 31
click at [1121, 716] on button "Next" at bounding box center [1123, 803] width 61 height 18
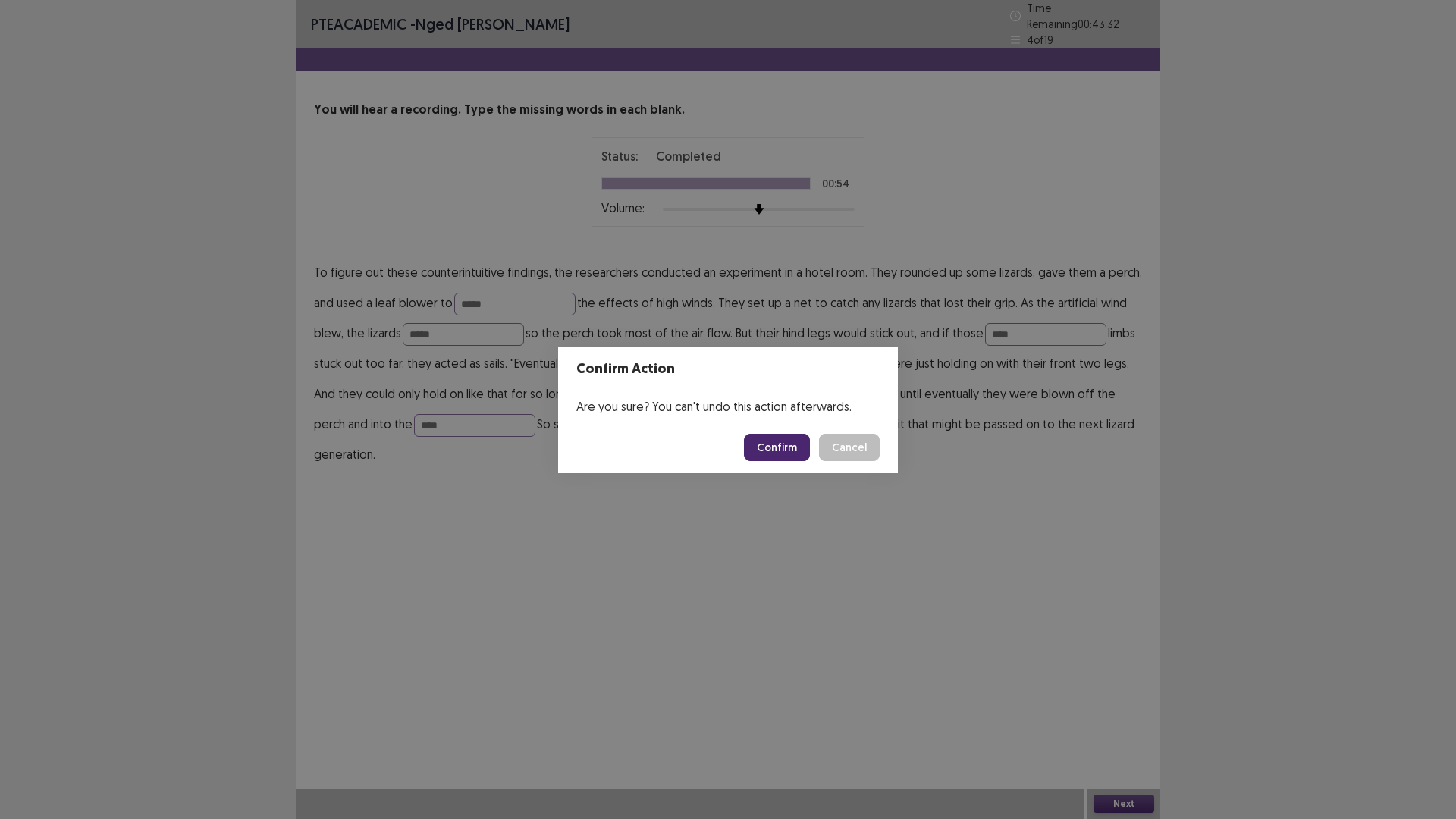
click at [771, 439] on button "Confirm" at bounding box center [777, 447] width 66 height 27
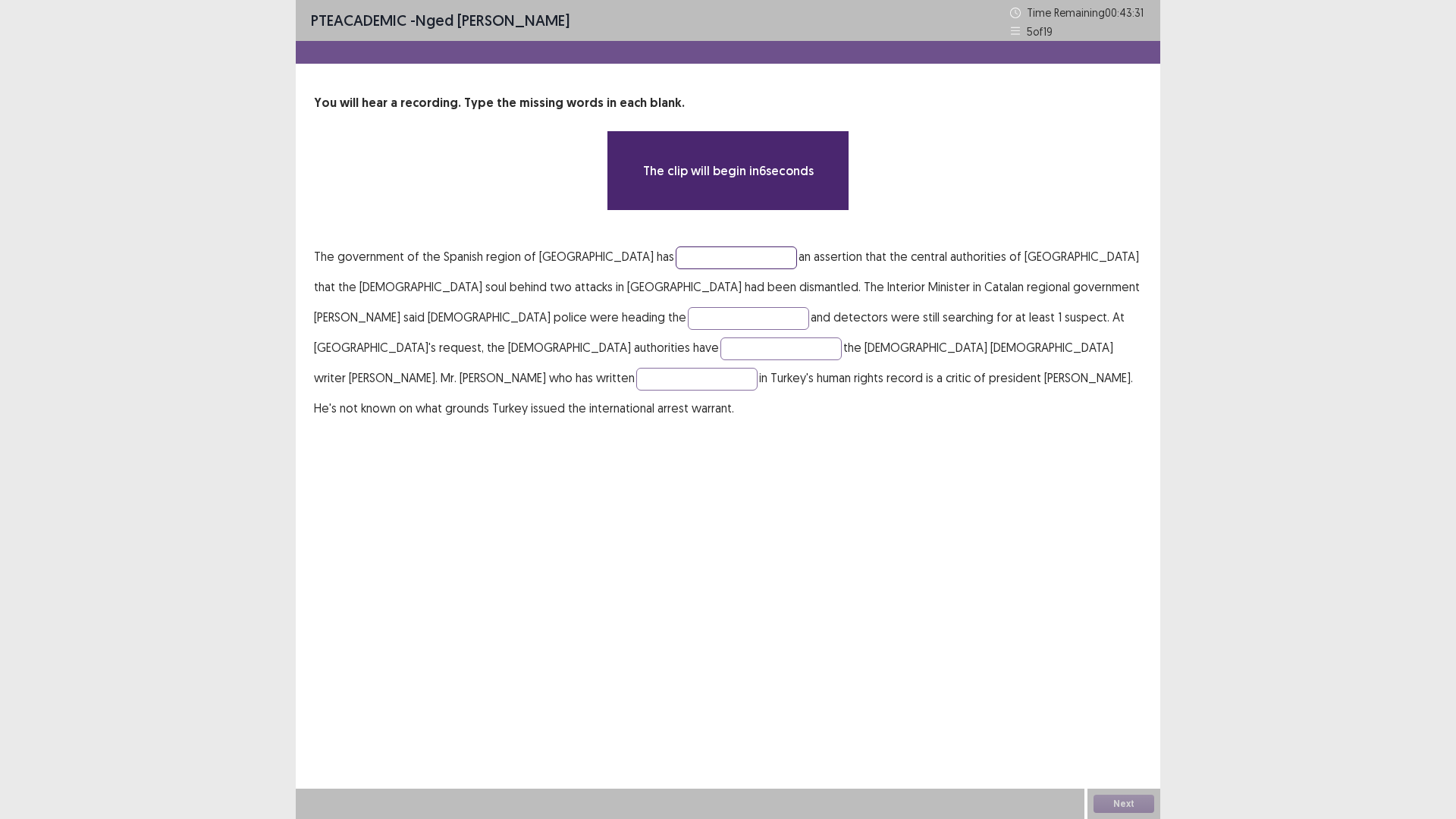
click at [676, 257] on input "text" at bounding box center [736, 257] width 121 height 23
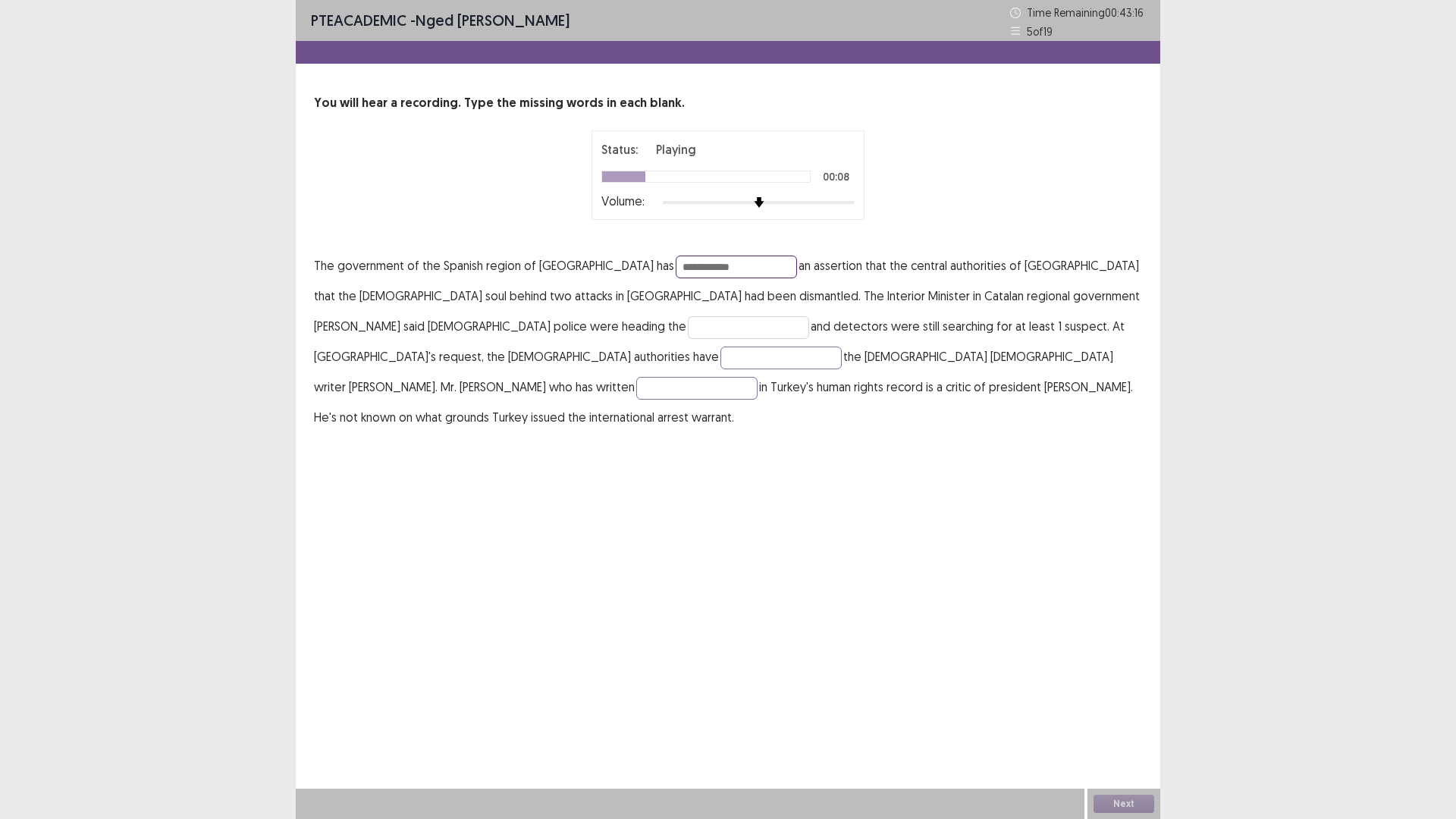
type input "**********"
click at [688, 325] on input "text" at bounding box center [749, 328] width 121 height 23
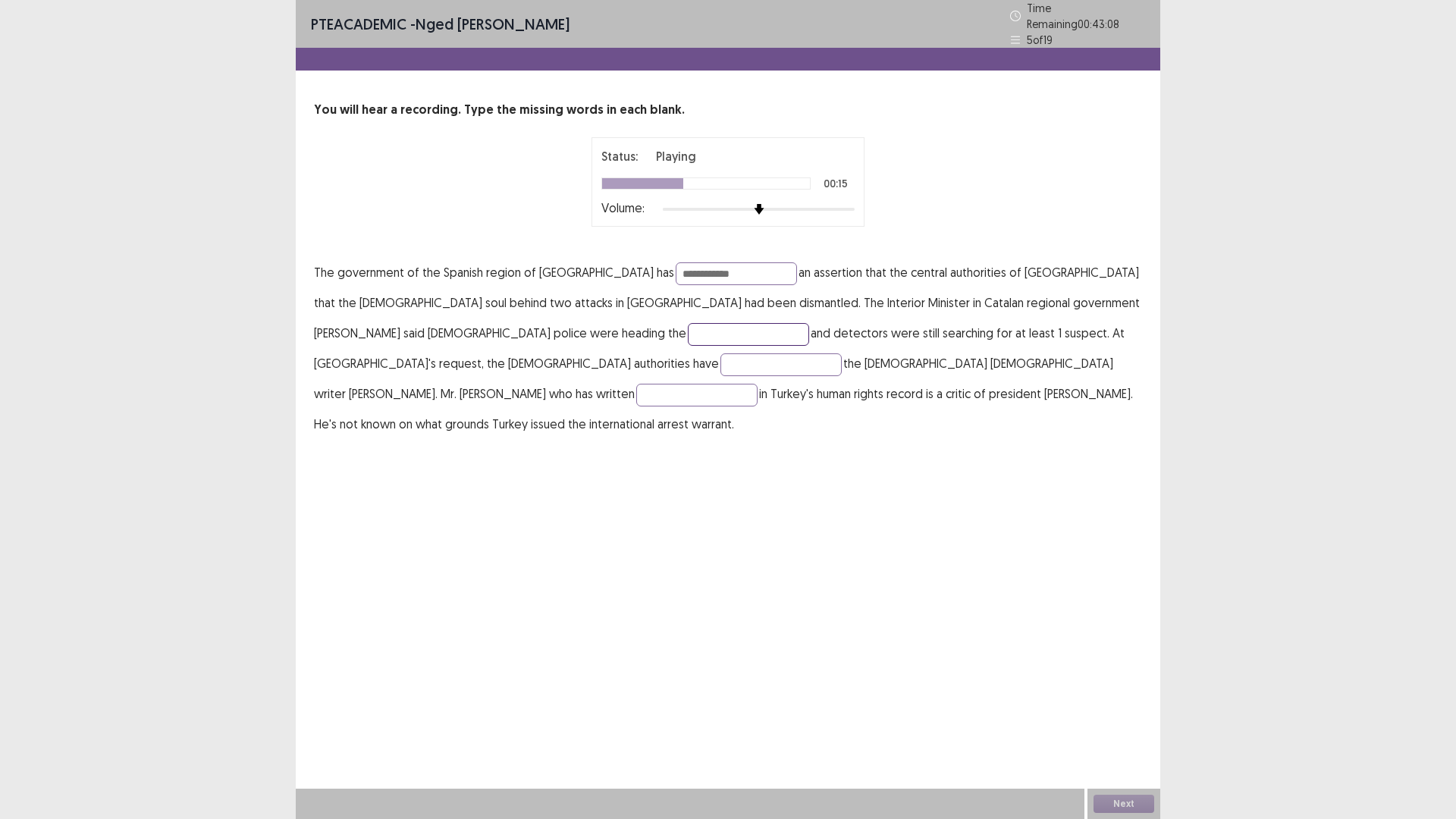
click at [688, 330] on input "text" at bounding box center [749, 335] width 121 height 23
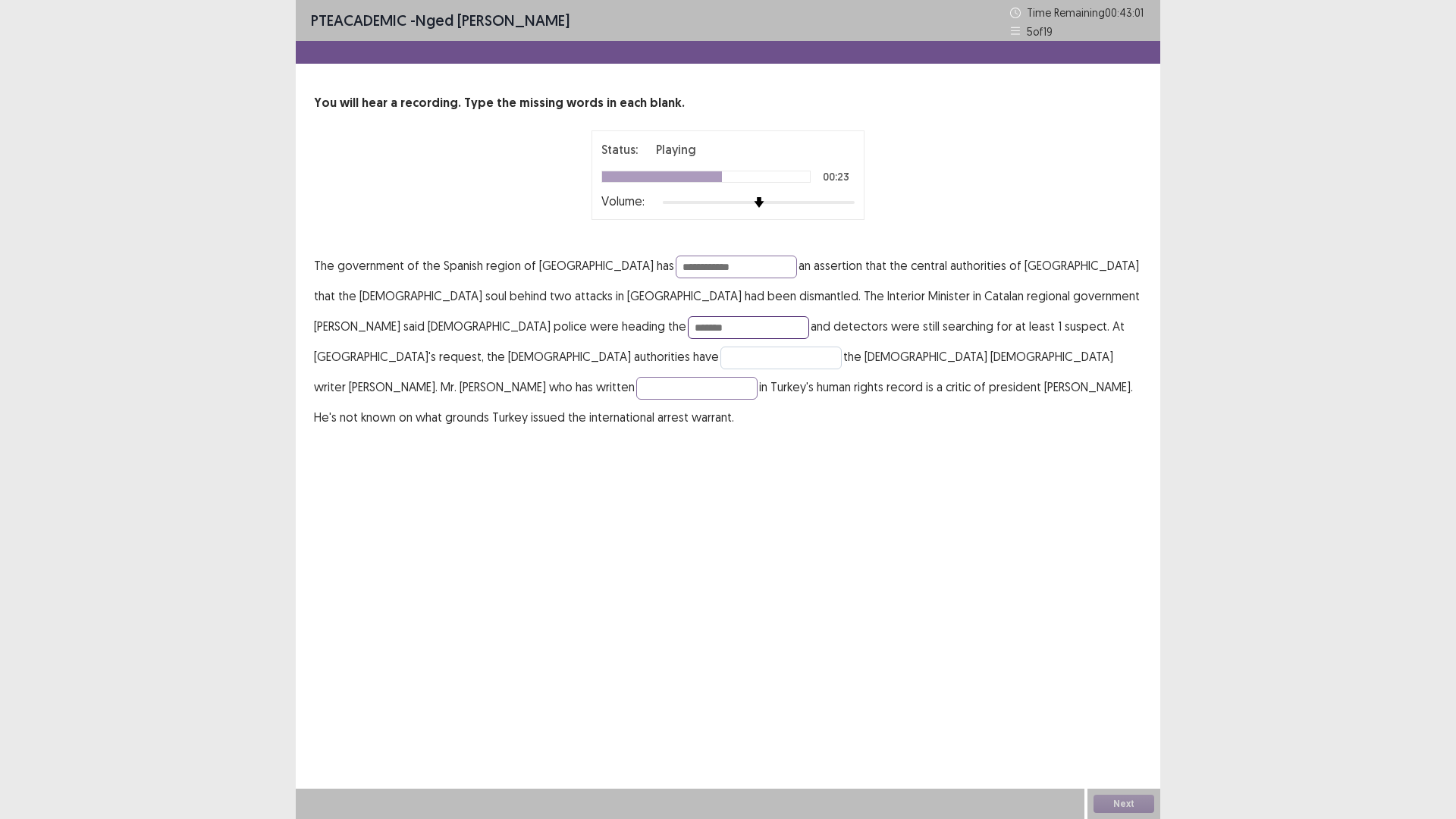
type input "*******"
click at [842, 346] on input "text" at bounding box center [781, 358] width 121 height 23
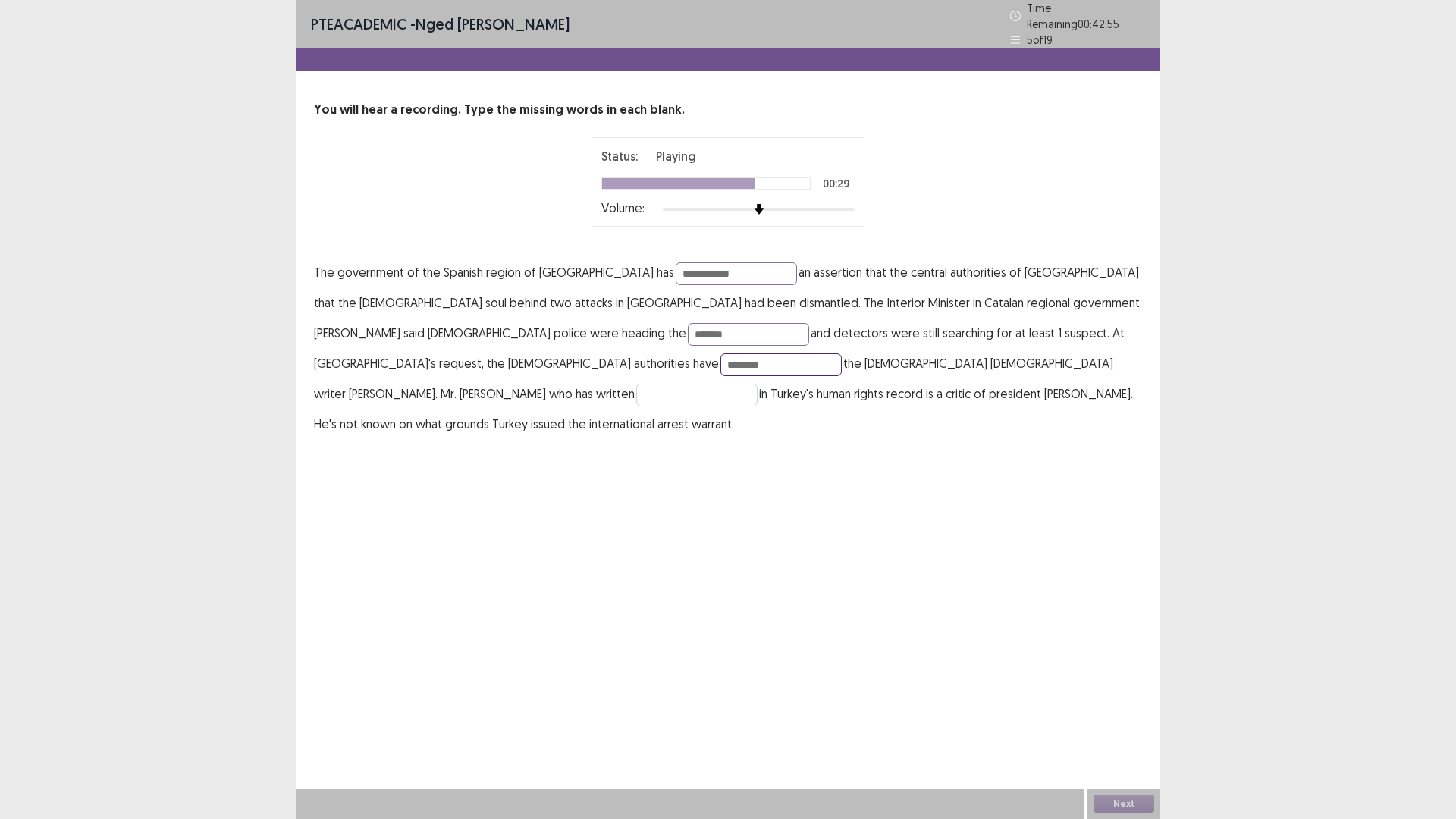
type input "********"
click at [753, 384] on input "text" at bounding box center [697, 395] width 121 height 23
click at [713, 384] on input "**********" at bounding box center [697, 395] width 121 height 23
type input "**********"
click at [688, 326] on input "*******" at bounding box center [749, 335] width 121 height 23
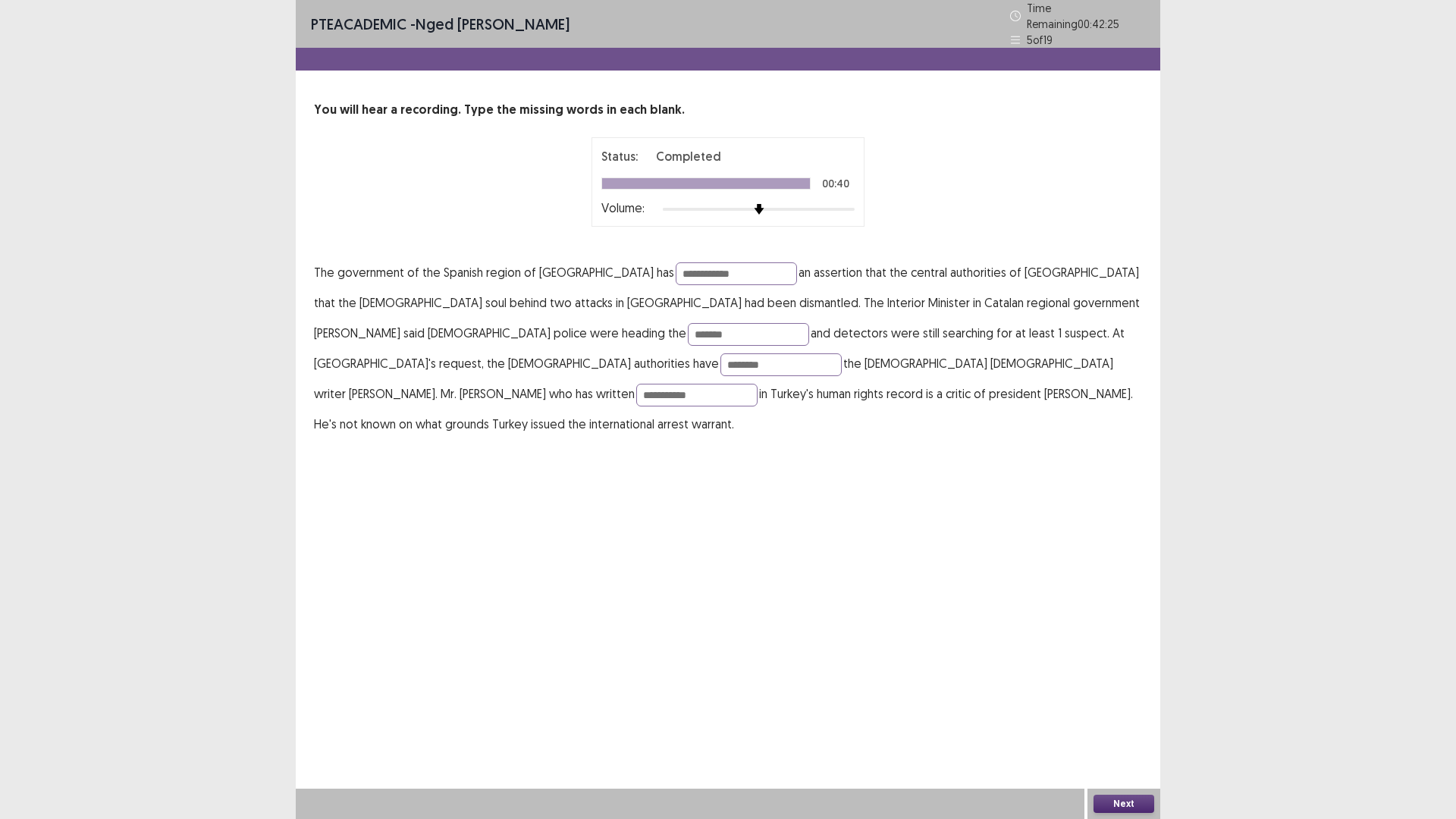
click at [1134, 716] on button "Next" at bounding box center [1123, 803] width 61 height 18
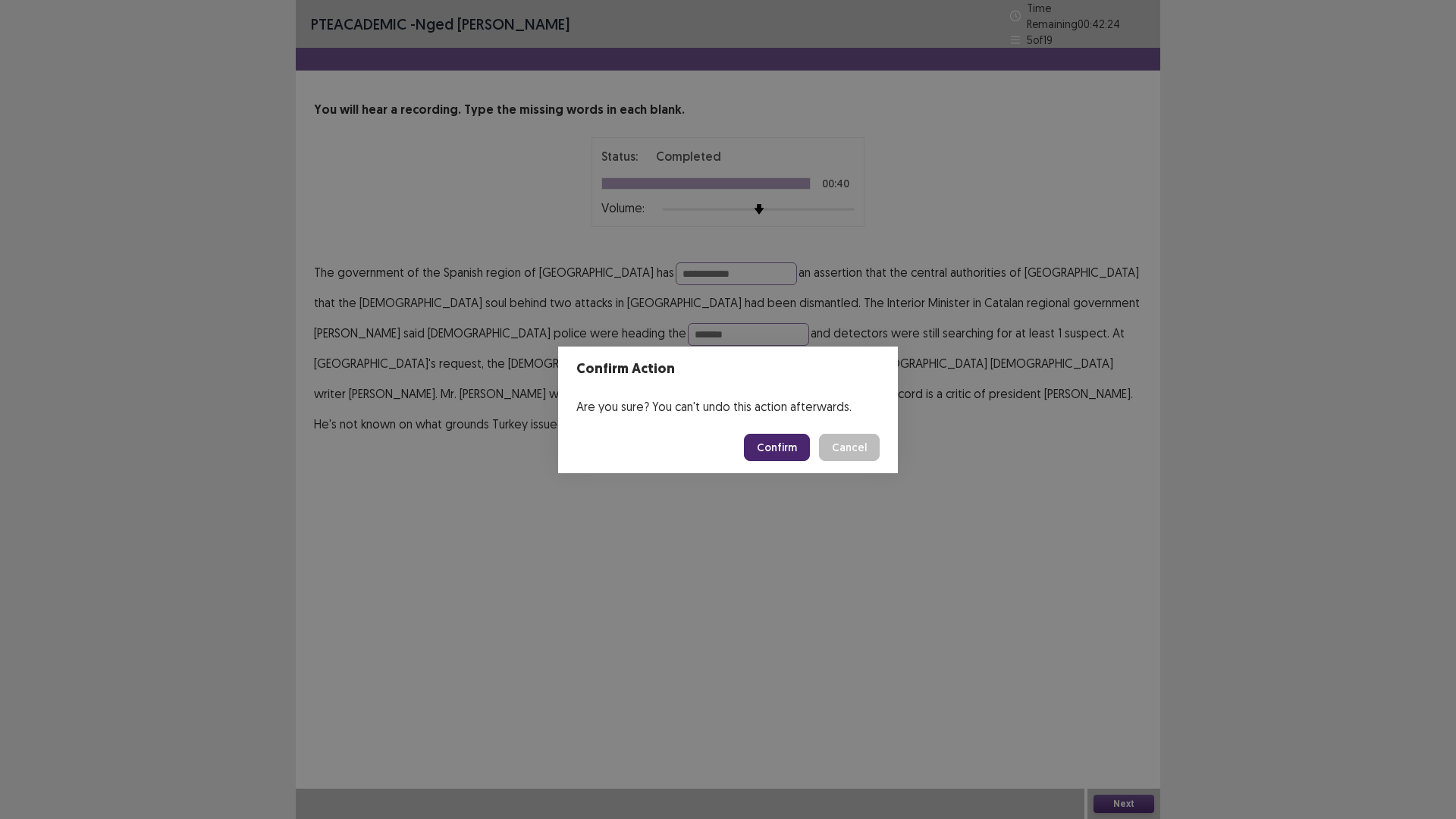
click at [771, 450] on button "Confirm" at bounding box center [777, 447] width 66 height 27
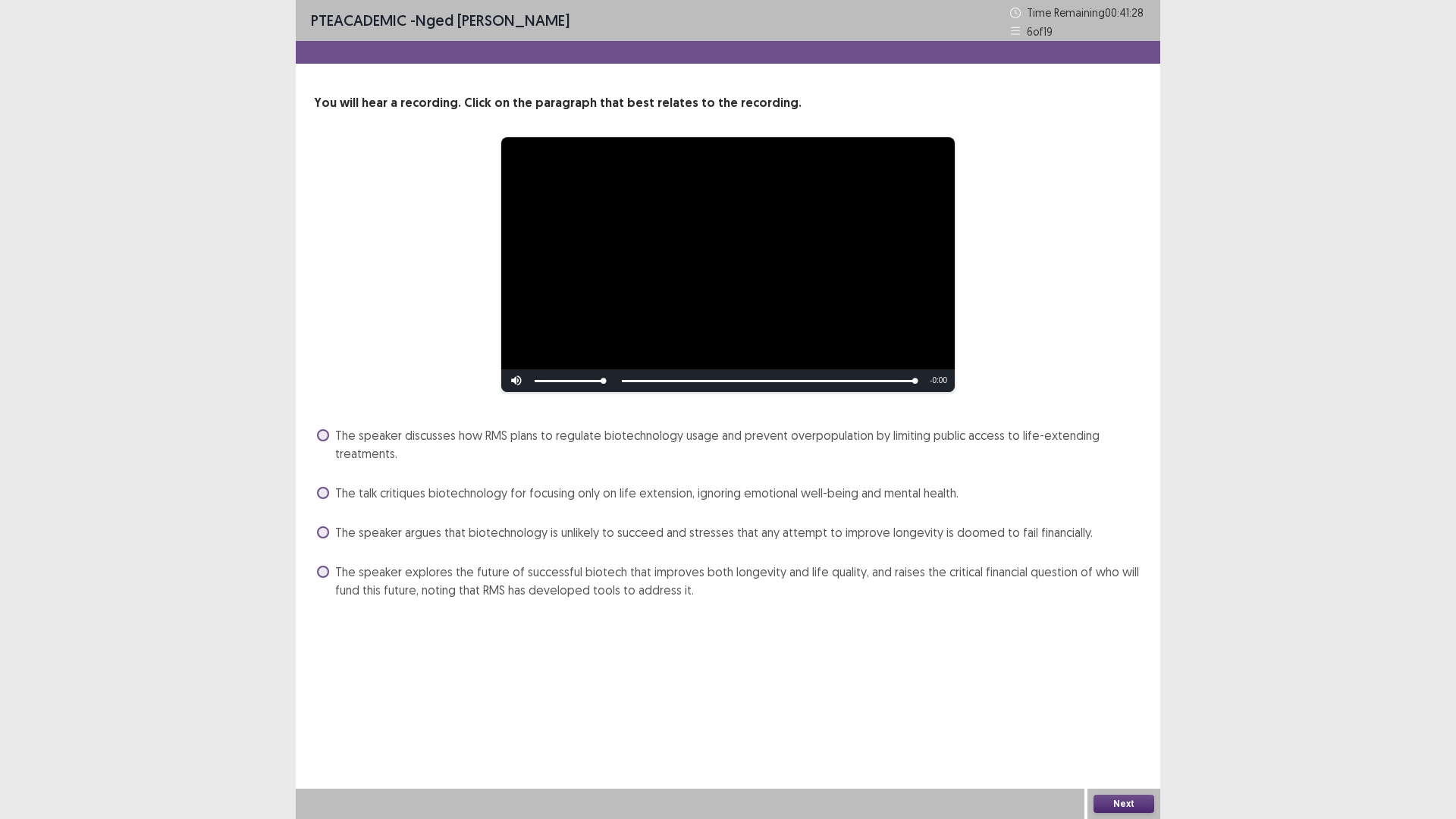
click at [322, 575] on span at bounding box center [323, 572] width 12 height 12
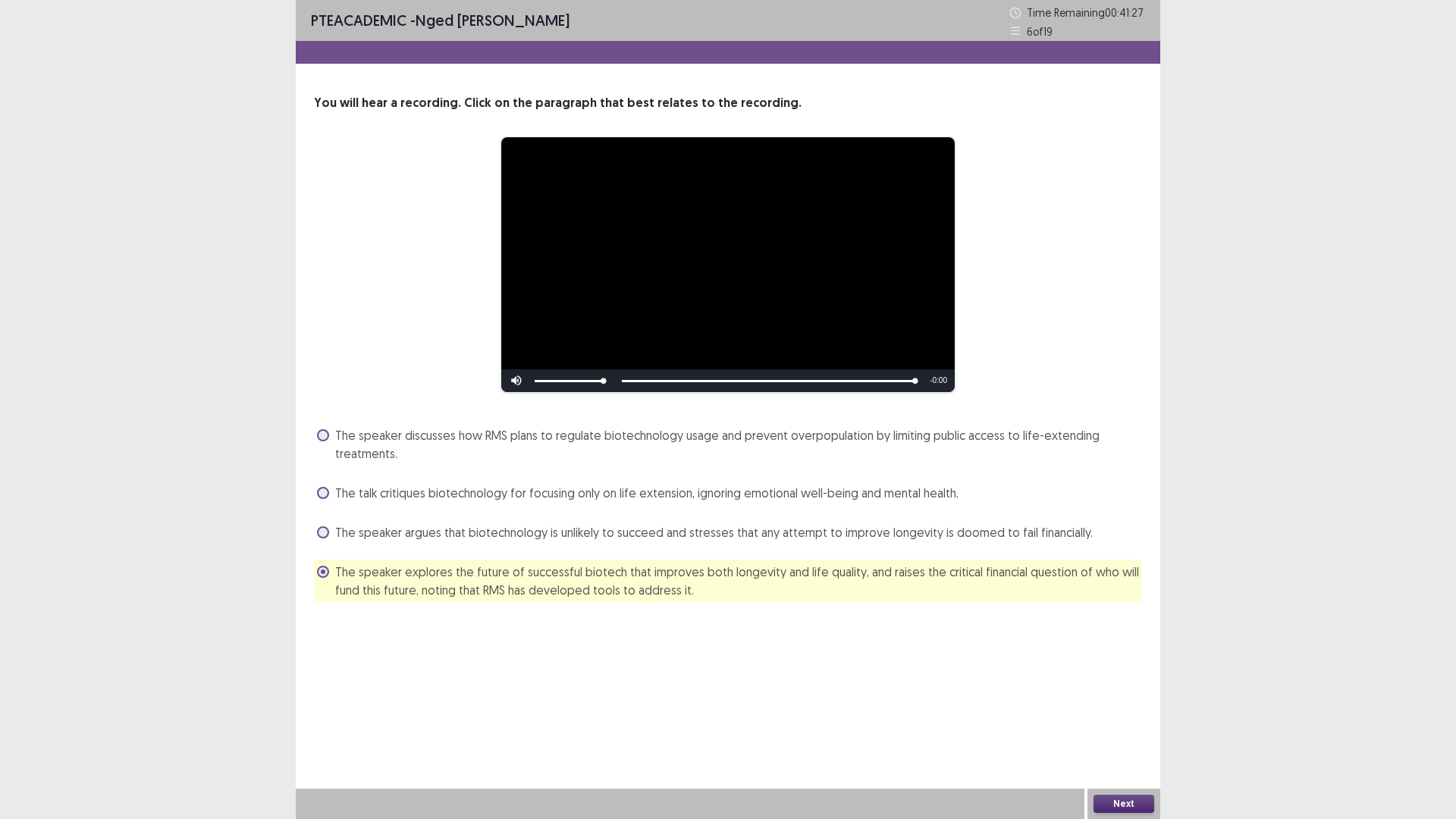
click at [1119, 716] on button "Next" at bounding box center [1123, 803] width 61 height 18
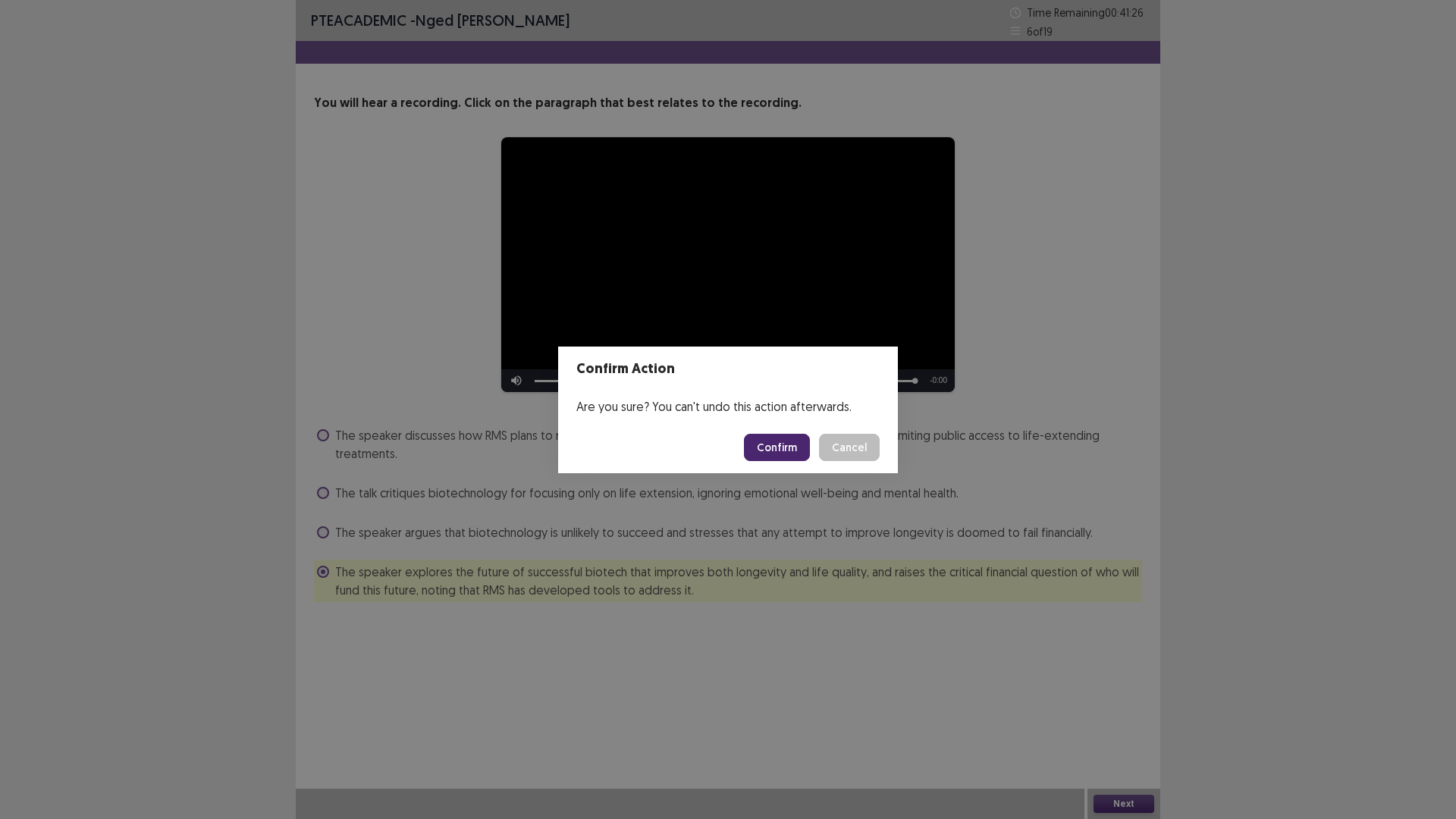
click at [765, 444] on button "Confirm" at bounding box center [777, 447] width 66 height 27
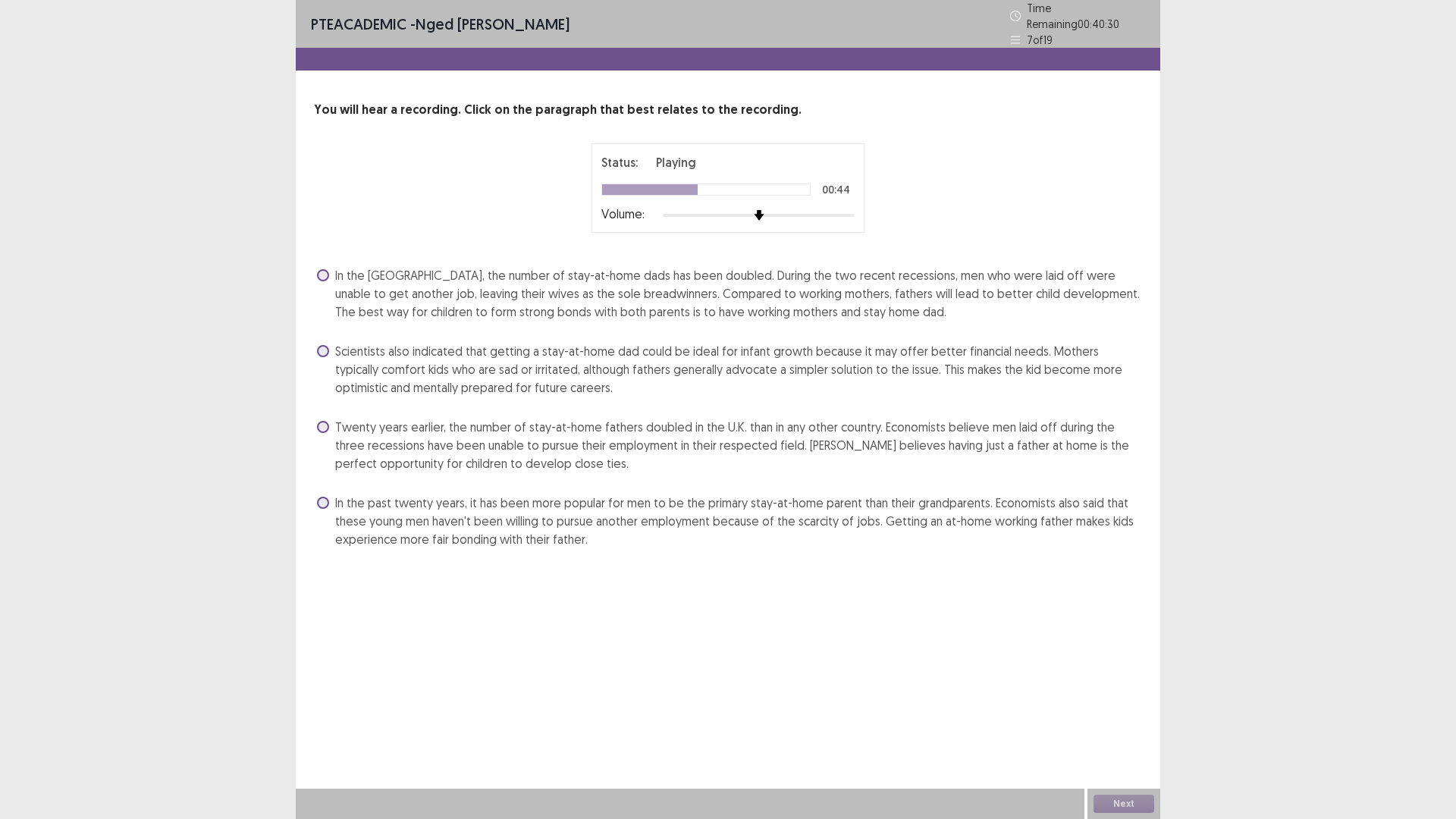
click at [306, 424] on div "You will hear a recording. Click on the paragraph that best relates to the reco…" at bounding box center [728, 326] width 865 height 451
click at [325, 421] on span at bounding box center [323, 427] width 12 height 12
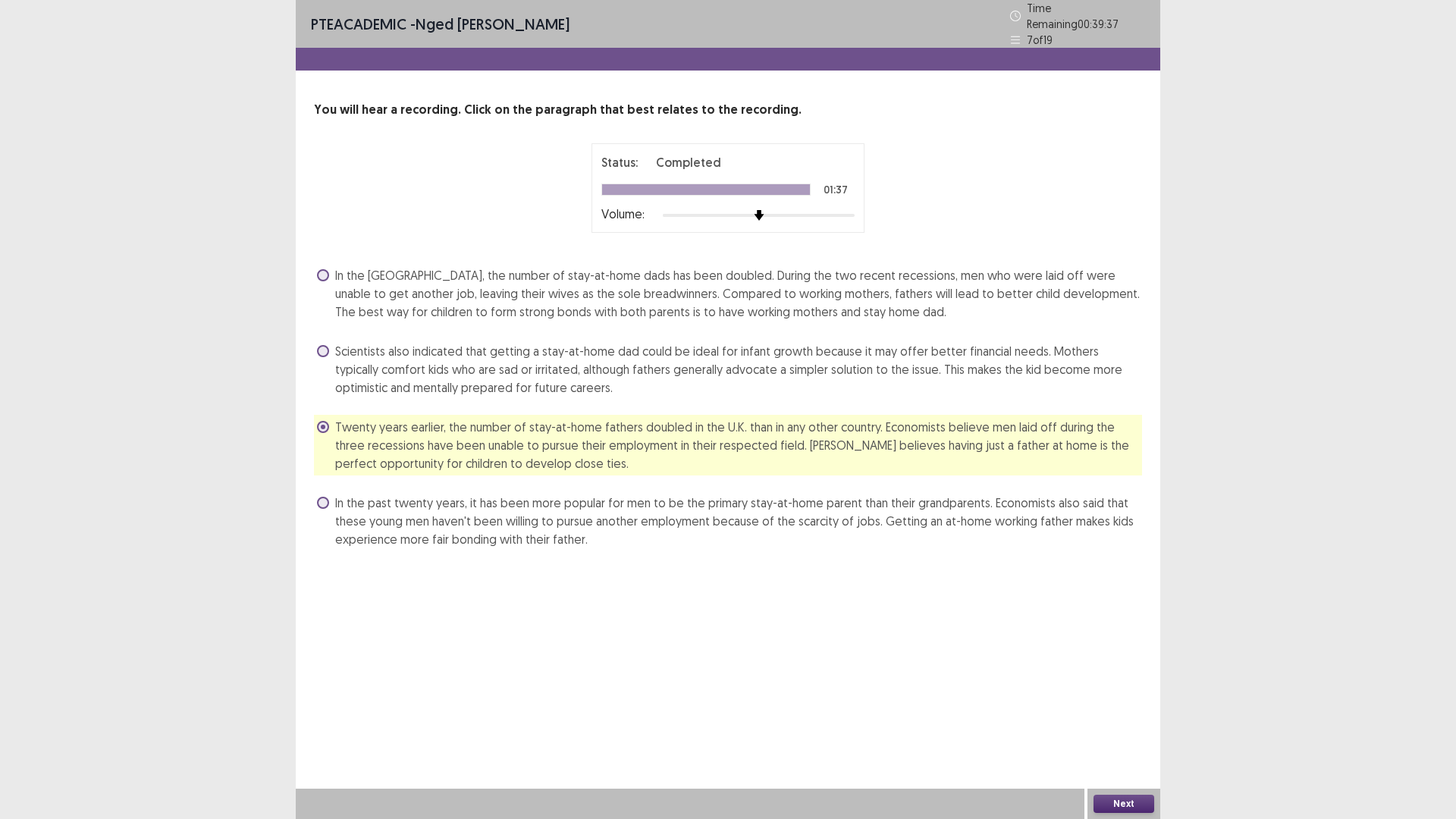
click at [329, 274] on label "In the [GEOGRAPHIC_DATA], the number of stay-at-home dads has been doubled. Dur…" at bounding box center [729, 294] width 825 height 54
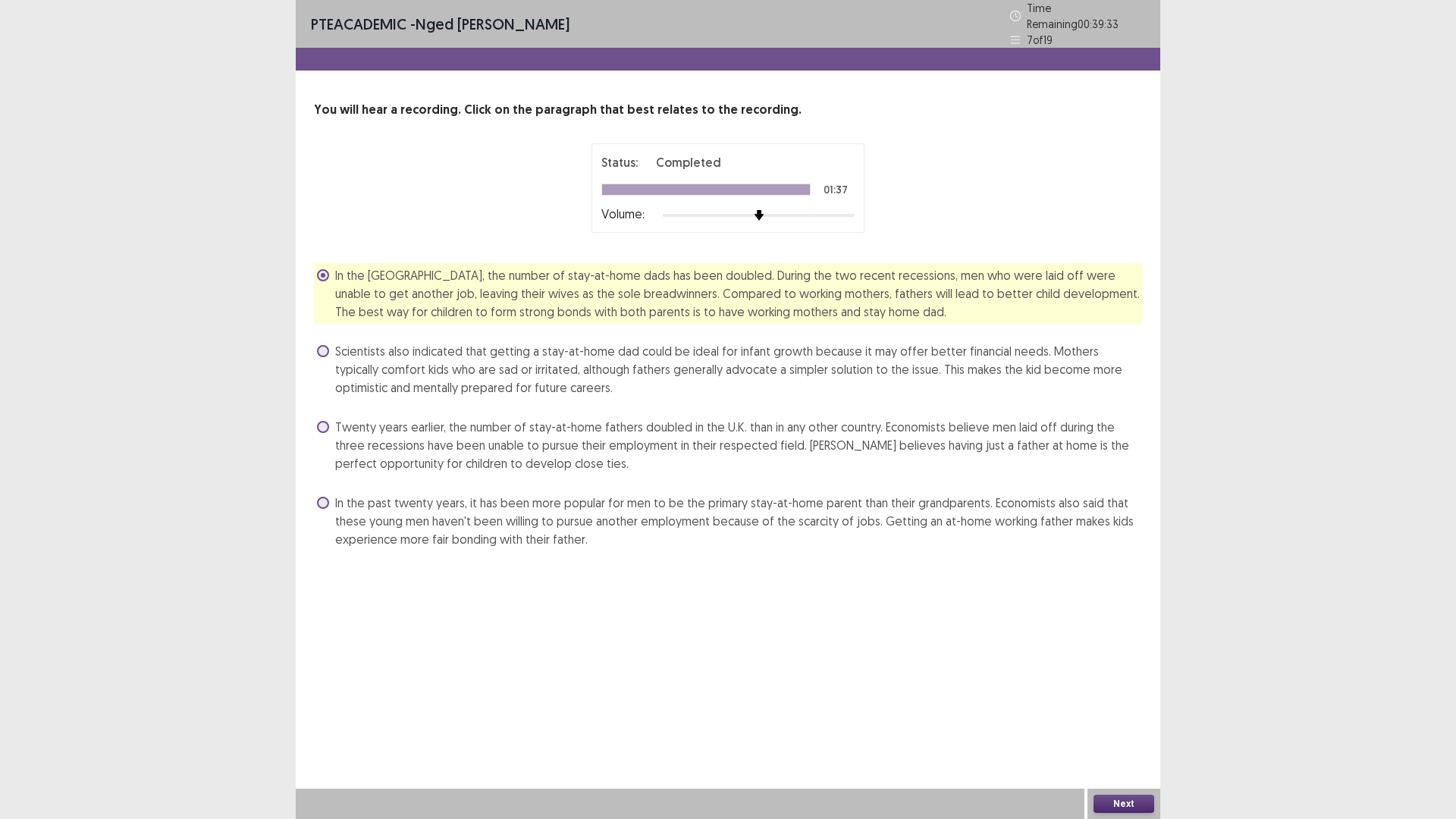
click at [1129, 716] on button "Next" at bounding box center [1123, 803] width 61 height 18
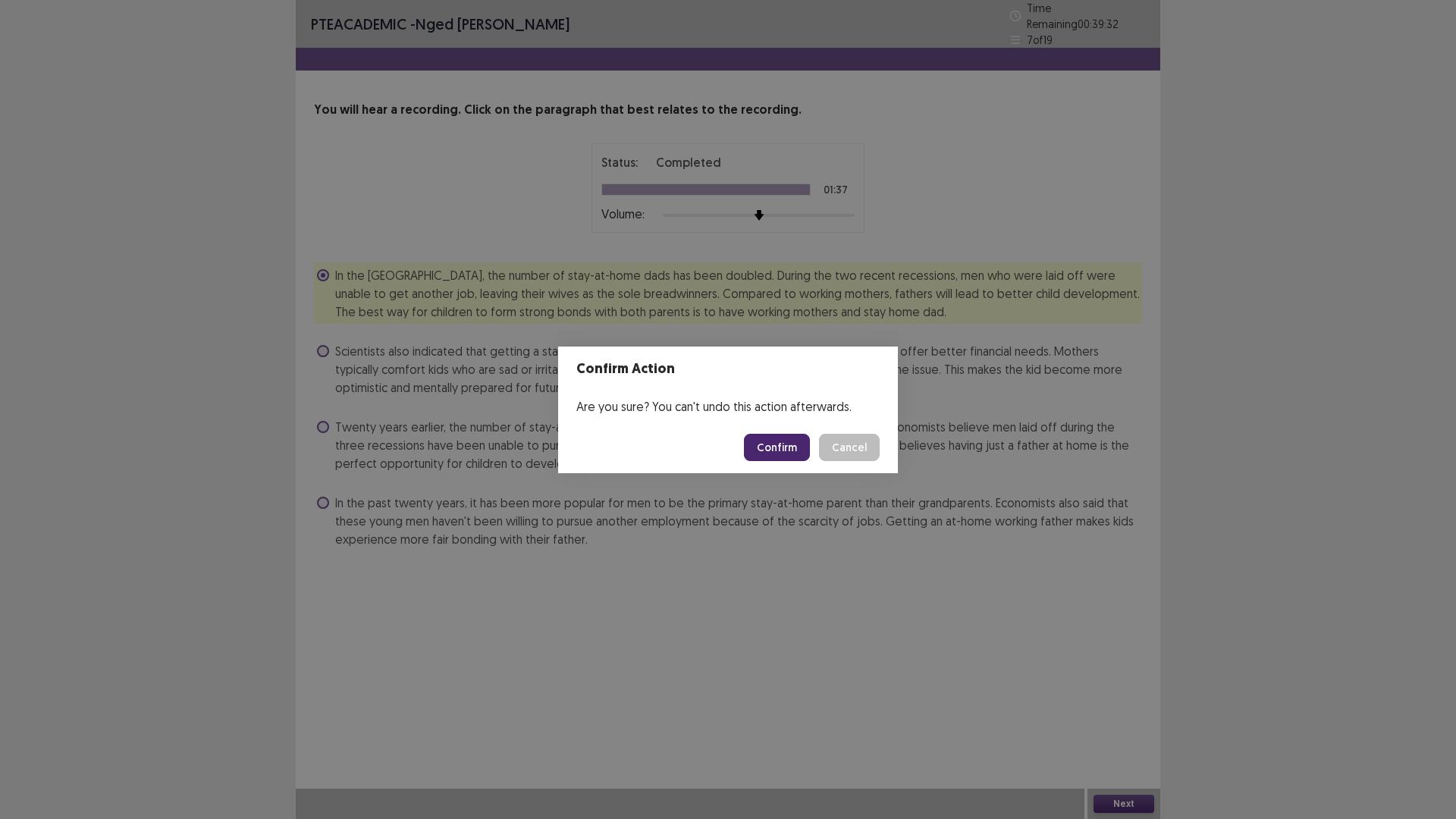
click at [751, 447] on button "Confirm" at bounding box center [777, 447] width 66 height 27
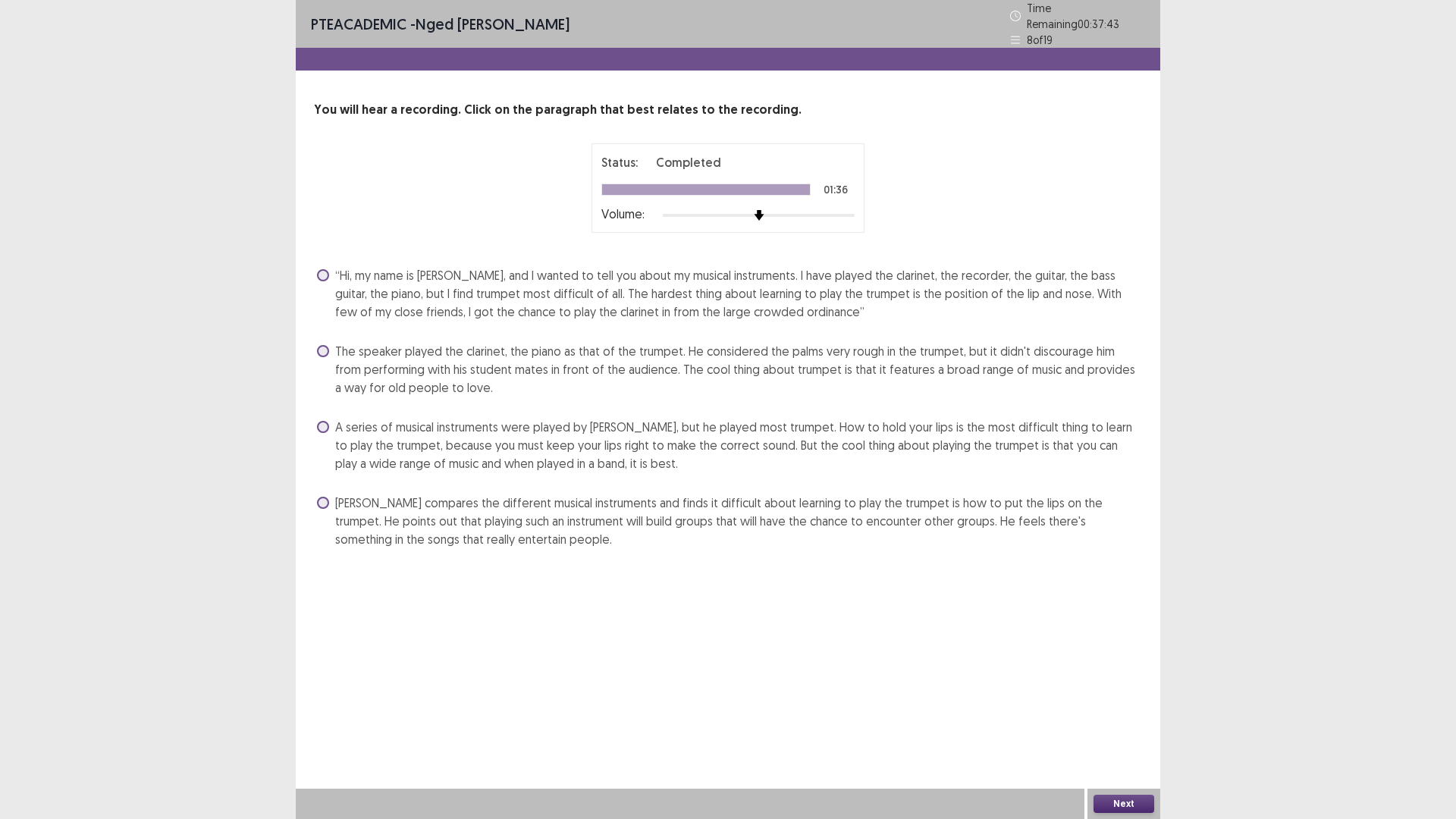
click at [323, 263] on div "“Hi, my name is [PERSON_NAME], and I wanted to tell you about my musical instru…" at bounding box center [728, 293] width 828 height 61
click at [319, 273] on span at bounding box center [323, 275] width 12 height 12
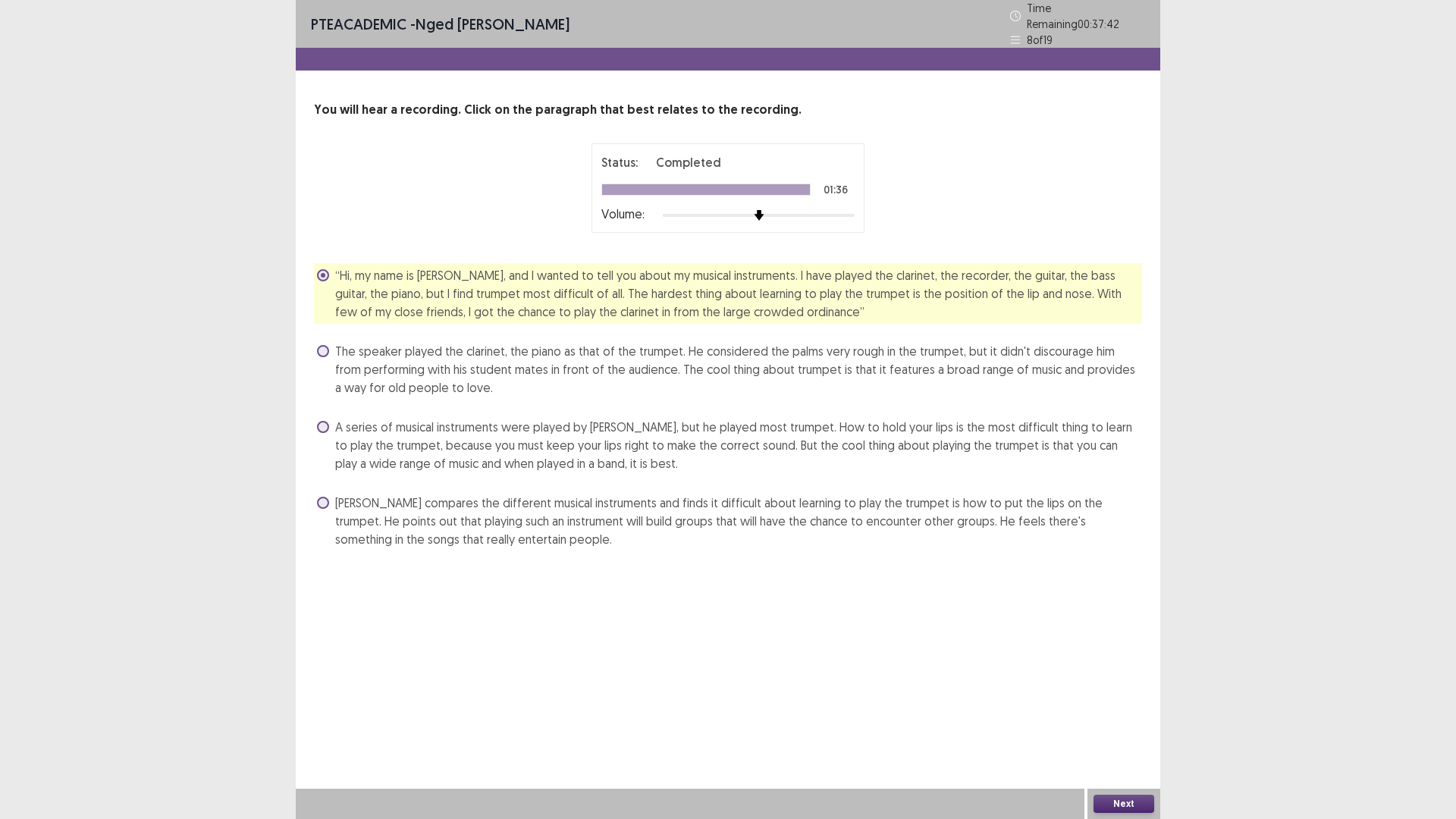
click at [1111, 716] on button "Next" at bounding box center [1123, 803] width 61 height 18
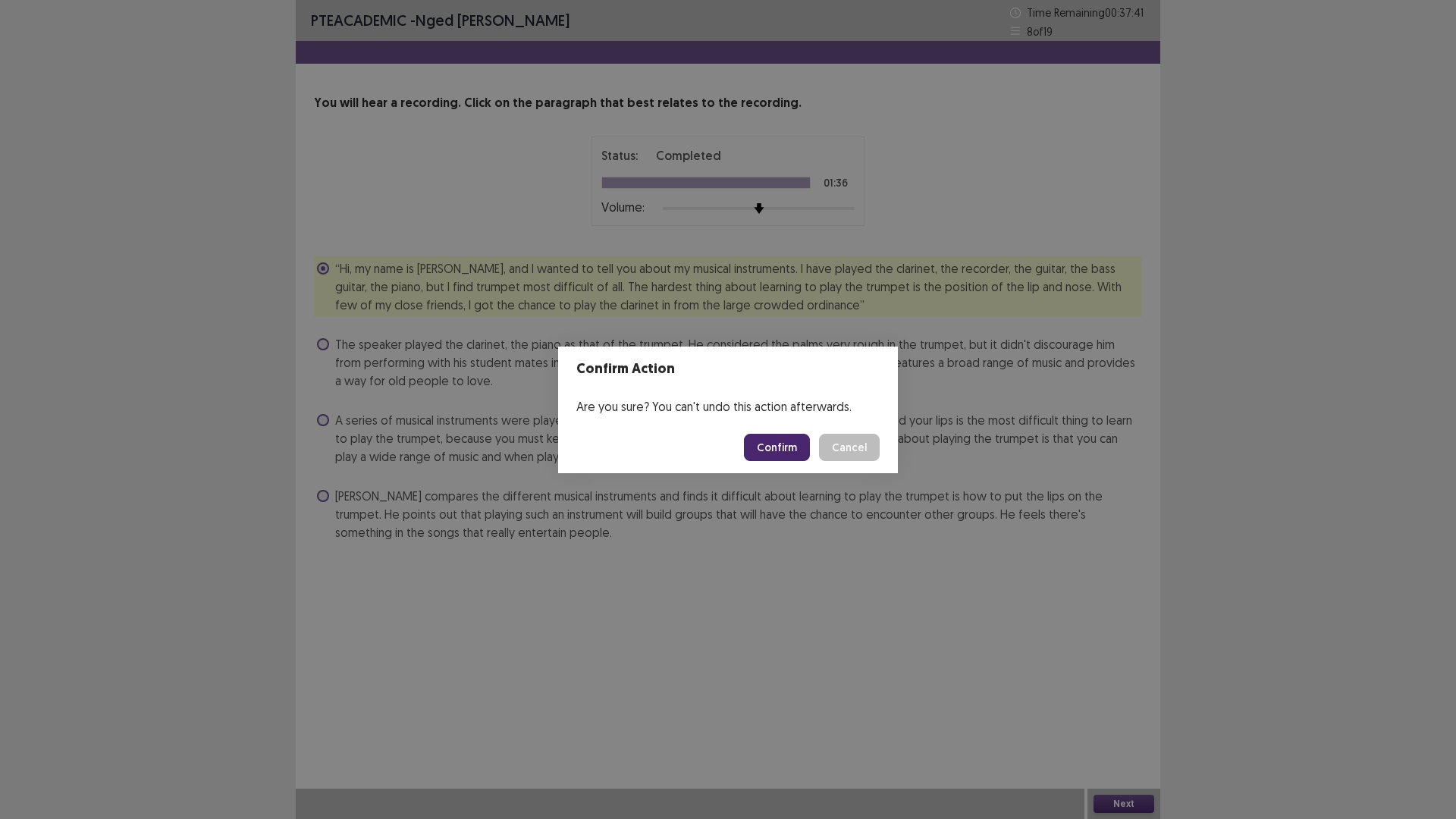
click at [764, 444] on button "Confirm" at bounding box center [777, 447] width 66 height 27
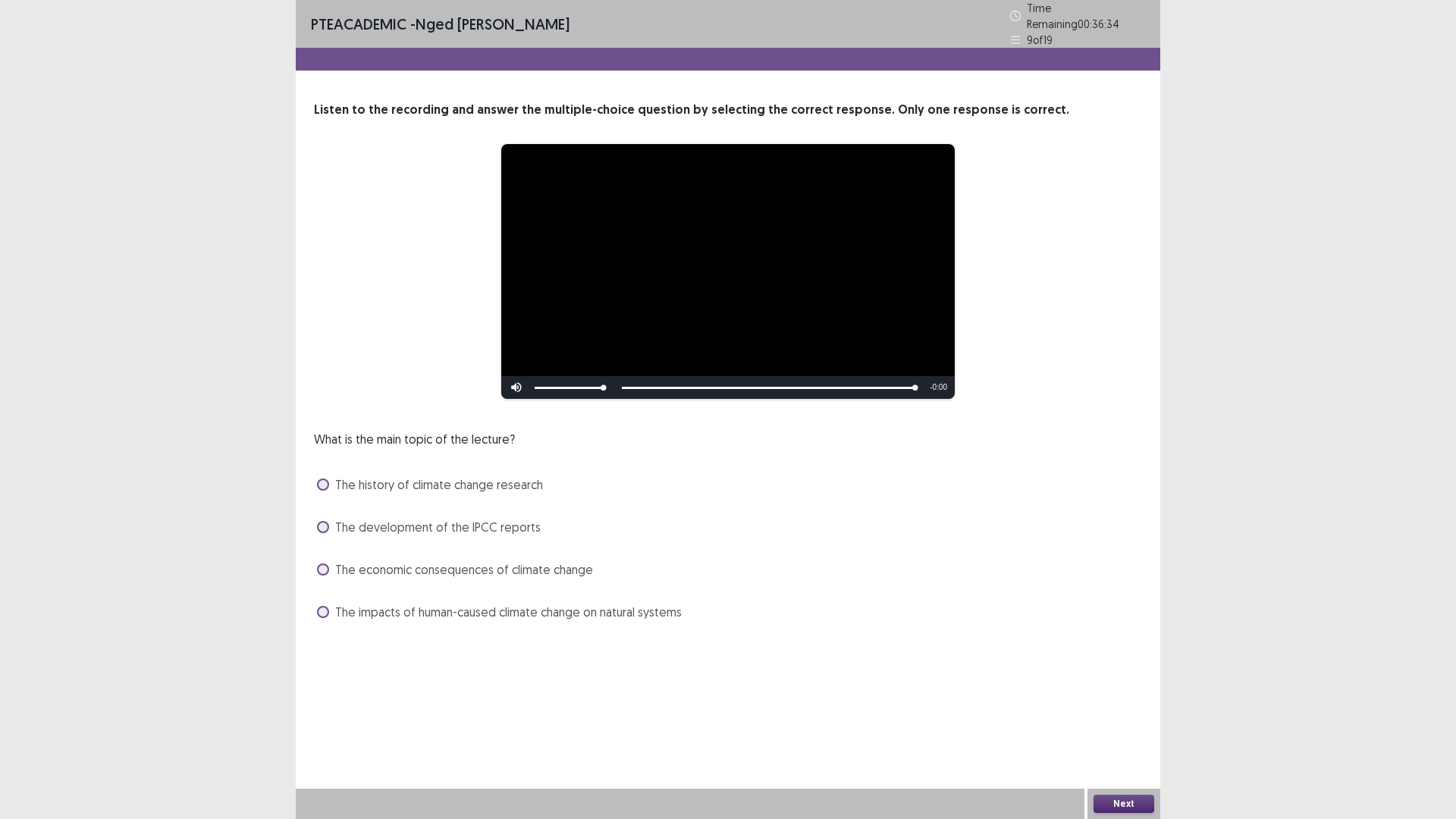
click at [327, 605] on span at bounding box center [323, 612] width 12 height 12
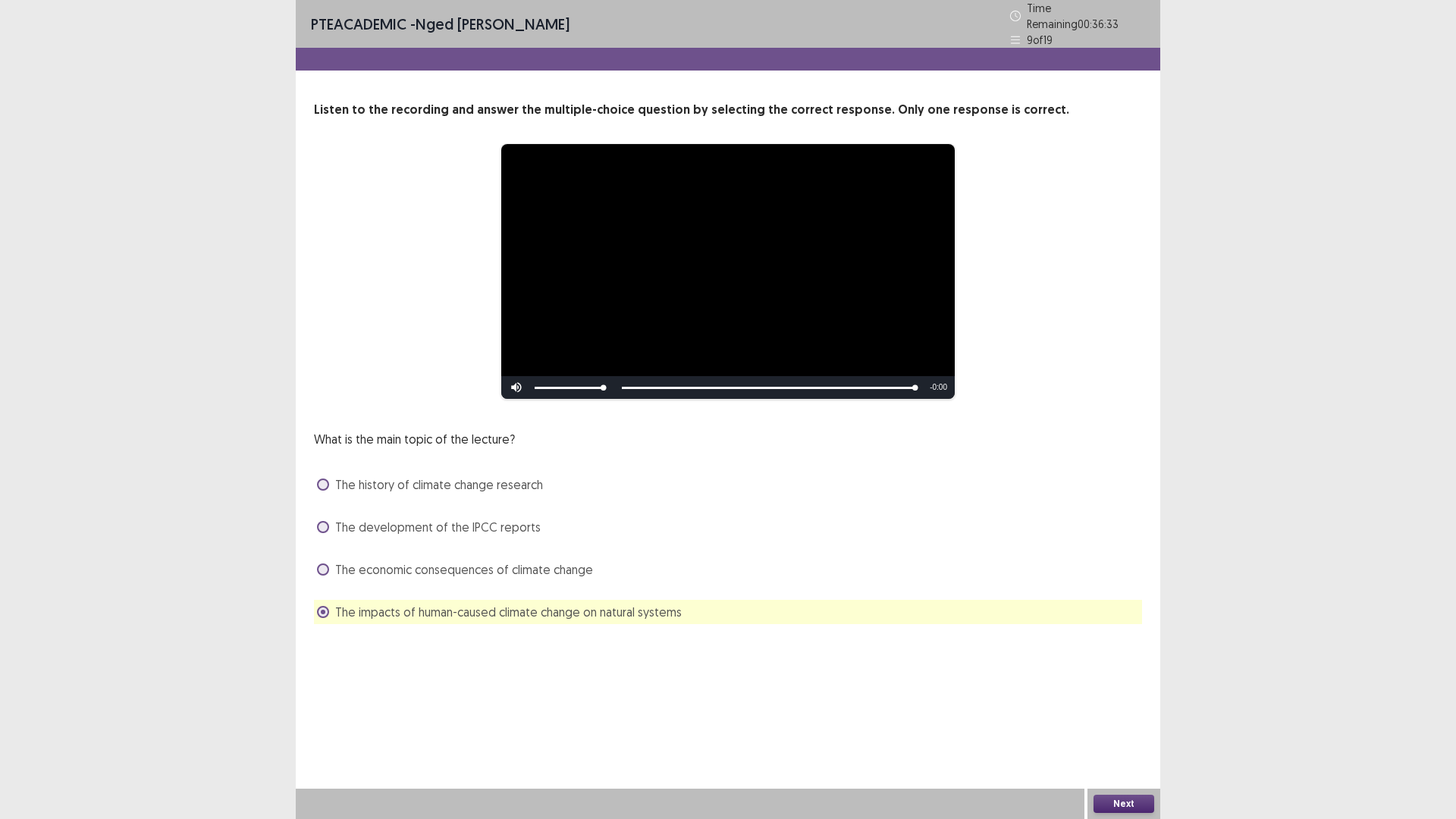
click at [1120, 716] on button "Next" at bounding box center [1123, 803] width 61 height 18
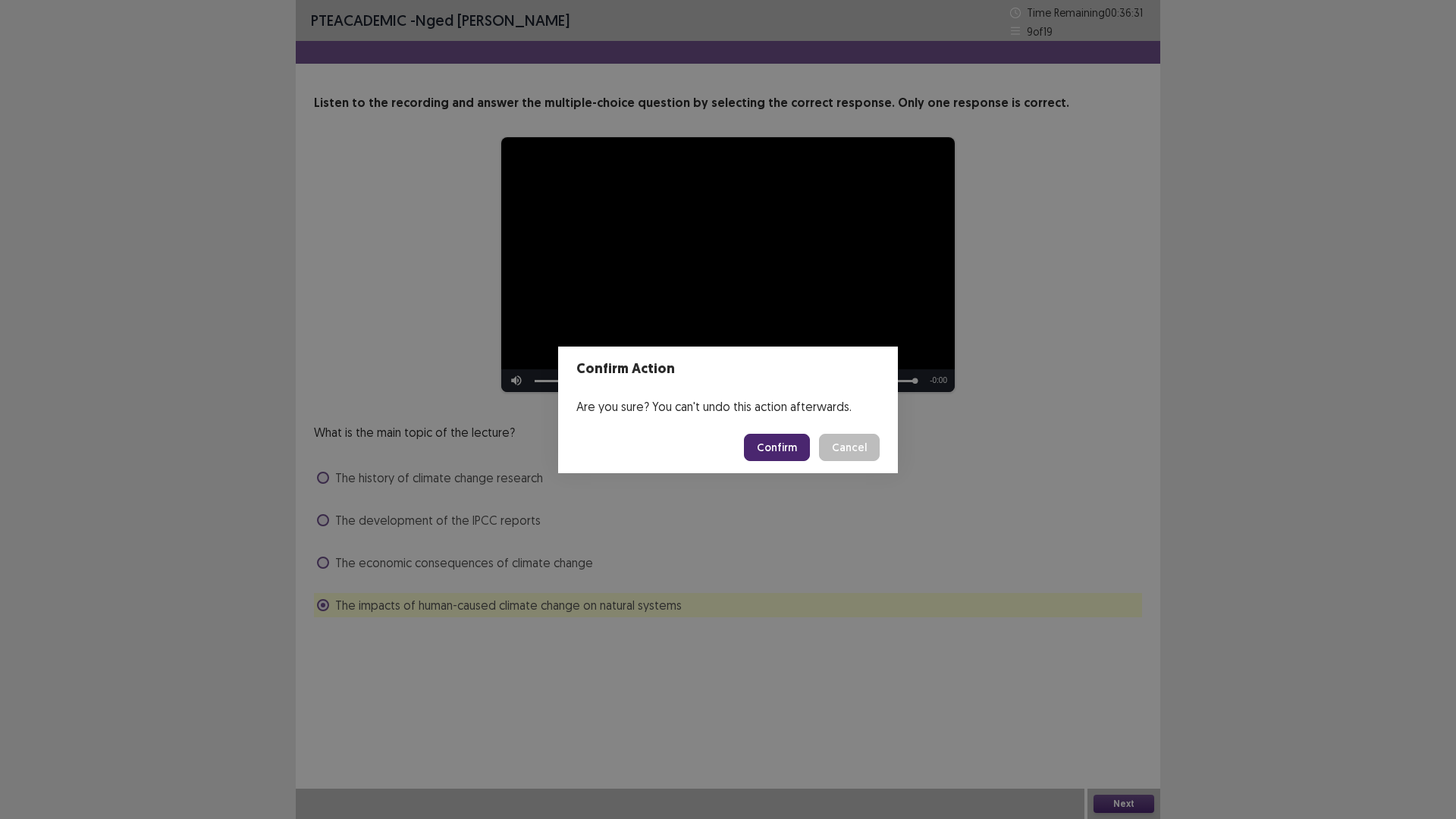
click at [795, 444] on button "Confirm" at bounding box center [777, 447] width 66 height 27
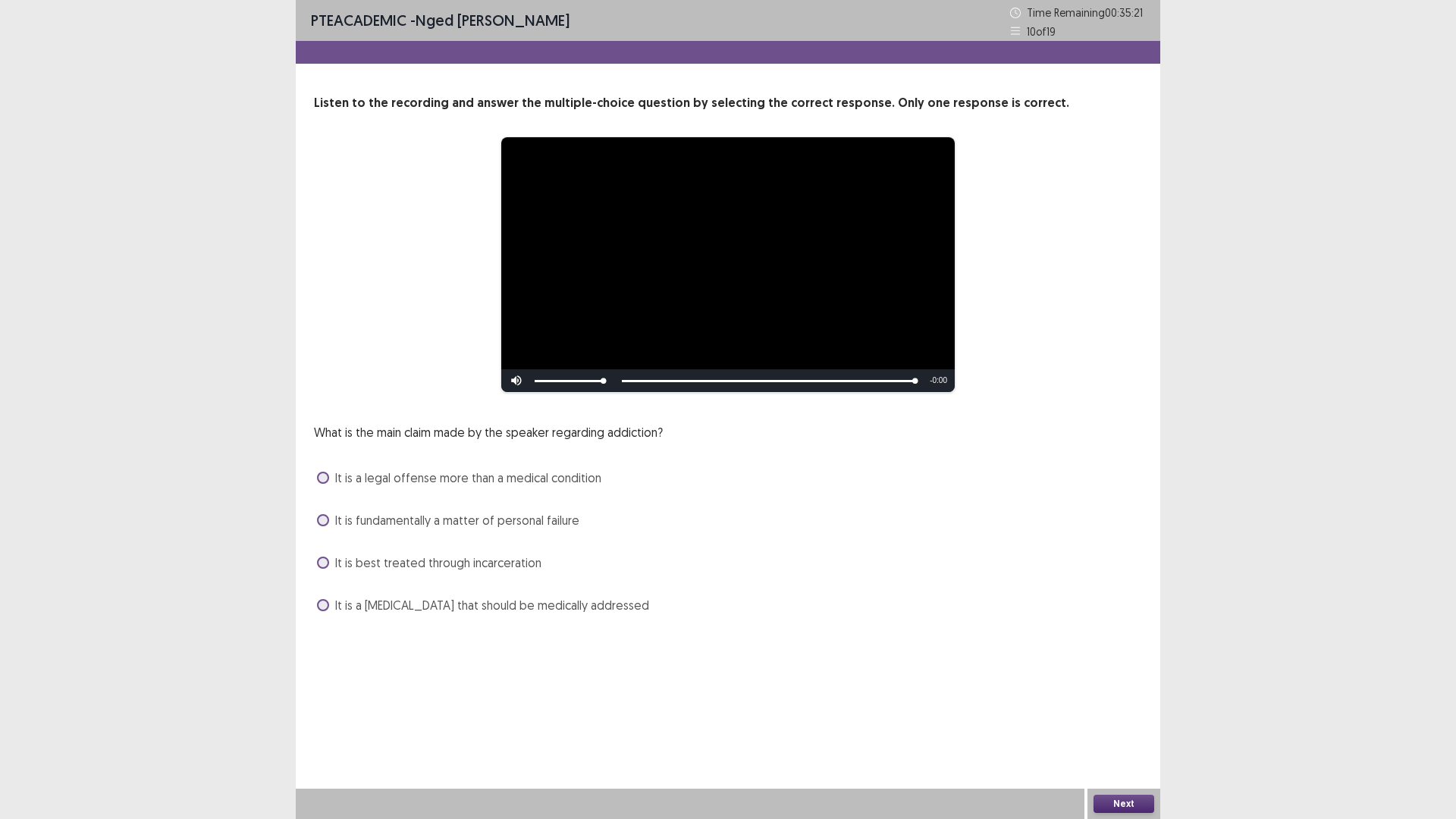
click at [335, 600] on label "It is a [MEDICAL_DATA] that should be medically addressed" at bounding box center [483, 605] width 332 height 18
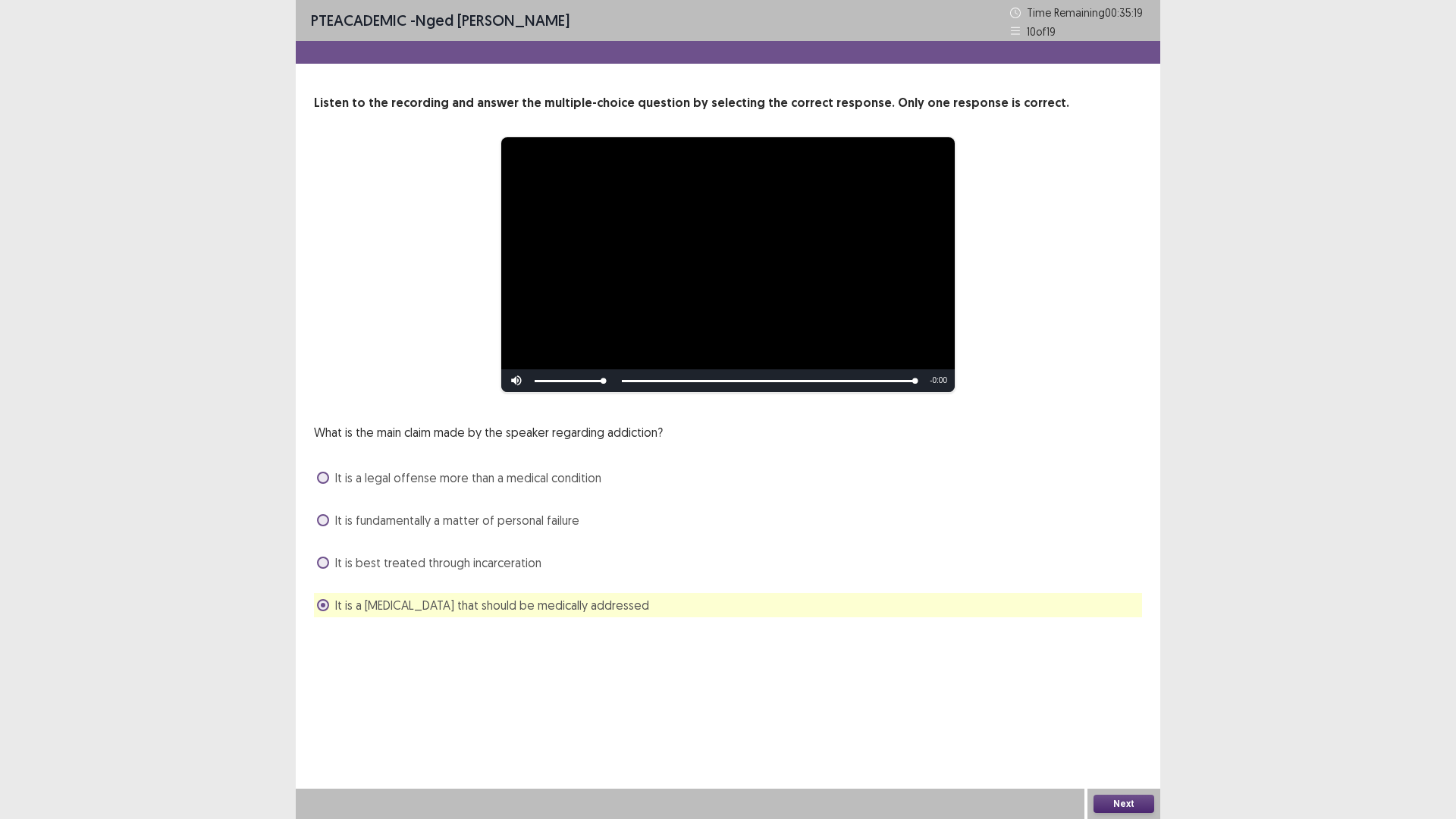
click at [1109, 716] on button "Next" at bounding box center [1123, 803] width 61 height 18
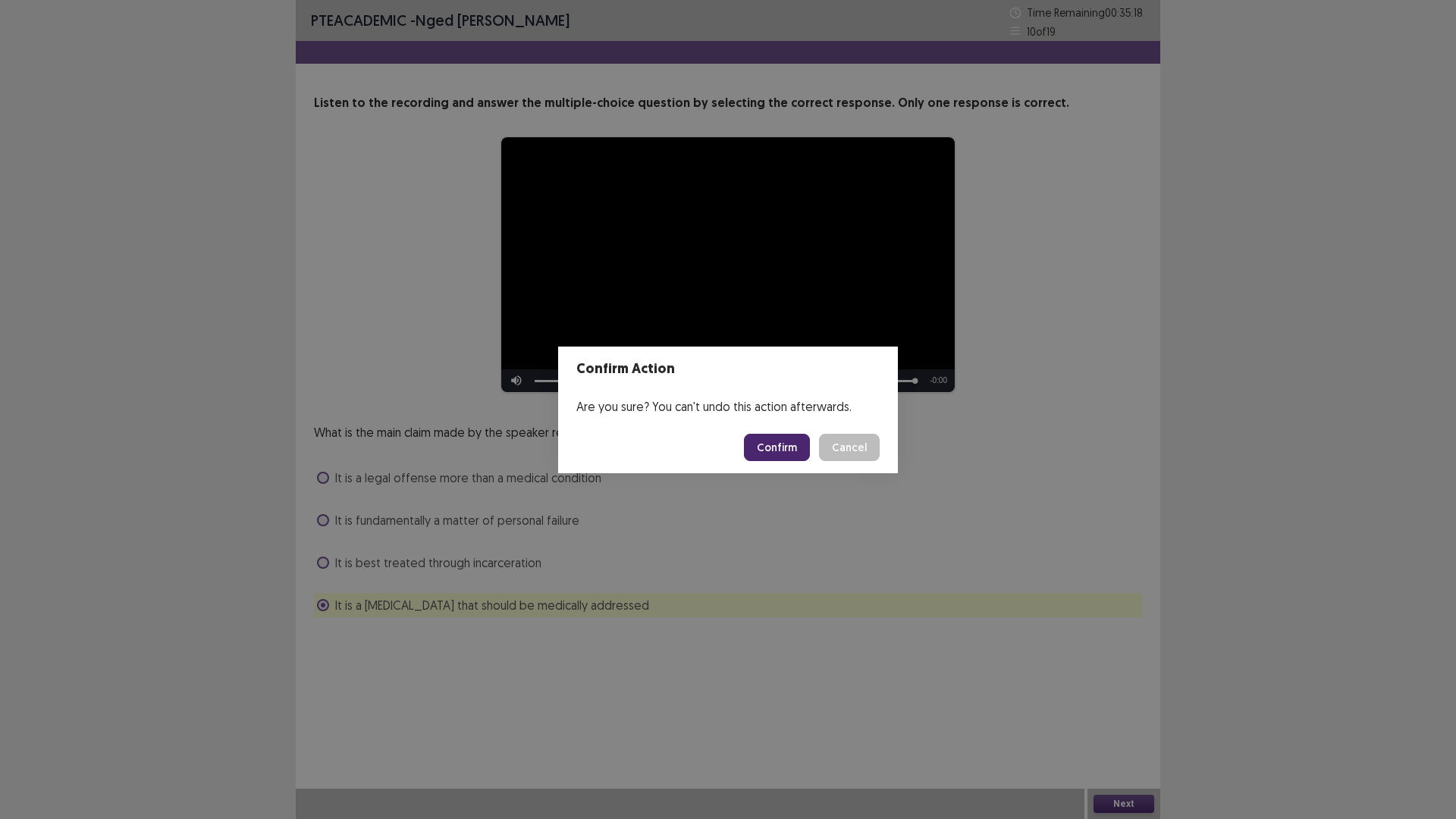
click at [771, 439] on button "Confirm" at bounding box center [777, 447] width 66 height 27
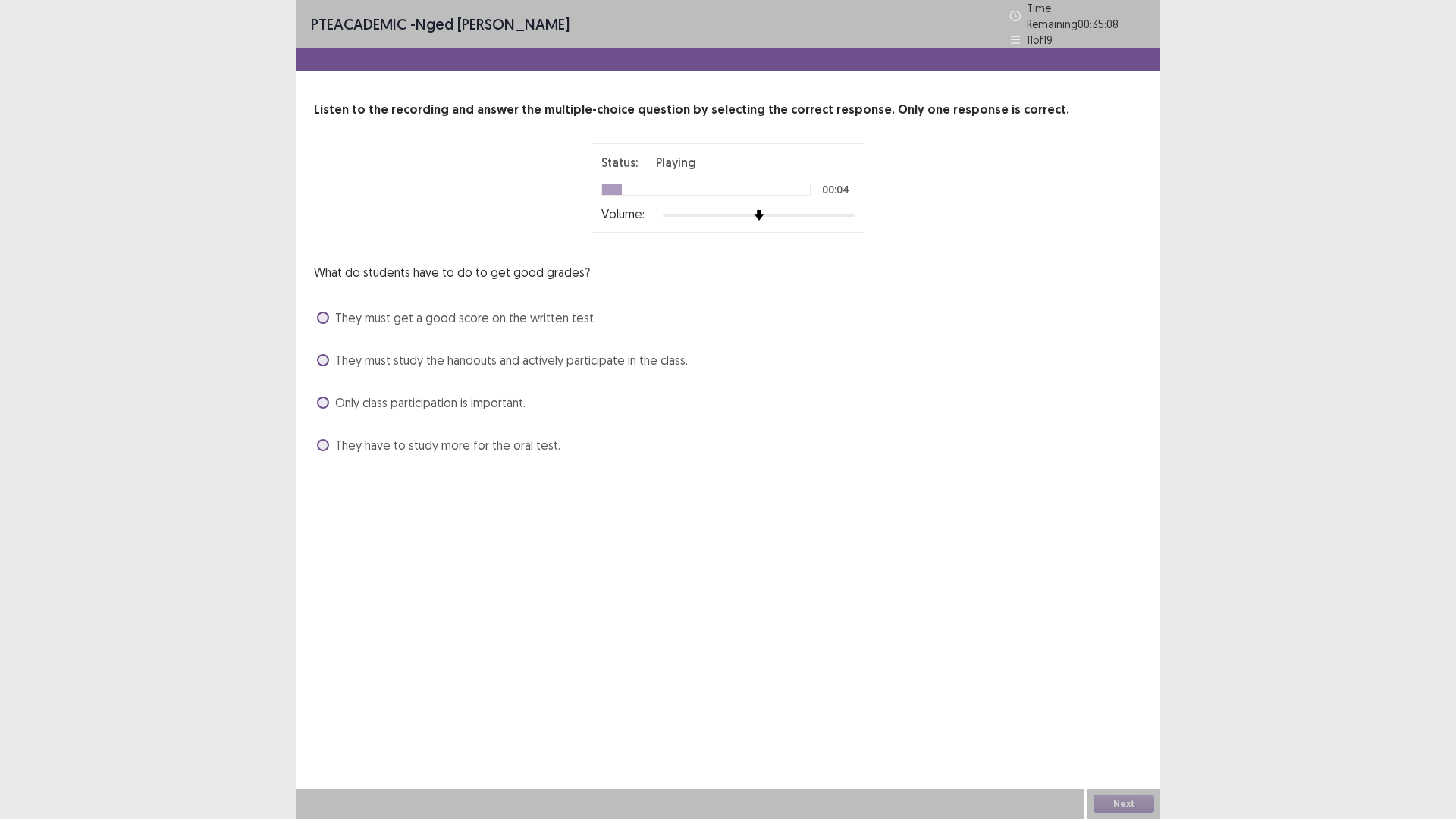
click at [324, 352] on label "They must study the handouts and actively participate in the class." at bounding box center [503, 360] width 371 height 18
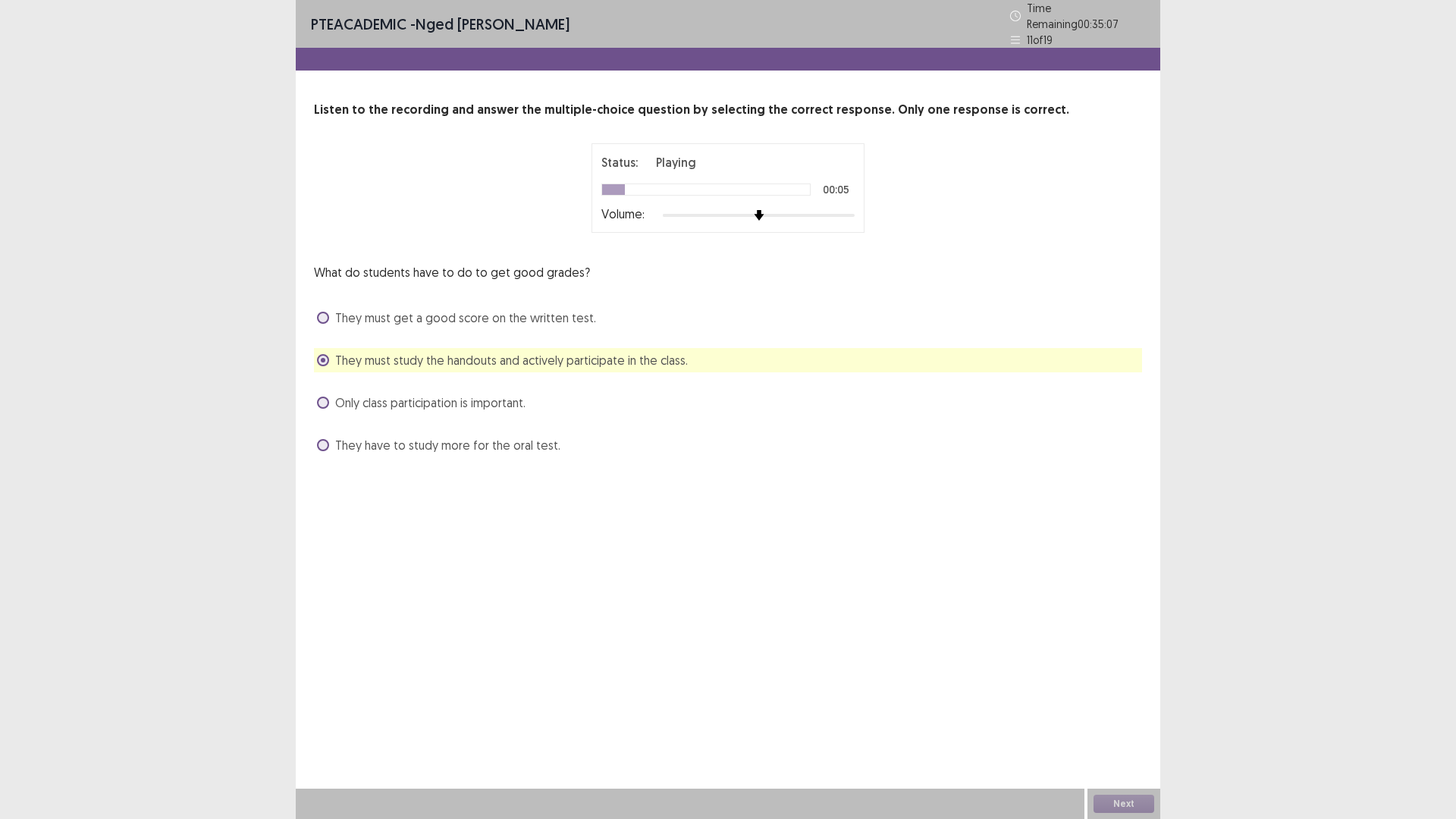
click at [318, 396] on span at bounding box center [323, 402] width 12 height 12
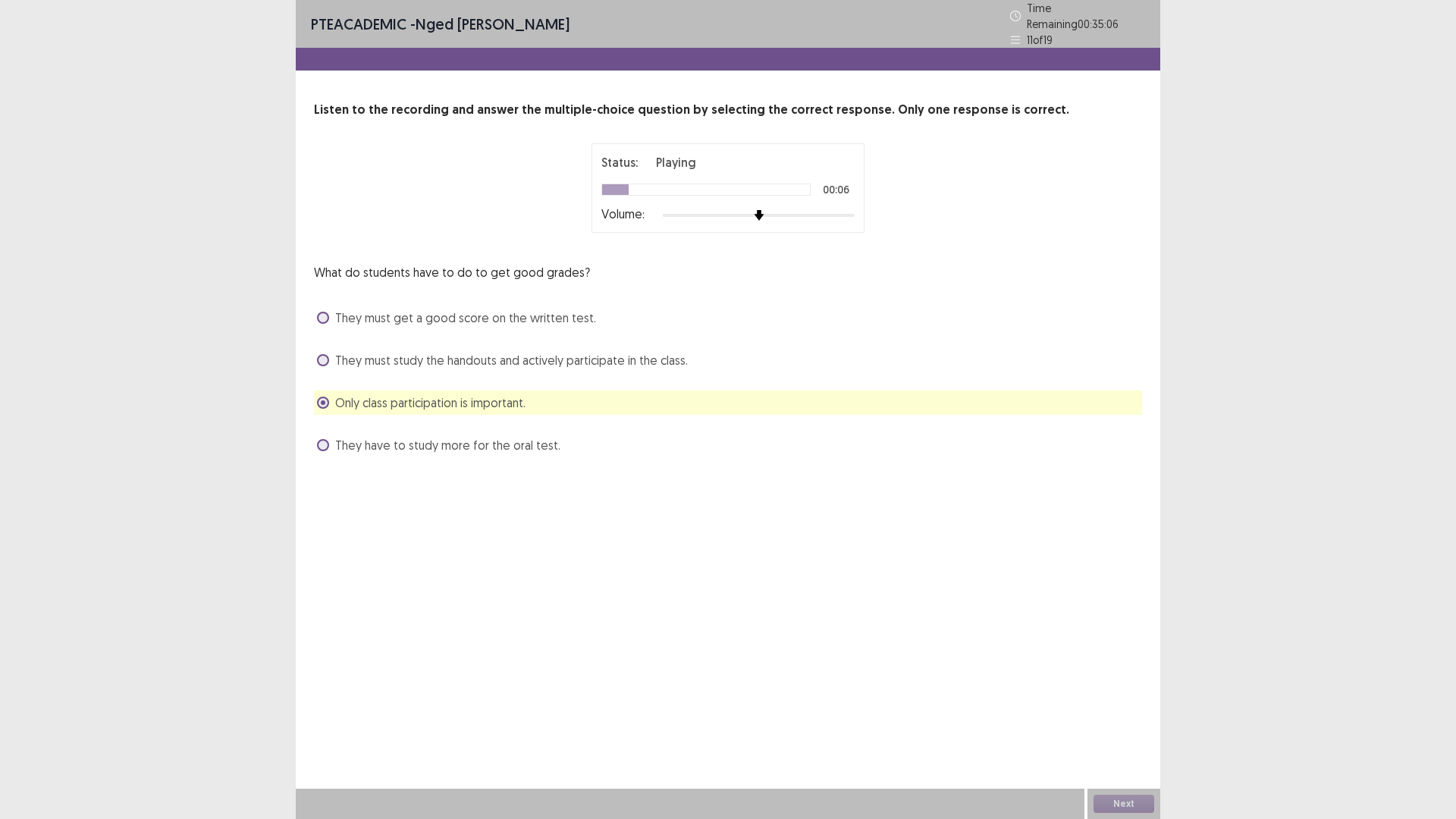
click at [322, 354] on span at bounding box center [323, 360] width 12 height 12
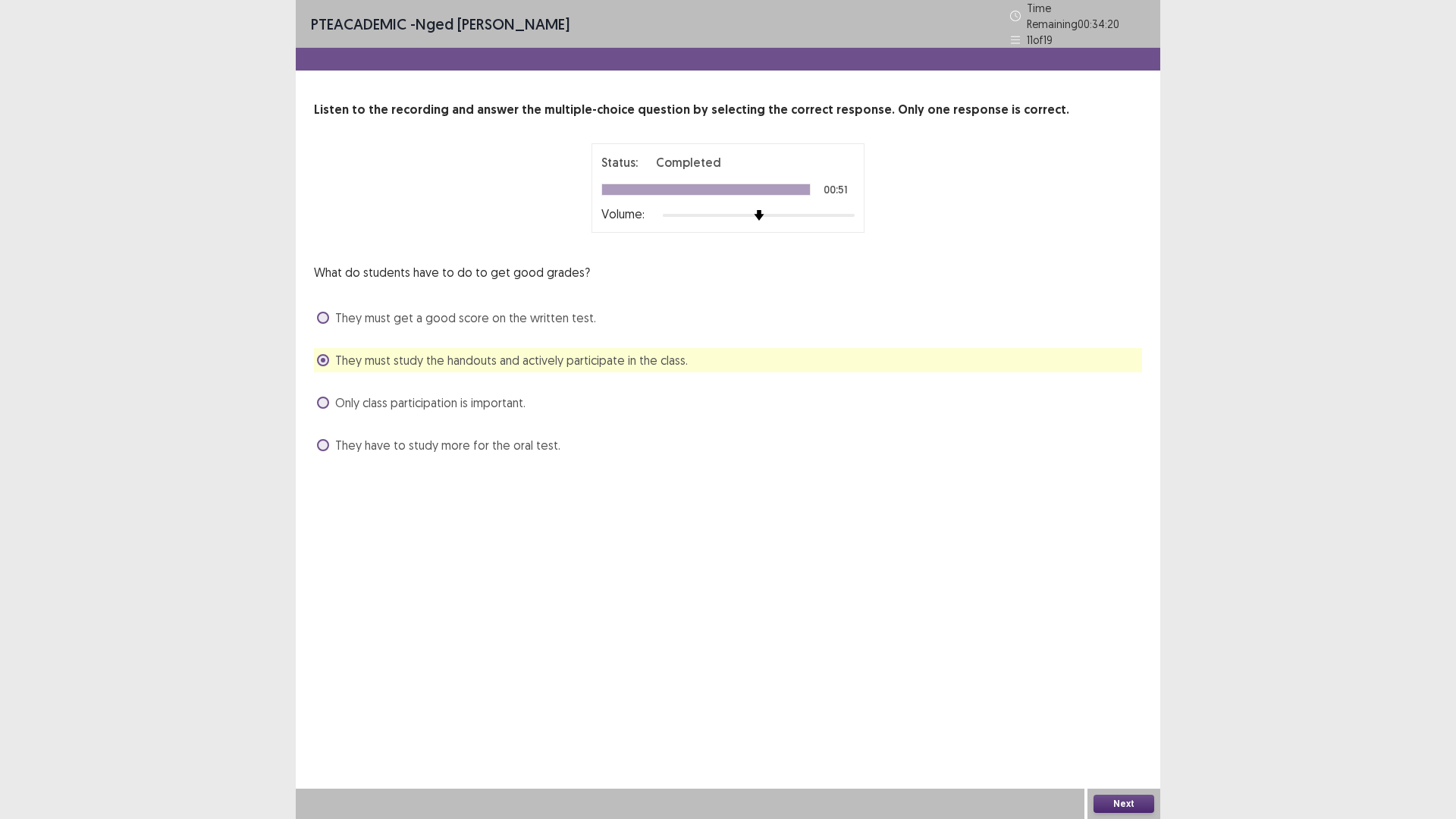
click at [1138, 716] on button "Next" at bounding box center [1123, 803] width 61 height 18
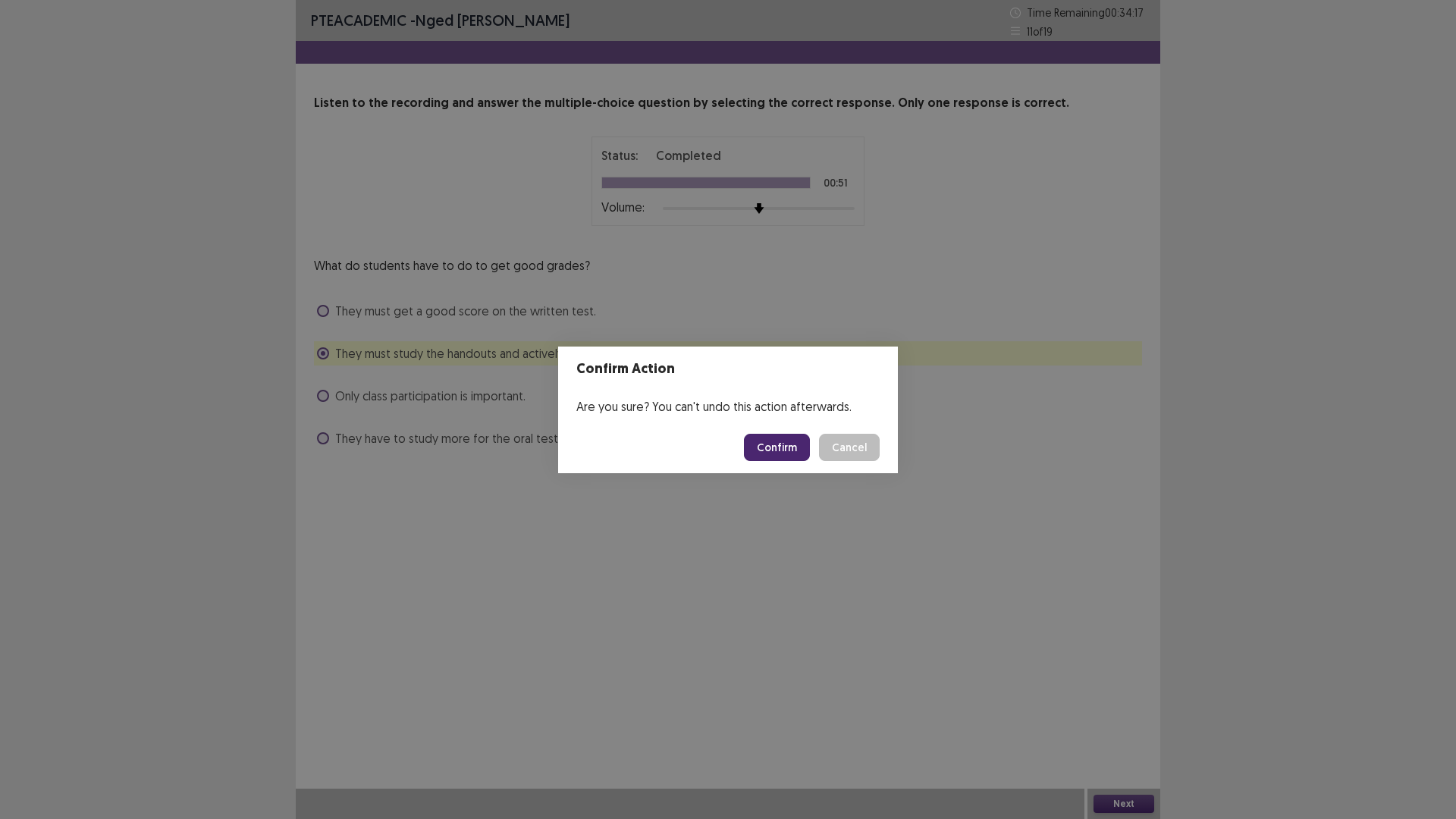
click at [783, 442] on button "Confirm" at bounding box center [777, 447] width 66 height 27
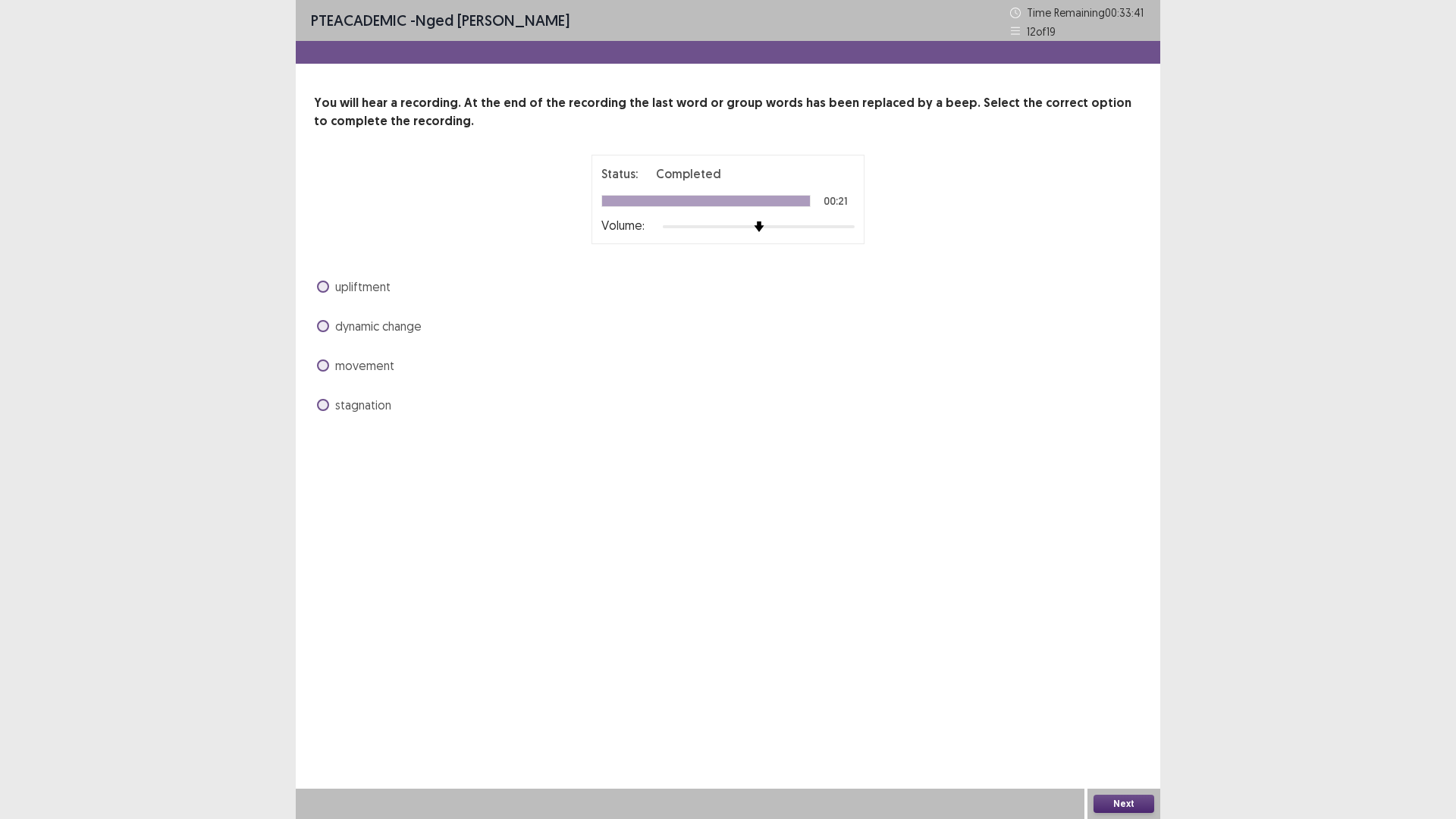
click at [323, 320] on span at bounding box center [323, 326] width 12 height 12
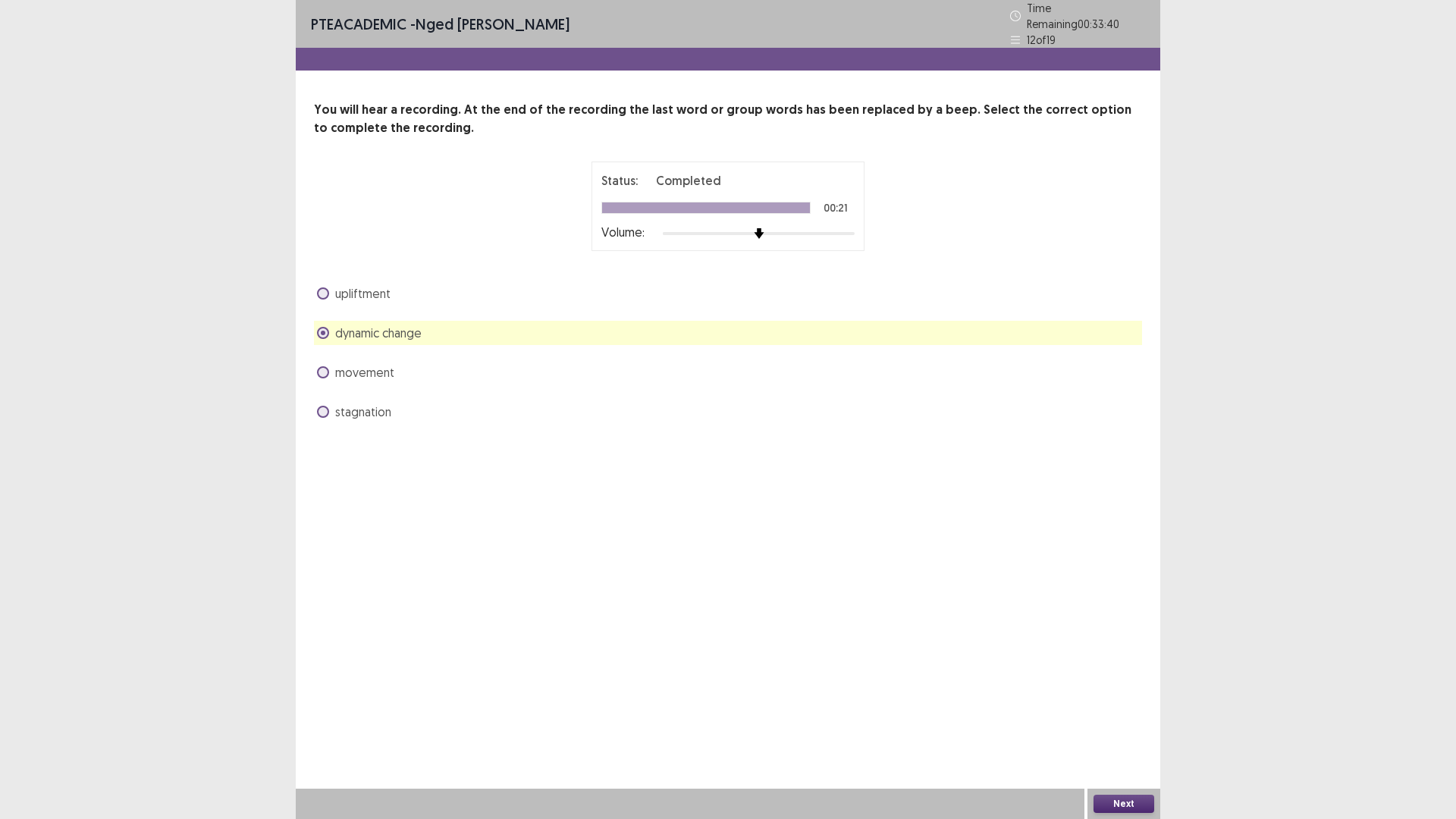
click at [1122, 716] on button "Next" at bounding box center [1123, 803] width 61 height 18
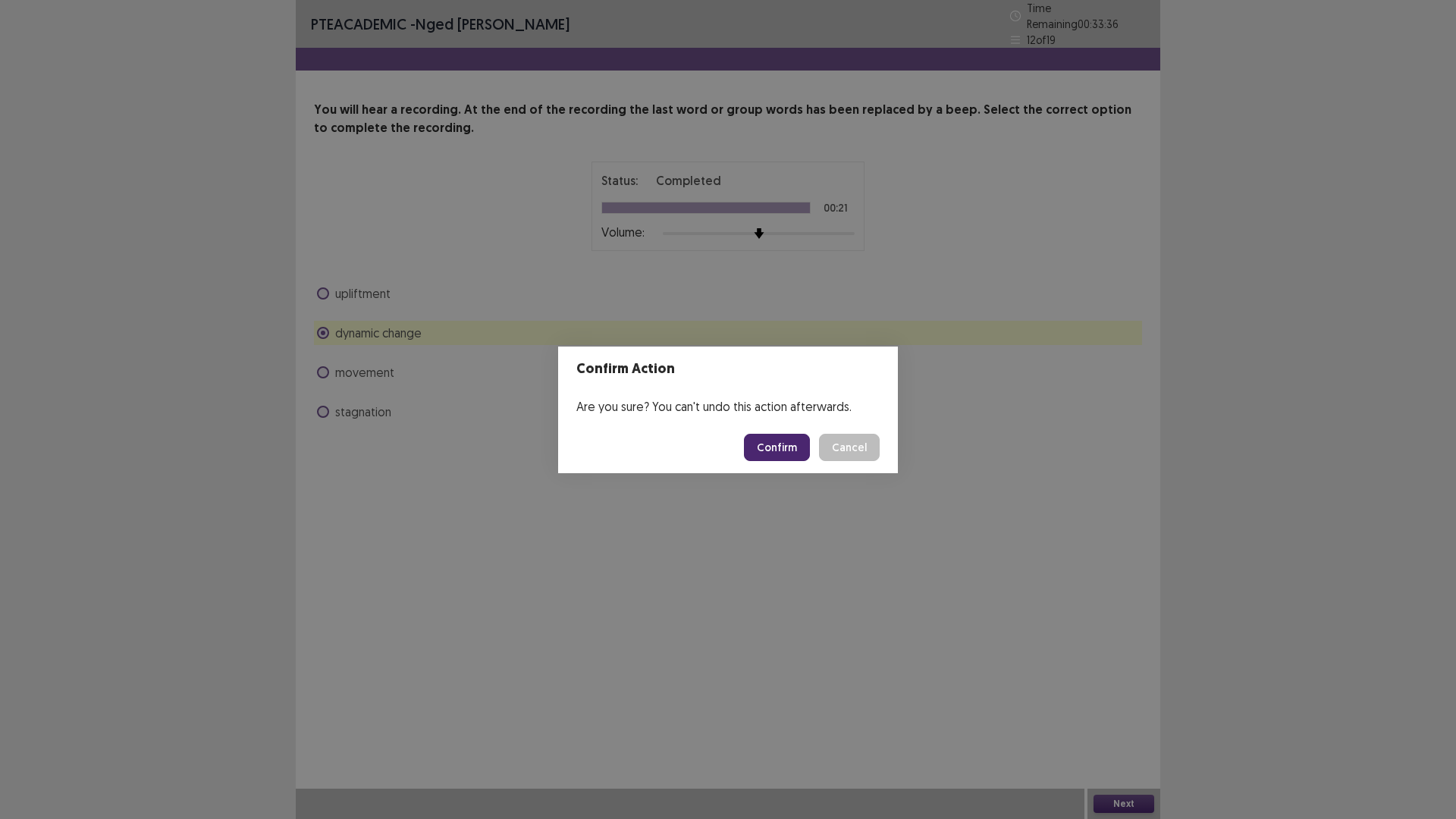
click at [782, 440] on button "Confirm" at bounding box center [777, 447] width 66 height 27
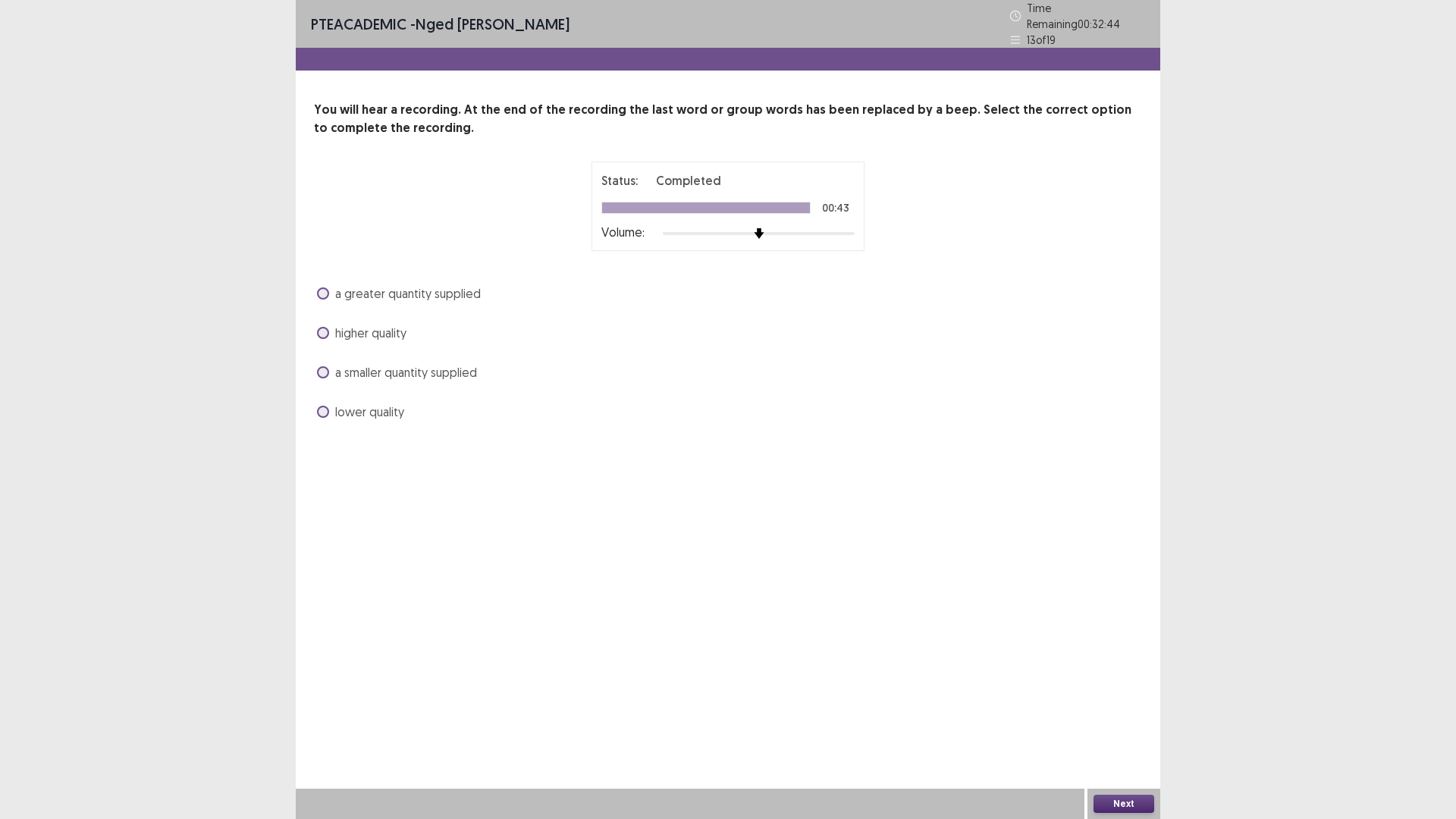
click at [326, 287] on span at bounding box center [323, 294] width 12 height 12
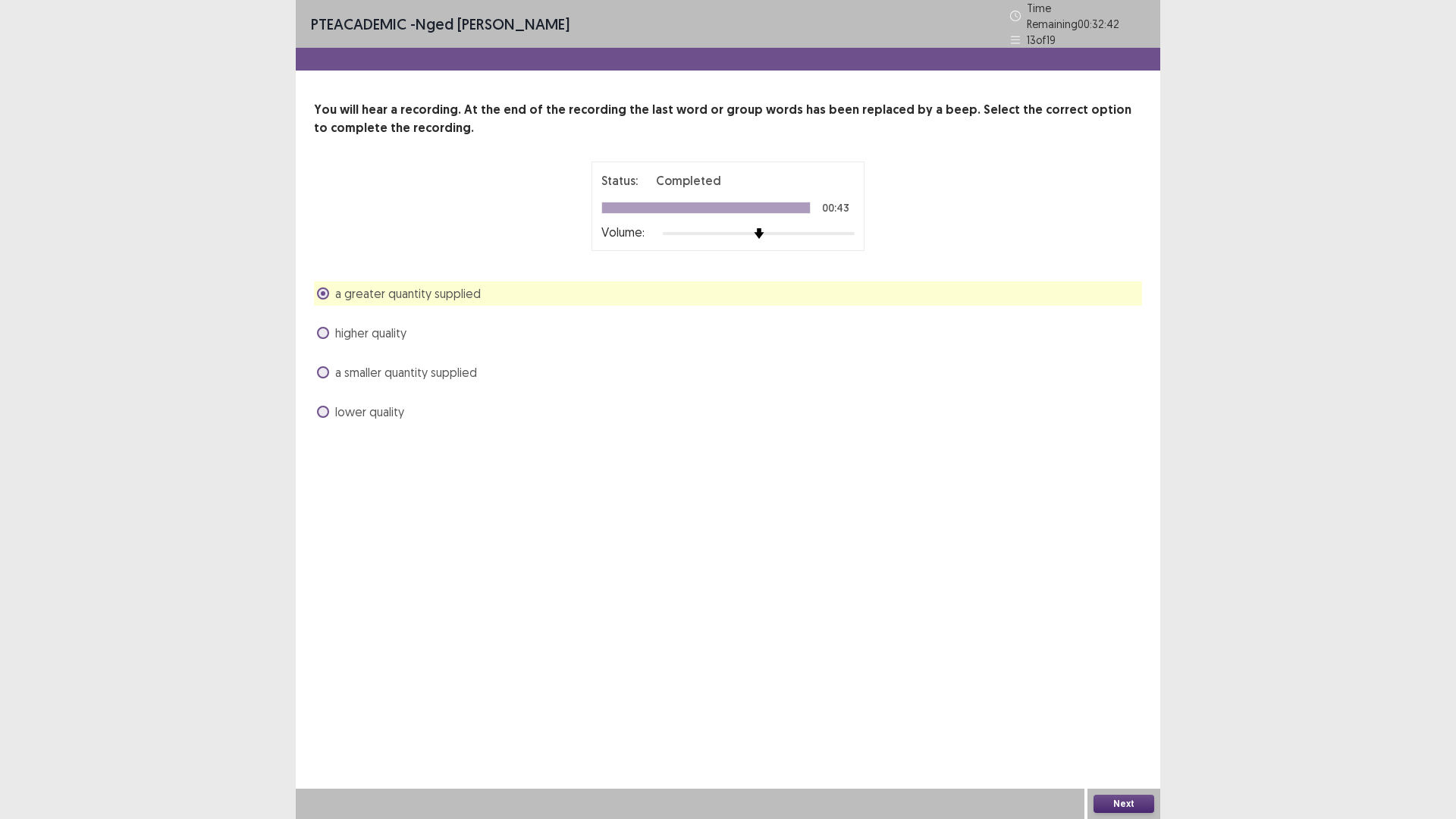
click at [1112, 716] on button "Next" at bounding box center [1123, 803] width 61 height 18
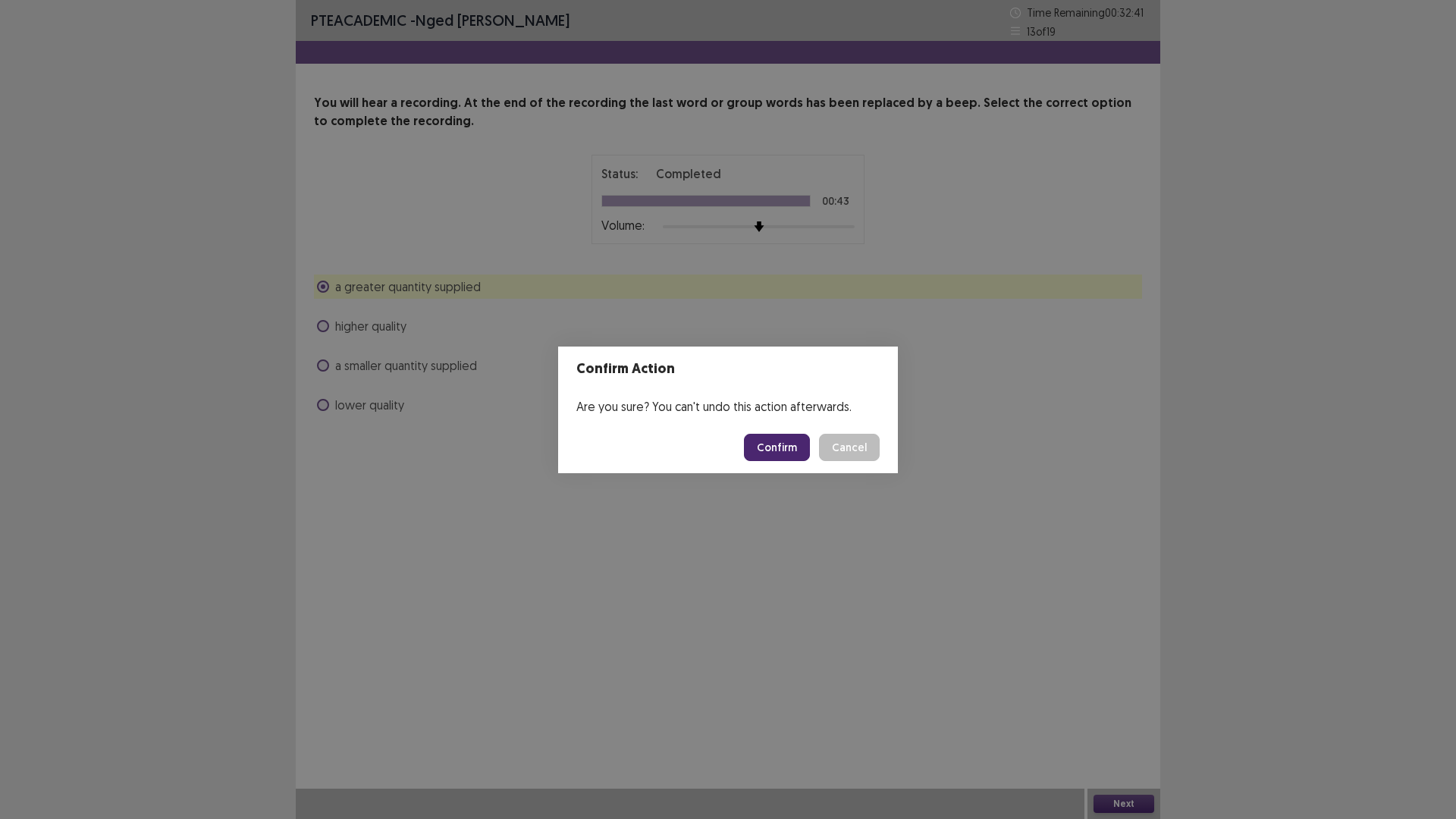
click at [762, 441] on button "Confirm" at bounding box center [777, 447] width 66 height 27
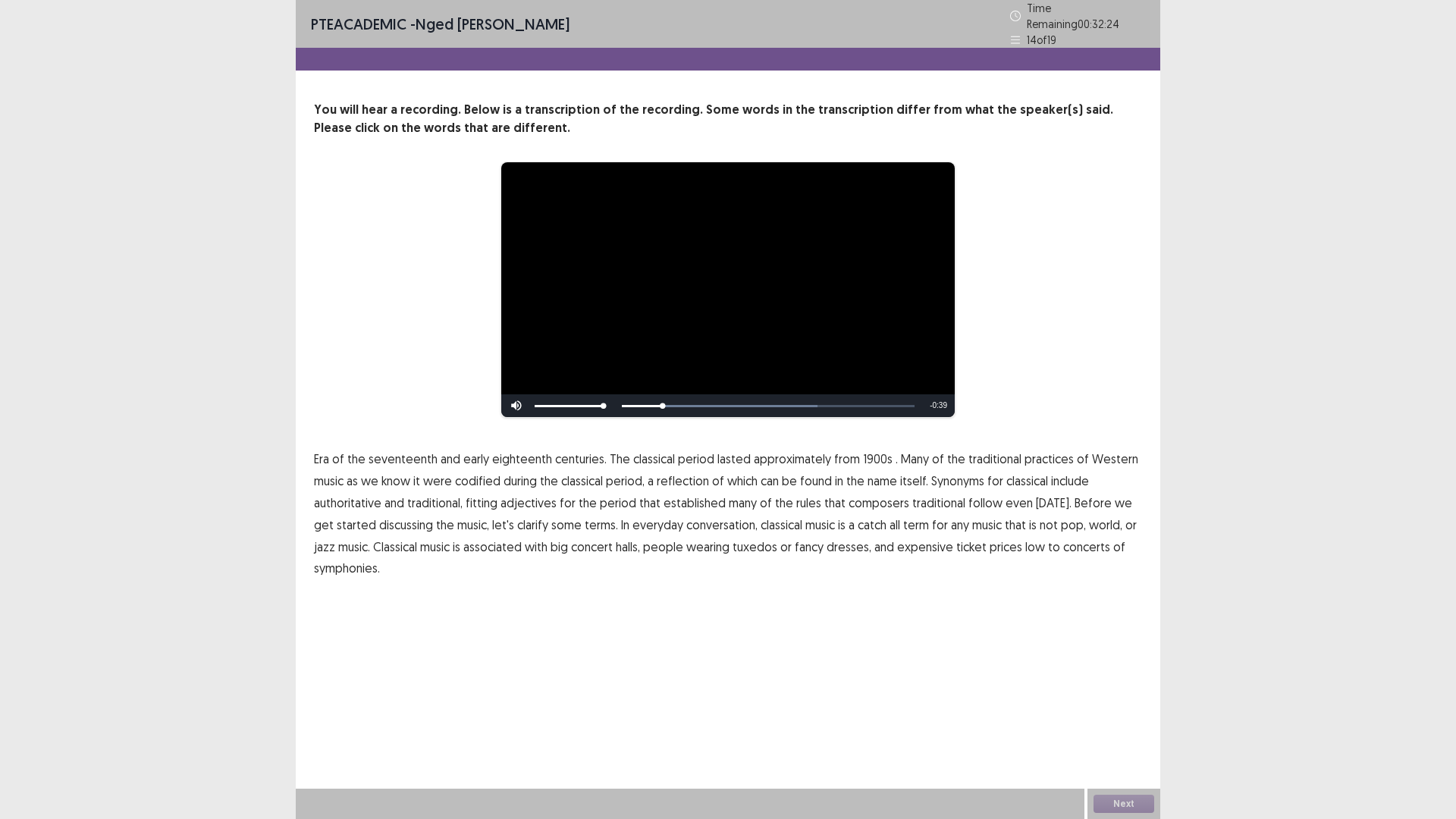
click at [863, 453] on span "1900s" at bounding box center [878, 459] width 30 height 18
click at [921, 497] on span "traditional" at bounding box center [938, 503] width 53 height 18
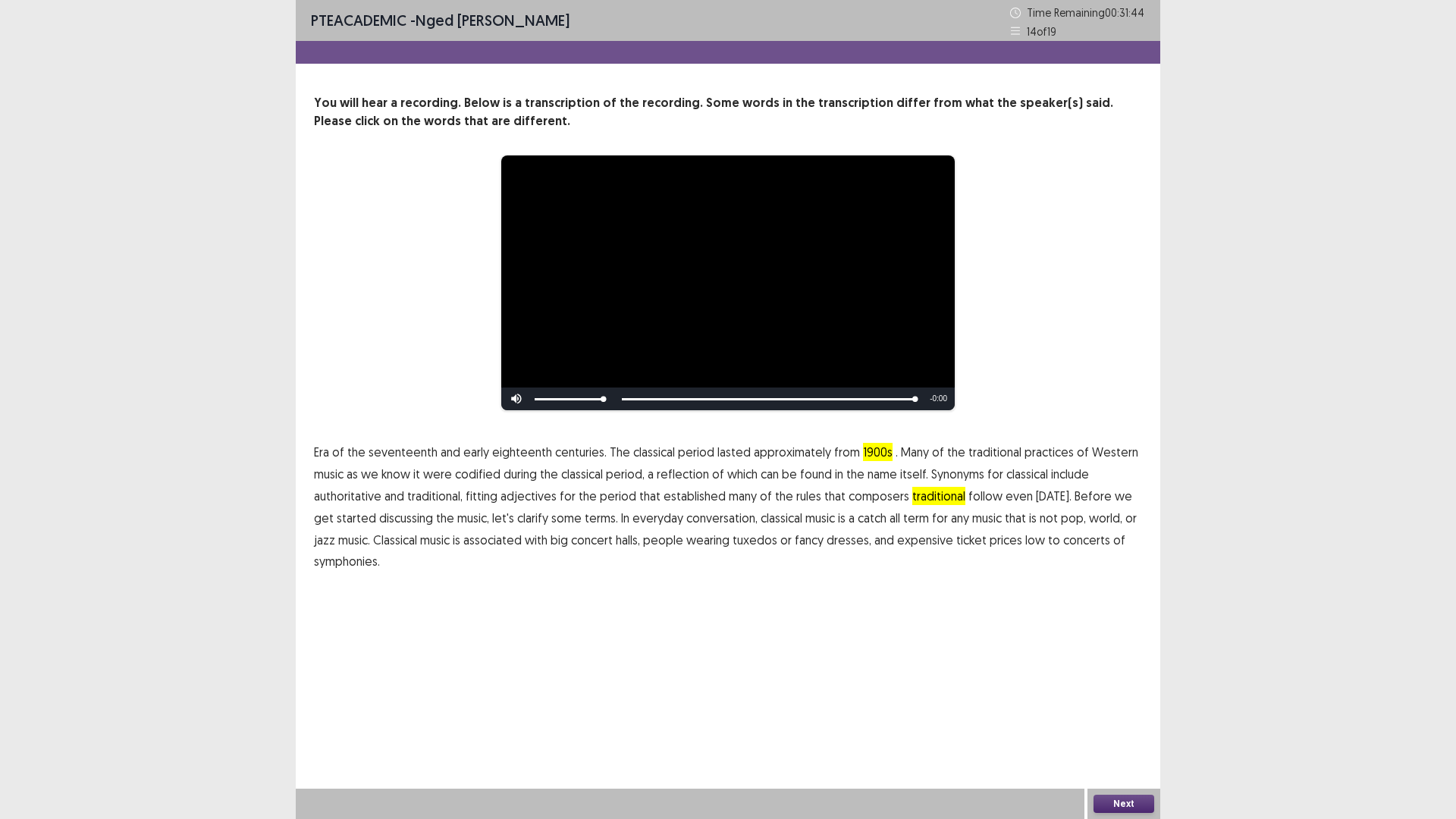
click at [354, 562] on span "symphonies." at bounding box center [346, 561] width 66 height 18
click at [1119, 716] on button "Next" at bounding box center [1123, 803] width 61 height 18
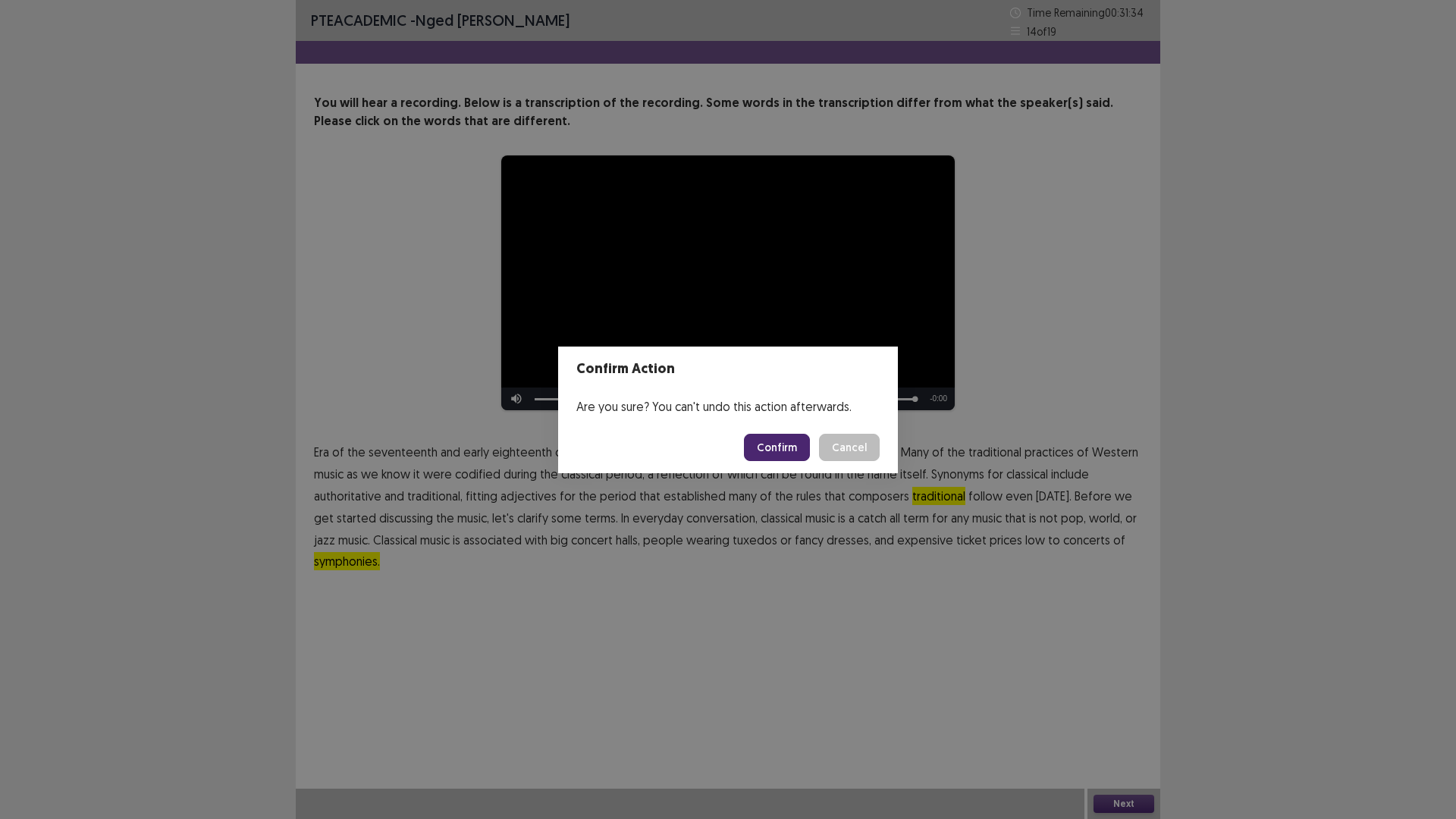
click at [779, 443] on button "Confirm" at bounding box center [777, 447] width 66 height 27
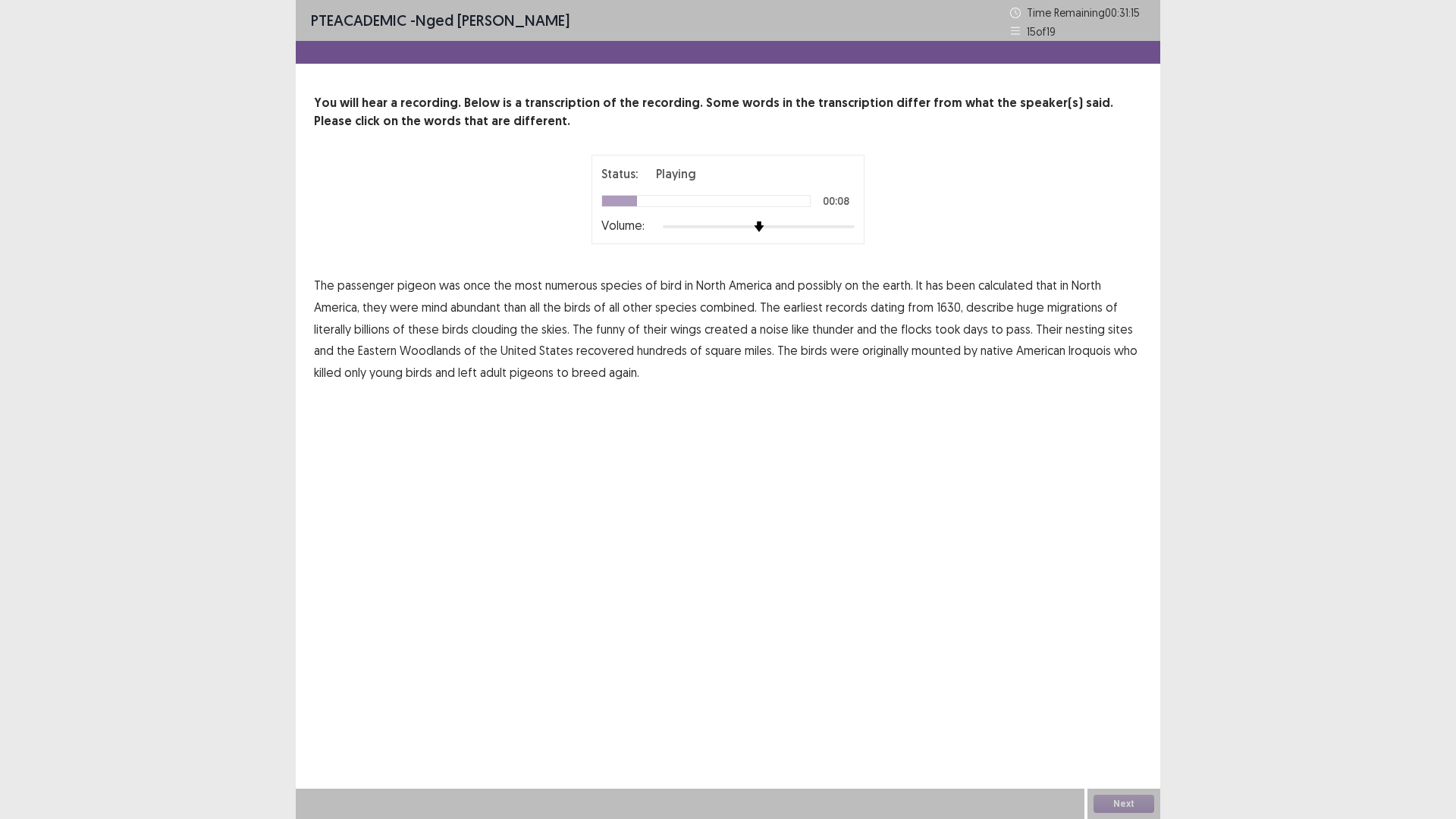
click at [849, 288] on span "on" at bounding box center [851, 285] width 14 height 18
click at [429, 308] on span "mind" at bounding box center [434, 307] width 25 height 18
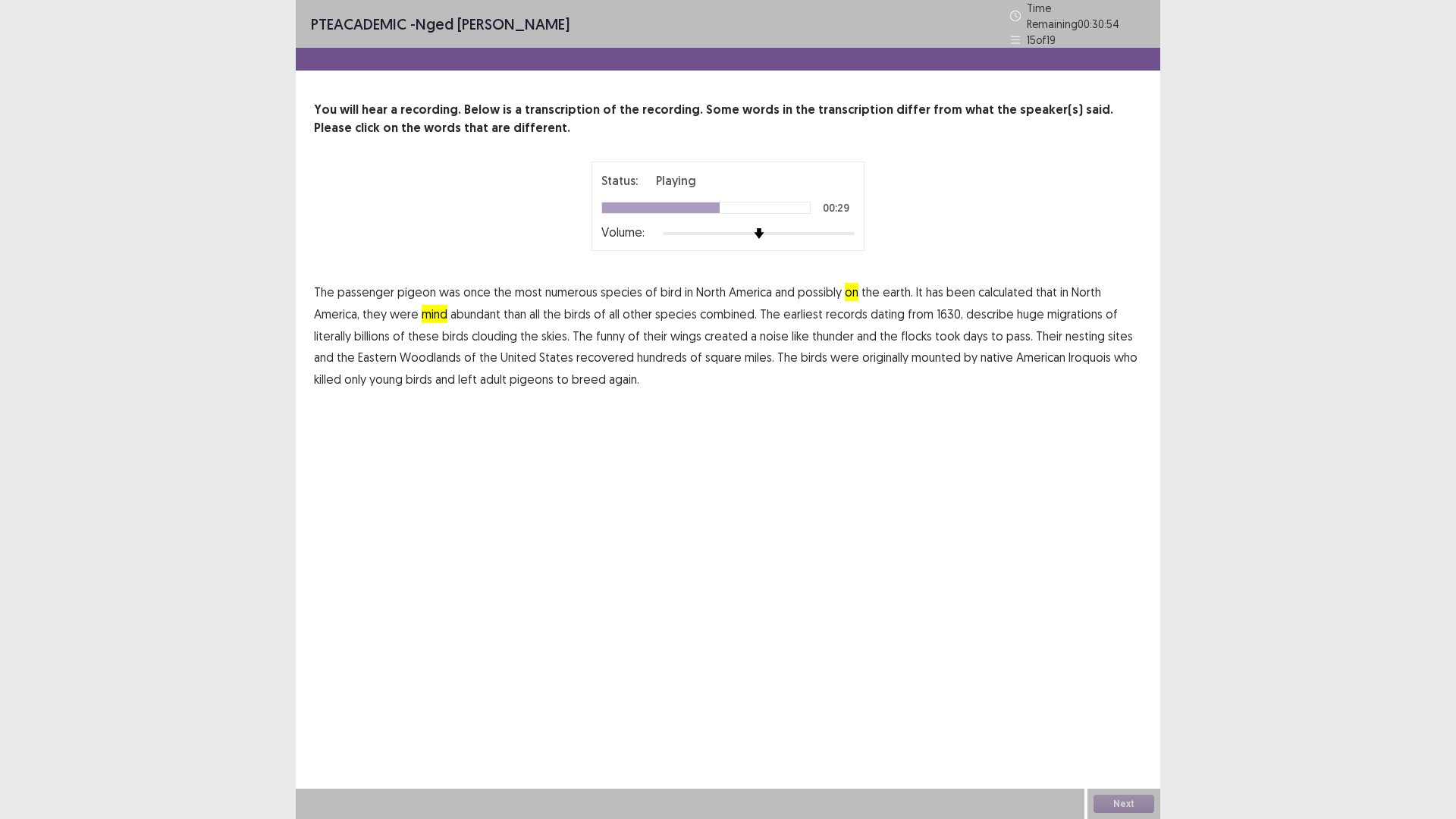
click at [610, 329] on span "funny" at bounding box center [610, 336] width 29 height 18
click at [595, 349] on span "recovered" at bounding box center [605, 357] width 58 height 18
click at [930, 349] on span "mounted" at bounding box center [936, 357] width 49 height 18
click at [1122, 716] on button "Next" at bounding box center [1123, 803] width 61 height 18
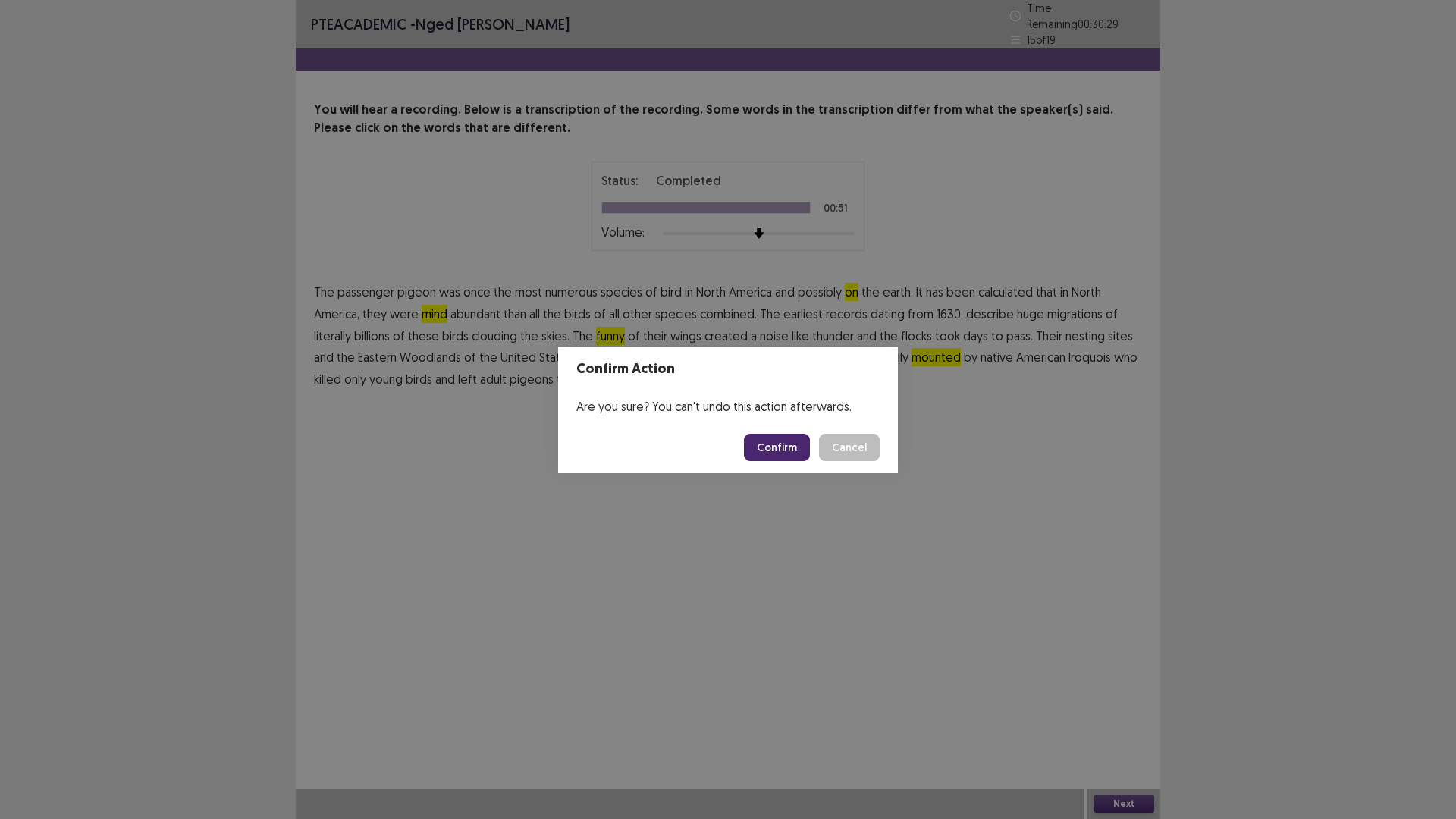
click at [780, 438] on button "Confirm" at bounding box center [777, 447] width 66 height 27
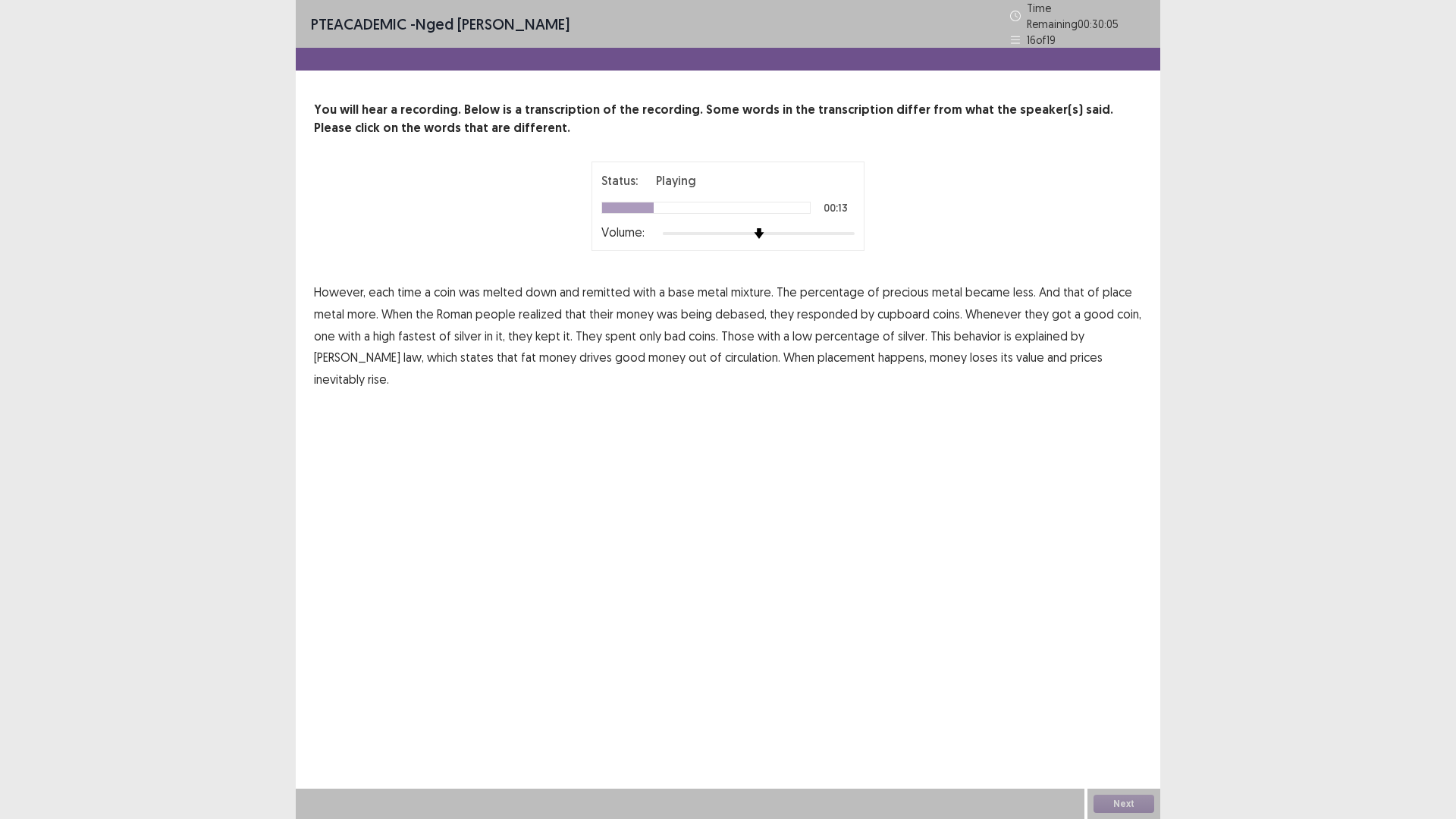
click at [1103, 283] on span "place" at bounding box center [1118, 292] width 30 height 18
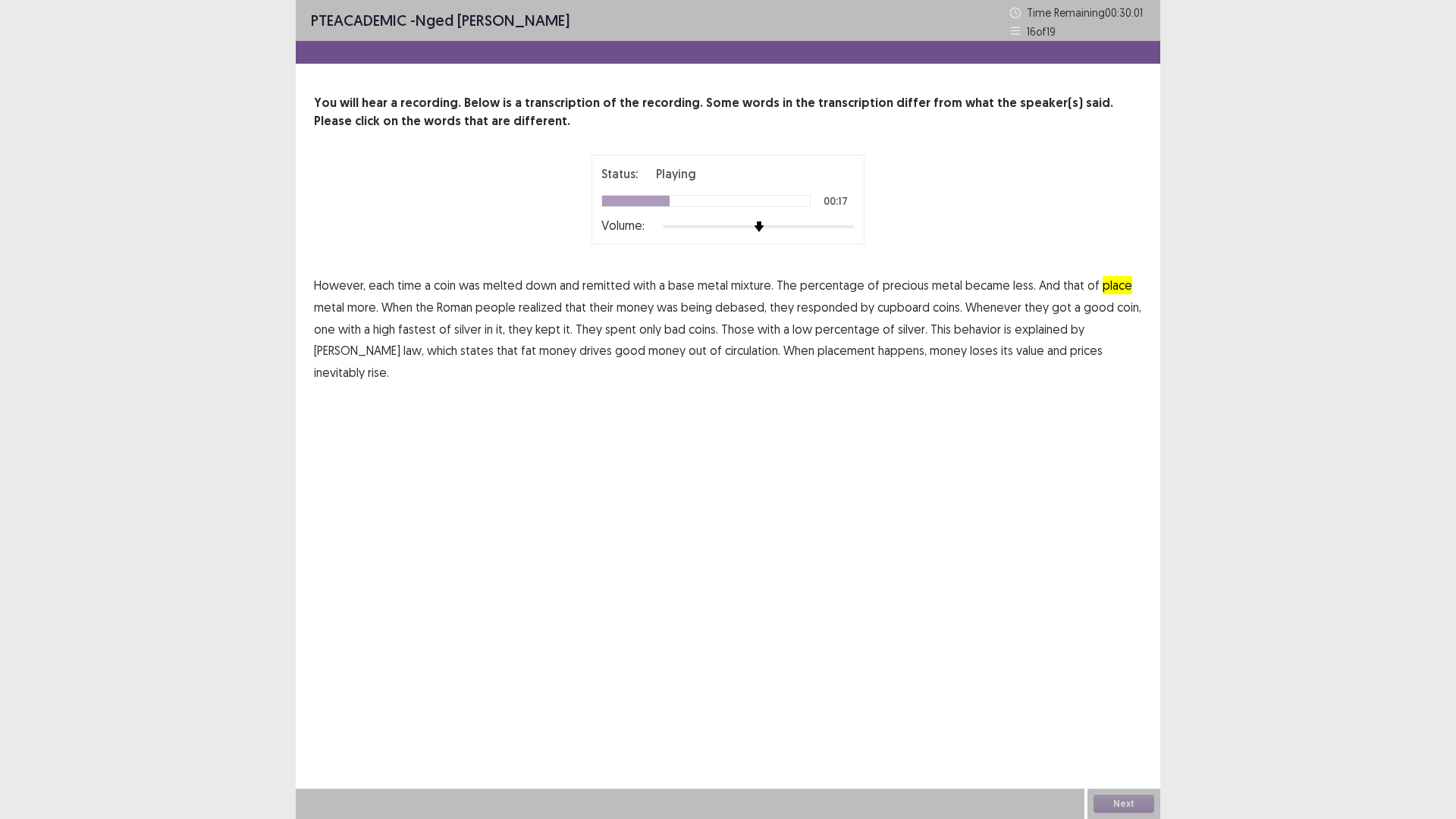
click at [731, 306] on span "debased," at bounding box center [741, 307] width 52 height 18
click at [728, 308] on span "debased," at bounding box center [741, 307] width 52 height 18
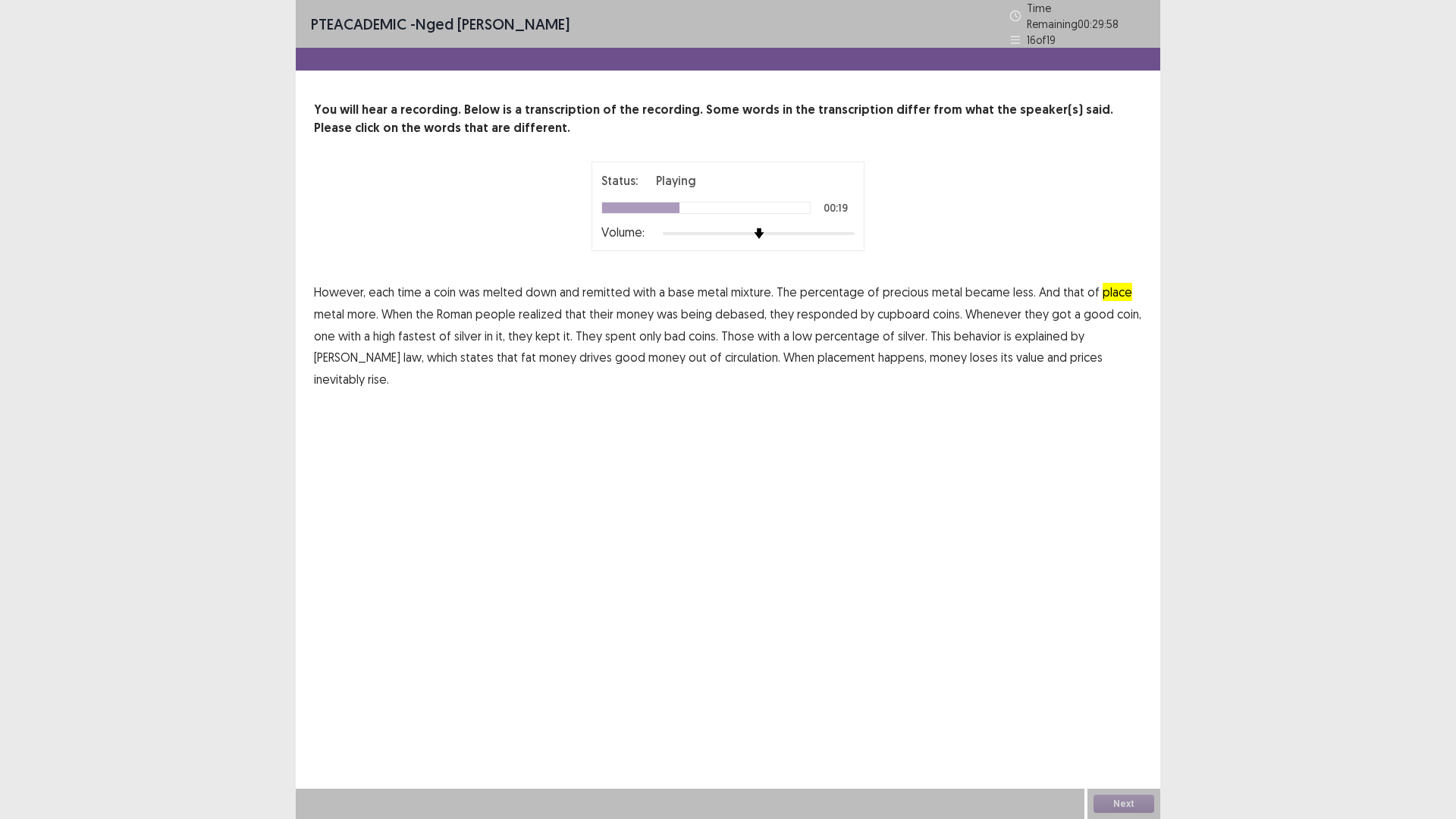
click at [889, 307] on span "cupboard" at bounding box center [903, 314] width 53 height 18
click at [521, 352] on span "fat" at bounding box center [528, 357] width 15 height 18
click at [817, 352] on span "placement" at bounding box center [846, 357] width 58 height 18
click at [899, 283] on span "precious" at bounding box center [905, 292] width 47 height 18
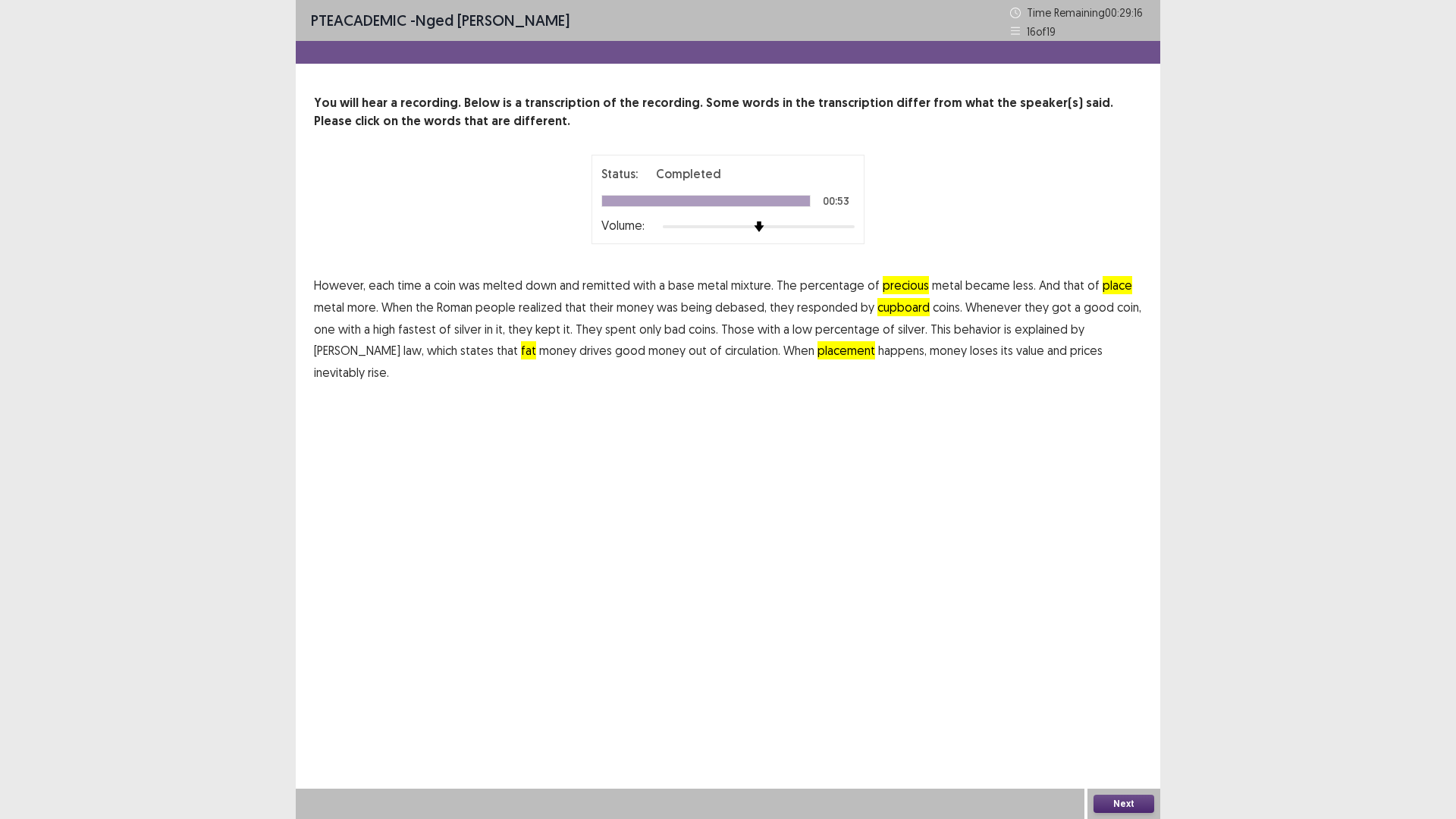
click at [899, 280] on span "precious" at bounding box center [905, 285] width 47 height 18
click at [1137, 716] on button "Next" at bounding box center [1123, 803] width 61 height 18
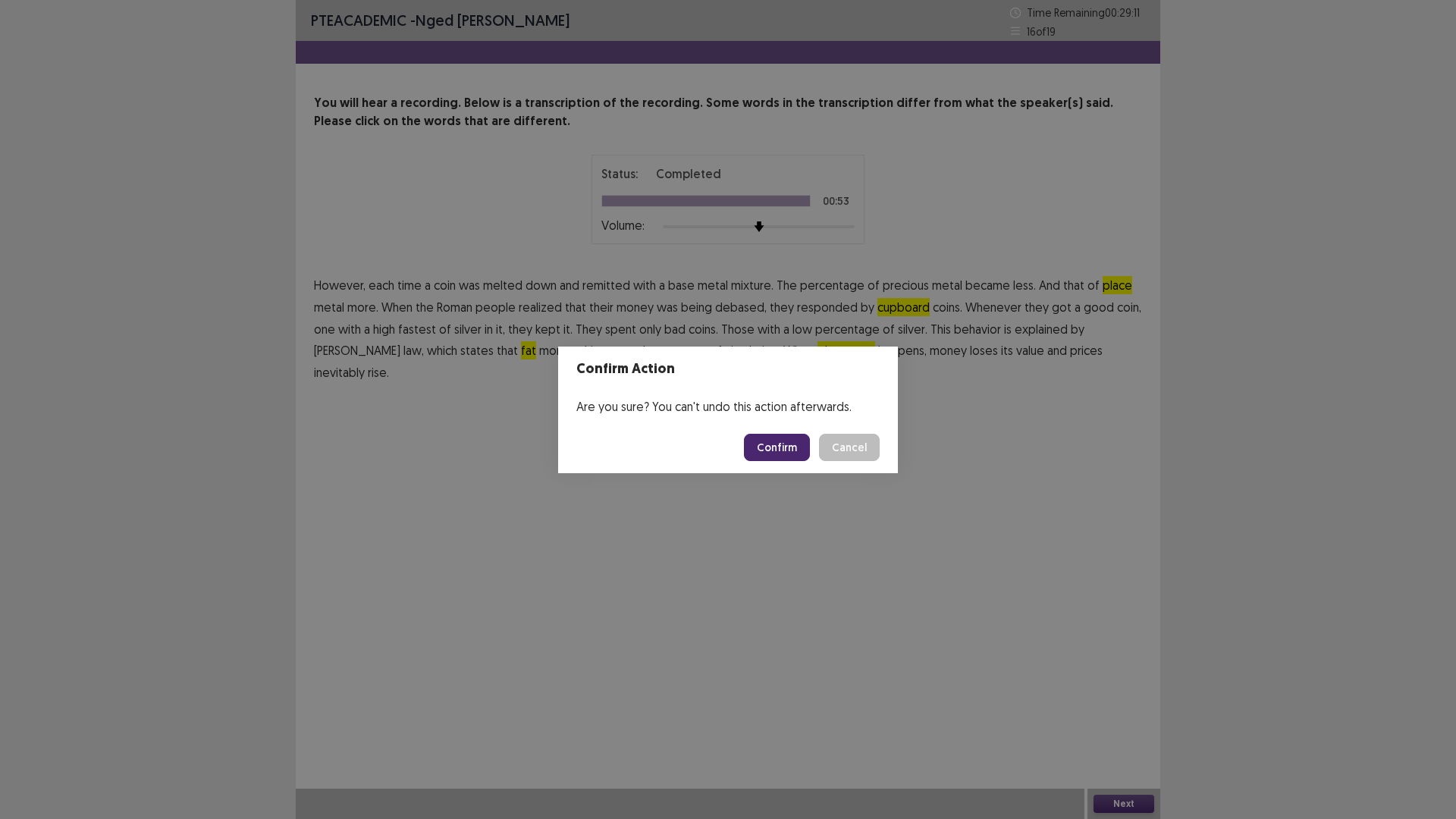
click at [762, 438] on button "Confirm" at bounding box center [777, 447] width 66 height 27
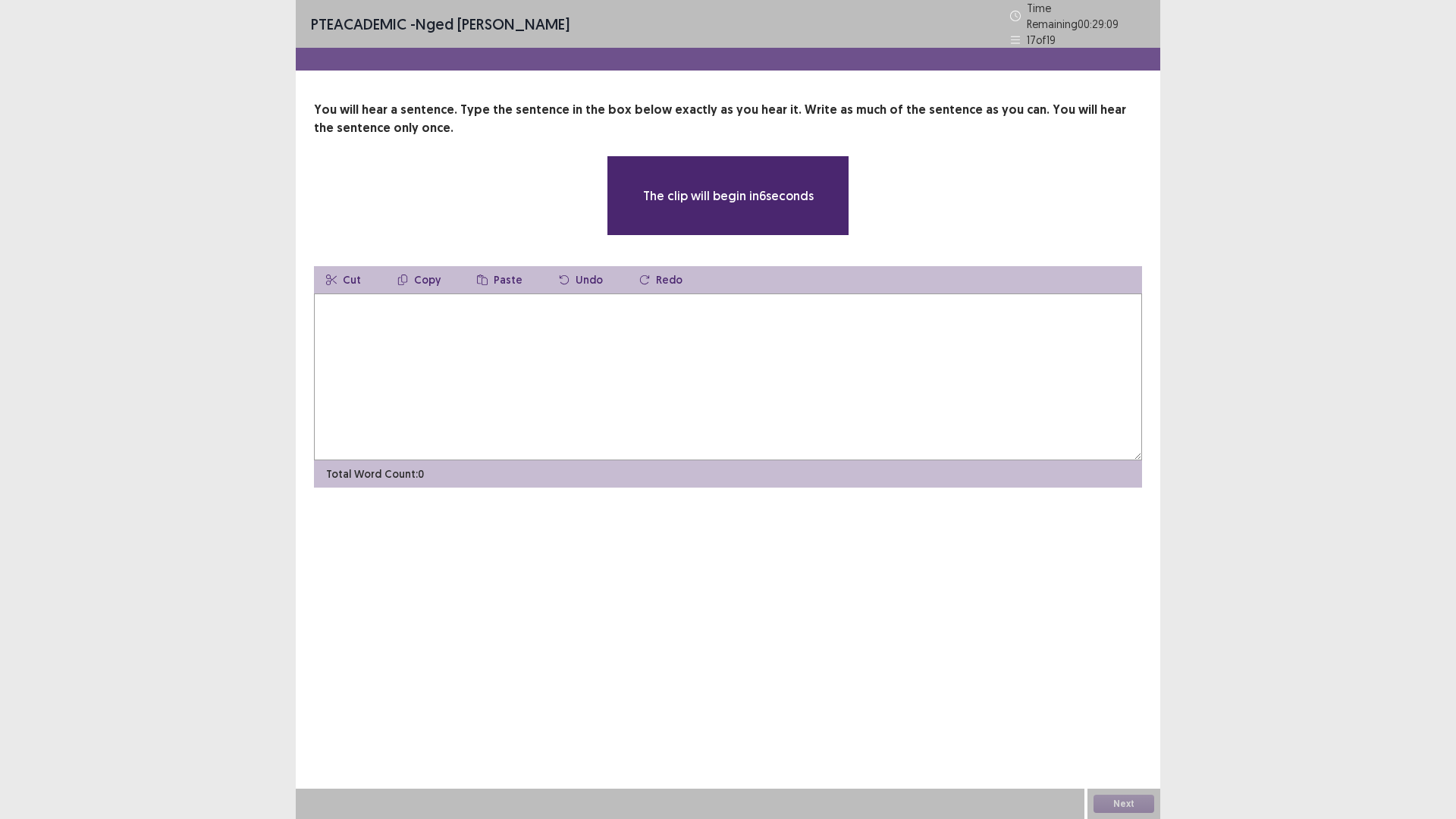
click at [595, 345] on textarea at bounding box center [728, 377] width 828 height 167
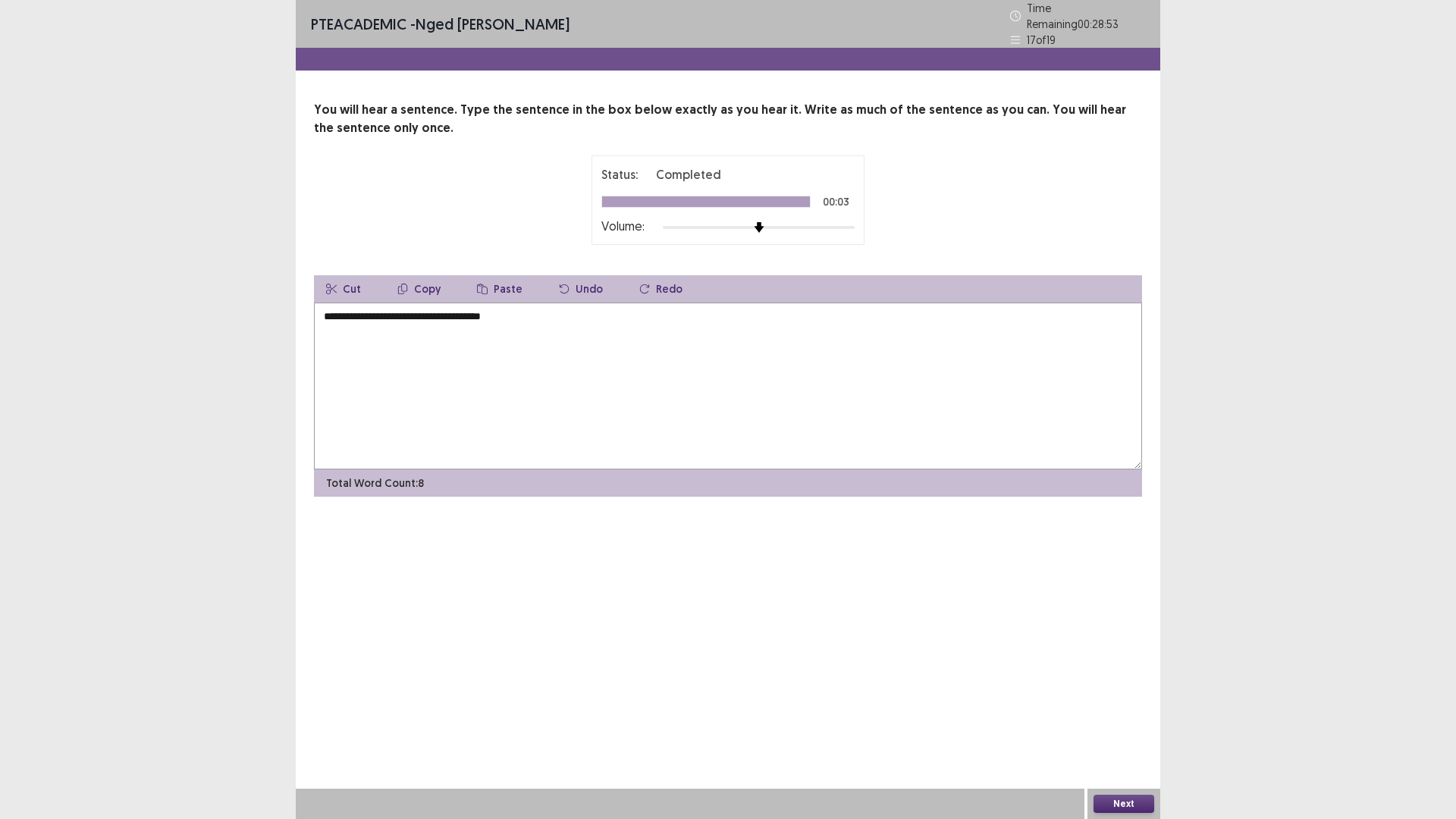
click at [480, 309] on textarea "**********" at bounding box center [728, 386] width 828 height 167
click at [475, 311] on textarea "**********" at bounding box center [728, 386] width 828 height 167
click at [440, 313] on textarea "**********" at bounding box center [728, 386] width 828 height 167
click at [329, 313] on textarea "**********" at bounding box center [728, 386] width 828 height 167
click at [550, 309] on textarea "**********" at bounding box center [728, 386] width 828 height 167
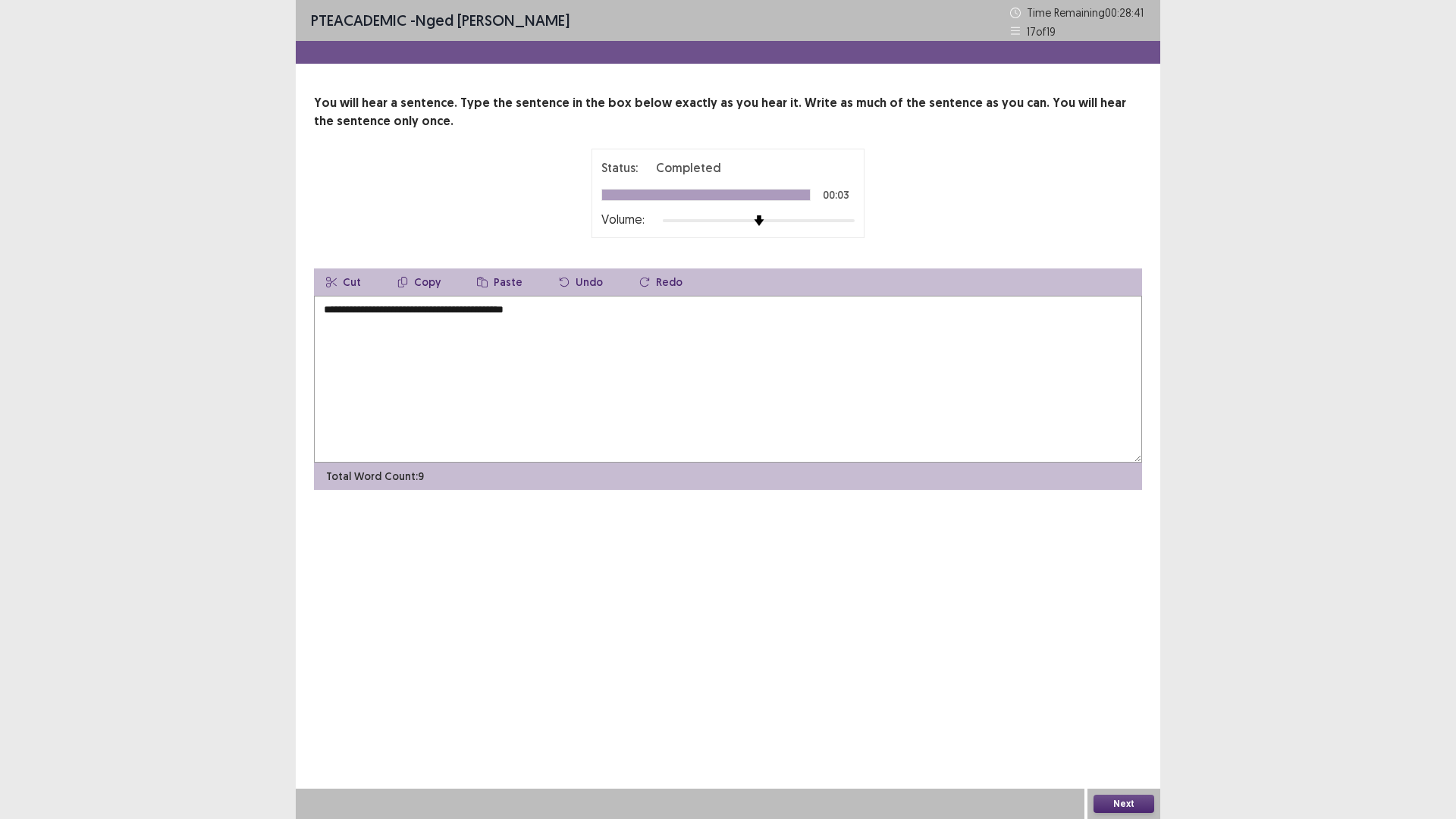
click at [325, 313] on textarea "**********" at bounding box center [728, 380] width 828 height 167
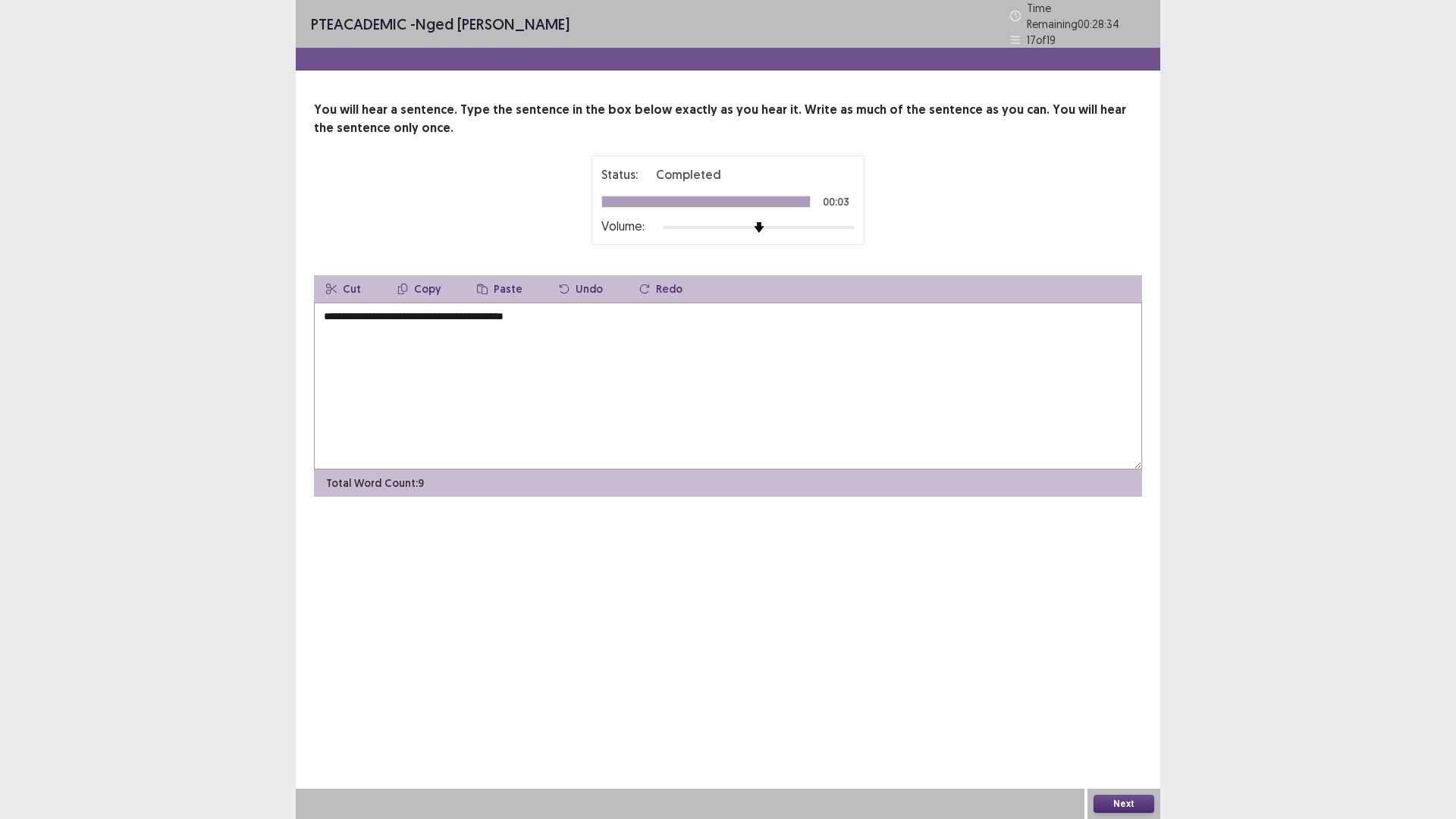
type textarea "**********"
click at [1119, 716] on button "Next" at bounding box center [1123, 803] width 61 height 18
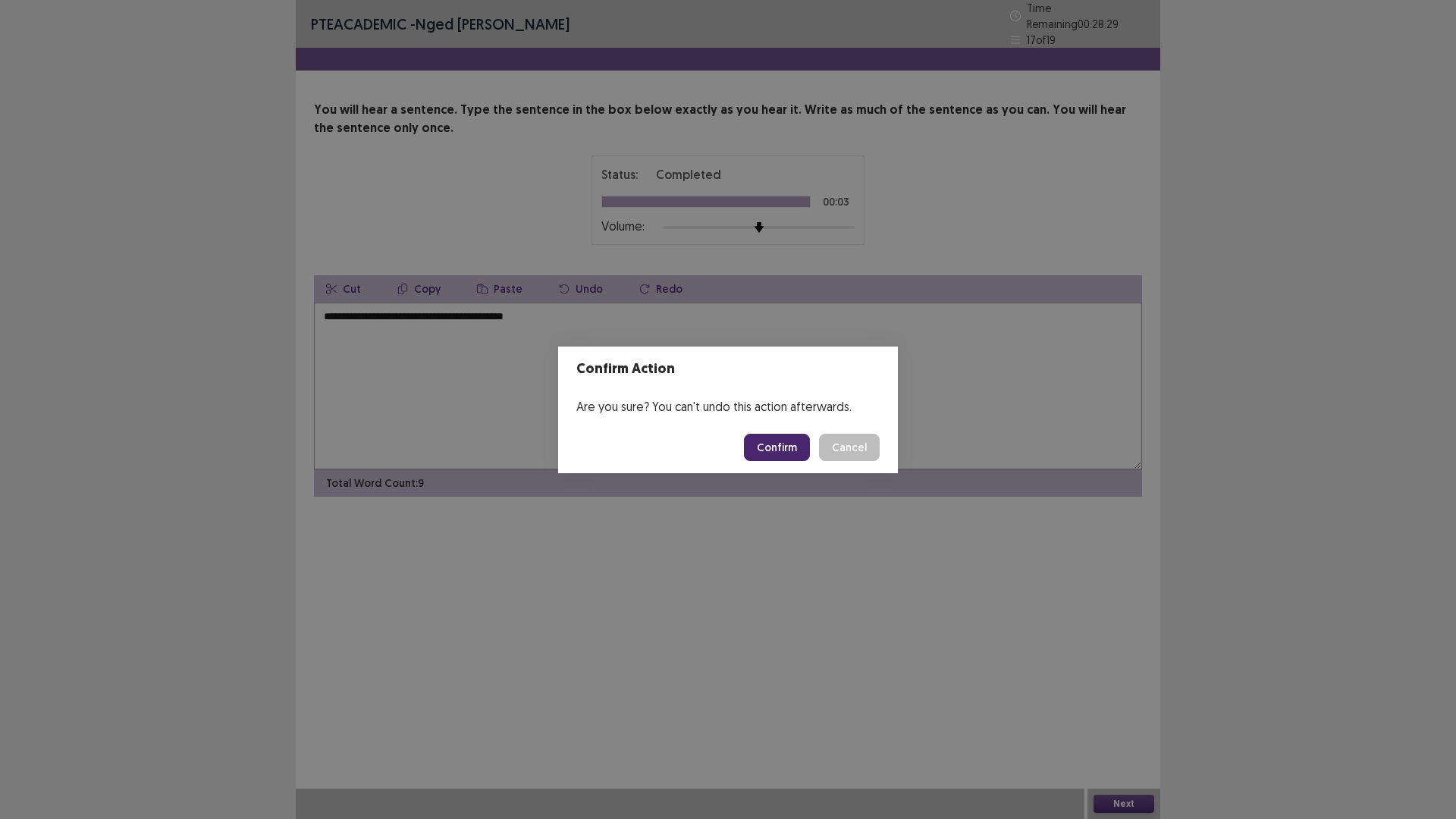
click at [776, 448] on button "Confirm" at bounding box center [777, 447] width 66 height 27
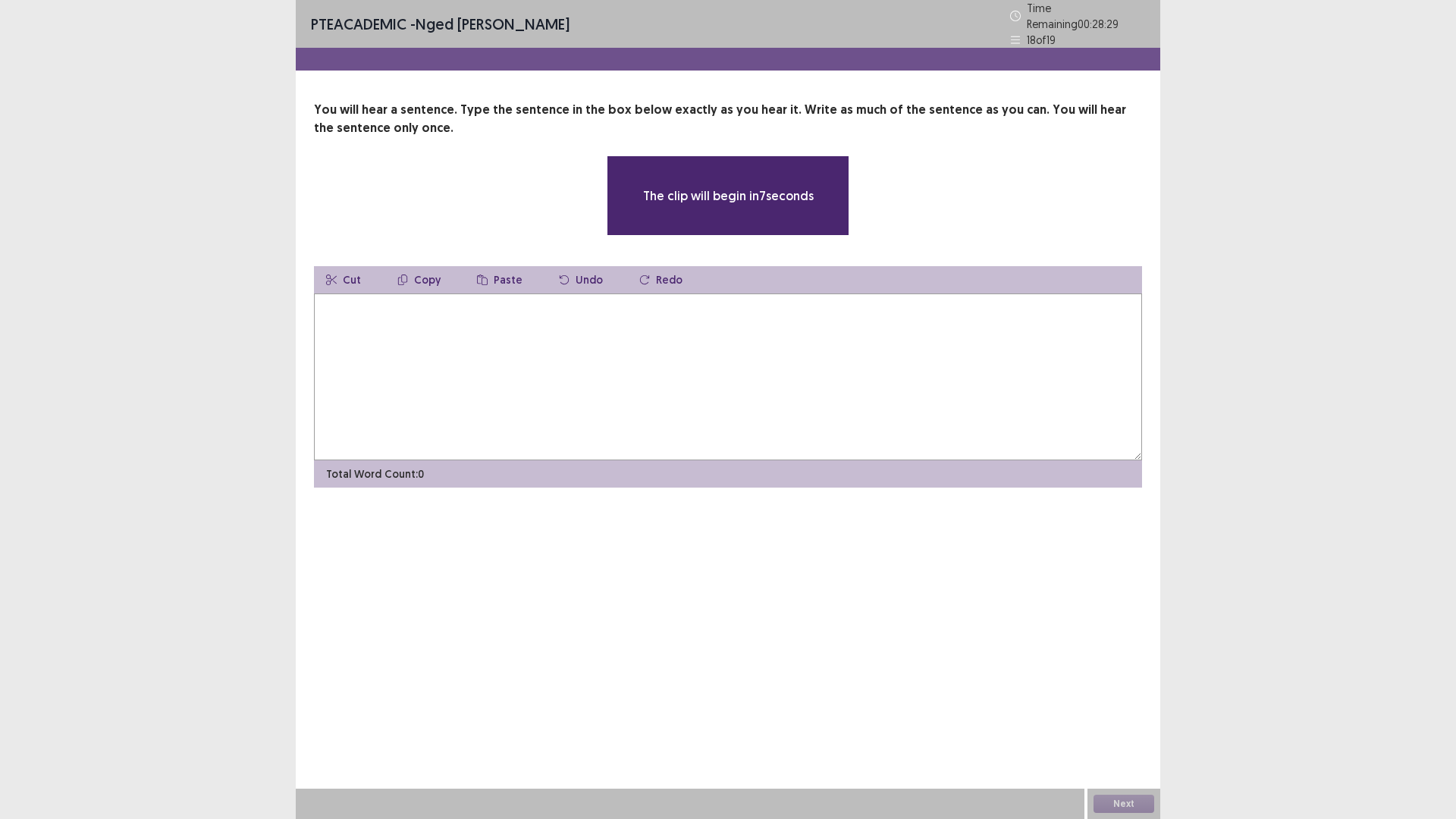
click at [428, 335] on textarea at bounding box center [728, 377] width 828 height 167
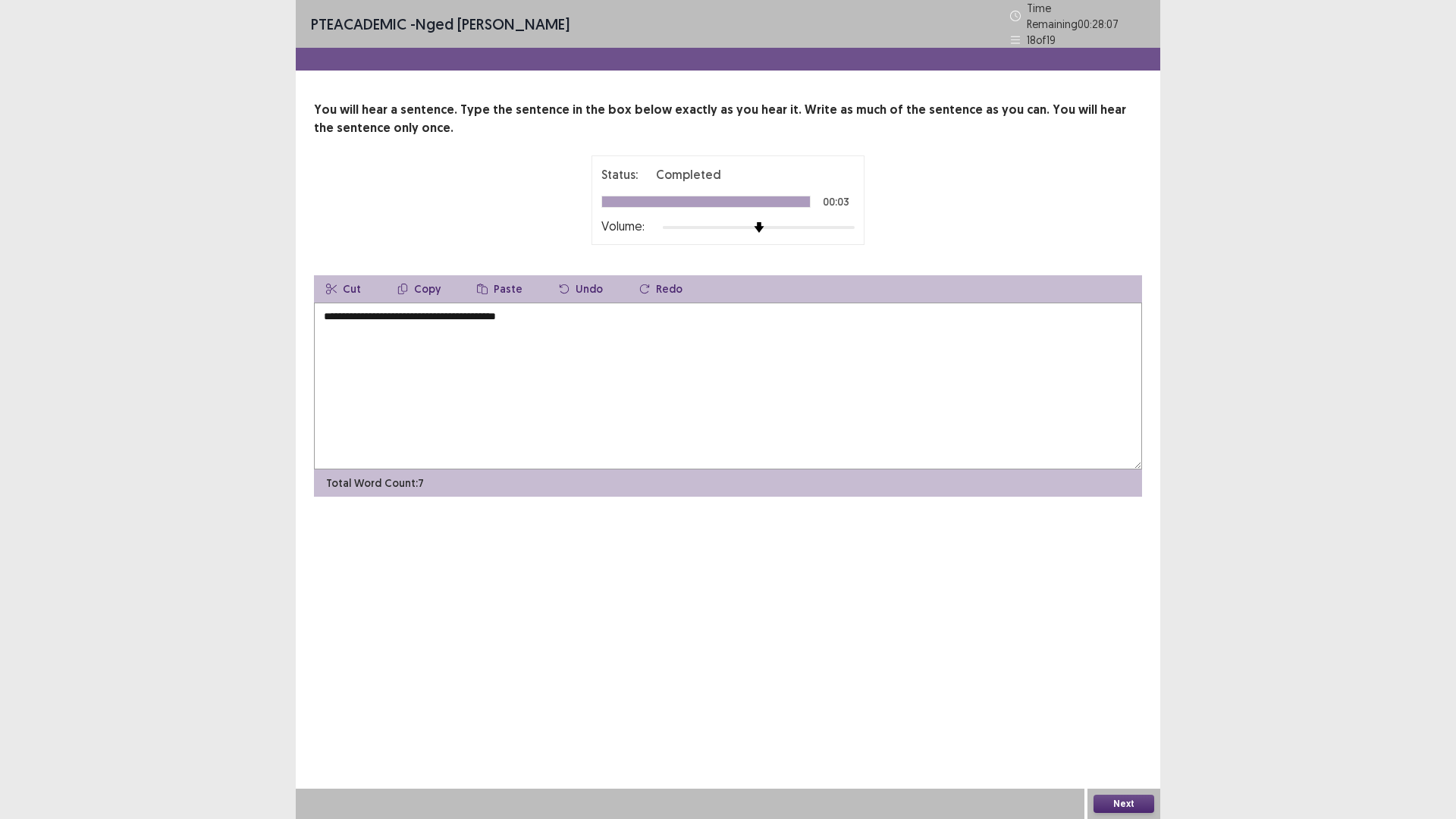
click at [327, 313] on textarea "**********" at bounding box center [728, 386] width 828 height 167
click at [406, 310] on textarea "**********" at bounding box center [728, 386] width 828 height 167
click at [423, 310] on textarea "**********" at bounding box center [728, 386] width 828 height 167
click at [369, 310] on textarea "**********" at bounding box center [728, 386] width 828 height 167
click at [325, 311] on textarea "**********" at bounding box center [728, 386] width 828 height 167
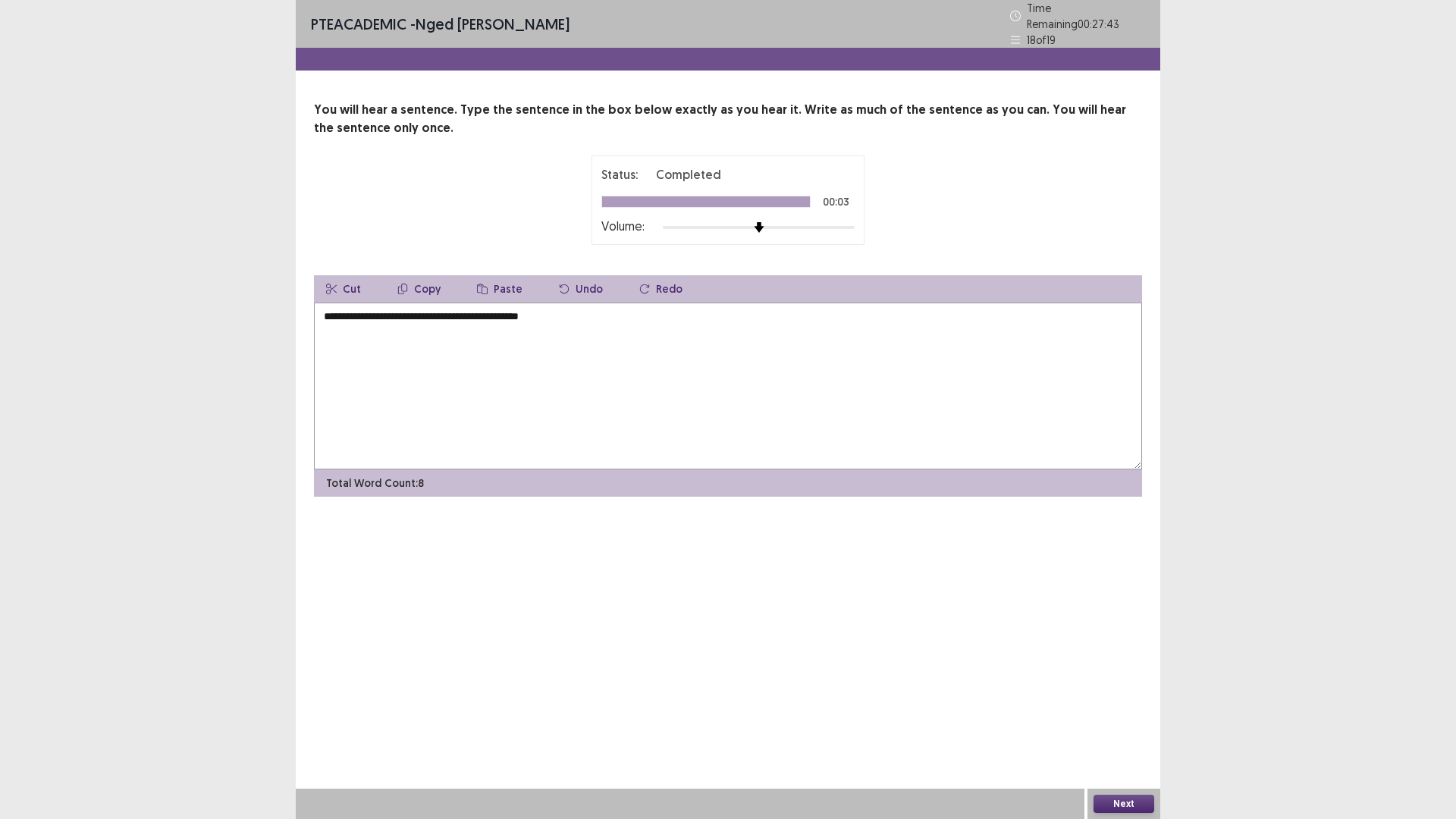
click at [570, 311] on textarea "**********" at bounding box center [728, 386] width 828 height 167
type textarea "**********"
click at [1125, 716] on button "Next" at bounding box center [1123, 803] width 61 height 18
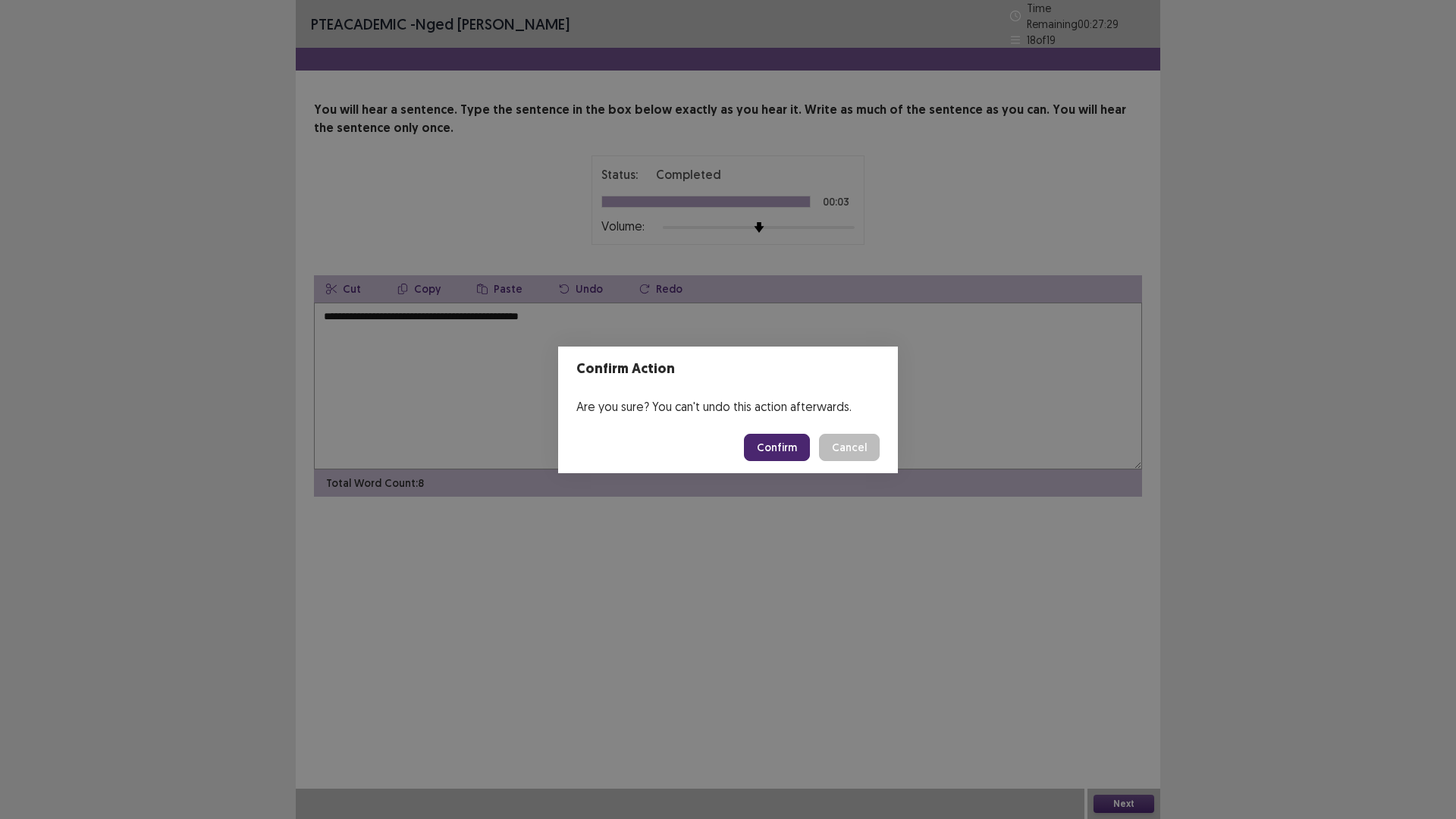
click at [783, 447] on button "Confirm" at bounding box center [777, 447] width 66 height 27
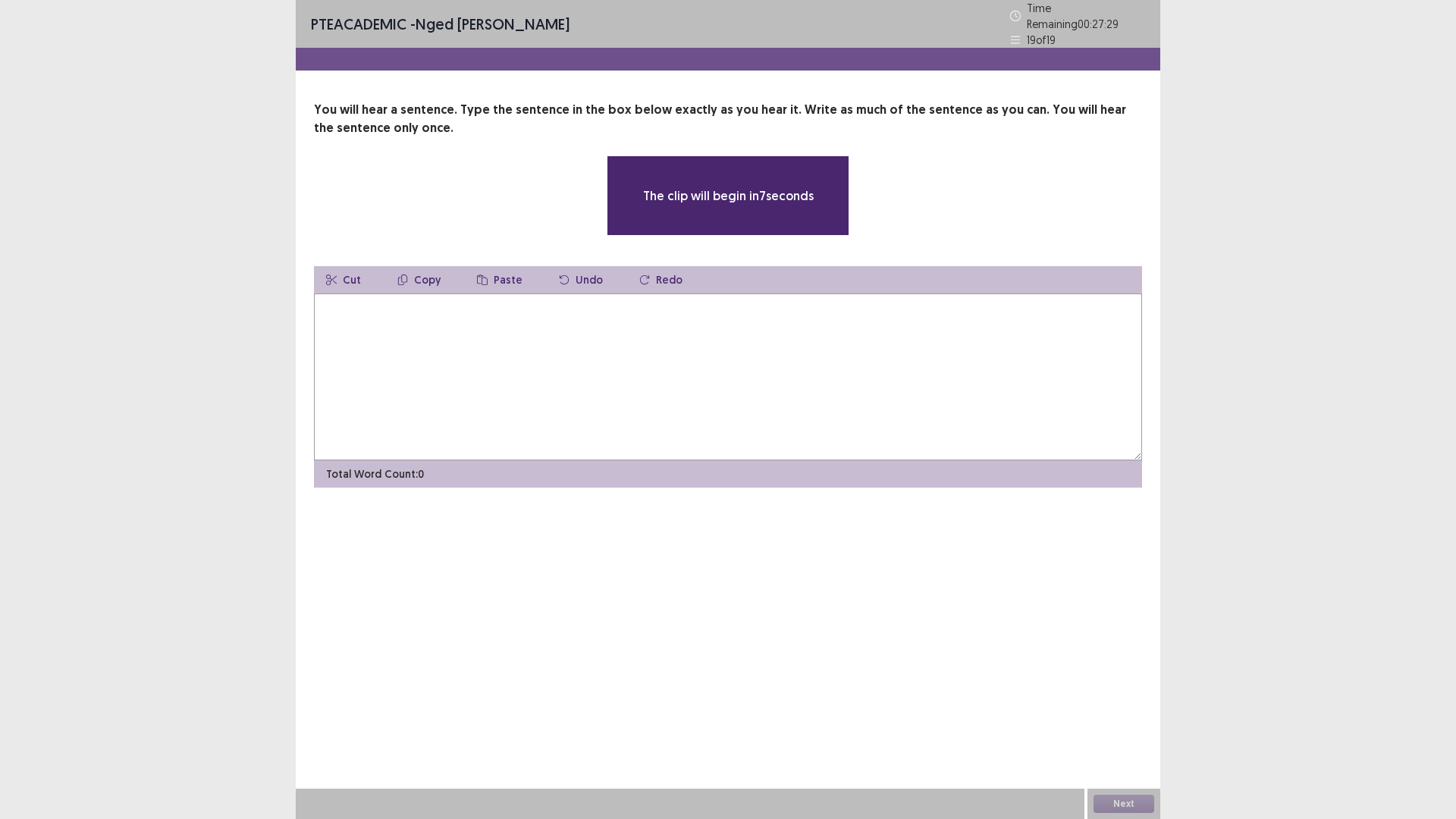
click at [381, 344] on textarea at bounding box center [728, 377] width 828 height 167
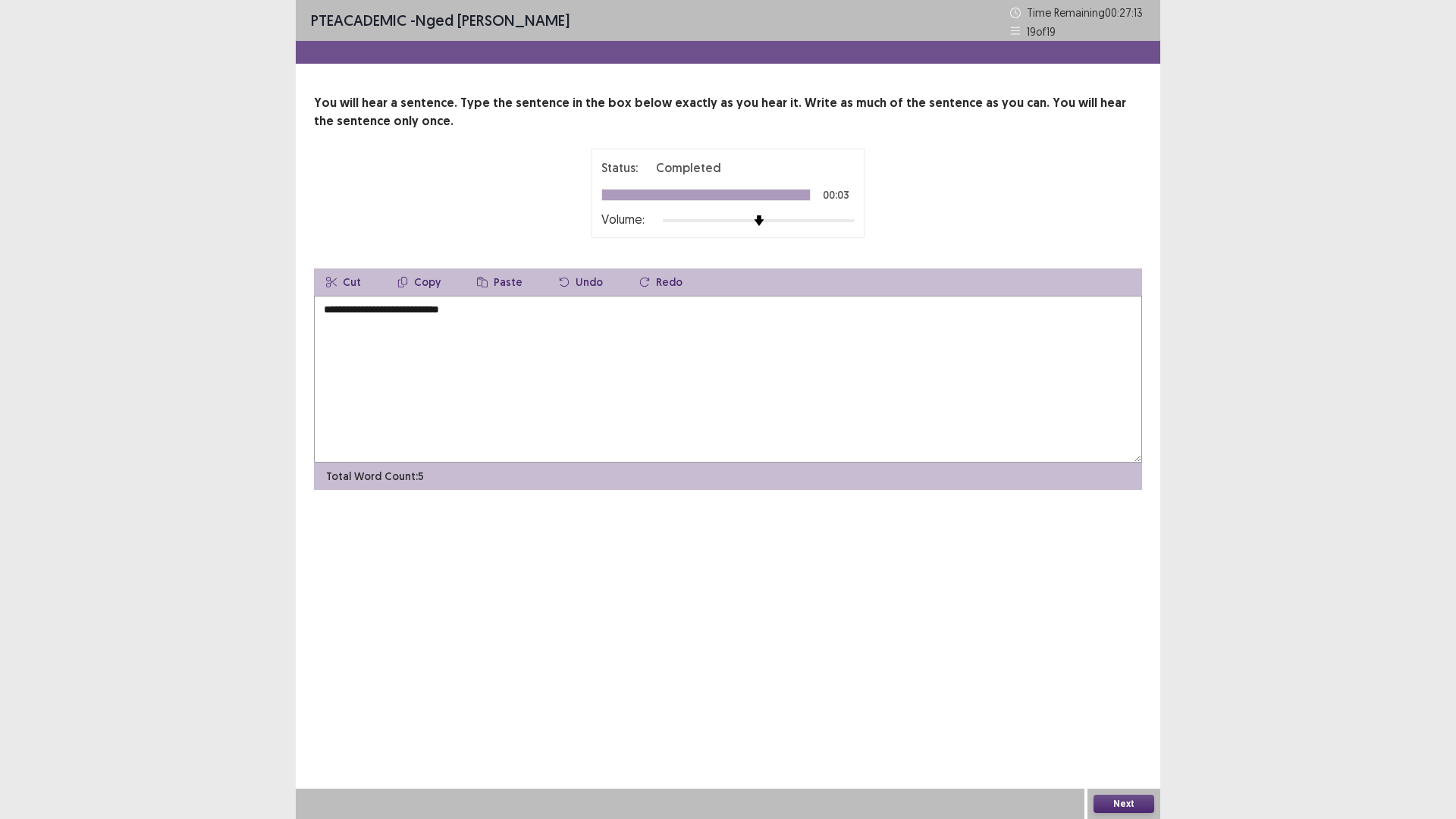
click at [329, 315] on textarea "**********" at bounding box center [728, 380] width 828 height 167
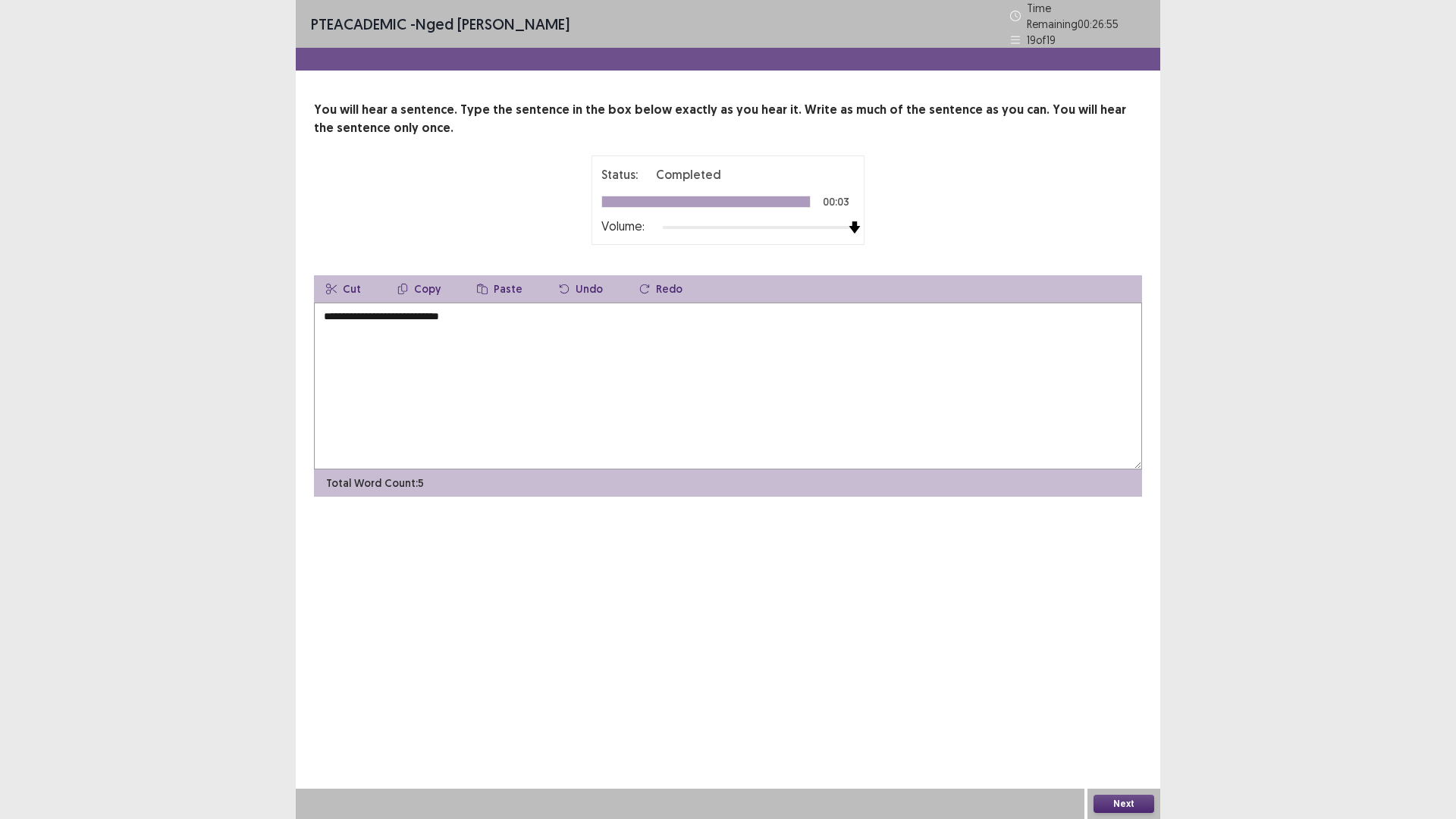
click at [868, 228] on div "Status: Completed 00:03 Volume:" at bounding box center [728, 200] width 379 height 90
click at [639, 196] on div at bounding box center [706, 201] width 207 height 11
click at [1131, 716] on button "Next" at bounding box center [1123, 803] width 61 height 18
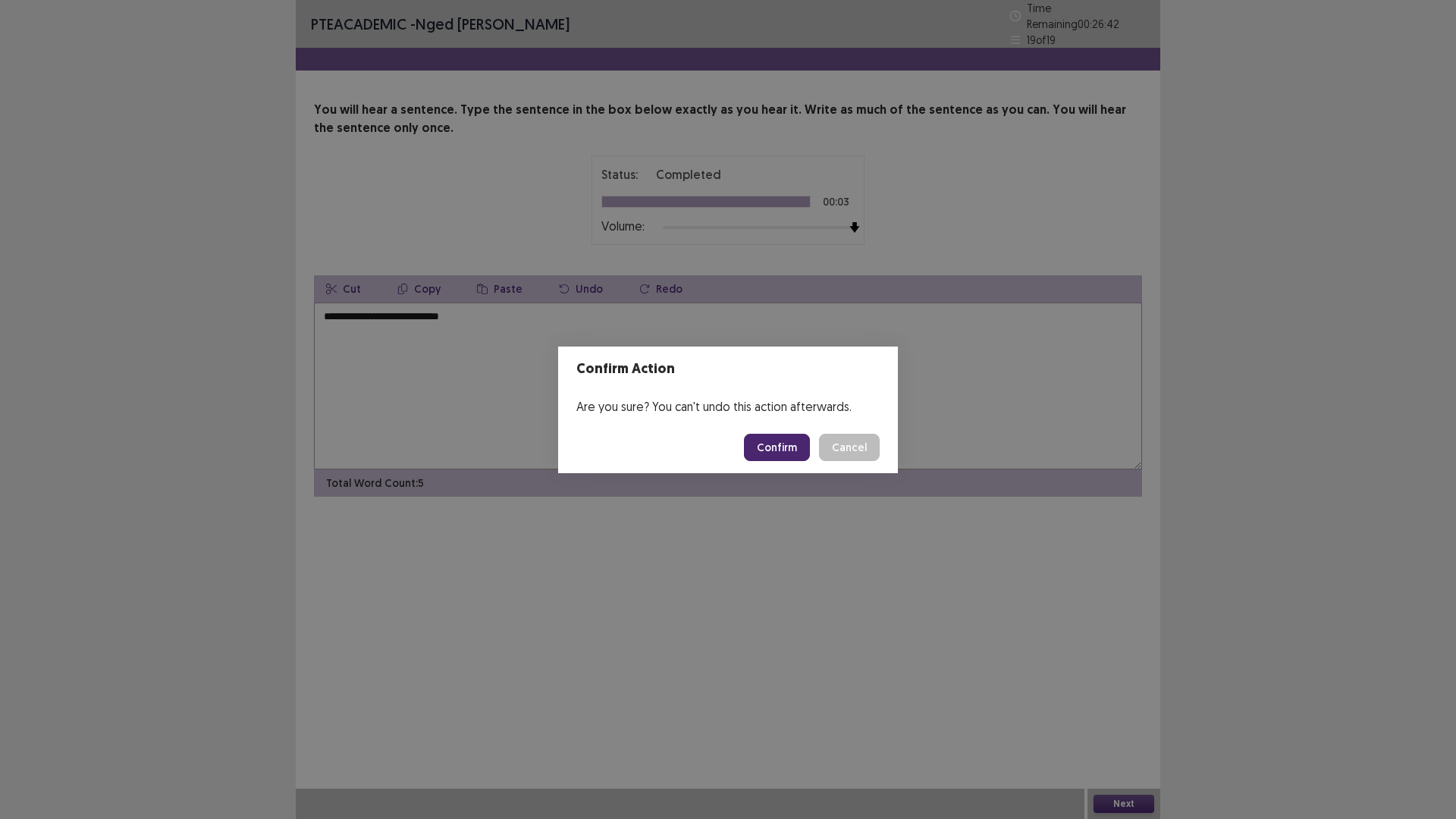
click at [834, 443] on button "Cancel" at bounding box center [849, 447] width 61 height 27
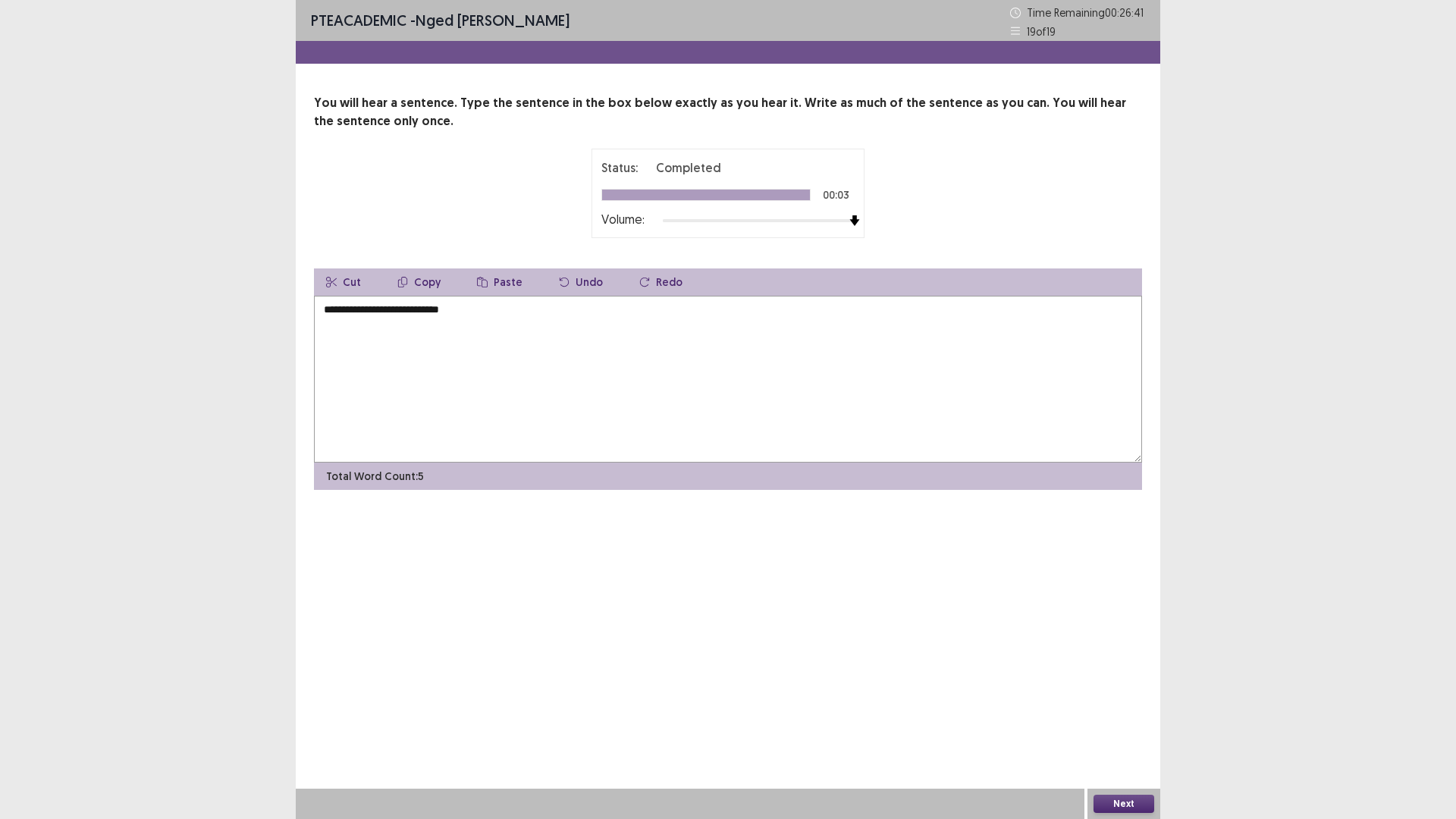
click at [340, 309] on textarea "**********" at bounding box center [728, 380] width 828 height 167
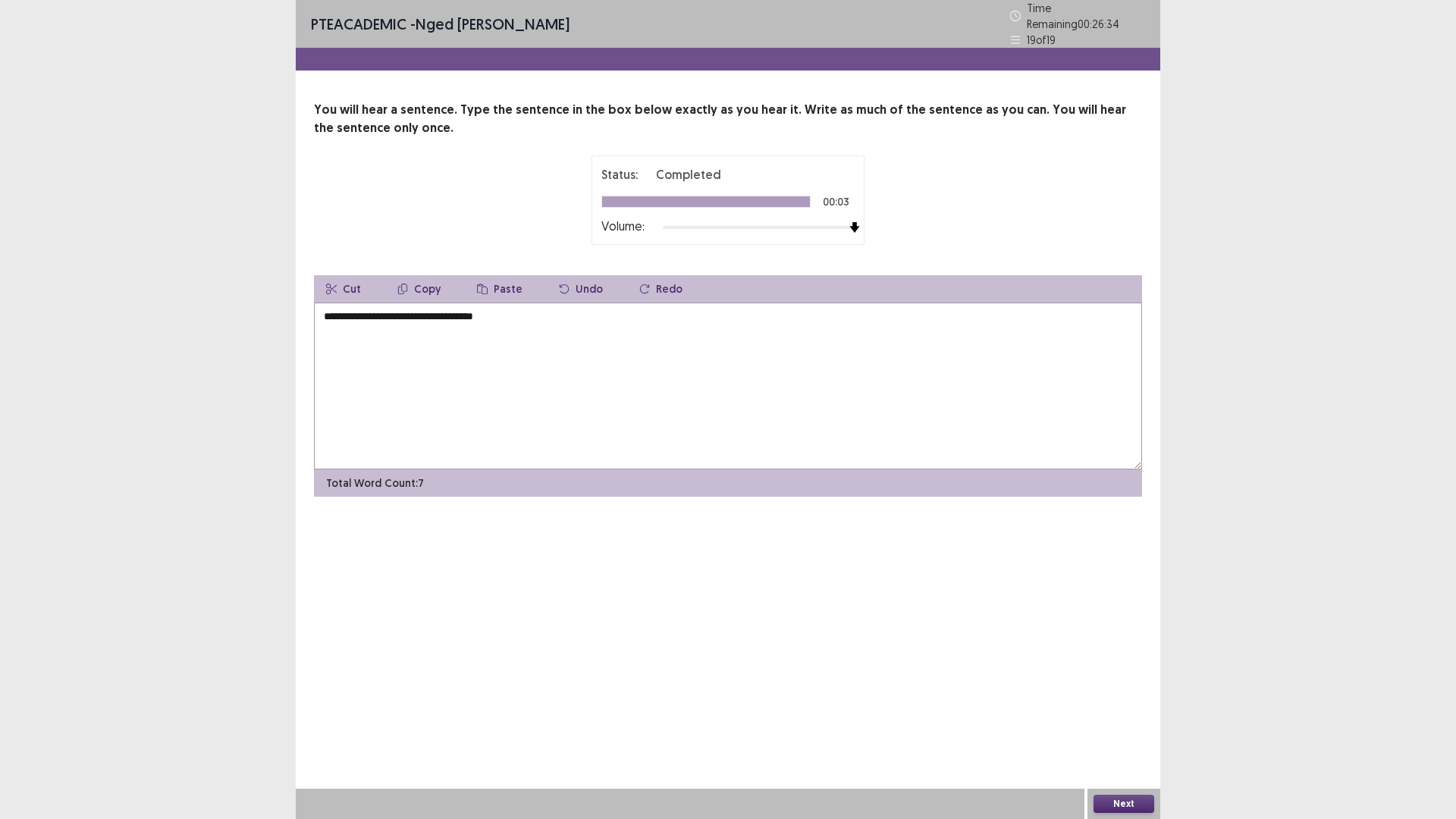
click at [412, 311] on textarea "**********" at bounding box center [728, 386] width 828 height 167
click at [323, 310] on textarea "**********" at bounding box center [728, 386] width 828 height 167
type textarea "**********"
click at [1126, 716] on button "Next" at bounding box center [1123, 803] width 61 height 18
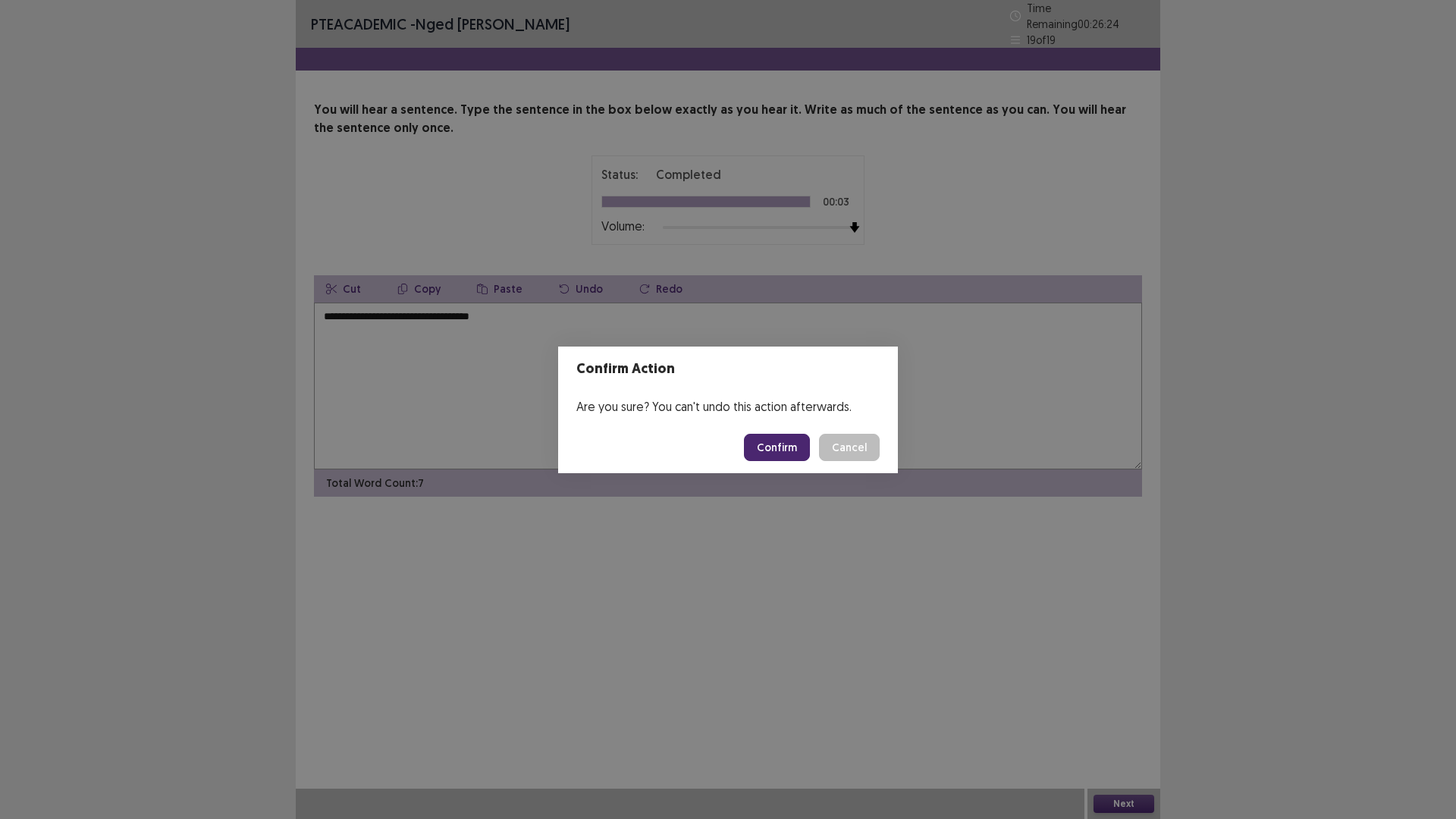
click at [783, 446] on button "Confirm" at bounding box center [777, 447] width 66 height 27
